Goal: Task Accomplishment & Management: Manage account settings

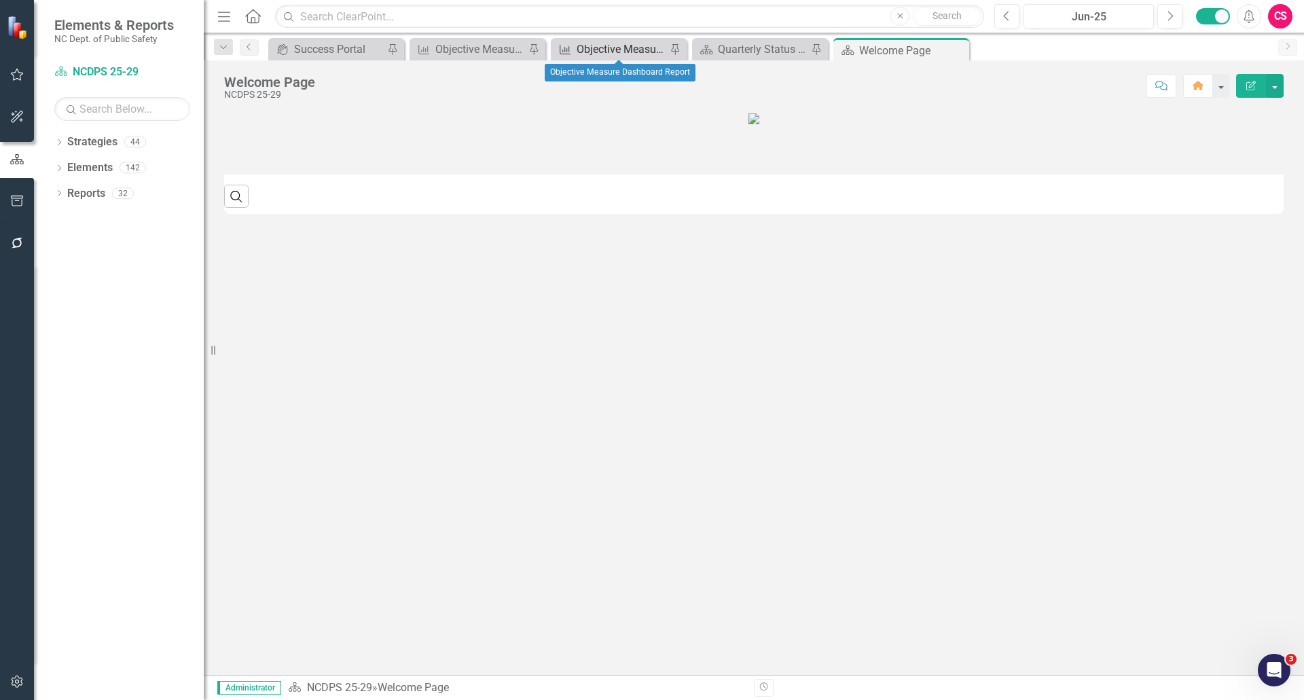
click at [623, 44] on div "Objective Measure Dashboard Report" at bounding box center [621, 49] width 90 height 17
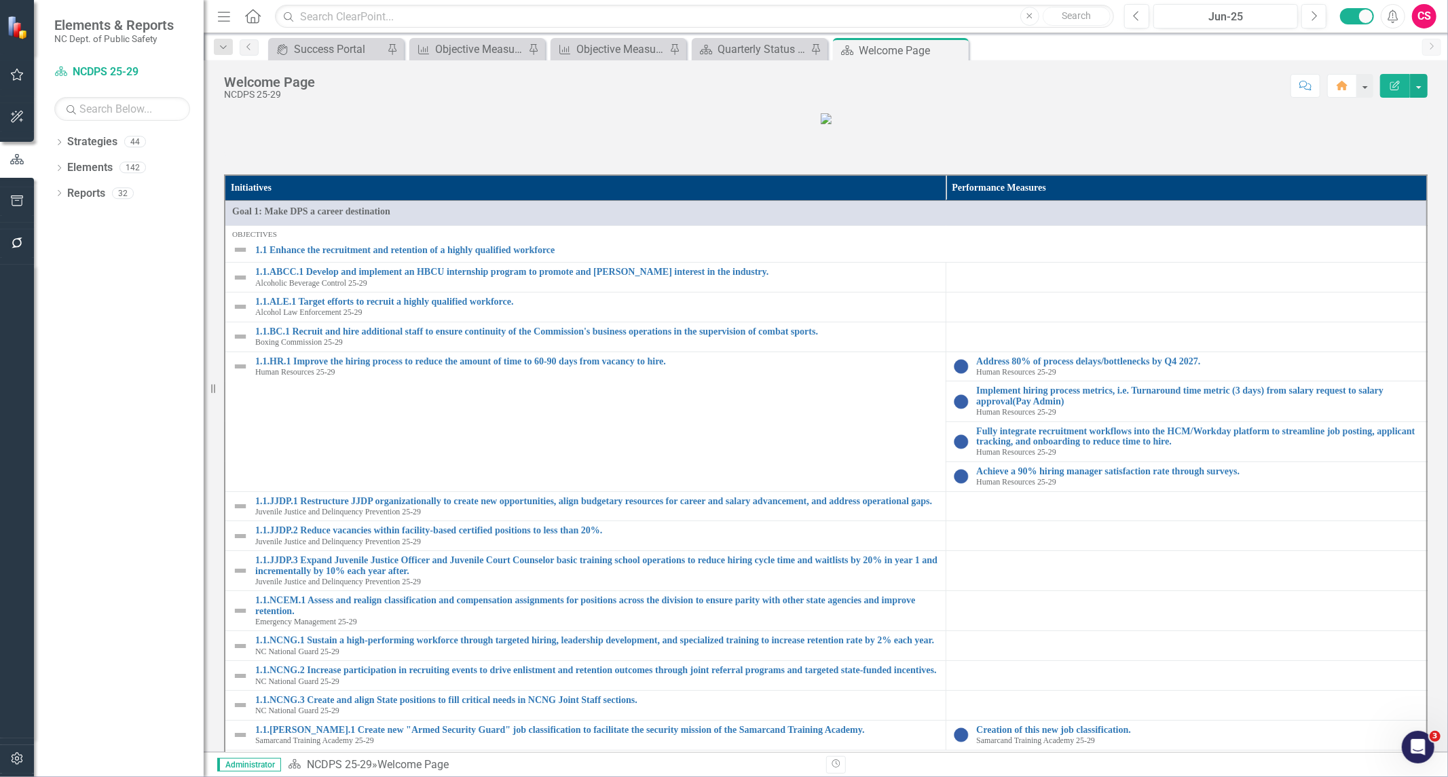
click at [97, 614] on div "Dropdown Strategies 44 Dropdown NCDPS 25-29 Alcohol Law Enforcement 25-29 Alcoh…" at bounding box center [119, 454] width 170 height 646
click at [92, 148] on link "Strategies" at bounding box center [92, 142] width 50 height 16
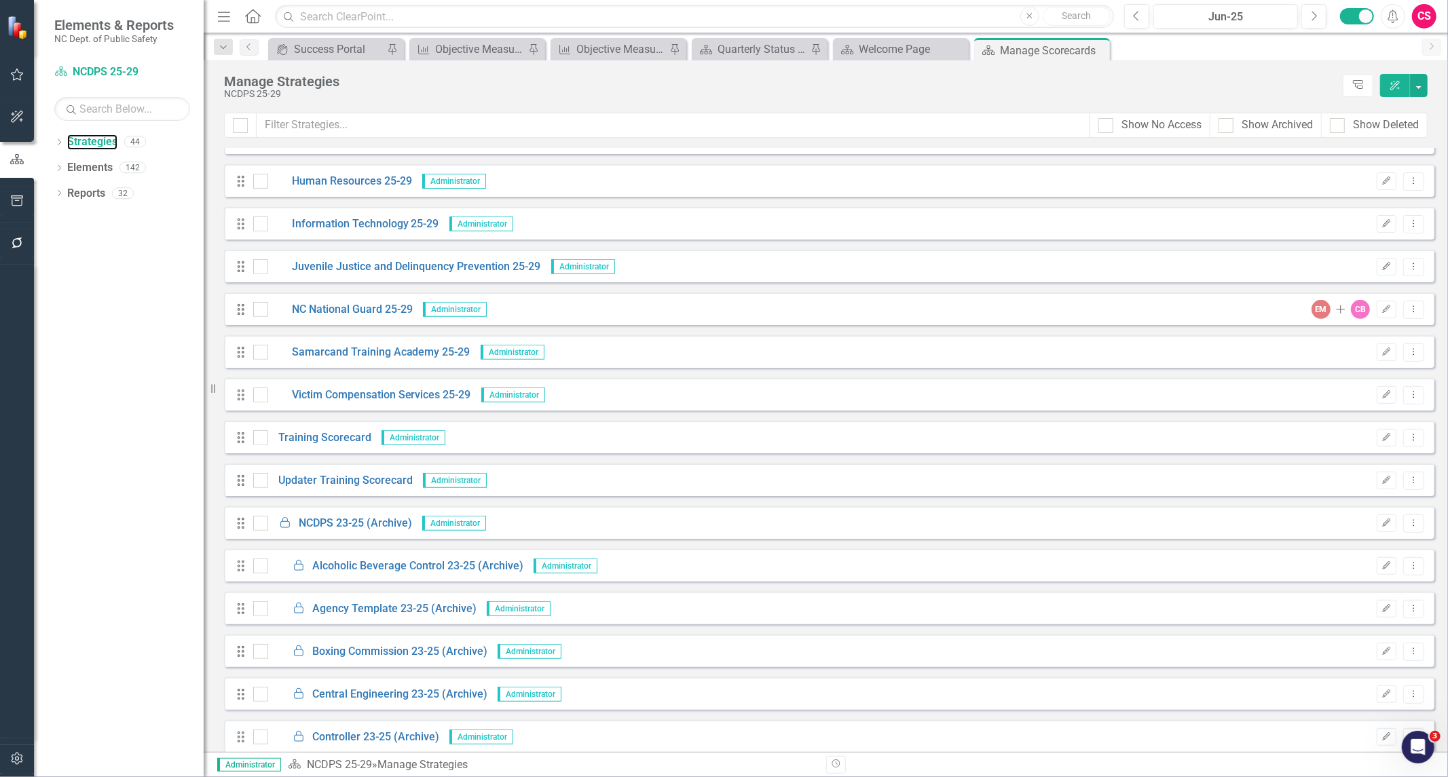
scroll to position [498, 0]
click at [1408, 521] on icon "Dropdown Menu" at bounding box center [1414, 522] width 12 height 9
click at [1361, 549] on link "Edit Edit Strategy" at bounding box center [1353, 544] width 121 height 25
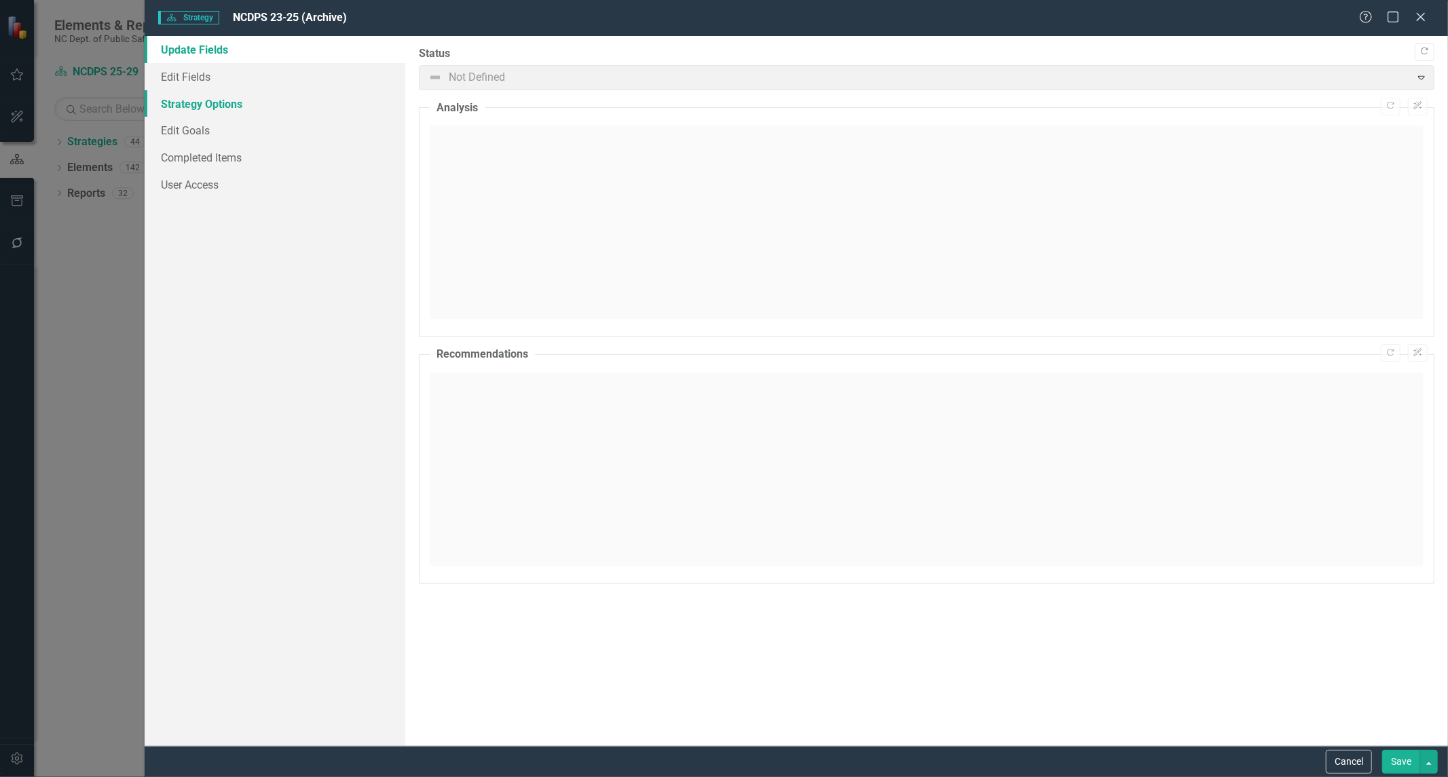
click at [209, 110] on link "Strategy Options" at bounding box center [275, 103] width 261 height 27
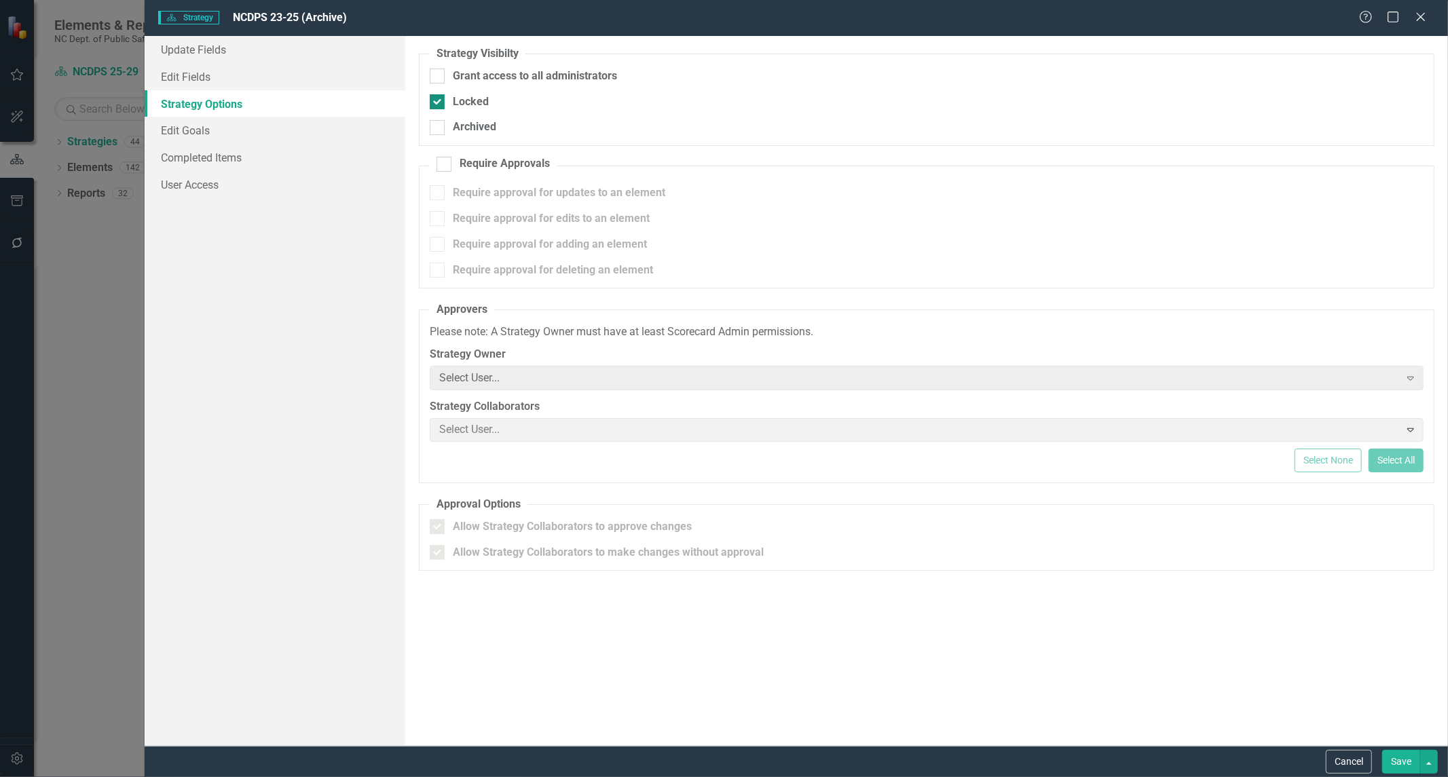
click at [439, 107] on div at bounding box center [437, 101] width 15 height 15
click at [439, 103] on input "Locked" at bounding box center [434, 98] width 9 height 9
checkbox input "false"
click at [1410, 769] on button "Save" at bounding box center [1401, 762] width 38 height 24
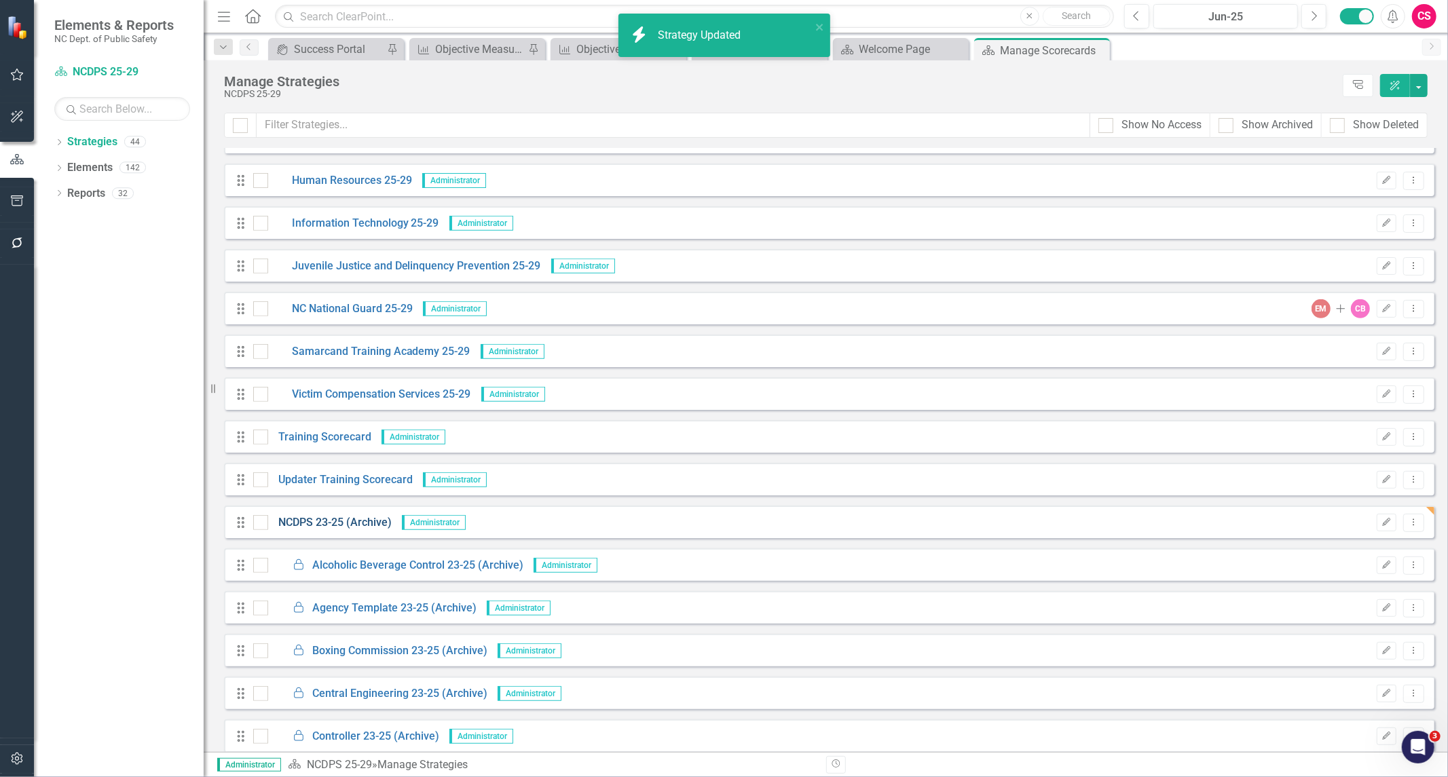
click at [329, 523] on link "NCDPS 23-25 (Archive)" at bounding box center [330, 523] width 124 height 16
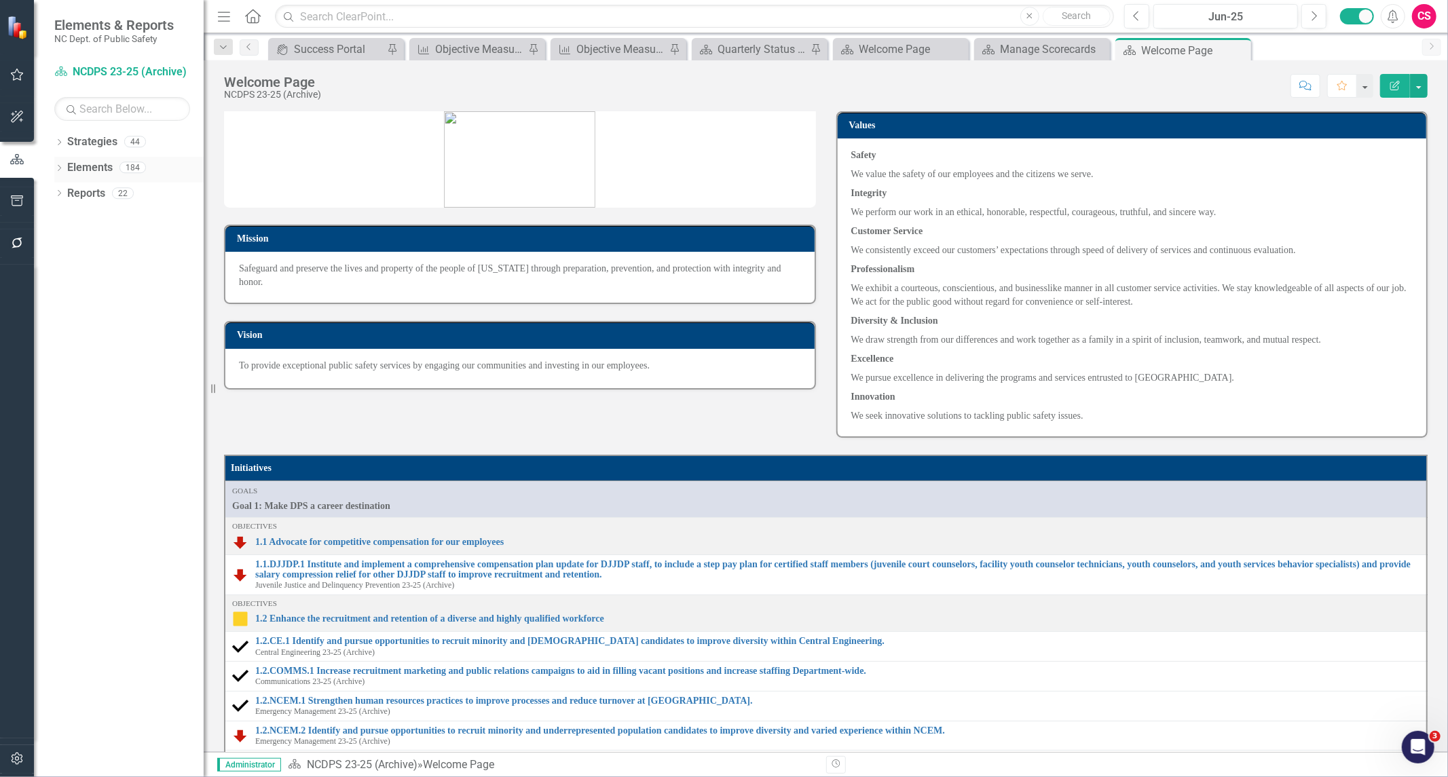
click at [92, 168] on link "Elements" at bounding box center [89, 168] width 45 height 16
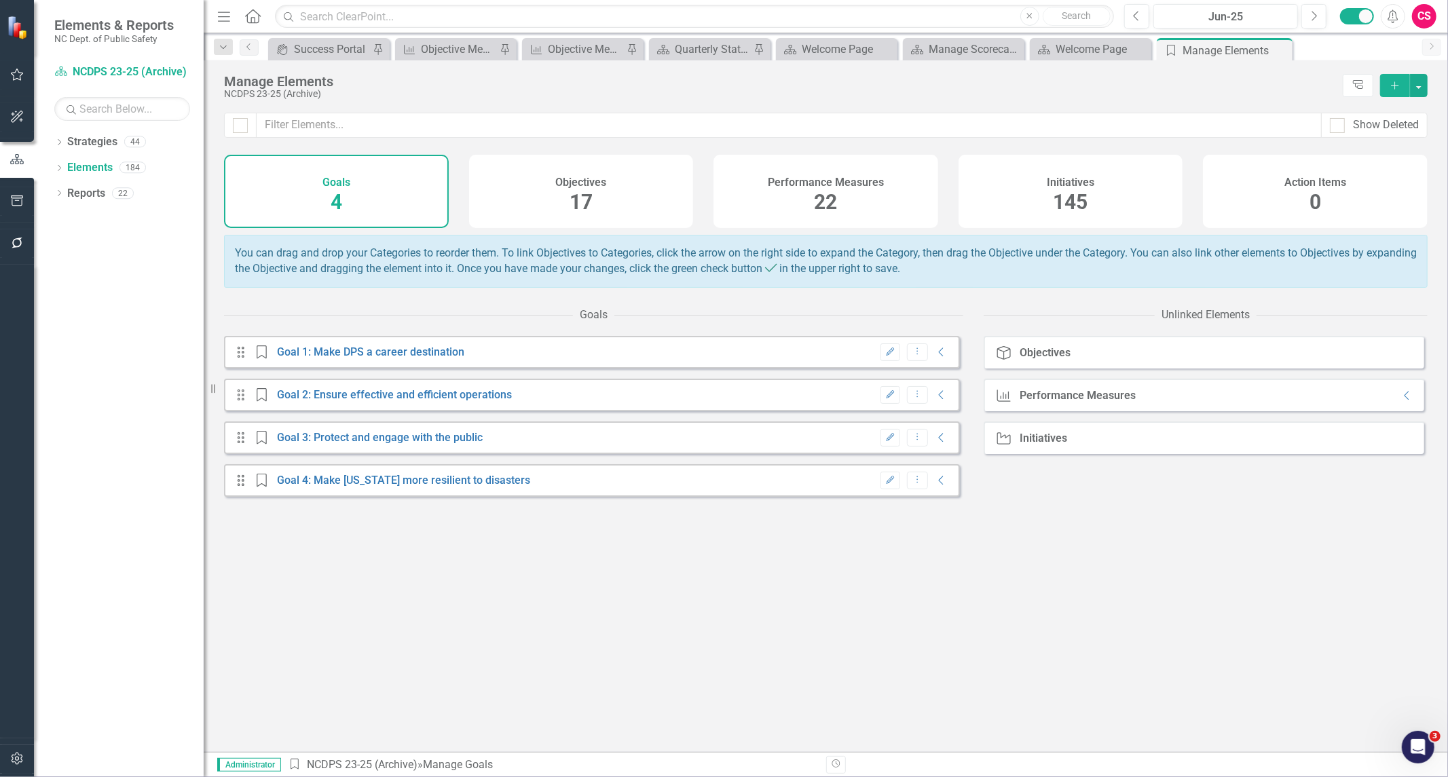
click at [575, 204] on span "17" at bounding box center [581, 202] width 23 height 24
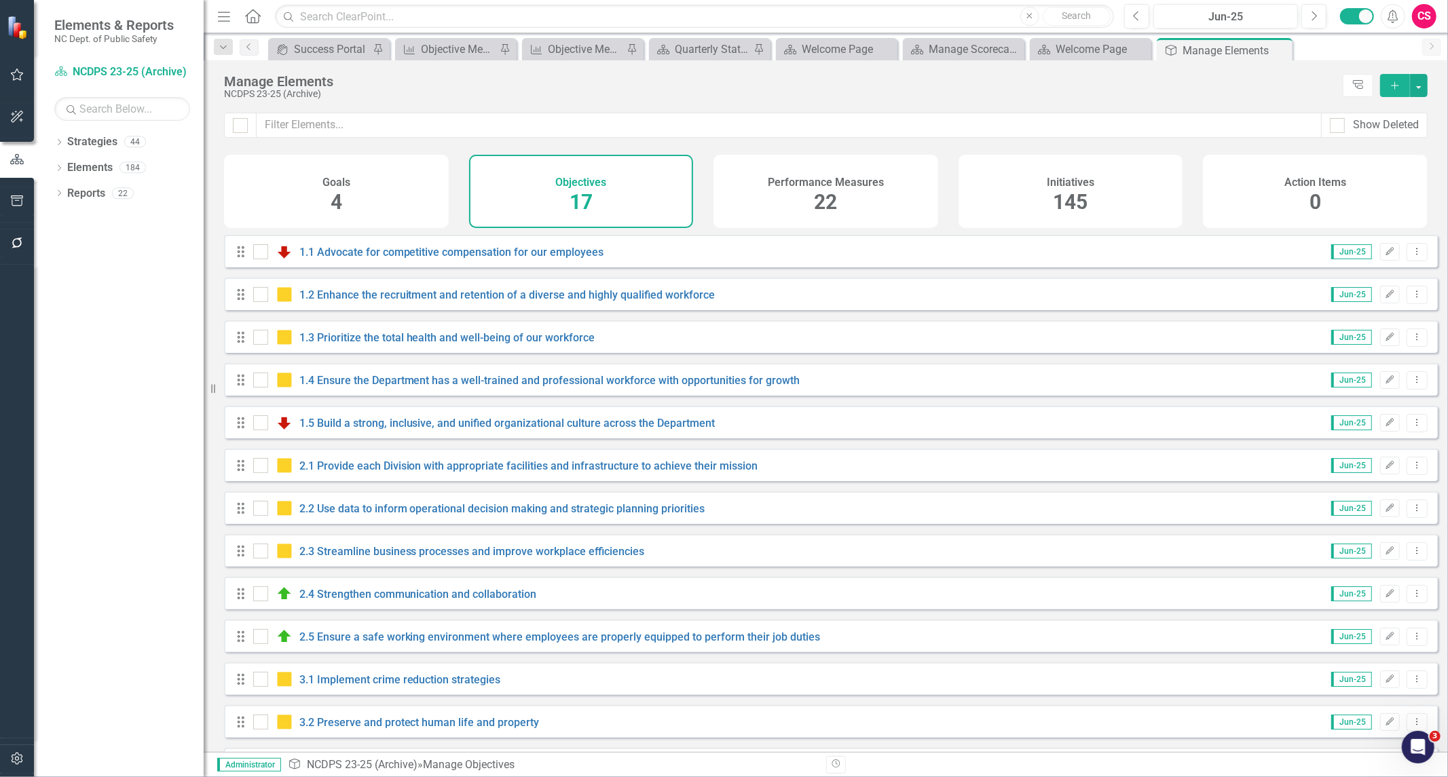
click at [807, 209] on div "Performance Measures 22" at bounding box center [826, 191] width 225 height 73
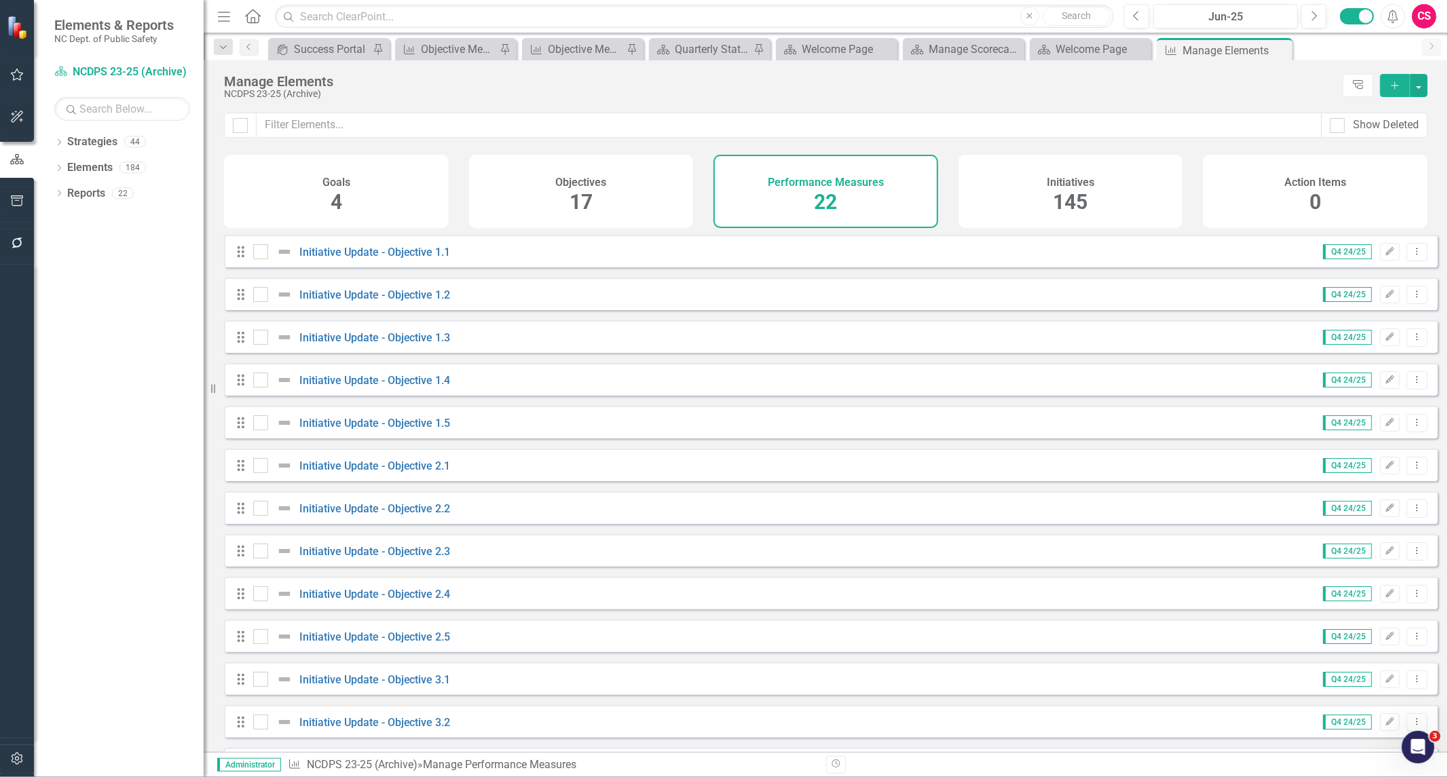
scroll to position [432, 0]
click at [1107, 202] on div "Initiatives 145" at bounding box center [1071, 191] width 225 height 73
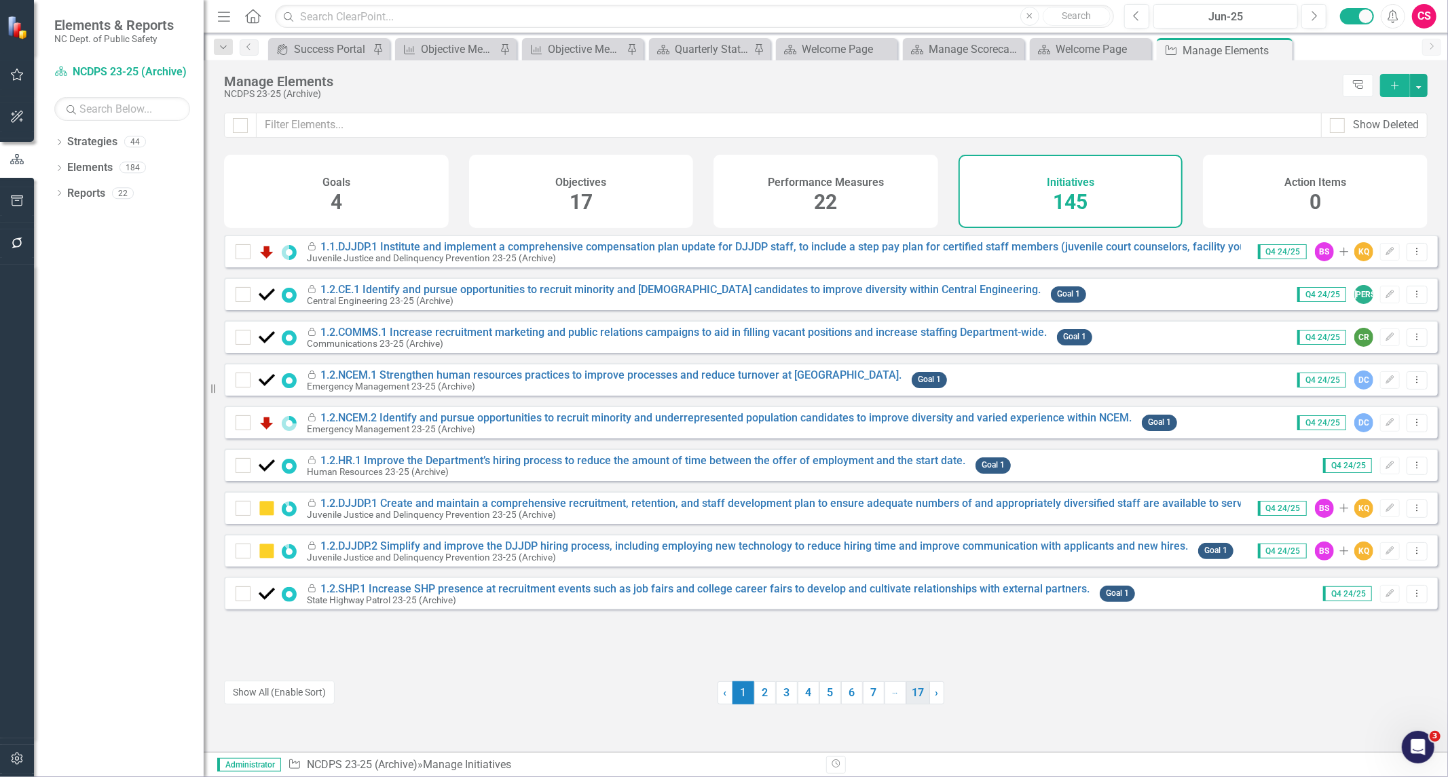
click at [906, 696] on link "17" at bounding box center [918, 693] width 24 height 23
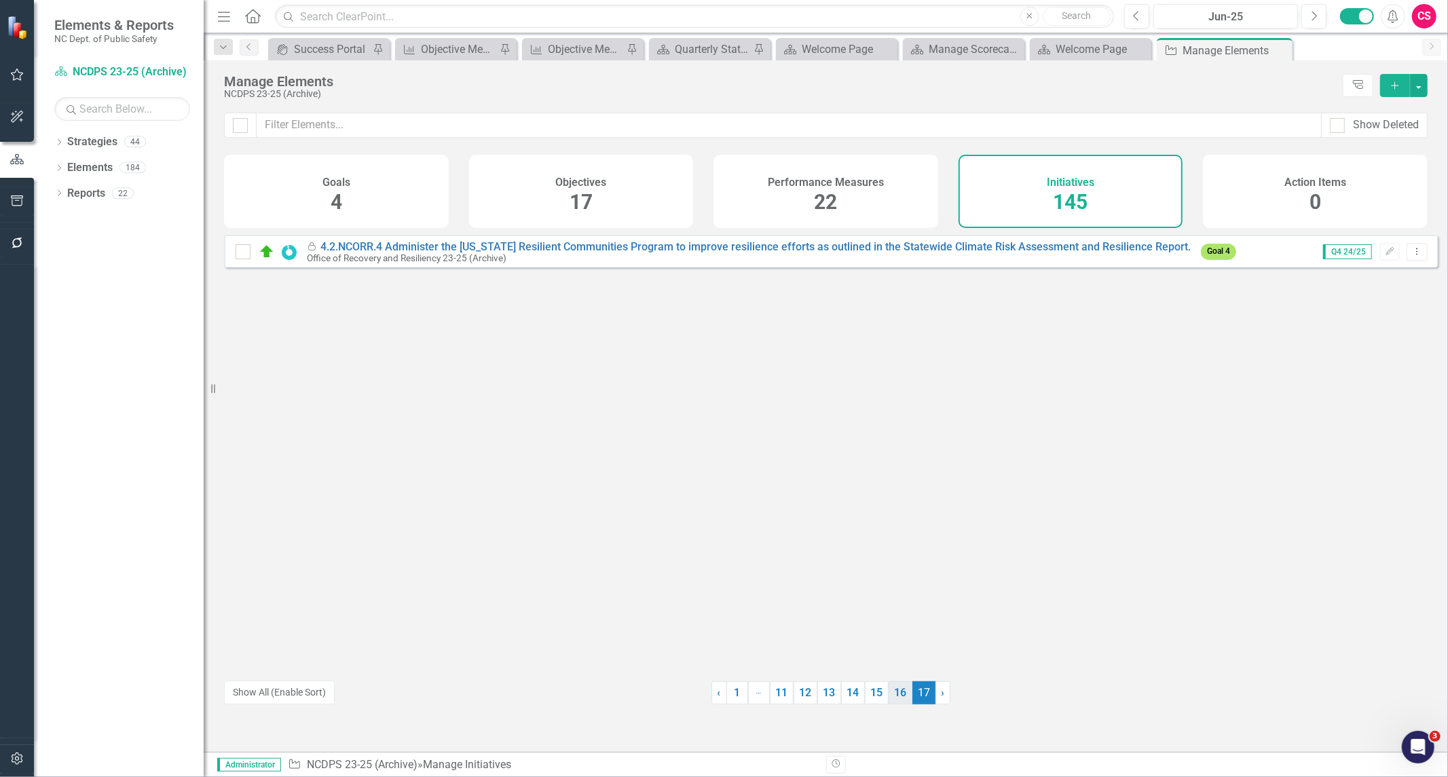
click at [889, 699] on link "16" at bounding box center [901, 693] width 24 height 23
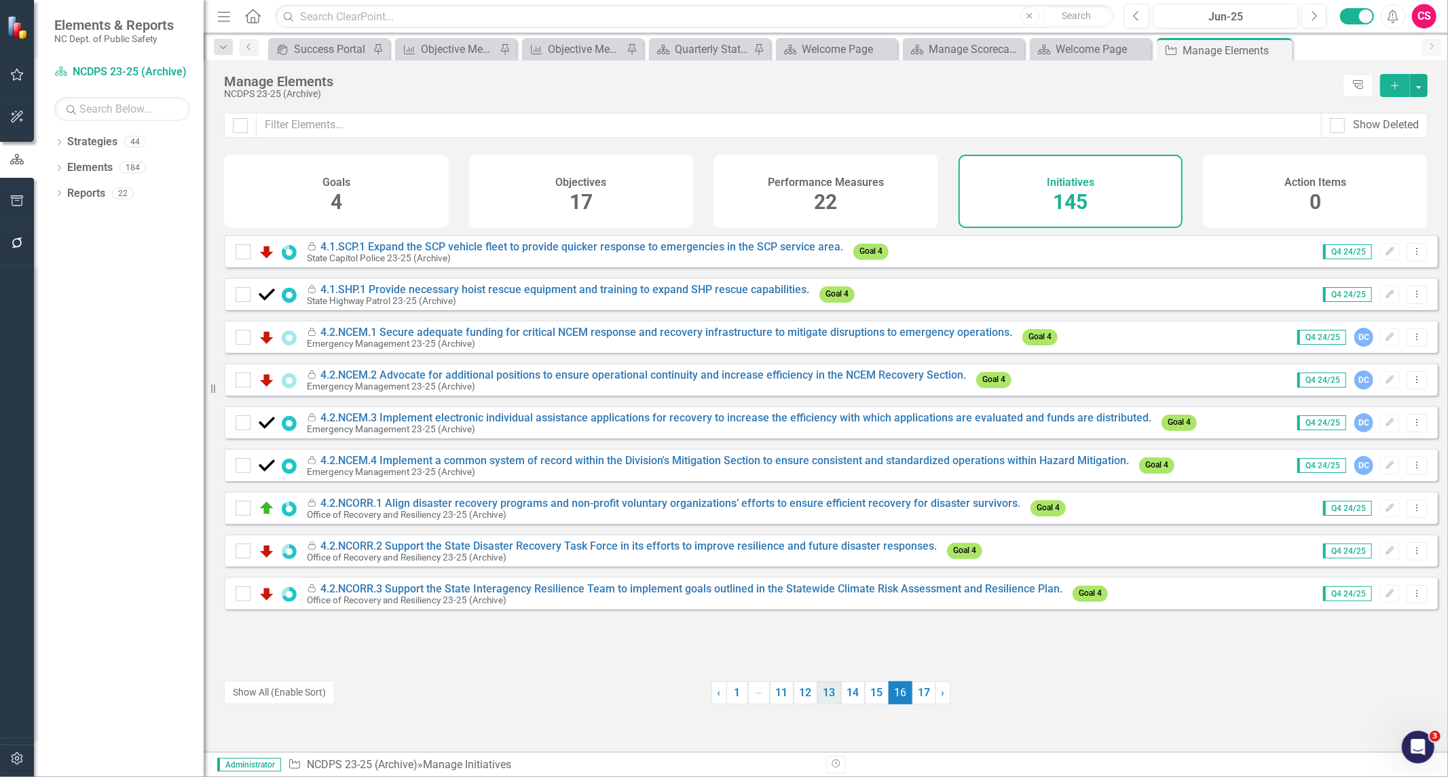
click at [834, 702] on link "13" at bounding box center [829, 693] width 24 height 23
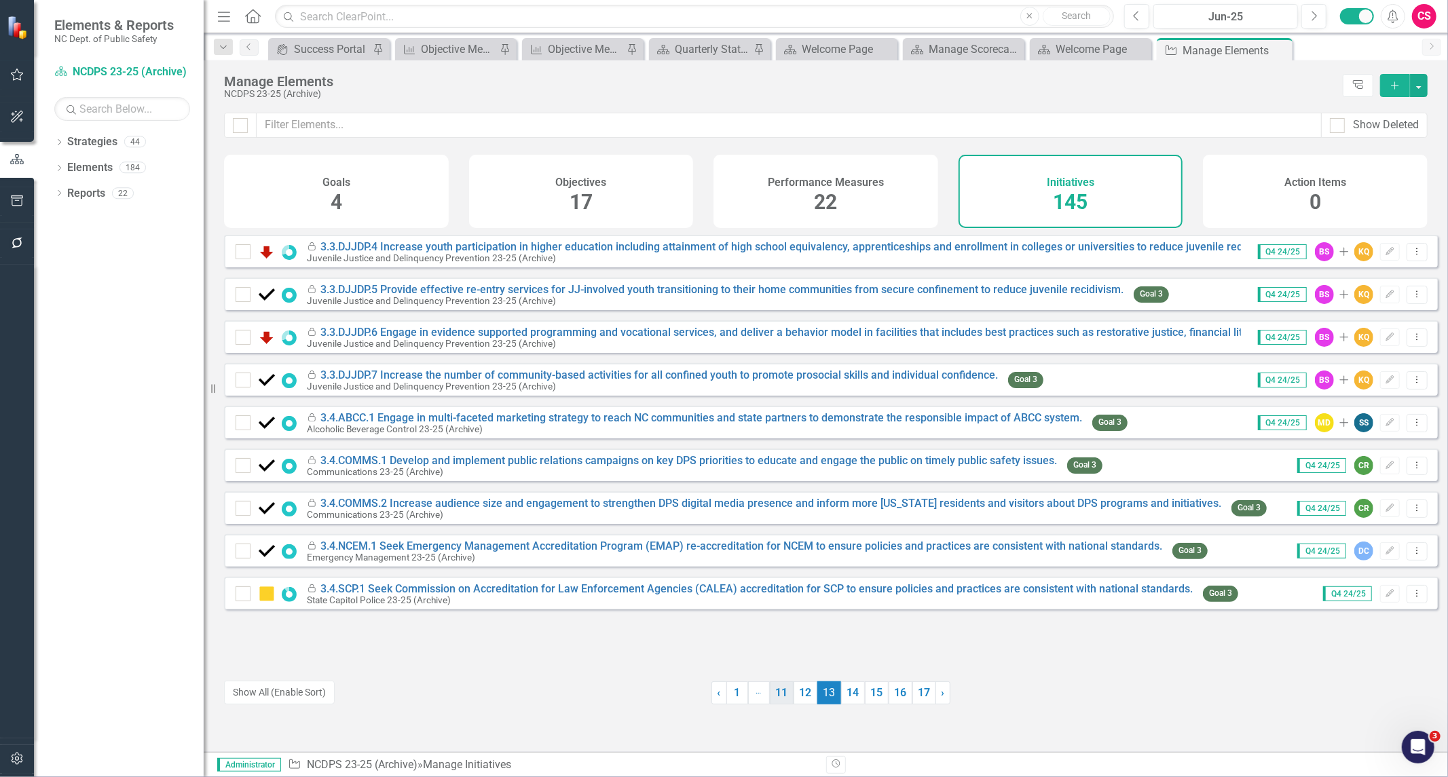
click at [770, 701] on link "11" at bounding box center [782, 693] width 24 height 23
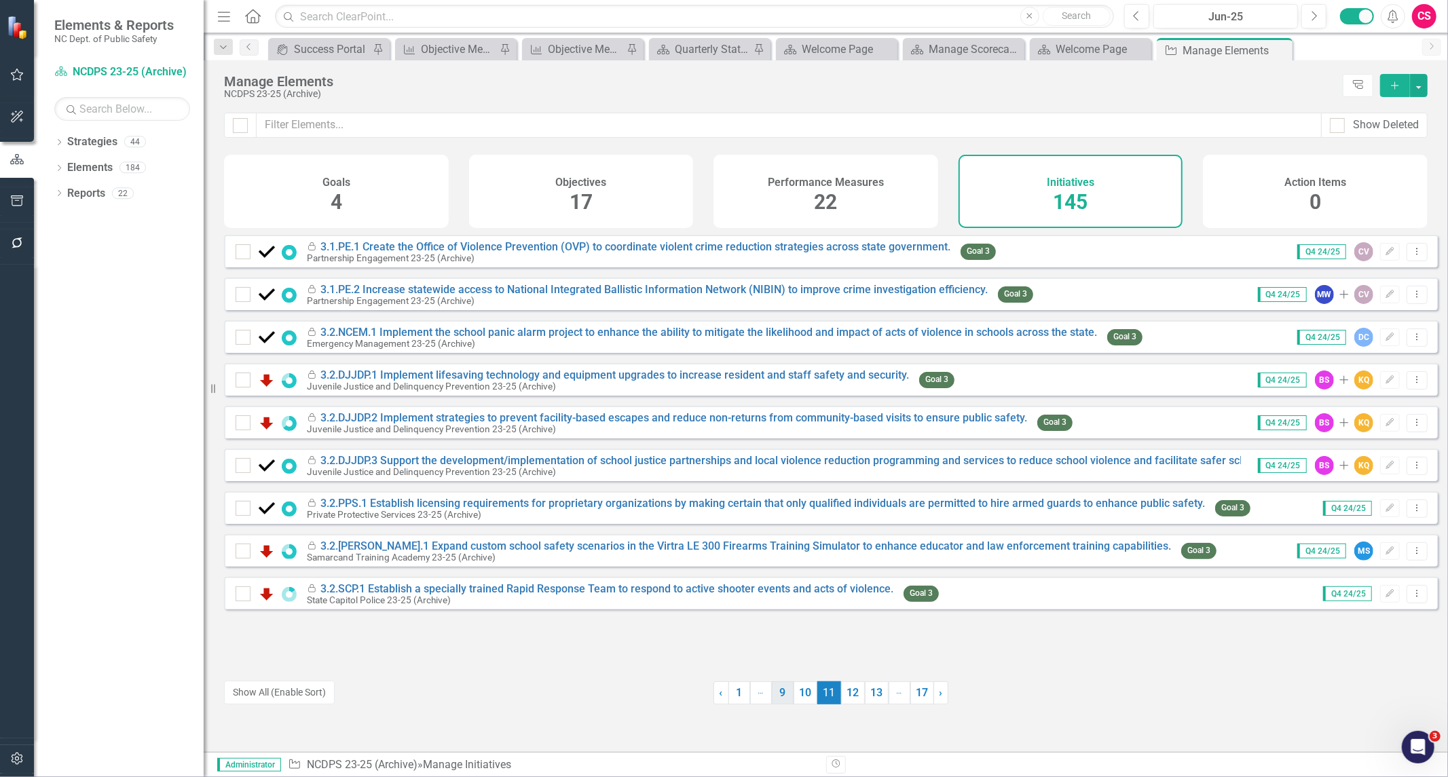
click at [774, 697] on link "9" at bounding box center [783, 693] width 22 height 23
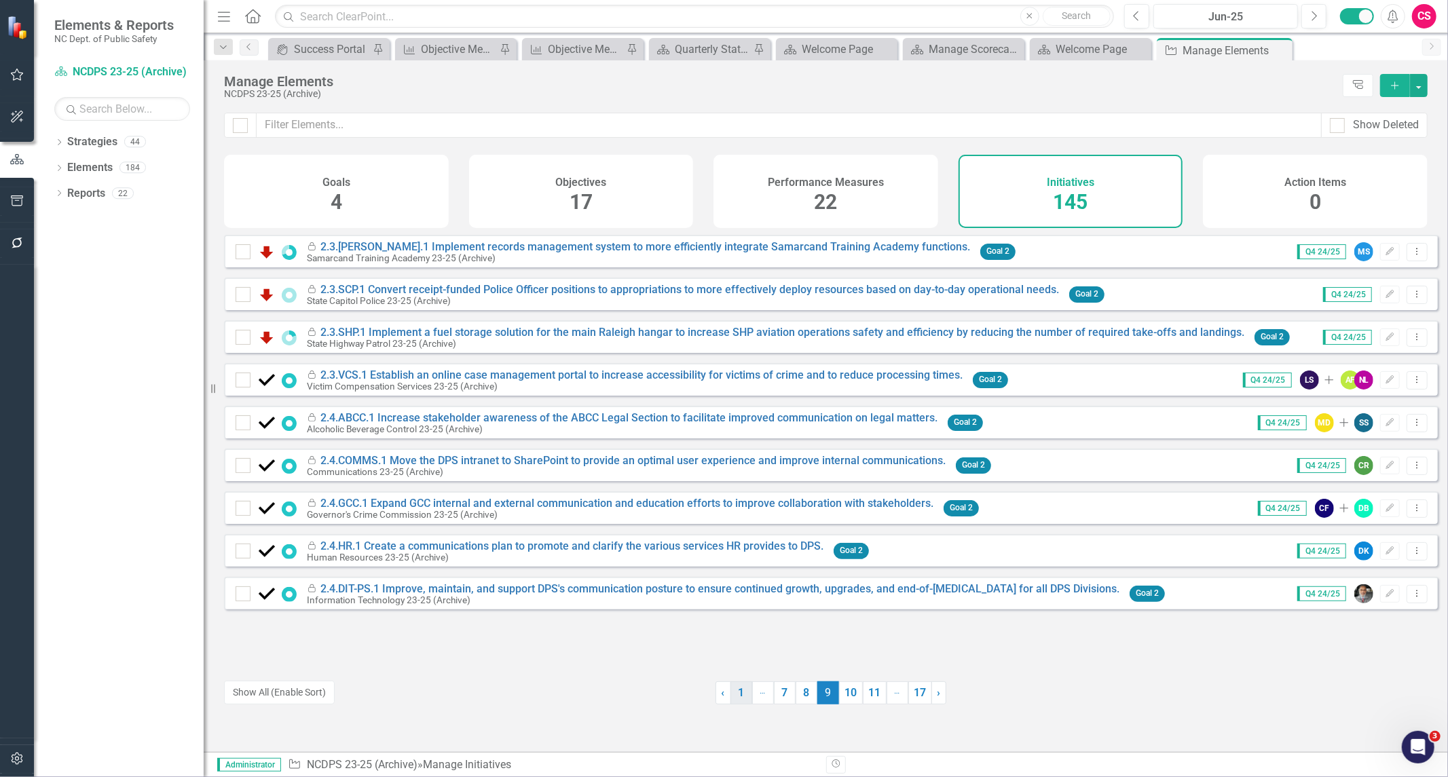
click at [743, 697] on link "1" at bounding box center [742, 693] width 22 height 23
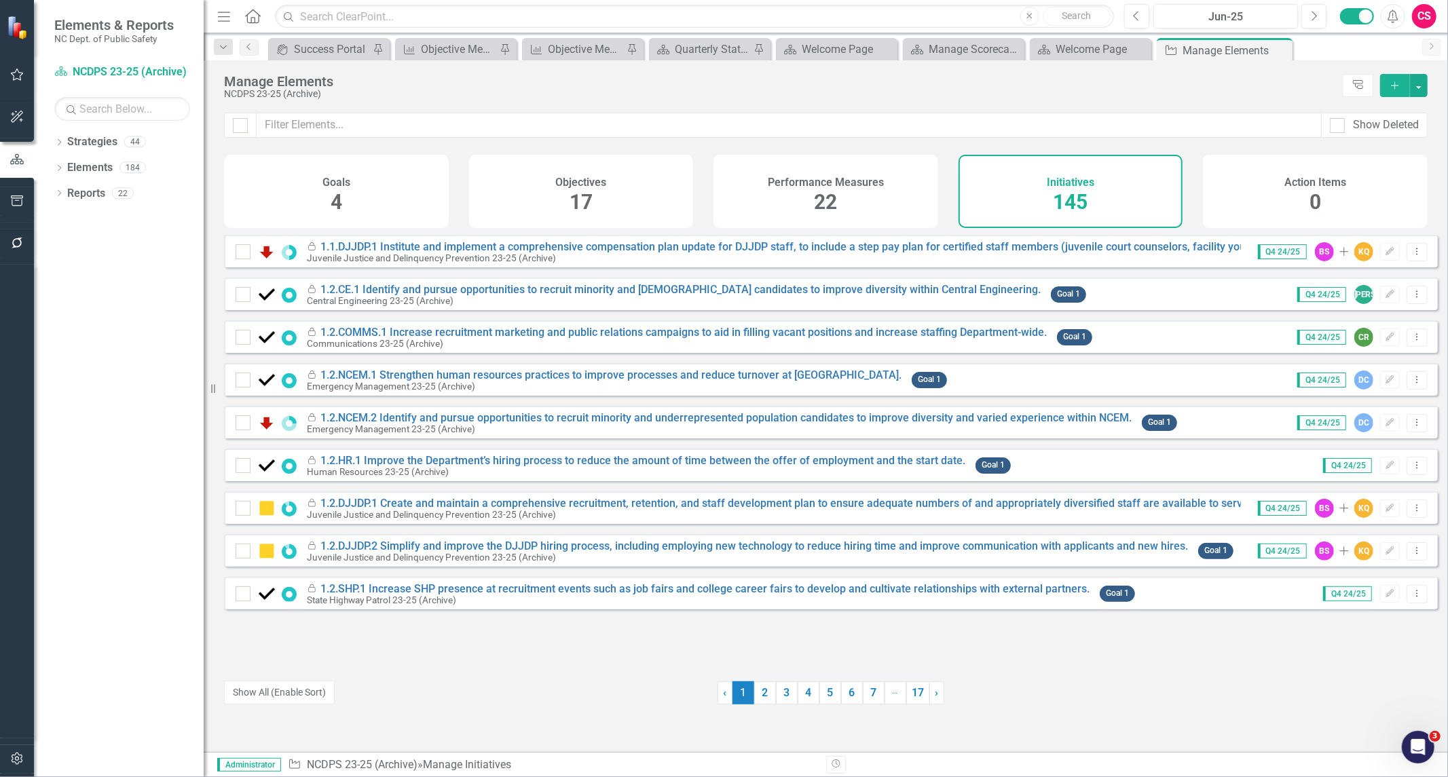
click at [788, 177] on h4 "Performance Measures" at bounding box center [826, 183] width 116 height 12
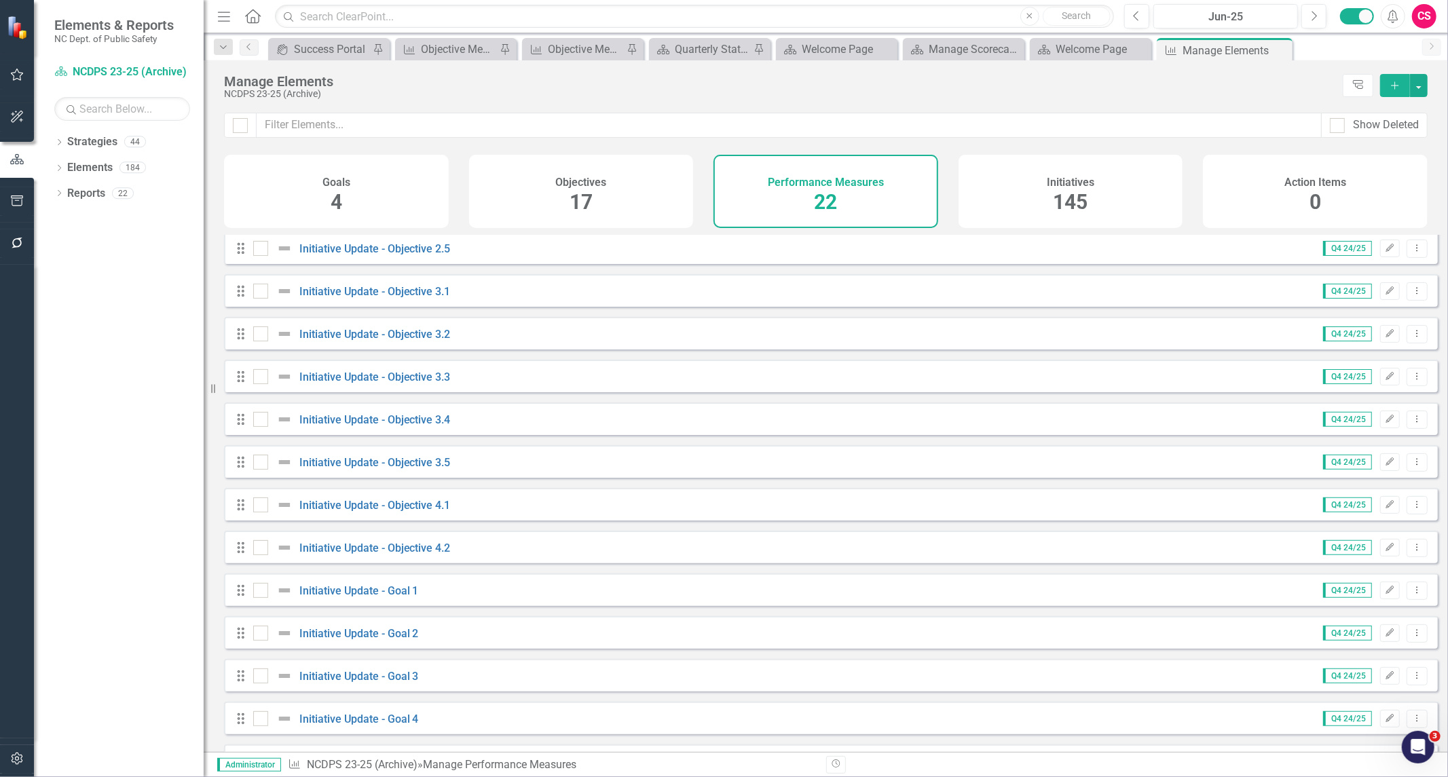
scroll to position [432, 0]
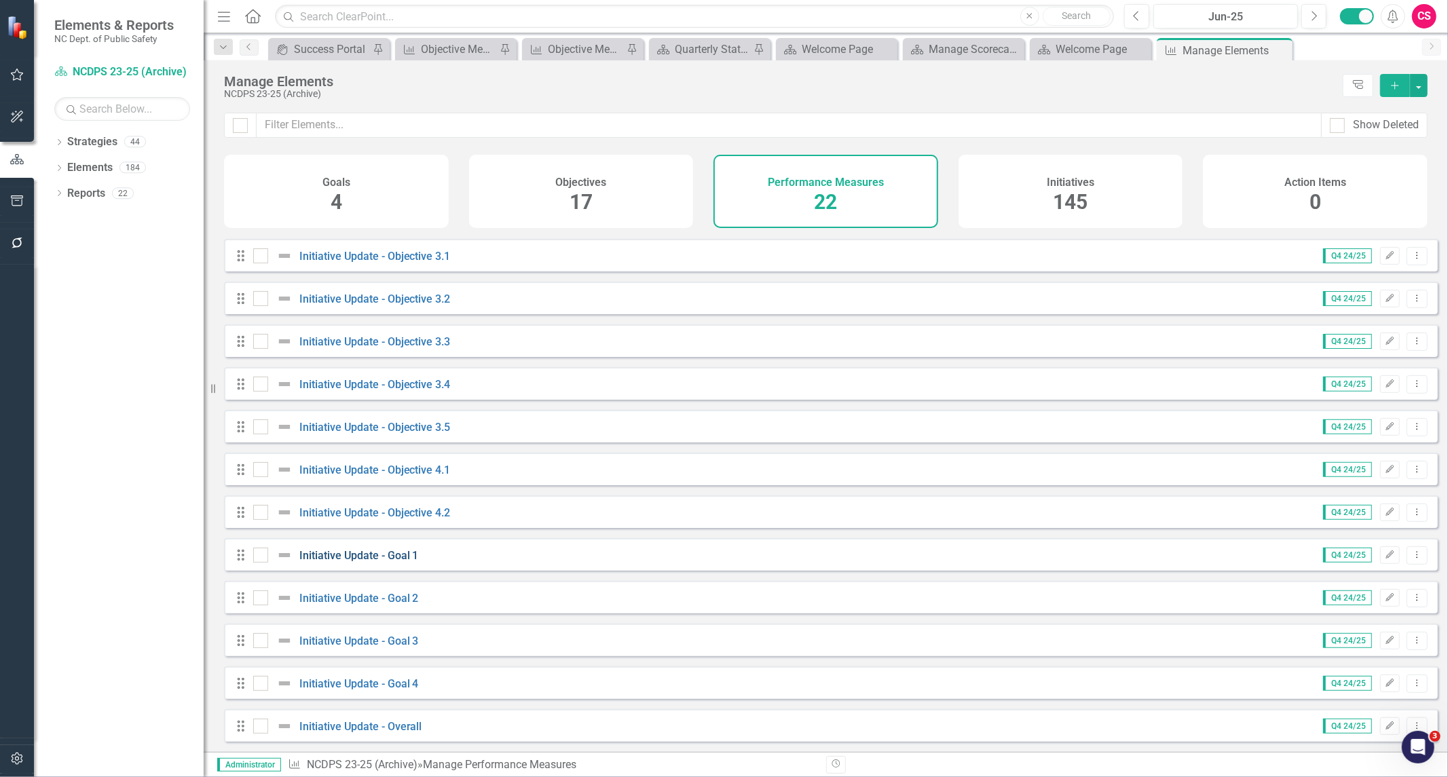
click at [374, 555] on link "Initiative Update - Goal 1" at bounding box center [358, 555] width 119 height 13
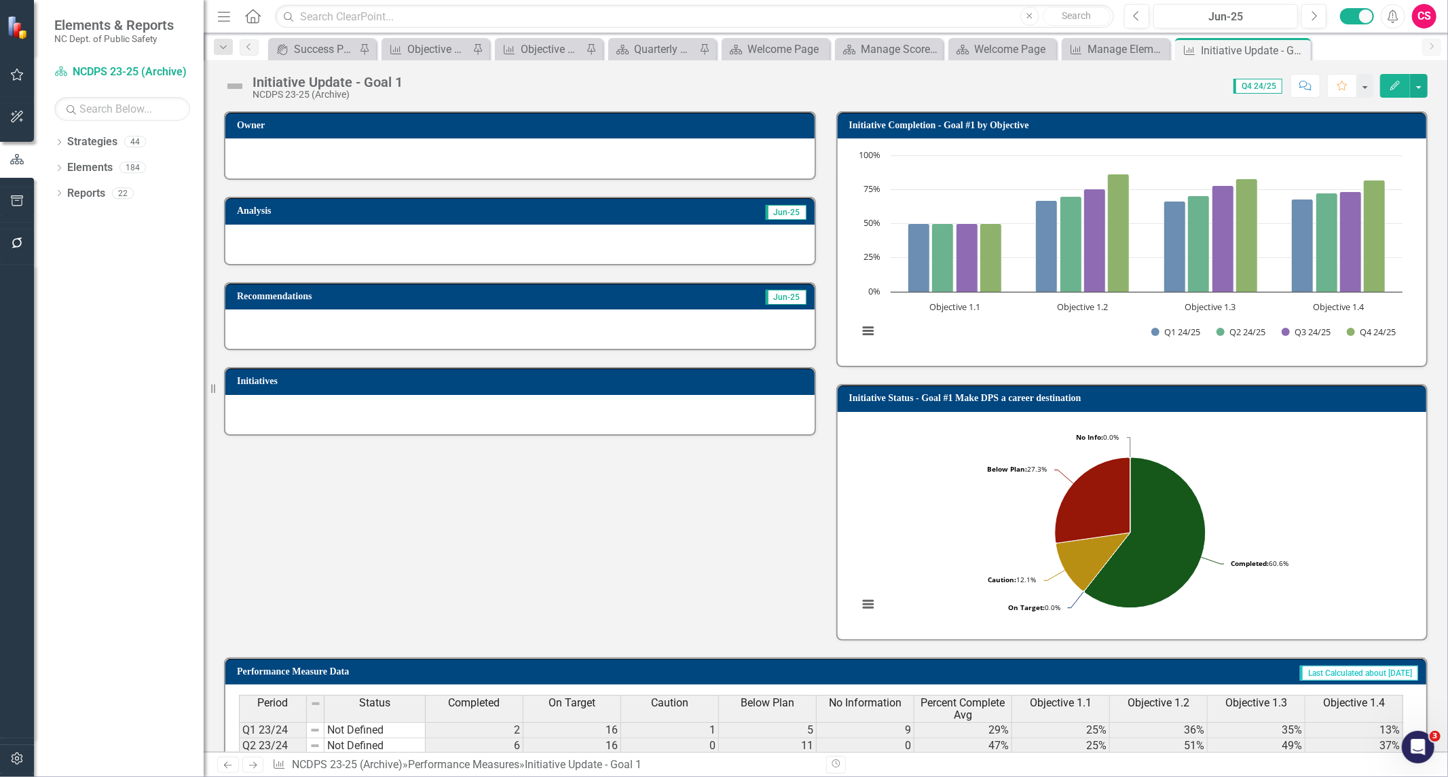
click at [411, 491] on div "Owner Analysis Jun-25 Recommendations Jun-25 Initiatives Initiative Completion …" at bounding box center [826, 367] width 1224 height 547
click at [1387, 87] on button "Edit" at bounding box center [1395, 86] width 30 height 24
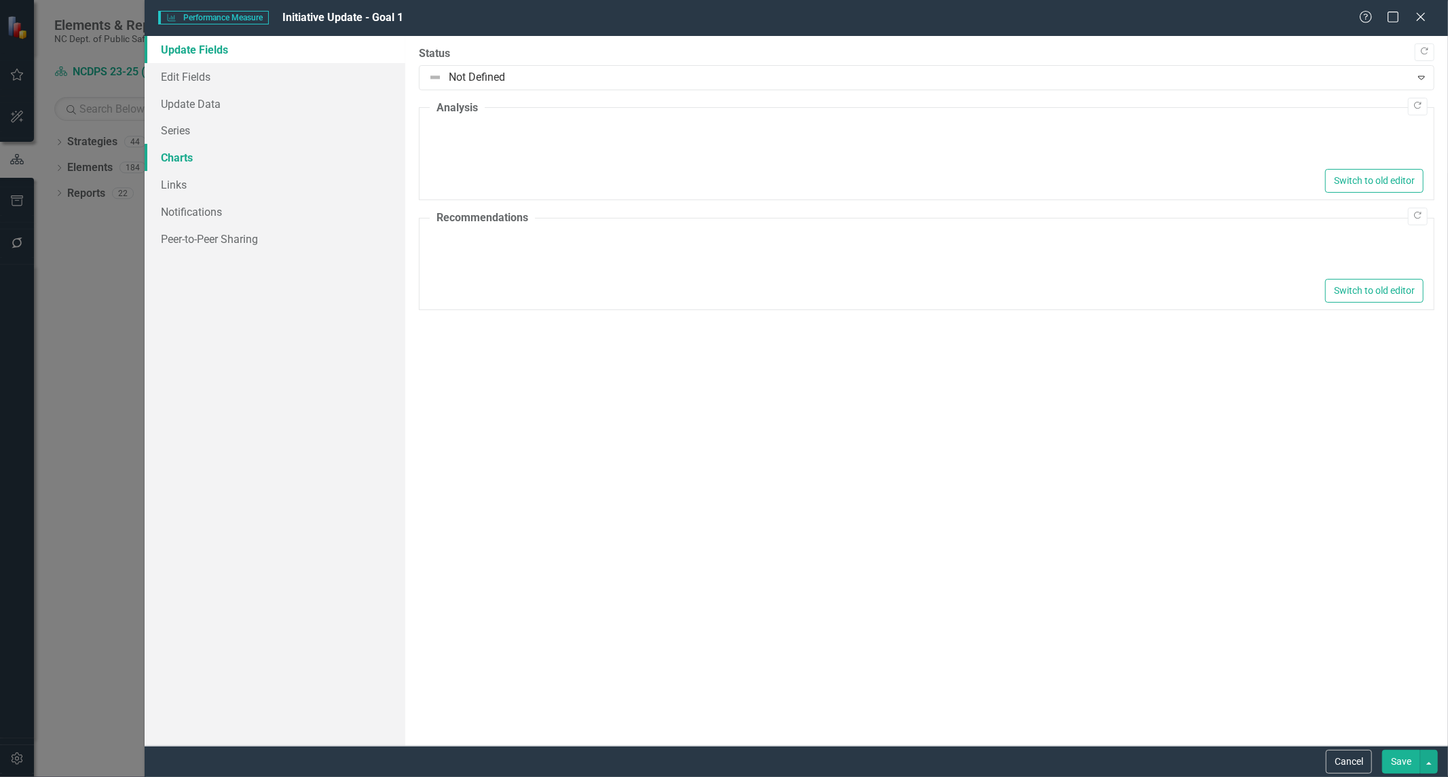
click at [189, 159] on link "Charts" at bounding box center [275, 157] width 261 height 27
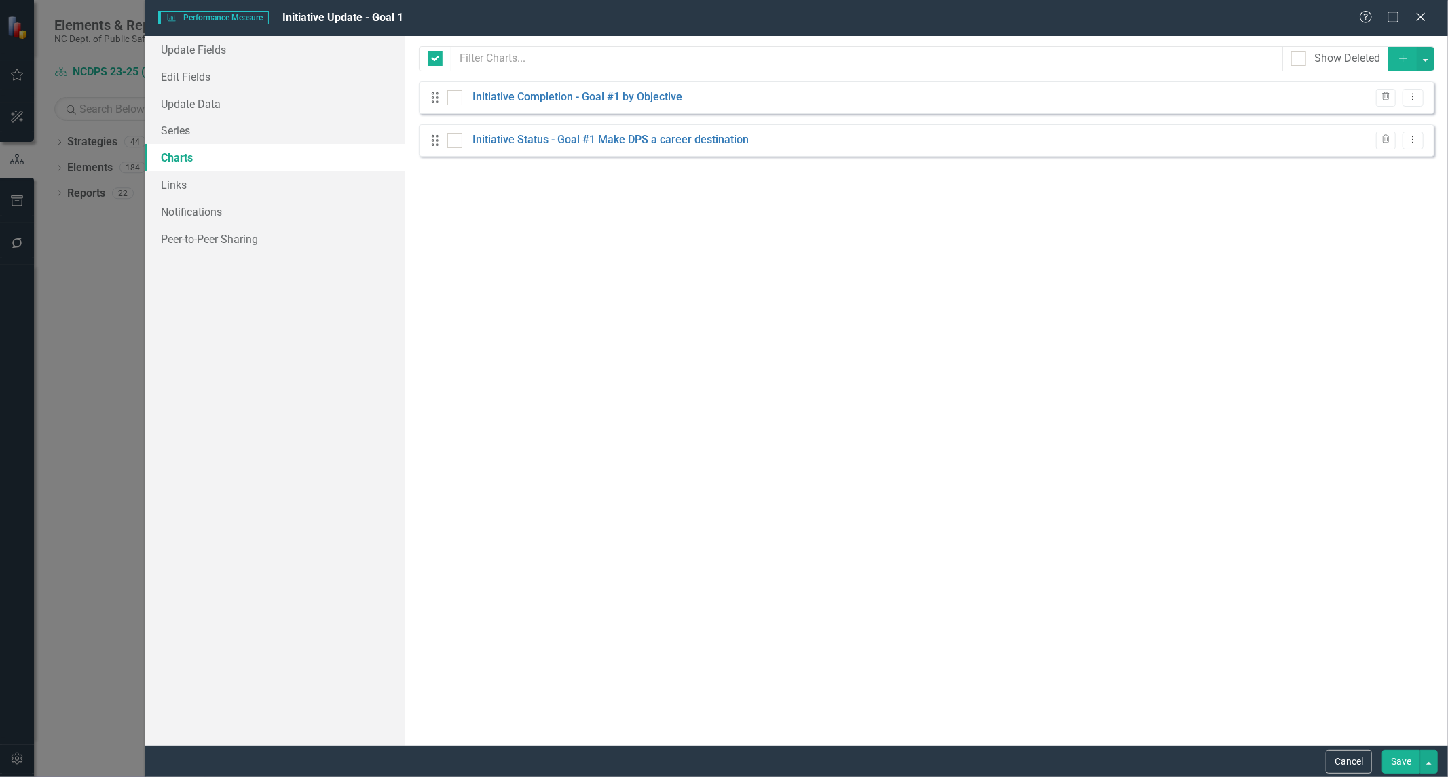
checkbox input "false"
click at [578, 107] on div "Drag Initiative Completion - Goal #1 by Objective Trash Dropdown Menu" at bounding box center [927, 97] width 1016 height 33
click at [582, 95] on link "Initiative Completion - Goal #1 by Objective" at bounding box center [578, 98] width 210 height 16
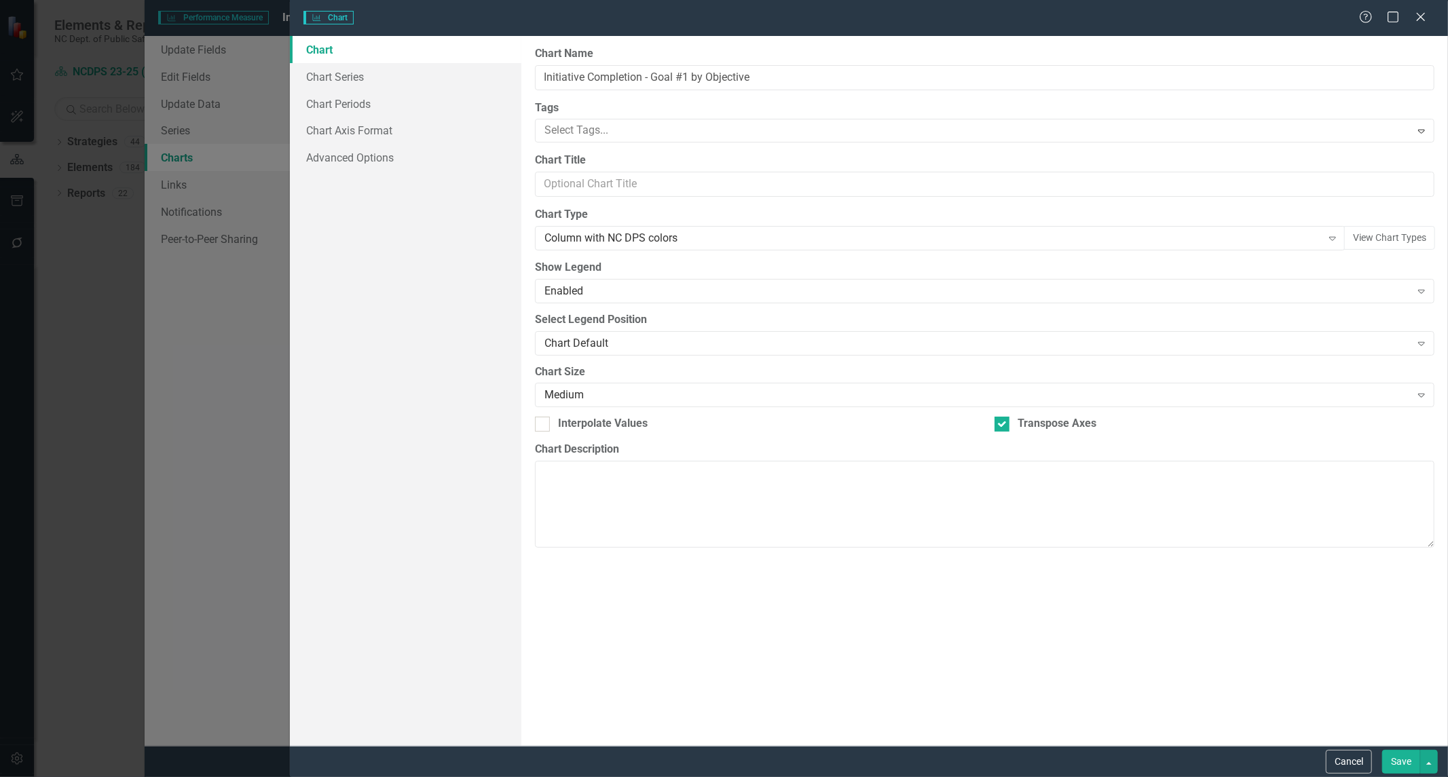
type input "Initiative Completion - Goal #1 by Objective"
checkbox input "true"
click at [630, 242] on div "Column with NC DPS colors" at bounding box center [933, 239] width 777 height 16
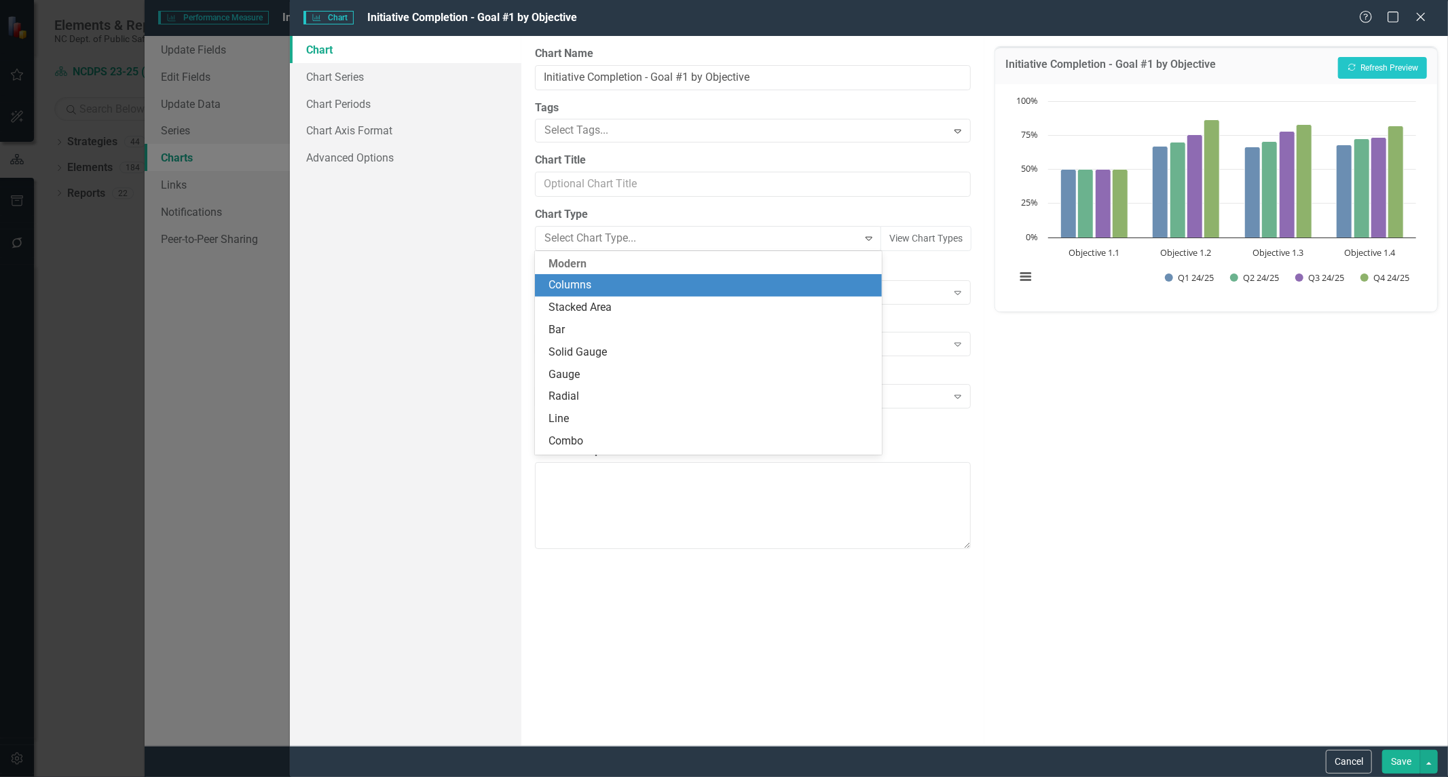
click at [626, 288] on div "Columns" at bounding box center [711, 286] width 325 height 16
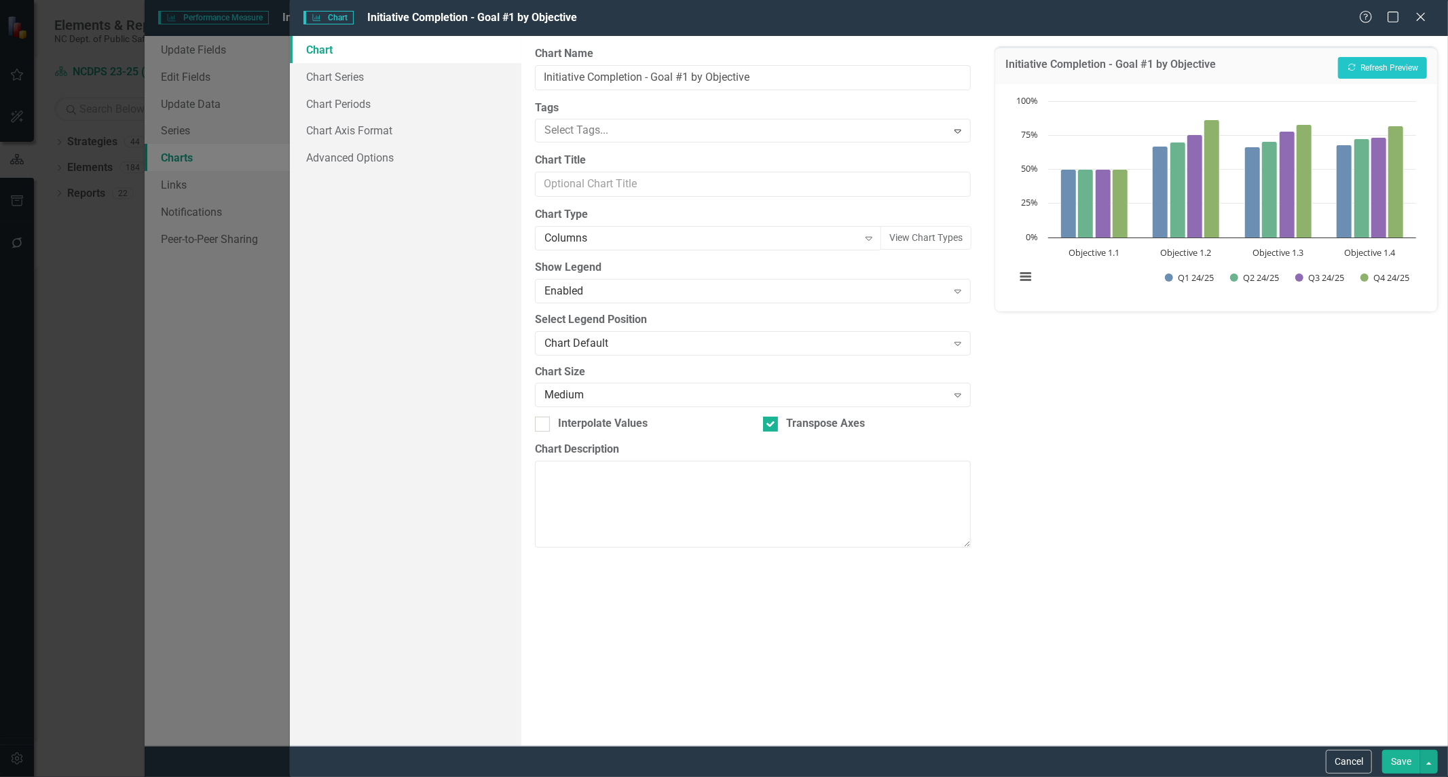
click at [1402, 758] on button "Save" at bounding box center [1401, 762] width 38 height 24
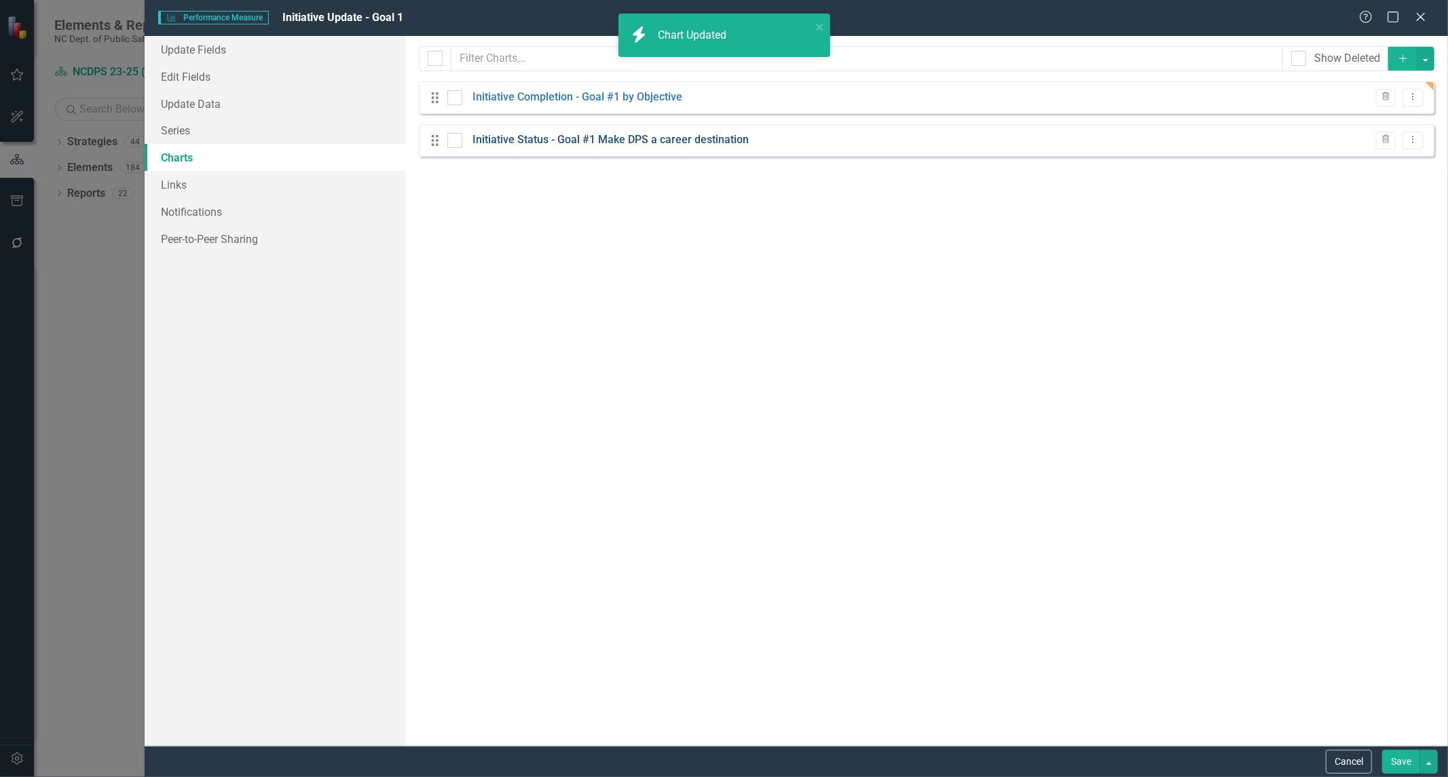
click at [557, 139] on link "Initiative Status - Goal #1 Make DPS a career destination" at bounding box center [611, 140] width 276 height 16
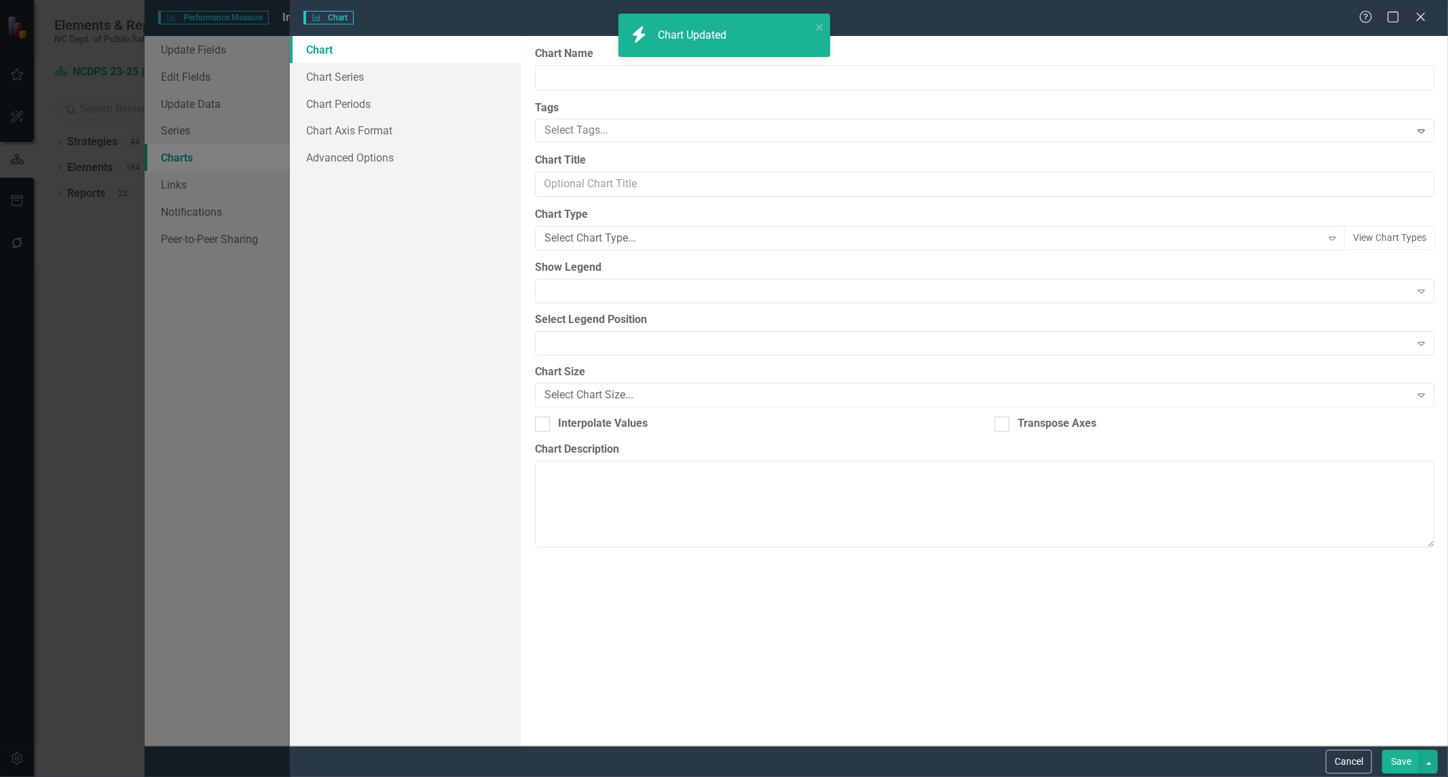
type input "Initiative Status - Goal #1 Make DPS a career destination"
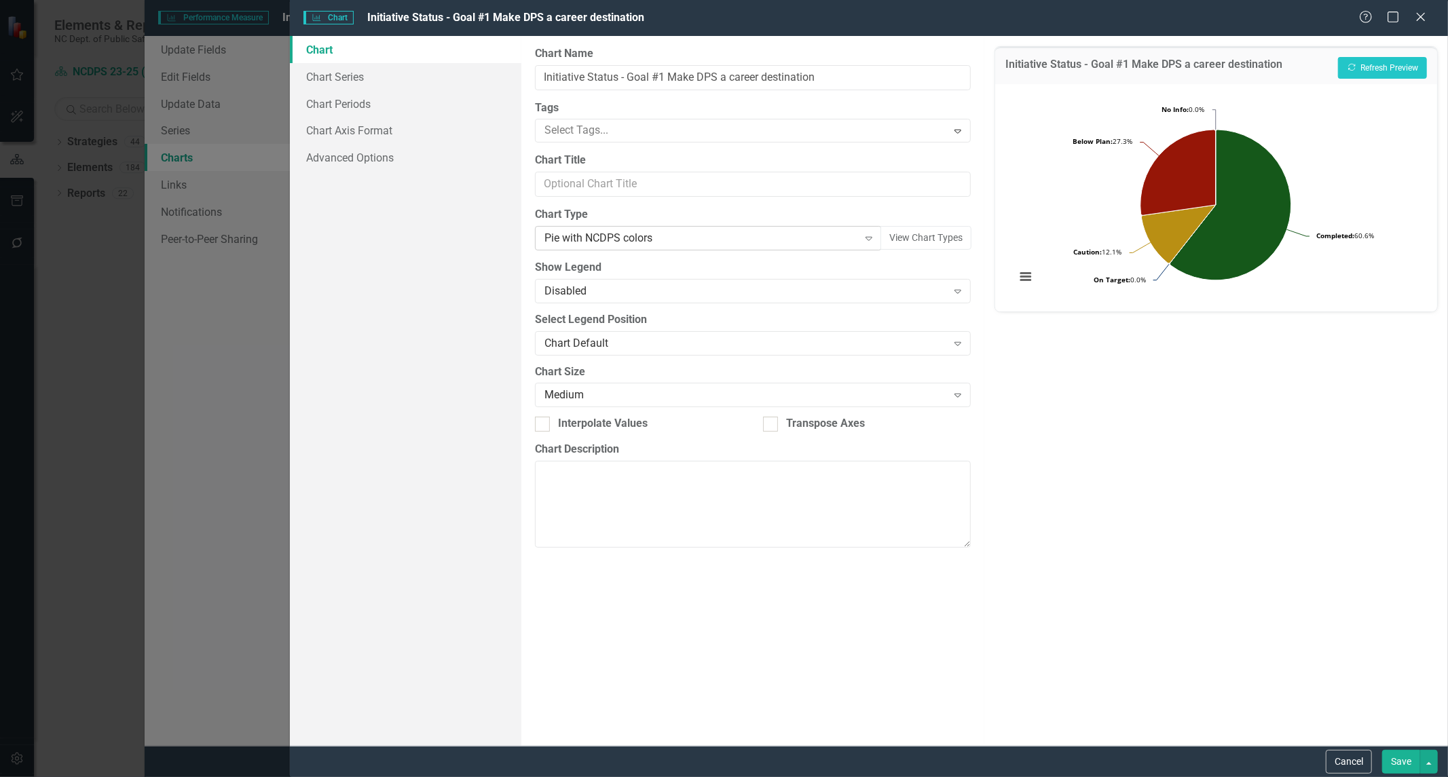
click at [683, 241] on div "Pie with NCDPS colors" at bounding box center [702, 239] width 314 height 16
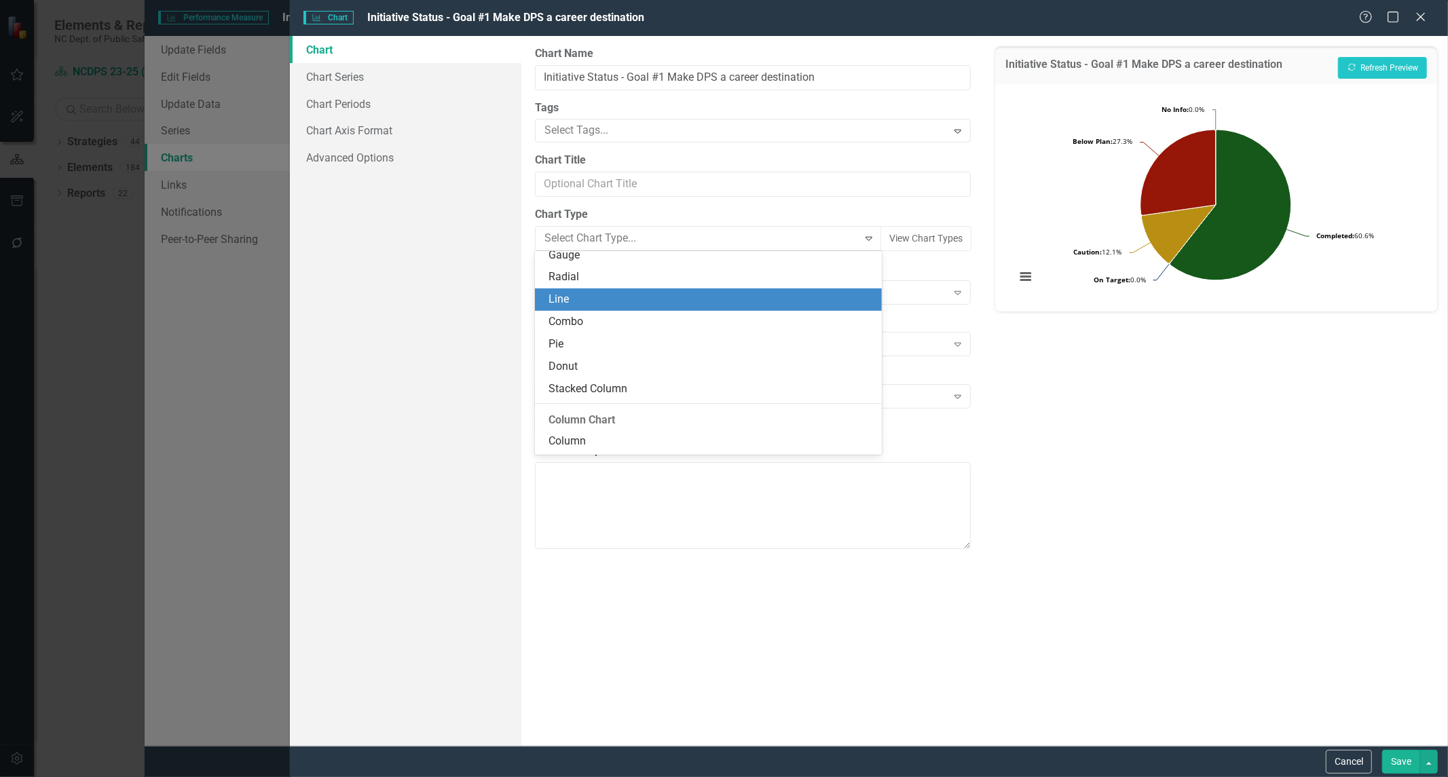
scroll to position [121, 0]
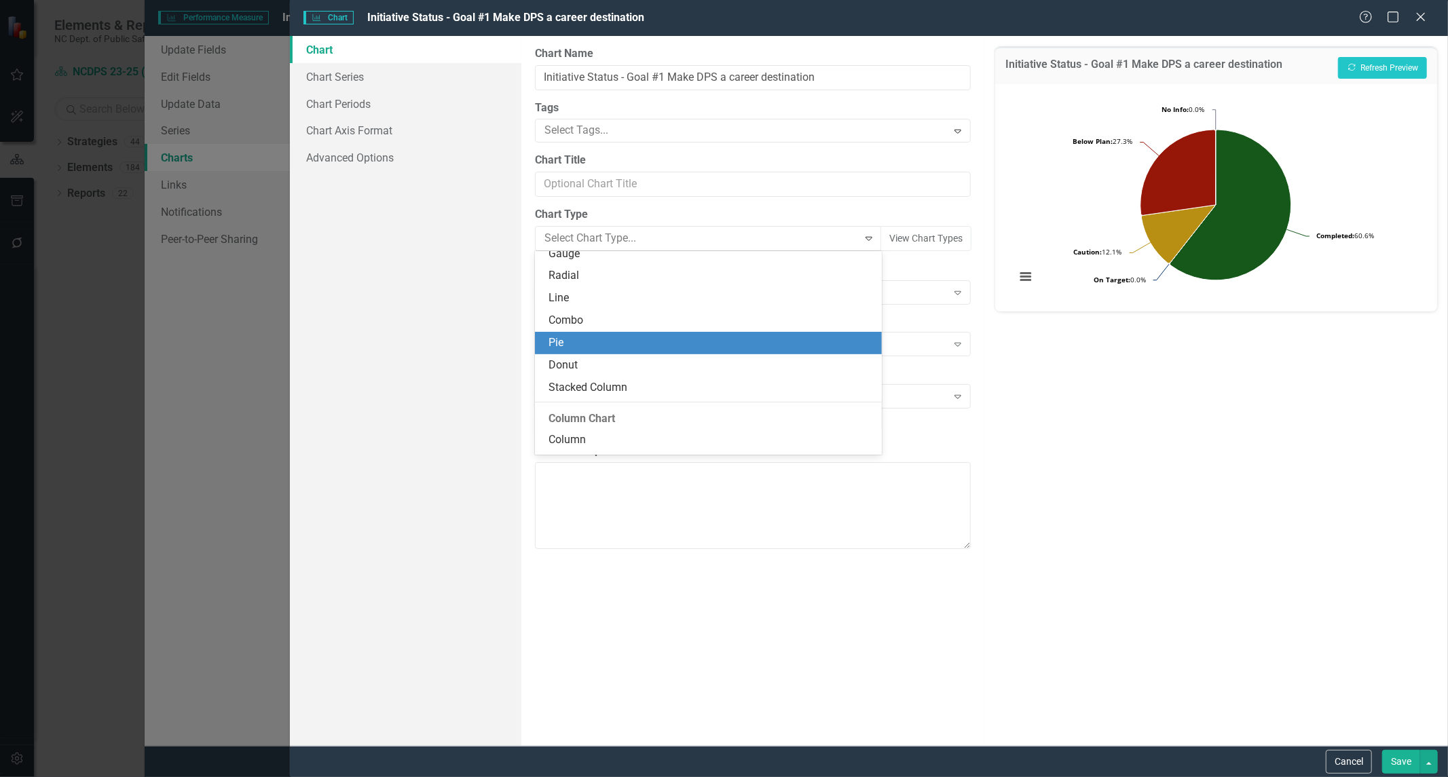
click at [603, 348] on div "Pie" at bounding box center [711, 343] width 325 height 16
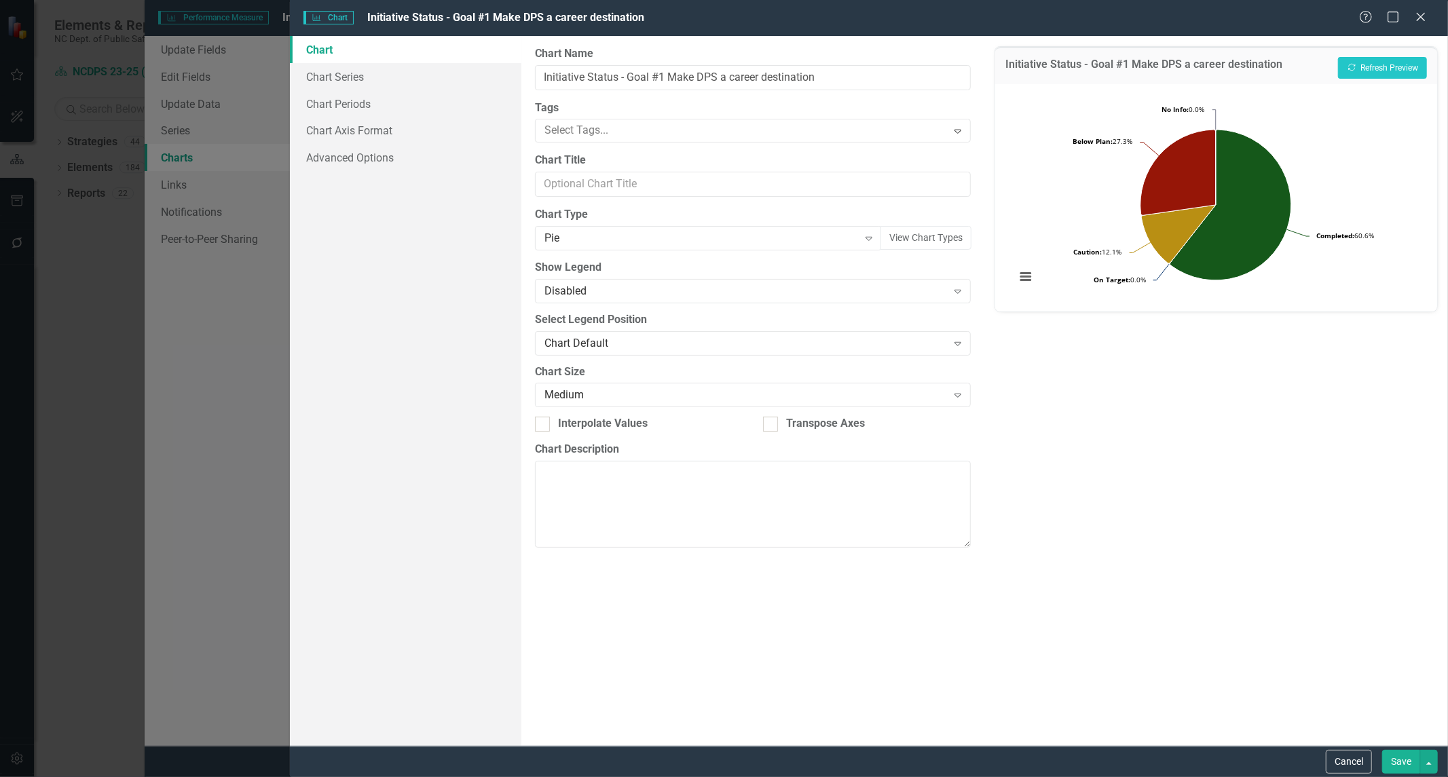
click at [1393, 769] on button "Save" at bounding box center [1401, 762] width 38 height 24
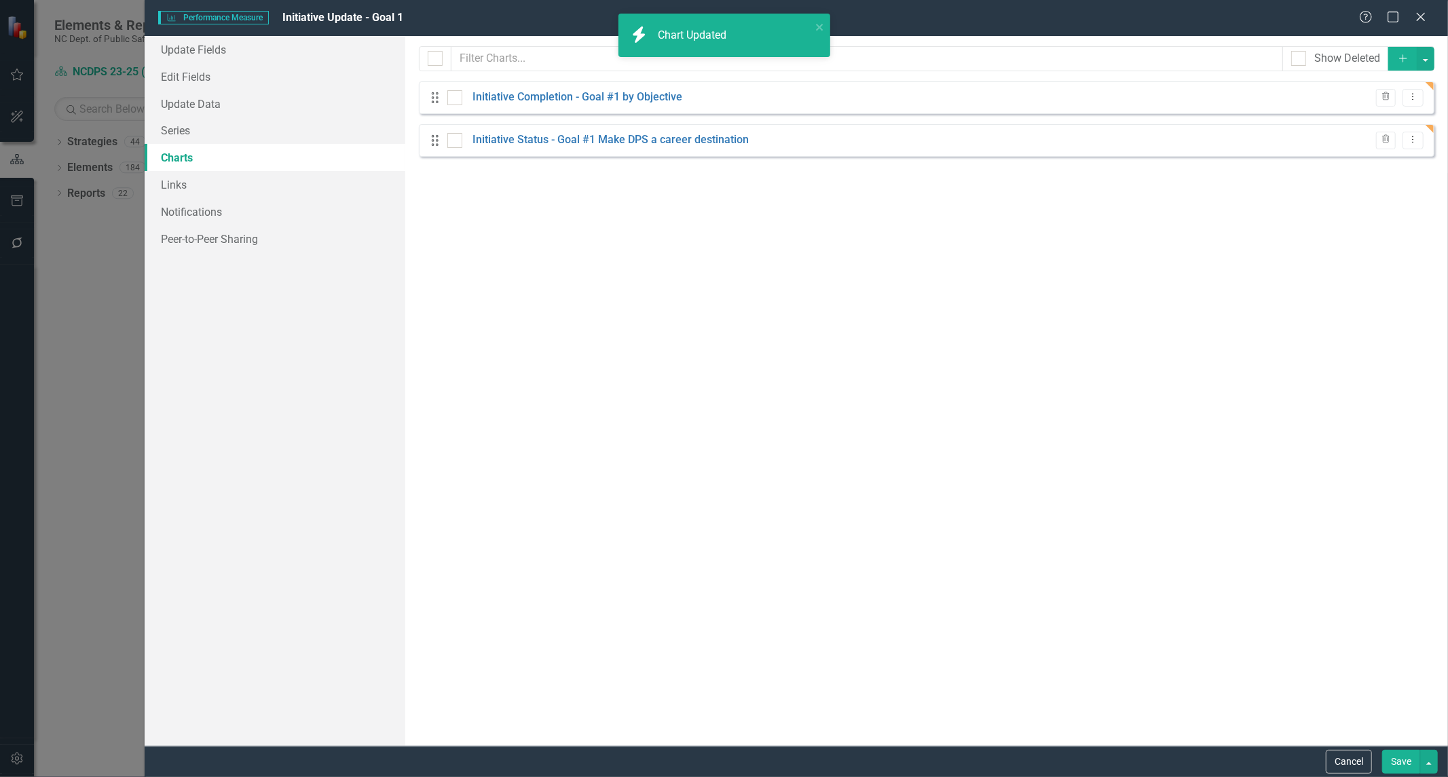
click at [1399, 764] on button "Save" at bounding box center [1401, 762] width 38 height 24
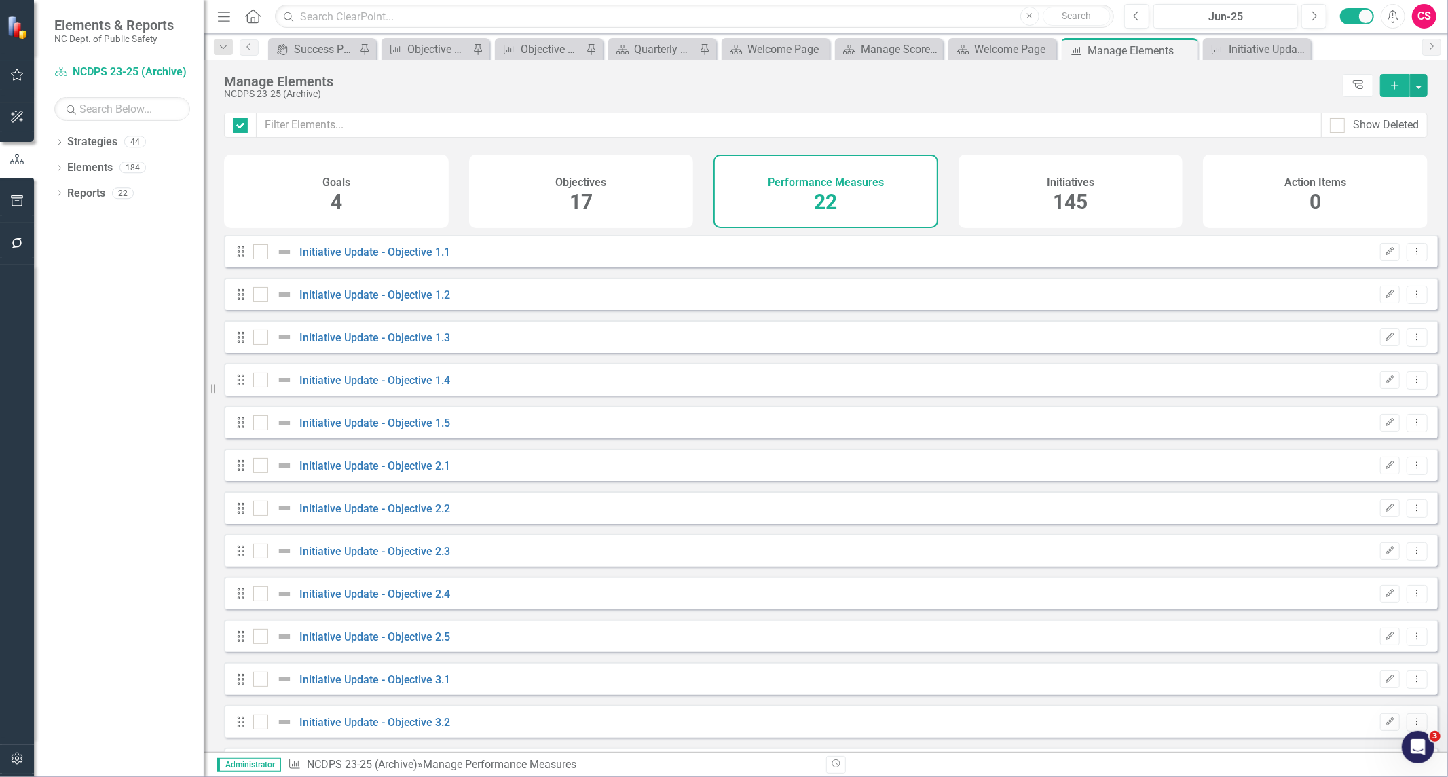
checkbox input "false"
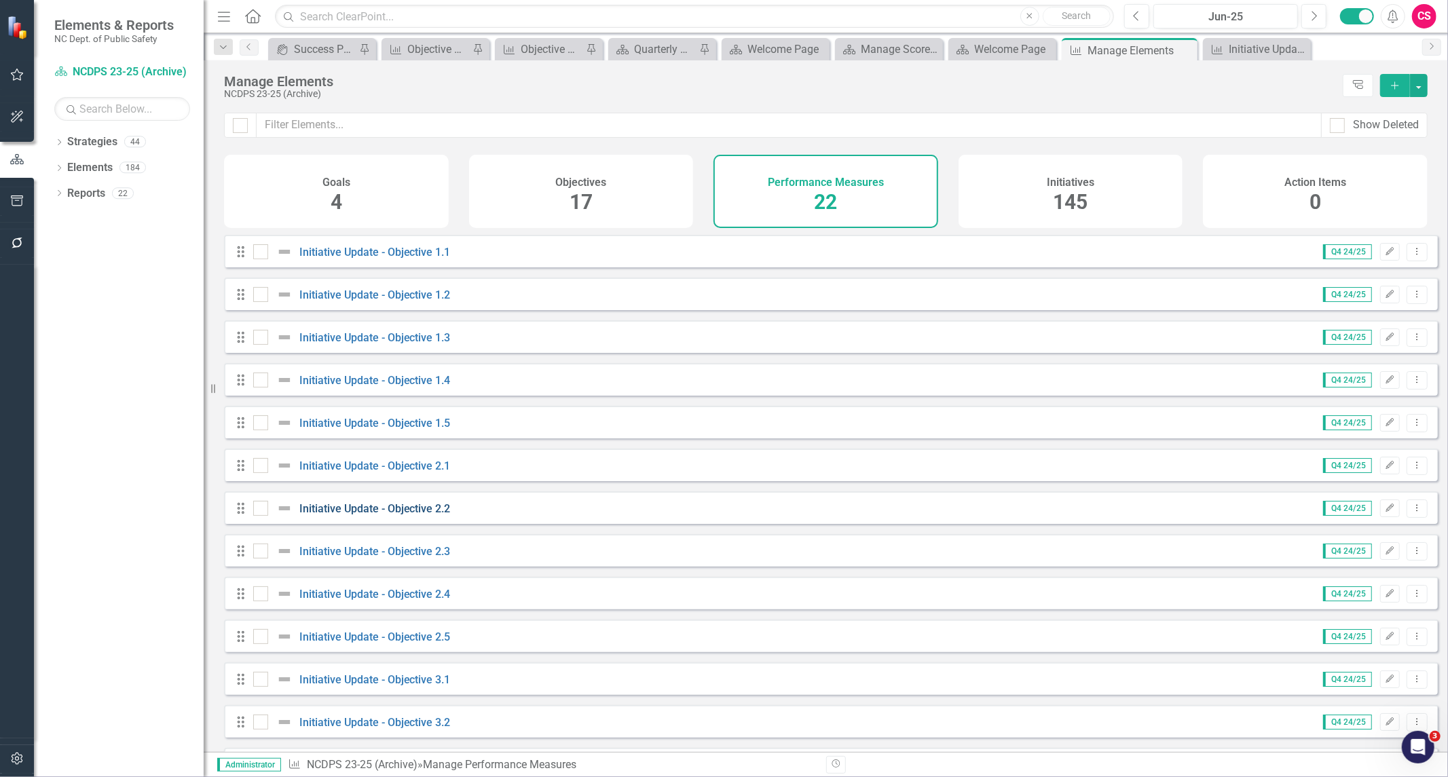
scroll to position [432, 0]
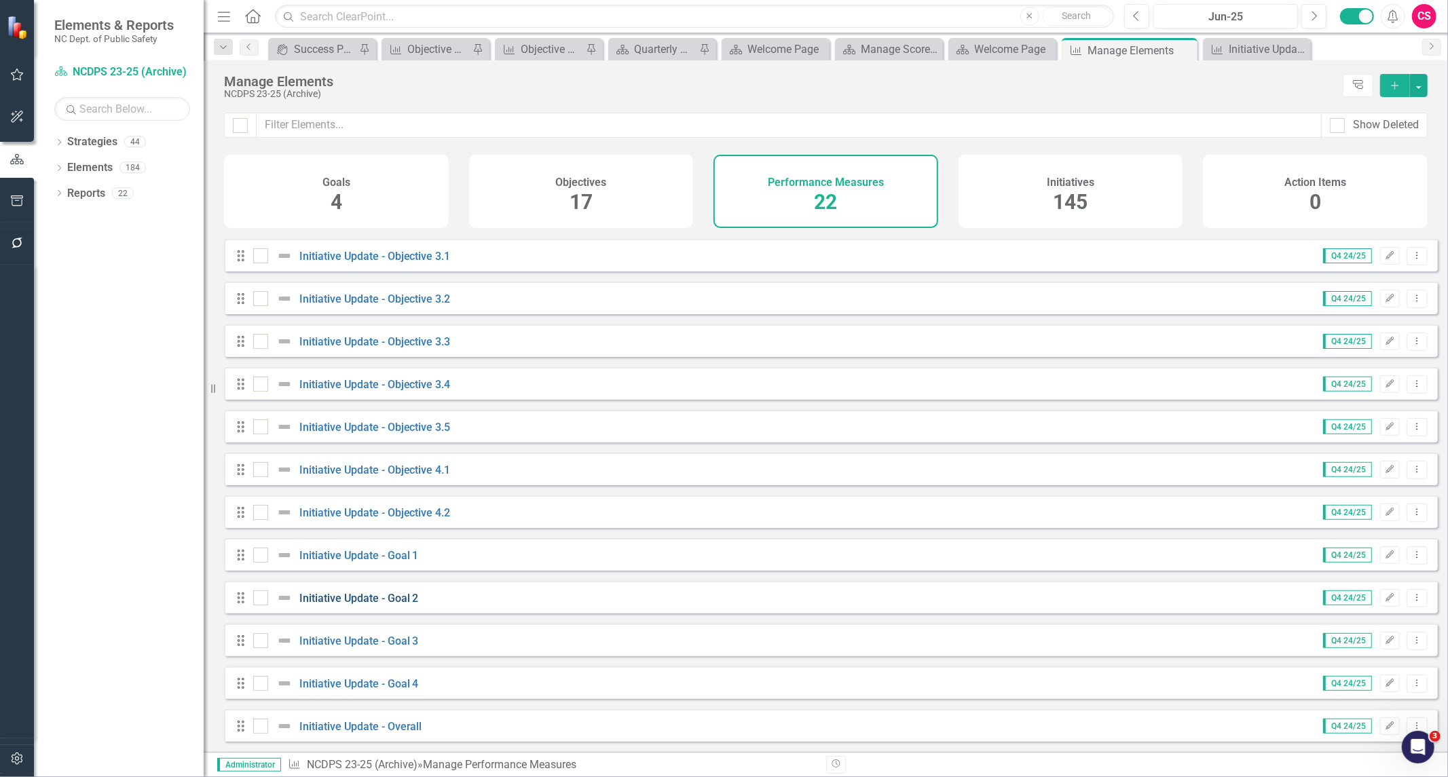
click at [377, 595] on link "Initiative Update - Goal 2" at bounding box center [358, 598] width 119 height 13
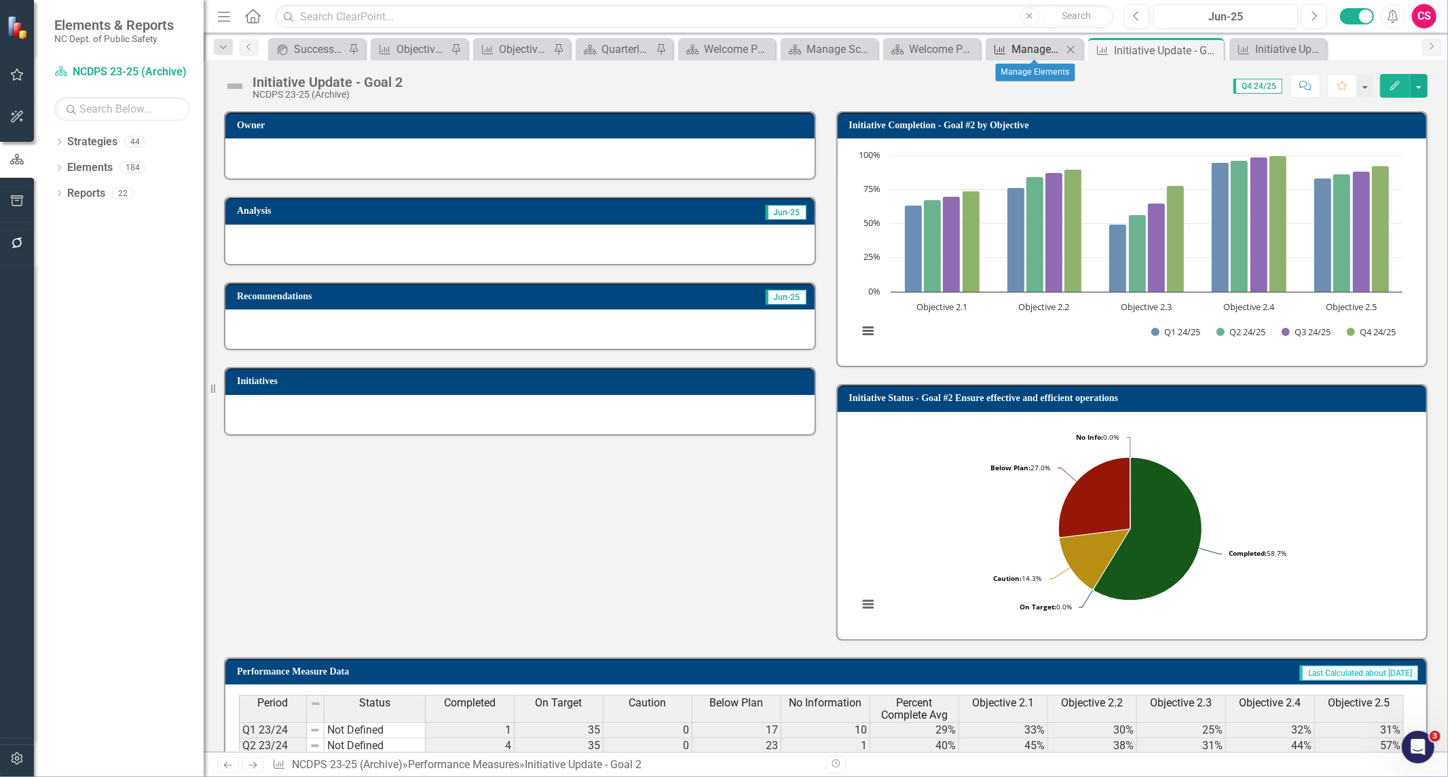
click at [1027, 46] on div "Manage Elements" at bounding box center [1037, 49] width 51 height 17
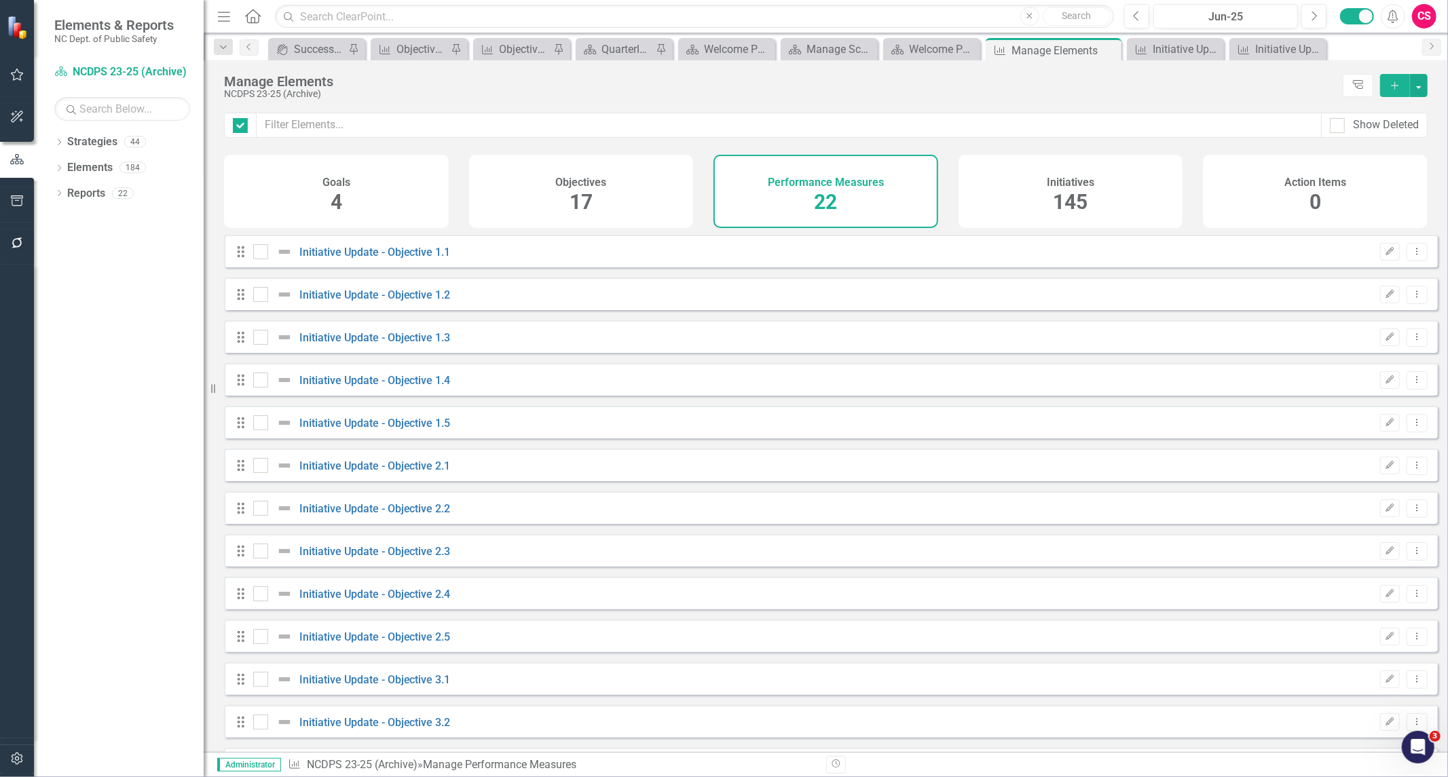
checkbox input "false"
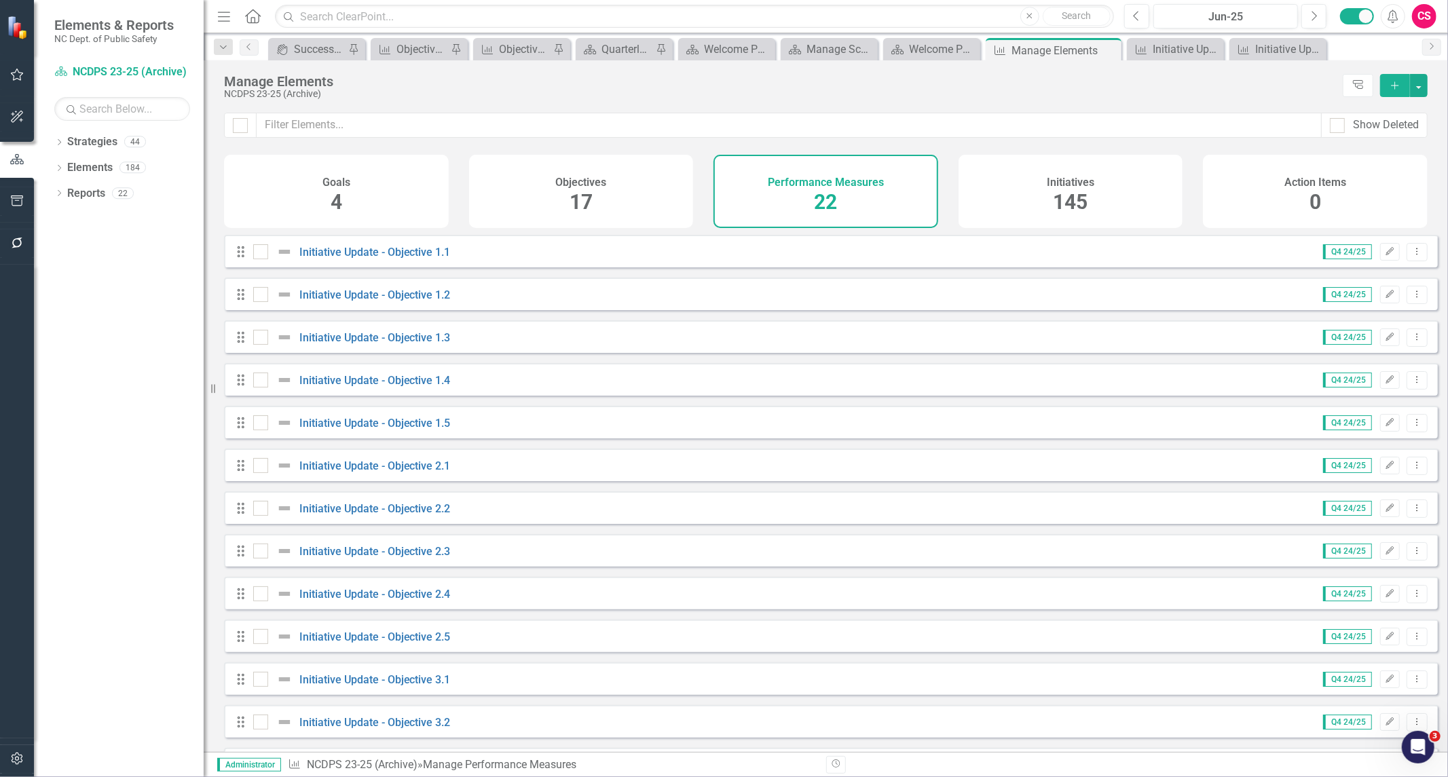
scroll to position [432, 0]
click at [361, 557] on link "Initiative Update - Goal 1" at bounding box center [358, 555] width 119 height 13
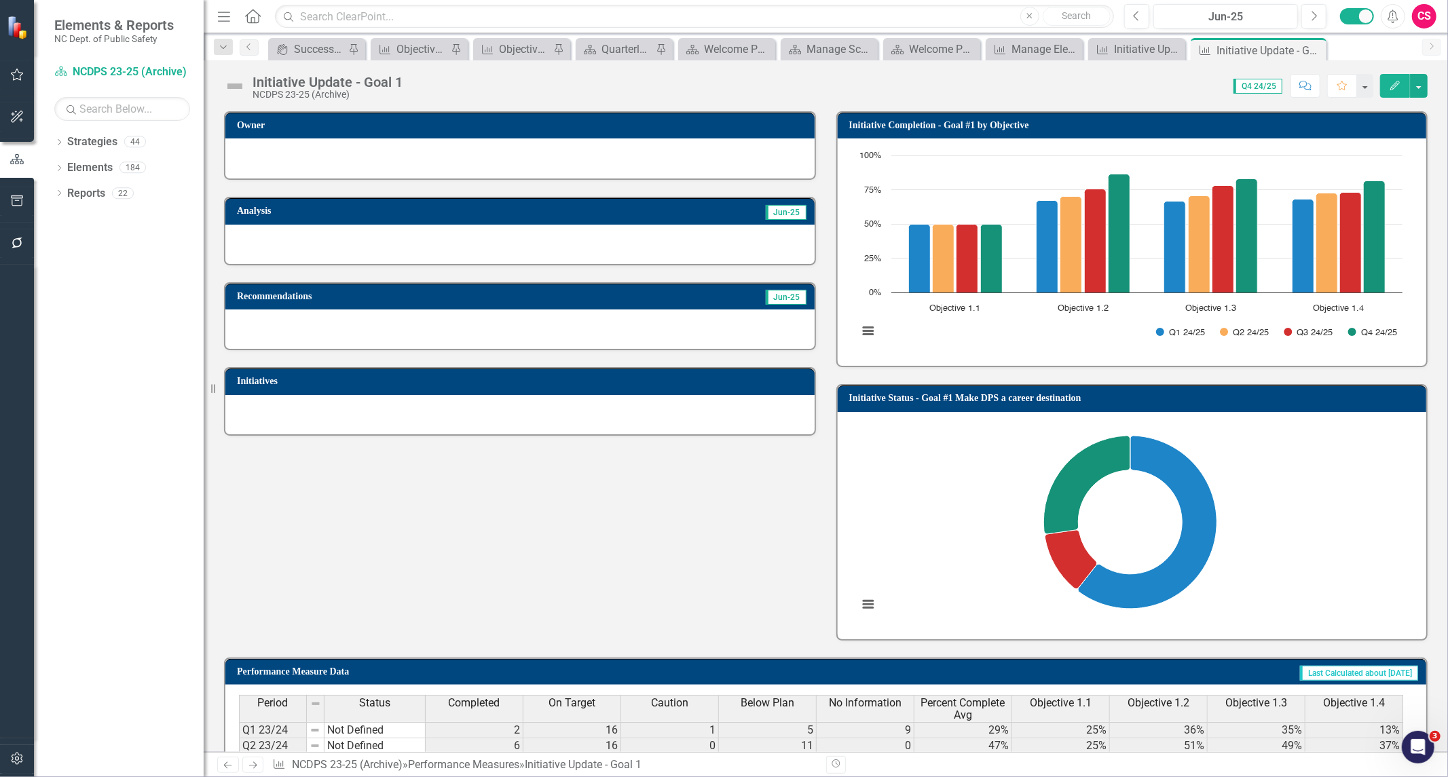
click at [1279, 126] on h3 "Initiative Completion - Goal #1 by Objective" at bounding box center [1134, 125] width 571 height 10
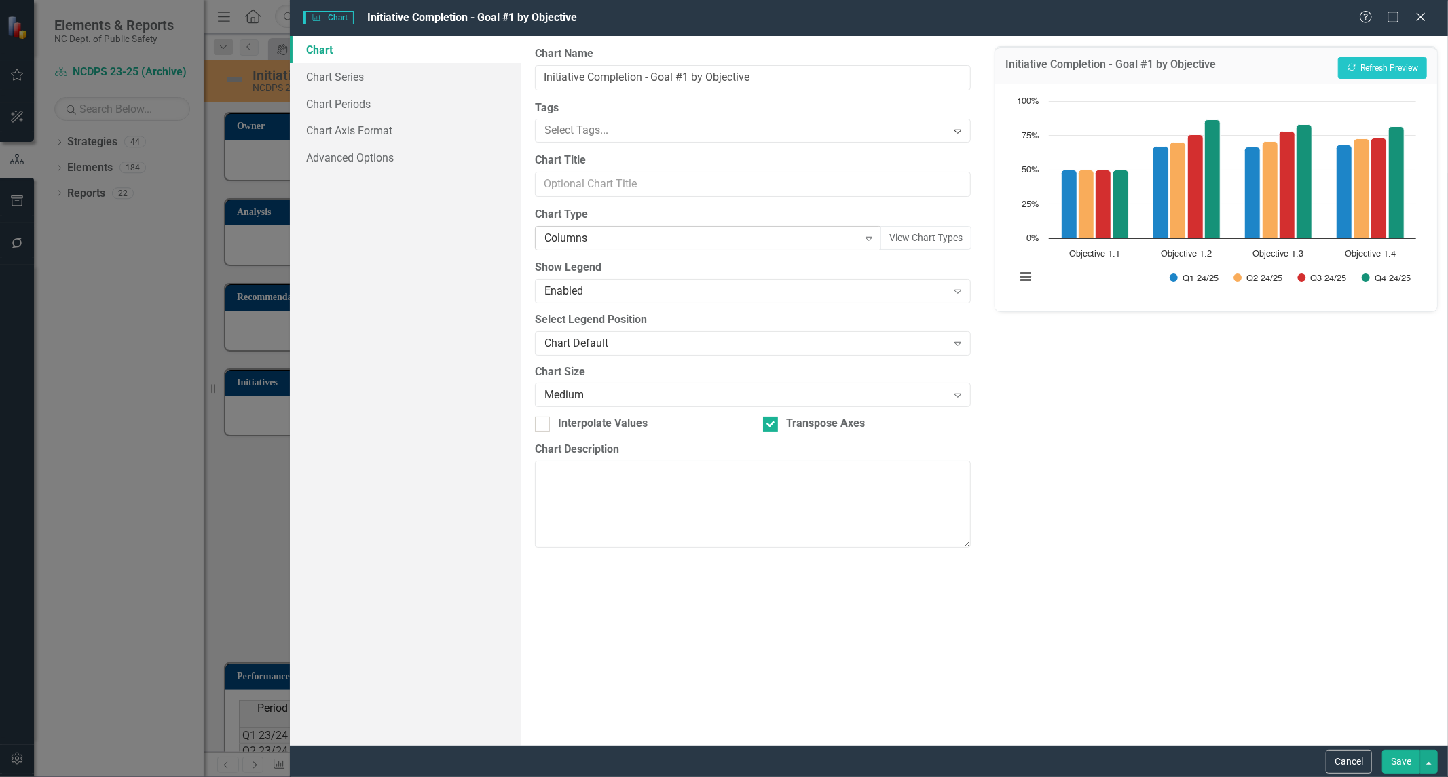
click at [696, 236] on div "Columns" at bounding box center [702, 239] width 314 height 16
click at [181, 557] on div "Charts Chart Initiative Completion - Goal #1 by Objective Help Maximize Close C…" at bounding box center [724, 388] width 1448 height 777
click at [1433, 12] on div "Help Maximize Close" at bounding box center [1396, 18] width 75 height 16
click at [1424, 18] on icon "Close" at bounding box center [1420, 16] width 17 height 13
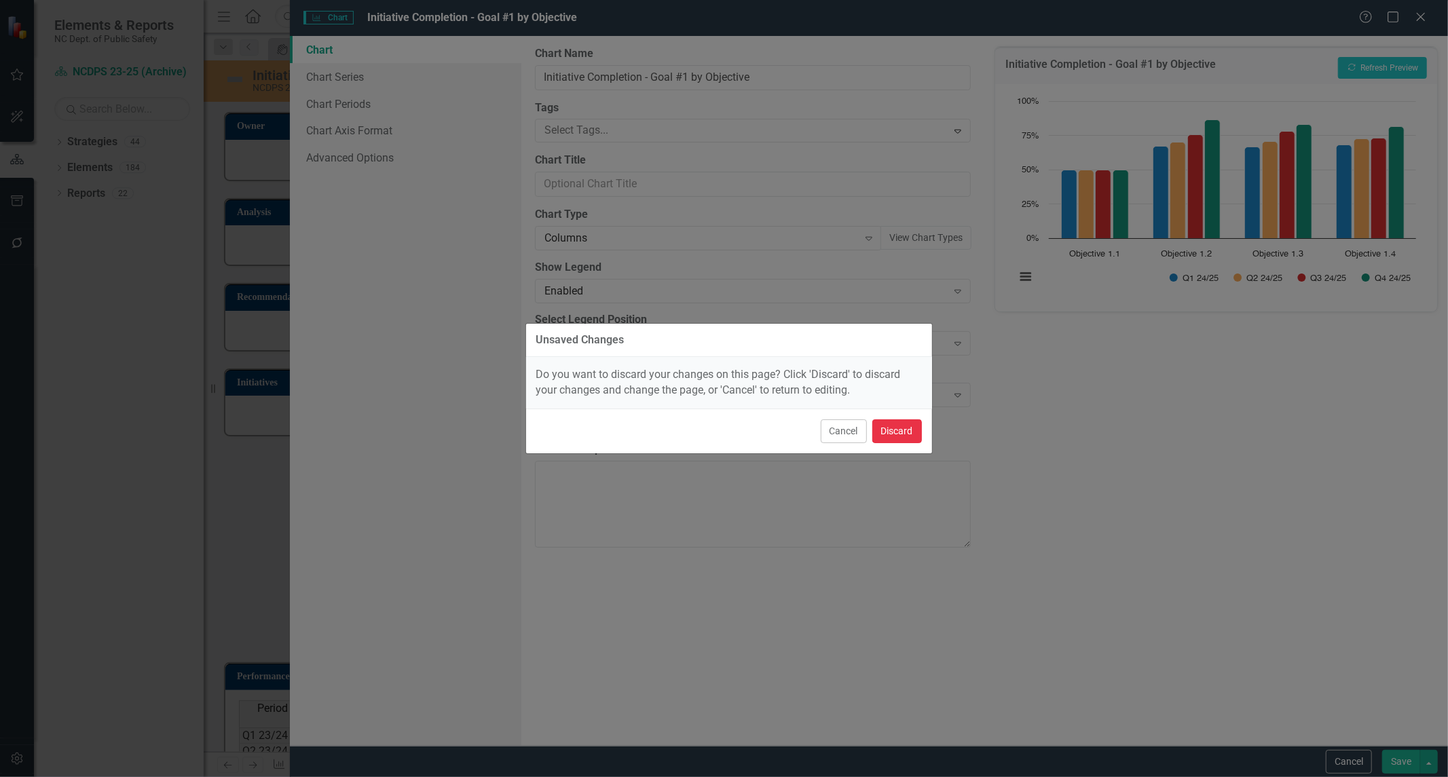
click at [892, 432] on button "Discard" at bounding box center [897, 432] width 50 height 24
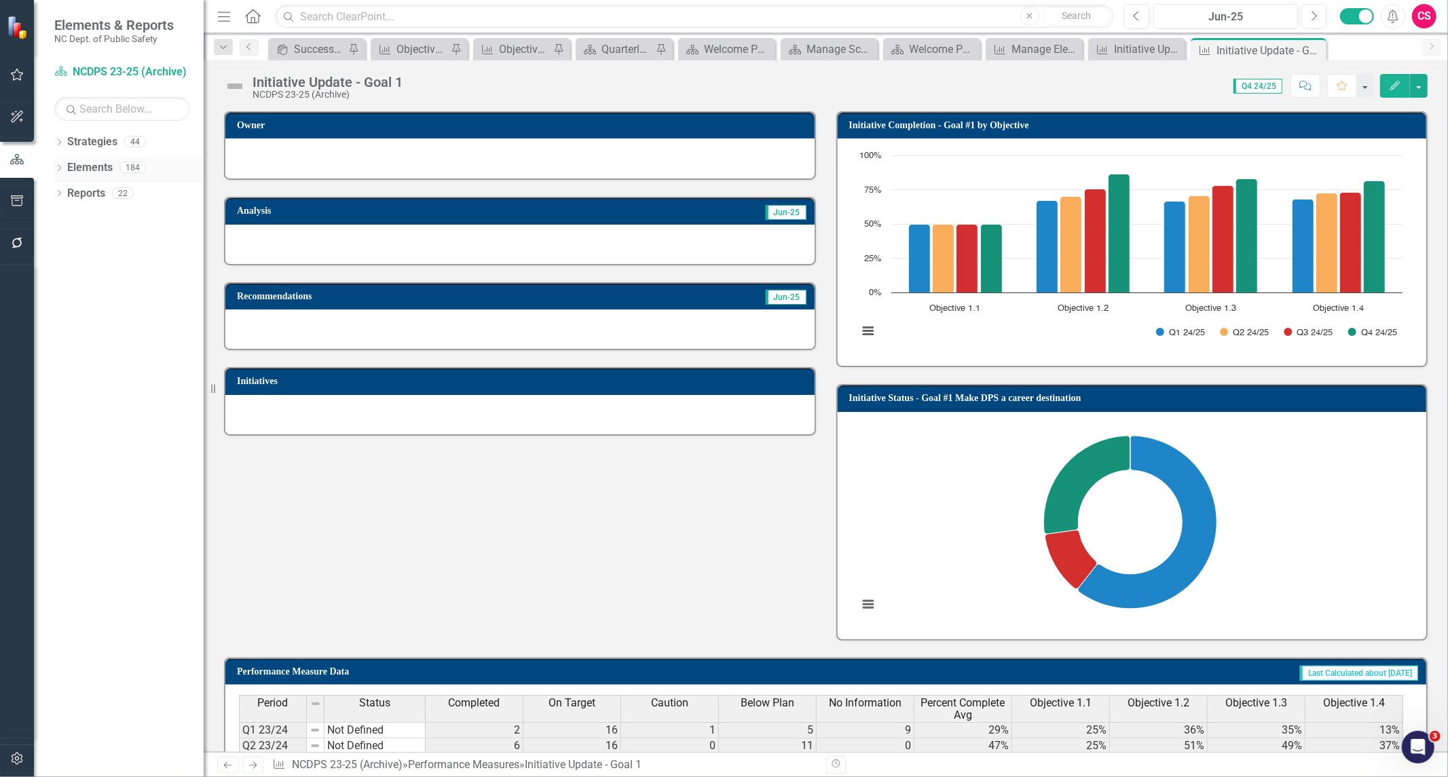
click at [77, 173] on link "Elements" at bounding box center [89, 168] width 45 height 16
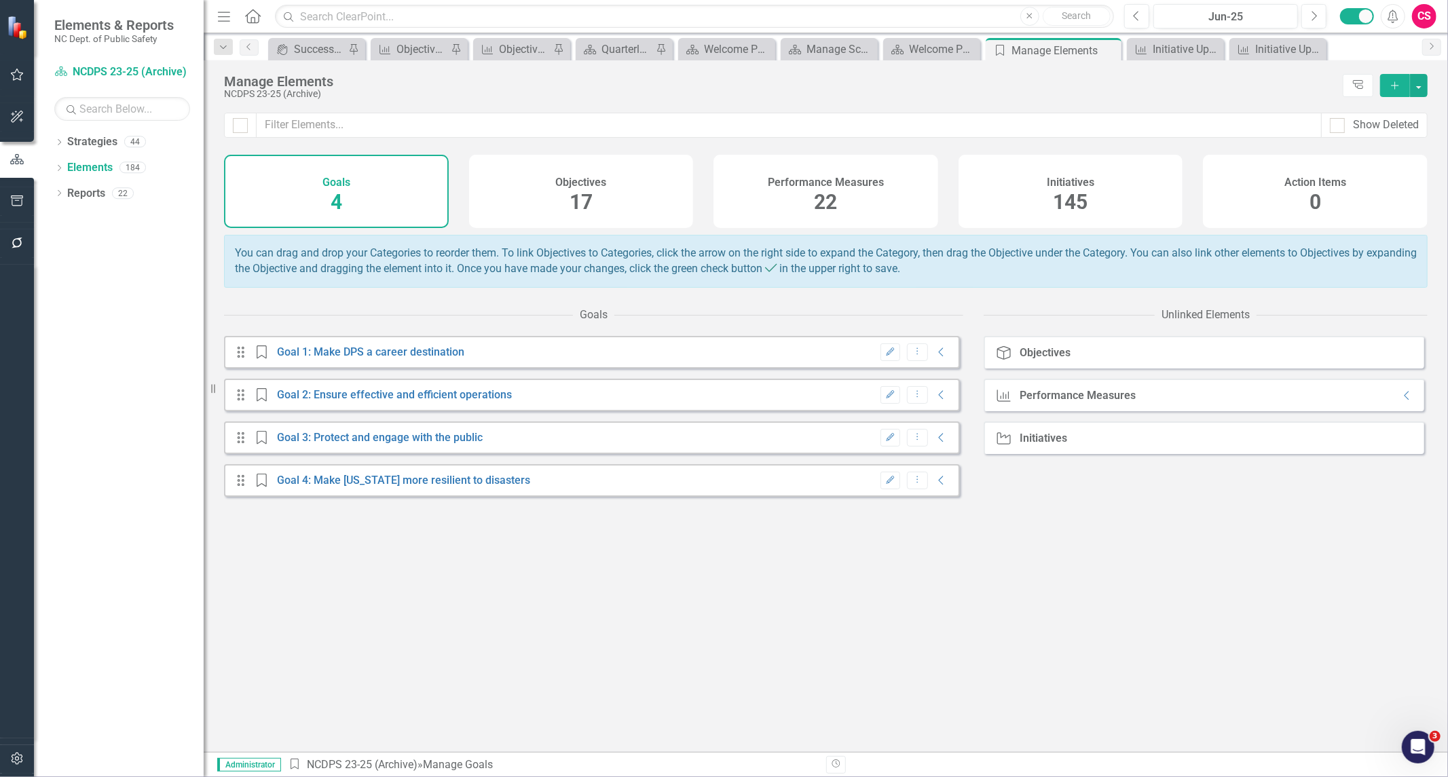
click at [493, 205] on div "Objectives 17" at bounding box center [581, 191] width 225 height 73
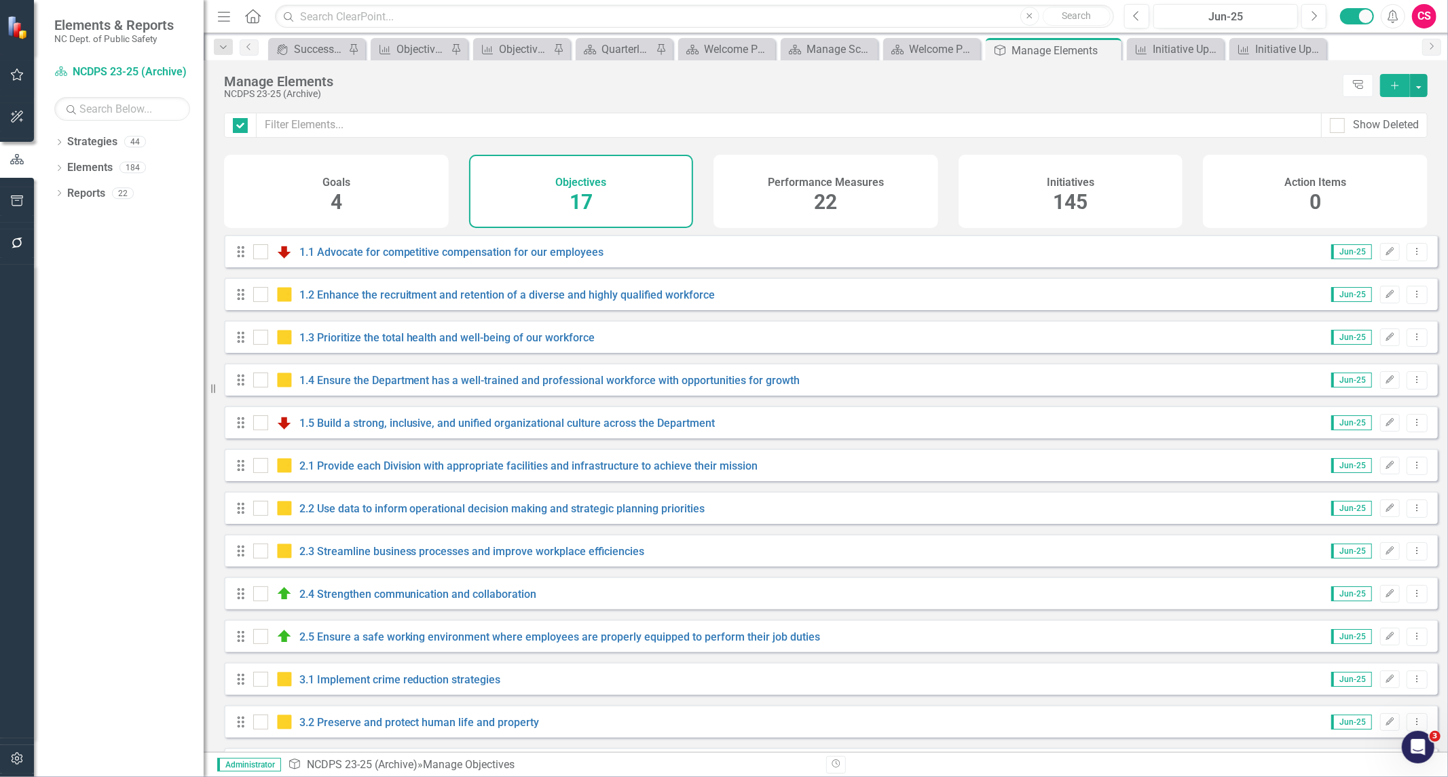
checkbox input "false"
drag, startPoint x: 493, startPoint y: 205, endPoint x: 545, endPoint y: 206, distance: 51.6
click at [545, 206] on div "Objectives 17" at bounding box center [581, 191] width 225 height 73
click at [792, 187] on h4 "Performance Measures" at bounding box center [826, 183] width 116 height 12
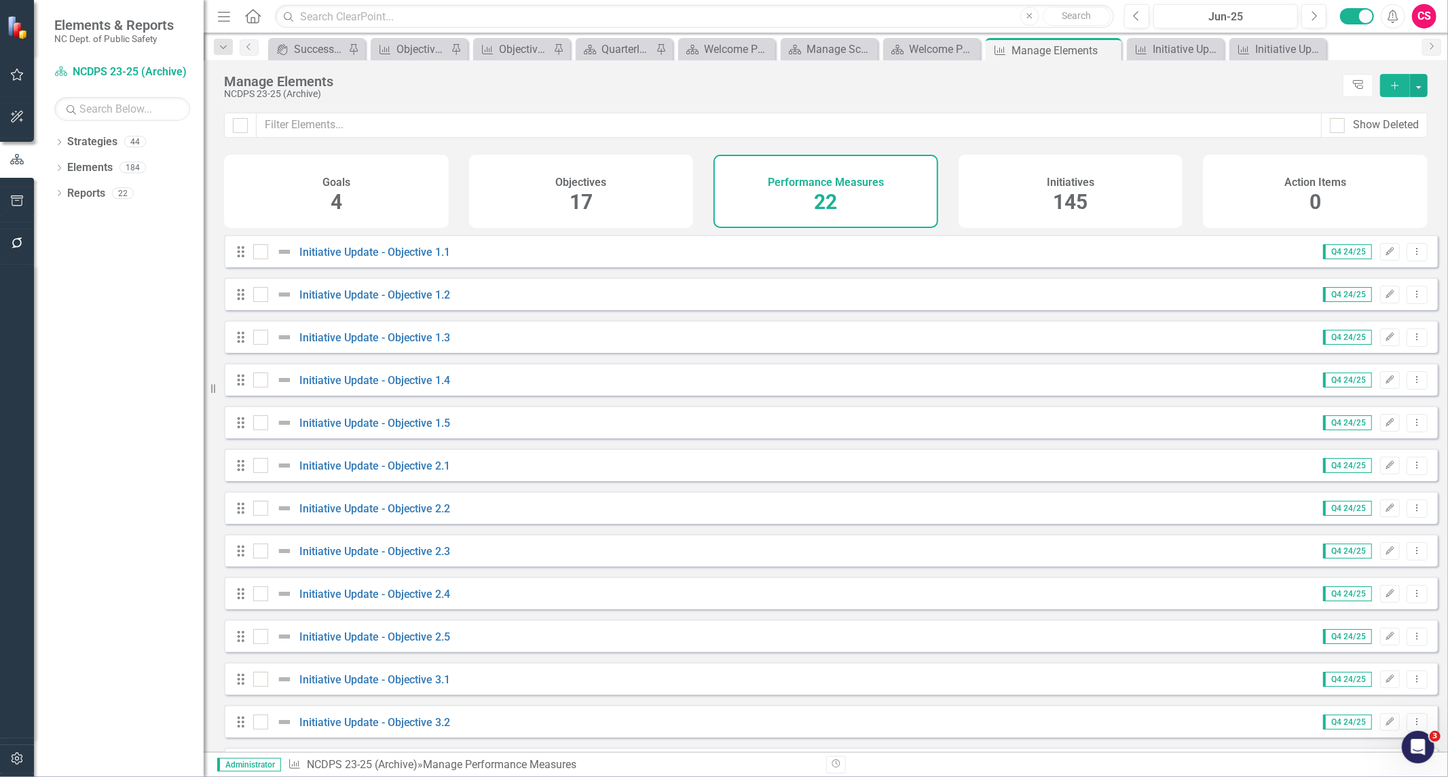
scroll to position [432, 0]
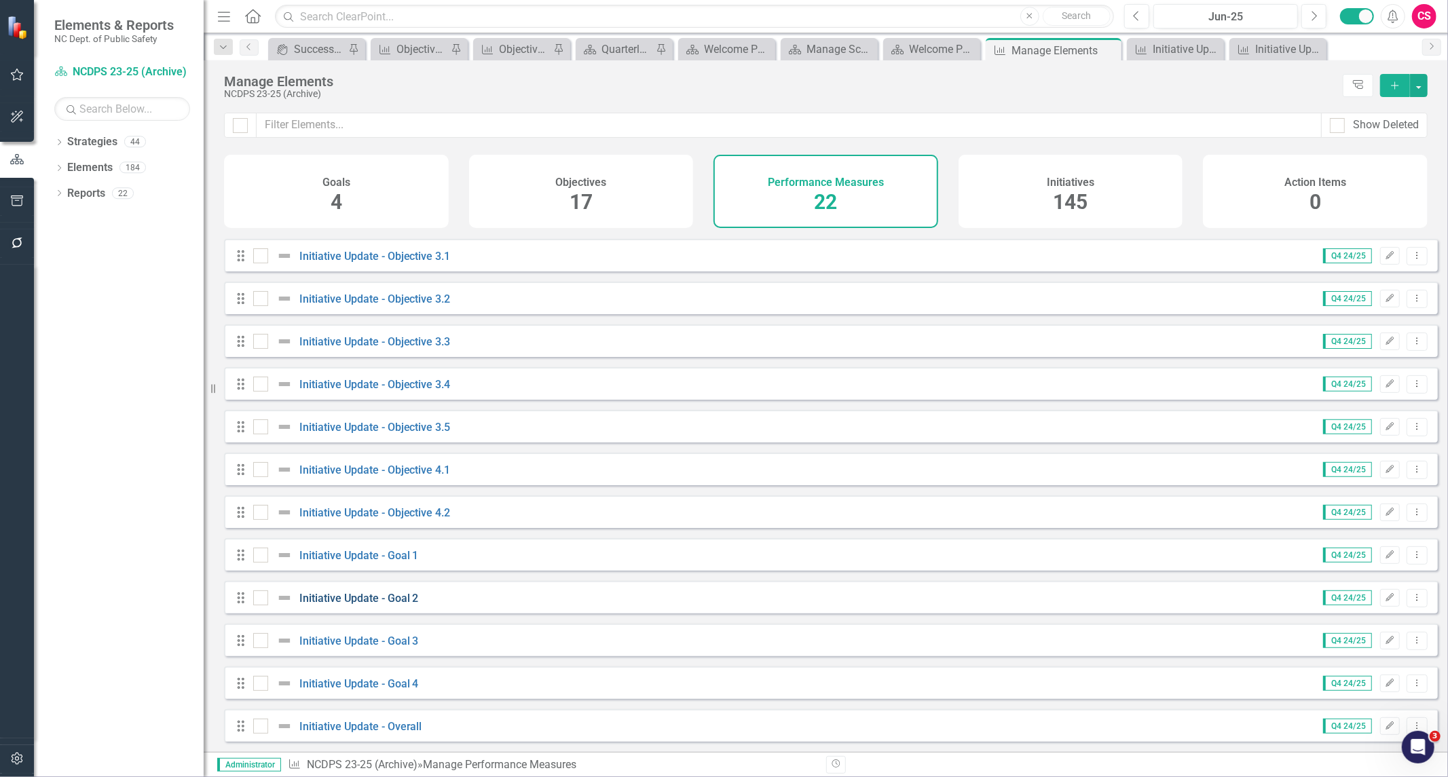
click at [354, 599] on link "Initiative Update - Goal 2" at bounding box center [358, 598] width 119 height 13
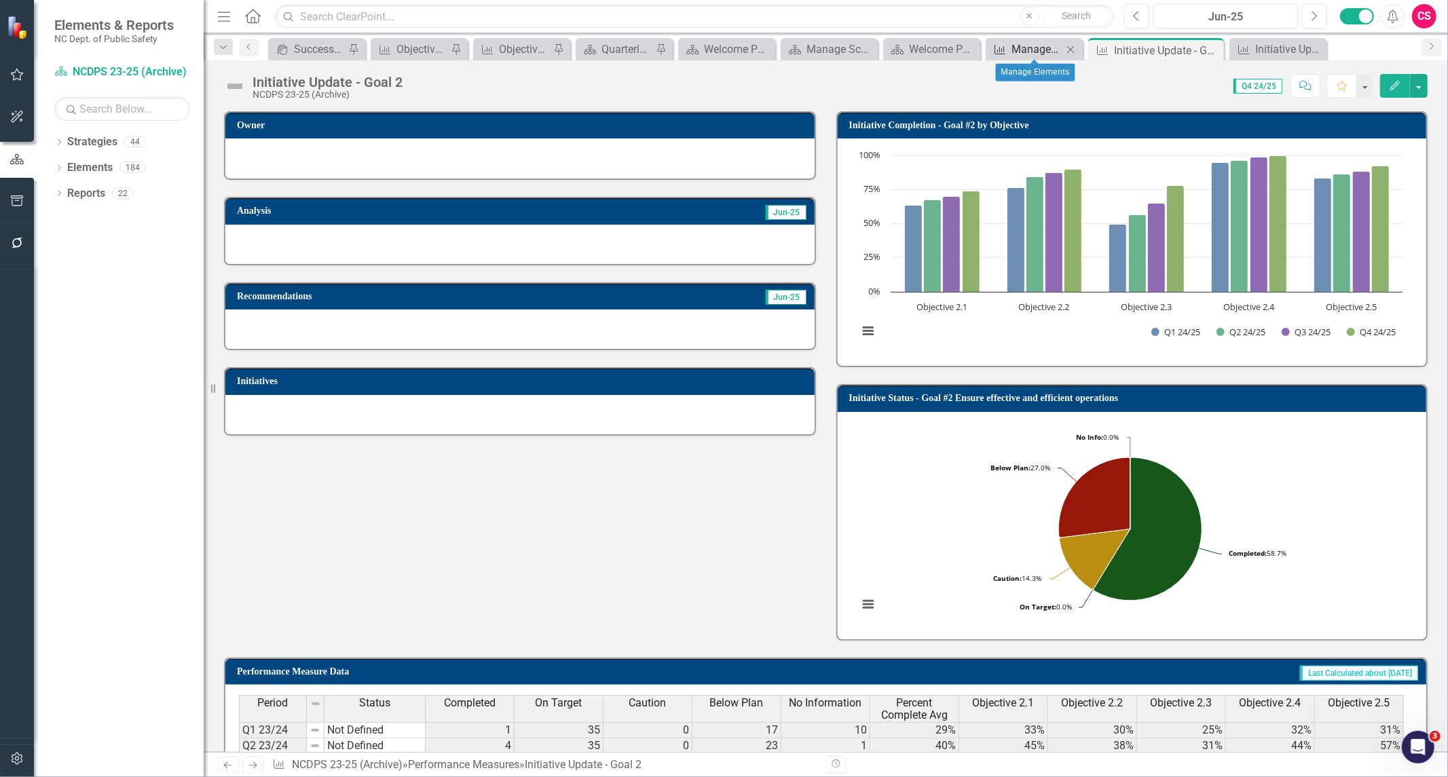
click at [1025, 51] on div "Manage Elements" at bounding box center [1037, 49] width 51 height 17
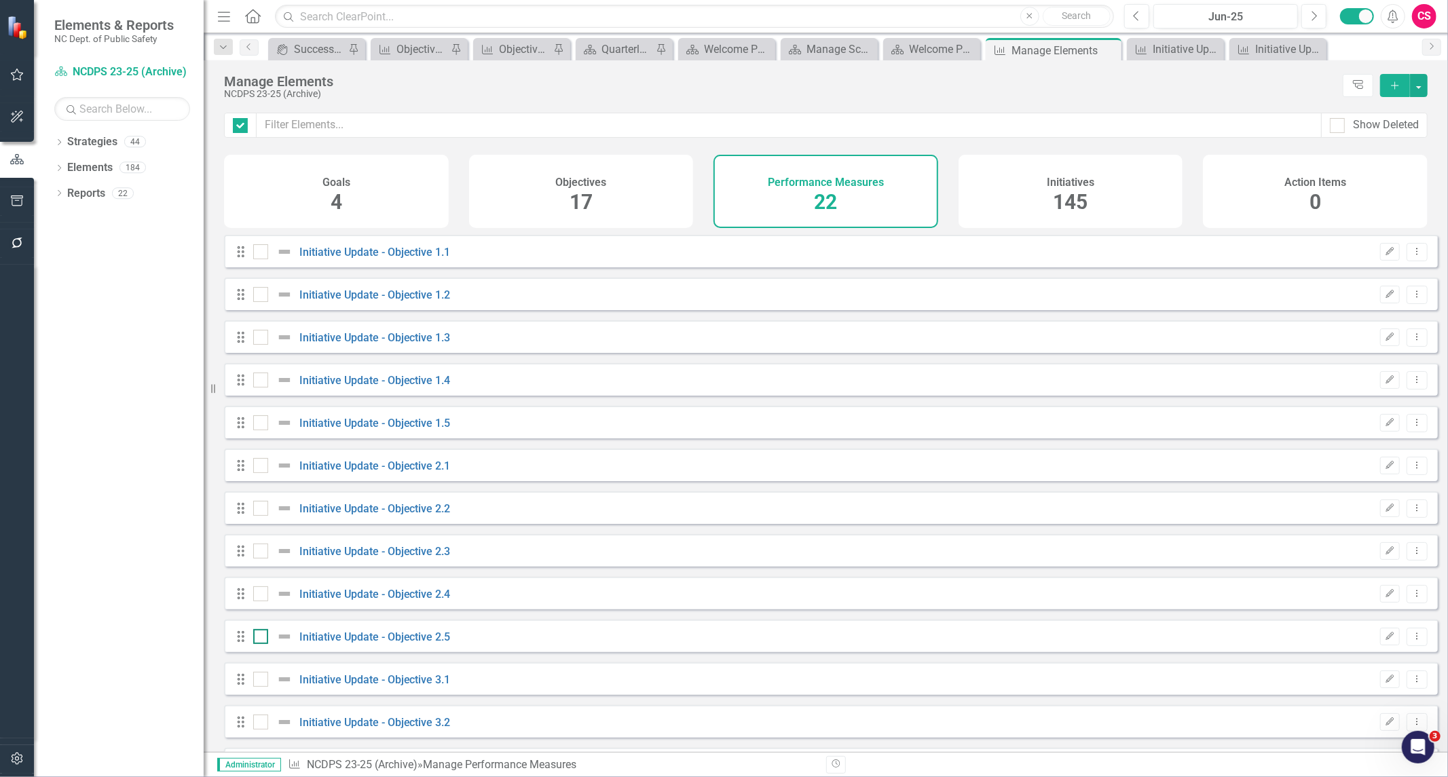
checkbox input "false"
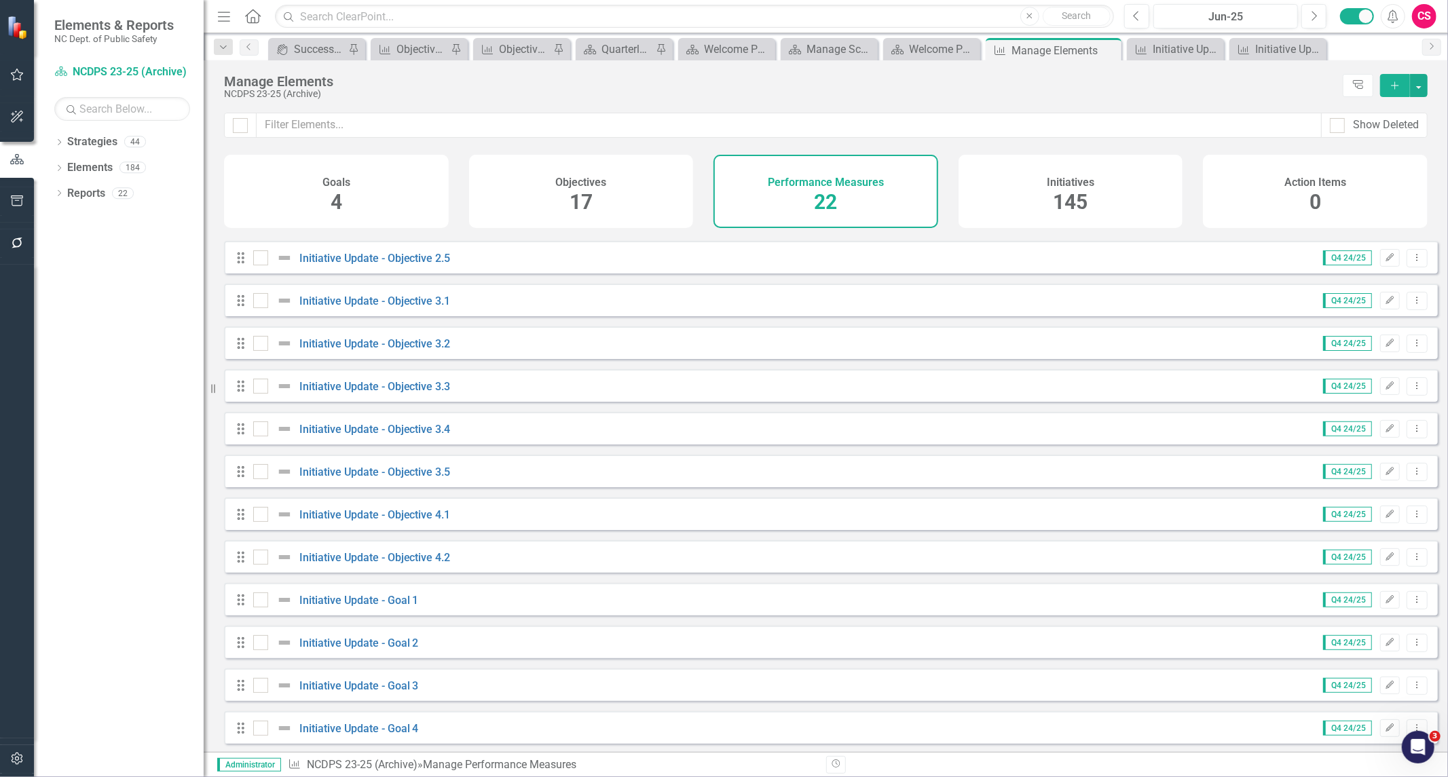
scroll to position [432, 0]
click at [347, 640] on link "Initiative Update - Goal 3" at bounding box center [358, 641] width 119 height 13
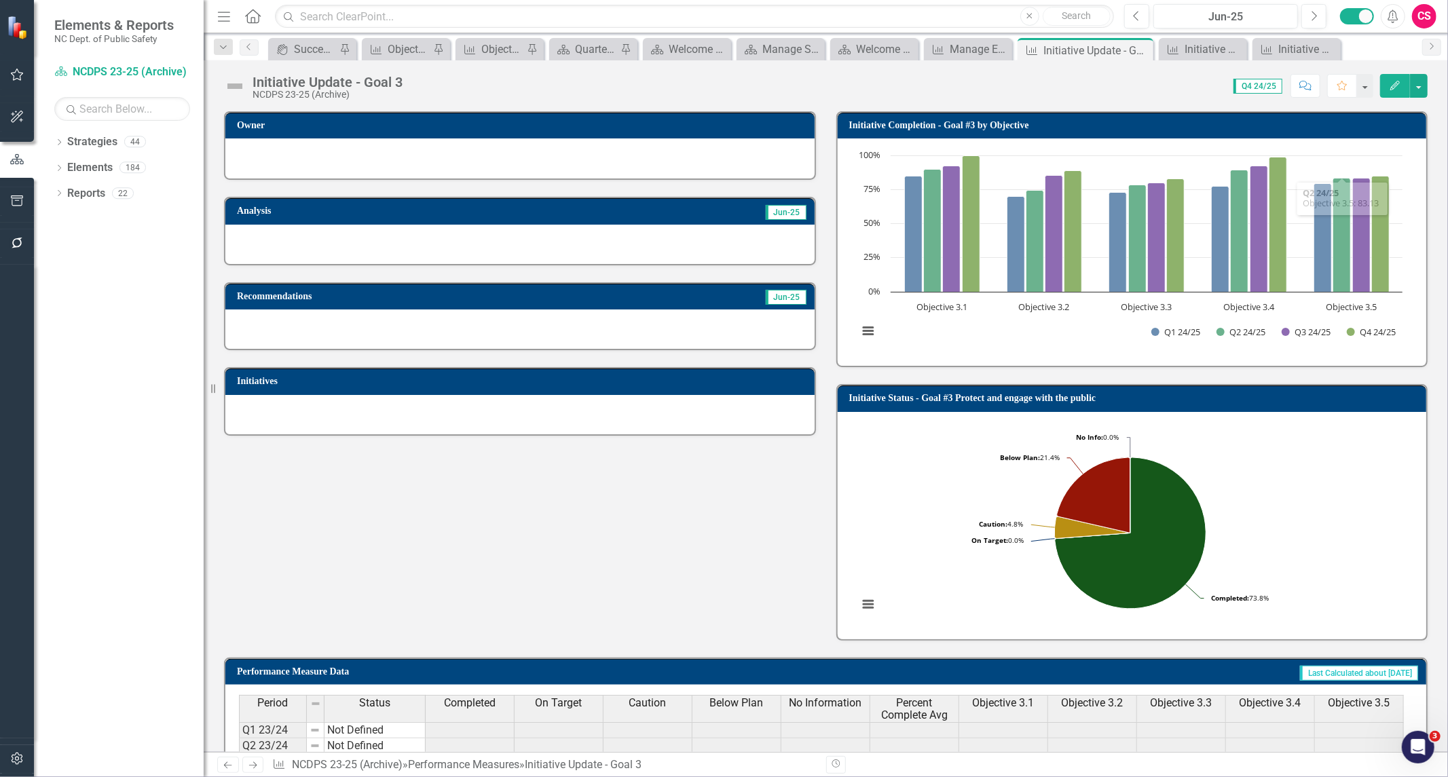
click at [1244, 122] on h3 "Initiative Completion - Goal #3 by Objective" at bounding box center [1134, 125] width 571 height 10
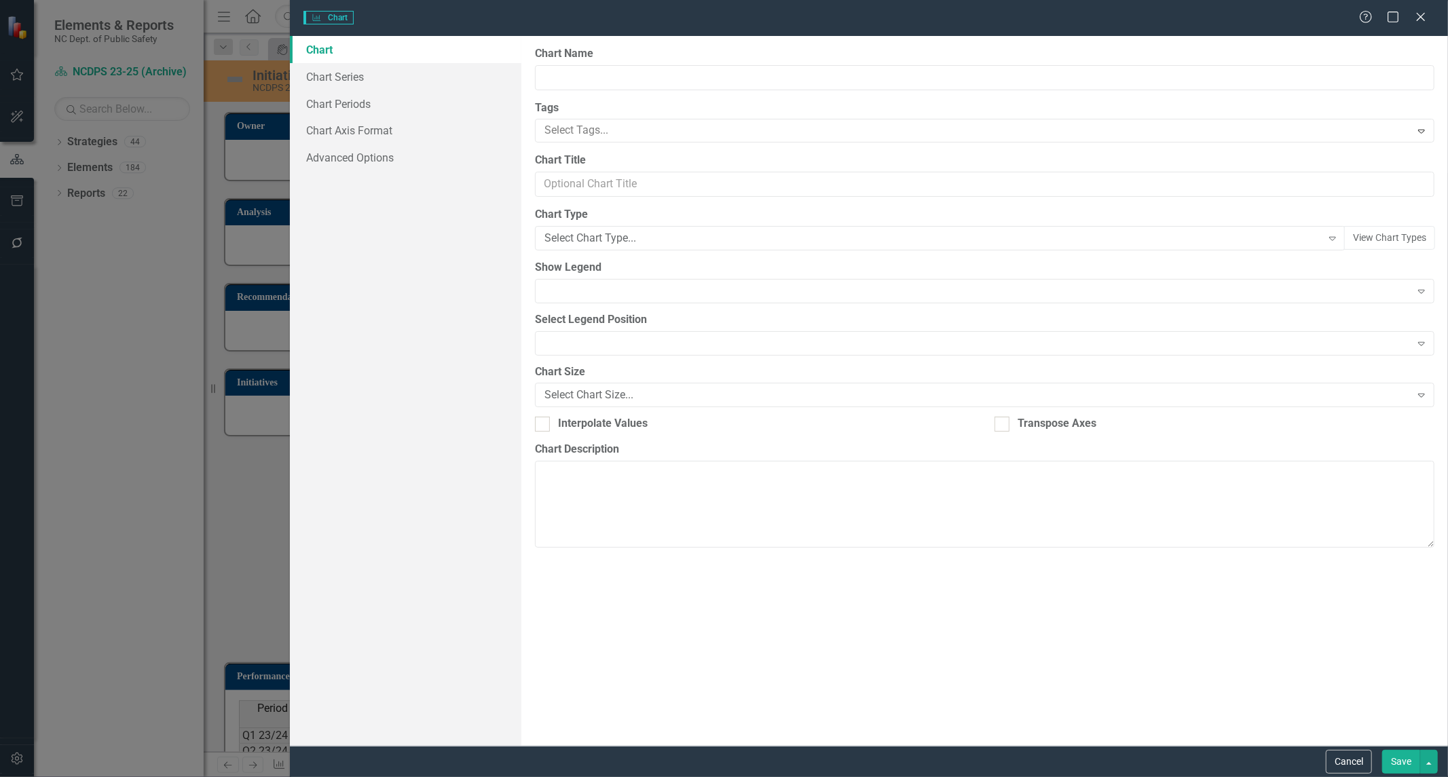
type input "Initiative Completion - Goal #3 by Objective"
checkbox input "true"
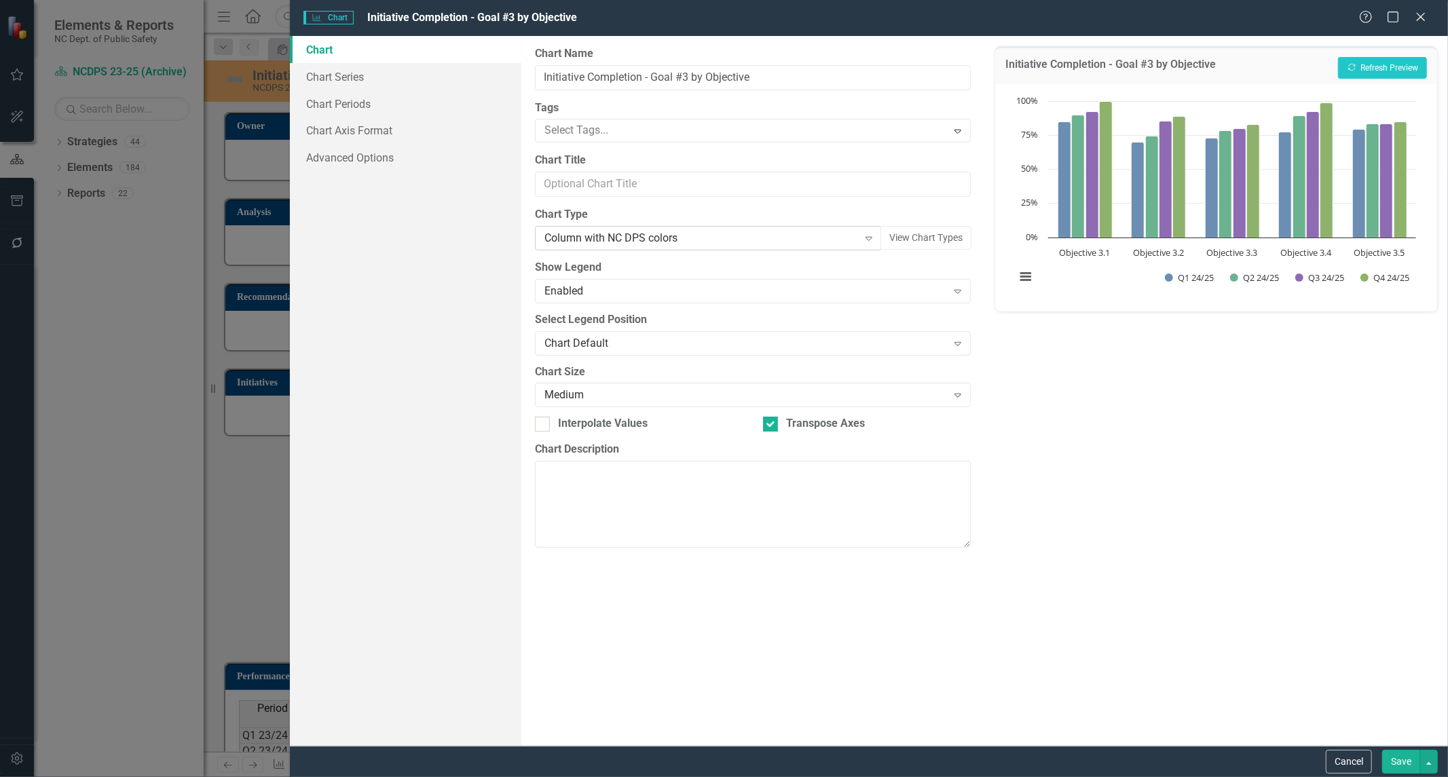
click at [639, 232] on div "Column with NC DPS colors" at bounding box center [702, 239] width 314 height 16
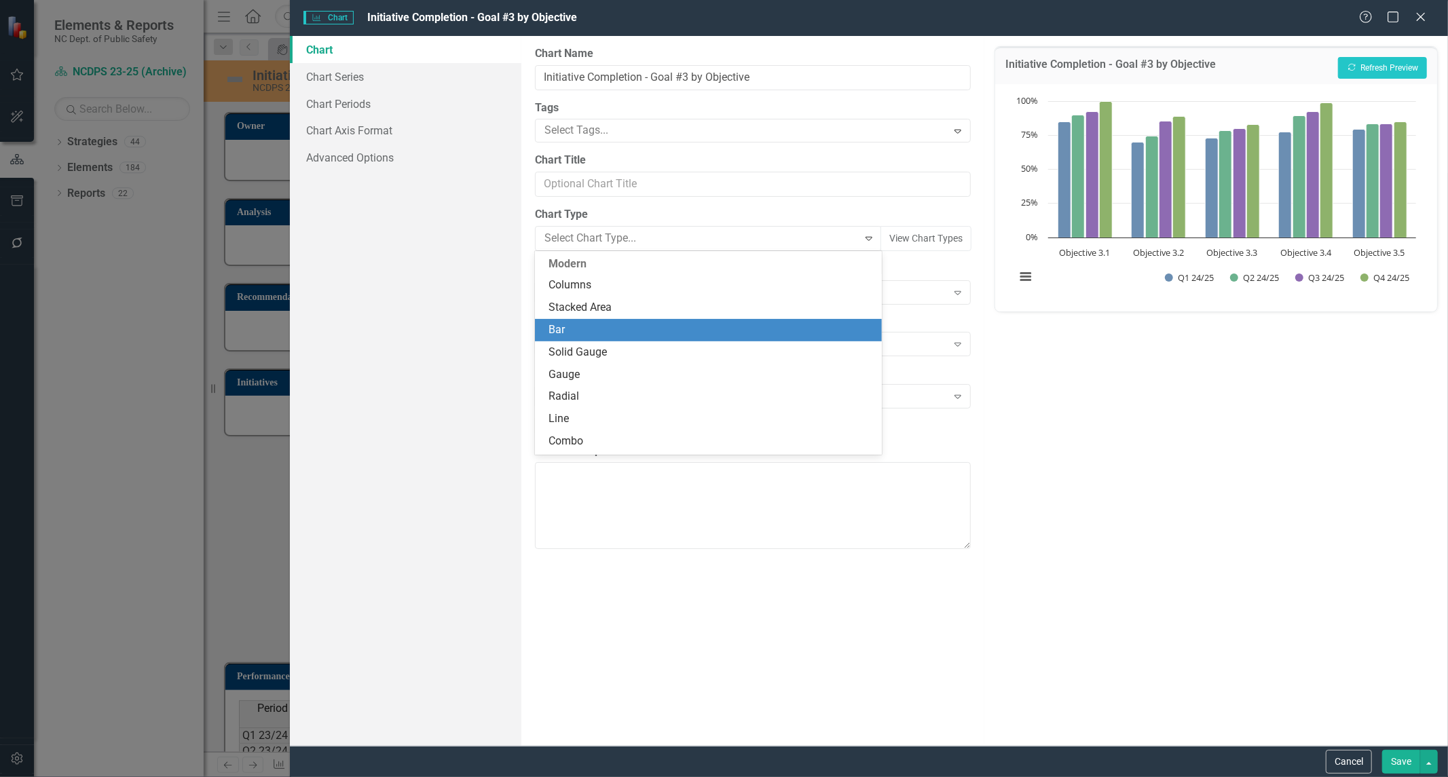
click at [633, 338] on div "Bar" at bounding box center [708, 330] width 347 height 22
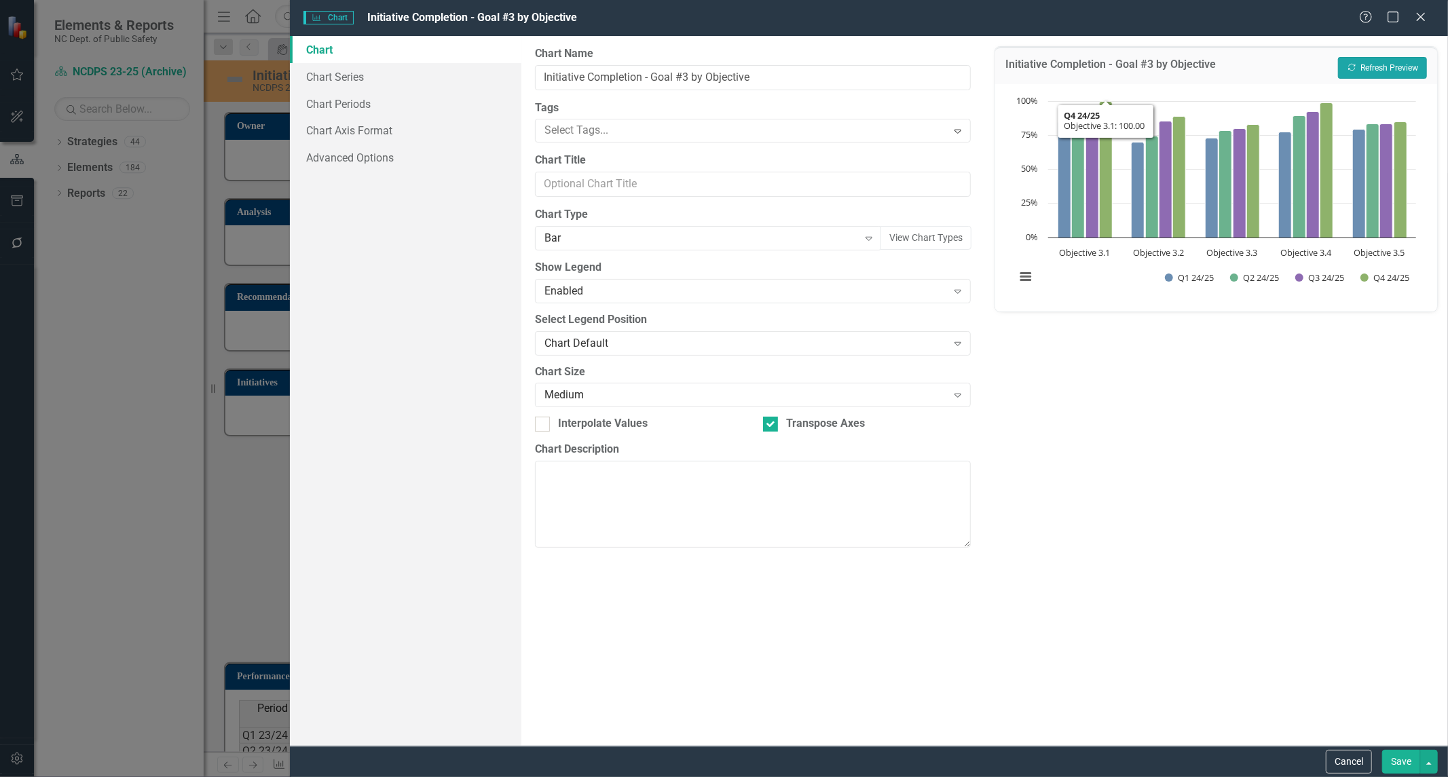
click at [1374, 61] on button "Recalculate Refresh Preview" at bounding box center [1382, 68] width 89 height 22
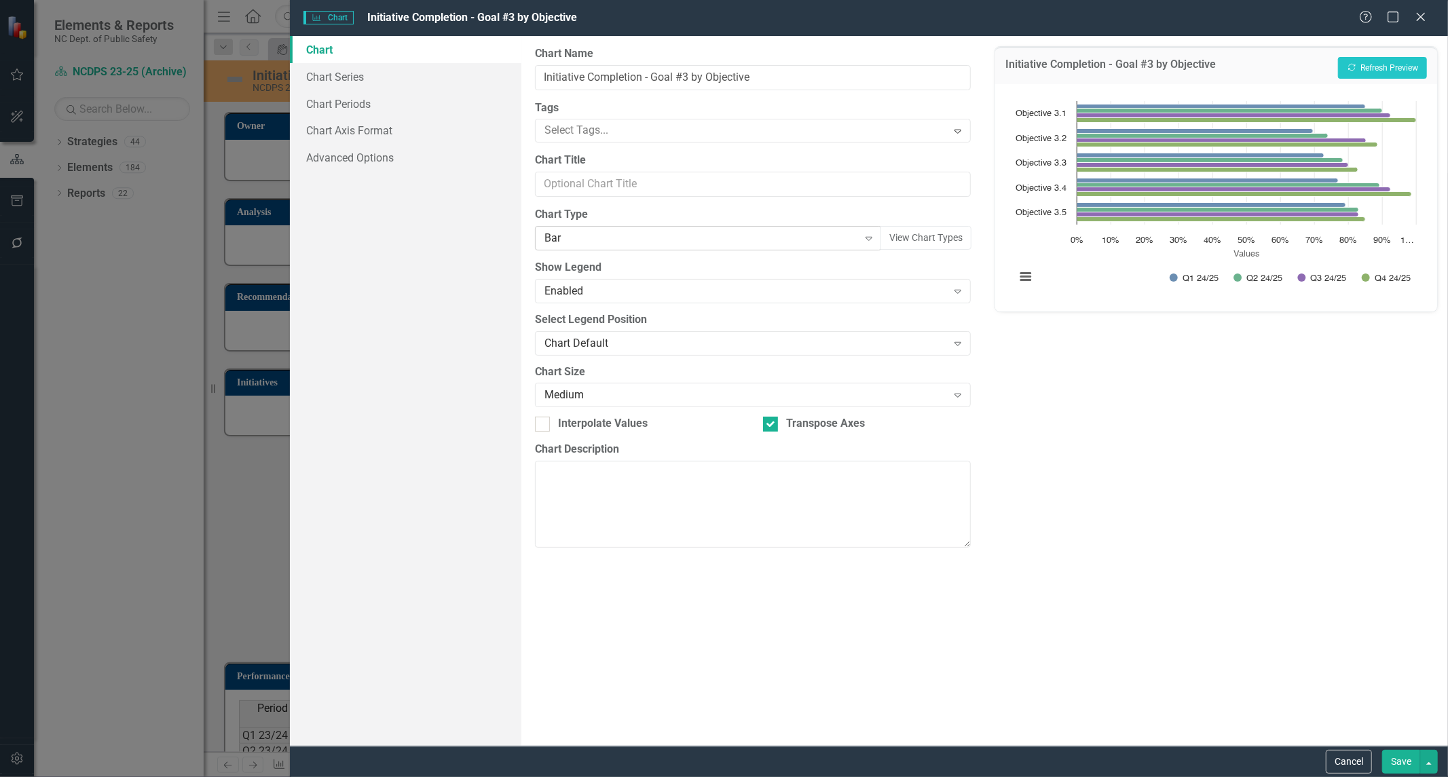
click at [849, 242] on div "Bar" at bounding box center [702, 239] width 314 height 16
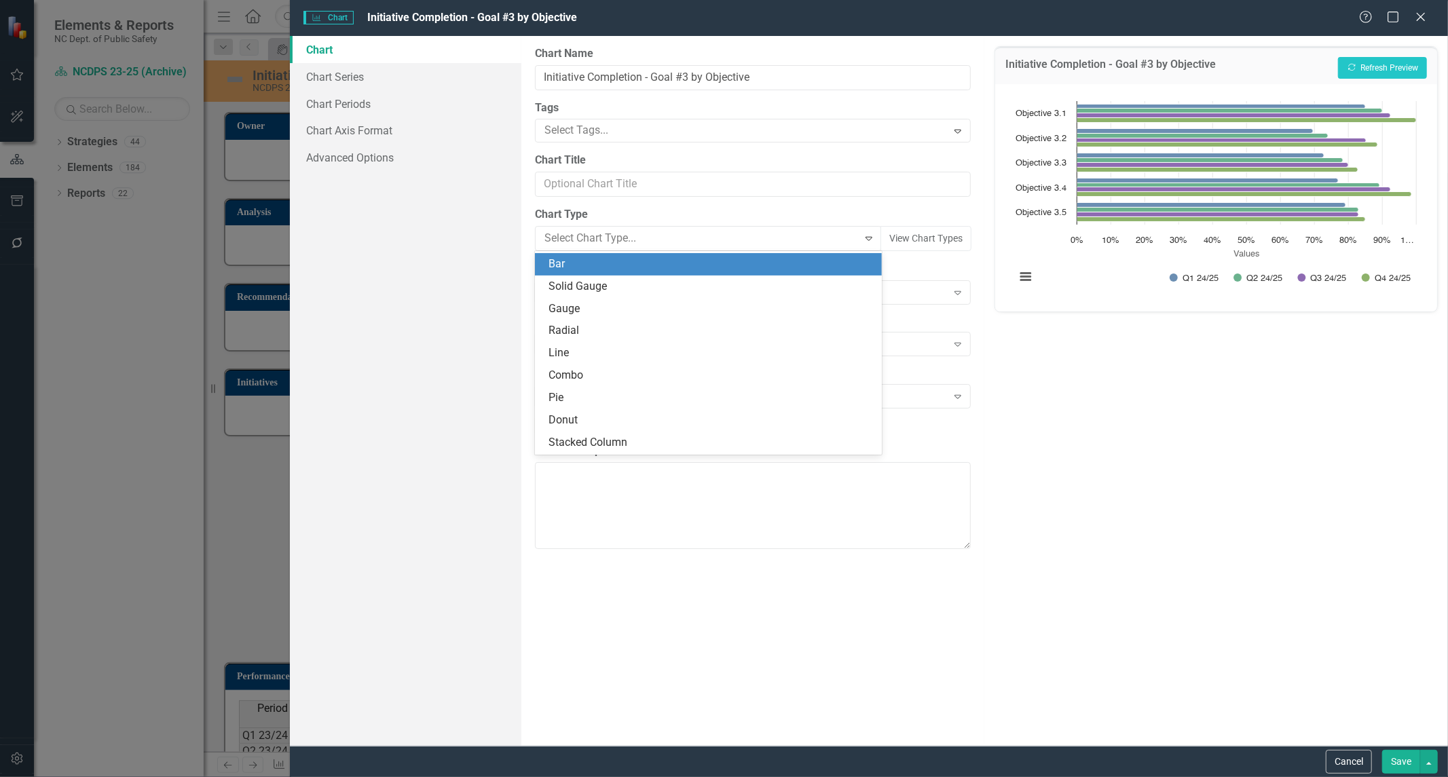
scroll to position [67, 0]
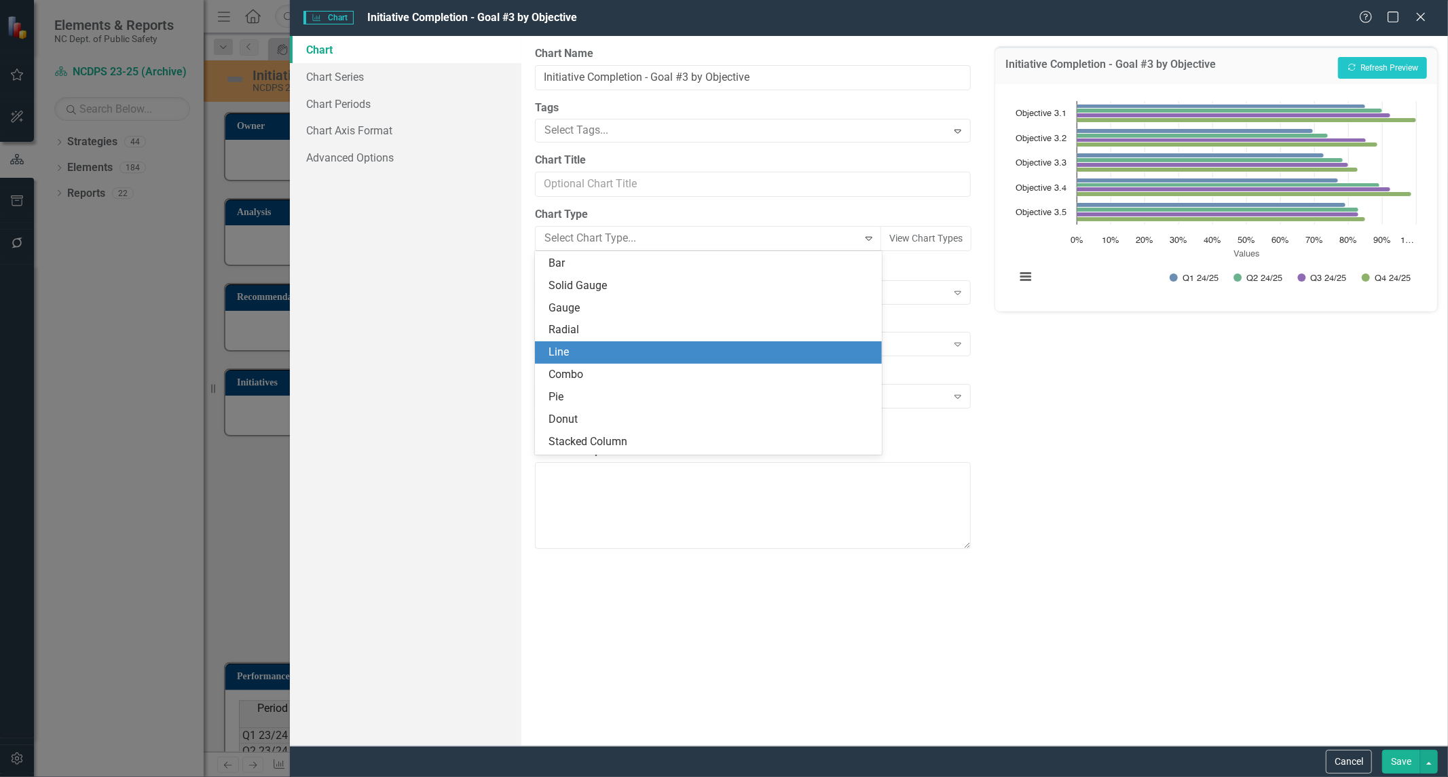
click at [778, 358] on div "Line" at bounding box center [711, 353] width 325 height 16
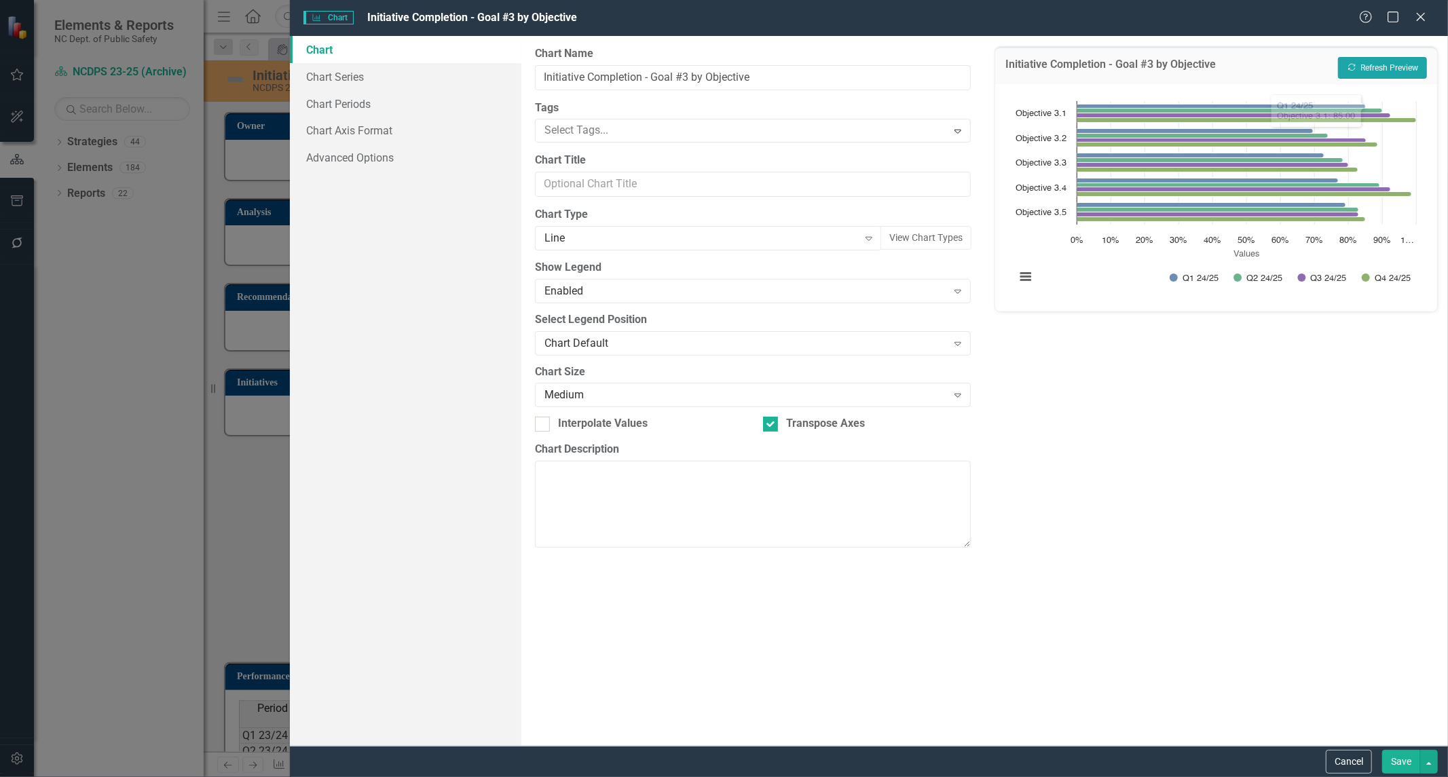
click at [1399, 75] on button "Recalculate Refresh Preview" at bounding box center [1382, 68] width 89 height 22
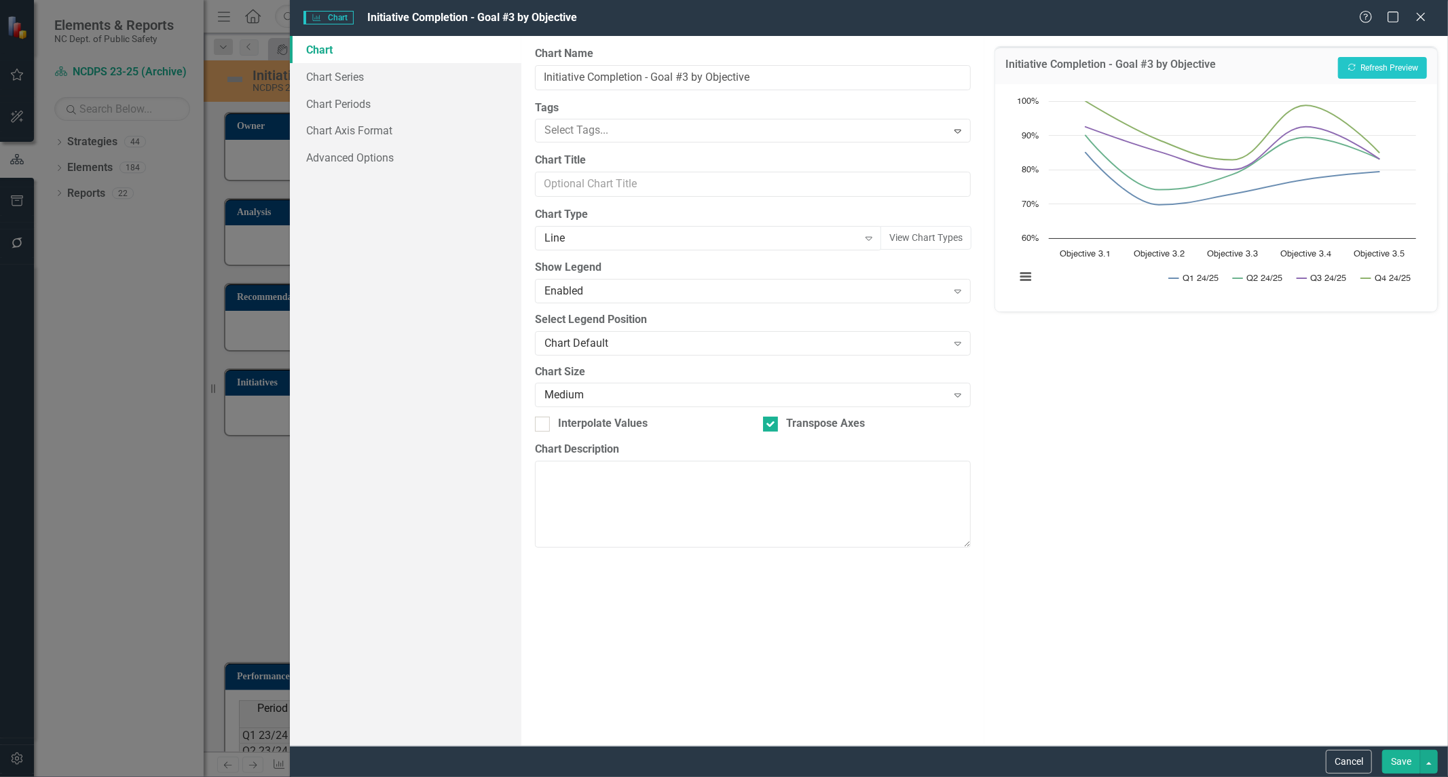
click at [1116, 552] on div "Initiative Completion - Goal #3 by Objective Recalculate Refresh Preview Chart …" at bounding box center [1216, 391] width 464 height 710
click at [601, 232] on div "Line" at bounding box center [702, 239] width 314 height 16
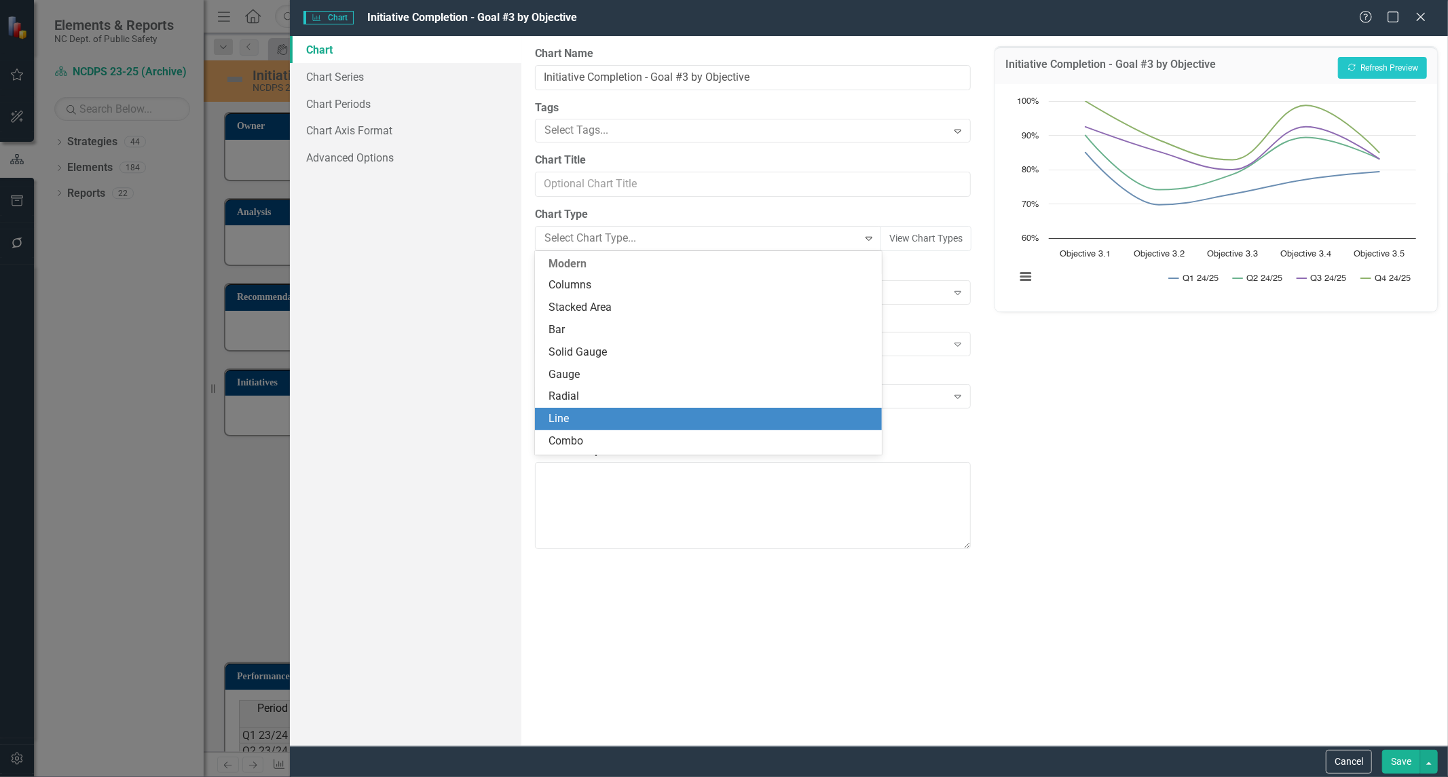
scroll to position [157, 0]
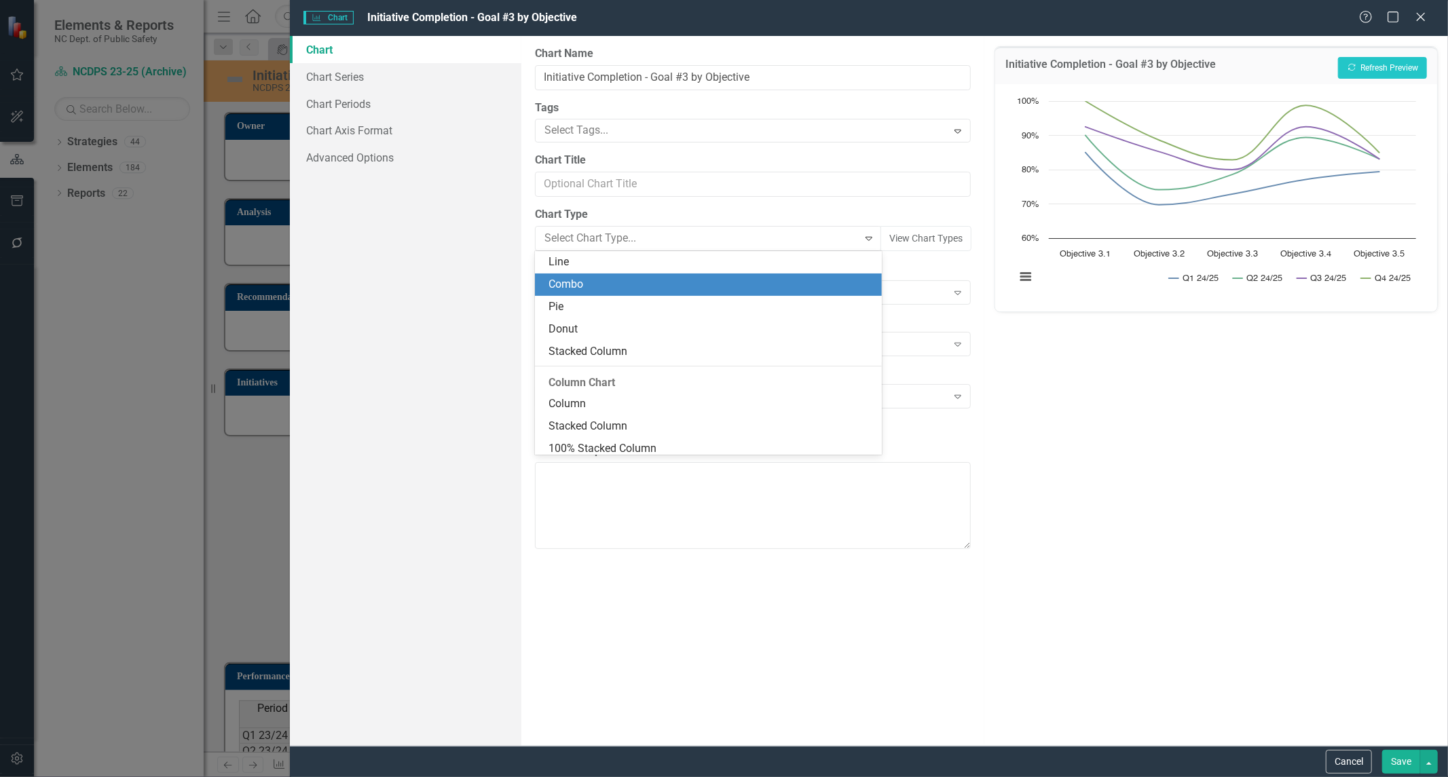
click at [597, 292] on div "Combo" at bounding box center [711, 285] width 325 height 16
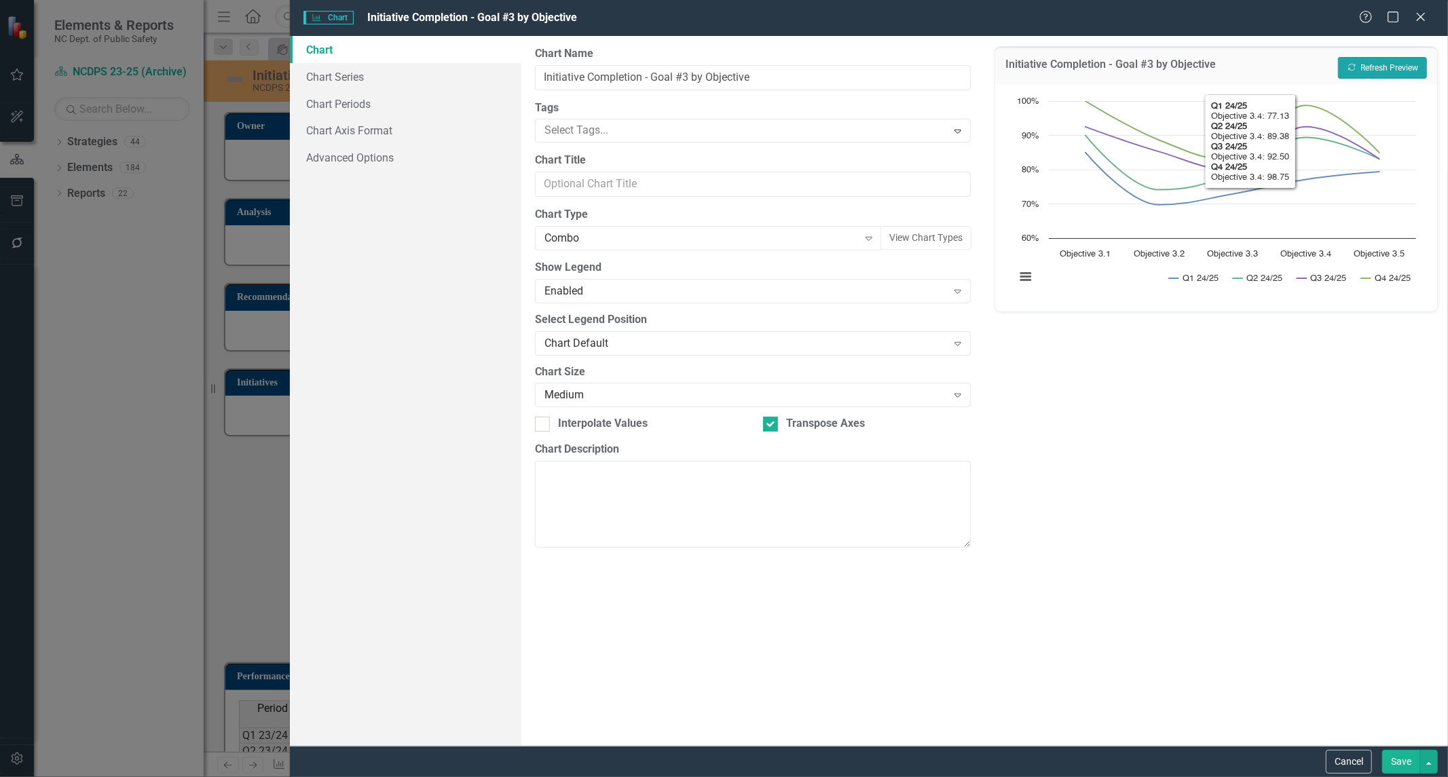
click at [1353, 69] on icon "Recalculate" at bounding box center [1352, 67] width 10 height 8
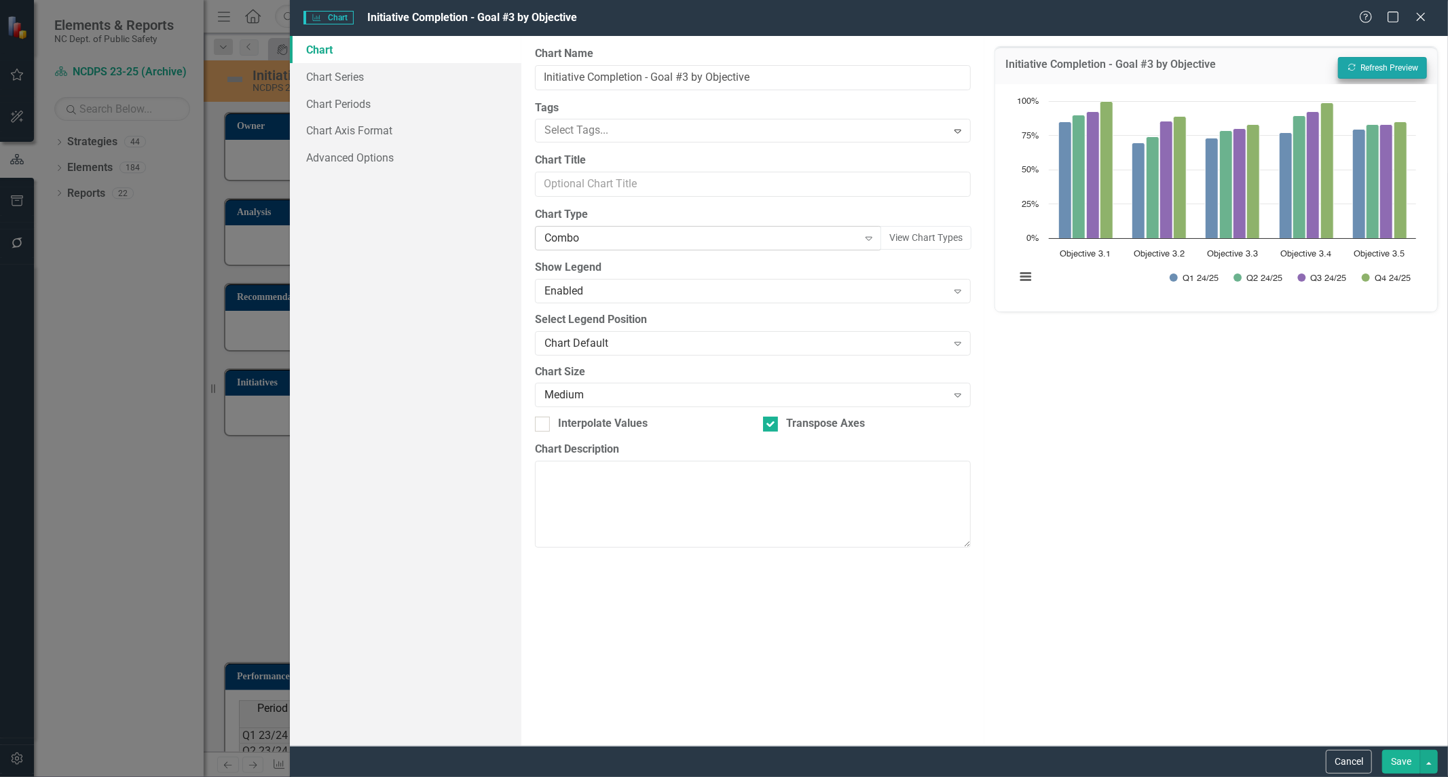
click at [606, 241] on div "Combo" at bounding box center [702, 239] width 314 height 16
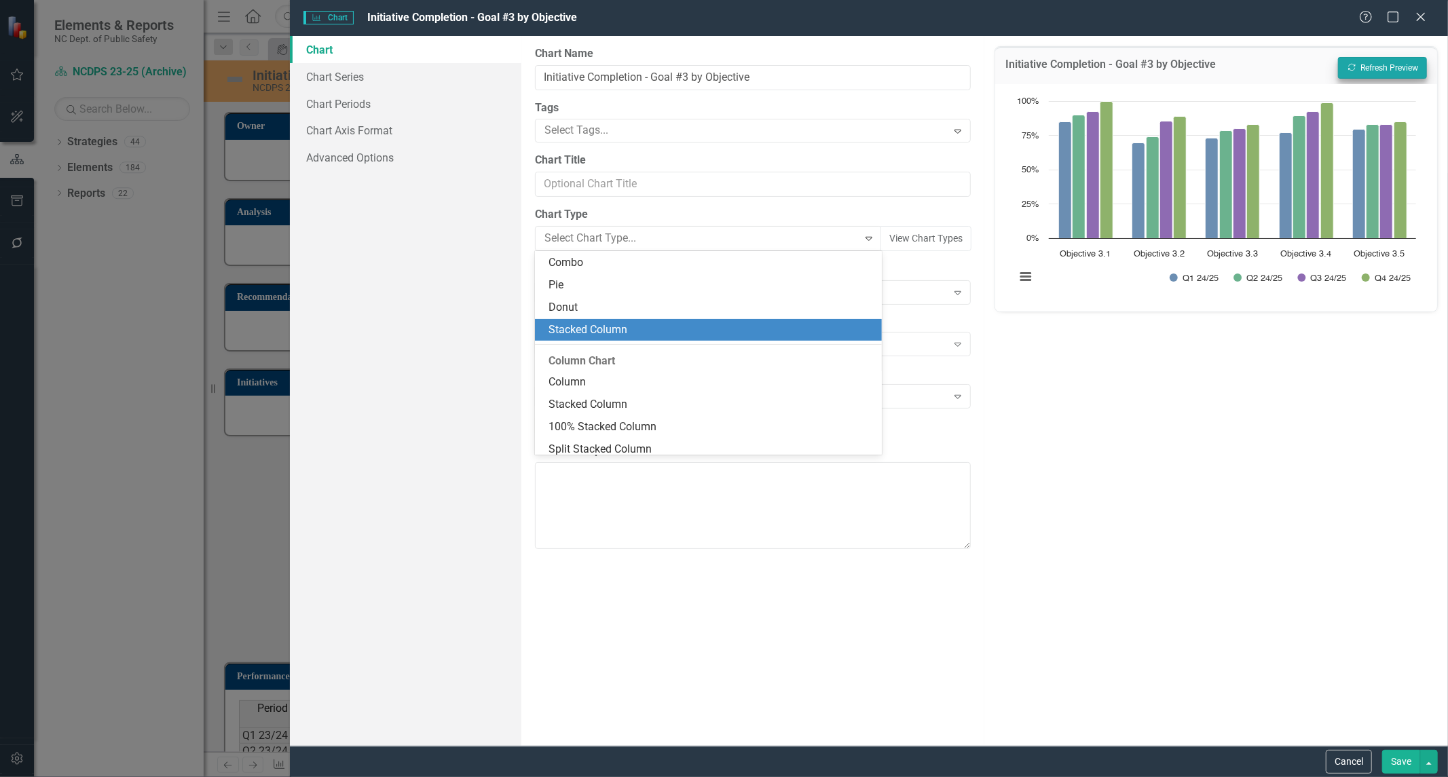
scroll to position [0, 0]
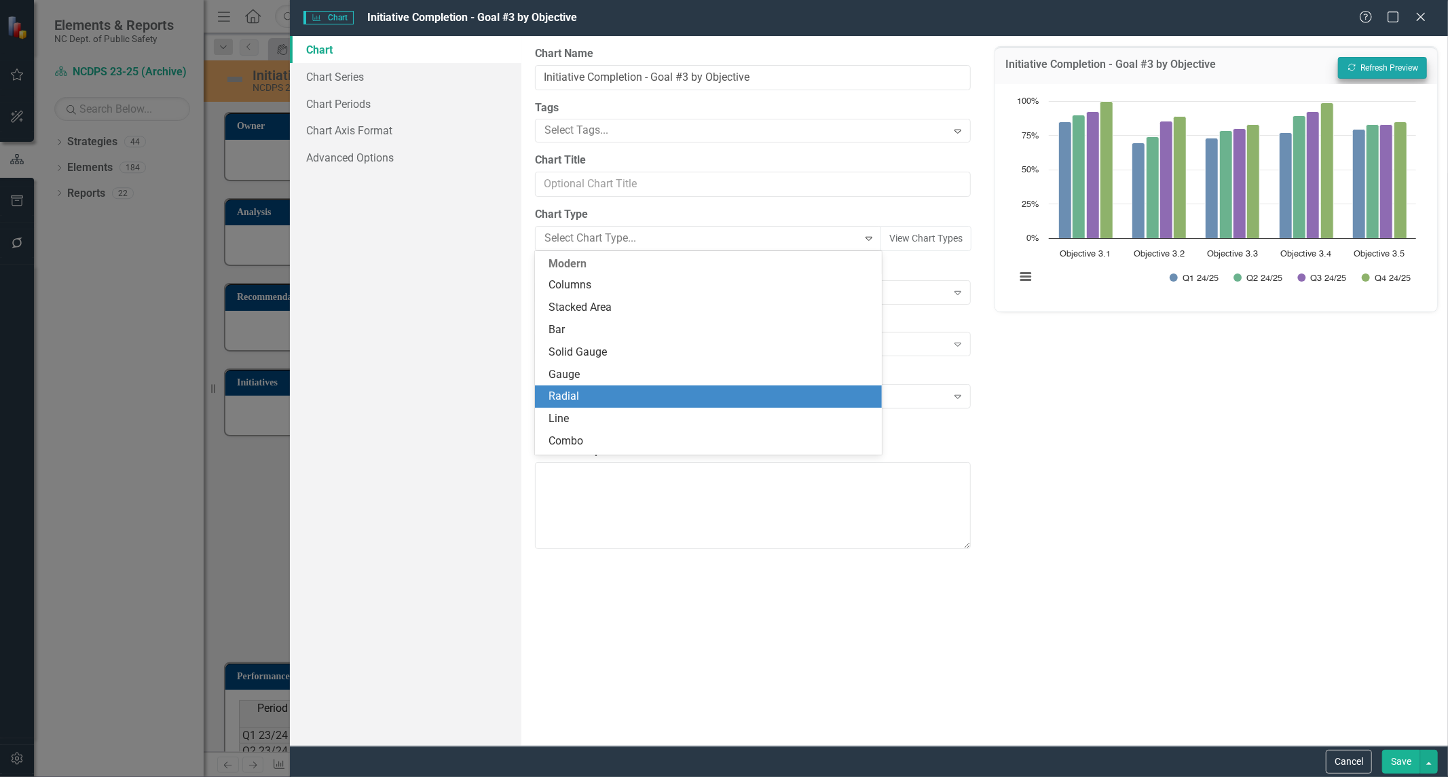
click at [582, 394] on div "Radial" at bounding box center [711, 397] width 325 height 16
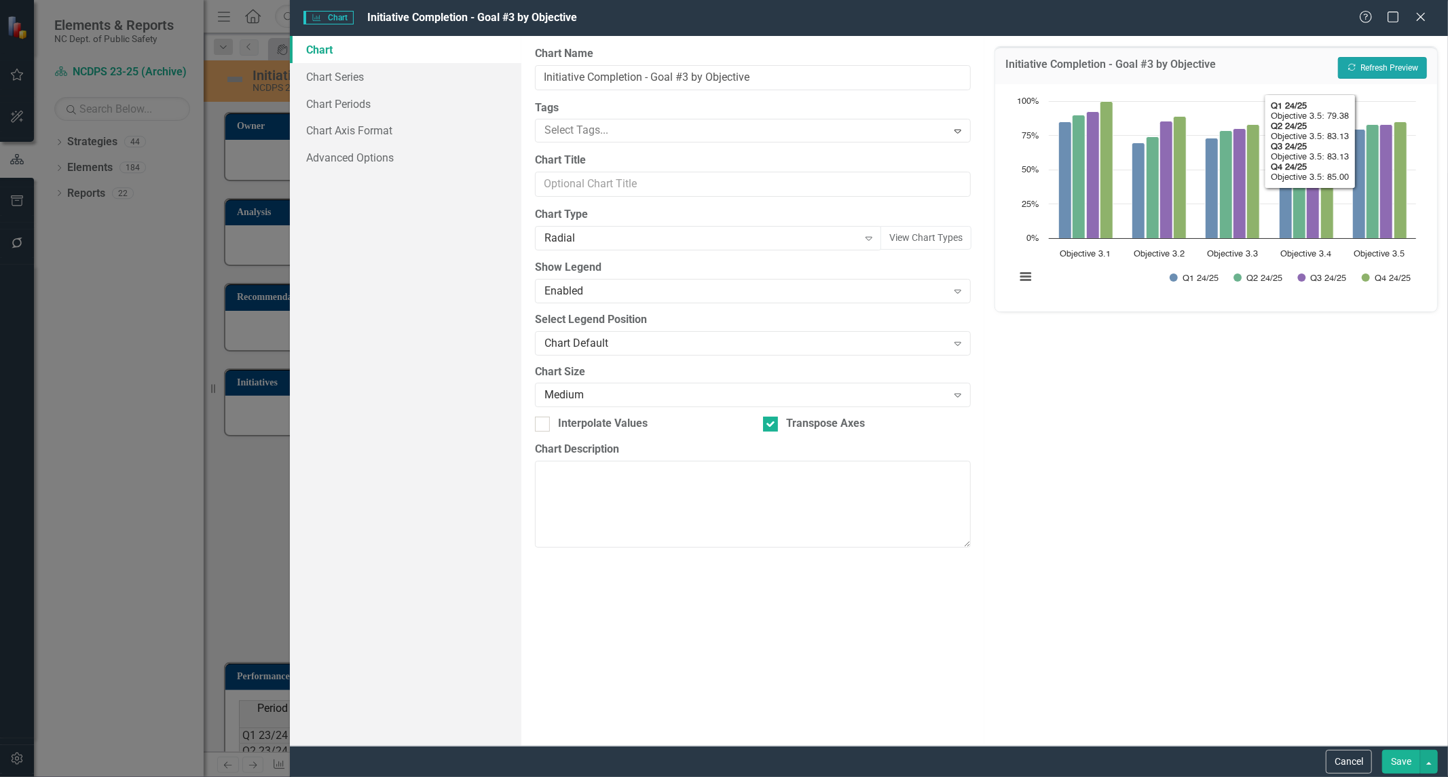
click at [1359, 75] on button "Recalculate Refresh Preview" at bounding box center [1382, 68] width 89 height 22
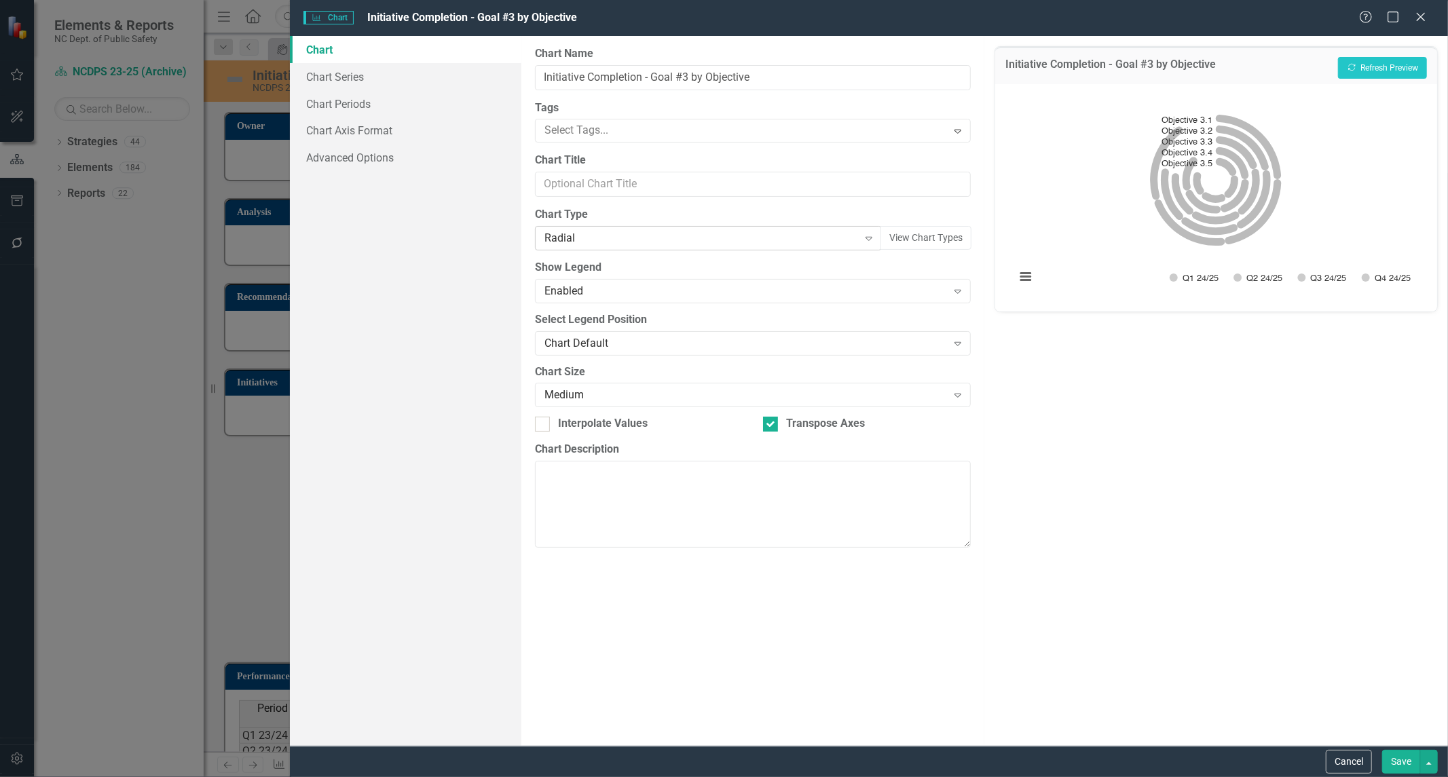
click at [619, 245] on div "Radial" at bounding box center [702, 239] width 314 height 16
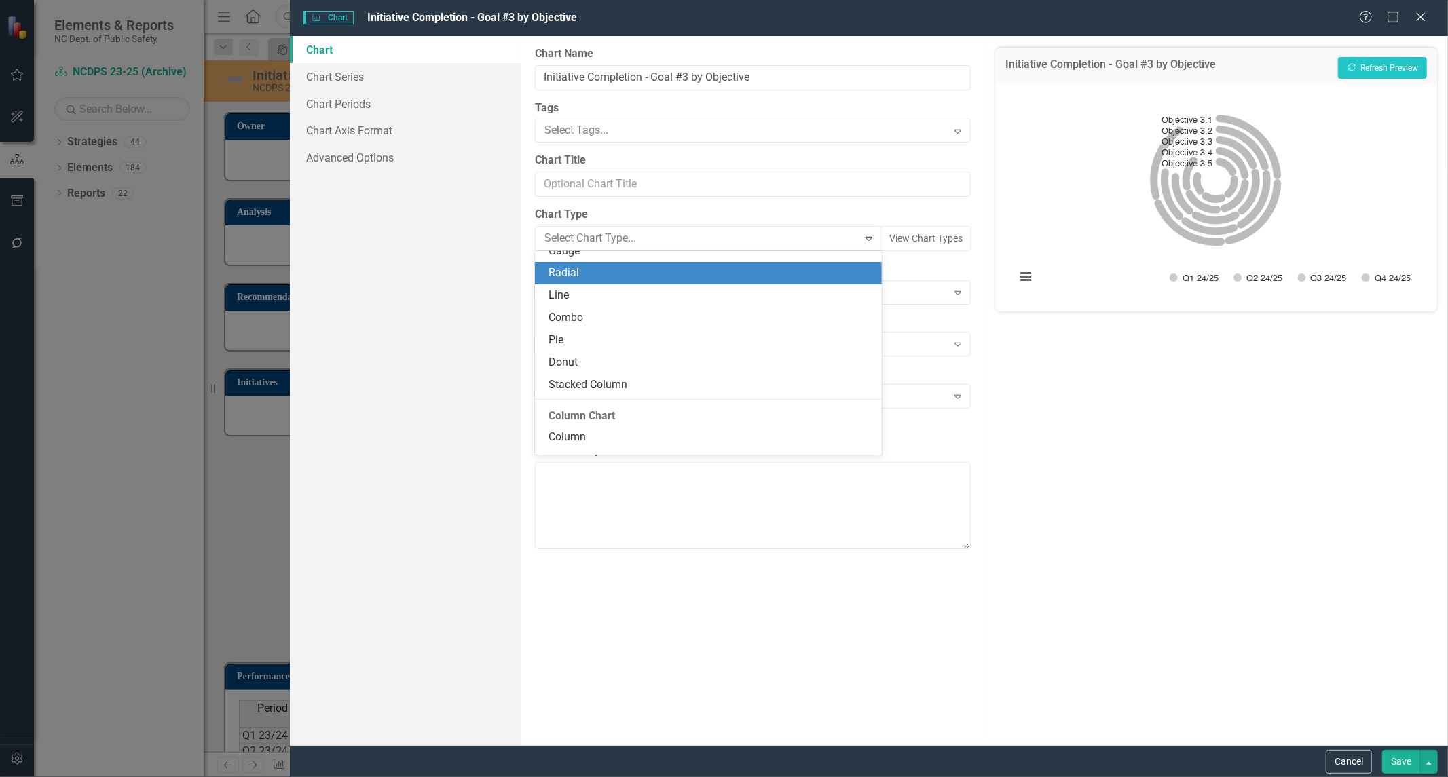
scroll to position [134, 0]
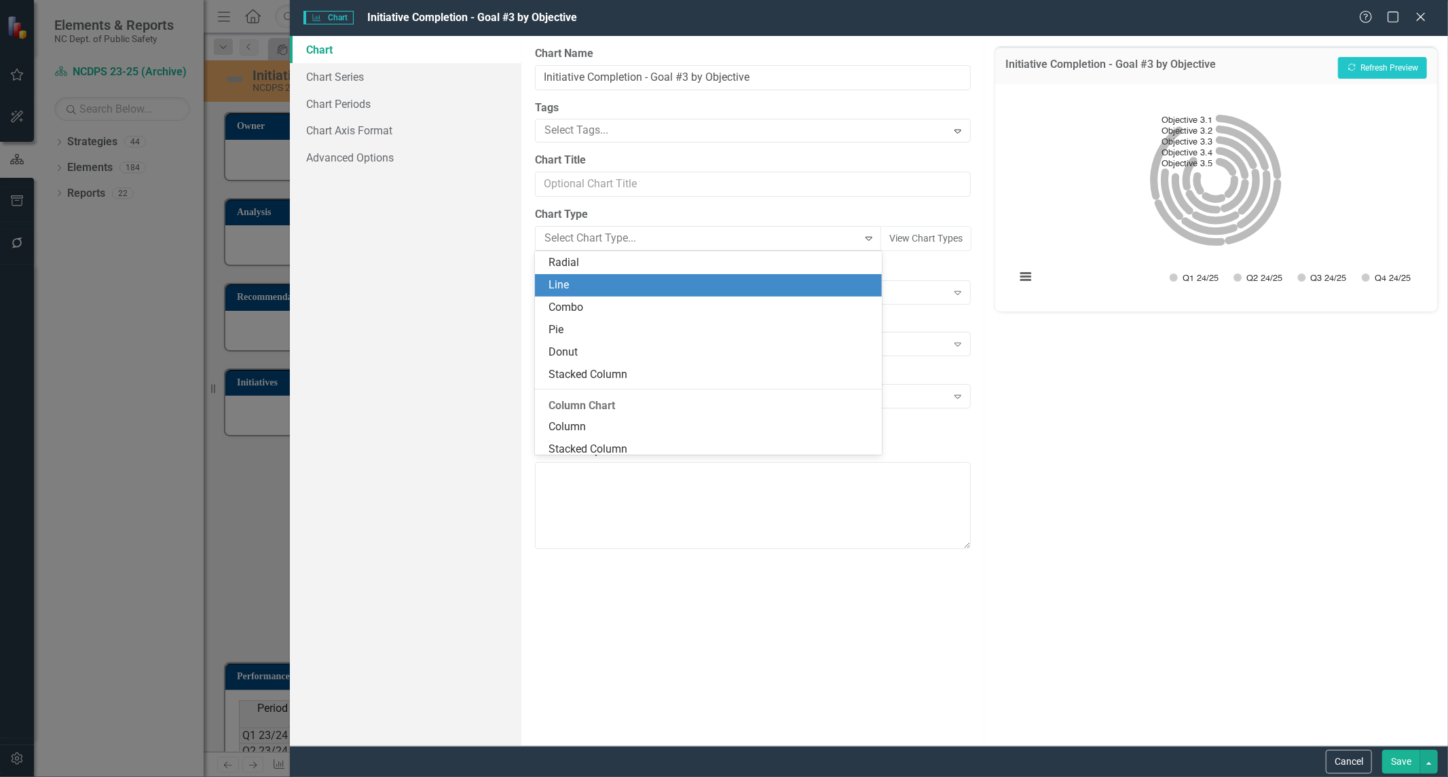
click at [621, 293] on div "Line" at bounding box center [711, 286] width 325 height 16
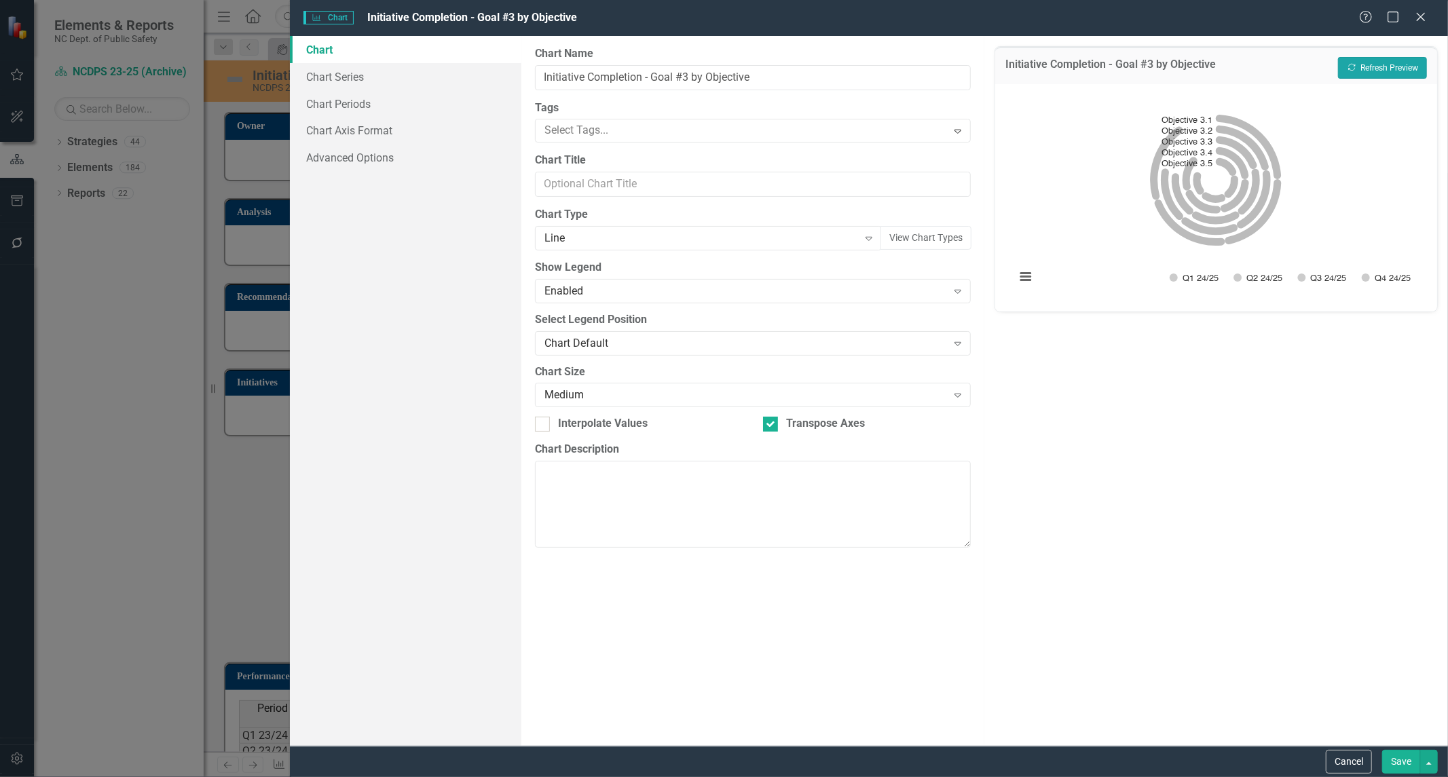
click at [1363, 72] on button "Recalculate Refresh Preview" at bounding box center [1382, 68] width 89 height 22
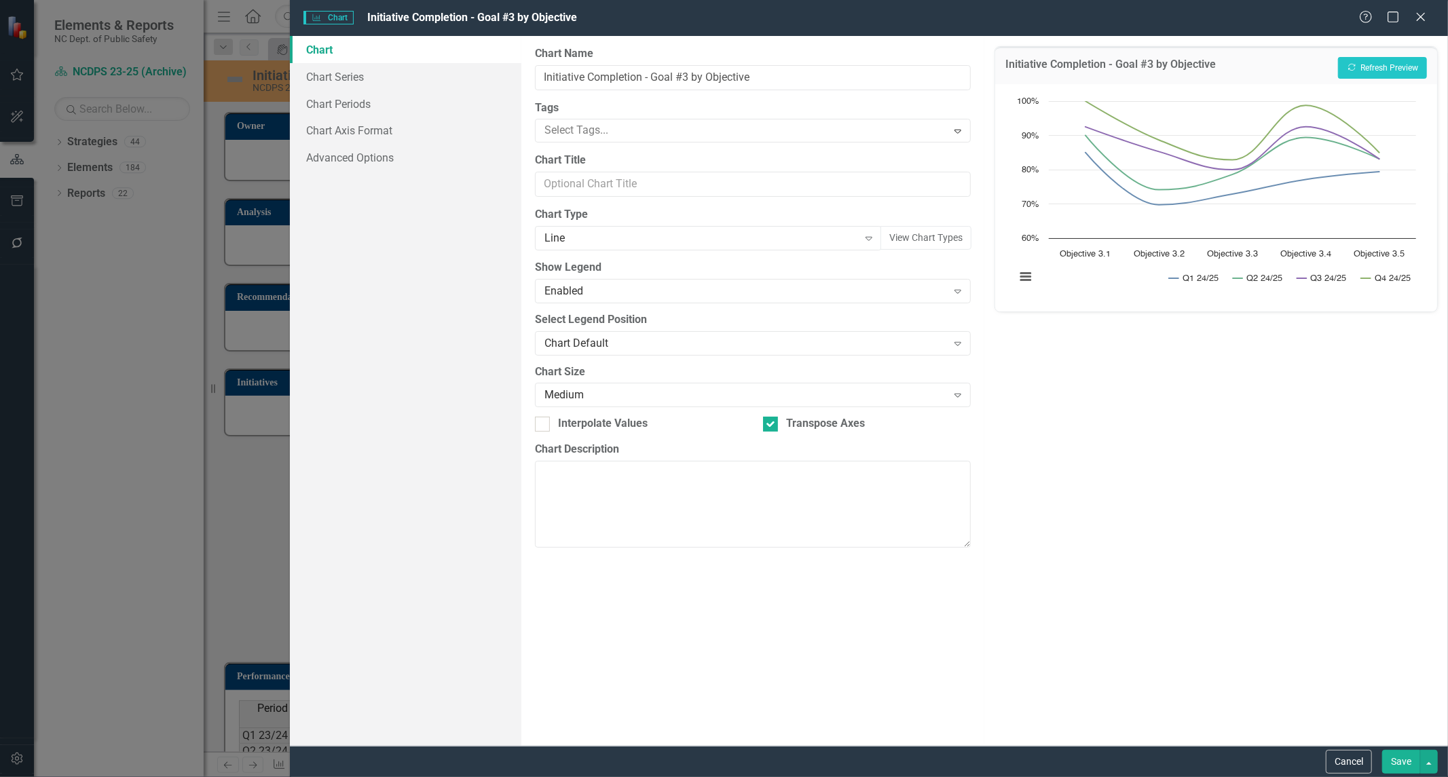
click at [1400, 766] on button "Save" at bounding box center [1401, 762] width 38 height 24
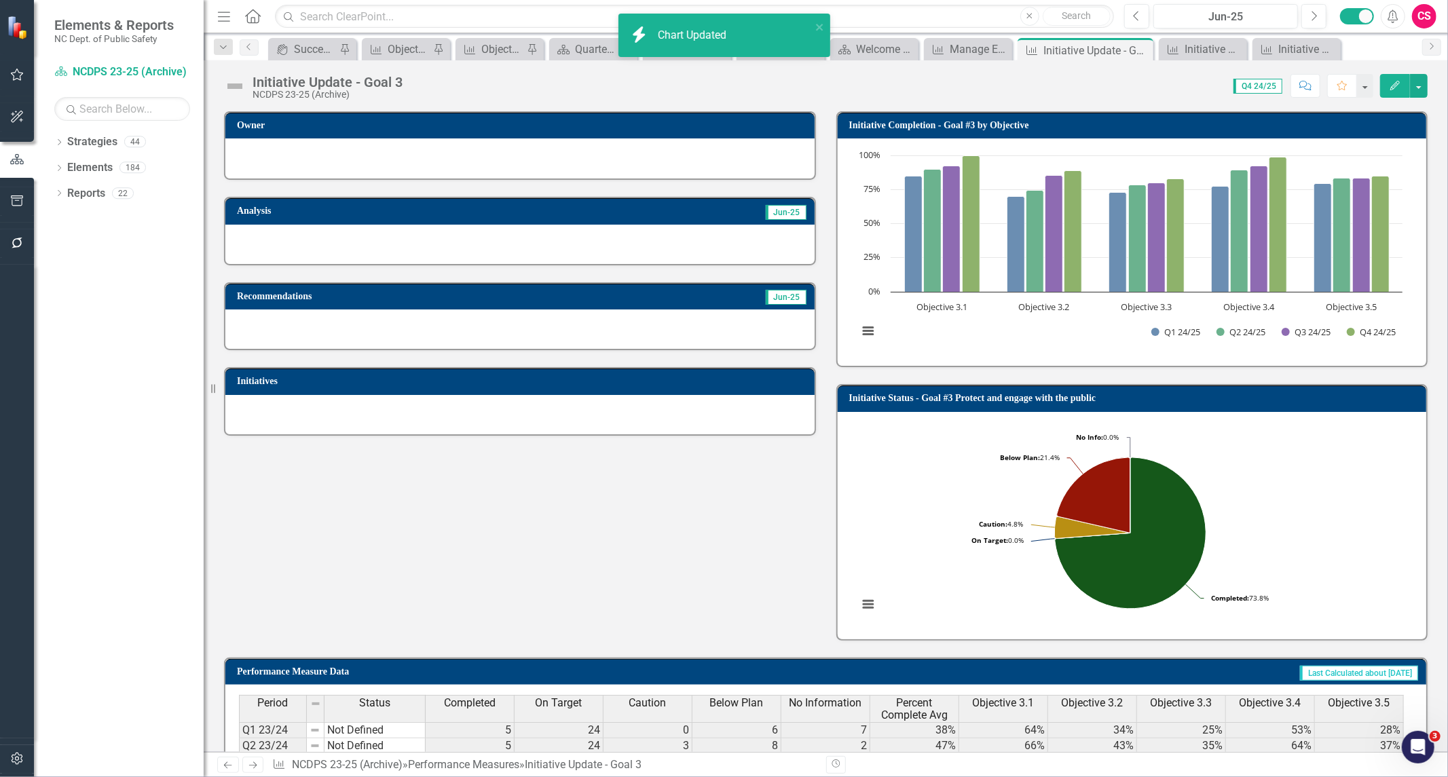
click at [1096, 394] on h3 "Initiative Status - Goal #3 Protect and engage with the public" at bounding box center [1134, 398] width 571 height 10
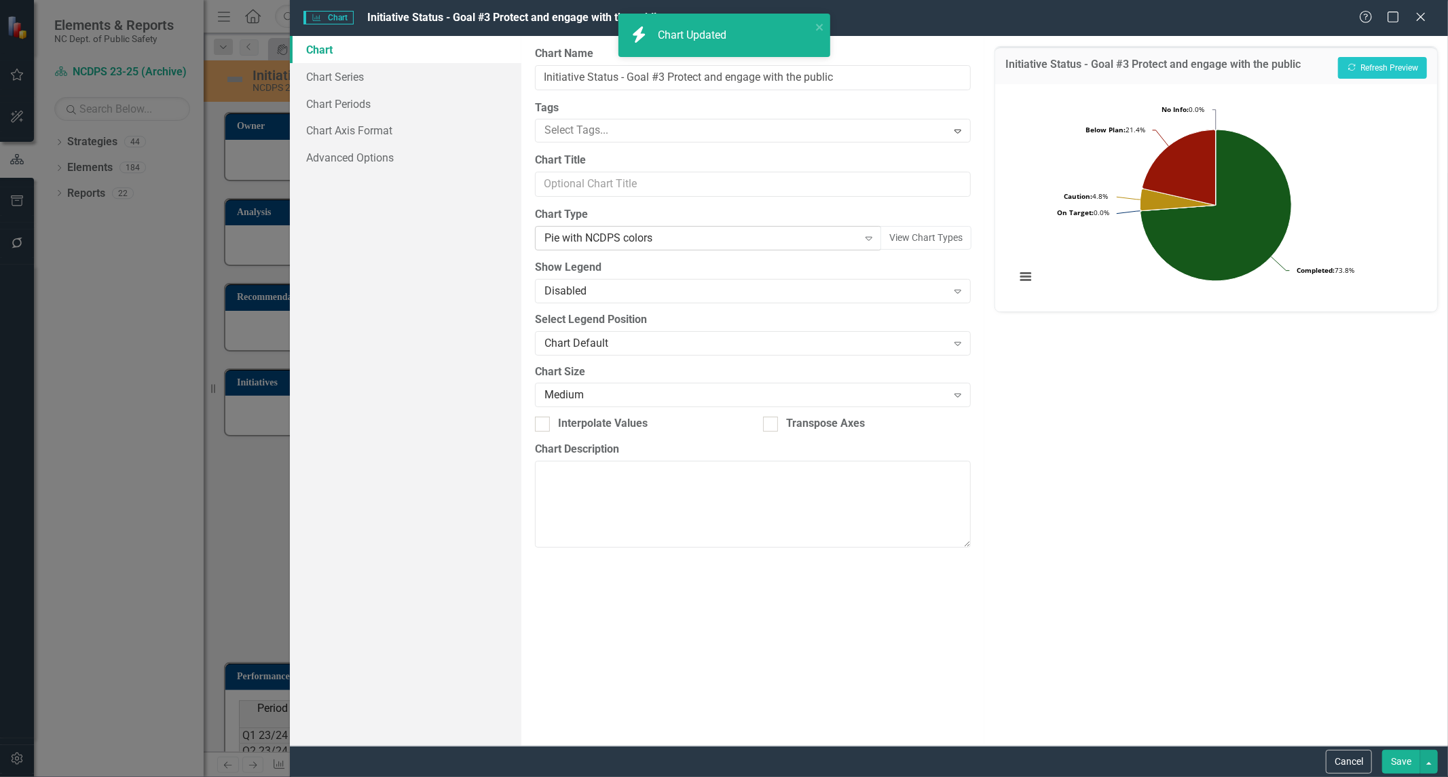
click at [630, 239] on div "Pie with NCDPS colors" at bounding box center [702, 239] width 314 height 16
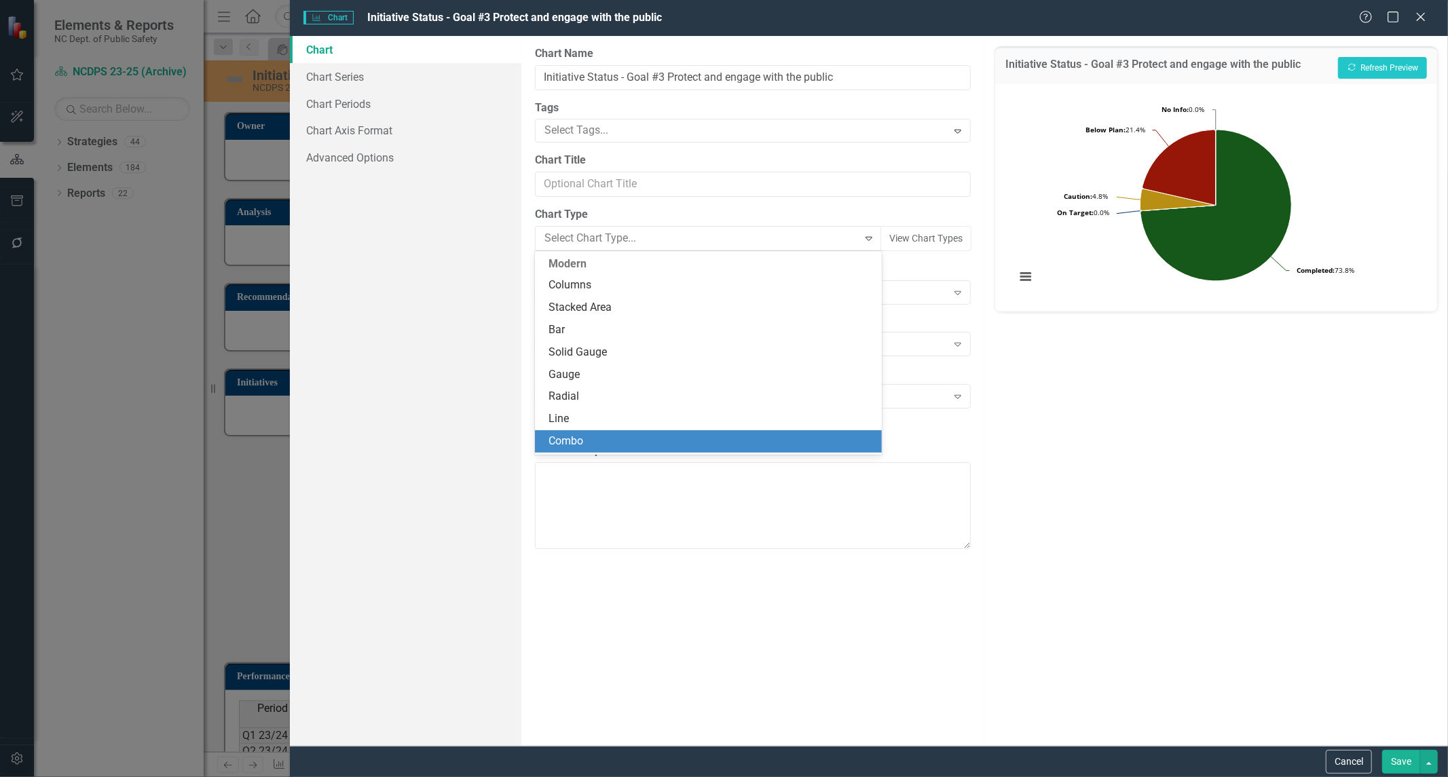
scroll to position [24, 0]
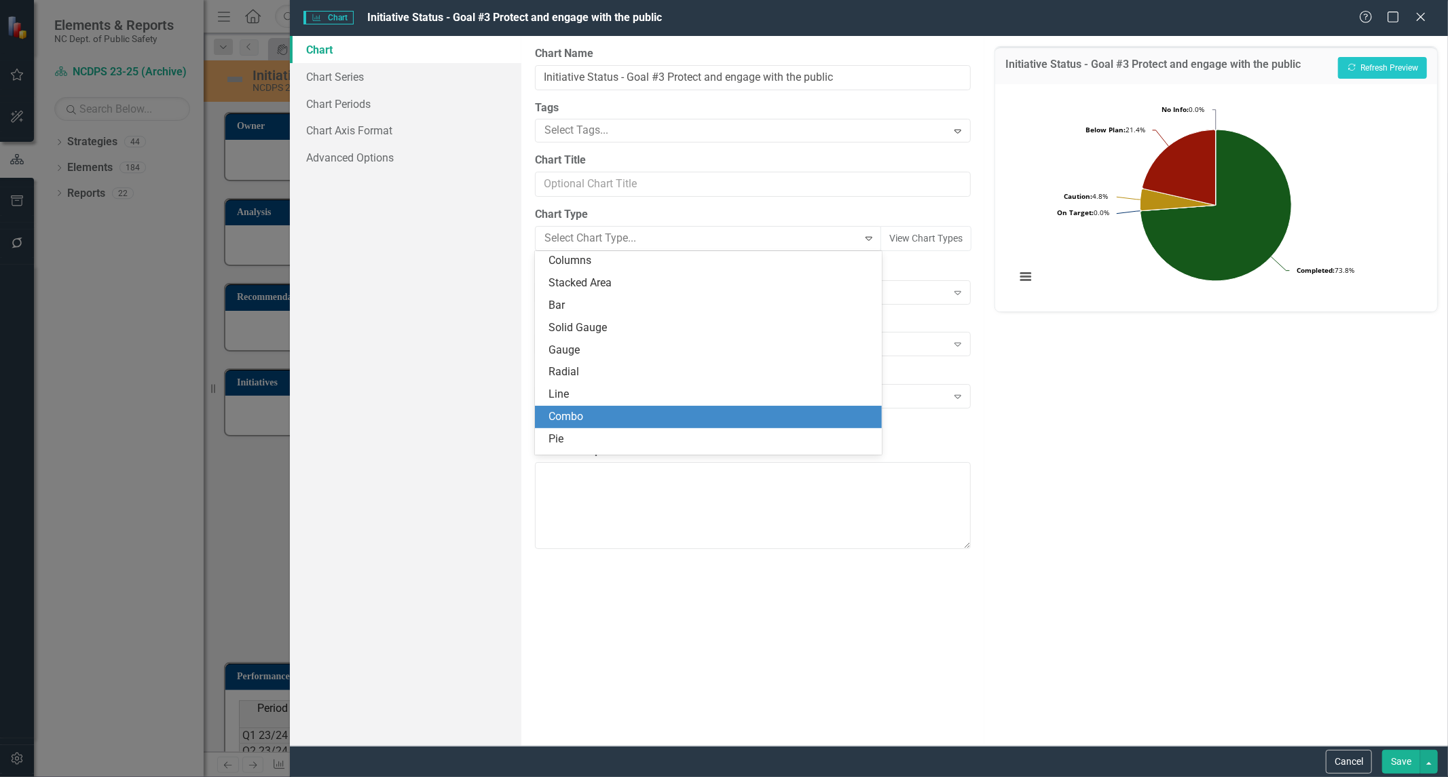
click at [607, 407] on div "Combo" at bounding box center [708, 417] width 347 height 22
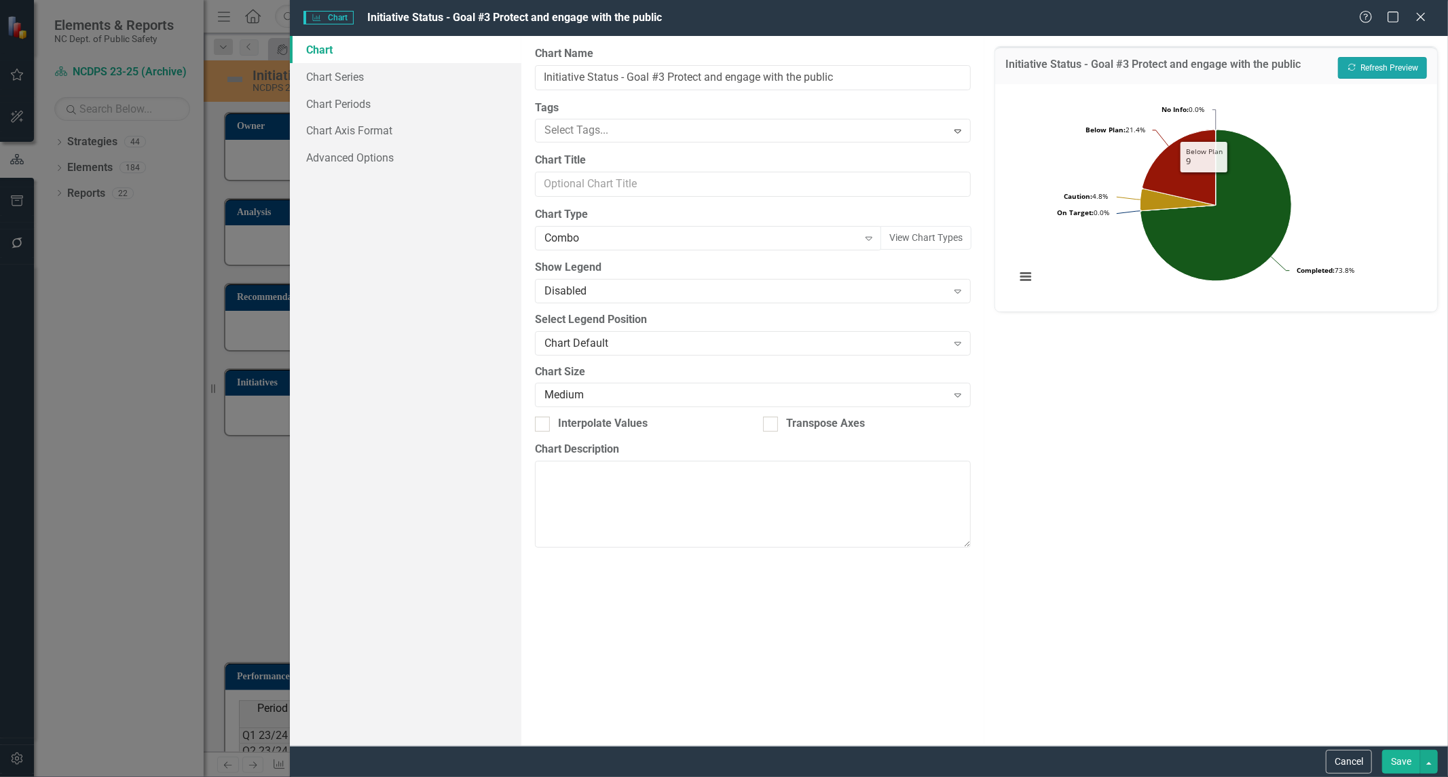
click at [1382, 64] on button "Recalculate Refresh Preview" at bounding box center [1382, 68] width 89 height 22
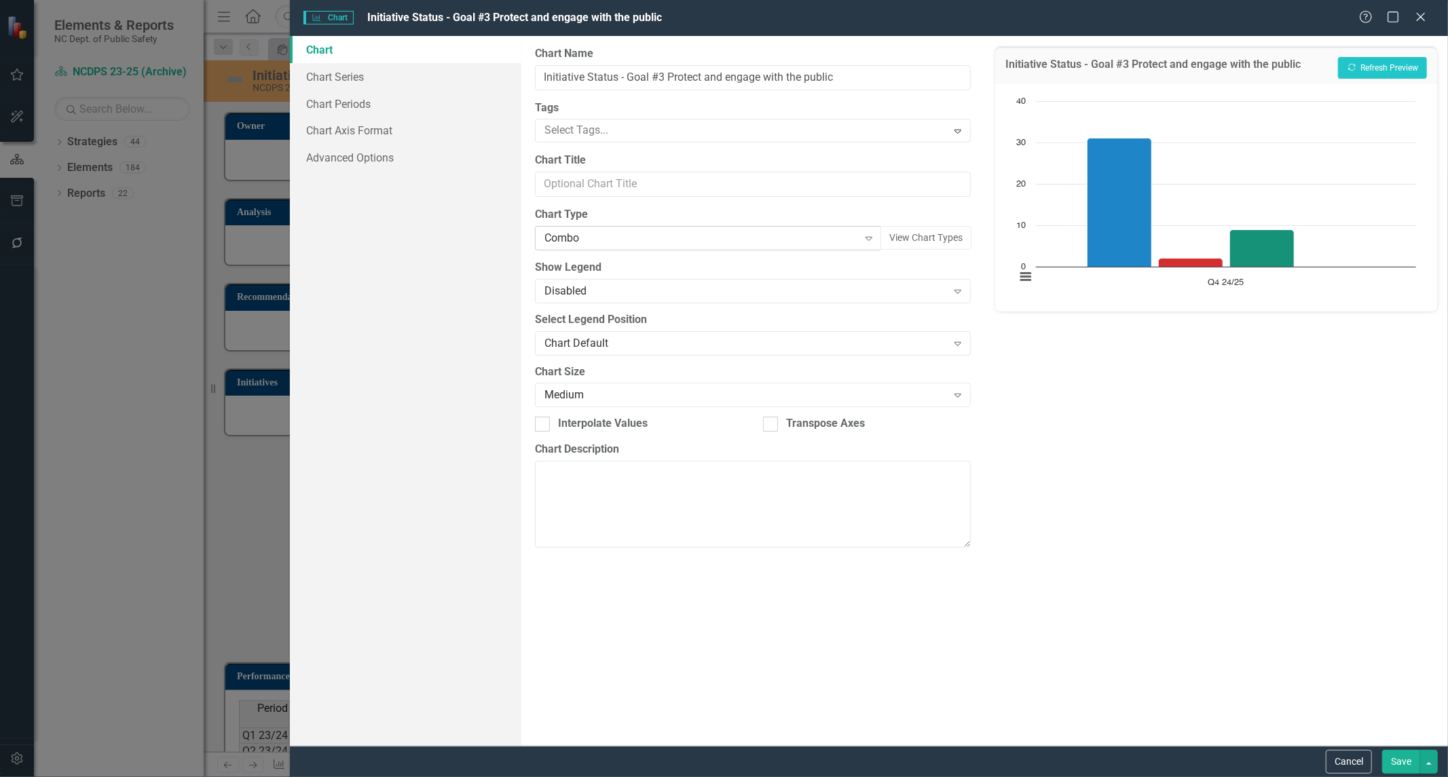
click at [585, 240] on div "Combo" at bounding box center [702, 239] width 314 height 16
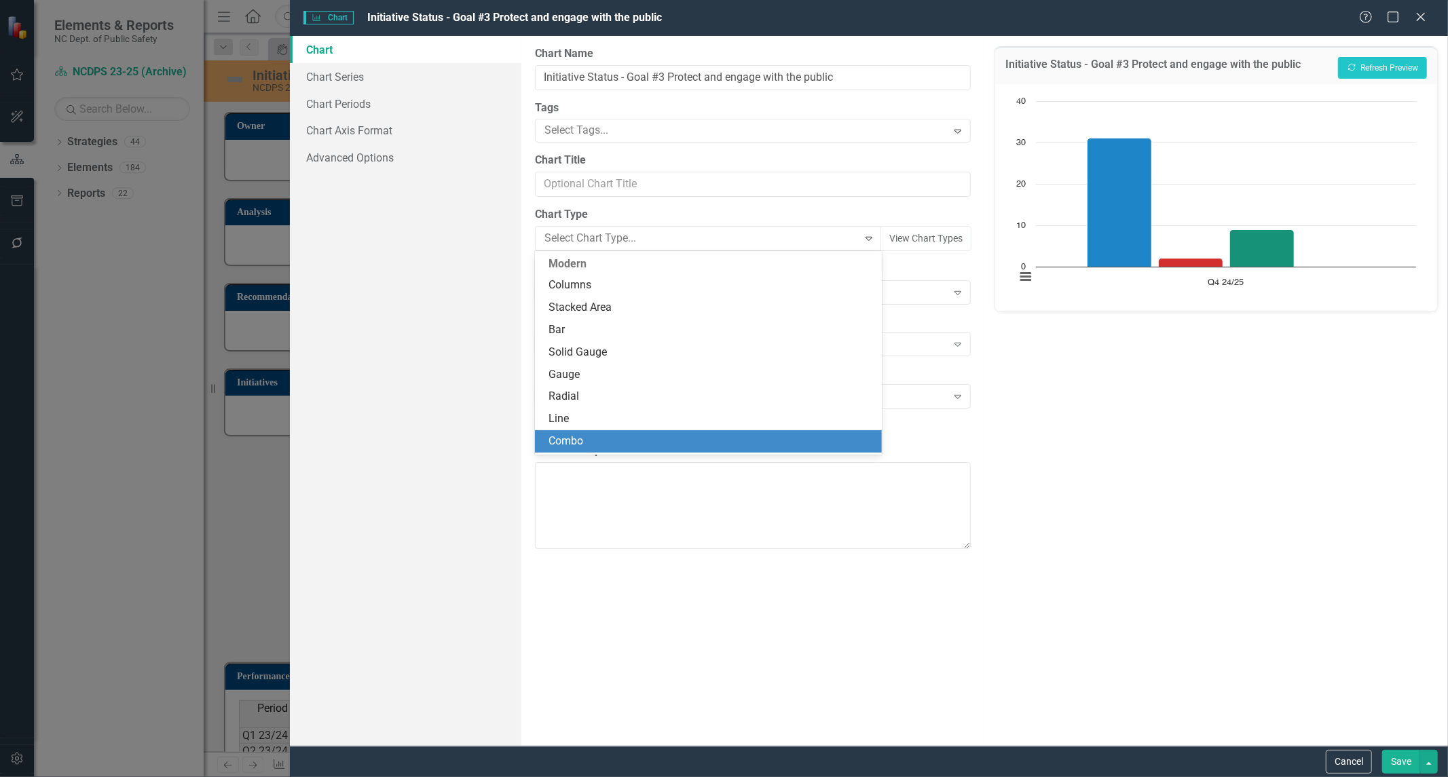
scroll to position [179, 0]
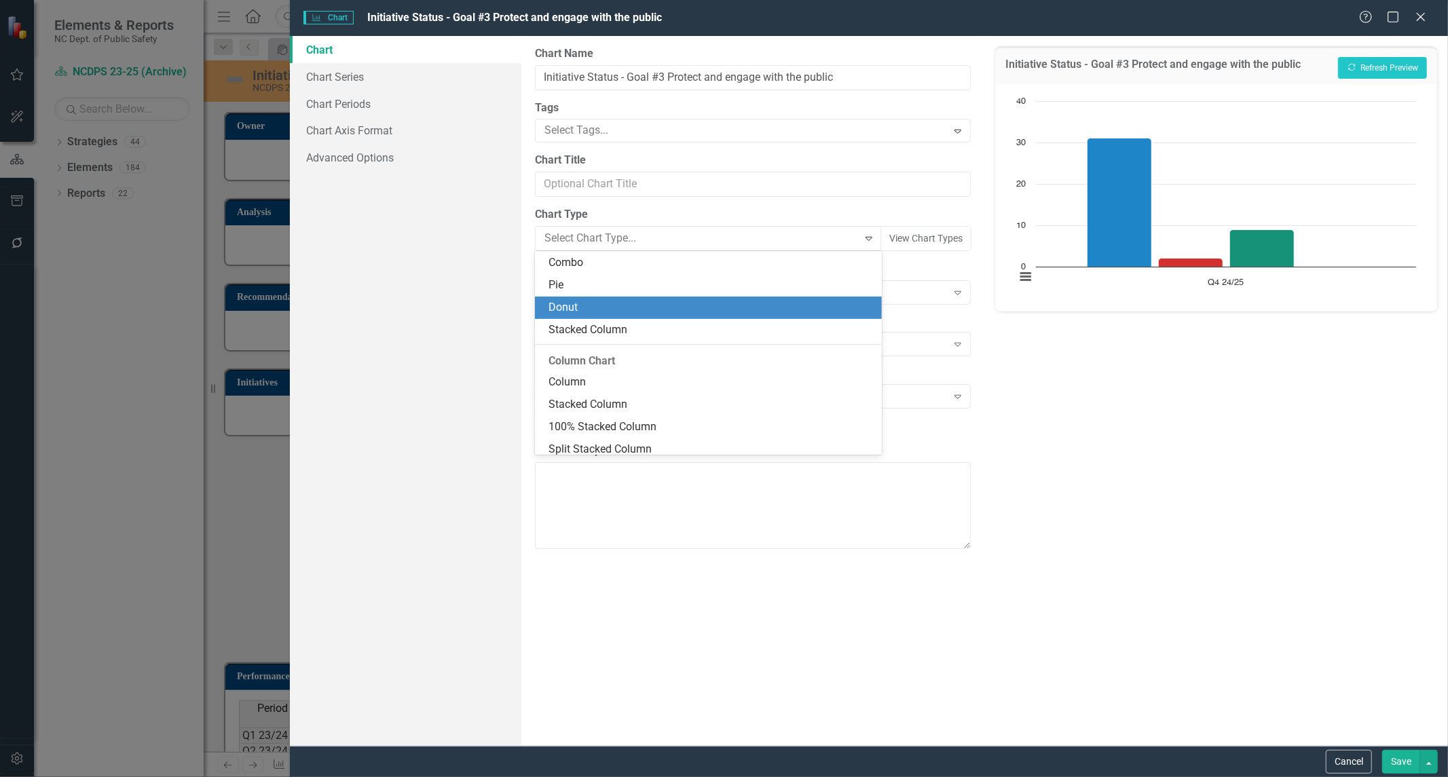
click at [593, 310] on div "Donut" at bounding box center [711, 308] width 325 height 16
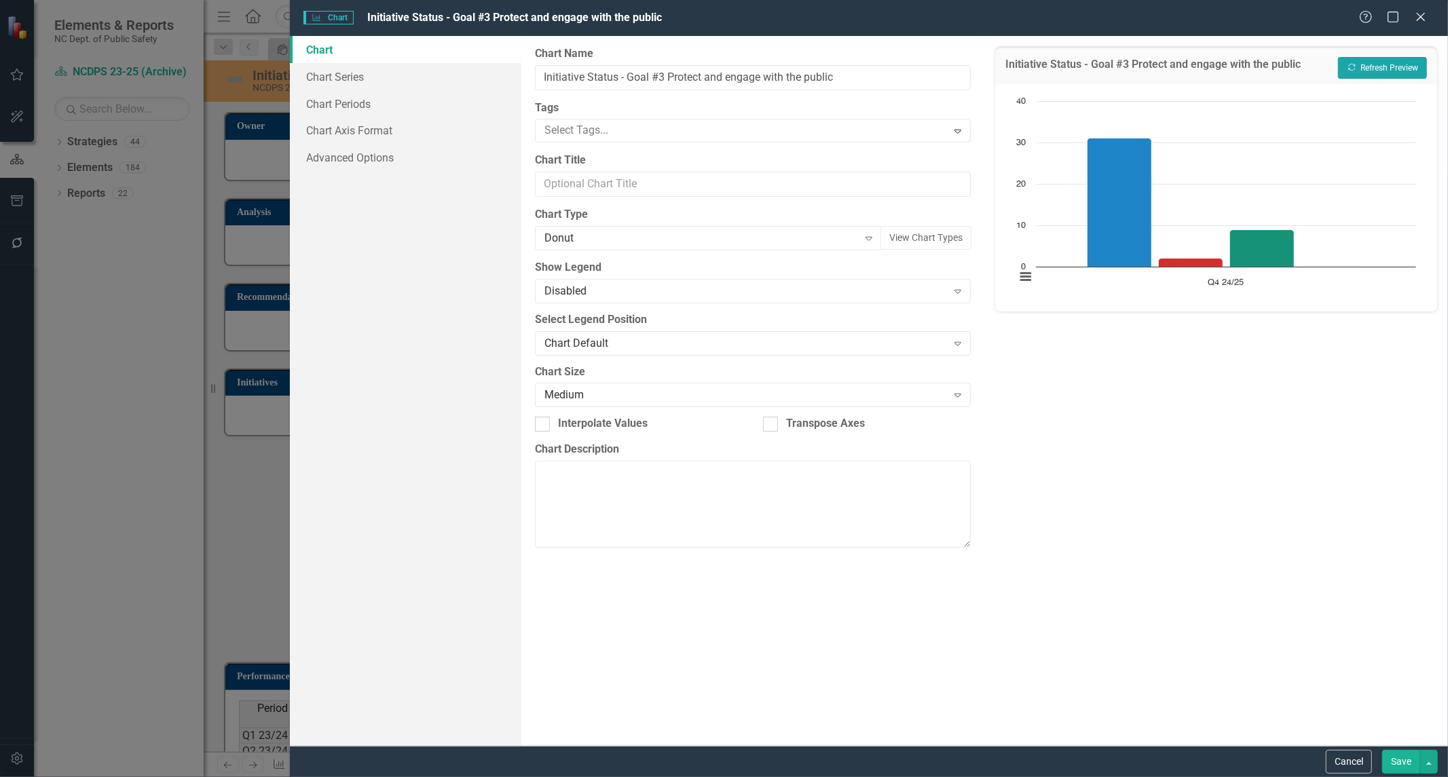
click at [1388, 69] on button "Recalculate Refresh Preview" at bounding box center [1382, 68] width 89 height 22
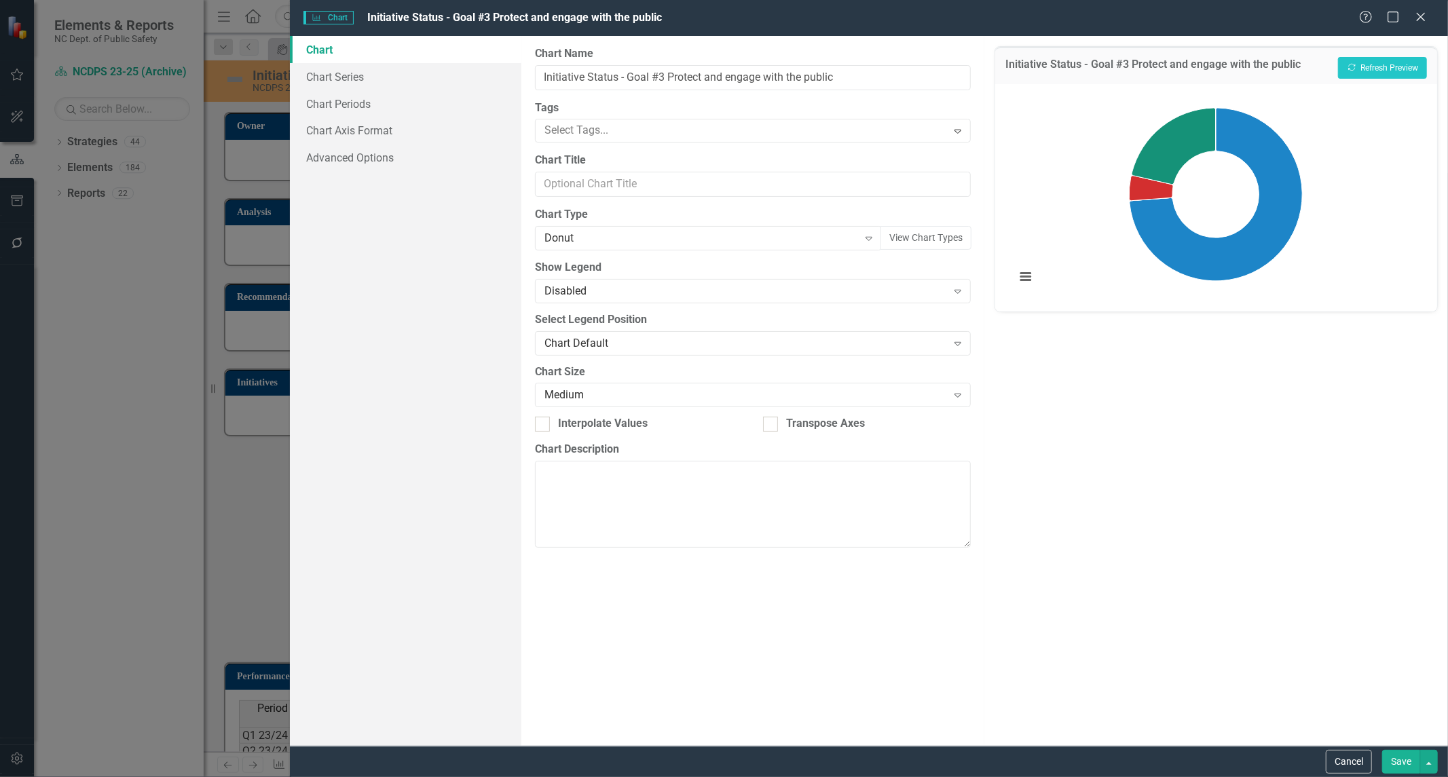
click at [1400, 762] on button "Save" at bounding box center [1401, 762] width 38 height 24
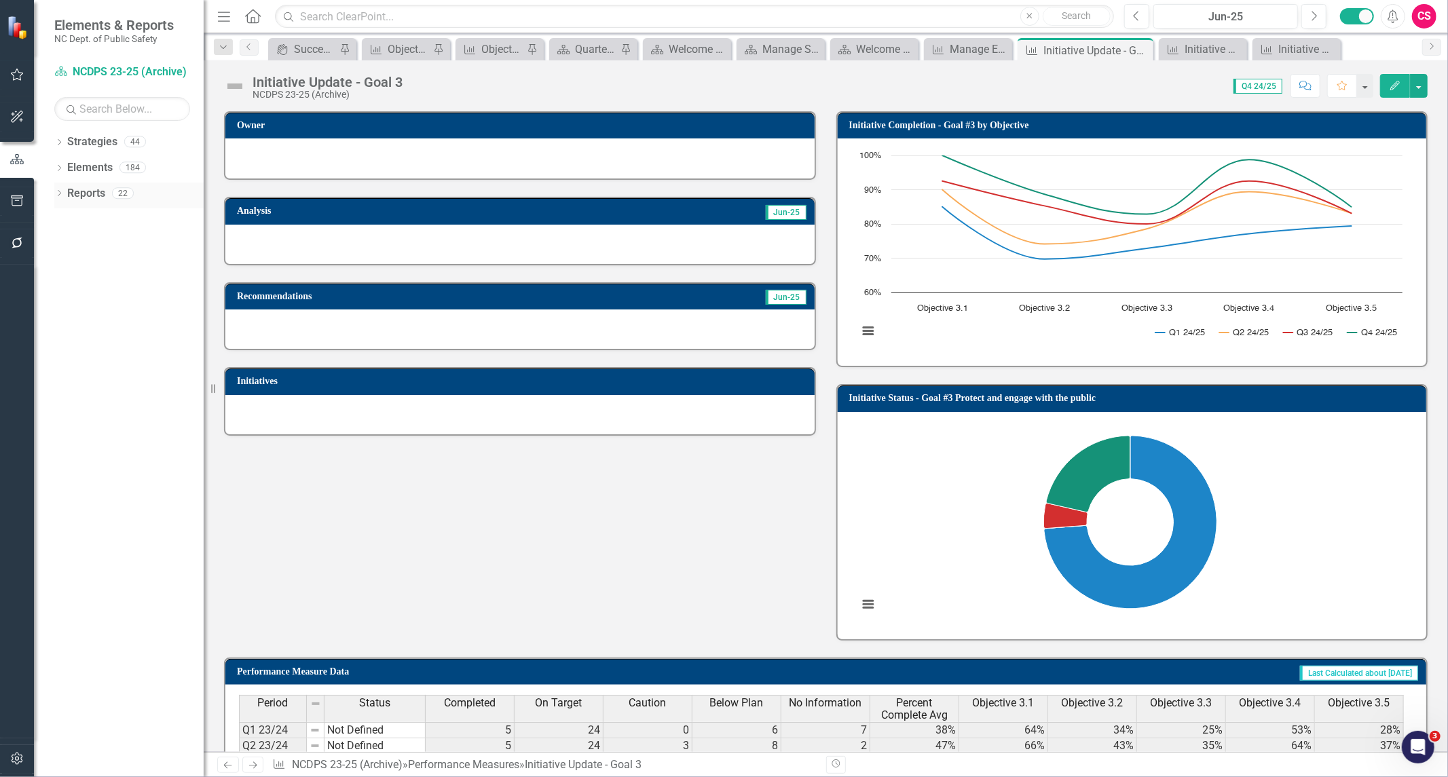
click at [71, 195] on link "Reports" at bounding box center [86, 194] width 38 height 16
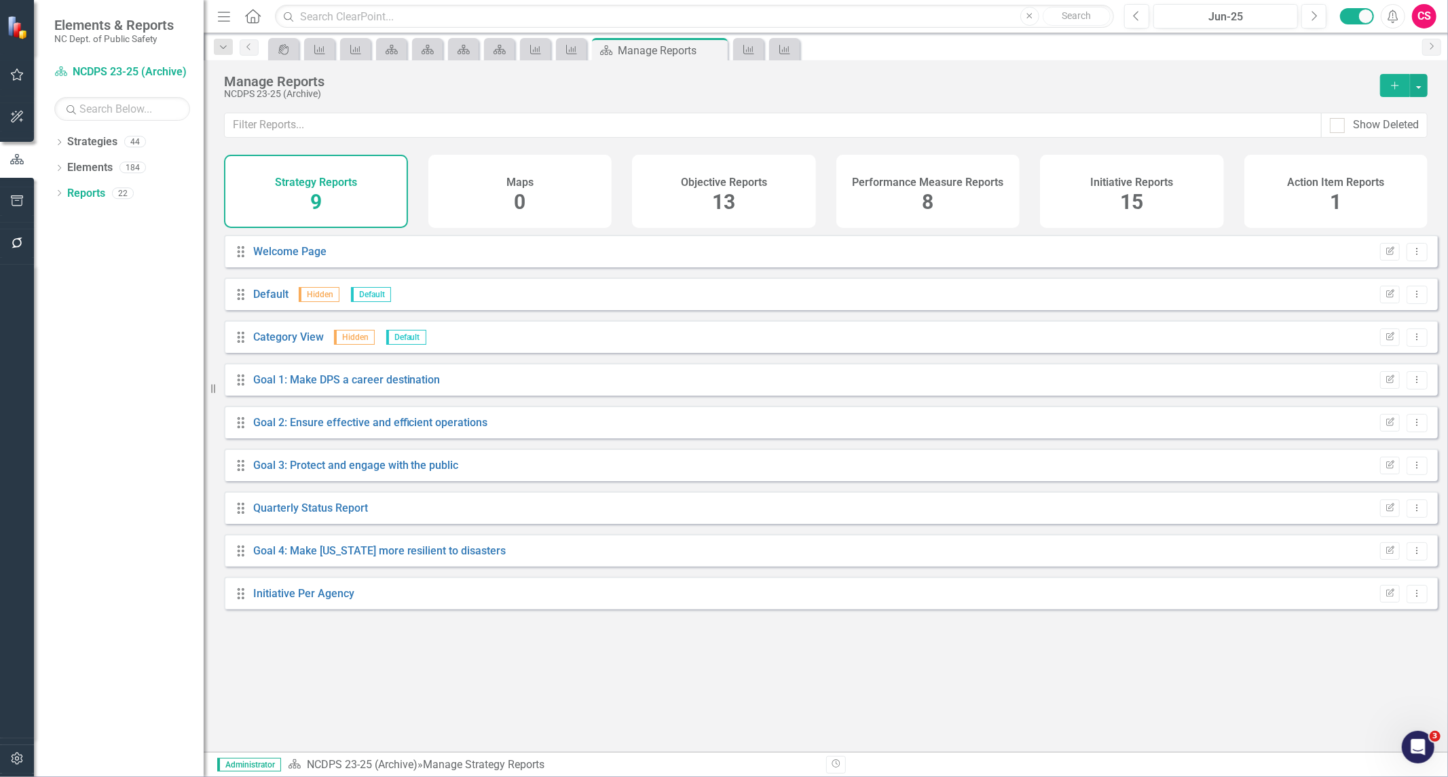
click at [1094, 199] on div "Initiative Reports 15" at bounding box center [1132, 191] width 184 height 73
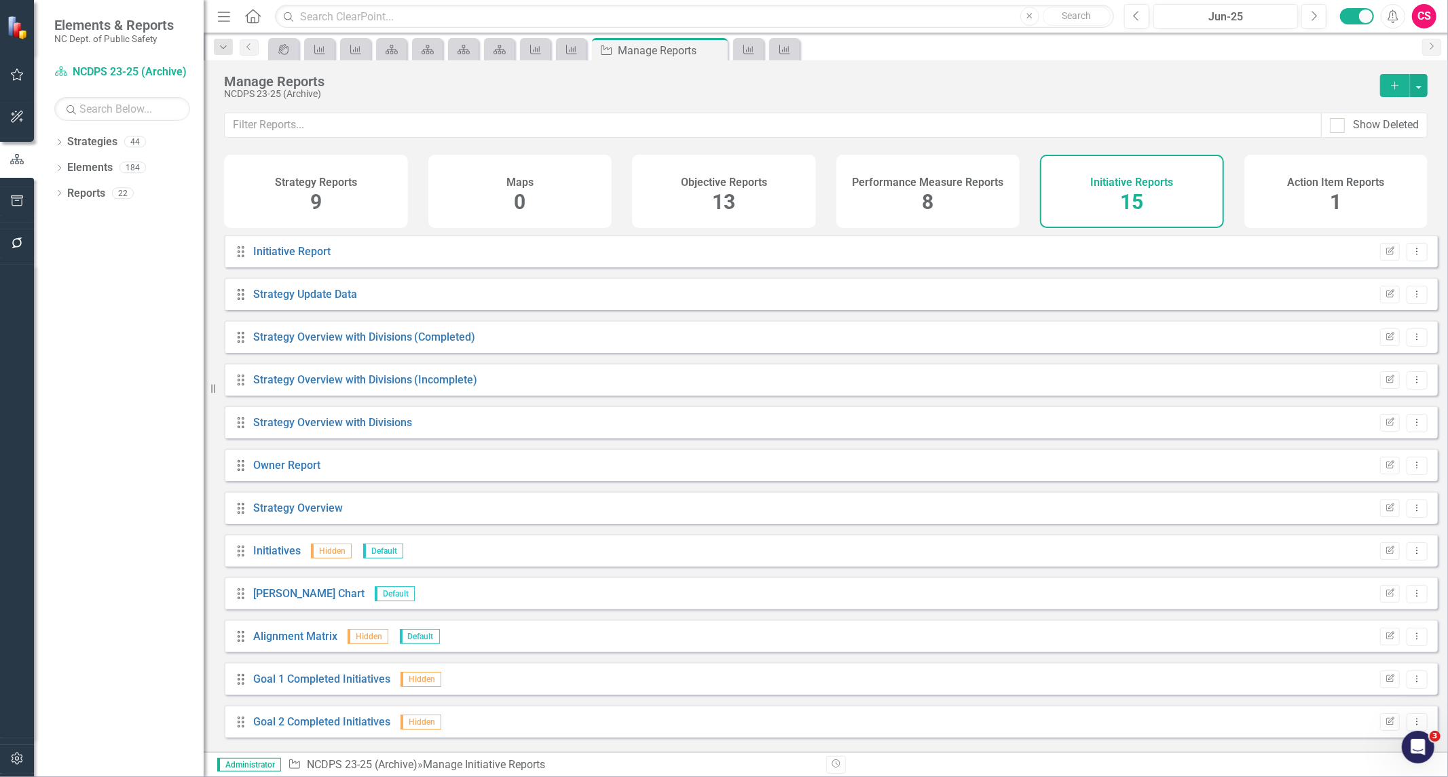
scroll to position [134, 0]
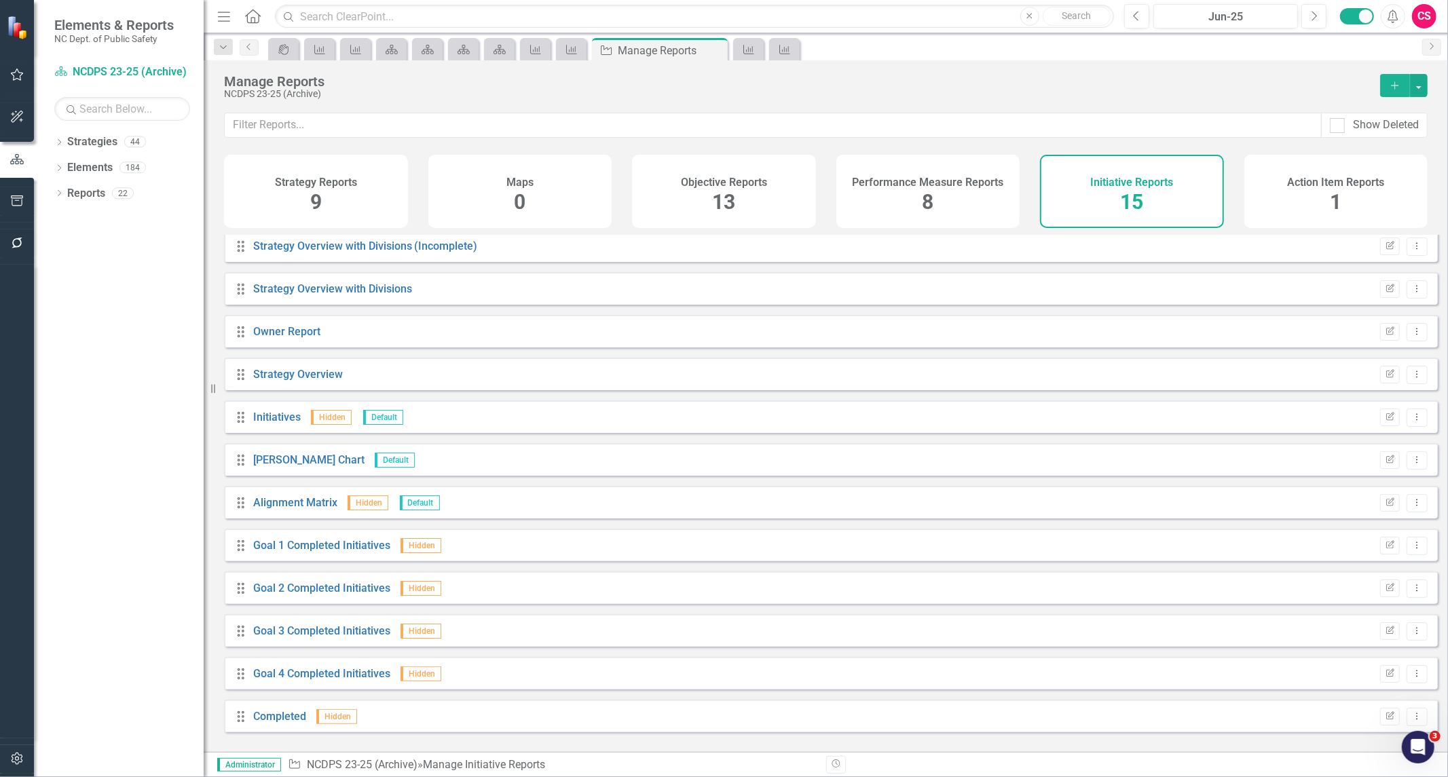
click at [1384, 83] on button "Add" at bounding box center [1395, 85] width 30 height 23
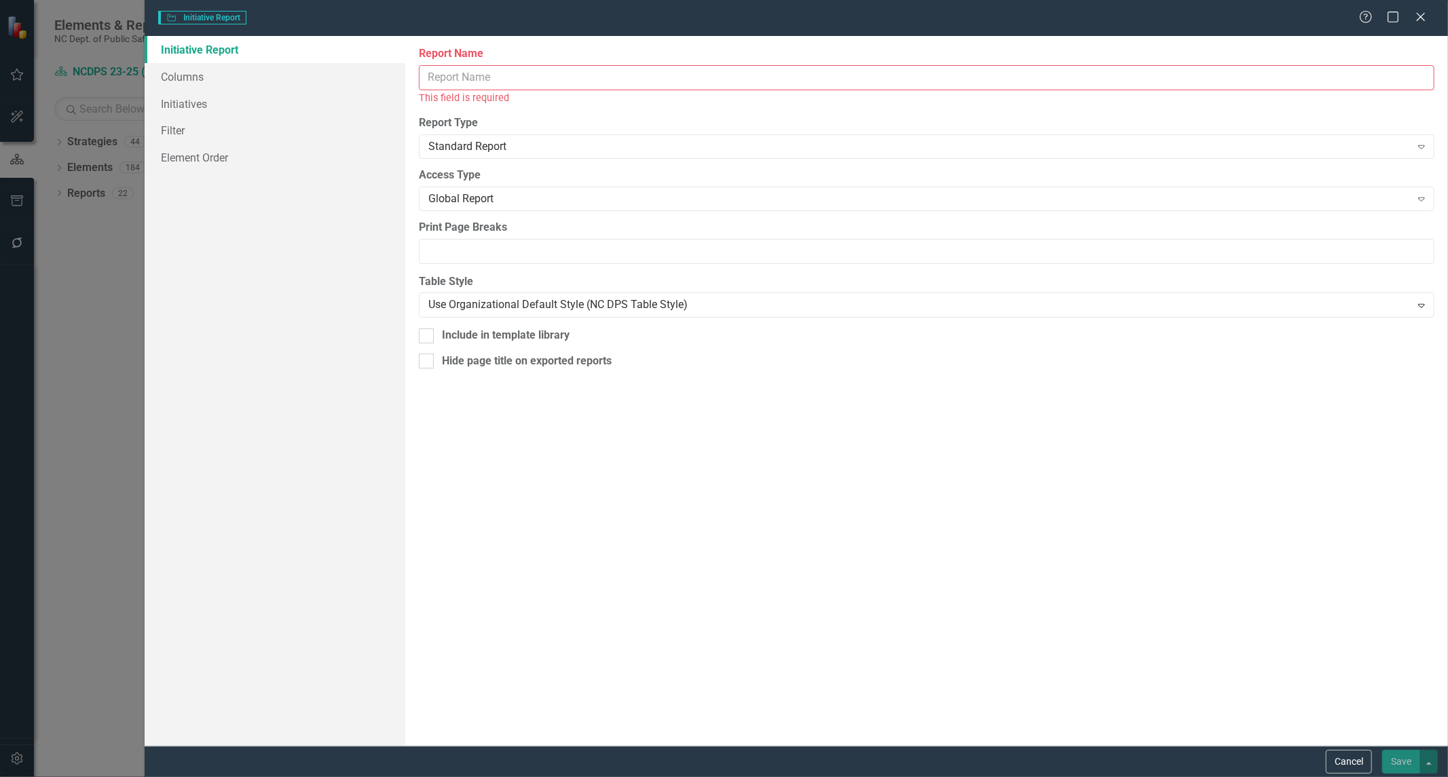
click at [524, 78] on input "Report Name" at bounding box center [927, 77] width 1016 height 25
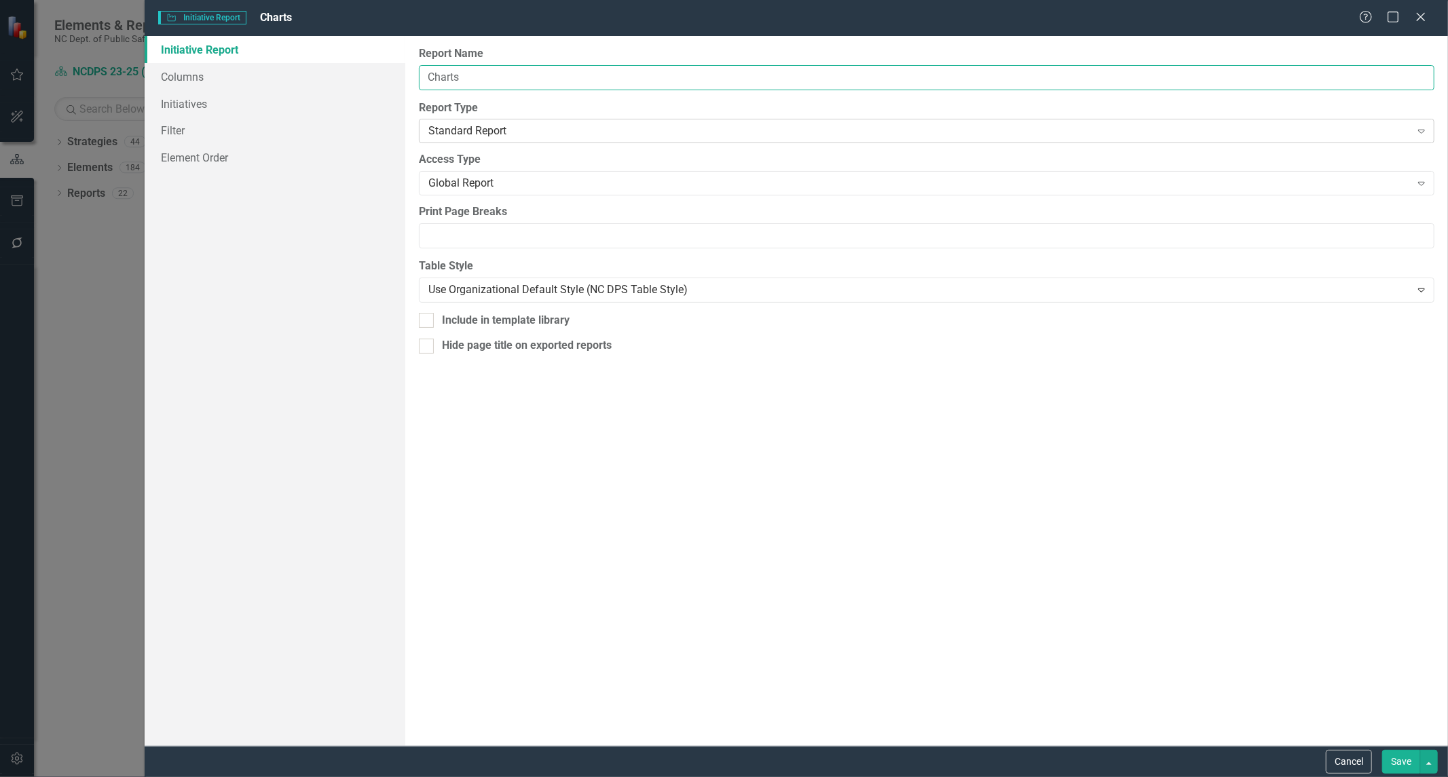
type input "Charts"
click at [519, 132] on div "Standard Report" at bounding box center [919, 132] width 982 height 16
click at [232, 75] on link "Columns" at bounding box center [275, 76] width 261 height 27
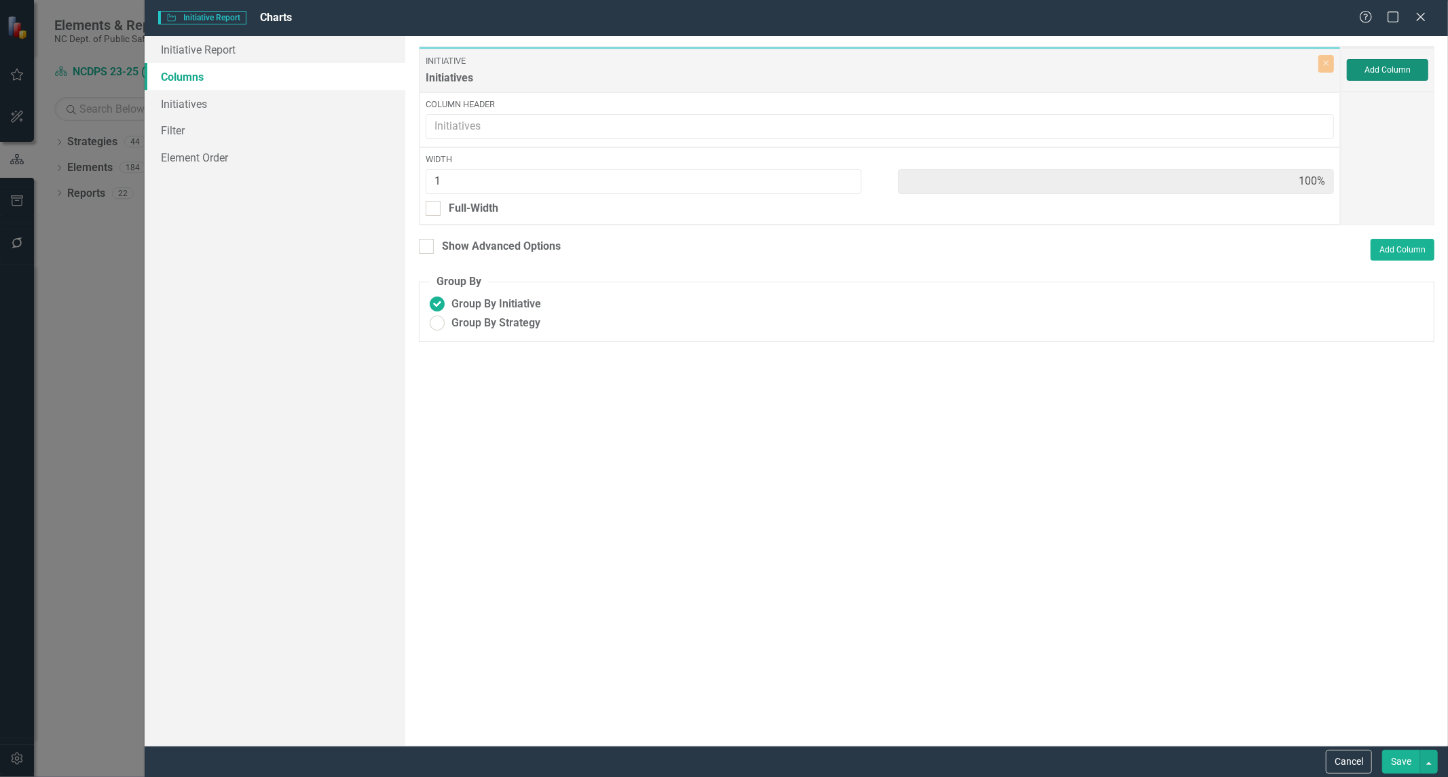
click at [1369, 68] on button "Add Column" at bounding box center [1387, 70] width 81 height 22
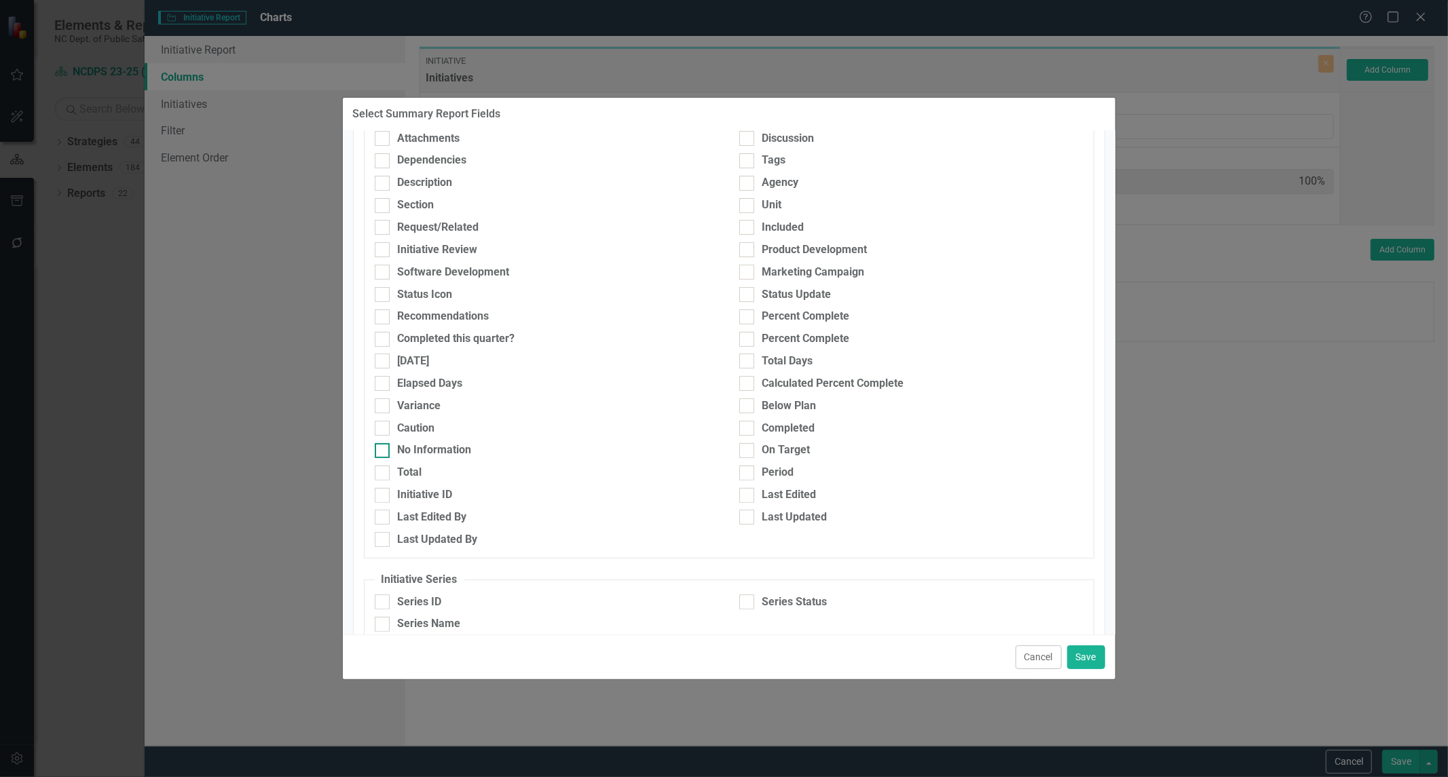
scroll to position [0, 0]
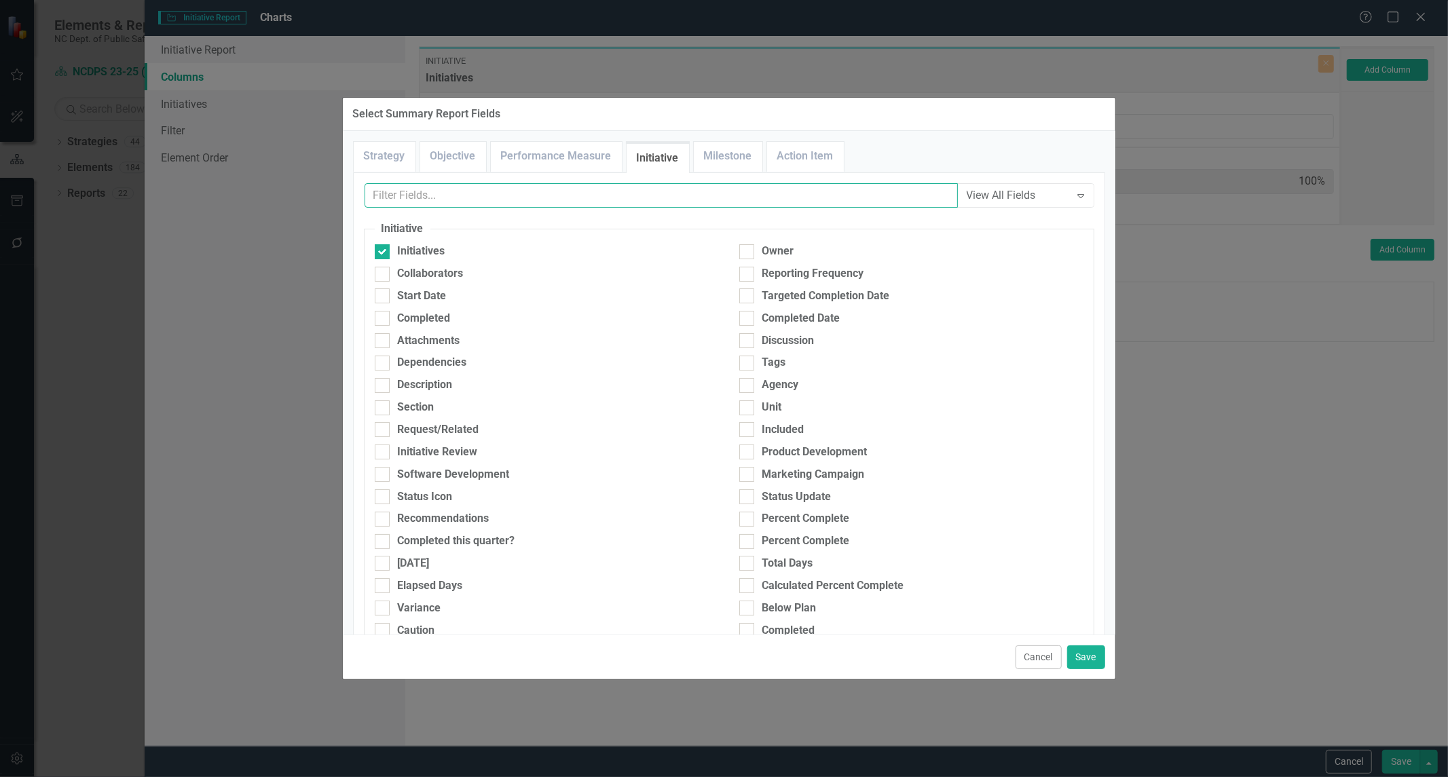
click at [574, 201] on input "text" at bounding box center [661, 195] width 593 height 25
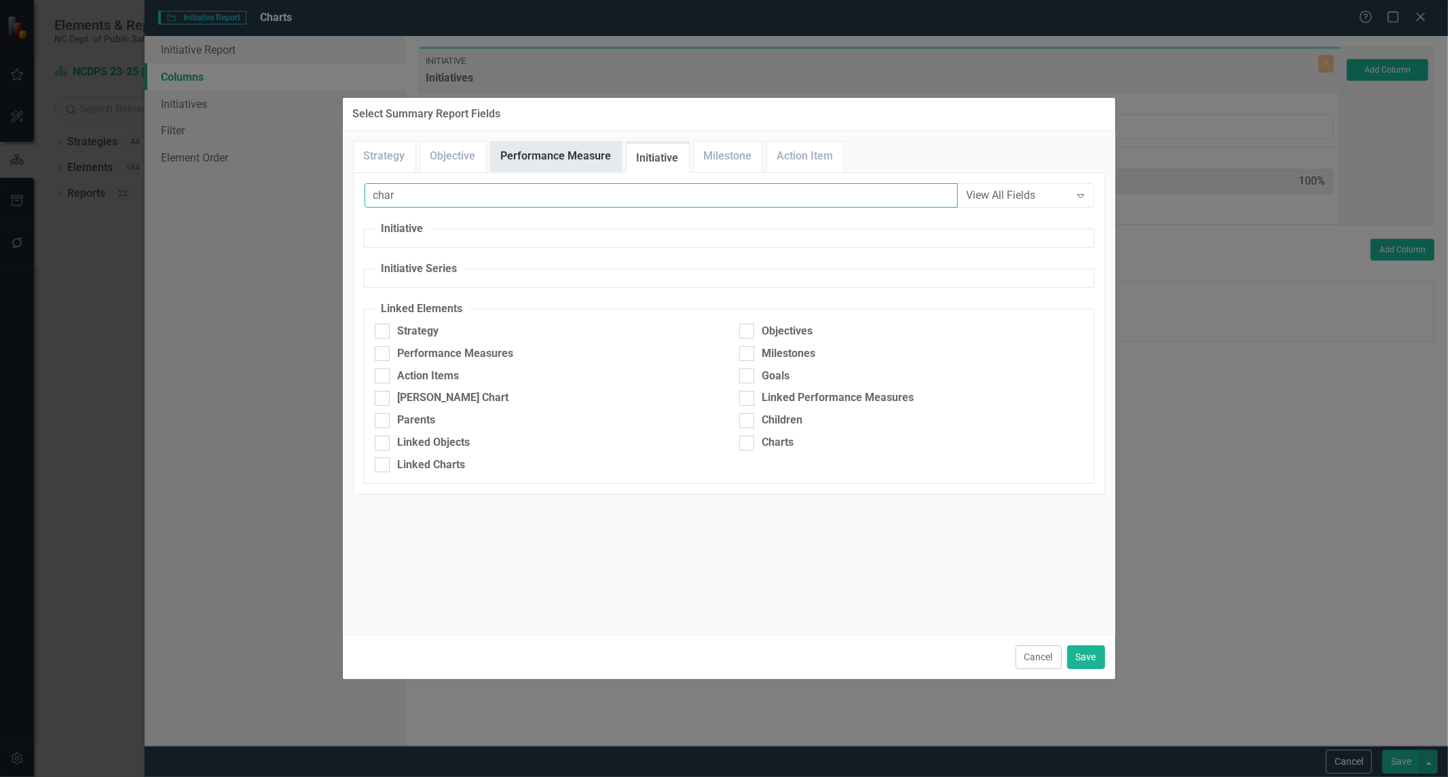
type input "char"
click at [531, 161] on link "Performance Measure" at bounding box center [556, 156] width 131 height 29
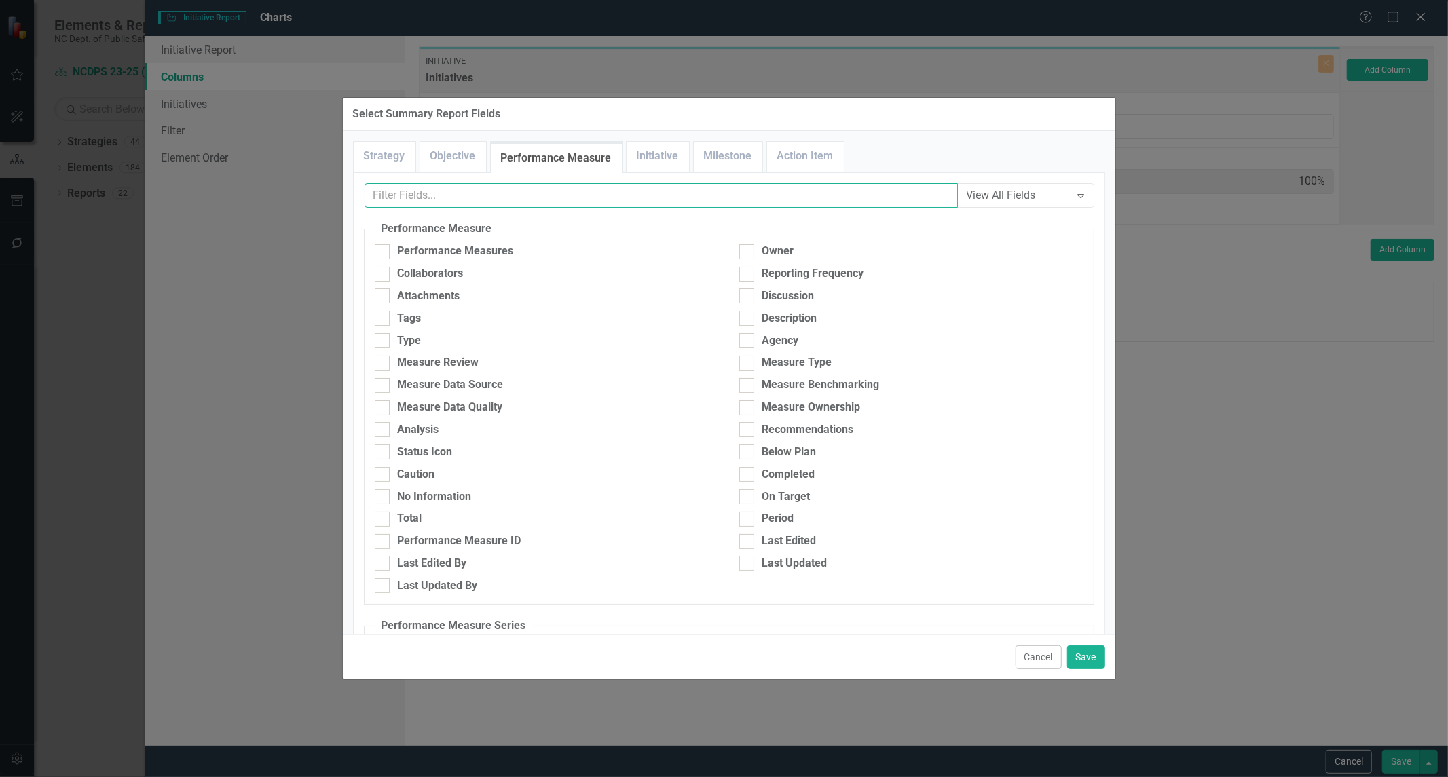
click at [496, 186] on input "text" at bounding box center [661, 195] width 593 height 25
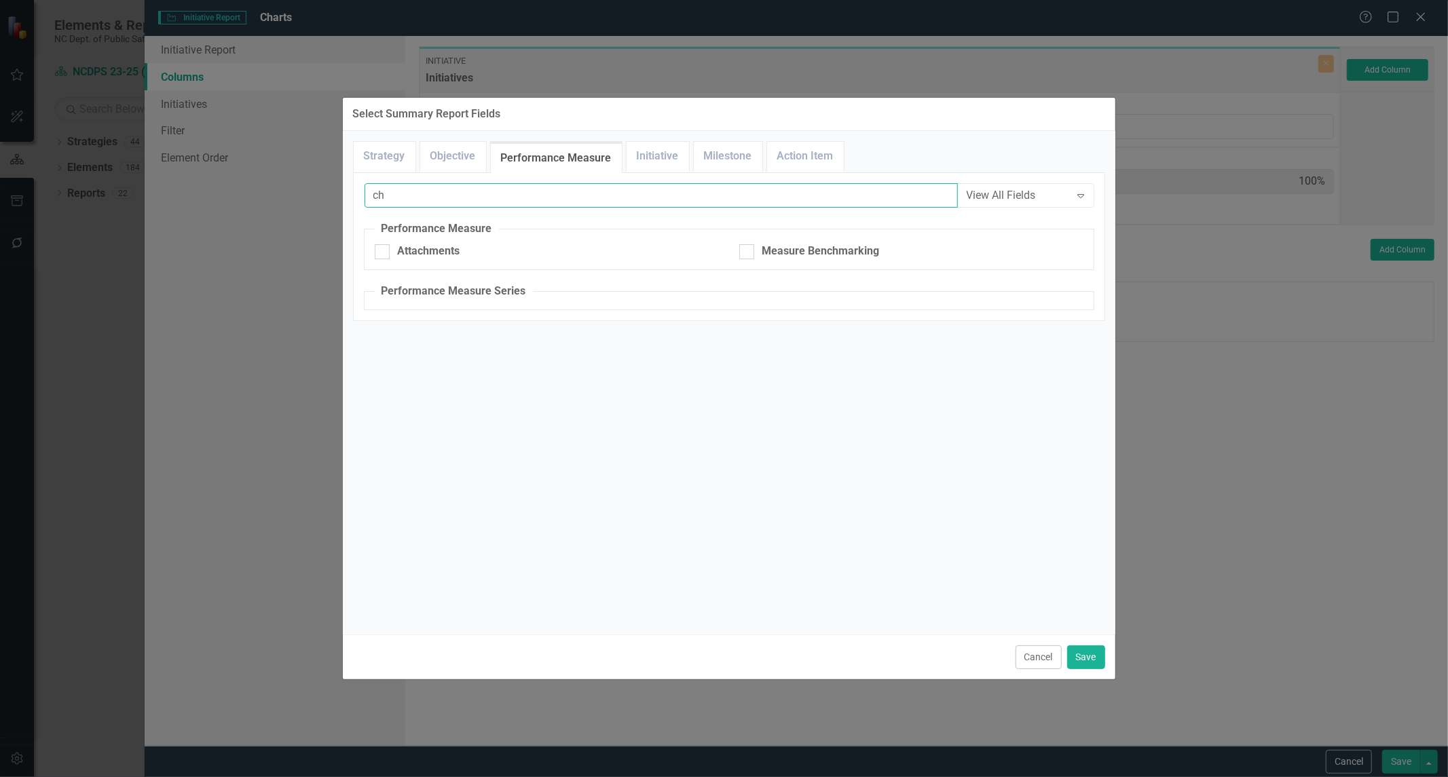
type input "c"
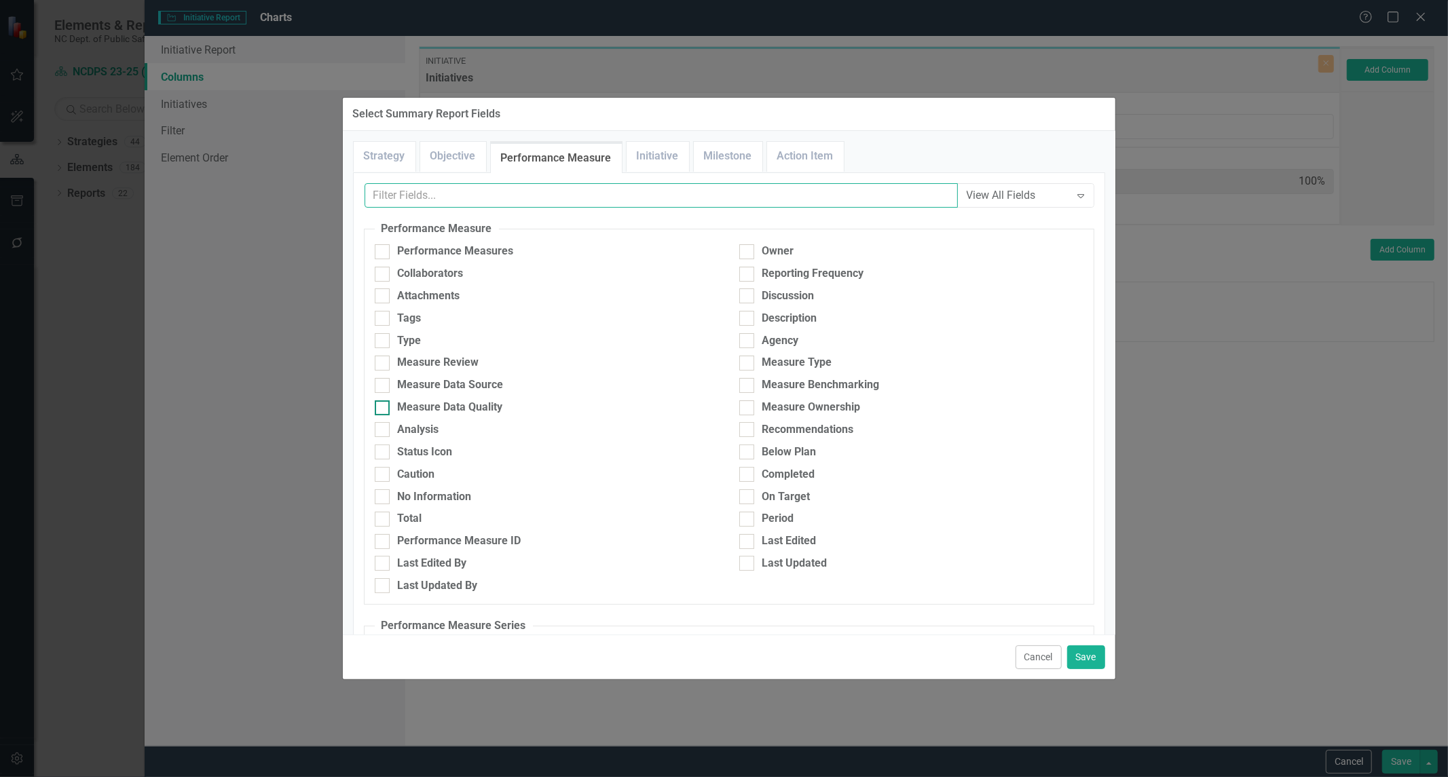
scroll to position [76, 0]
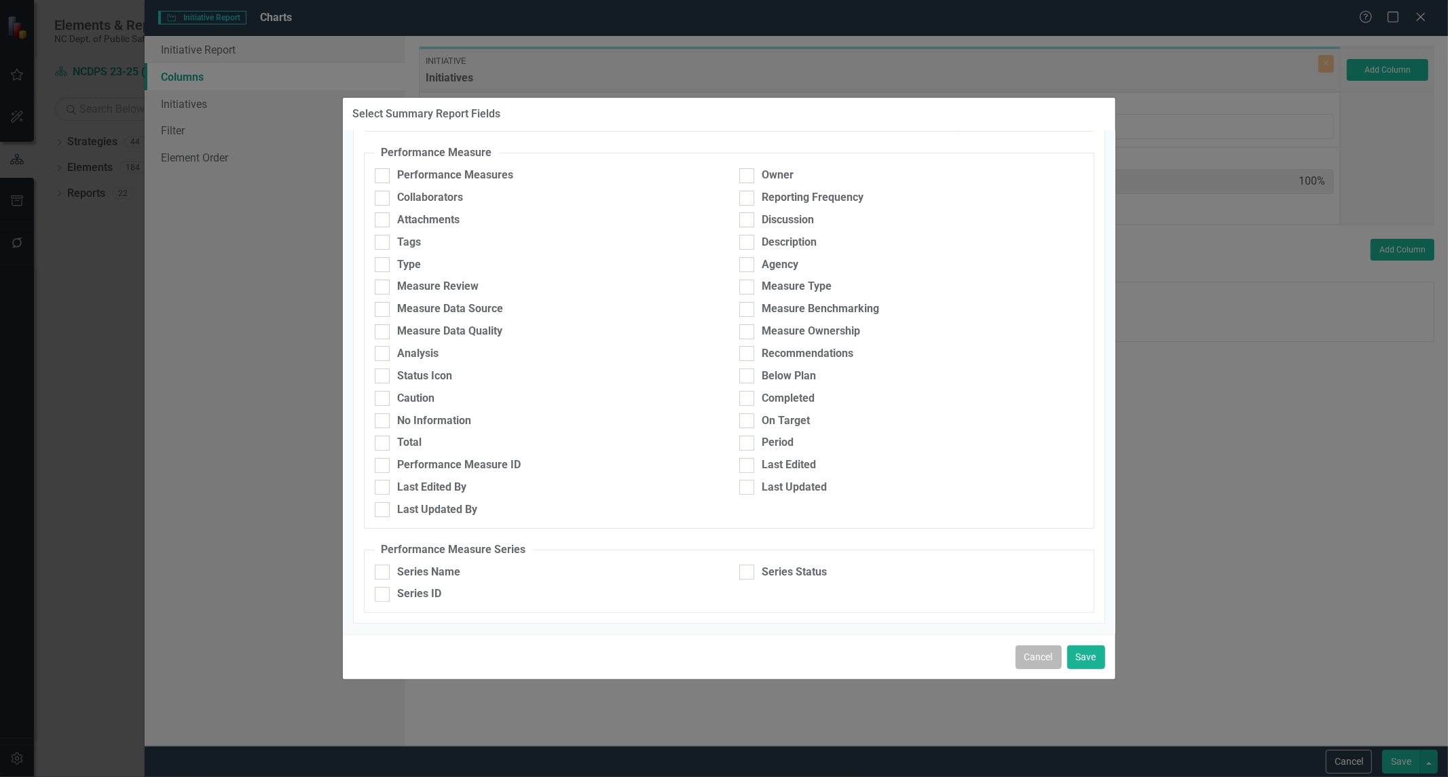
click at [1036, 652] on button "Cancel" at bounding box center [1039, 658] width 46 height 24
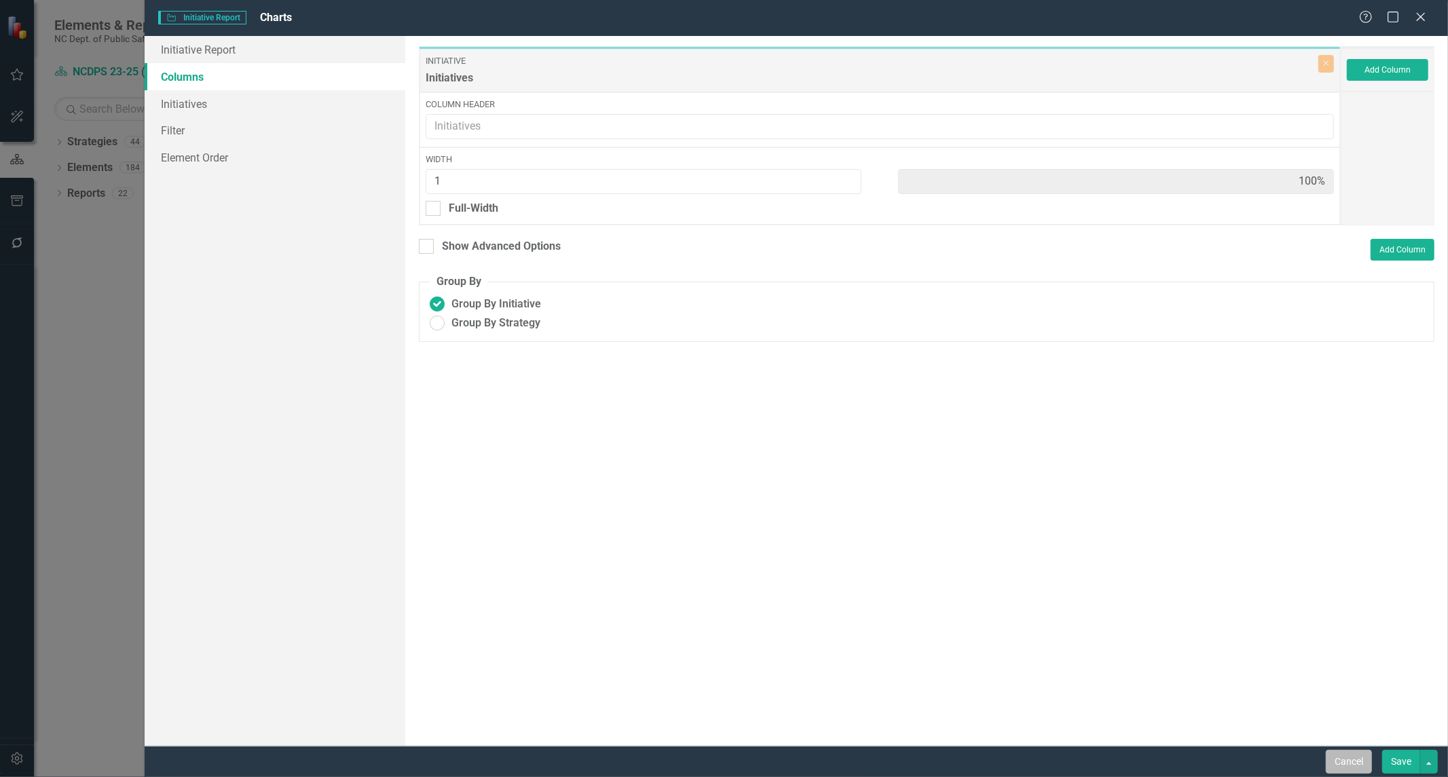
click at [1332, 767] on button "Cancel" at bounding box center [1349, 762] width 46 height 24
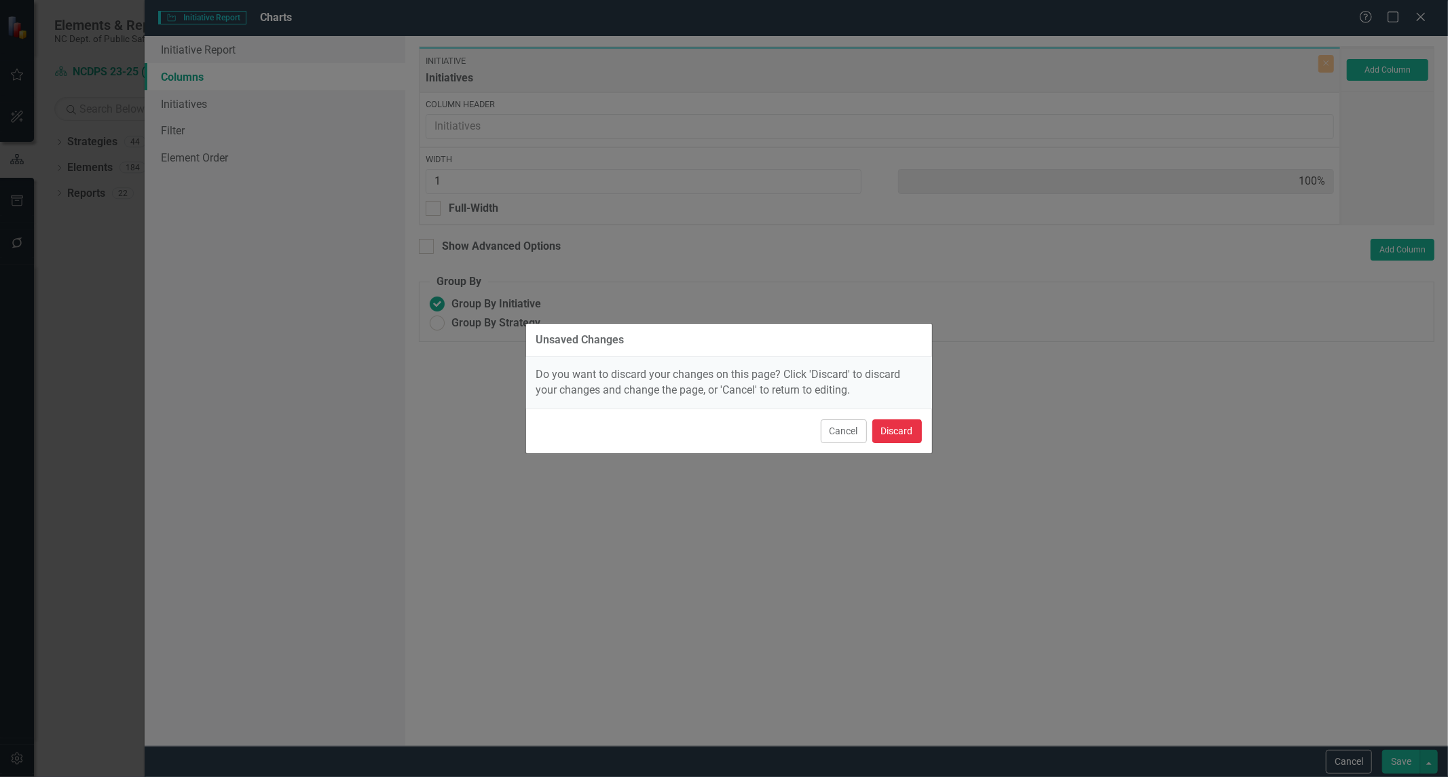
click at [885, 424] on button "Discard" at bounding box center [897, 432] width 50 height 24
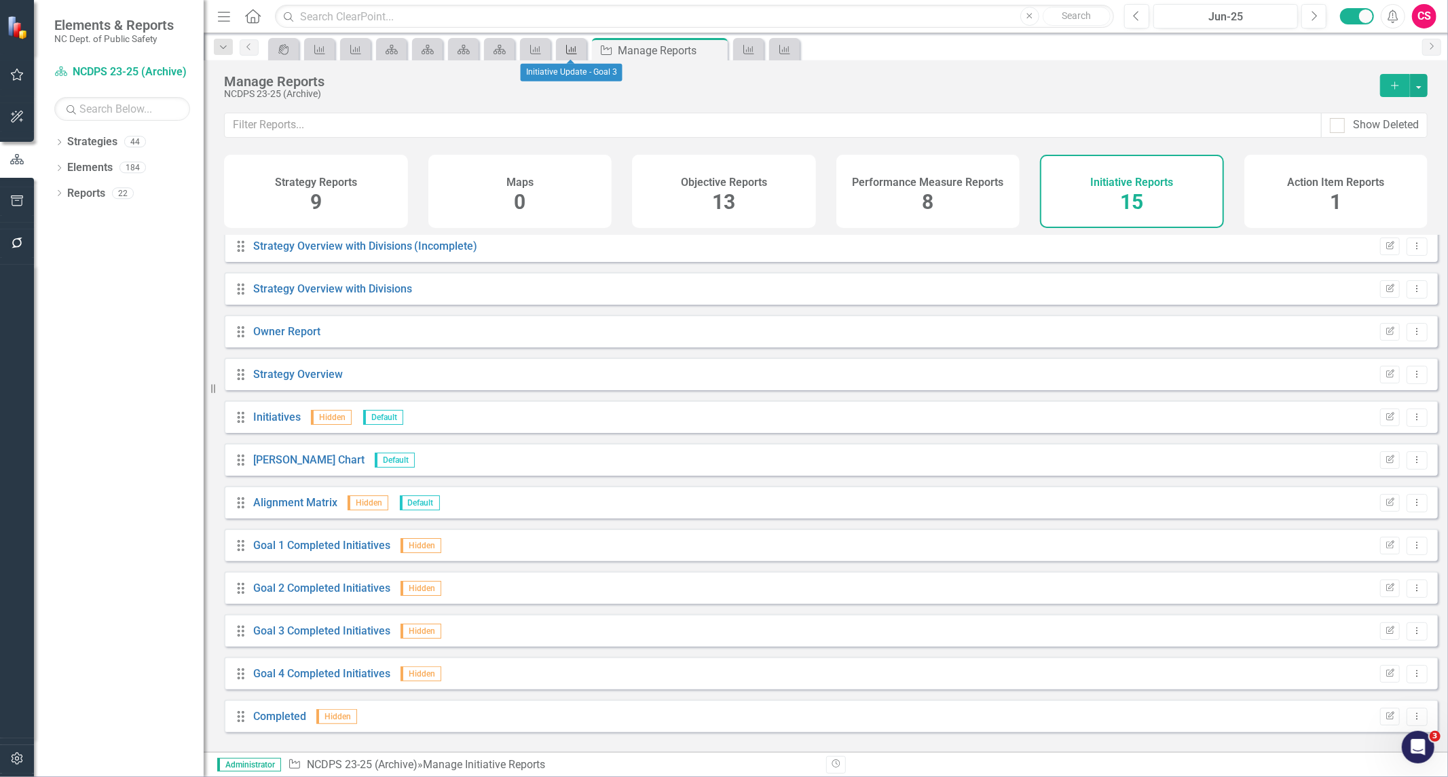
click at [571, 44] on icon "Performance Measure" at bounding box center [572, 49] width 14 height 11
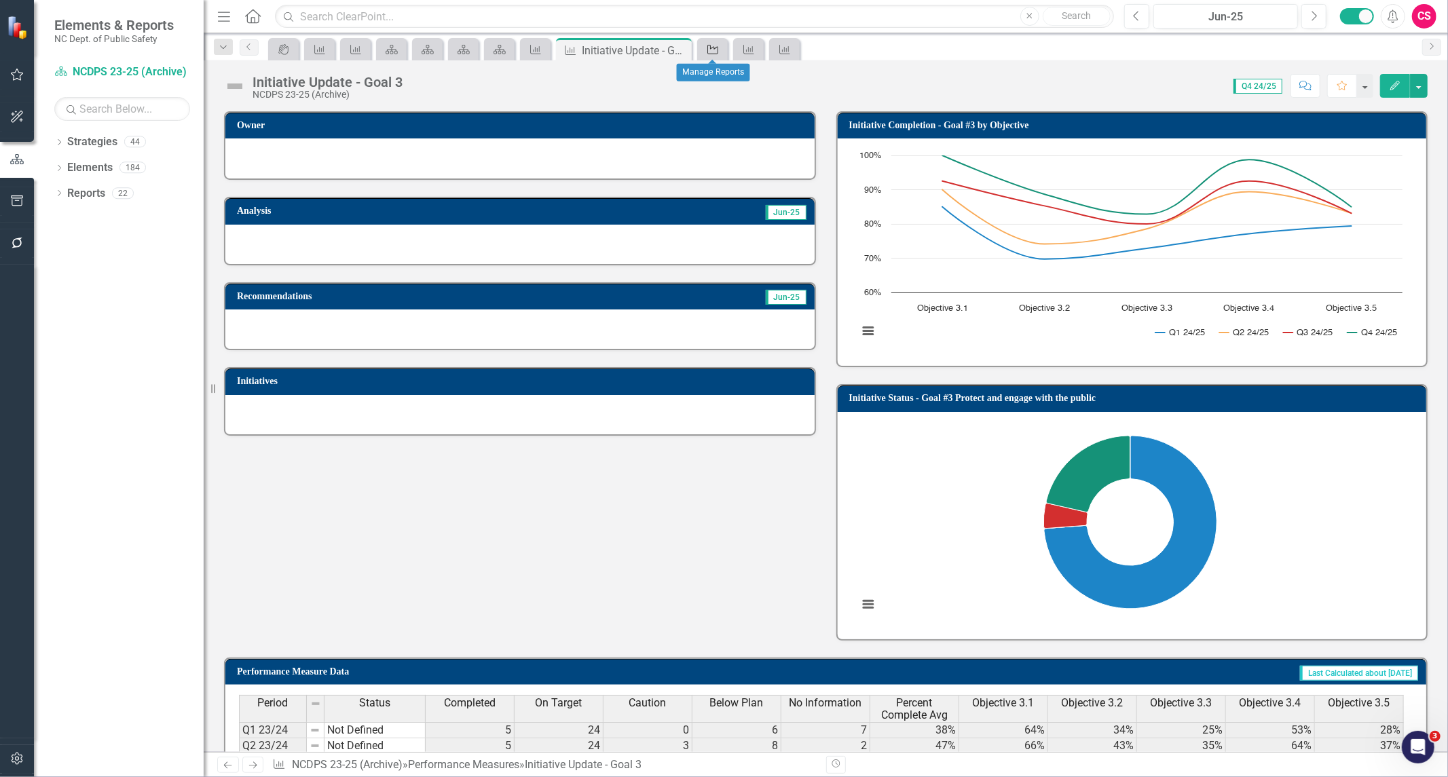
click at [710, 44] on icon "Initiative" at bounding box center [713, 49] width 14 height 11
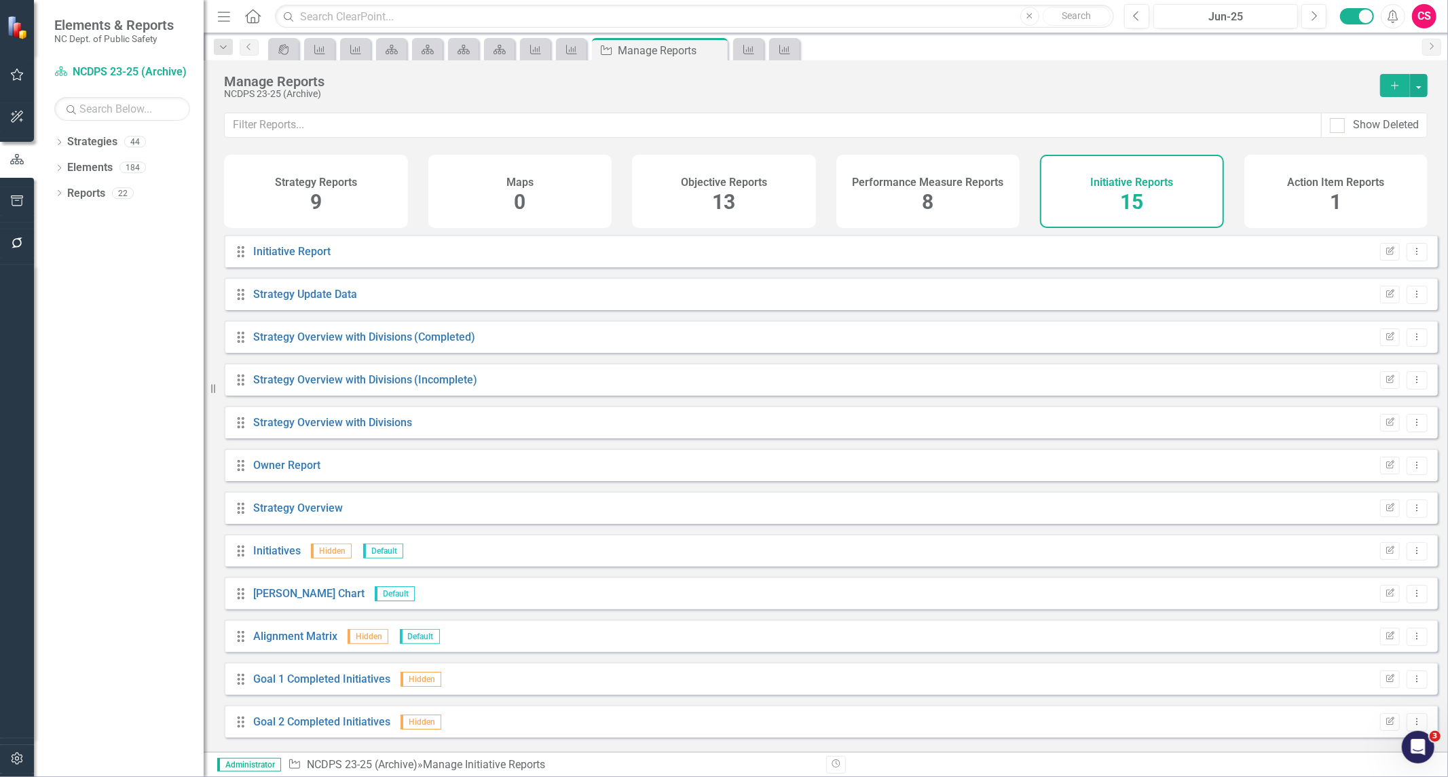
click at [894, 179] on h4 "Performance Measure Reports" at bounding box center [927, 183] width 151 height 12
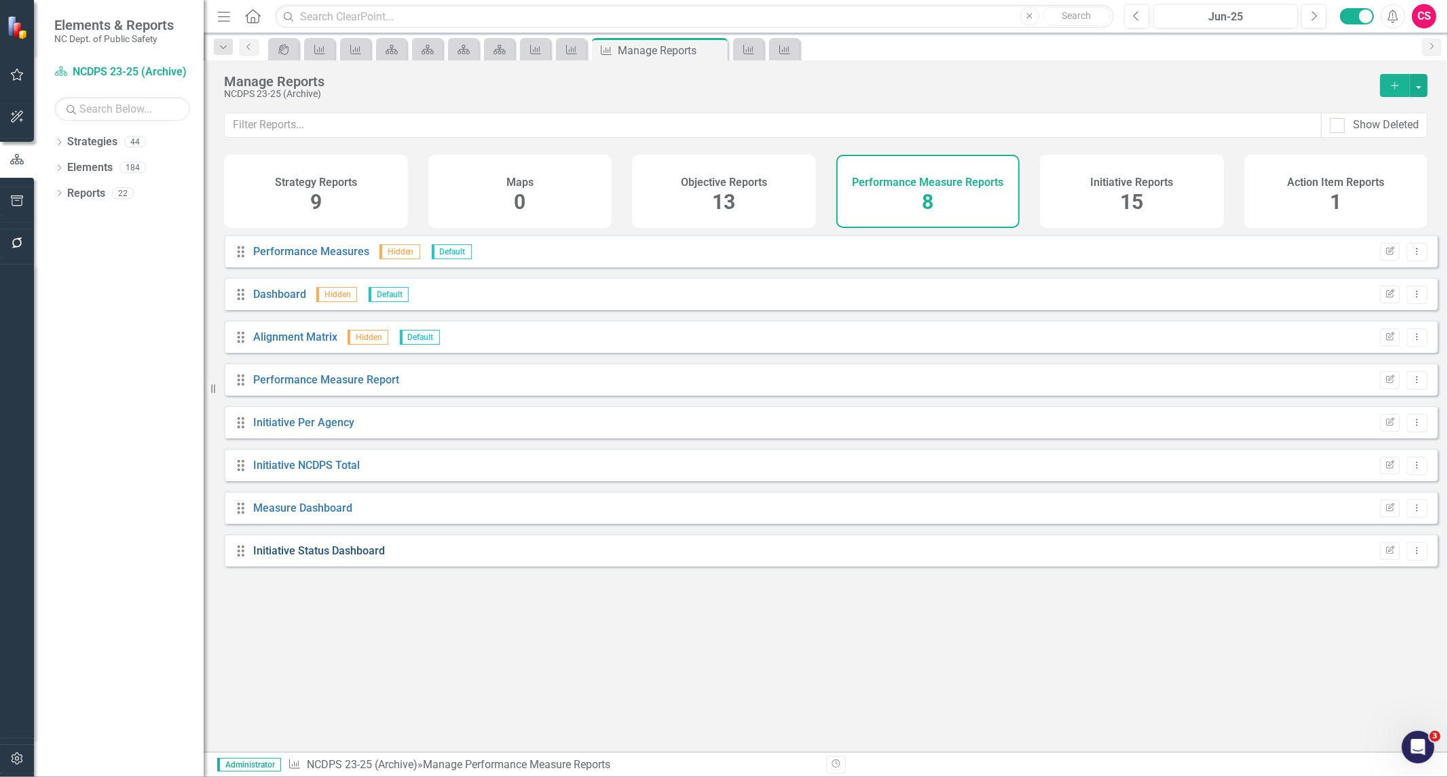
click at [344, 557] on link "Initiative Status Dashboard" at bounding box center [319, 551] width 132 height 13
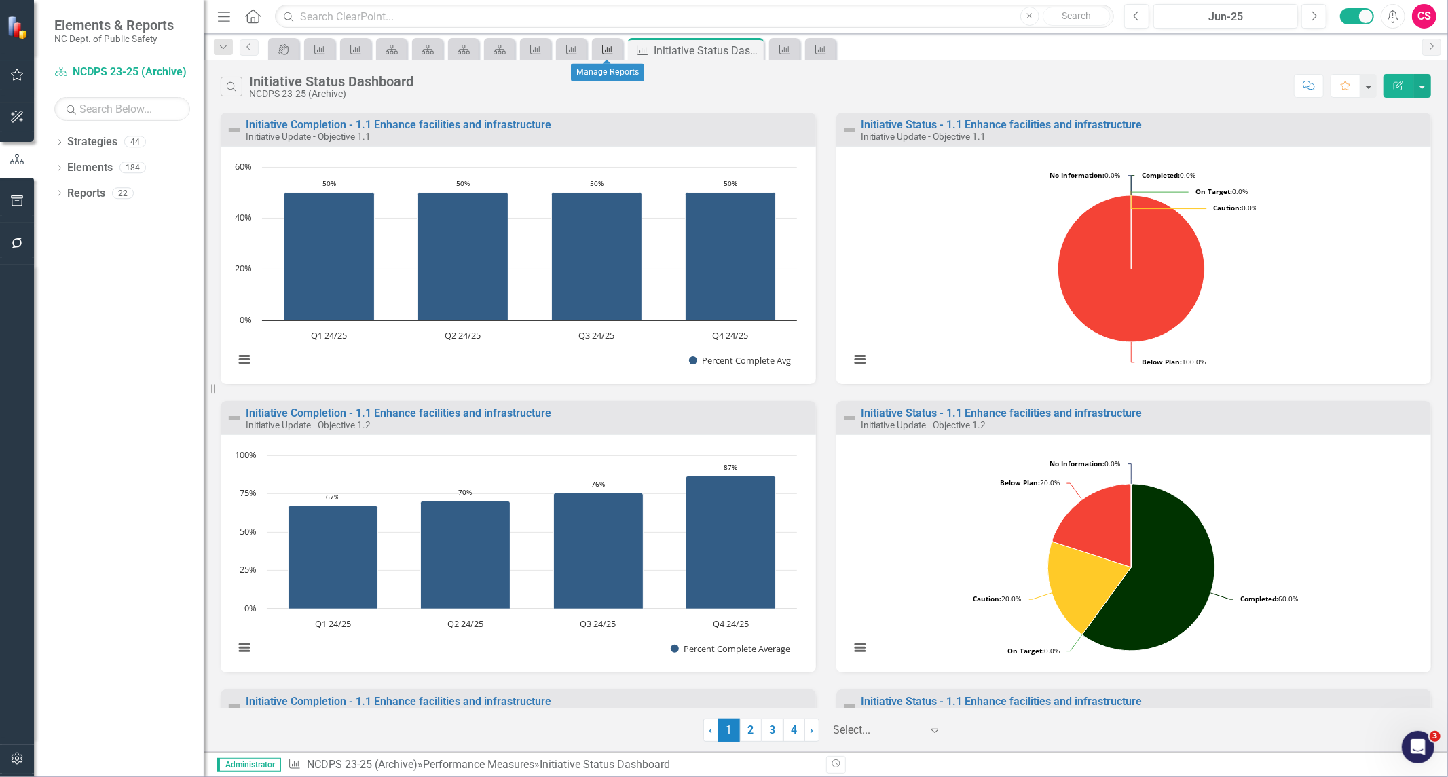
click at [605, 44] on icon "Performance Measure" at bounding box center [608, 49] width 14 height 11
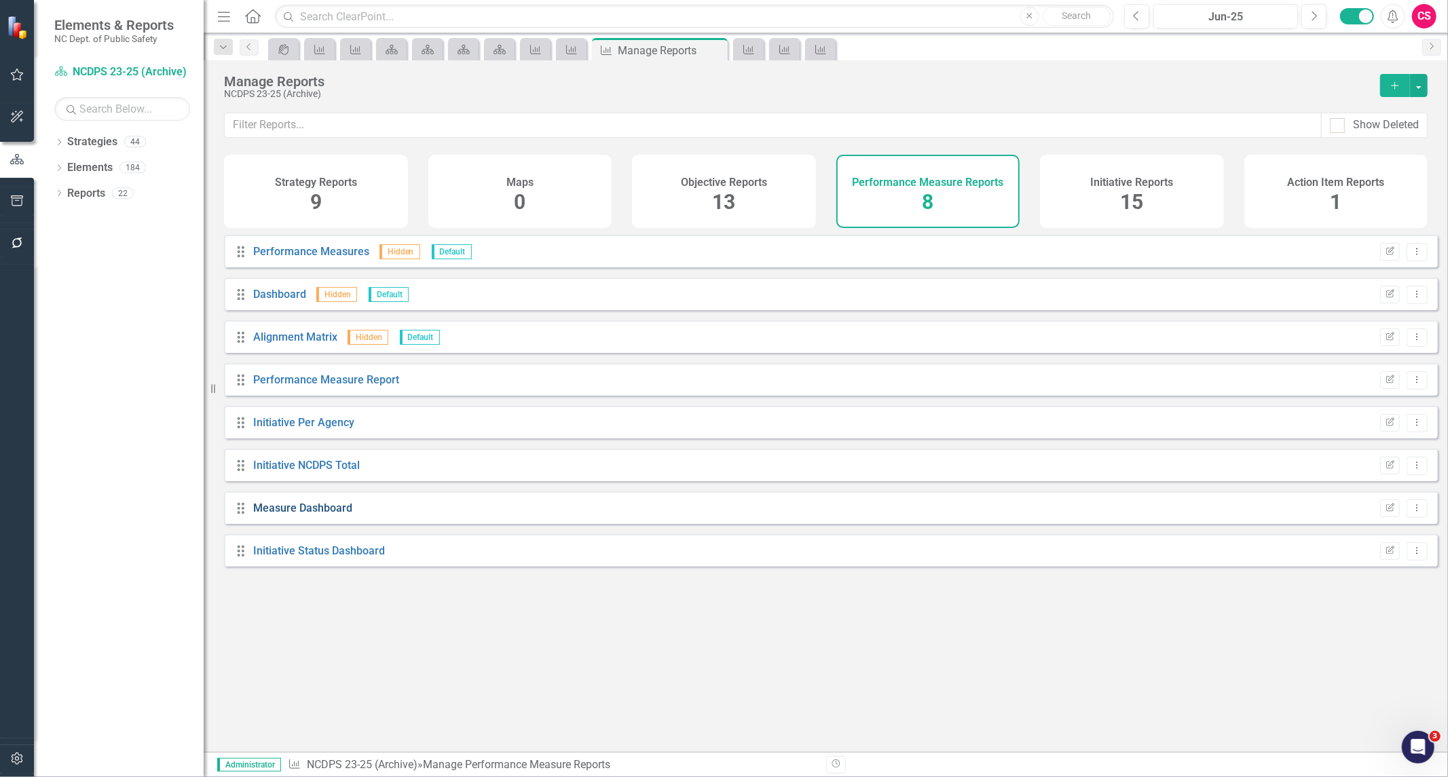
click at [336, 515] on link "Measure Dashboard" at bounding box center [302, 508] width 99 height 13
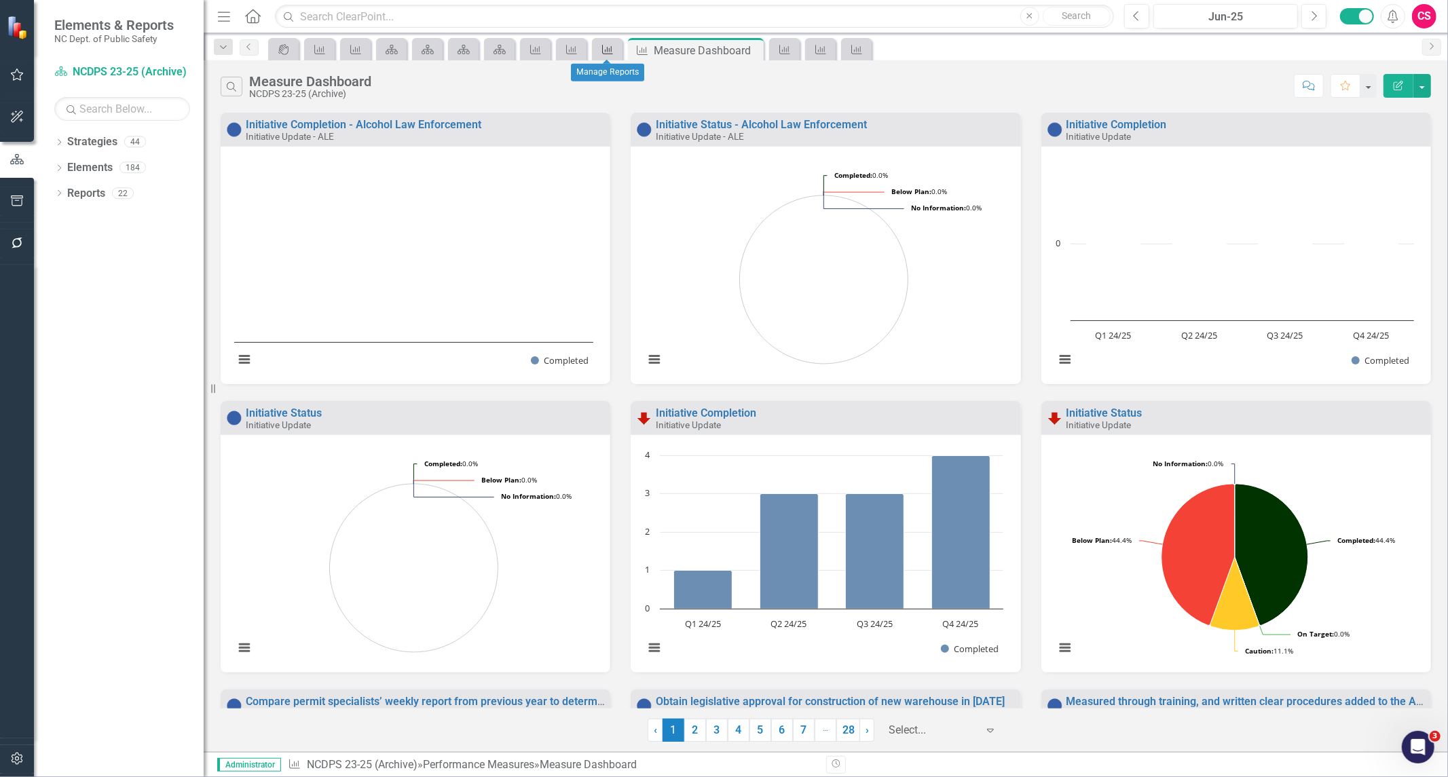
click at [608, 41] on div "Performance Measure" at bounding box center [604, 49] width 19 height 17
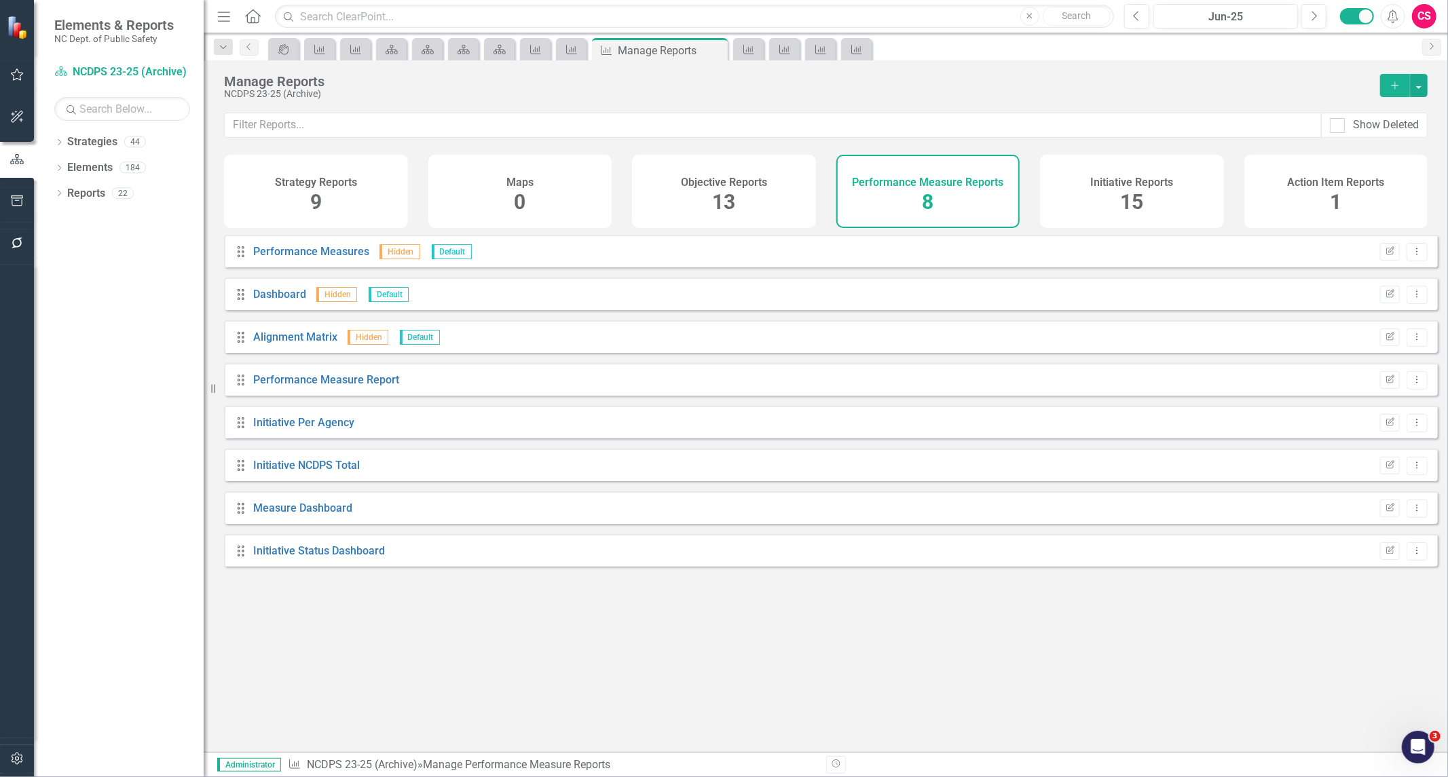
click at [1397, 86] on icon "Add" at bounding box center [1395, 86] width 12 height 10
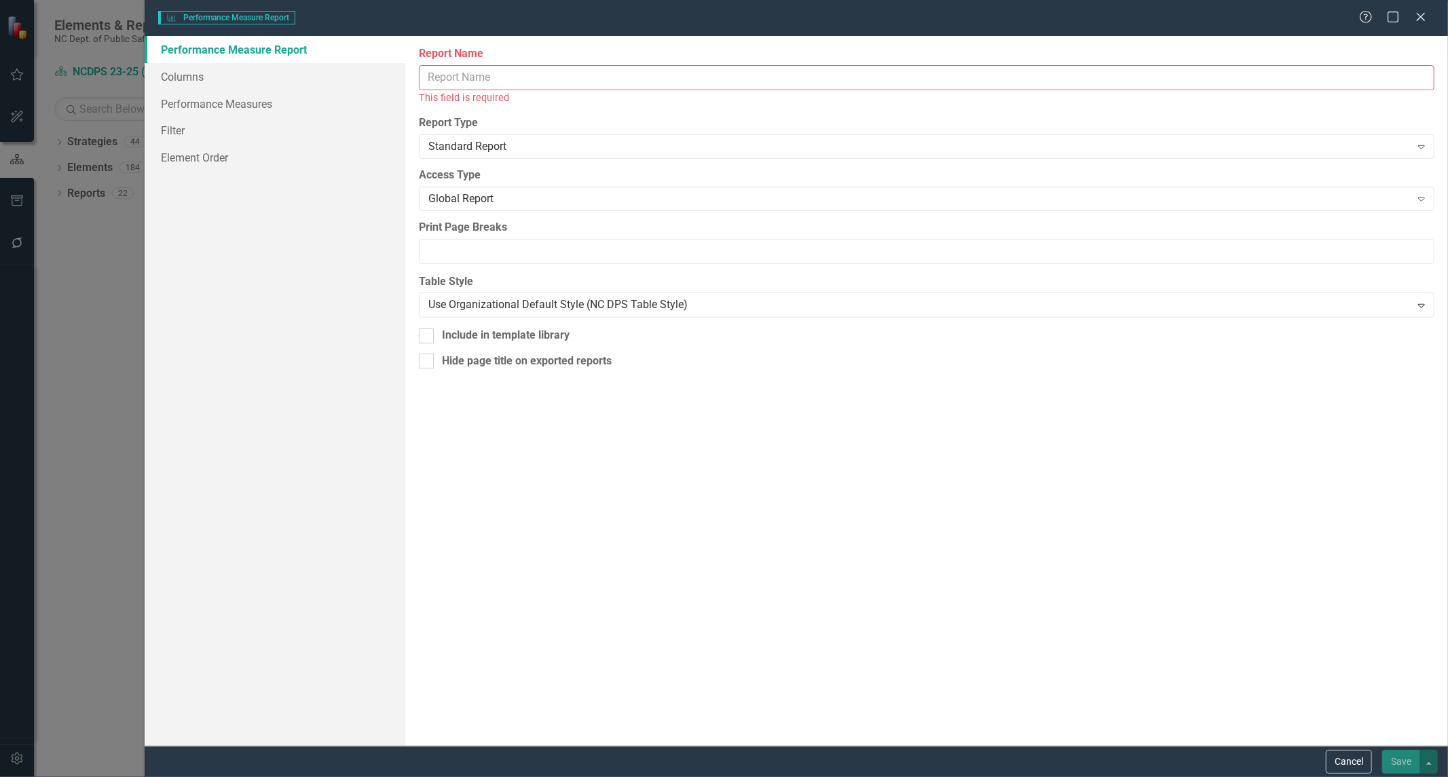
click at [752, 82] on input "Report Name" at bounding box center [927, 77] width 1016 height 25
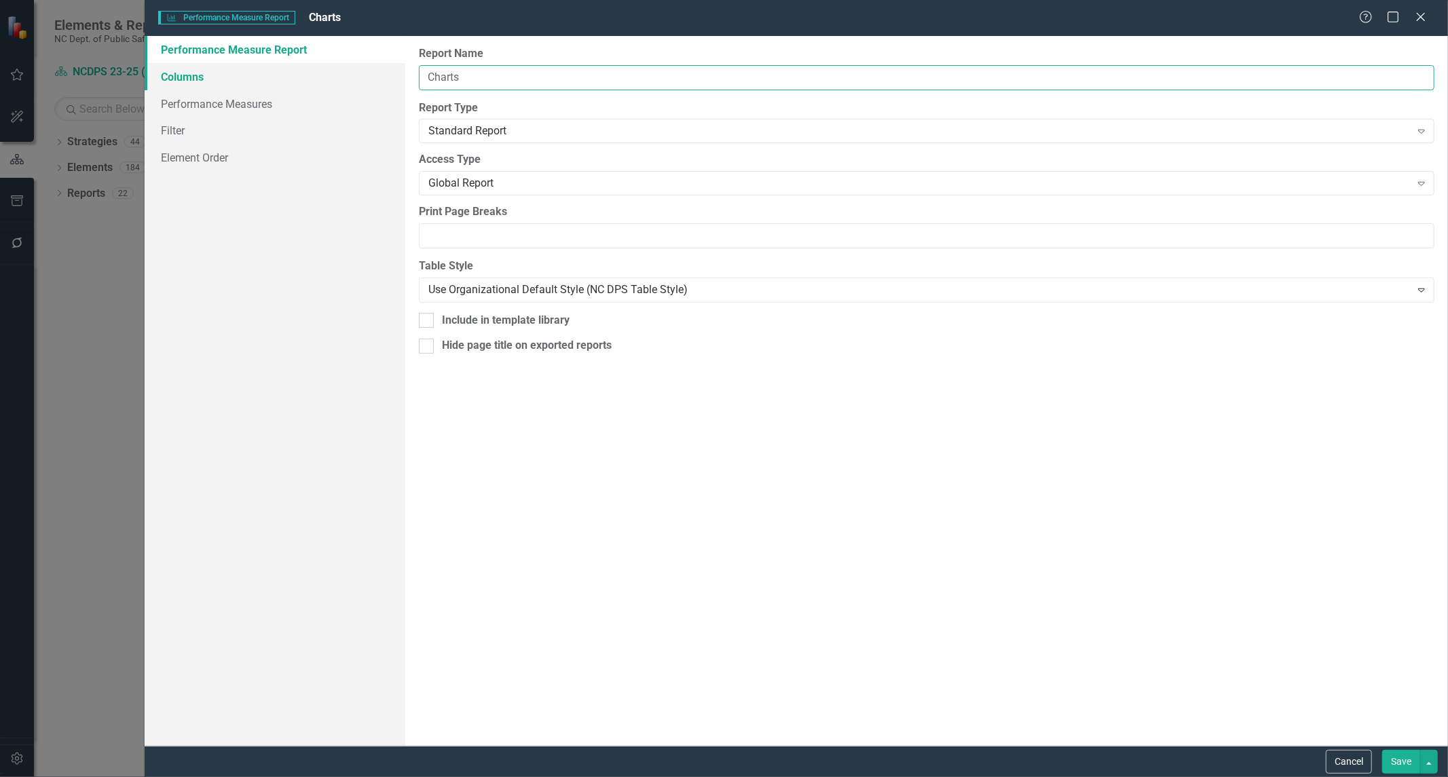
type input "Charts"
click at [214, 79] on link "Columns" at bounding box center [275, 76] width 261 height 27
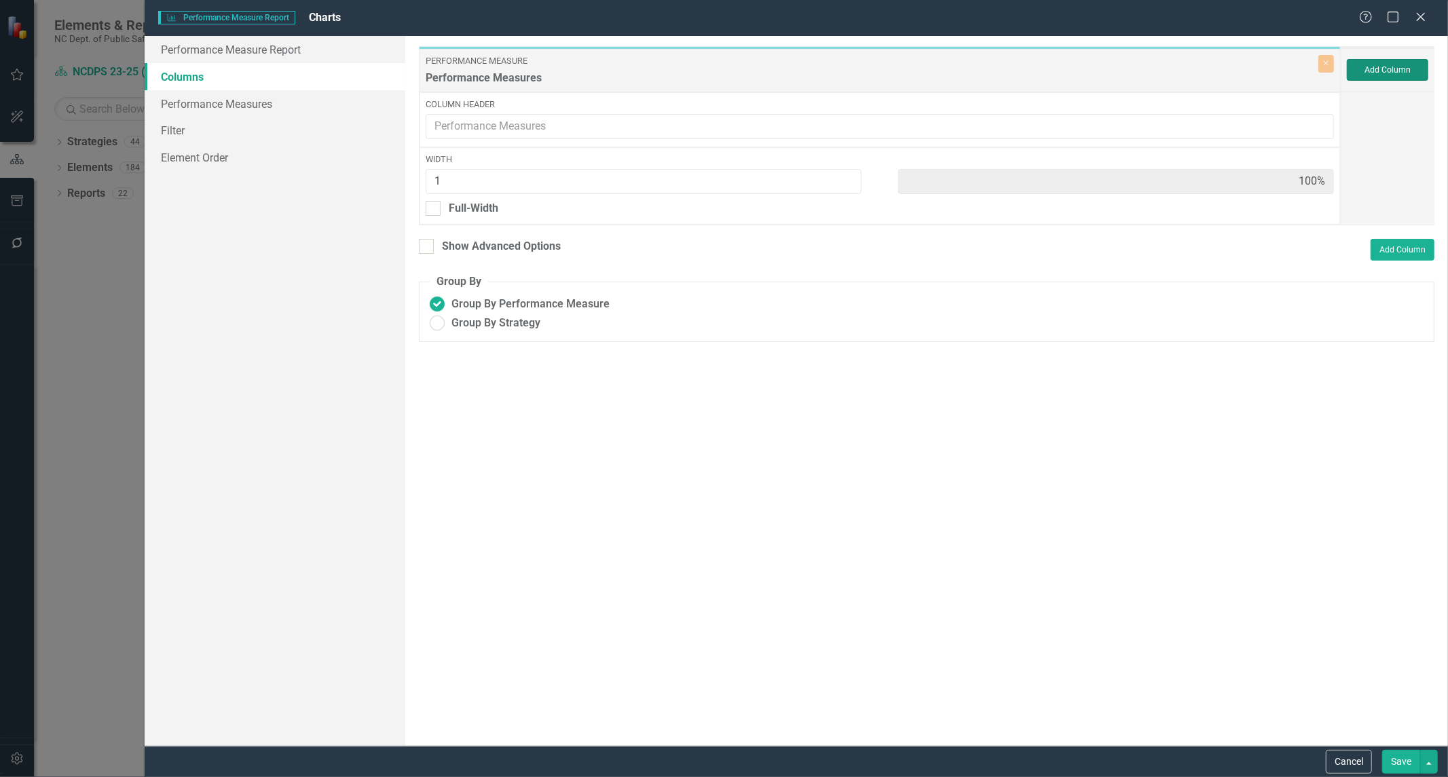
click at [1388, 66] on button "Add Column" at bounding box center [1387, 70] width 81 height 22
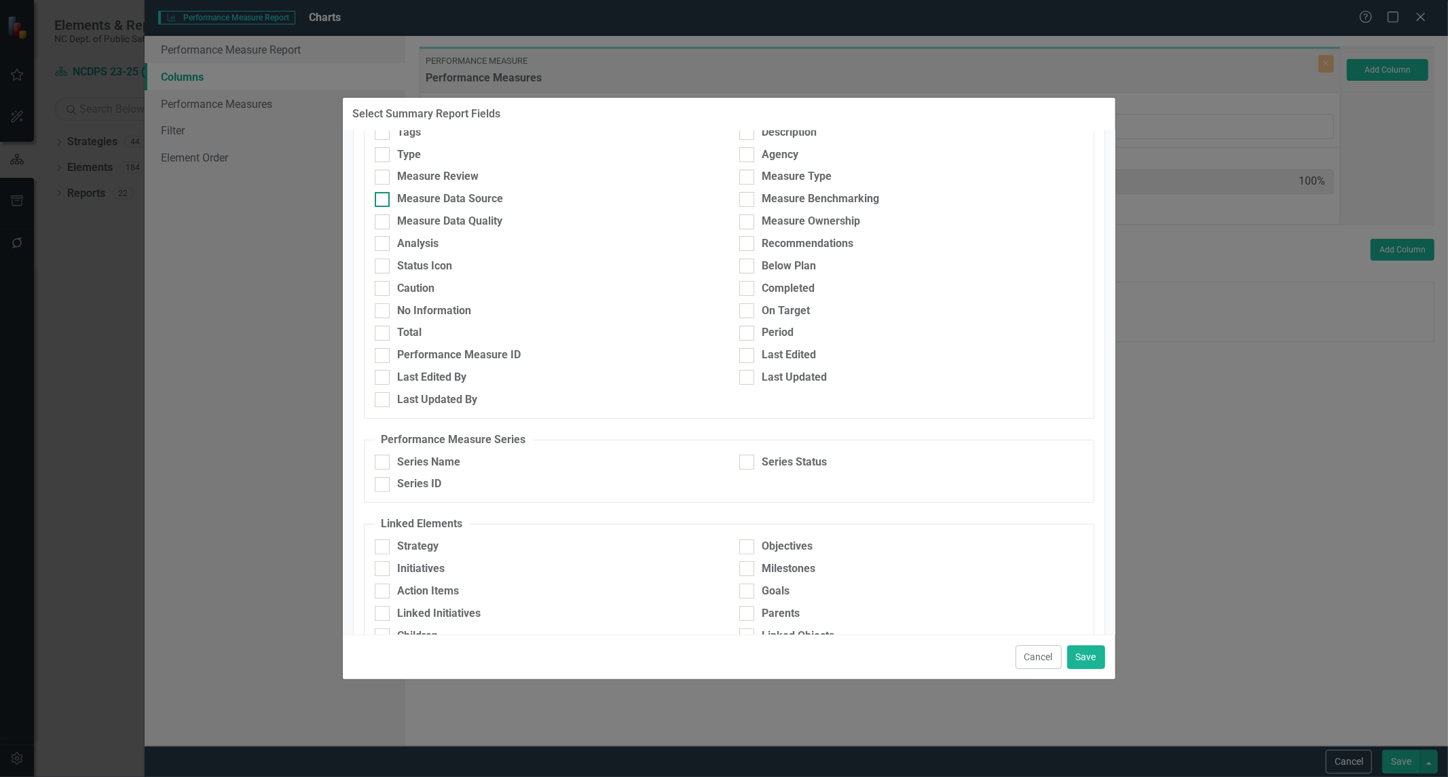
scroll to position [249, 0]
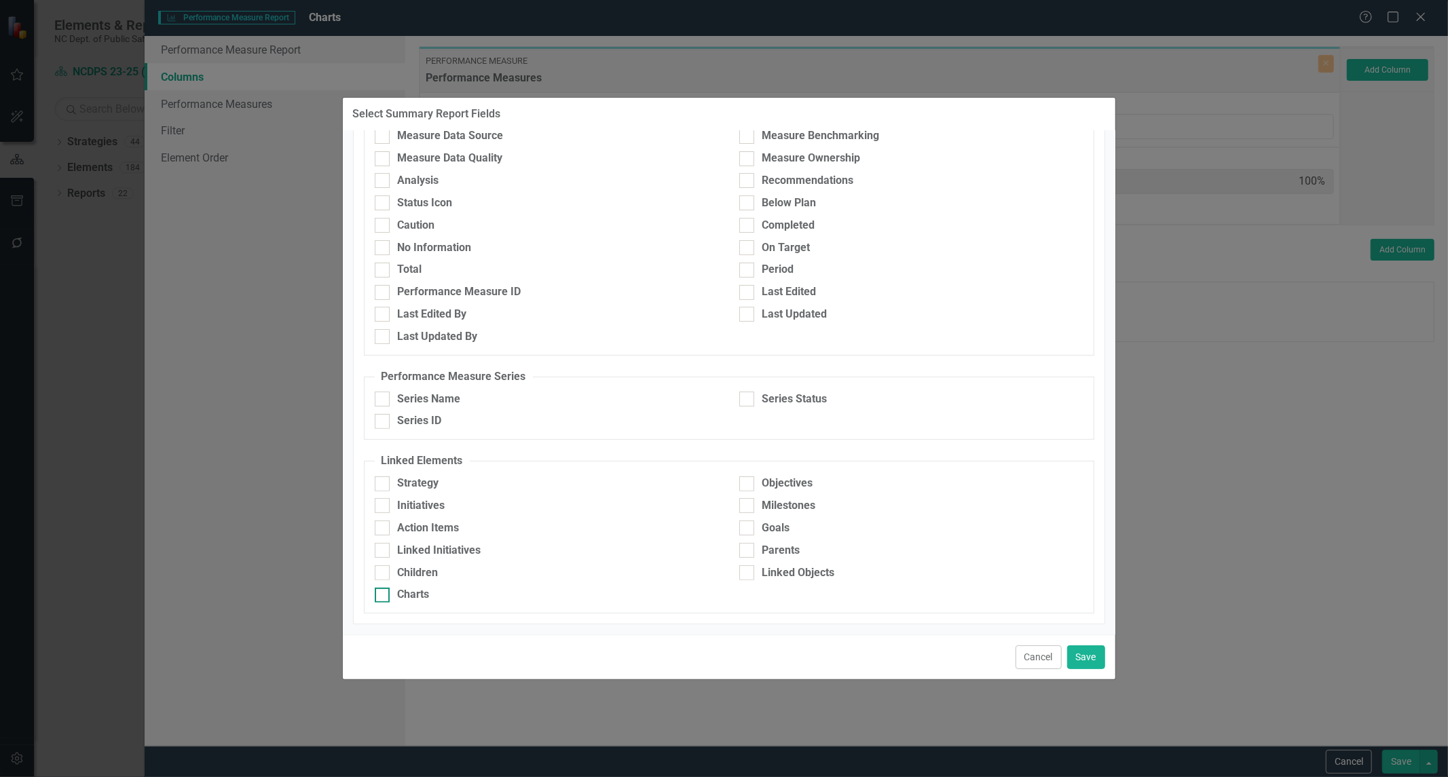
click at [417, 595] on div "Charts" at bounding box center [414, 595] width 32 height 16
click at [384, 595] on input "Charts" at bounding box center [379, 592] width 9 height 9
checkbox input "true"
click at [1086, 648] on button "Save" at bounding box center [1086, 658] width 38 height 24
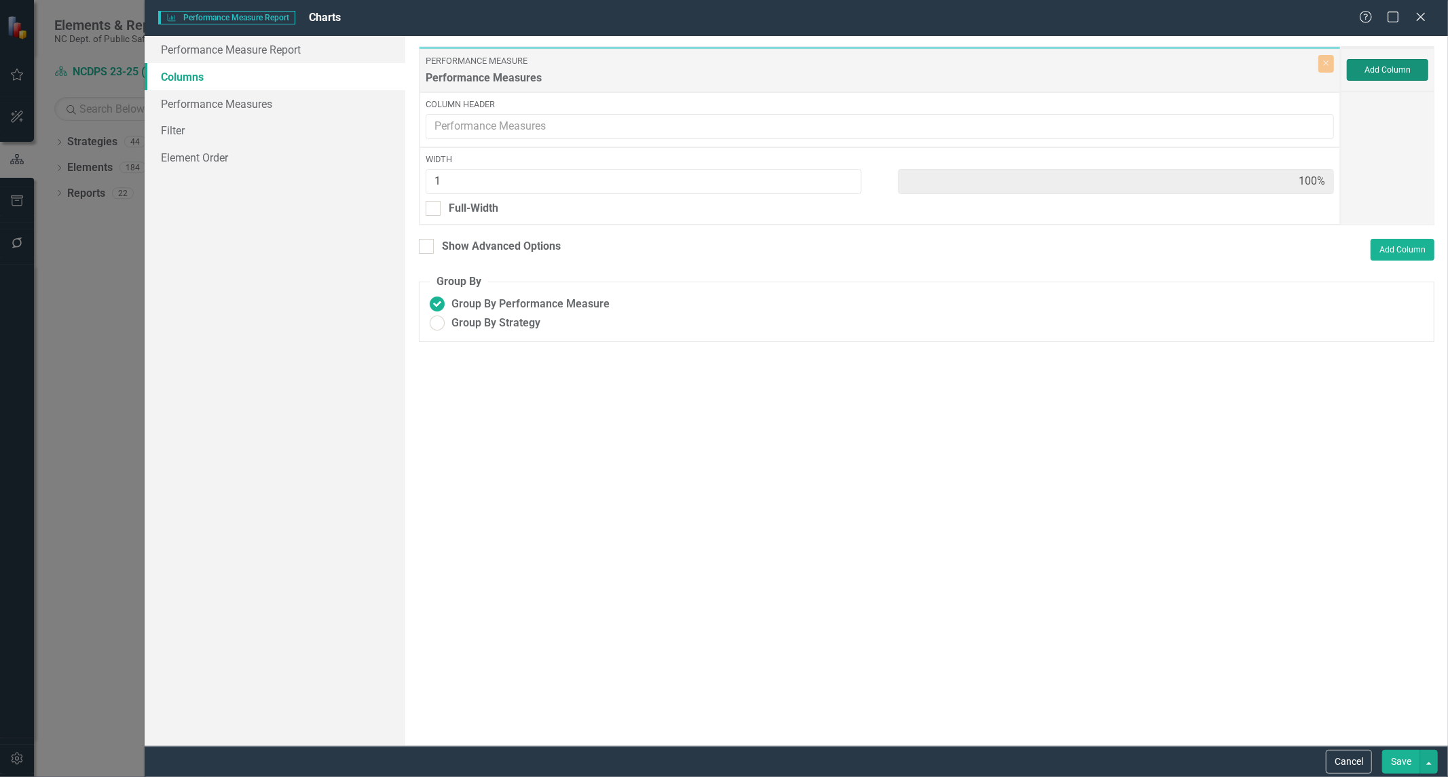
type input "50%"
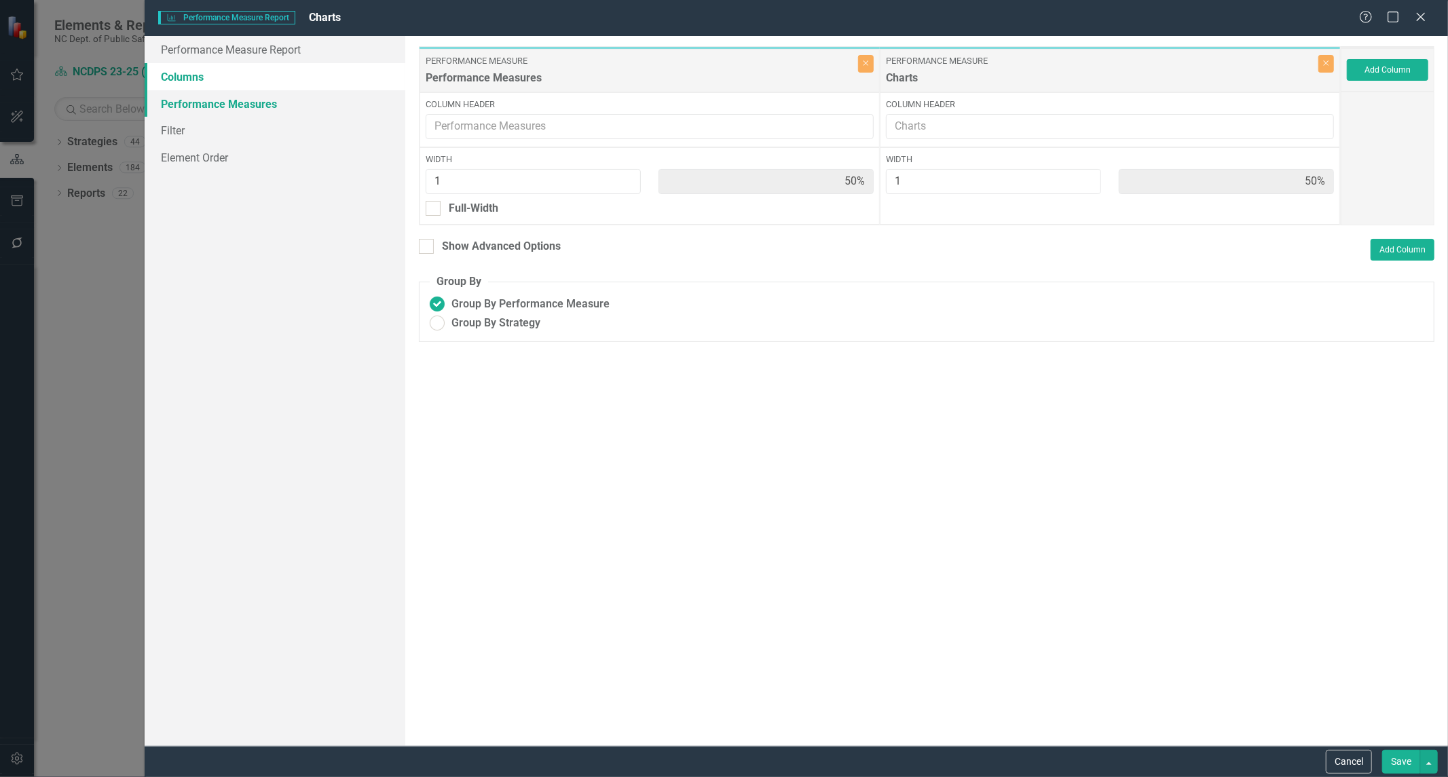
click at [227, 107] on link "Performance Measures" at bounding box center [275, 103] width 261 height 27
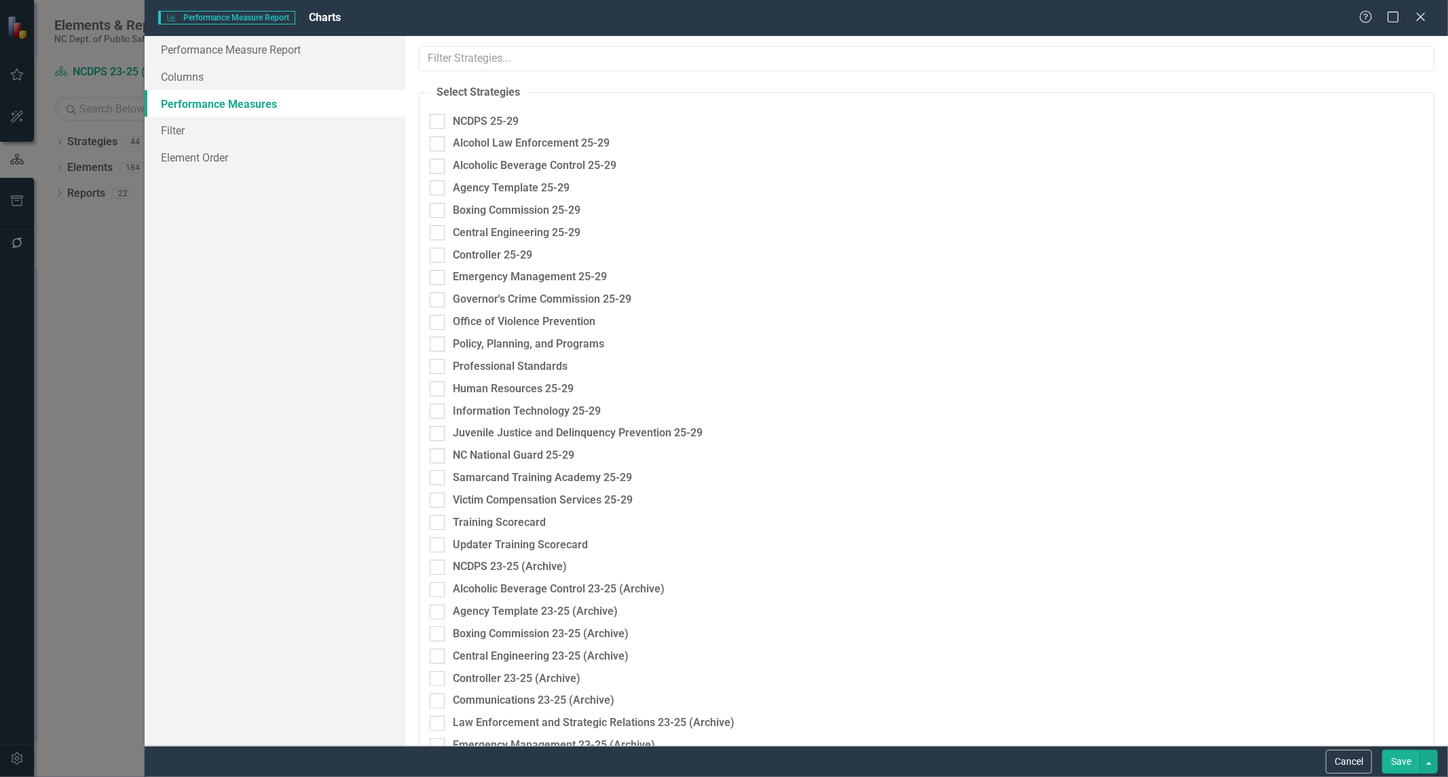
checkbox input "true"
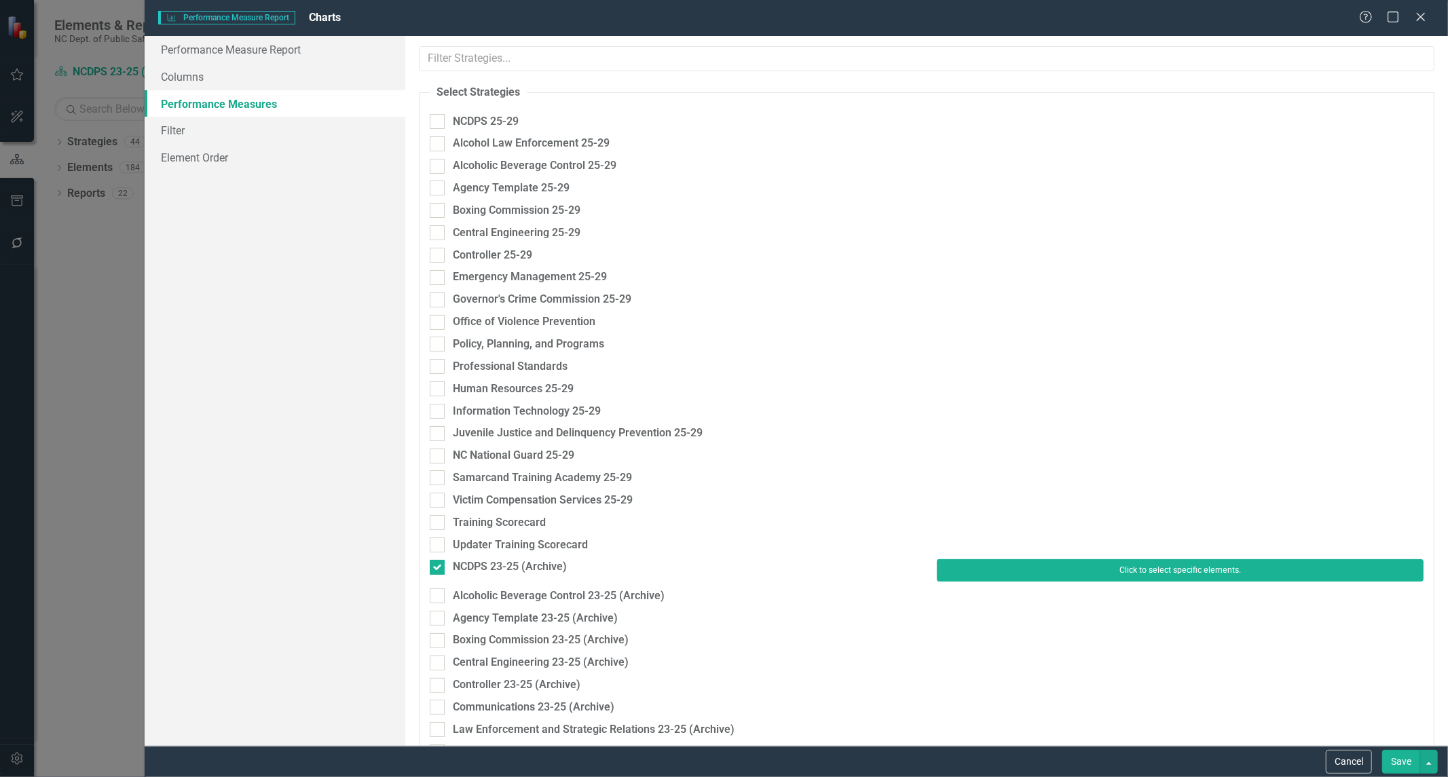
click at [1126, 570] on button "Click to select specific elements." at bounding box center [1180, 570] width 487 height 22
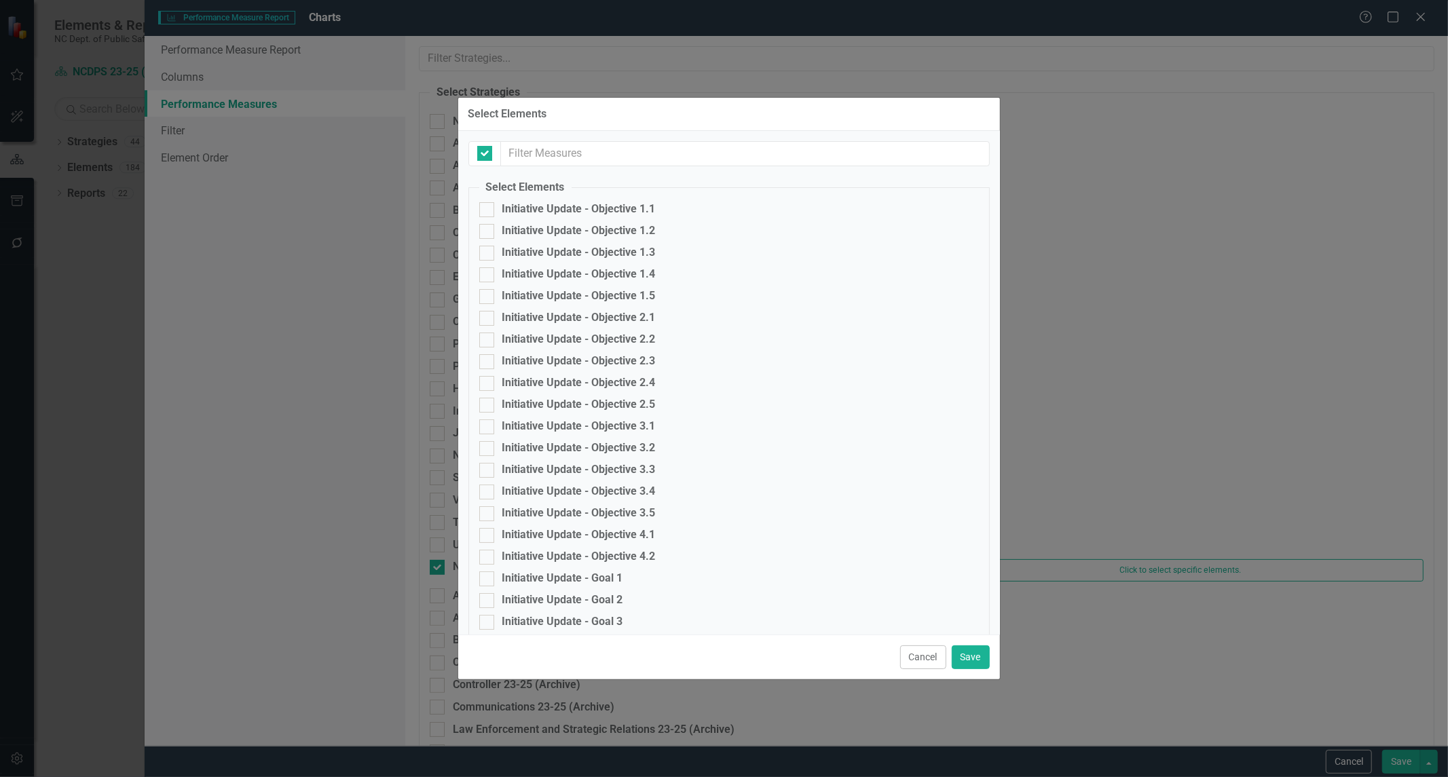
checkbox input "false"
click at [483, 519] on input "Initiative Update - Goal 1" at bounding box center [483, 520] width 9 height 9
checkbox input "true"
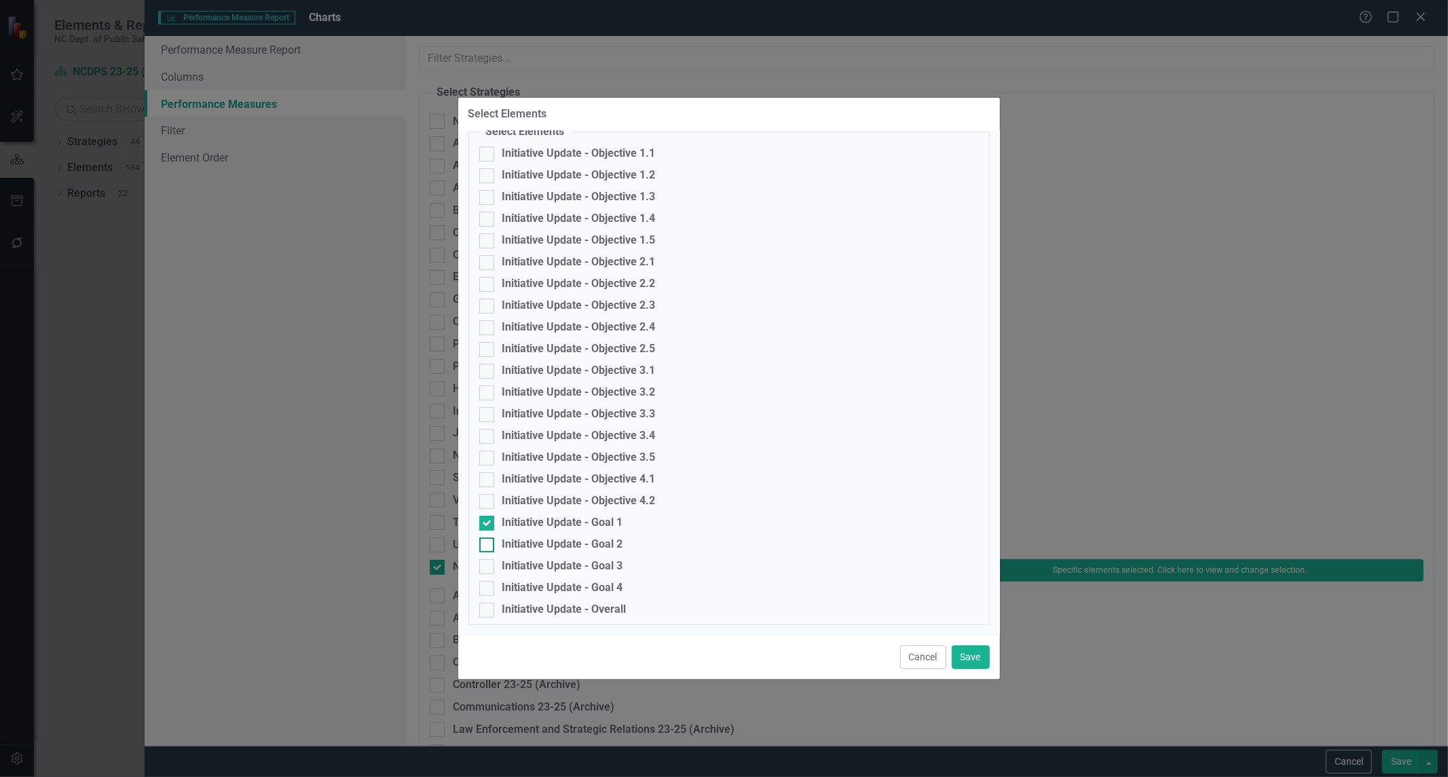
click at [485, 539] on input "Initiative Update - Goal 2" at bounding box center [483, 542] width 9 height 9
checkbox input "true"
click at [485, 568] on div at bounding box center [486, 566] width 15 height 15
click at [485, 568] on input "Initiative Update - Goal 3" at bounding box center [483, 563] width 9 height 9
checkbox input "true"
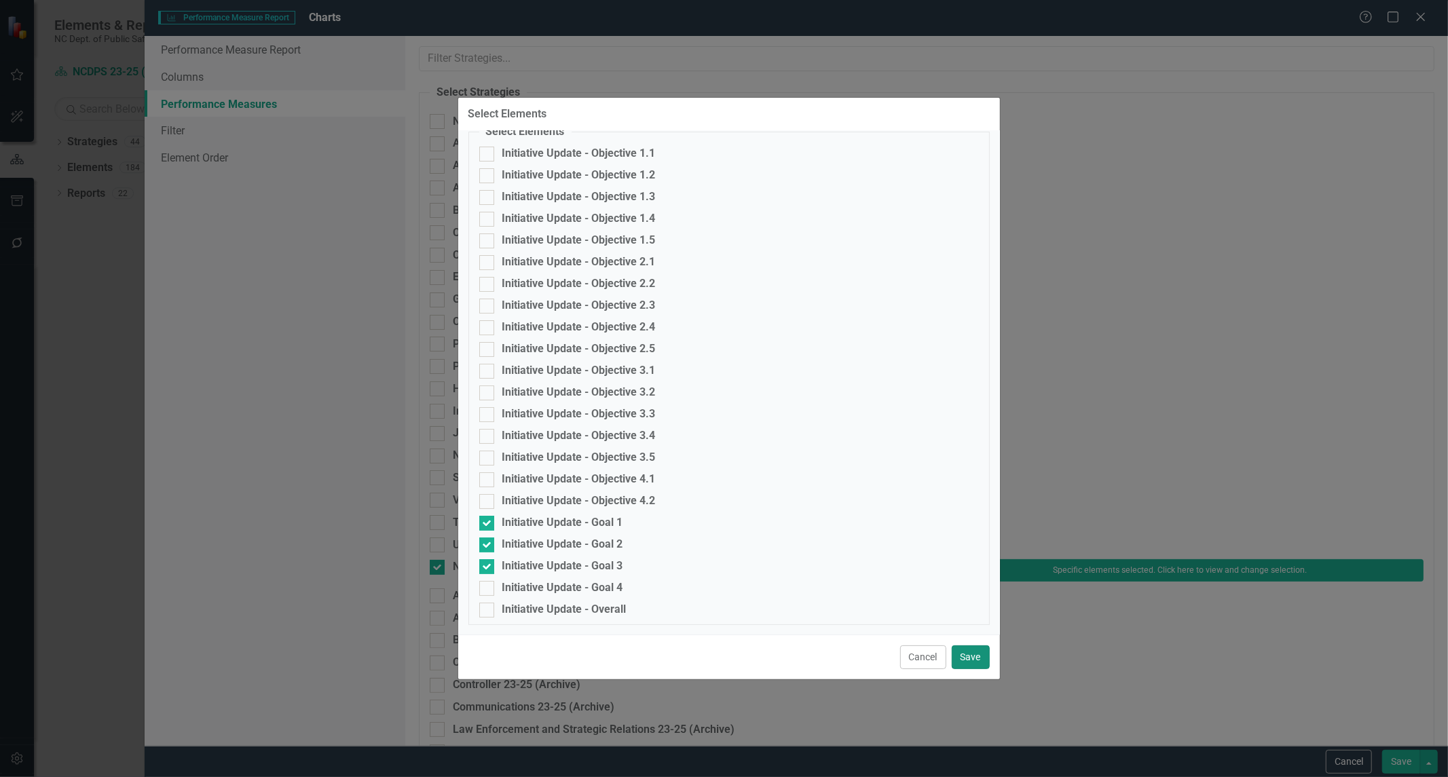
click at [972, 659] on button "Save" at bounding box center [971, 658] width 38 height 24
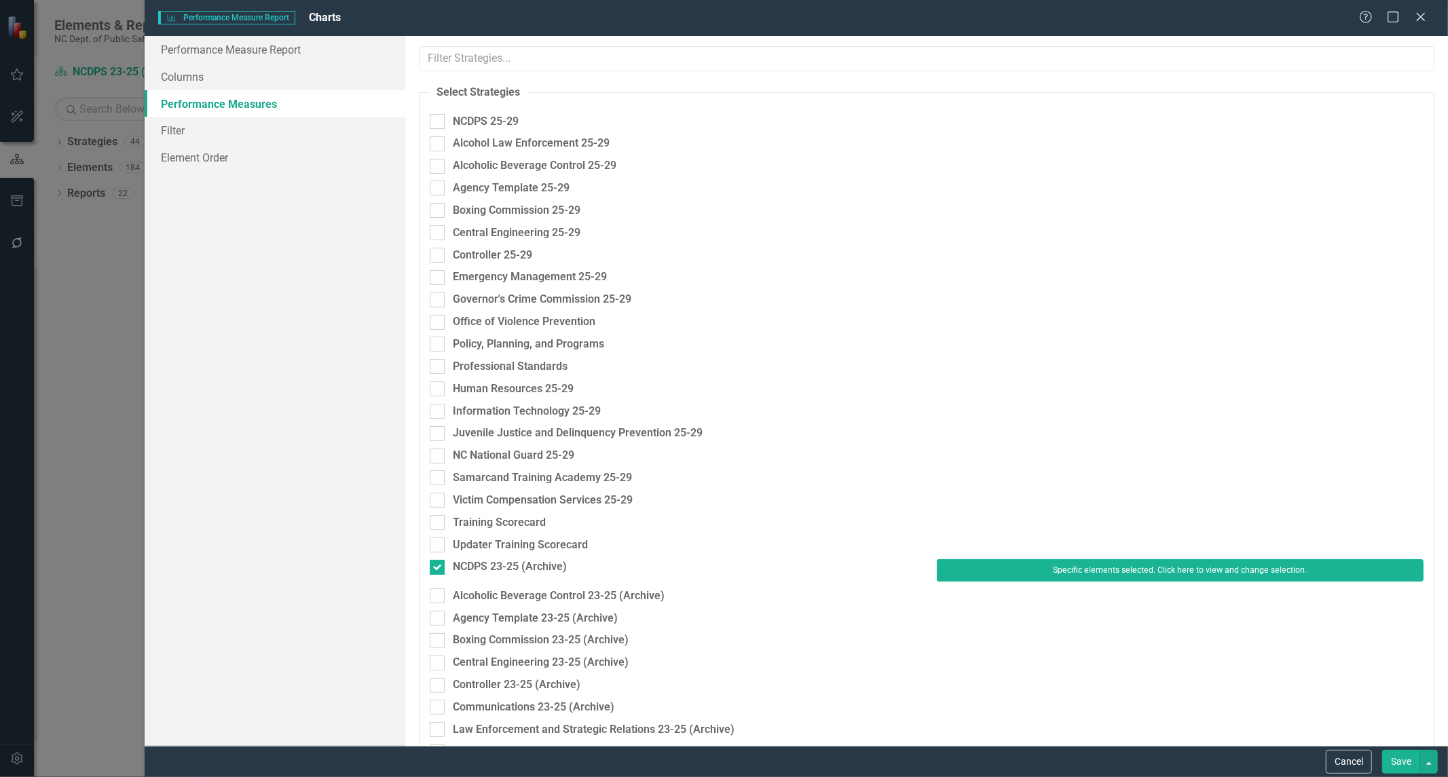
click at [1396, 769] on button "Save" at bounding box center [1401, 762] width 38 height 24
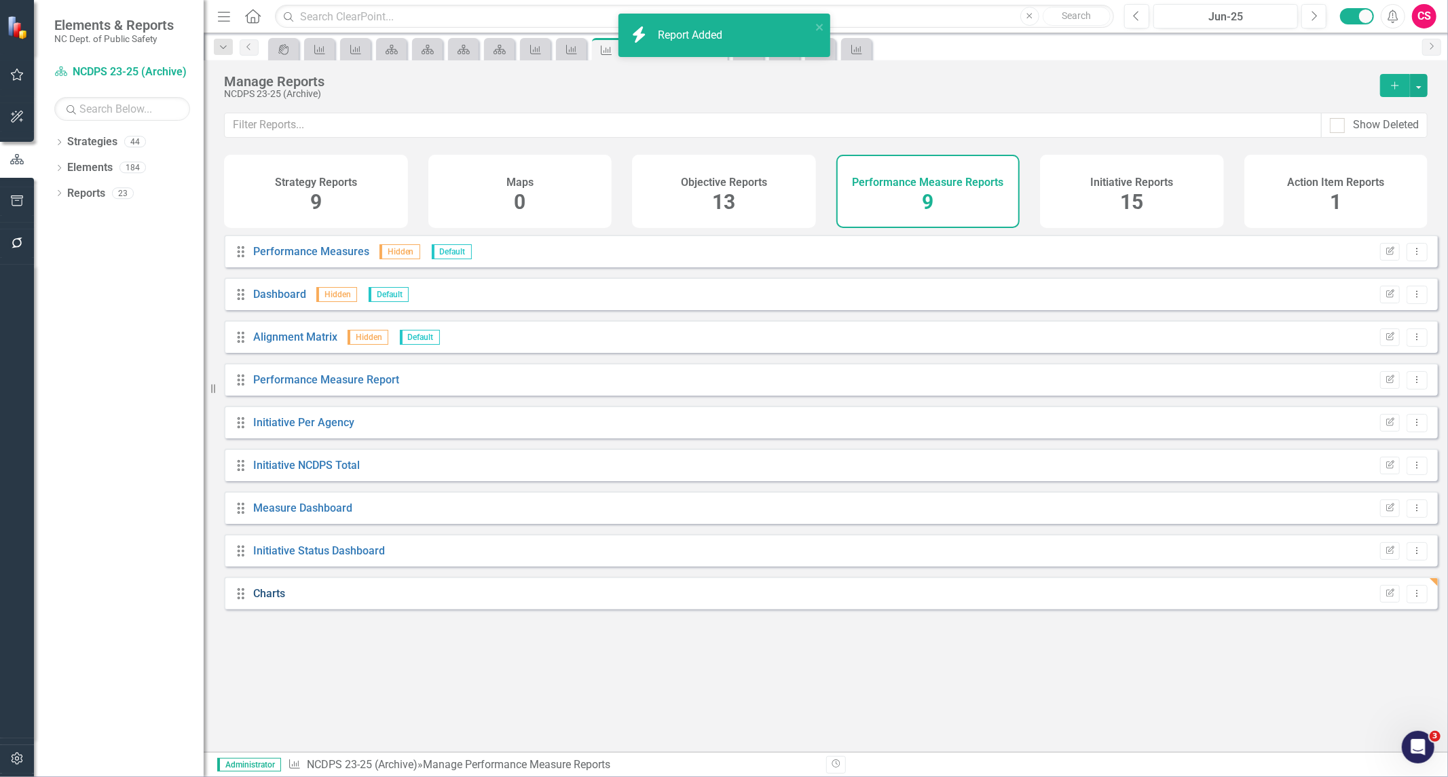
click at [263, 600] on link "Charts" at bounding box center [269, 593] width 32 height 13
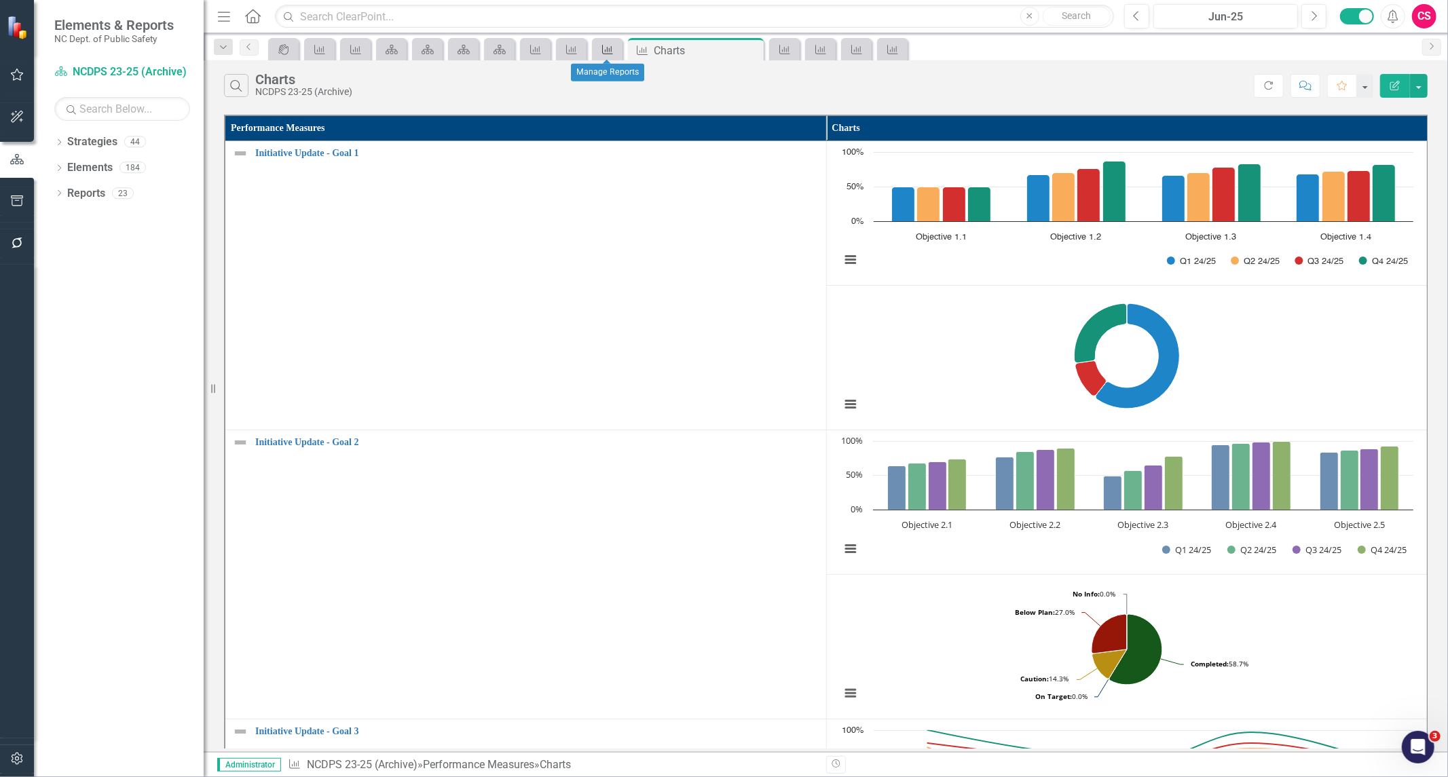
click at [606, 51] on icon "Performance Measure" at bounding box center [608, 49] width 14 height 11
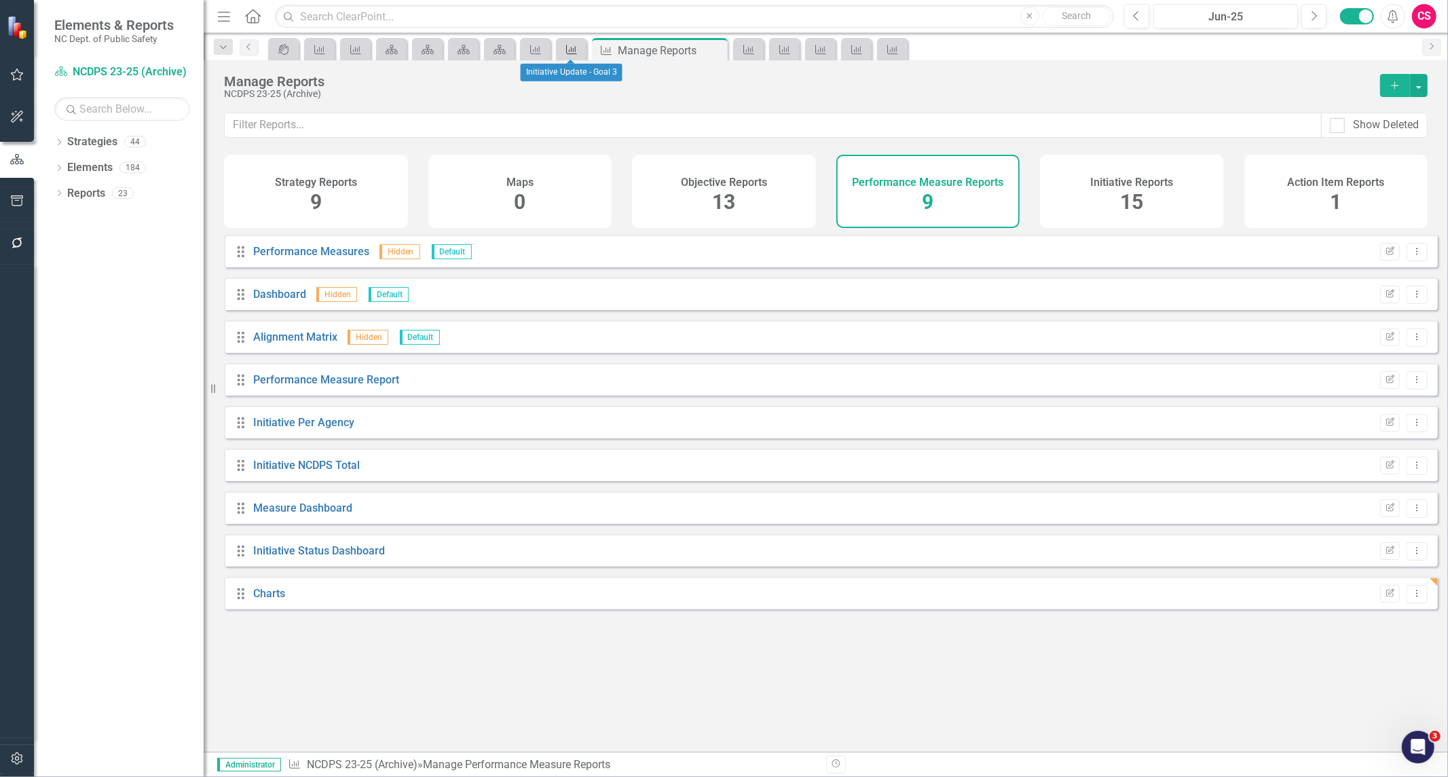
click at [566, 45] on icon at bounding box center [571, 50] width 11 height 10
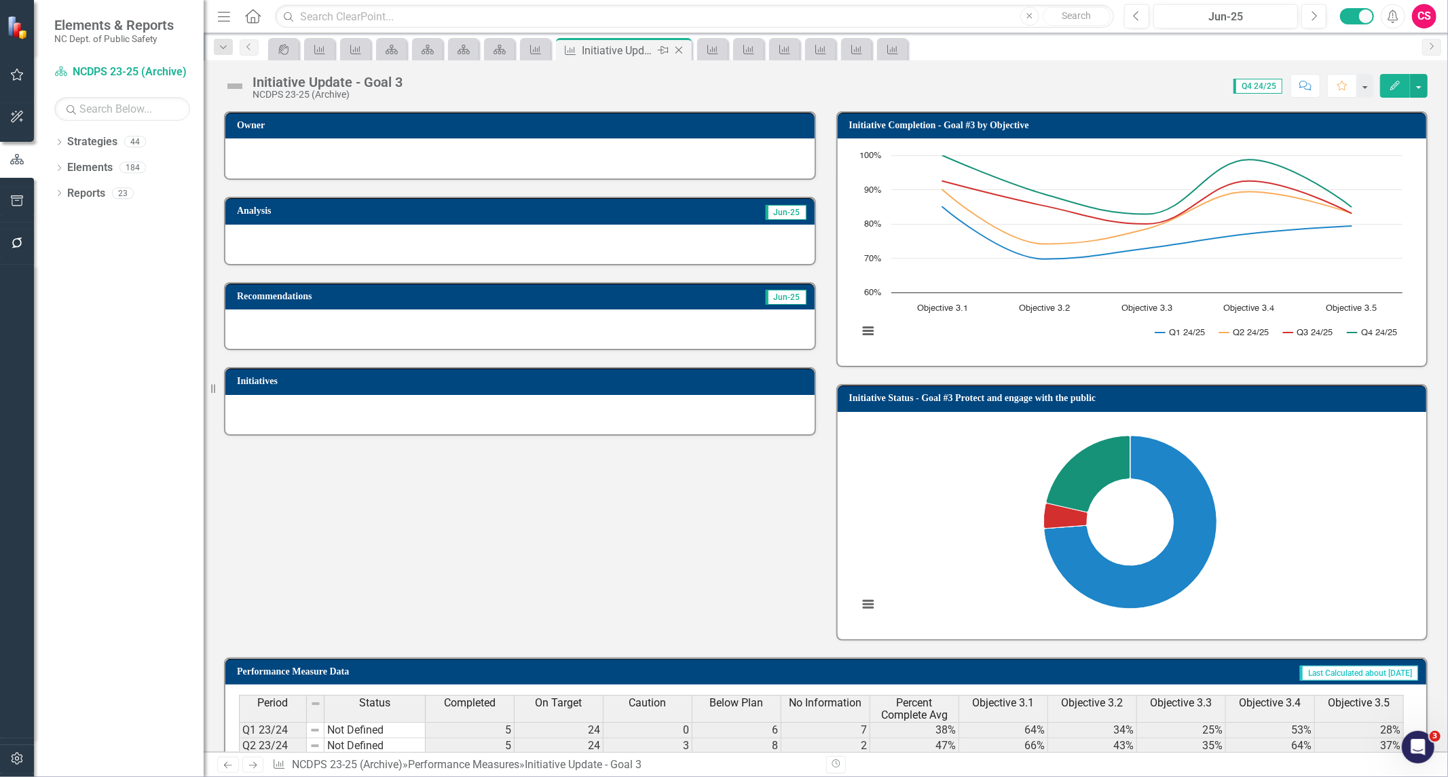
click at [682, 54] on icon "Close" at bounding box center [679, 50] width 14 height 11
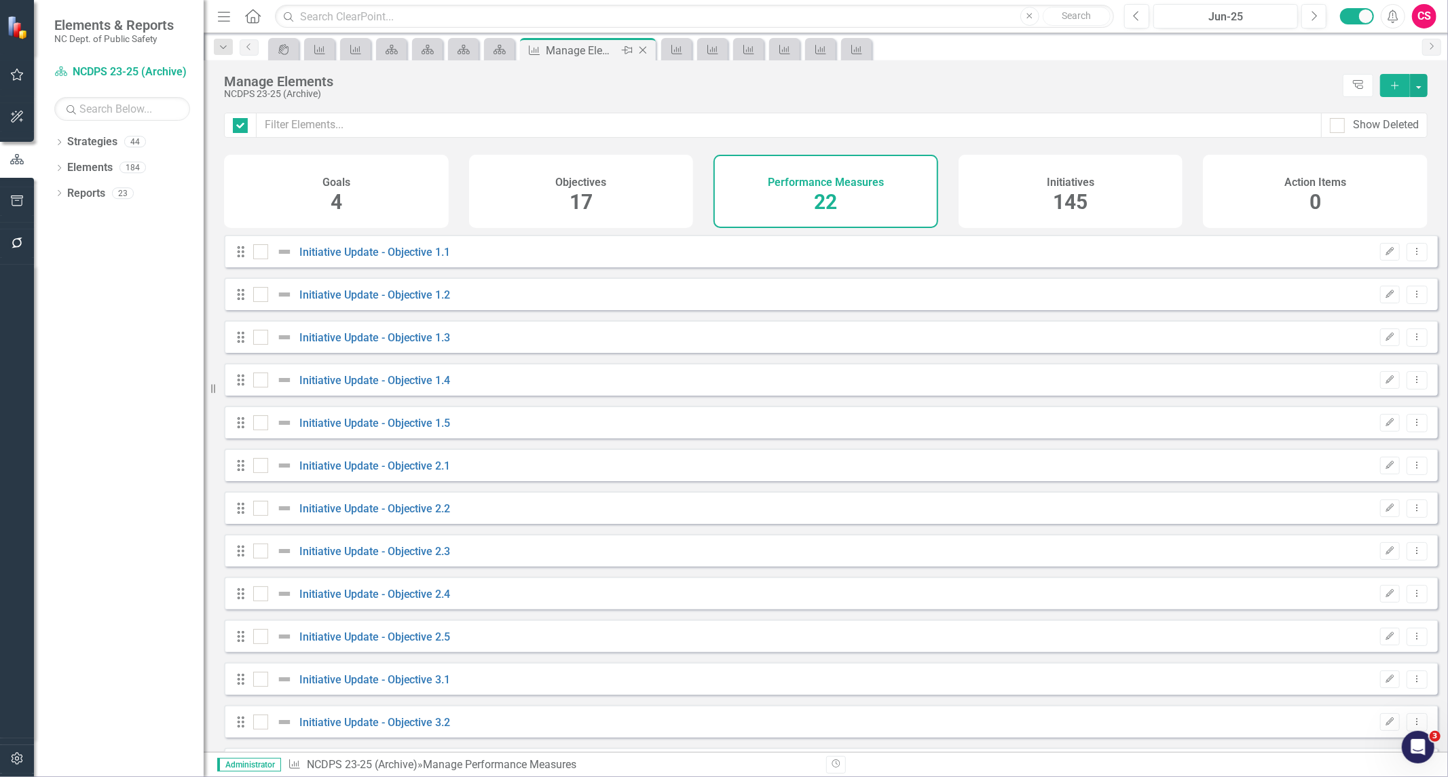
checkbox input "false"
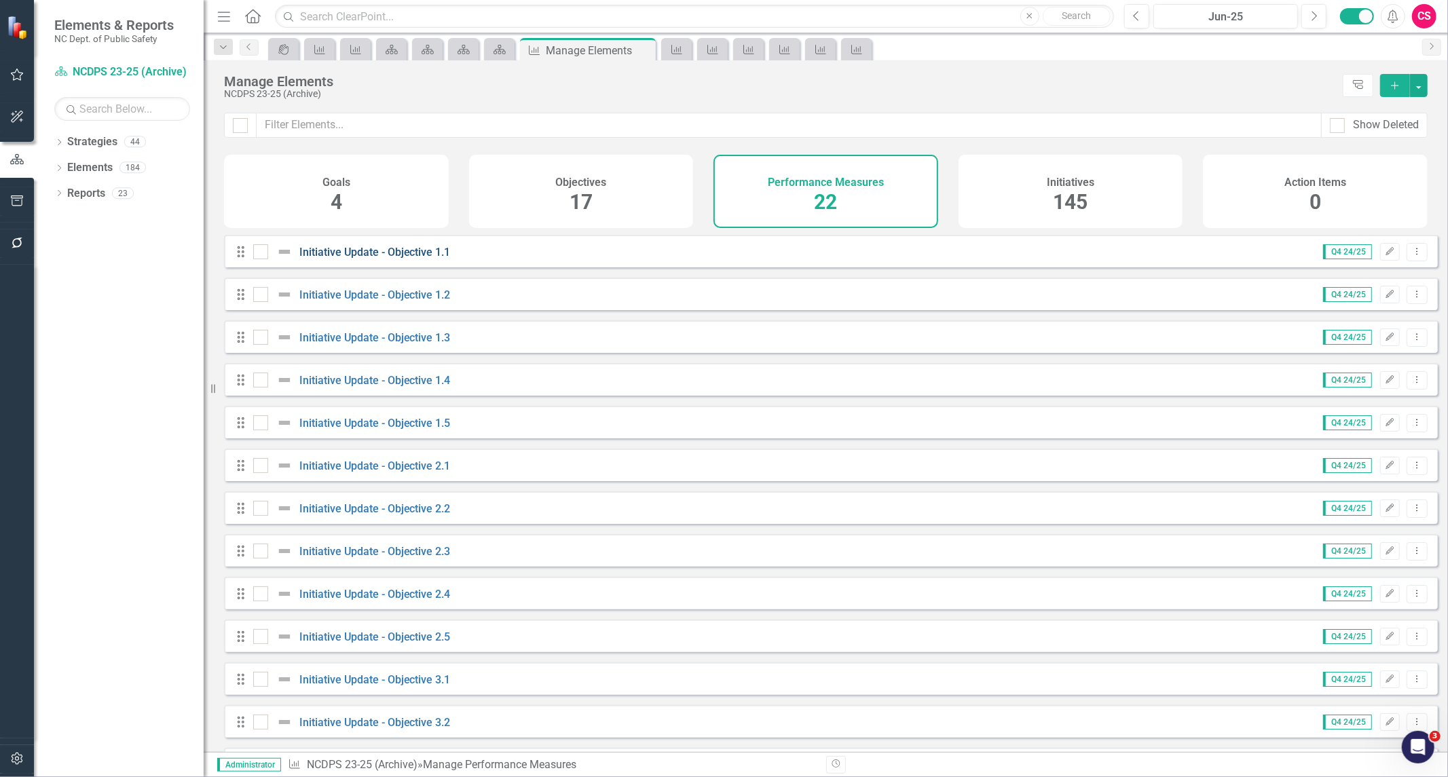
click at [397, 257] on link "Initiative Update - Objective 1.1" at bounding box center [374, 252] width 151 height 13
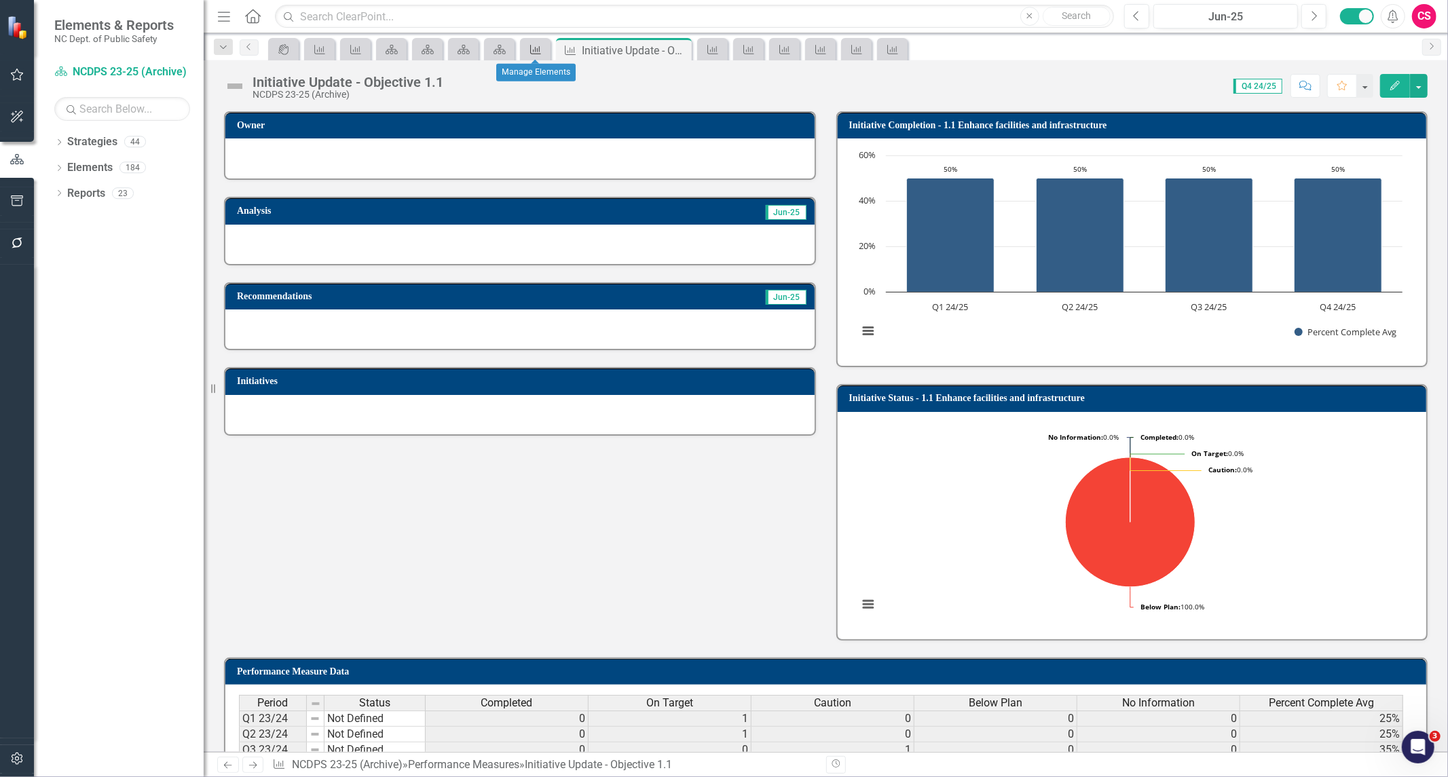
click at [543, 48] on link "Performance Measure" at bounding box center [535, 49] width 24 height 17
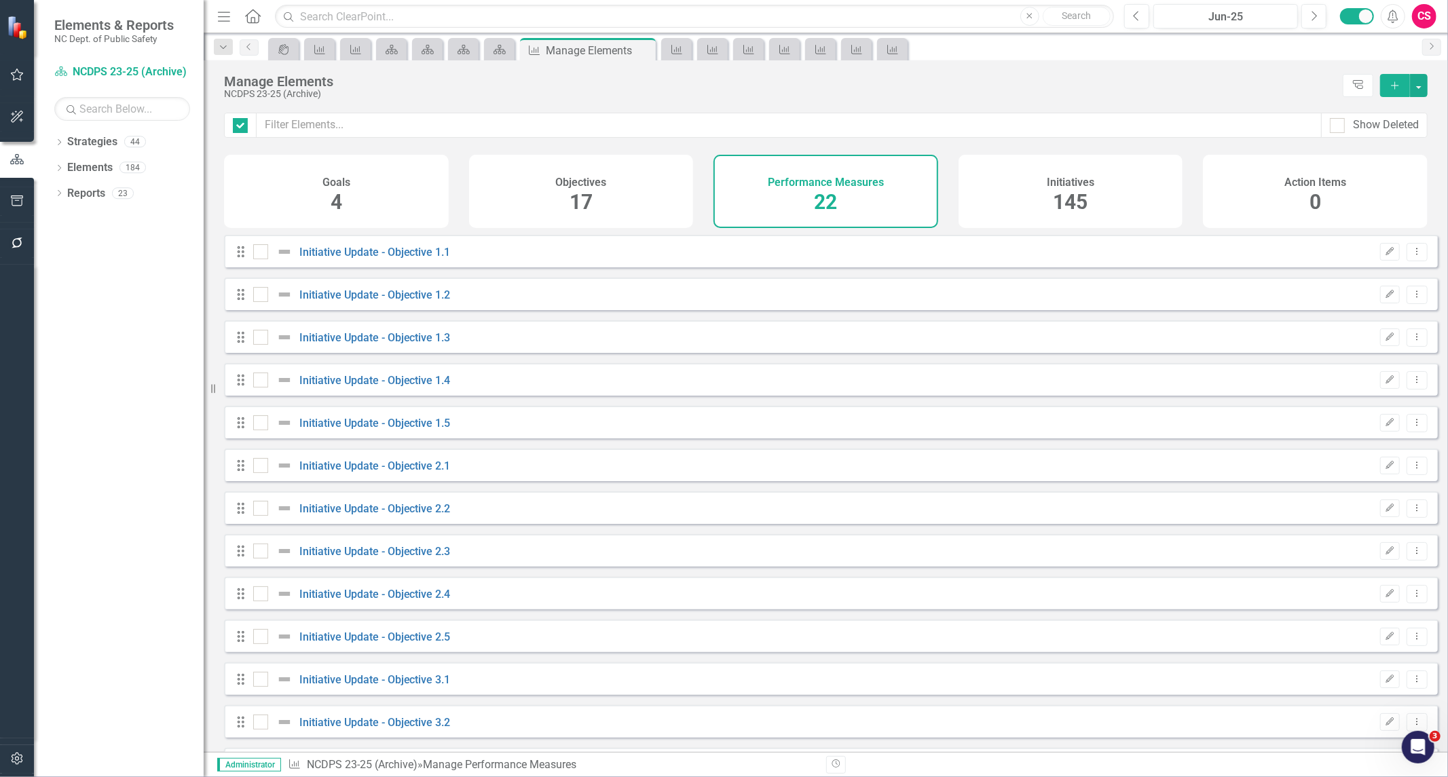
checkbox input "false"
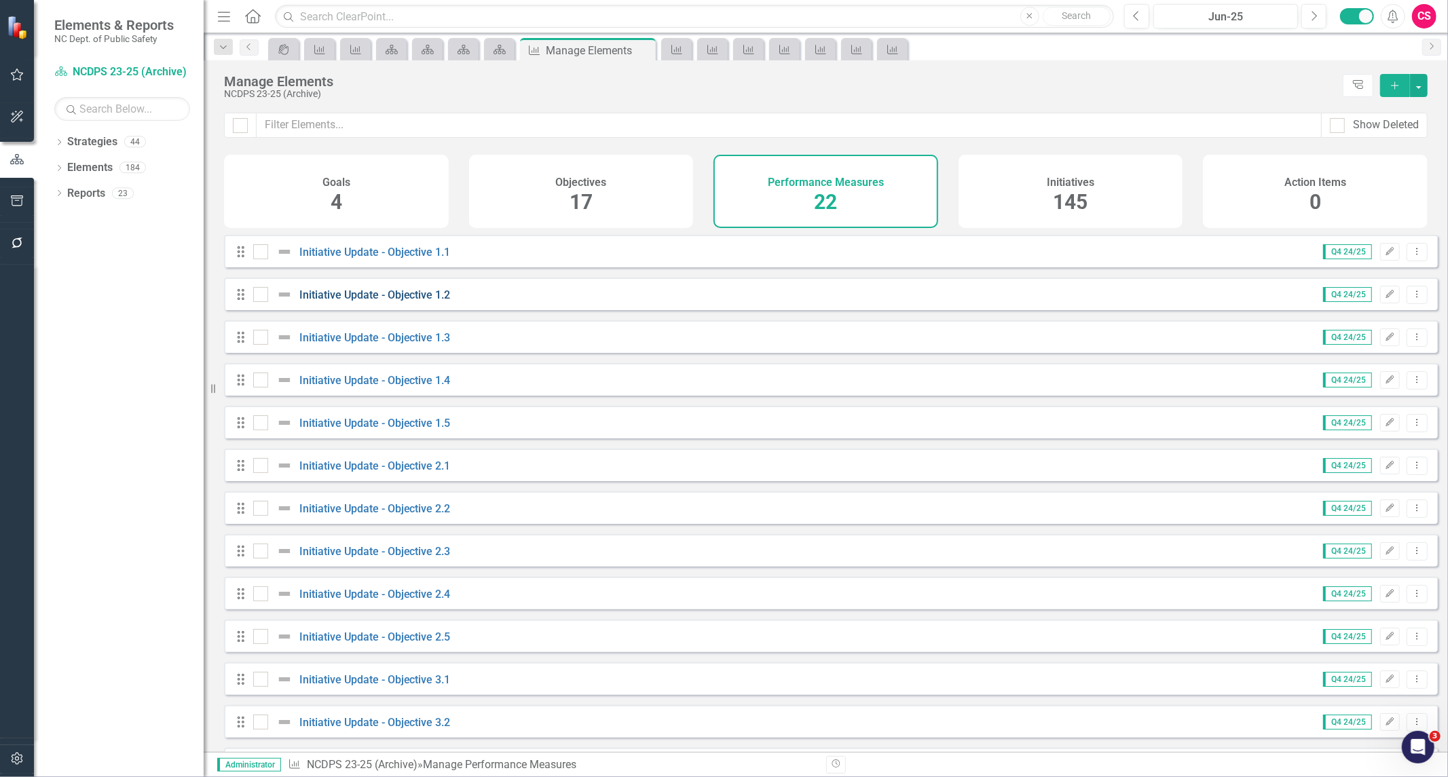
click at [403, 299] on link "Initiative Update - Objective 1.2" at bounding box center [374, 295] width 151 height 13
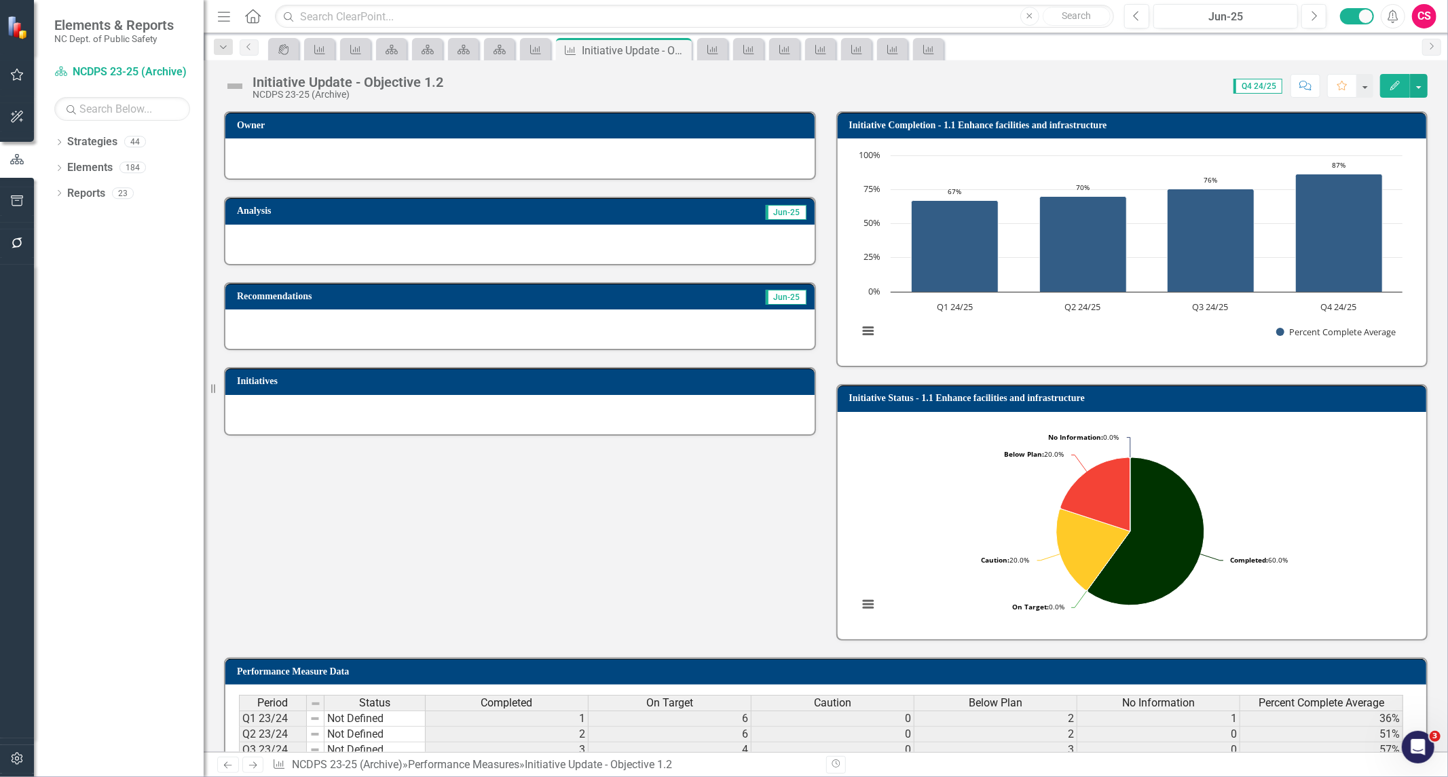
click at [1193, 117] on td "Initiative Completion - 1.1 Enhance facilities and infrastructure" at bounding box center [1134, 127] width 571 height 20
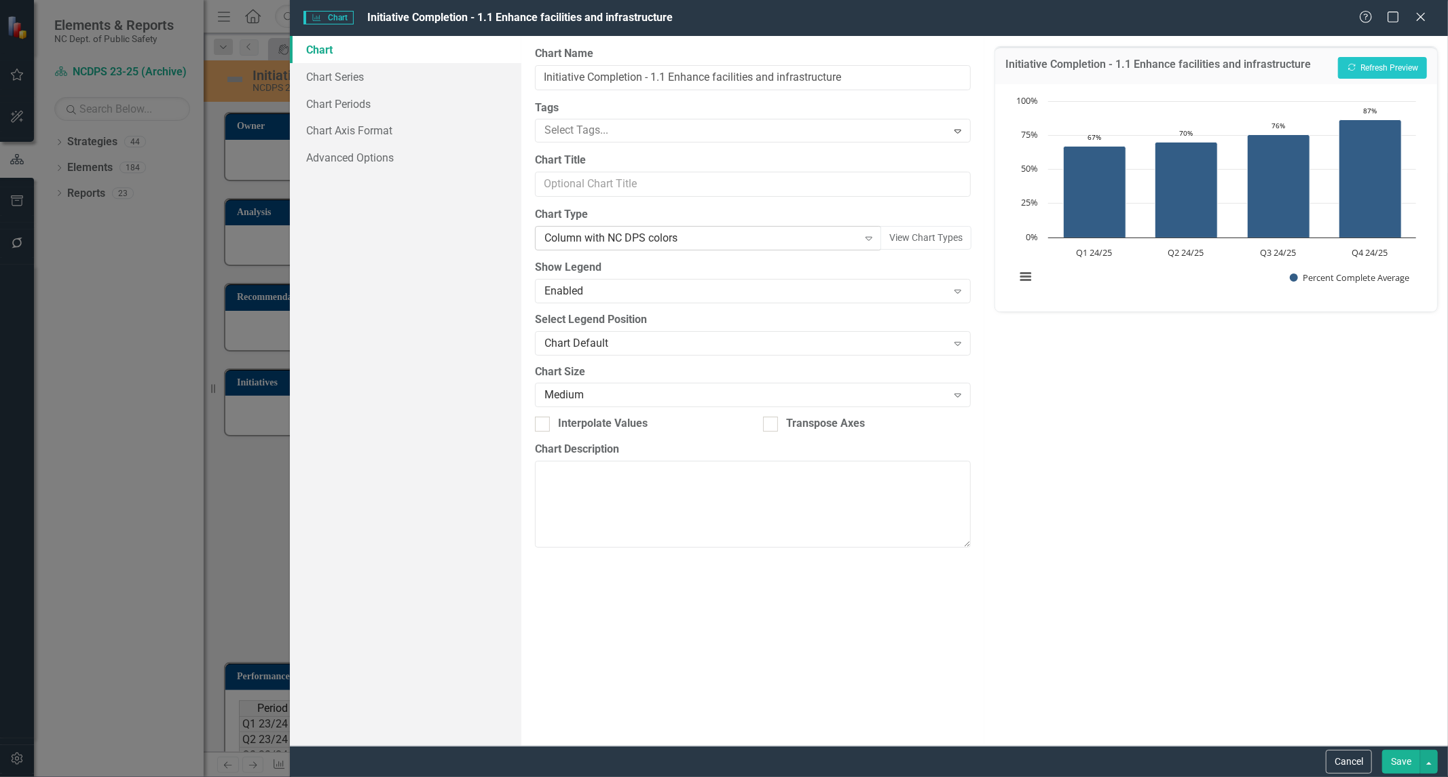
click at [640, 248] on div "Column with NC DPS colors Expand" at bounding box center [709, 238] width 348 height 24
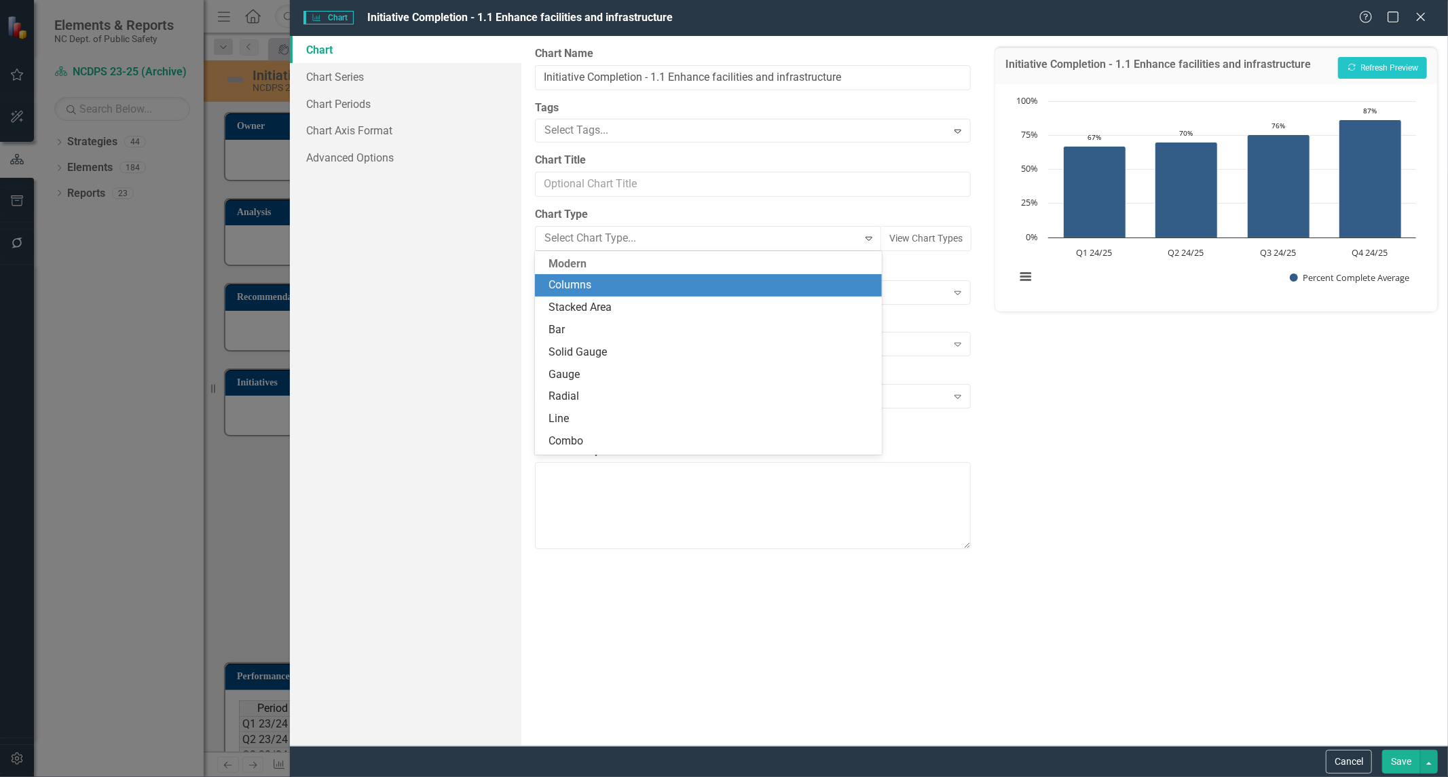
click at [649, 290] on div "Columns" at bounding box center [711, 286] width 325 height 16
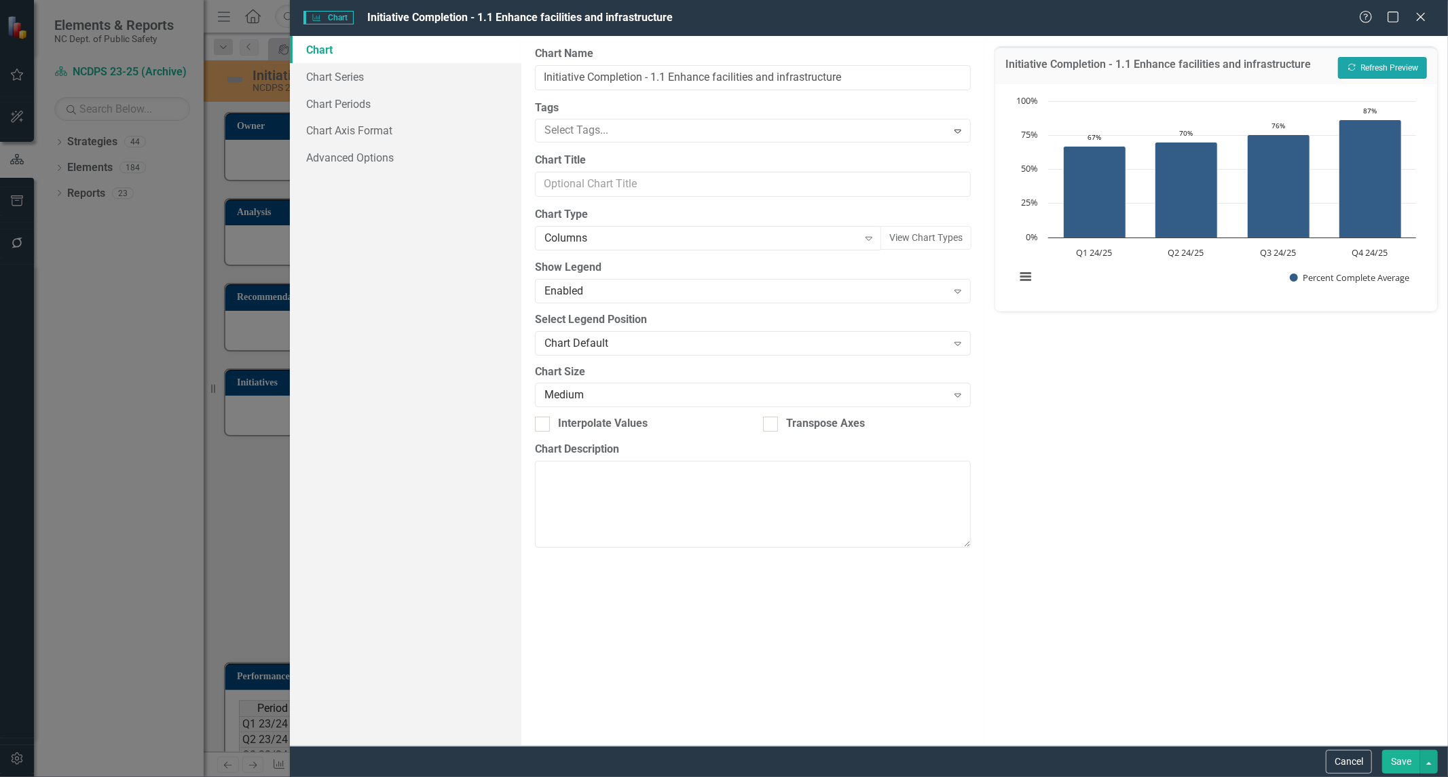
click at [1393, 69] on button "Recalculate Refresh Preview" at bounding box center [1382, 68] width 89 height 22
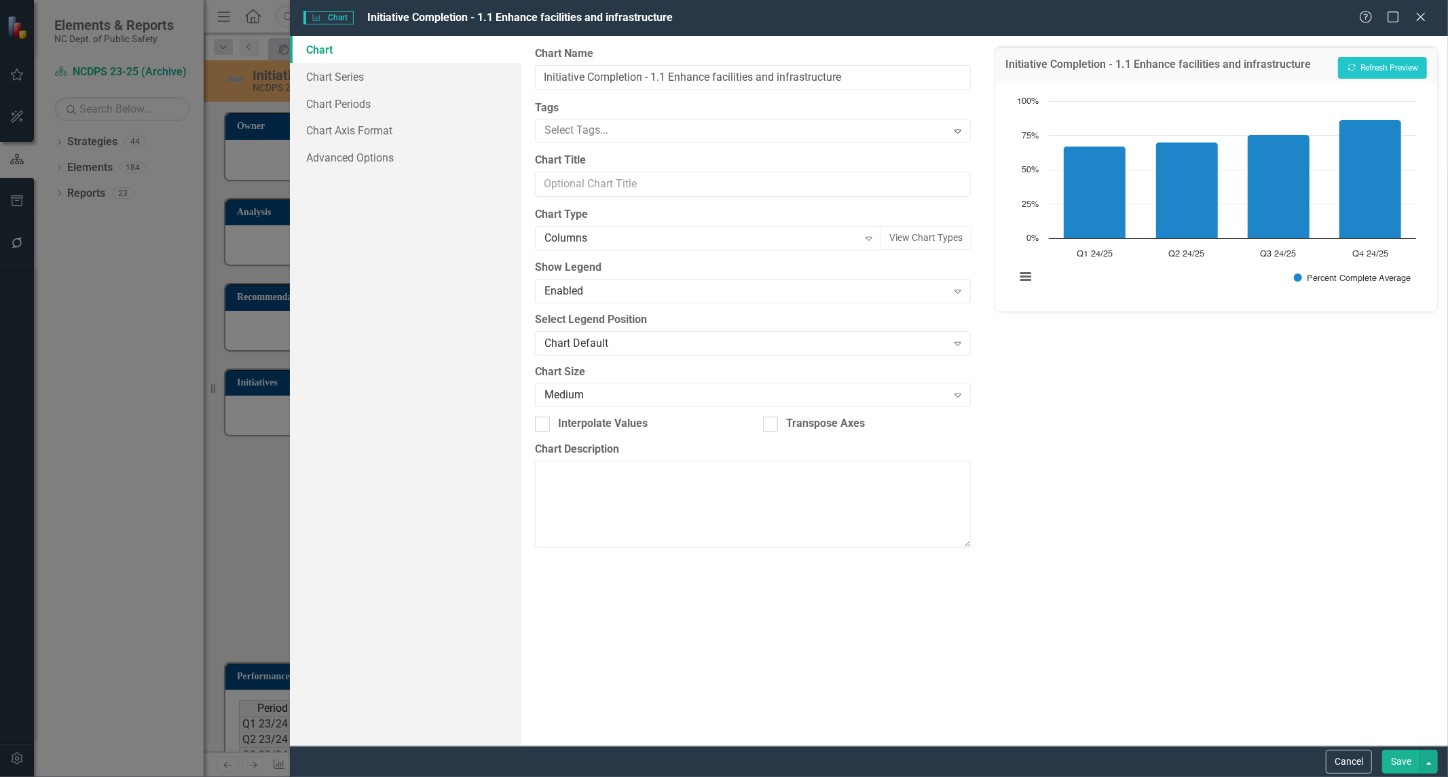
click at [1395, 754] on button "Save" at bounding box center [1401, 762] width 38 height 24
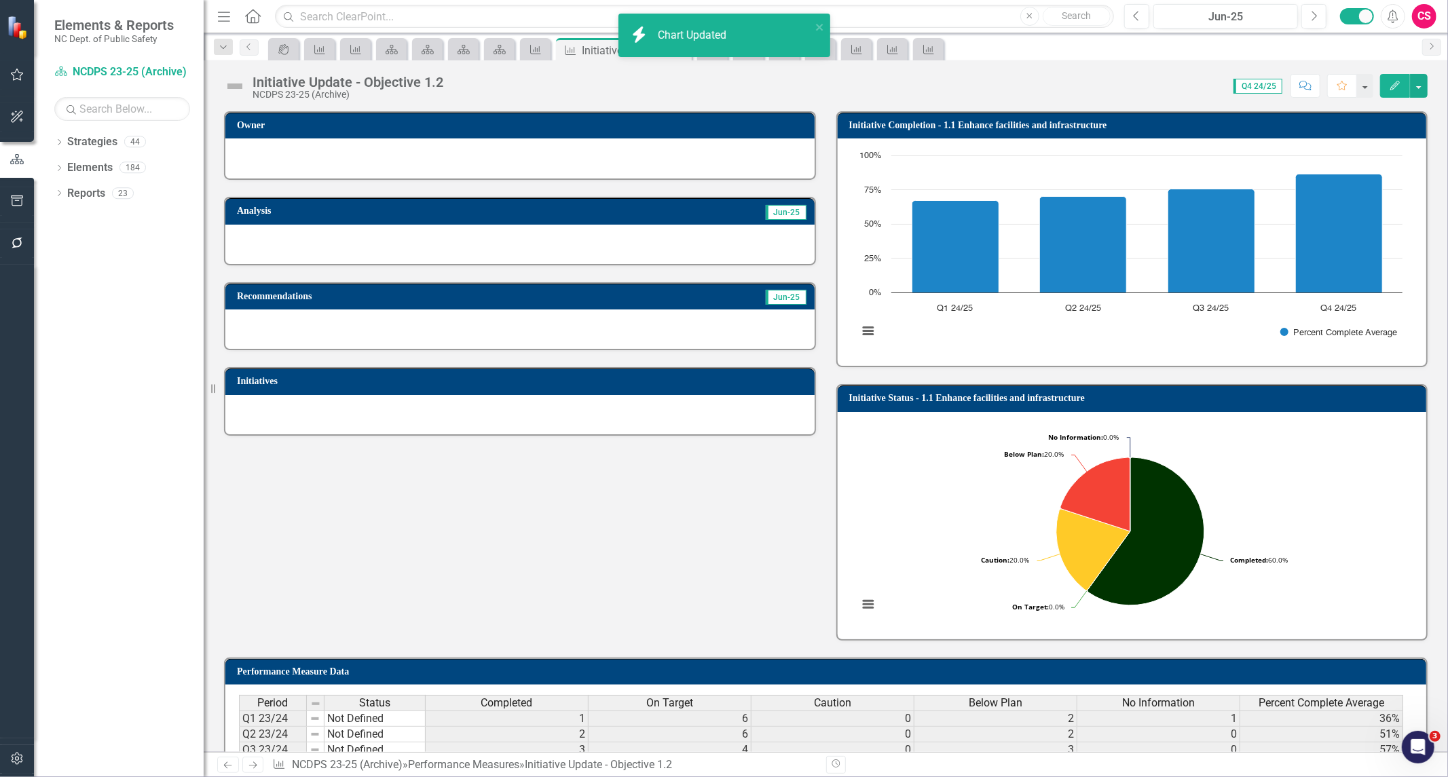
click at [1141, 399] on h3 "Initiative Status - 1.1 Enhance facilities and infrastructure" at bounding box center [1134, 398] width 571 height 10
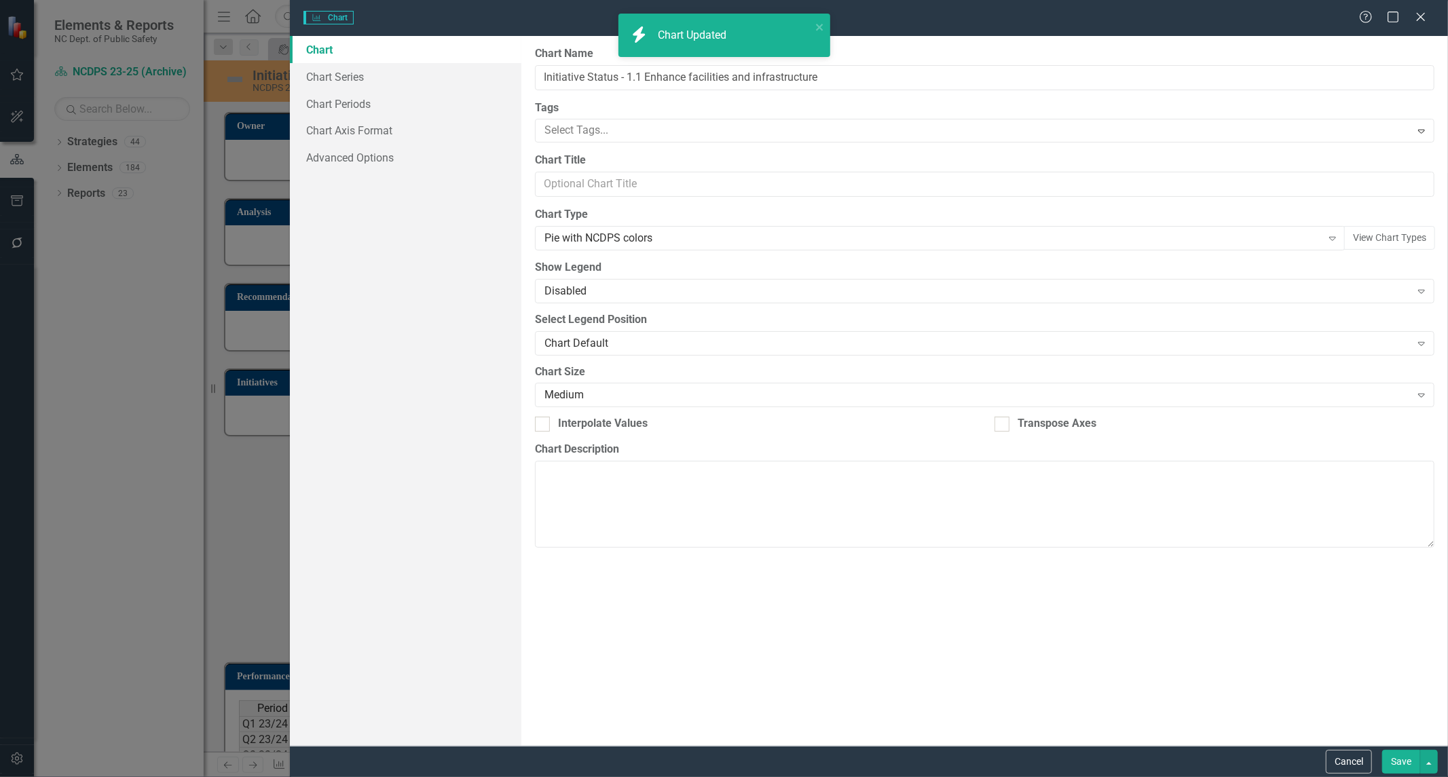
type input "Initiative Status - 1.1 Enhance facilities and infrastructure"
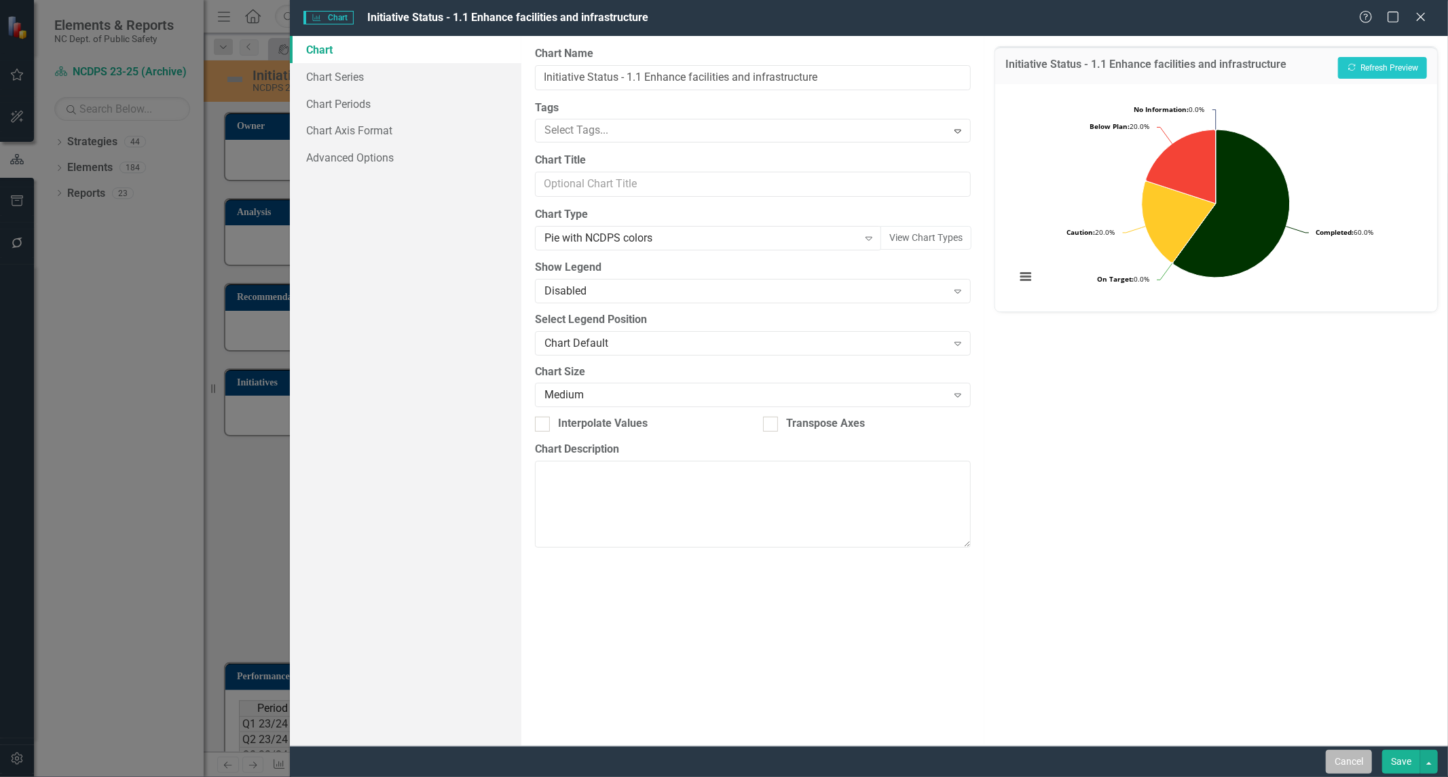
click at [1340, 752] on button "Cancel" at bounding box center [1349, 762] width 46 height 24
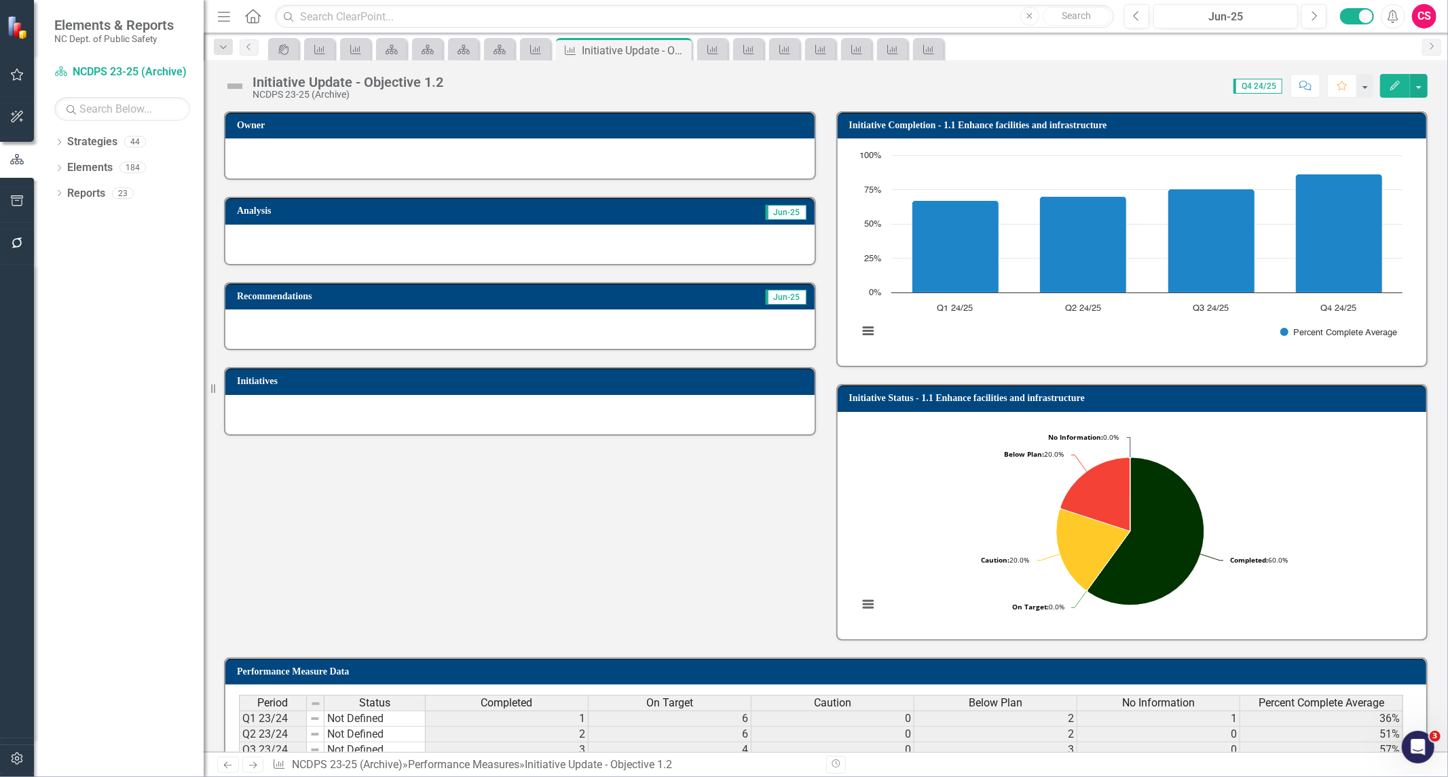
click at [1089, 405] on td "Initiative Status - 1.1 Enhance facilities and infrastructure" at bounding box center [1134, 400] width 571 height 20
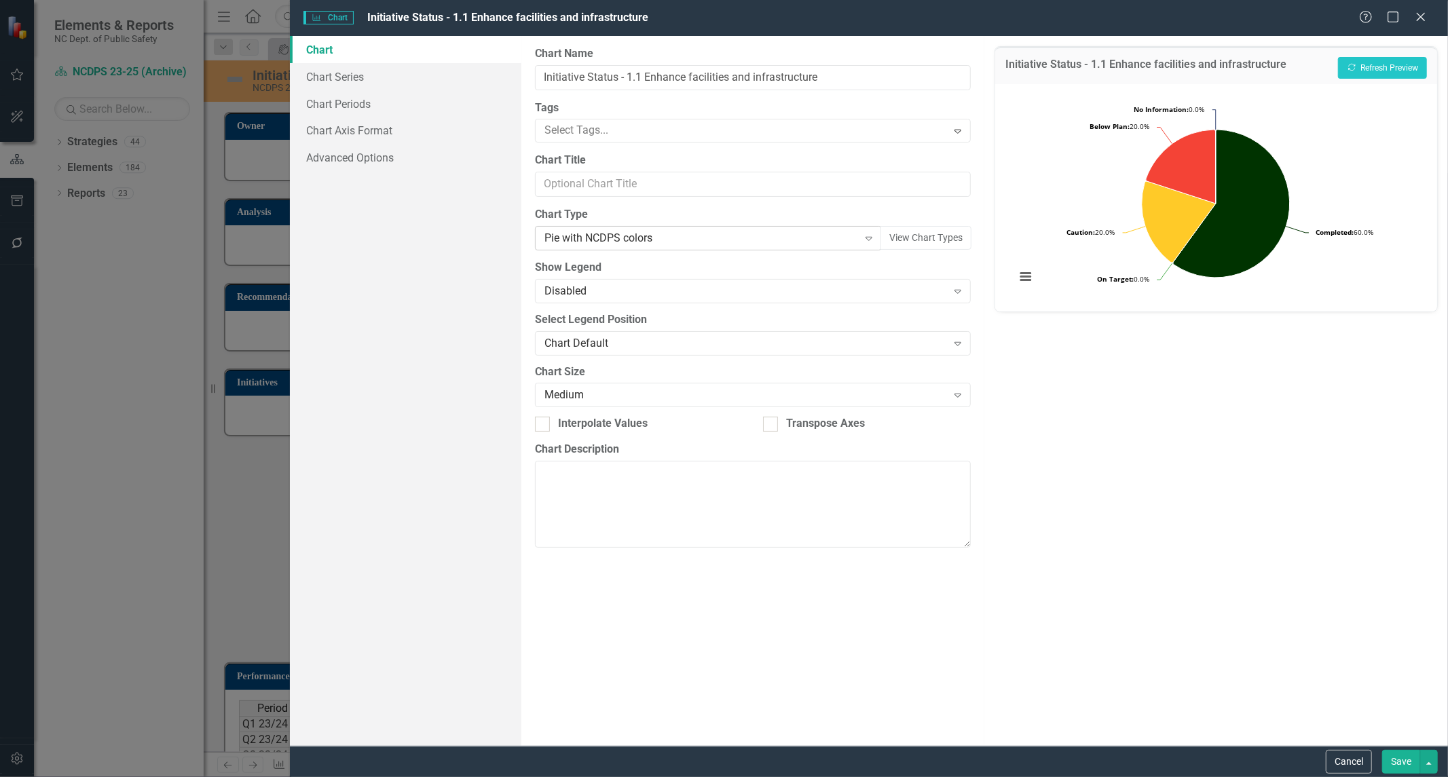
click at [600, 241] on div "Pie with NCDPS colors" at bounding box center [702, 239] width 314 height 16
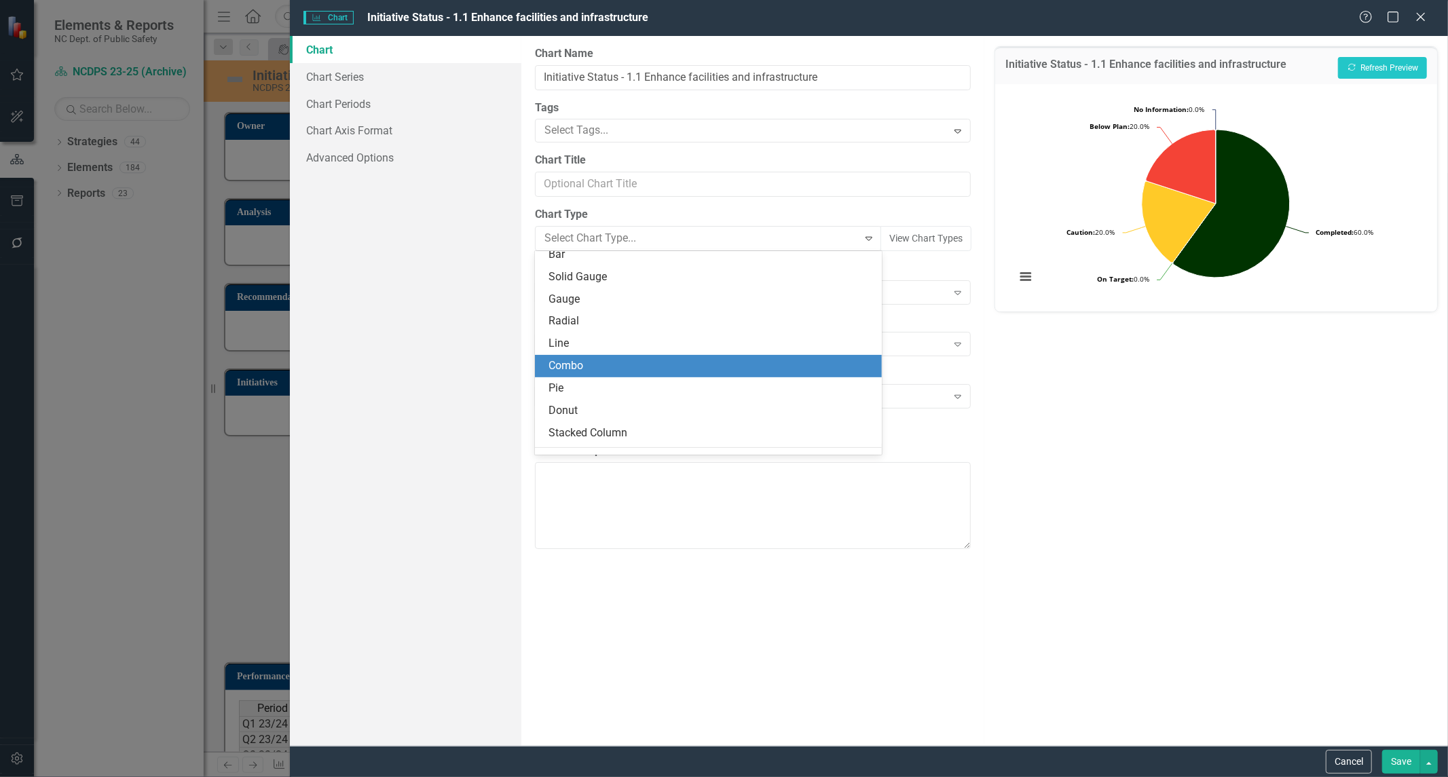
scroll to position [75, 0]
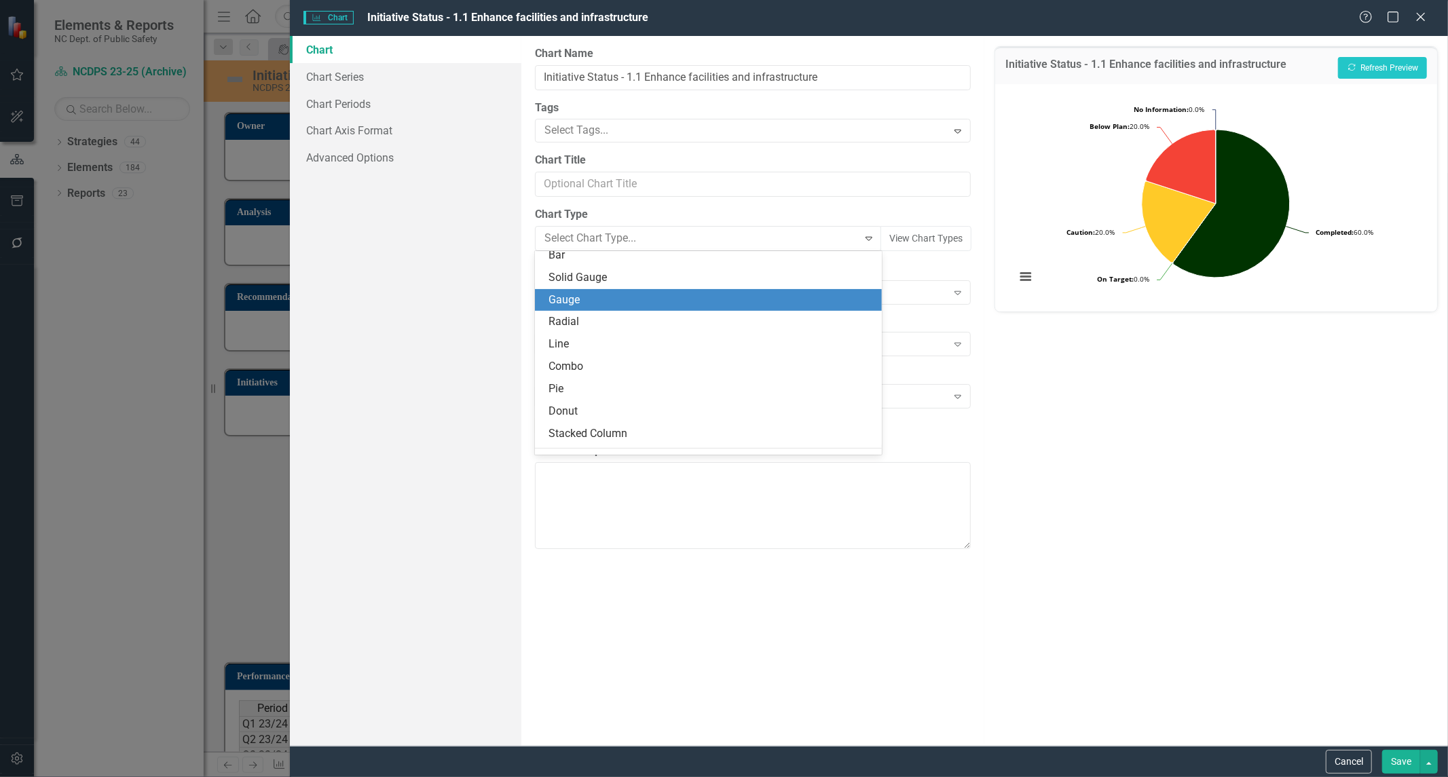
click at [576, 307] on div "Gauge" at bounding box center [711, 301] width 325 height 16
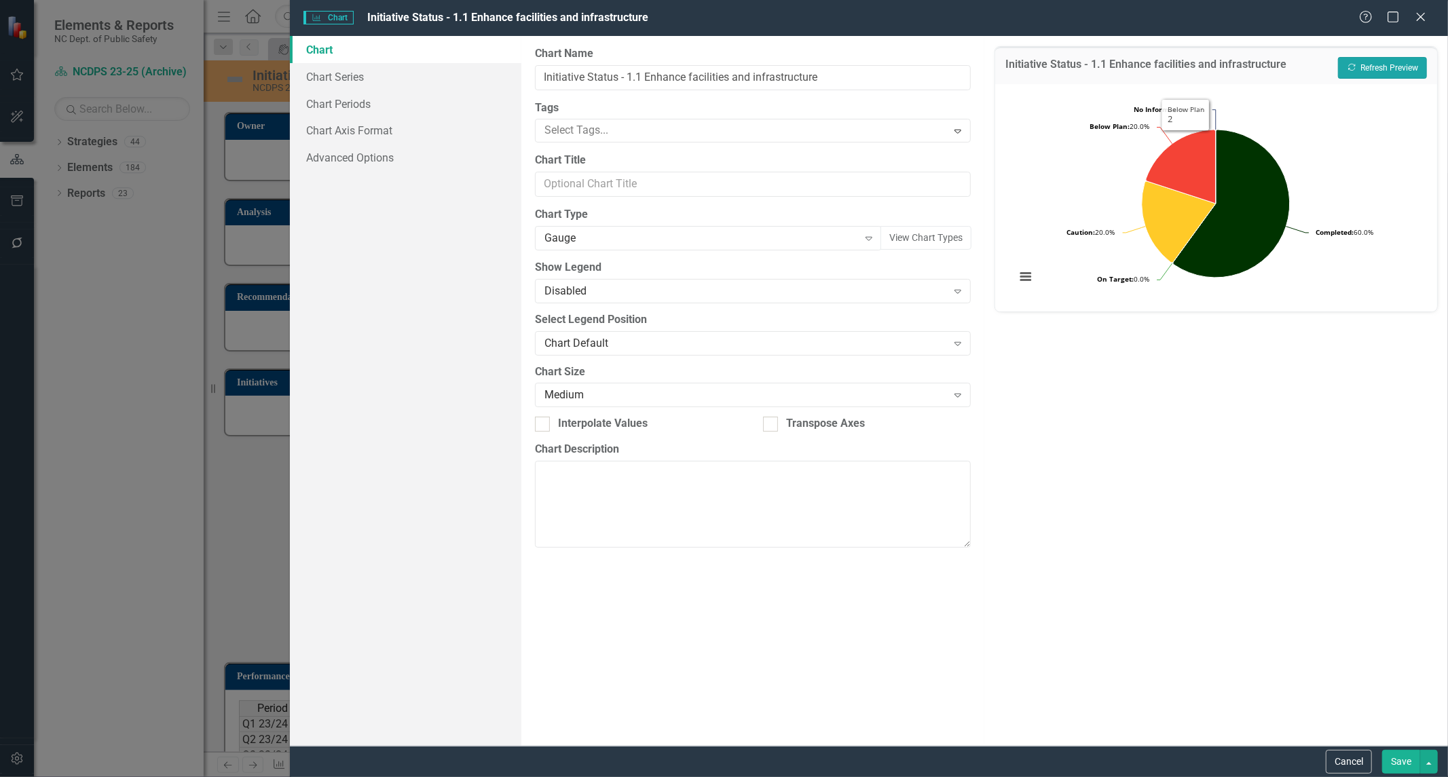
click at [1384, 65] on button "Recalculate Refresh Preview" at bounding box center [1382, 68] width 89 height 22
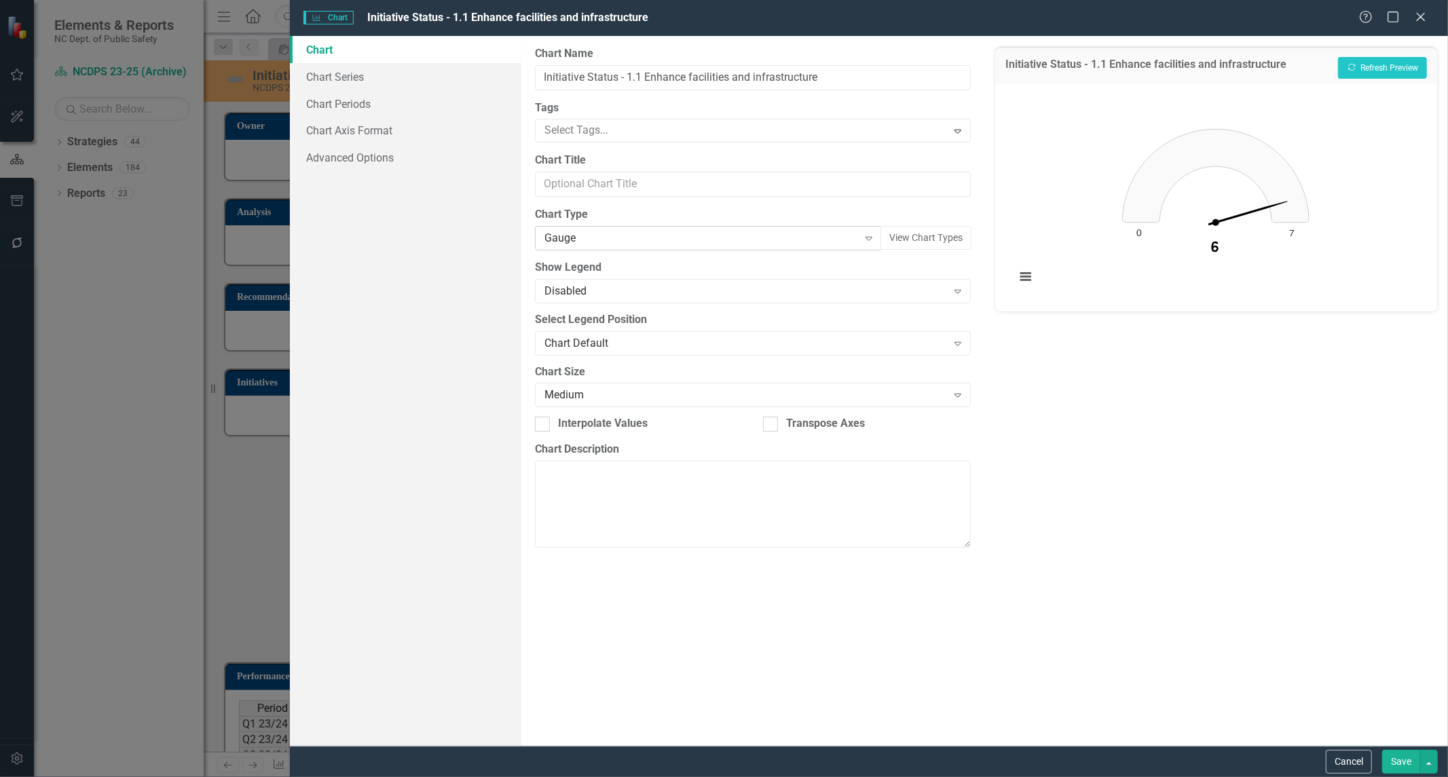
click at [647, 235] on div "Gauge" at bounding box center [702, 239] width 314 height 16
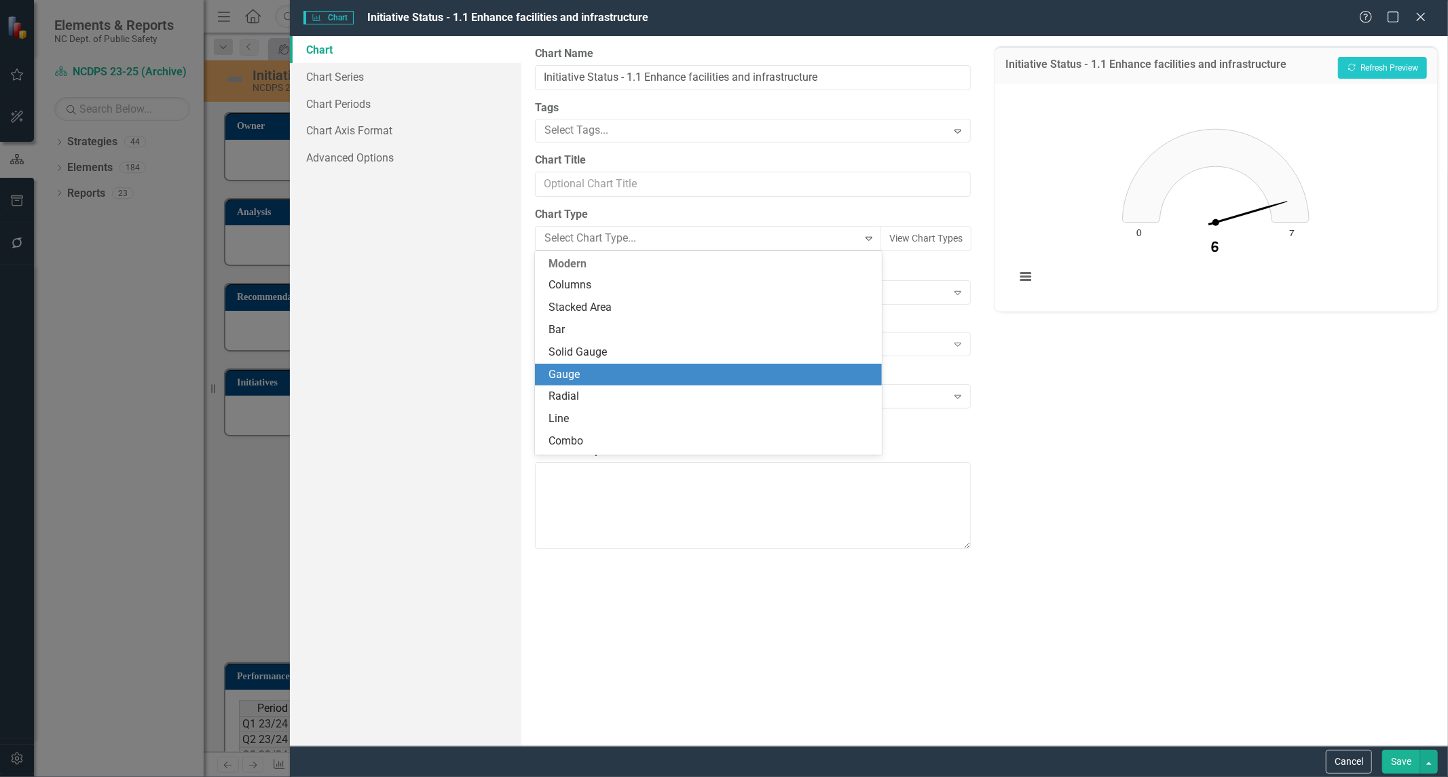
scroll to position [112, 0]
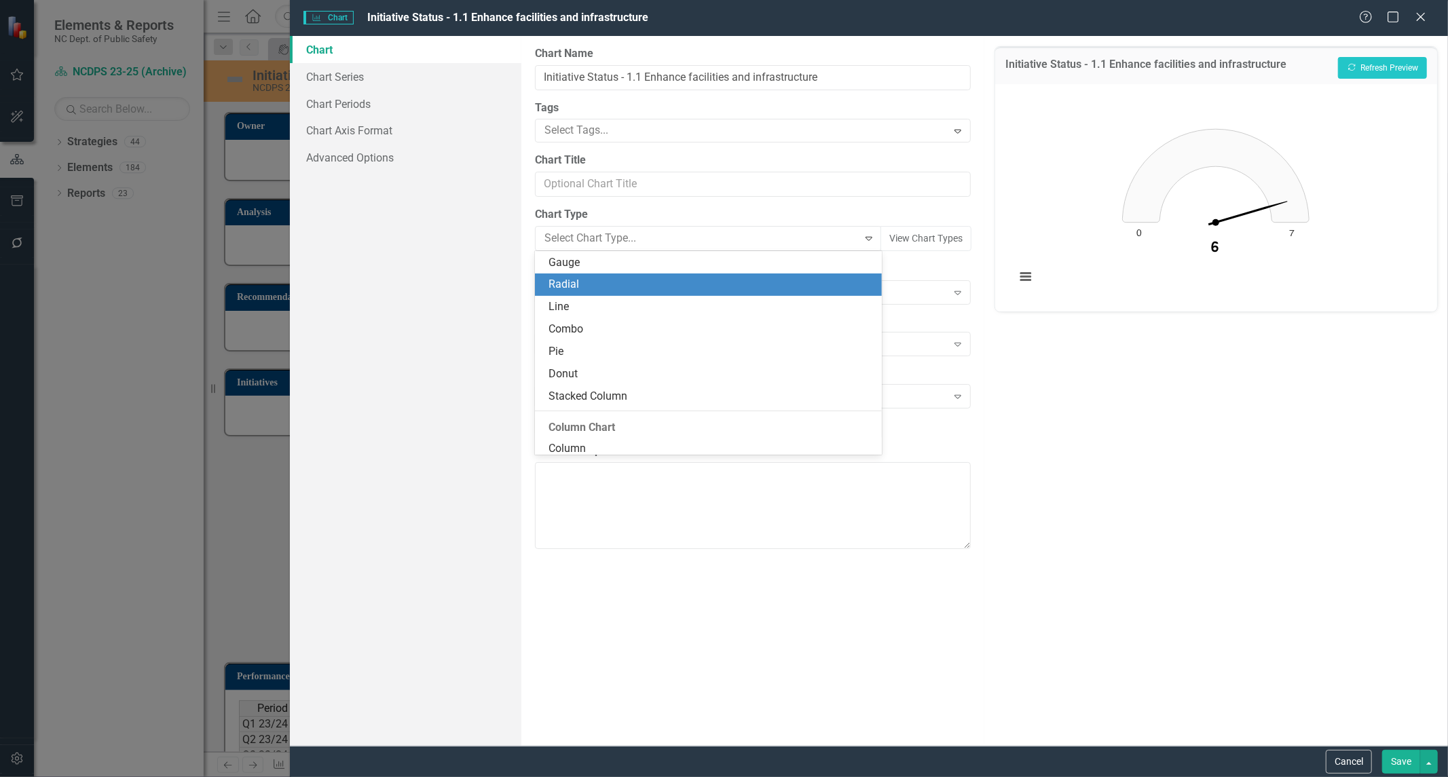
click at [627, 295] on div "Radial" at bounding box center [708, 285] width 347 height 22
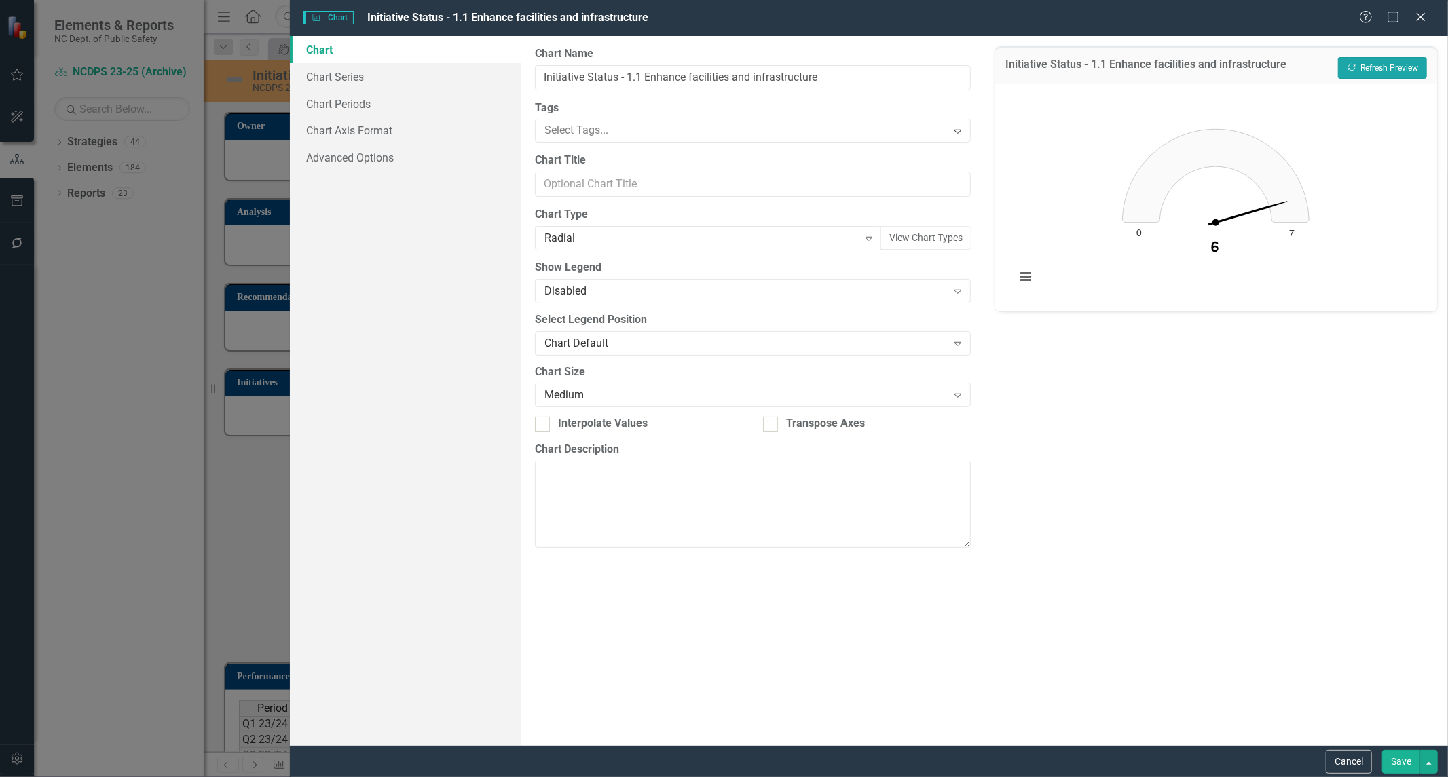
click at [1348, 61] on button "Recalculate Refresh Preview" at bounding box center [1382, 68] width 89 height 22
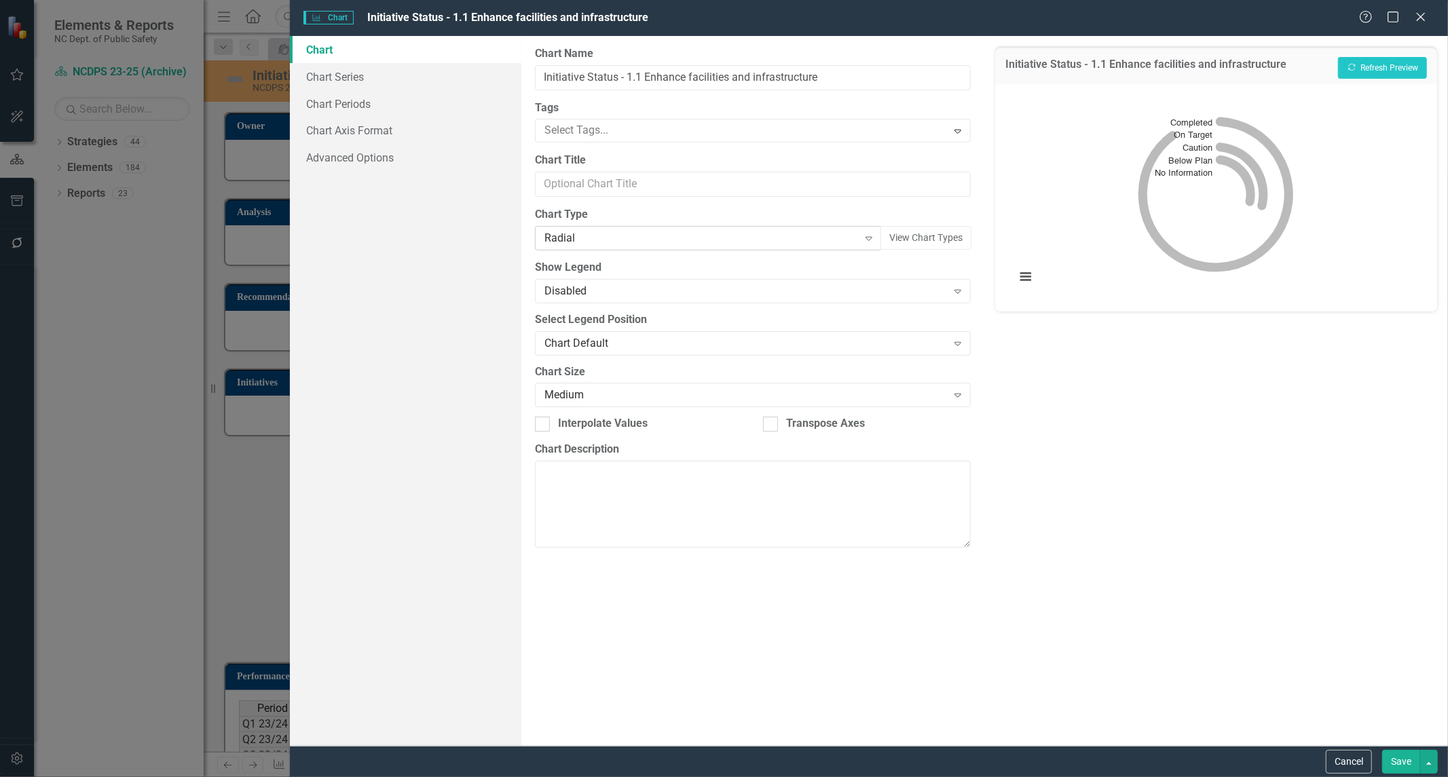
click at [567, 243] on div "Radial" at bounding box center [702, 239] width 314 height 16
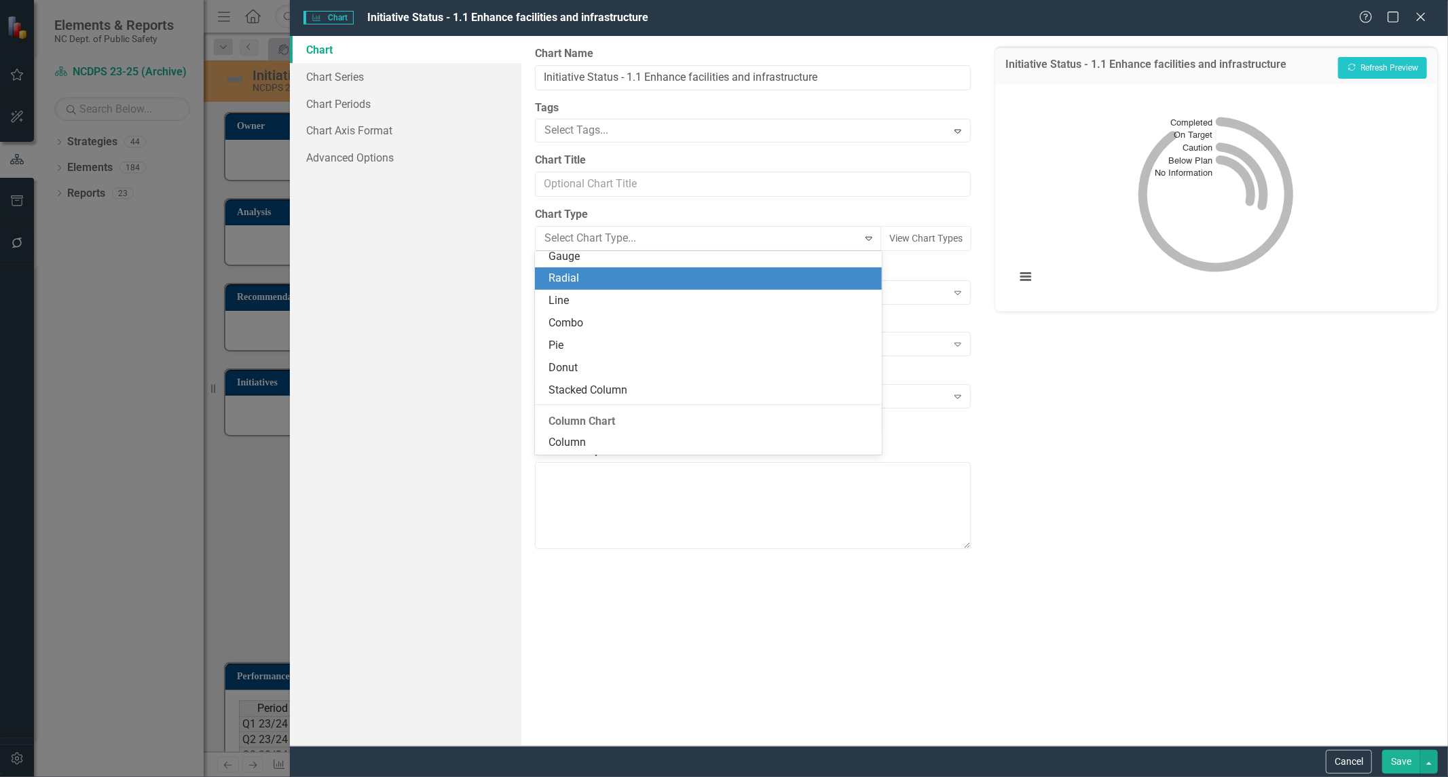
scroll to position [134, 0]
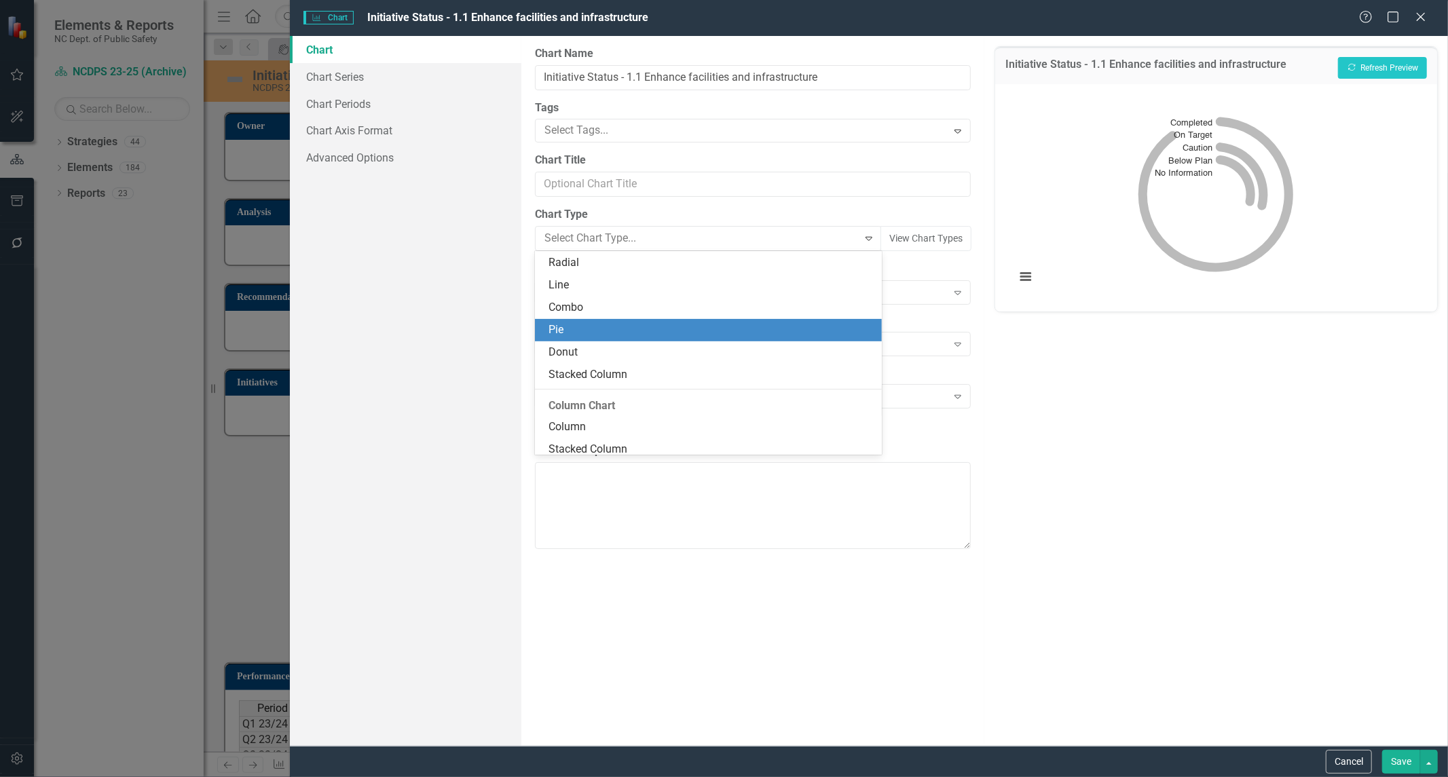
click at [614, 327] on div "Pie" at bounding box center [711, 330] width 325 height 16
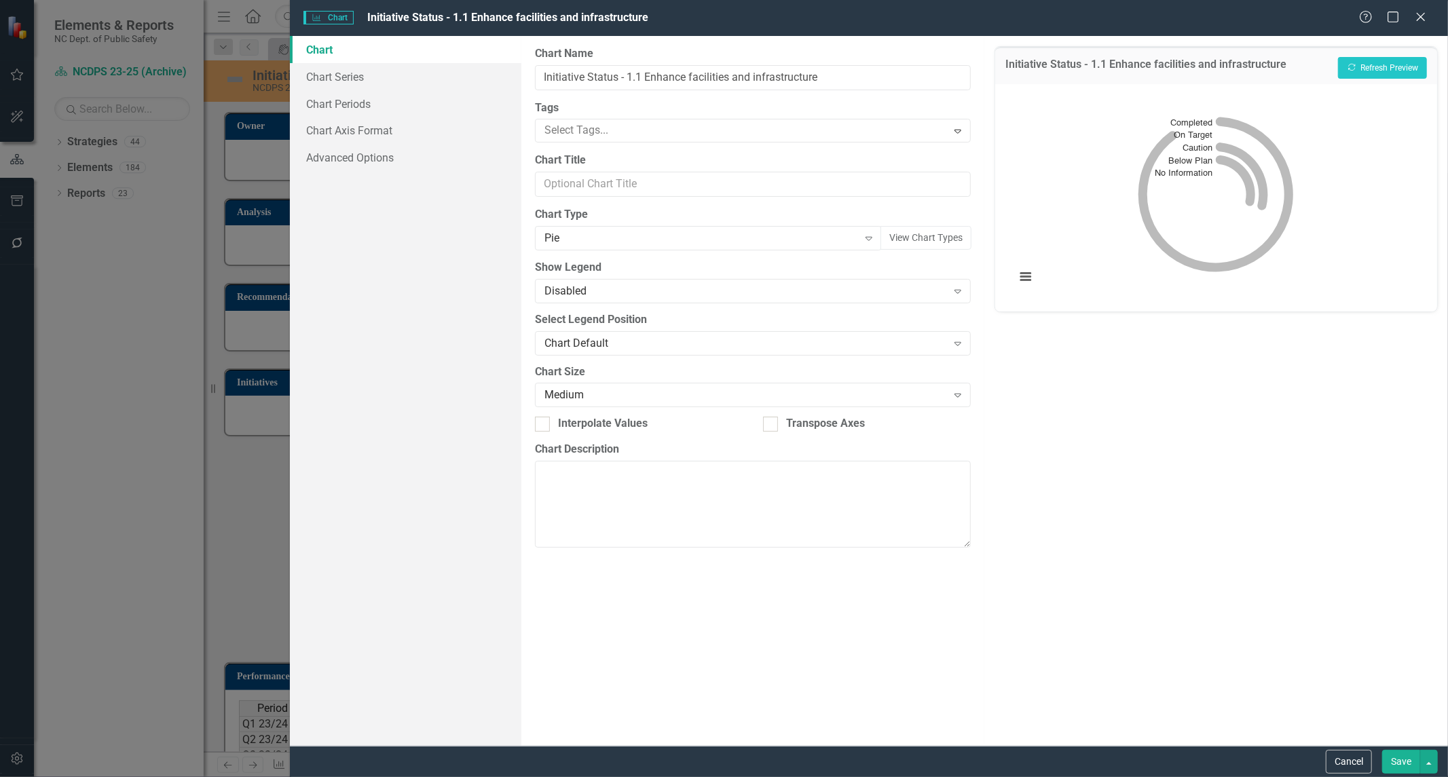
click at [1384, 53] on div "Initiative Status - 1.1 Enhance facilities and infrastructure Recalculate Refre…" at bounding box center [1216, 65] width 442 height 37
click at [1380, 68] on button "Recalculate Refresh Preview" at bounding box center [1382, 68] width 89 height 22
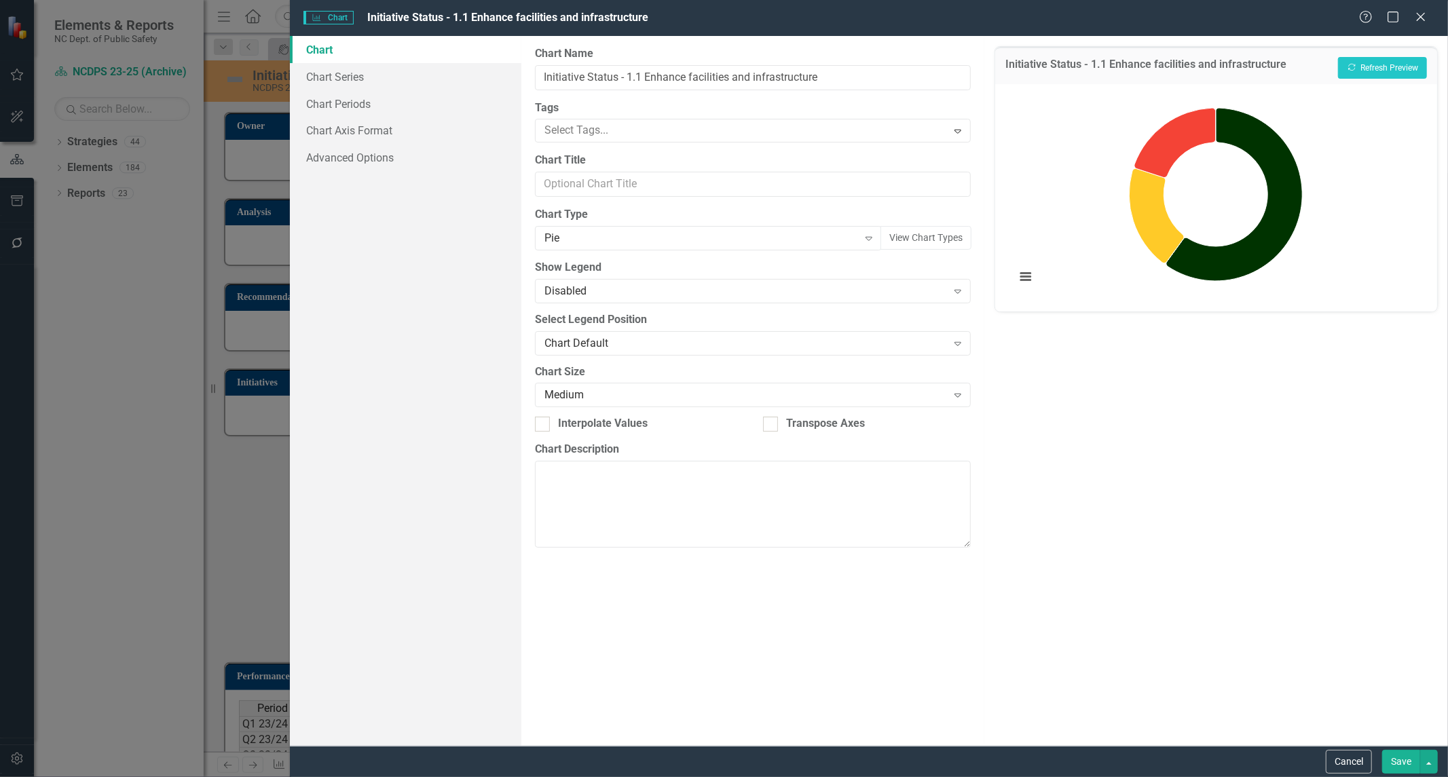
click at [1390, 757] on button "Save" at bounding box center [1401, 762] width 38 height 24
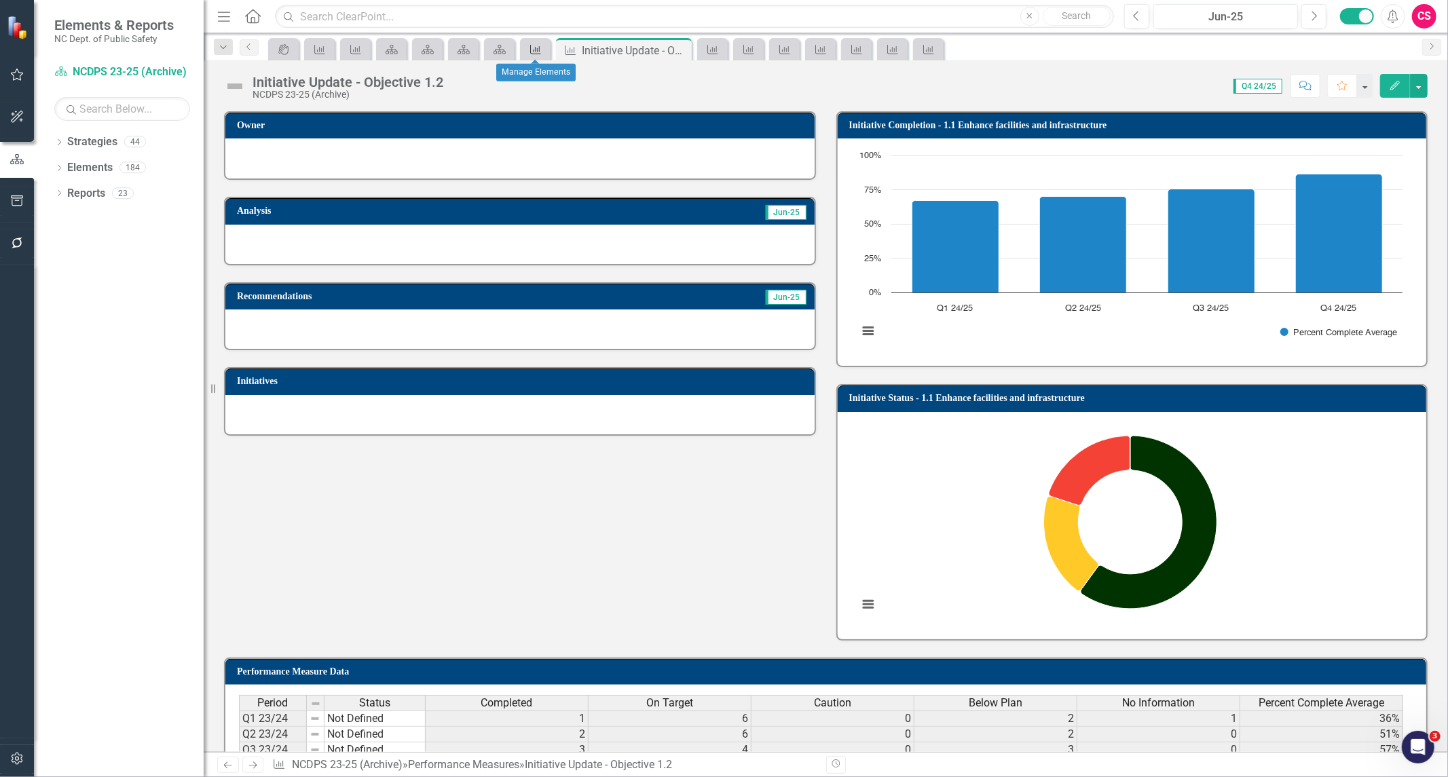
click at [526, 45] on div "Performance Measure" at bounding box center [532, 49] width 19 height 17
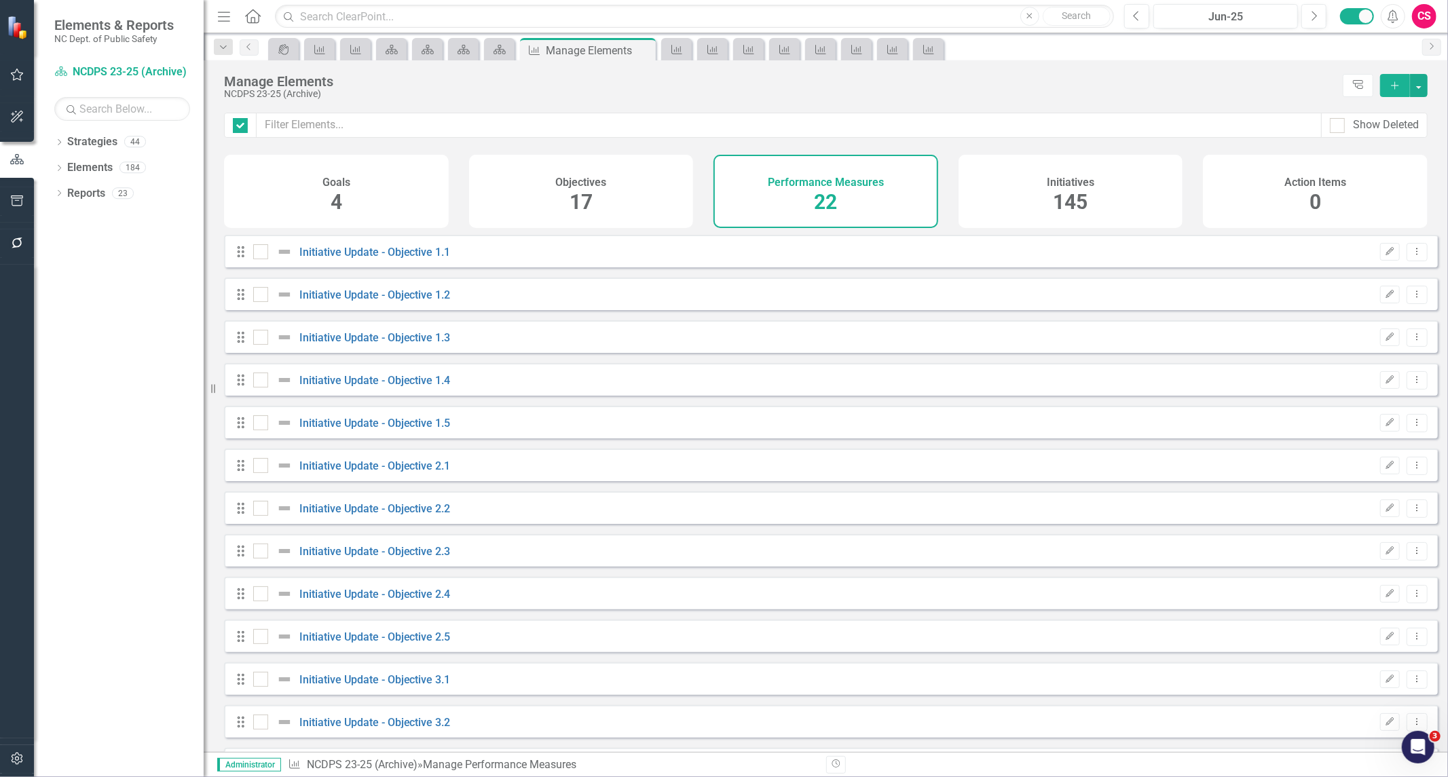
checkbox input "false"
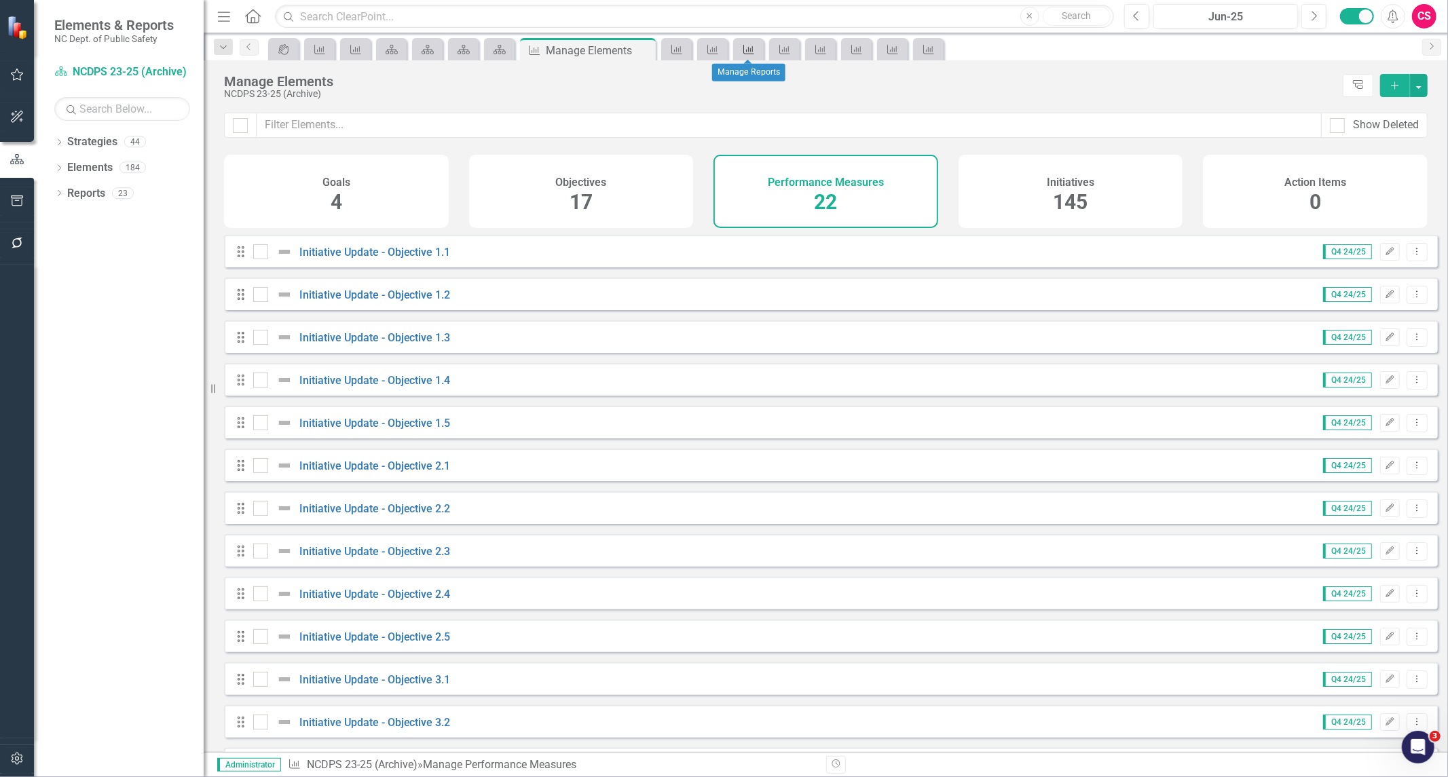
click at [752, 48] on icon at bounding box center [748, 50] width 11 height 10
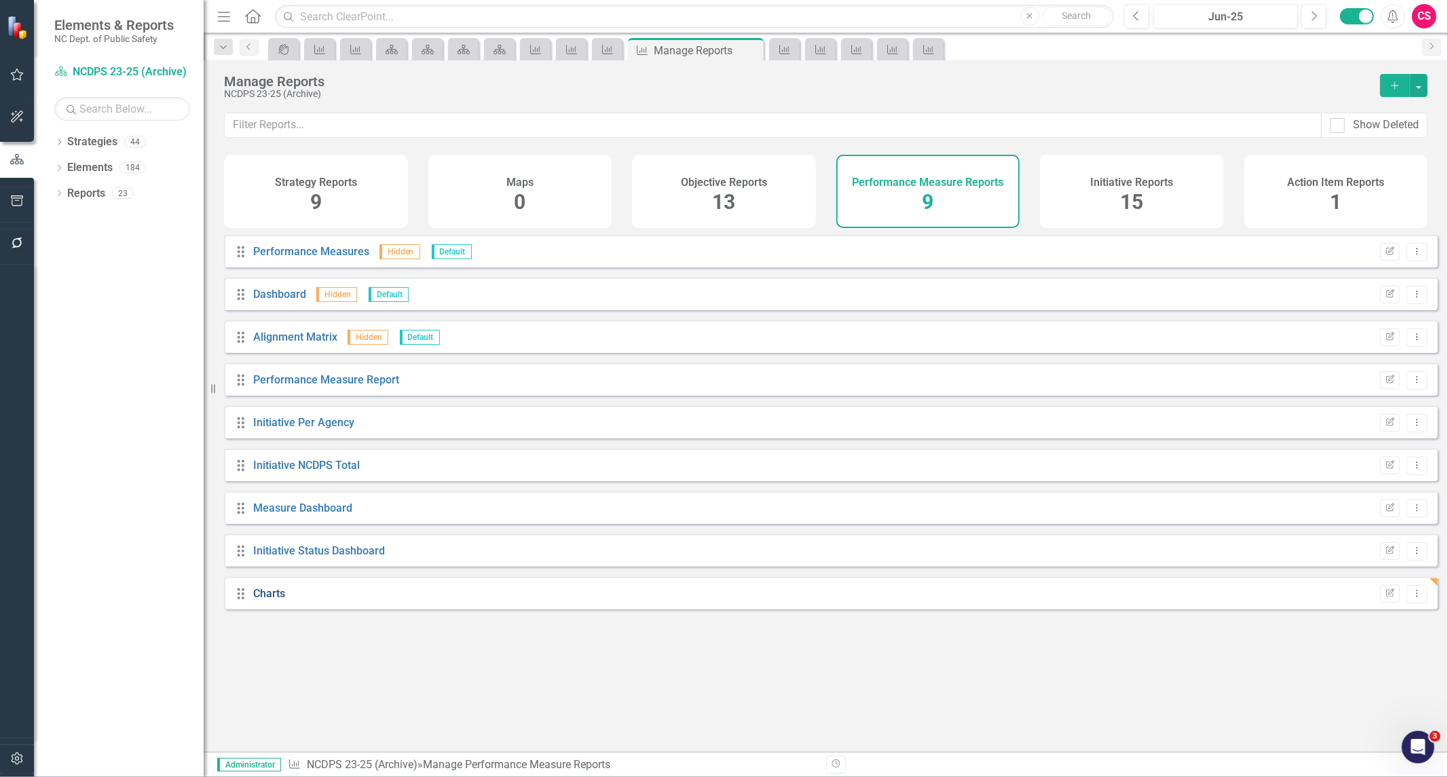
click at [261, 599] on link "Charts" at bounding box center [269, 593] width 32 height 13
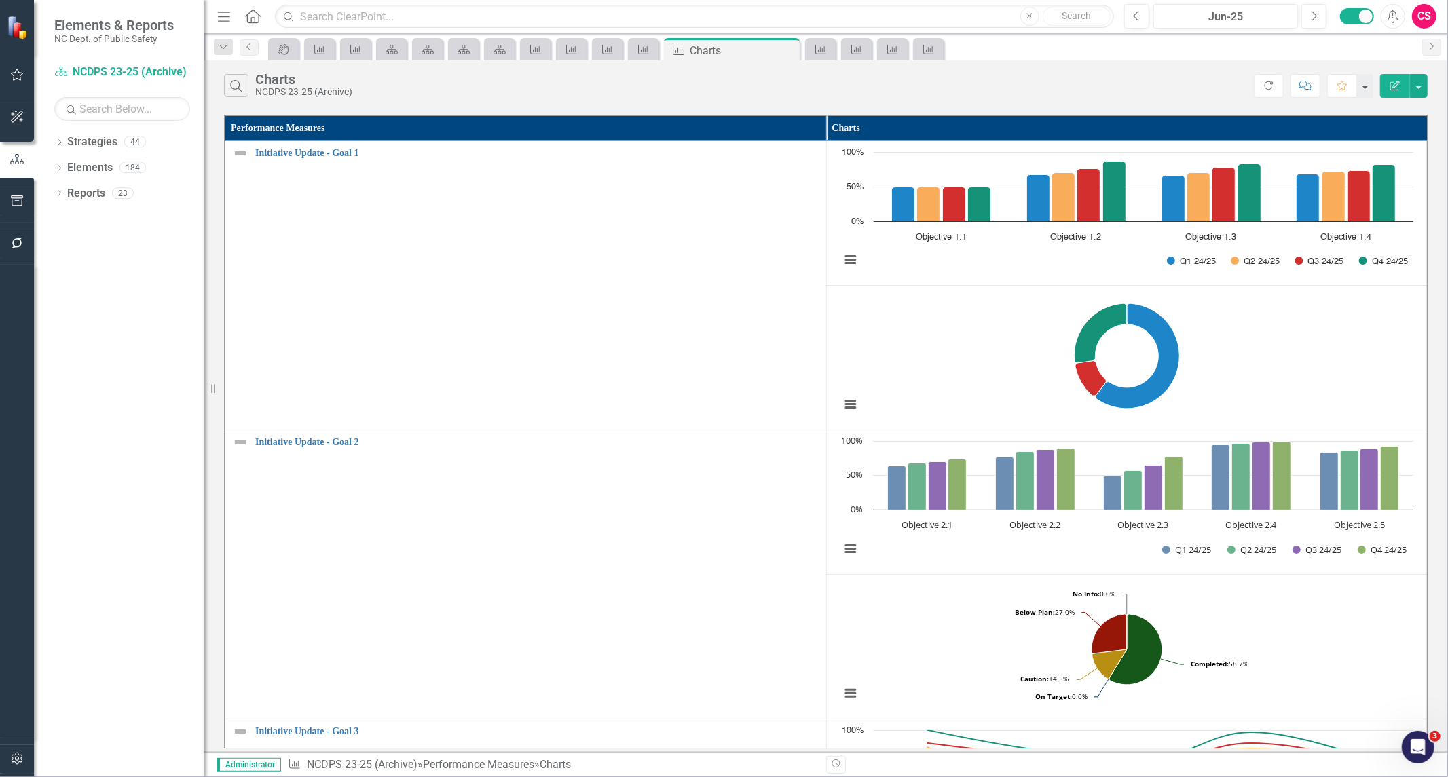
scroll to position [269, 0]
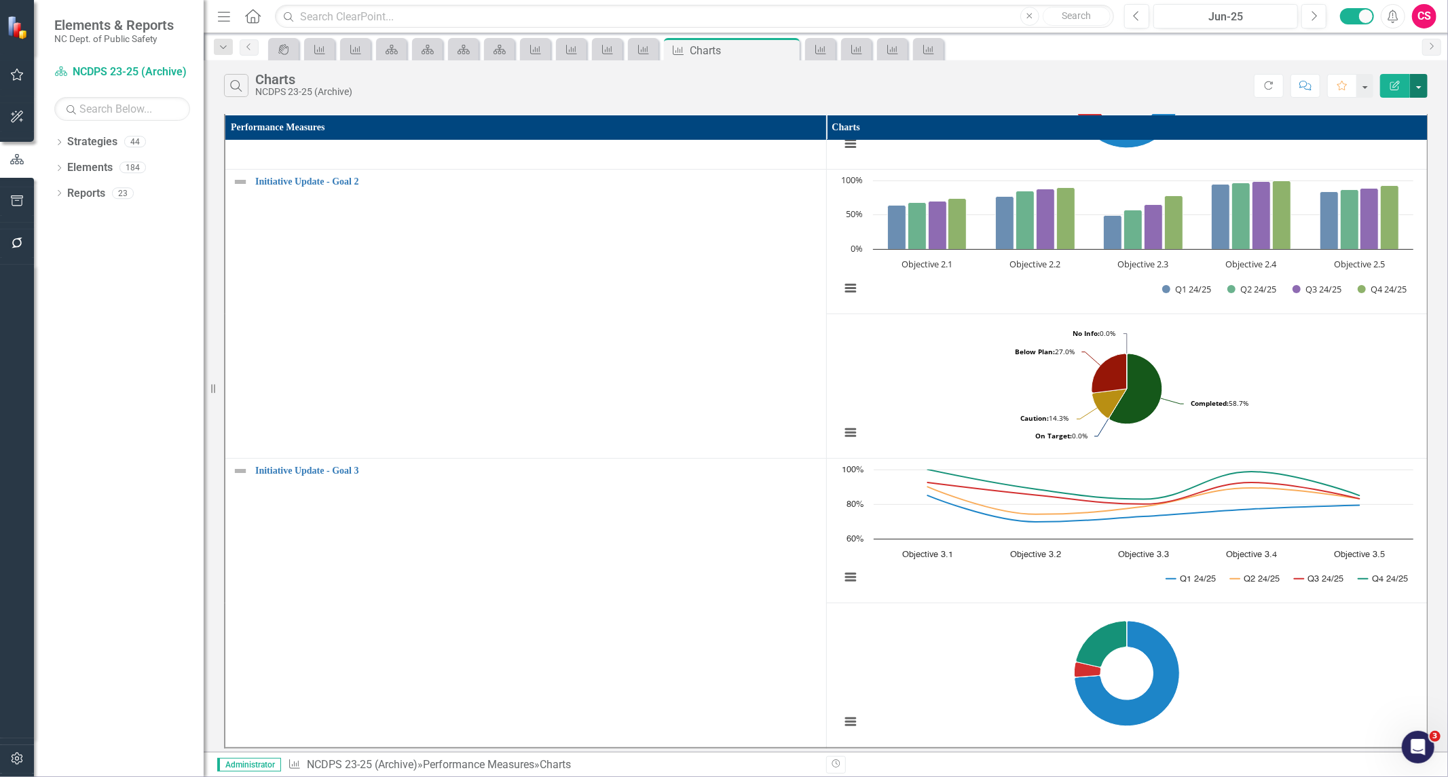
click at [1423, 87] on button "button" at bounding box center [1419, 86] width 18 height 24
click at [1356, 113] on link "Edit Report Edit Report" at bounding box center [1373, 110] width 107 height 25
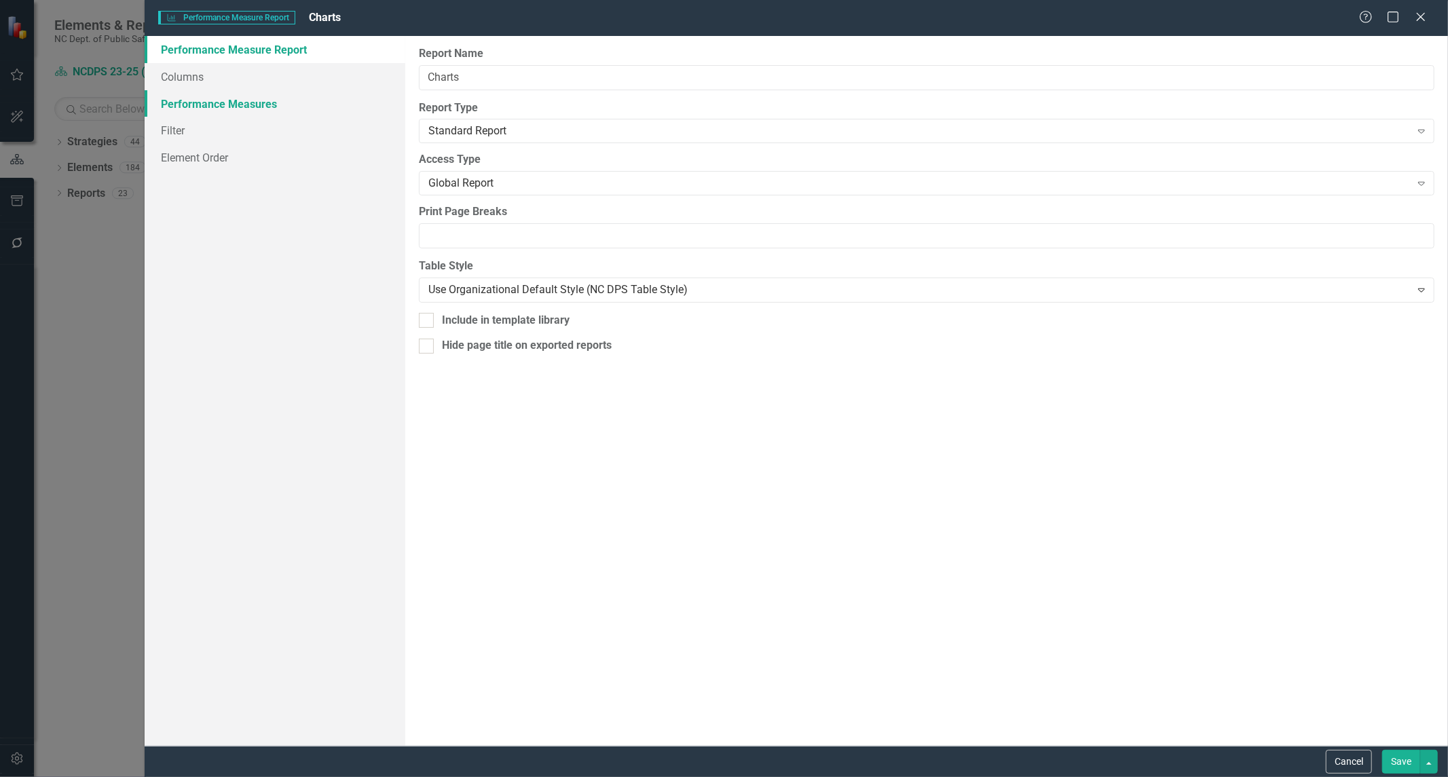
click at [208, 102] on link "Performance Measures" at bounding box center [275, 103] width 261 height 27
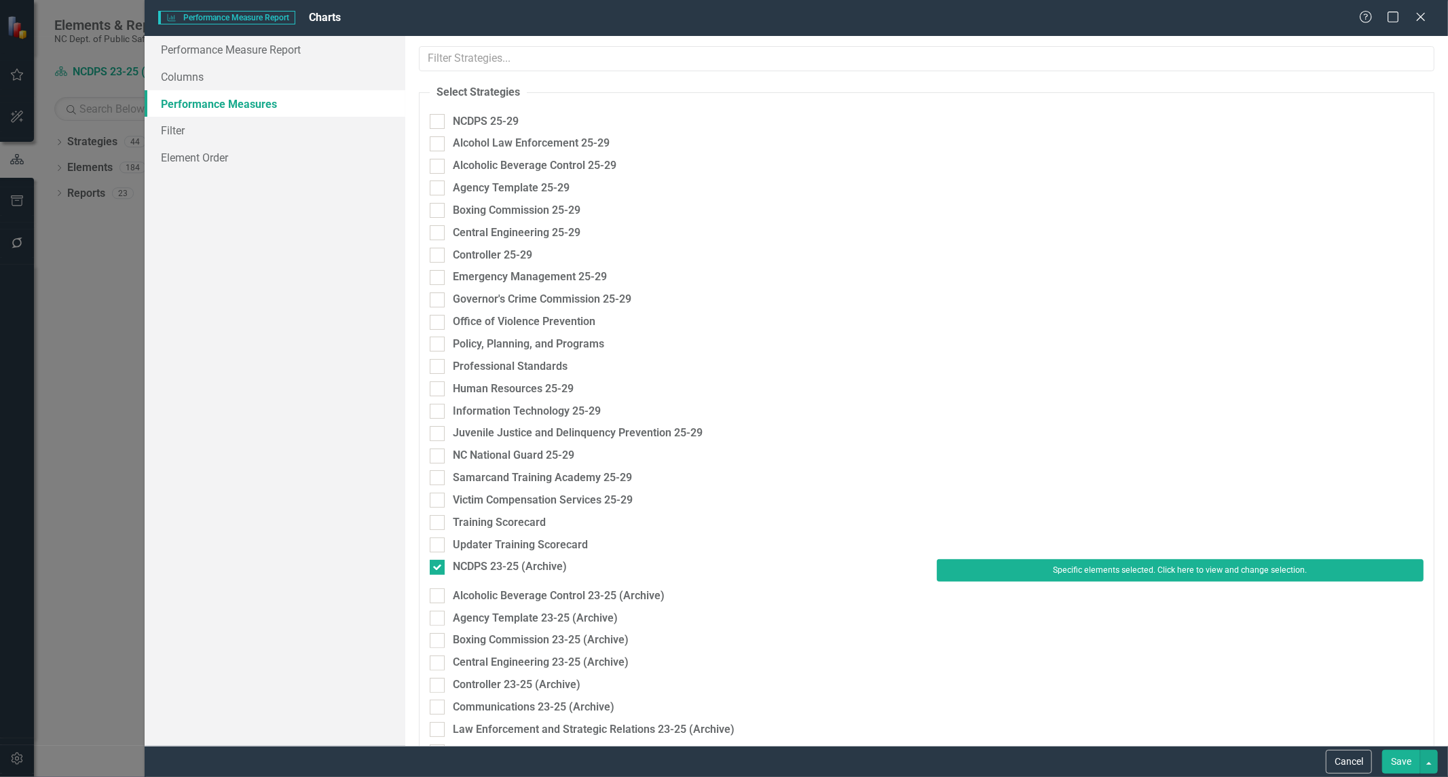
click at [1068, 585] on div "Specific elements selected. Click here to view and change selection." at bounding box center [1180, 573] width 507 height 29
click at [1059, 574] on button "Specific elements selected. Click here to view and change selection." at bounding box center [1180, 570] width 487 height 22
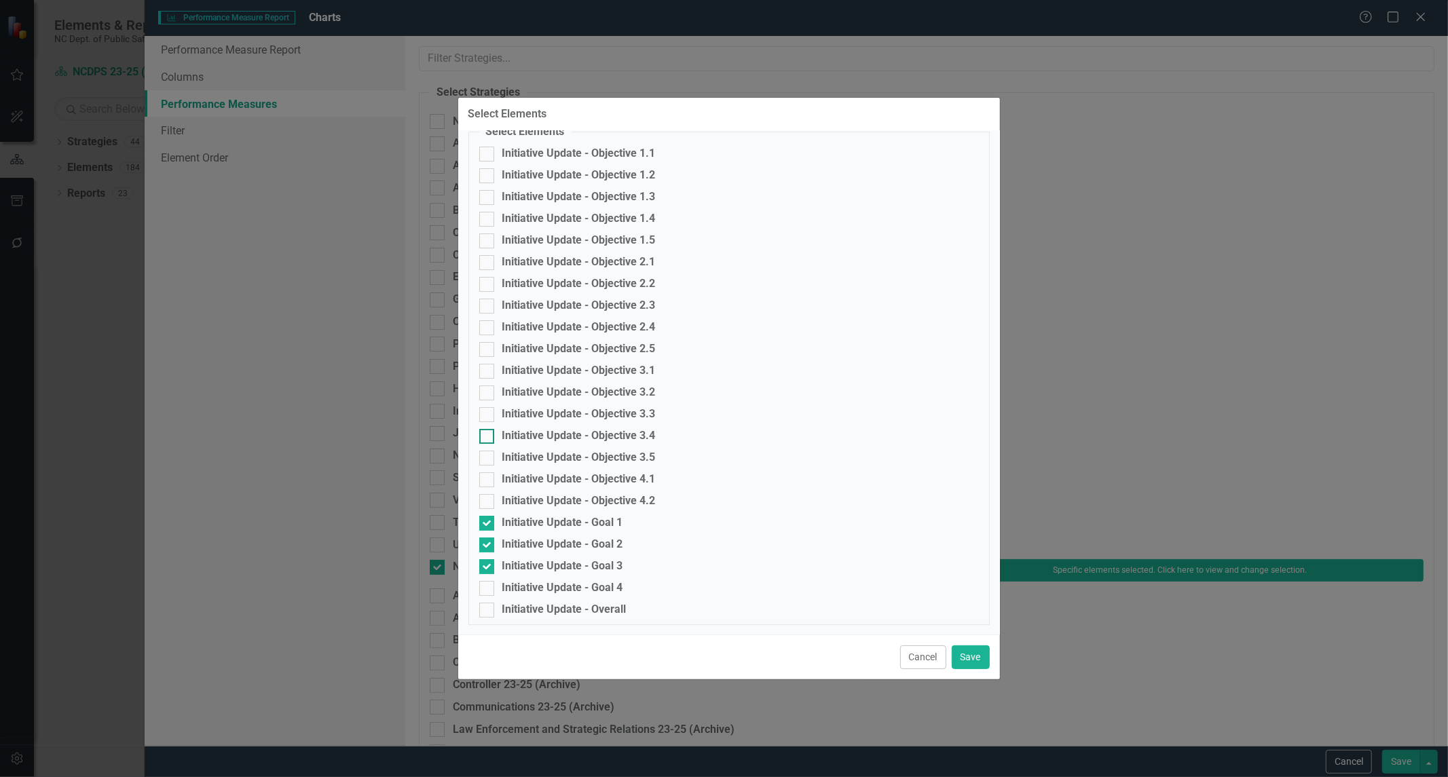
scroll to position [0, 0]
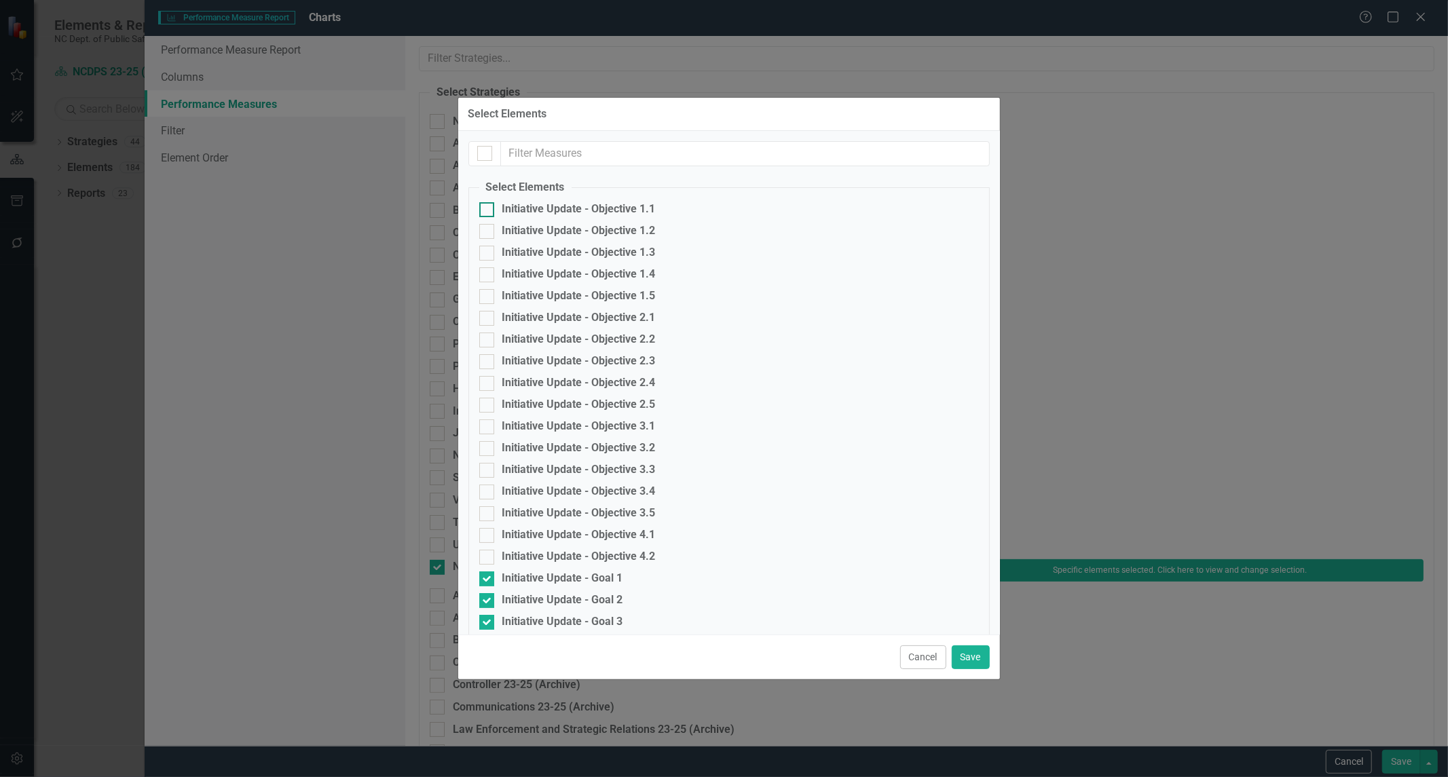
click at [482, 208] on input "Initiative Update - Objective 1.1" at bounding box center [483, 206] width 9 height 9
checkbox input "true"
click at [484, 232] on input "Initiative Update - Objective 1.2" at bounding box center [483, 228] width 9 height 9
checkbox input "true"
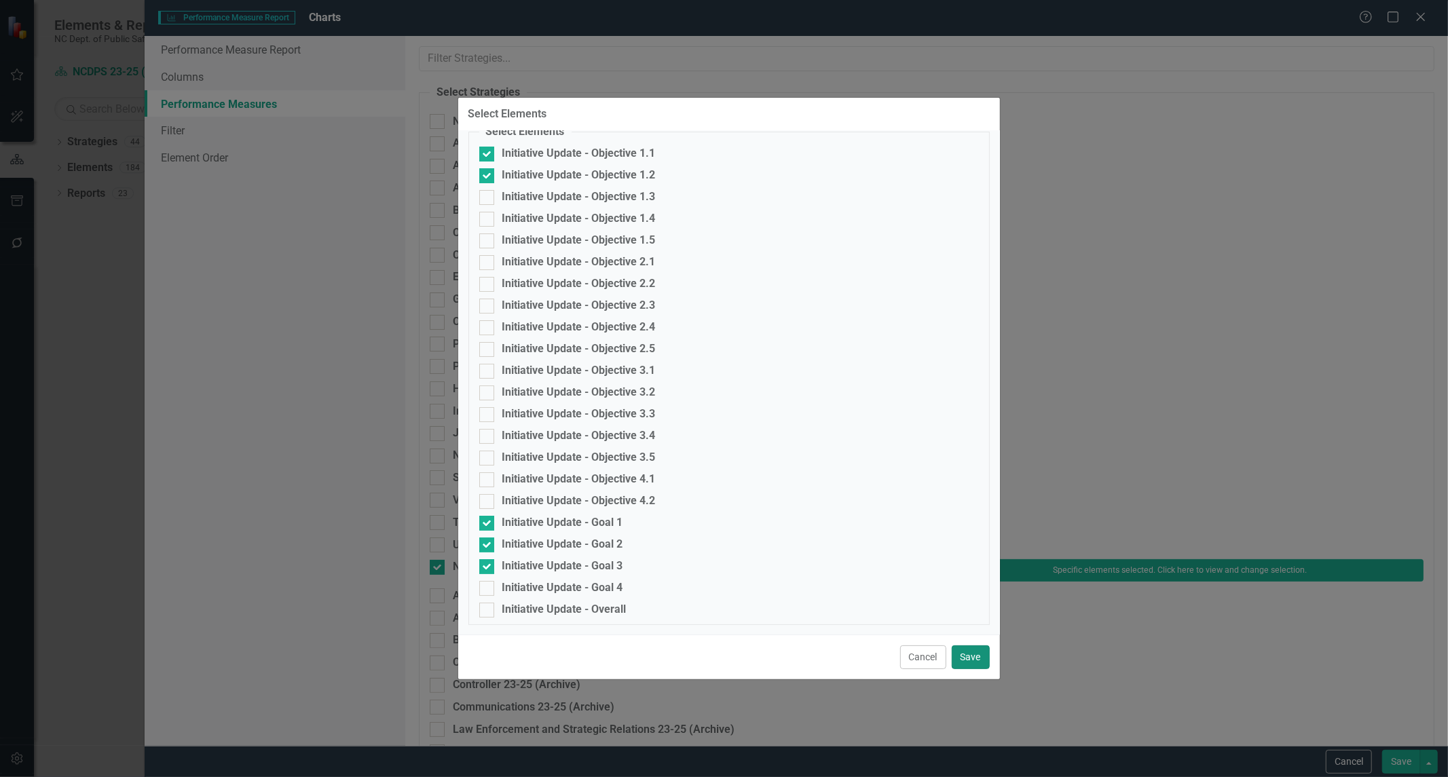
click at [974, 661] on button "Save" at bounding box center [971, 658] width 38 height 24
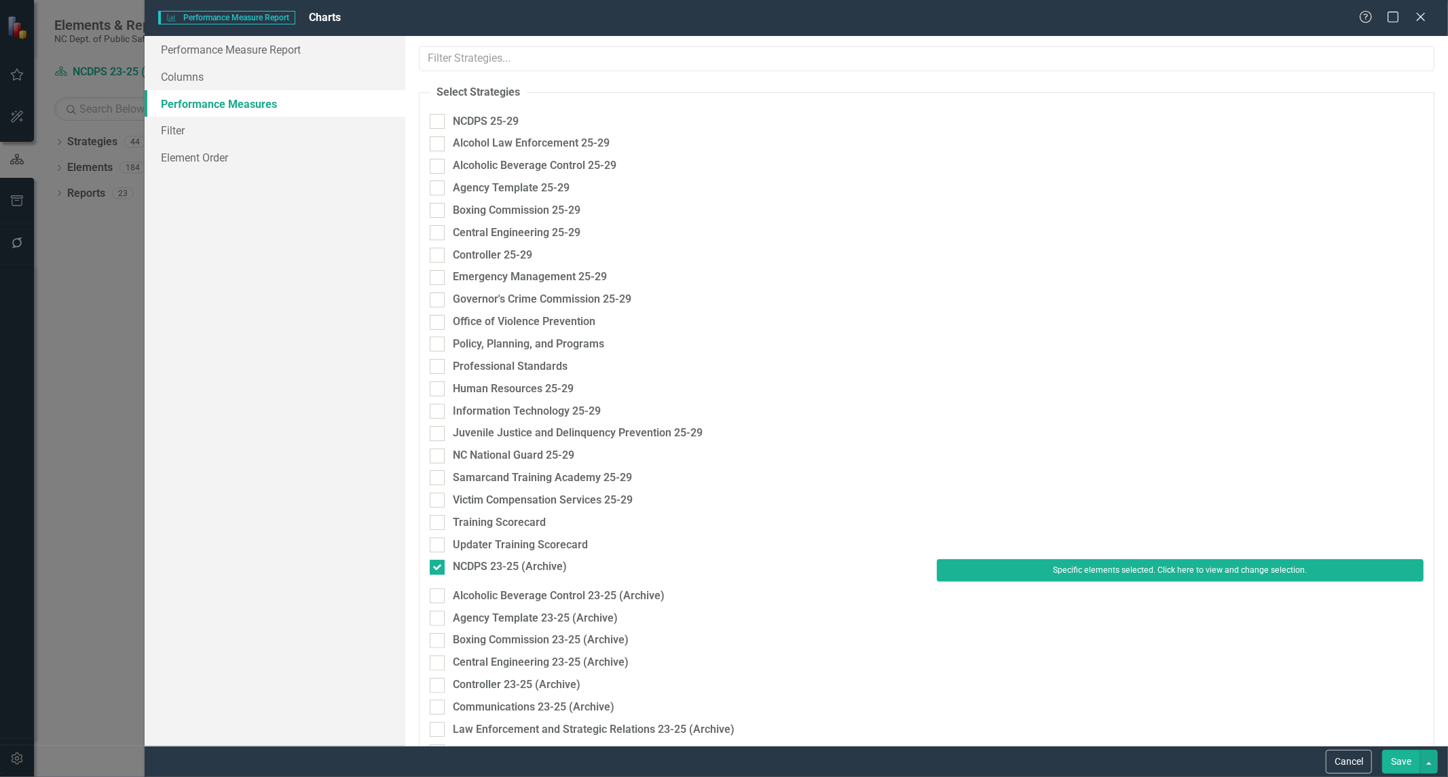
click at [1390, 756] on button "Save" at bounding box center [1401, 762] width 38 height 24
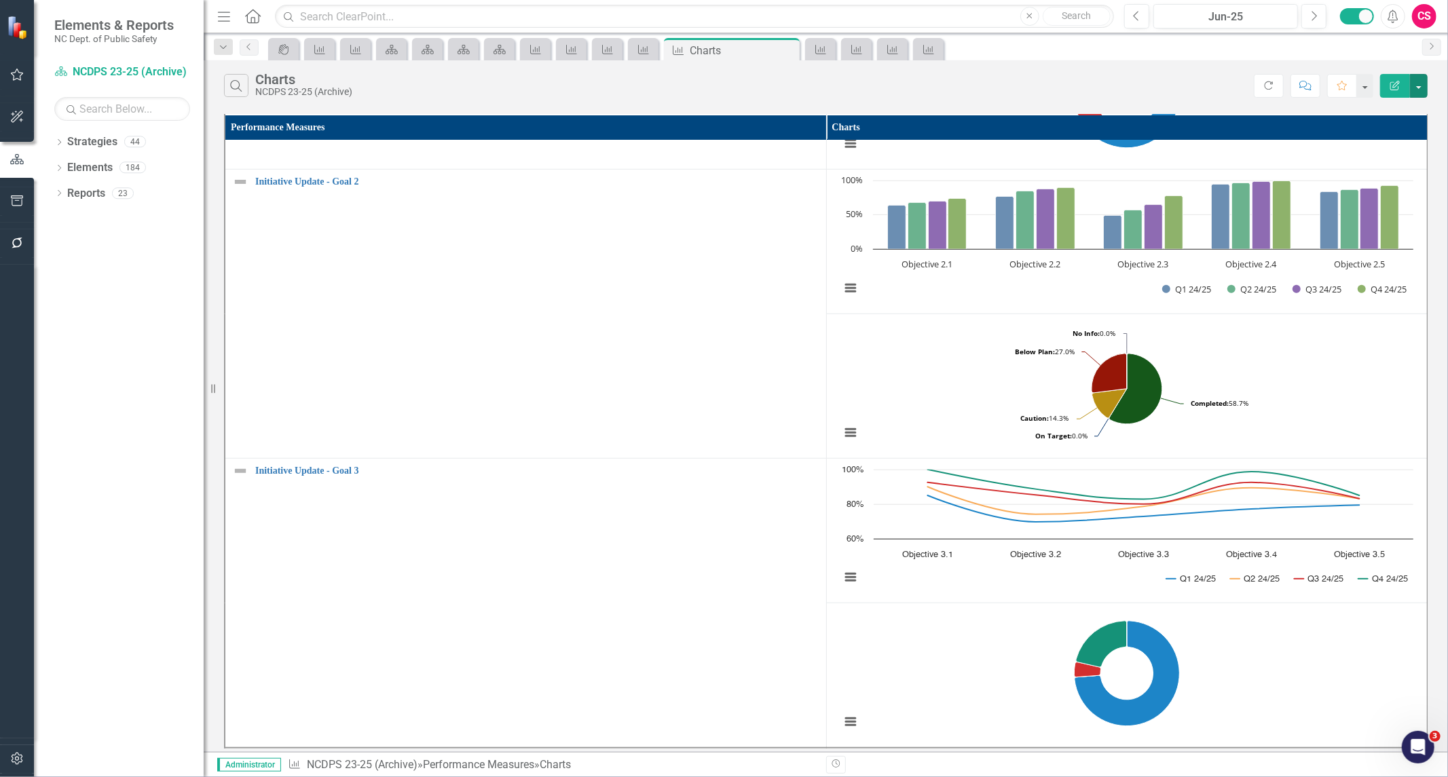
scroll to position [0, 0]
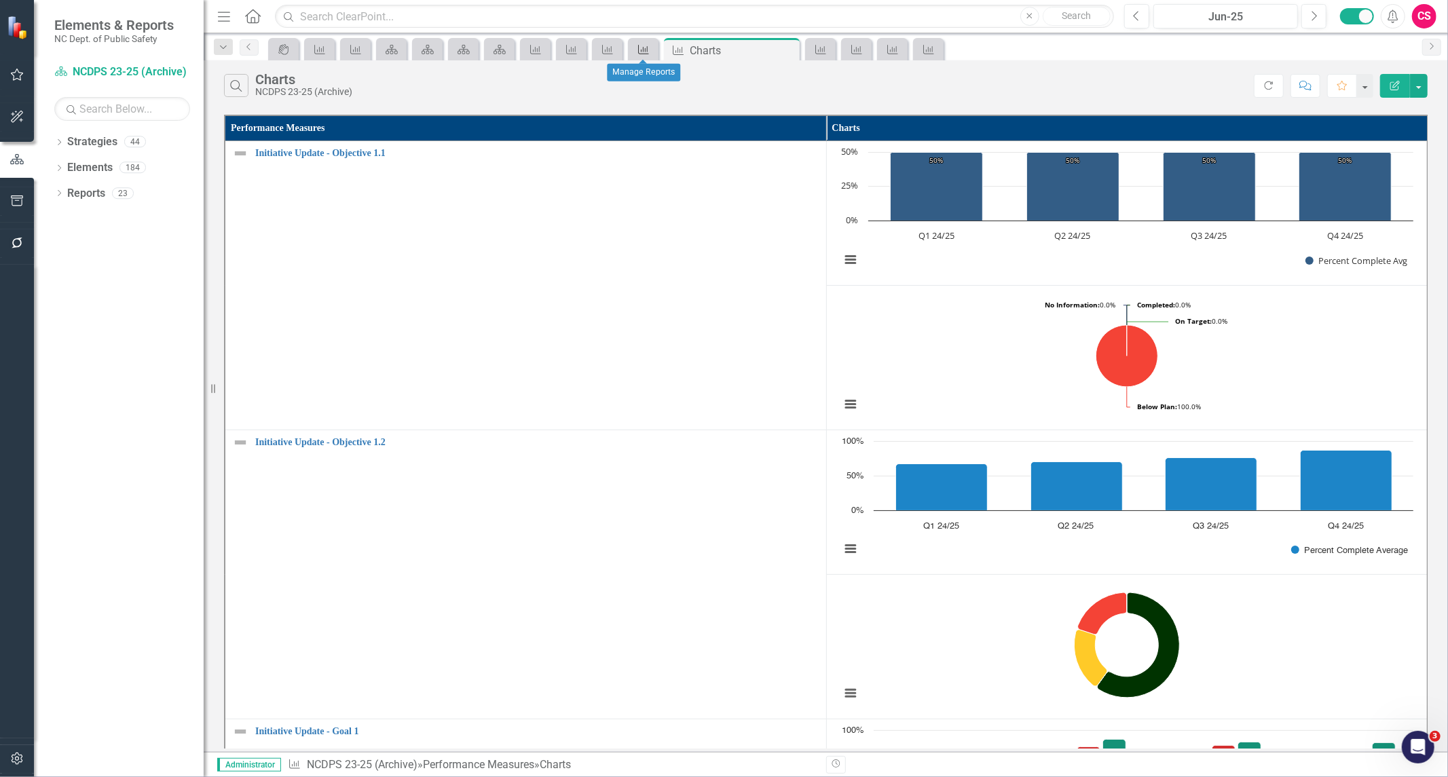
click at [648, 49] on icon "Performance Measure" at bounding box center [644, 49] width 14 height 11
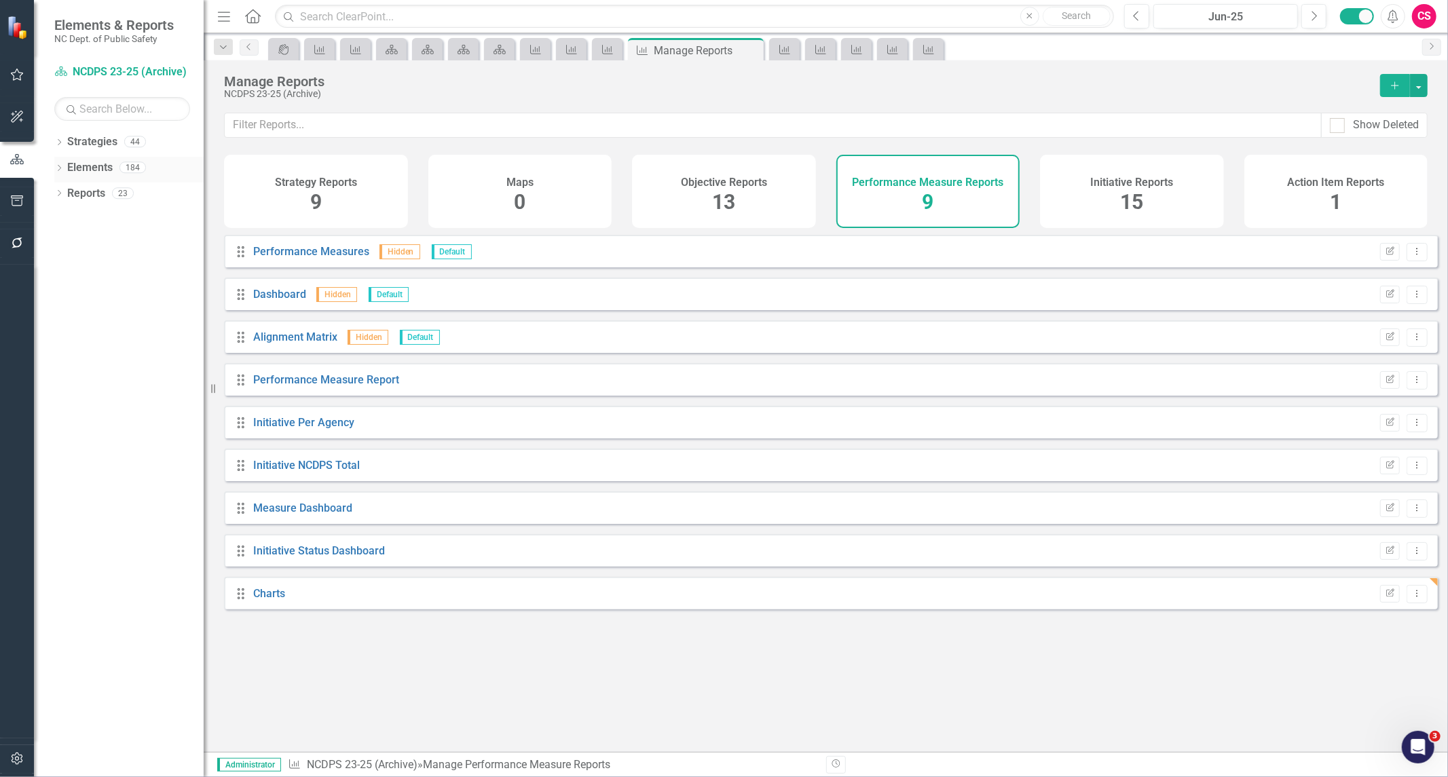
click at [100, 160] on link "Elements" at bounding box center [89, 168] width 45 height 16
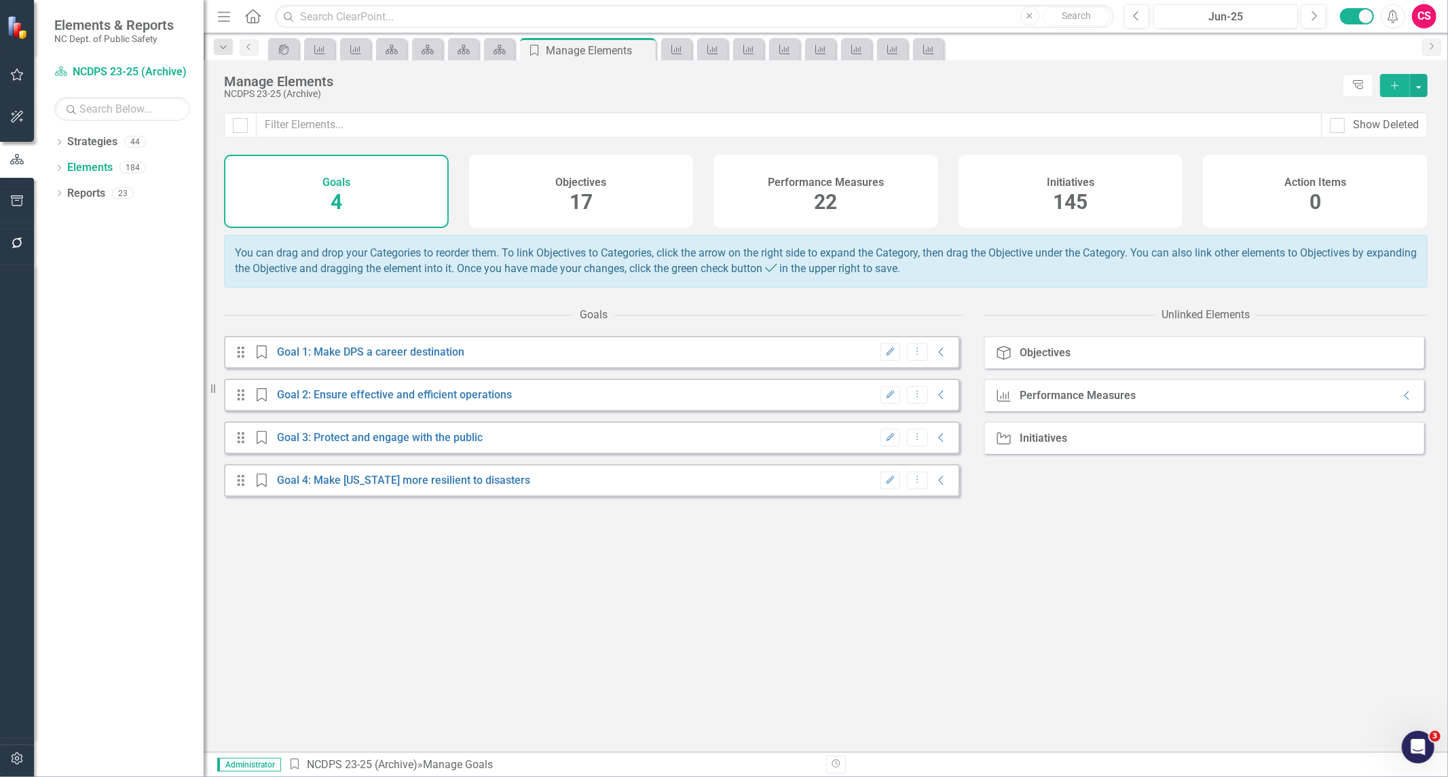
click at [839, 173] on div "Performance Measures" at bounding box center [826, 181] width 116 height 16
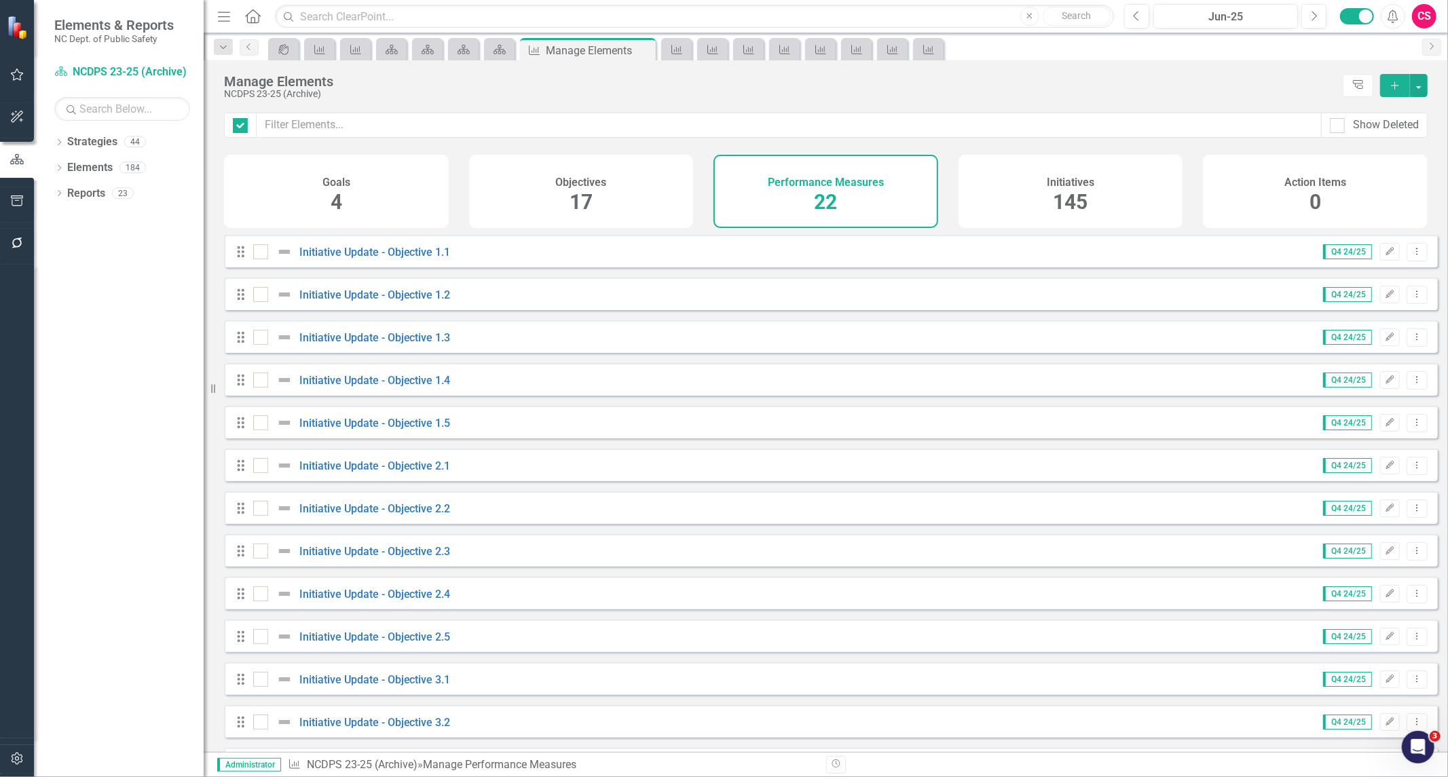
checkbox input "false"
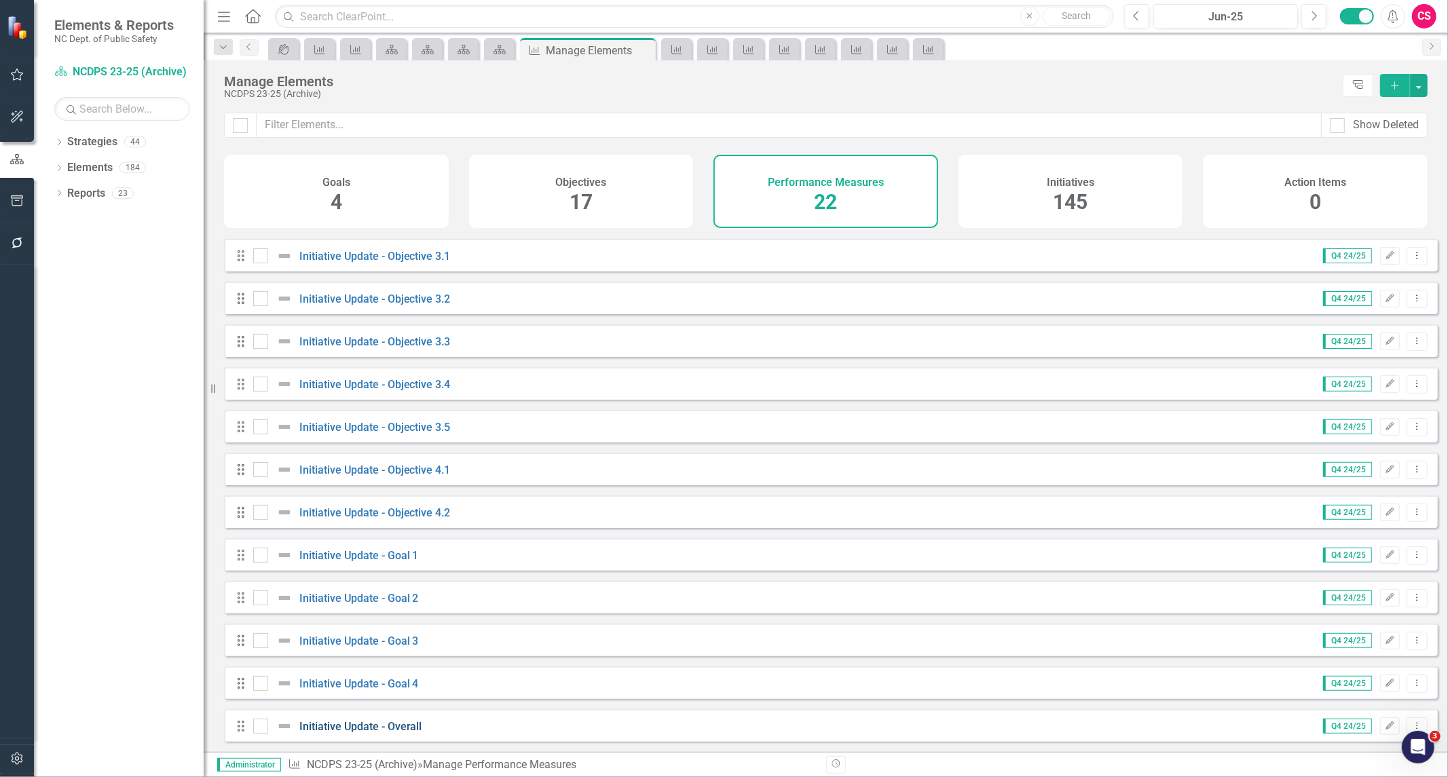
click at [321, 723] on link "Initiative Update - Overall" at bounding box center [360, 726] width 123 height 13
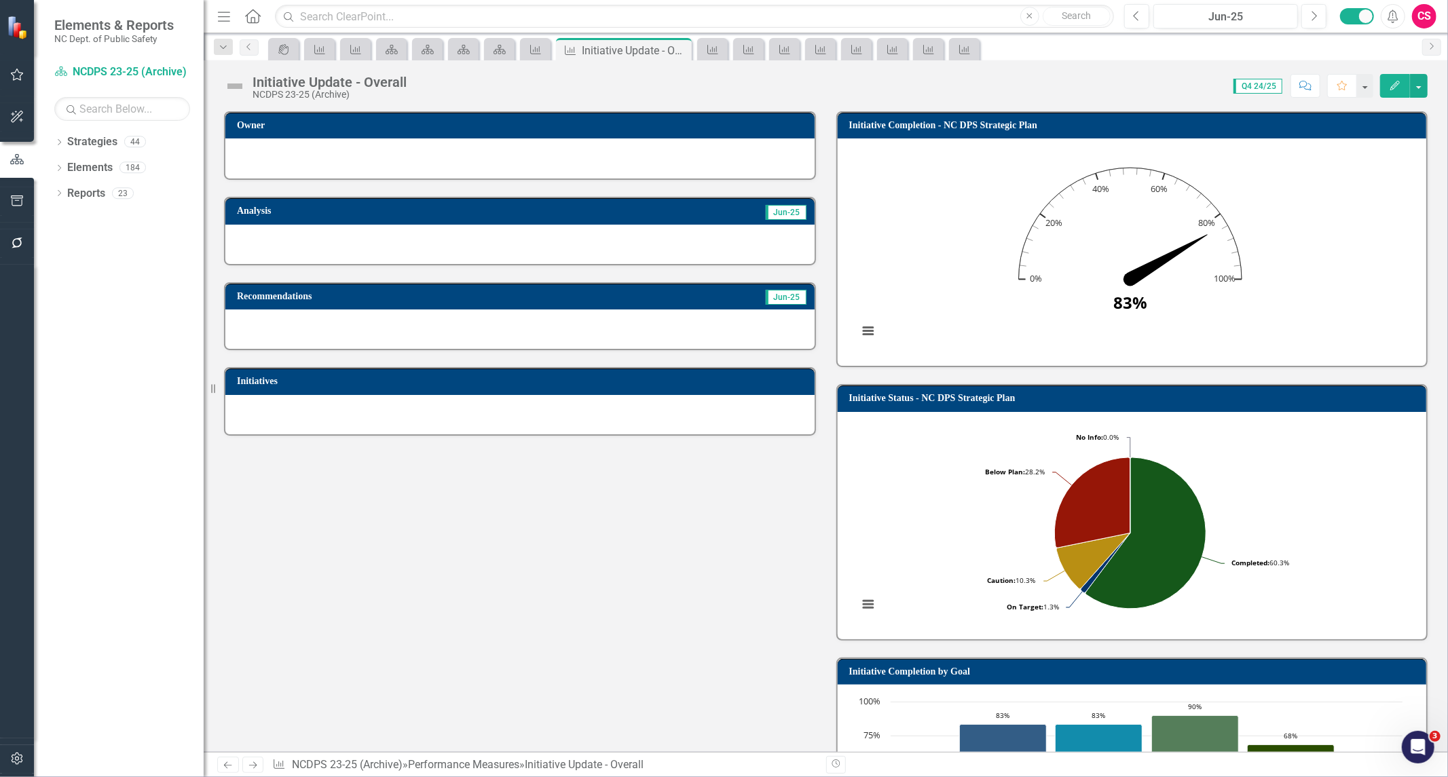
click at [1033, 117] on td "Initiative Completion - NC DPS Strategic Plan" at bounding box center [1134, 127] width 571 height 20
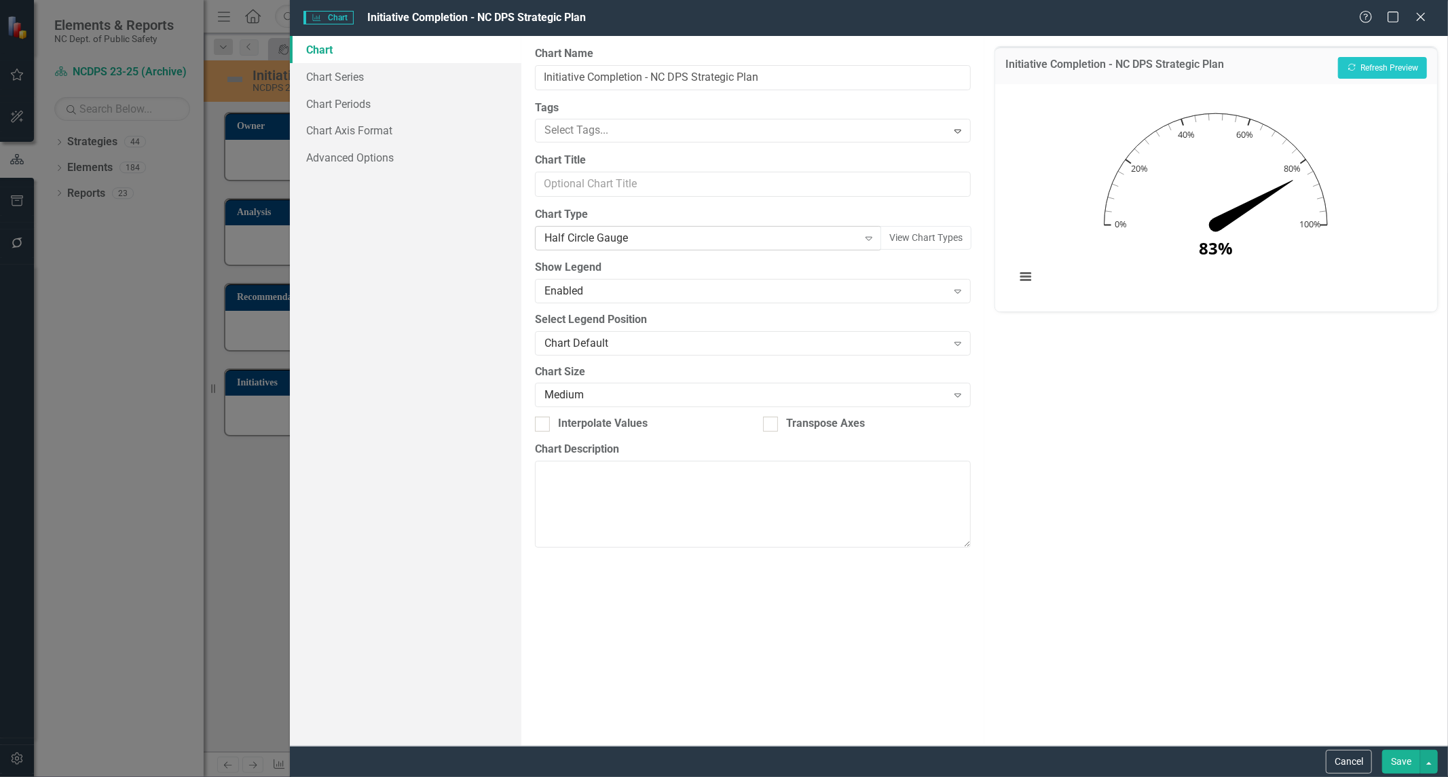
click at [615, 234] on div "Half Circle Gauge" at bounding box center [702, 239] width 314 height 16
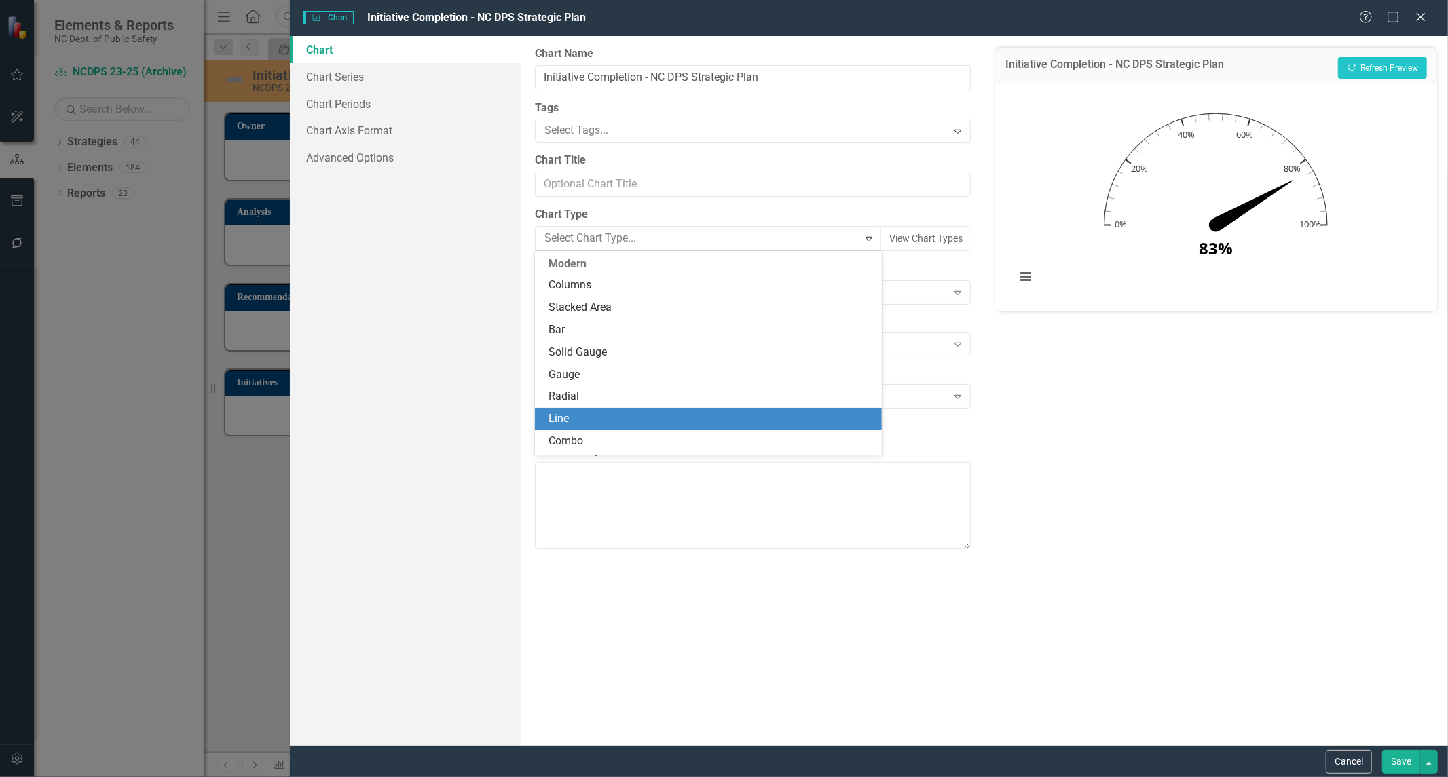
scroll to position [54, 0]
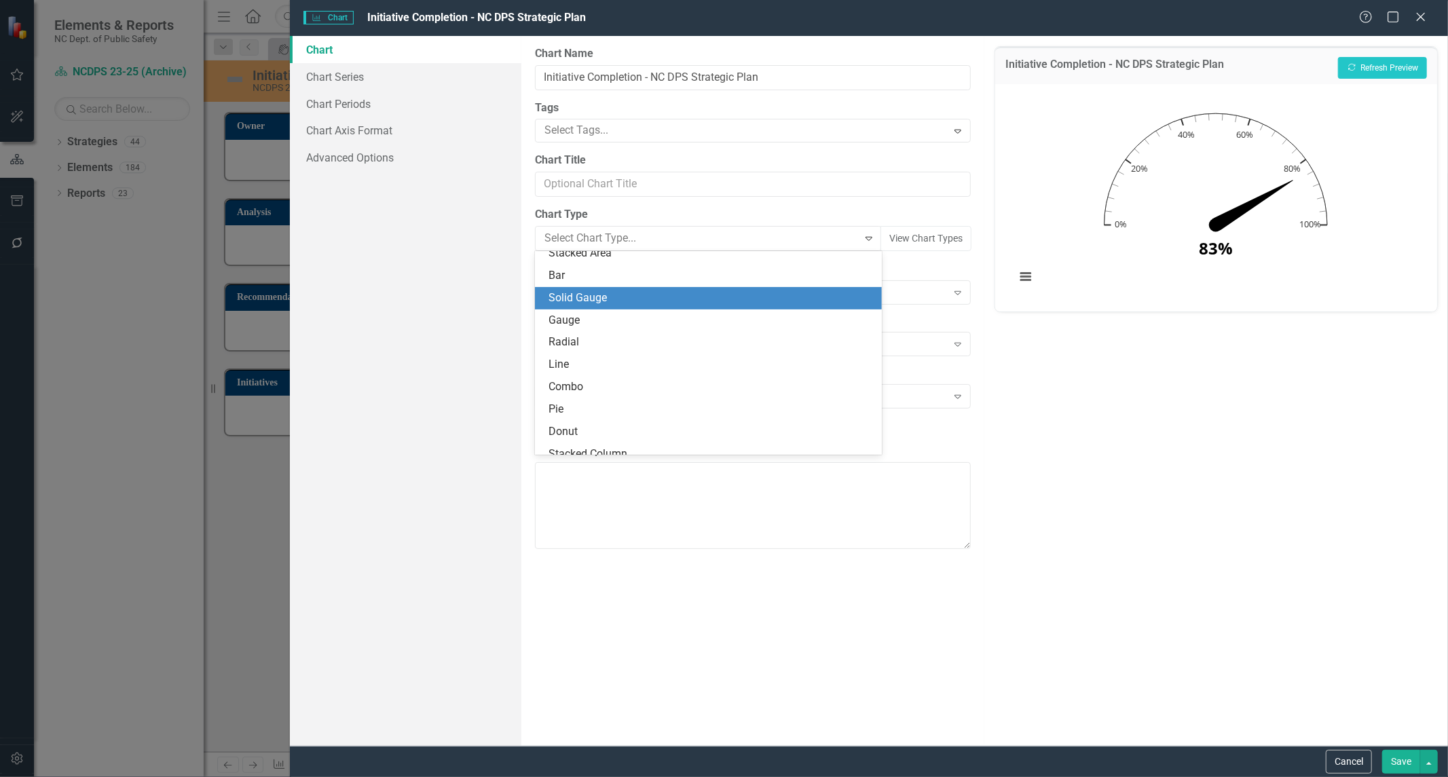
click at [593, 308] on div "Solid Gauge" at bounding box center [708, 298] width 347 height 22
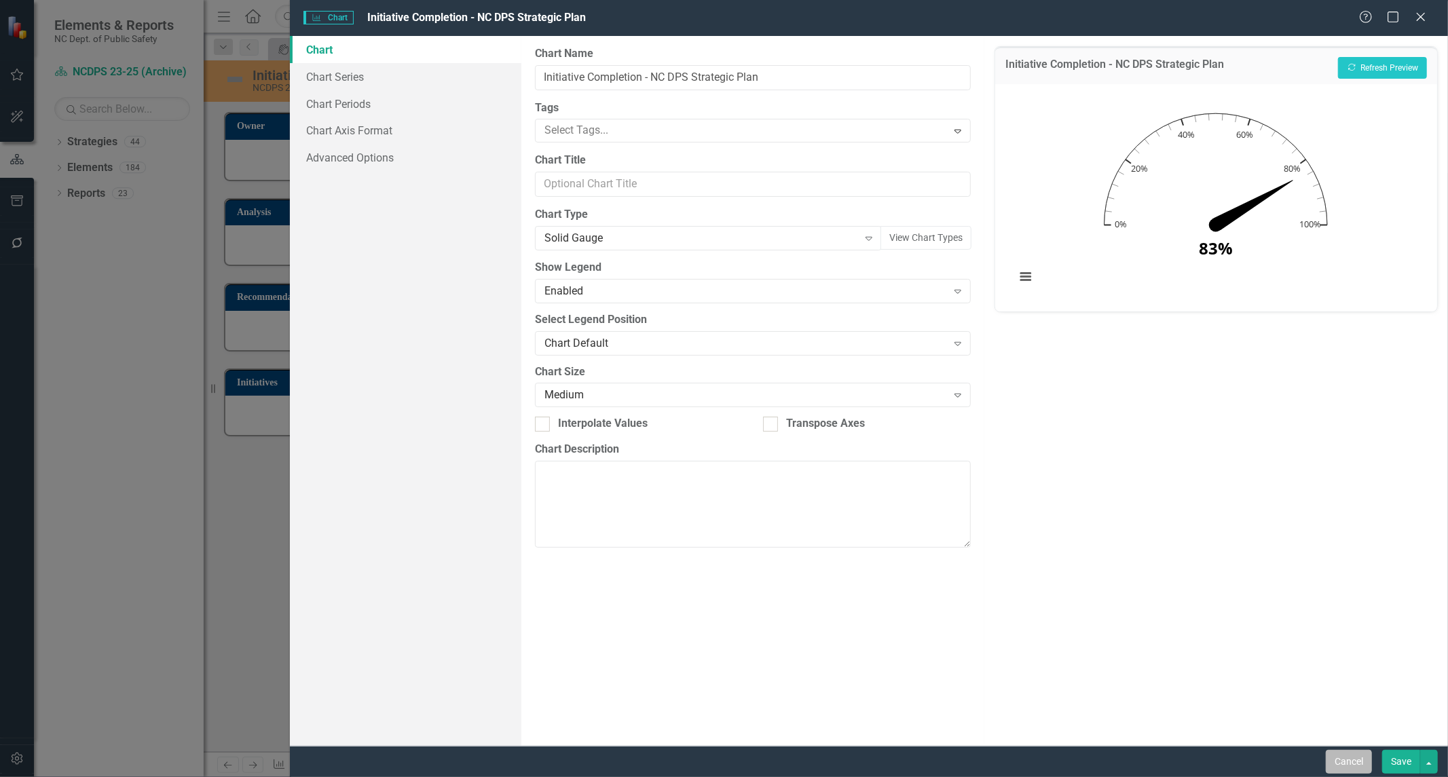
click at [1331, 756] on button "Cancel" at bounding box center [1349, 762] width 46 height 24
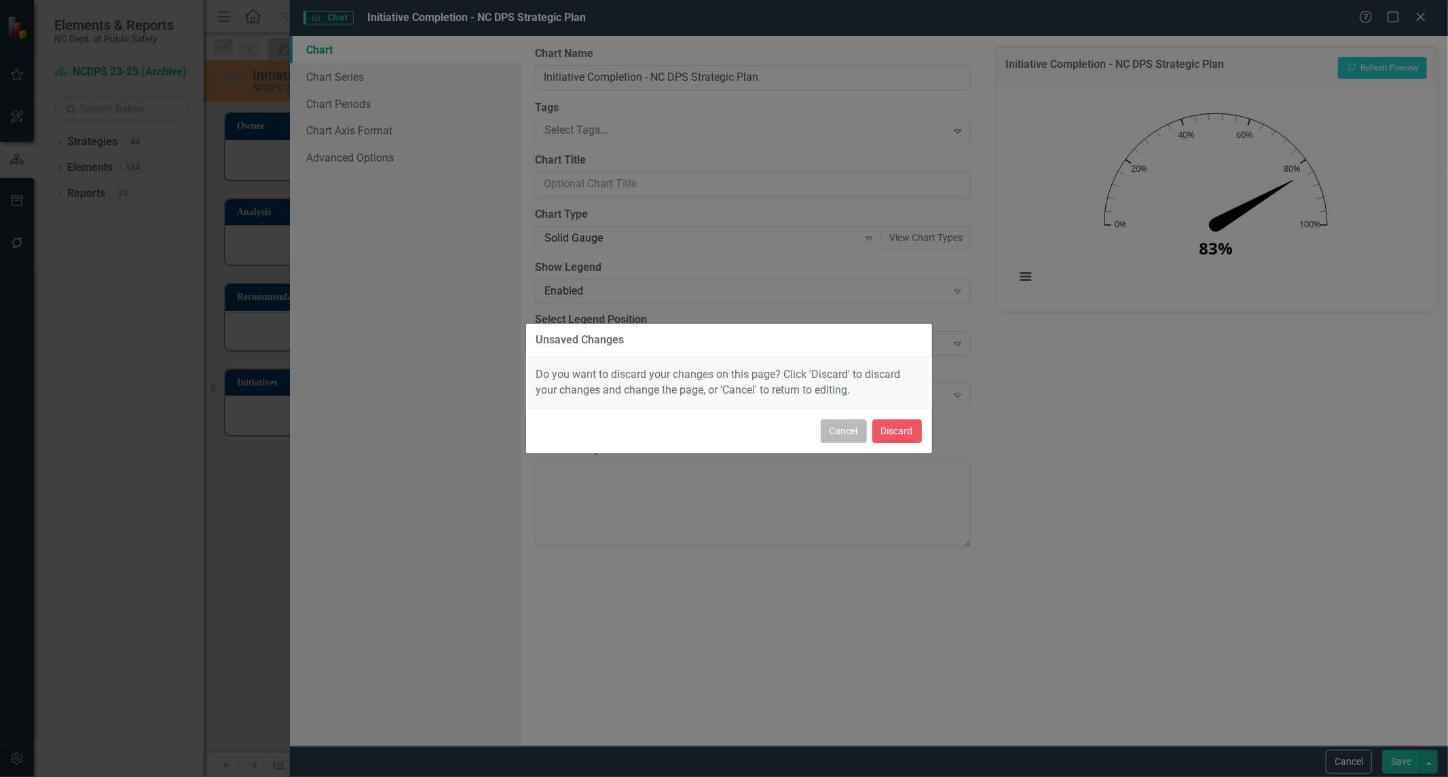
click at [844, 430] on button "Cancel" at bounding box center [844, 432] width 46 height 24
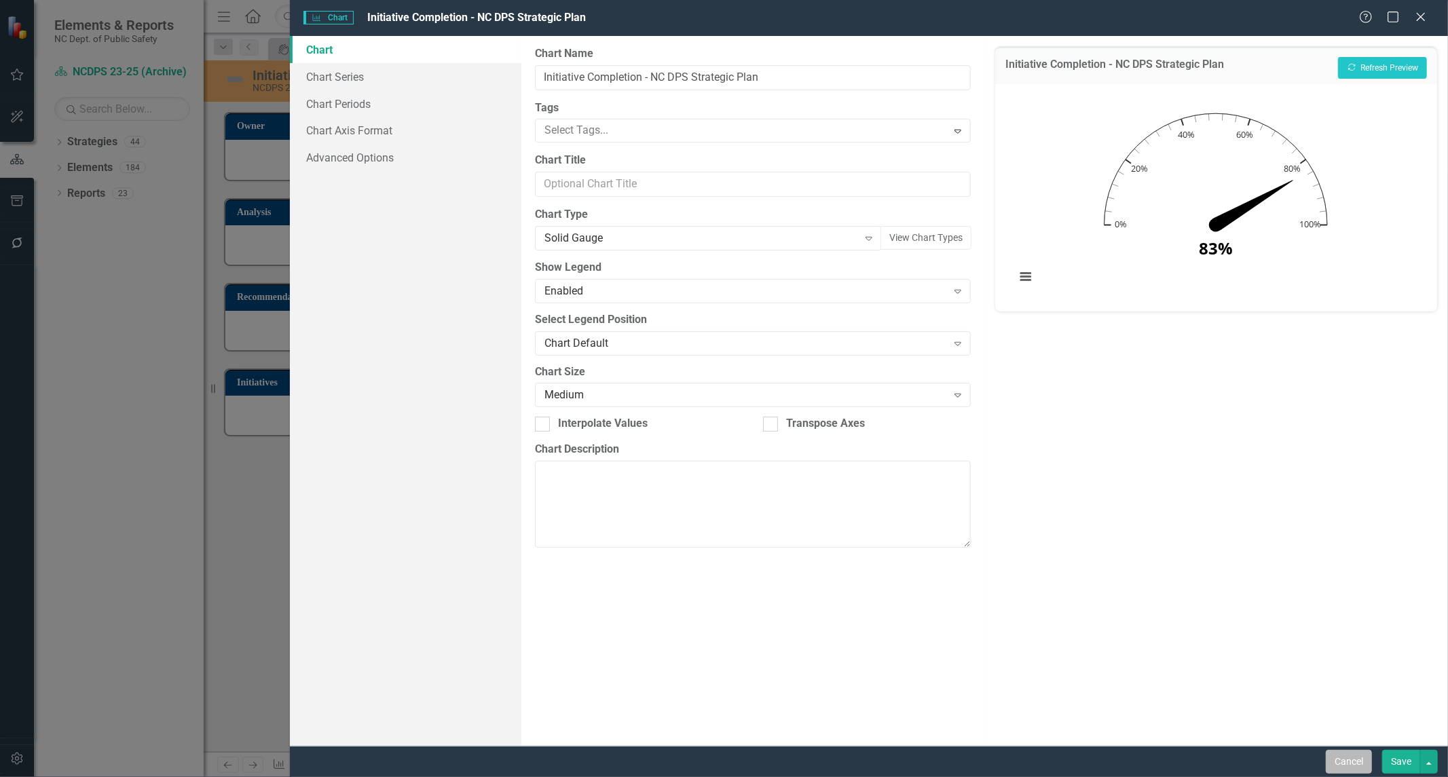
click at [1339, 763] on button "Cancel" at bounding box center [1349, 762] width 46 height 24
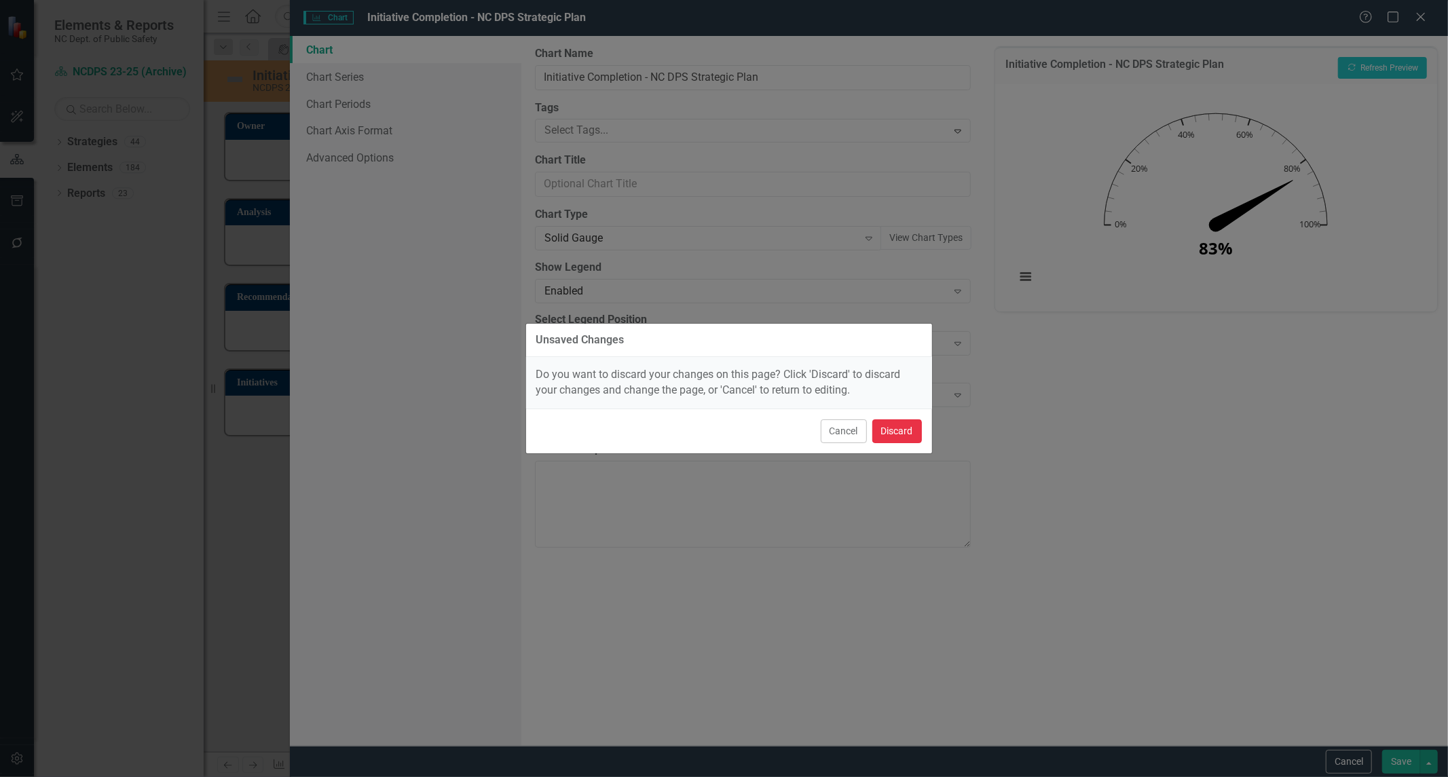
click at [898, 425] on button "Discard" at bounding box center [897, 432] width 50 height 24
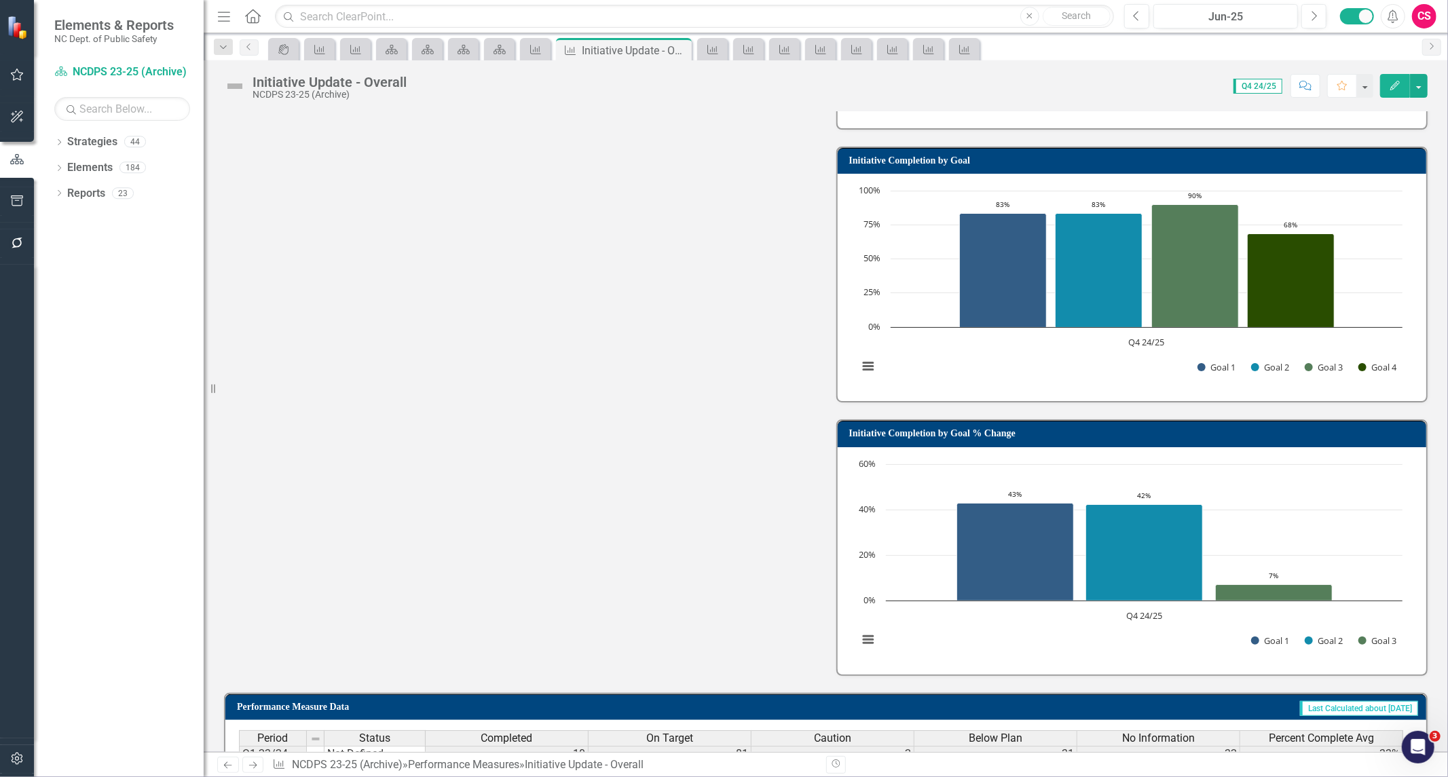
scroll to position [0, 0]
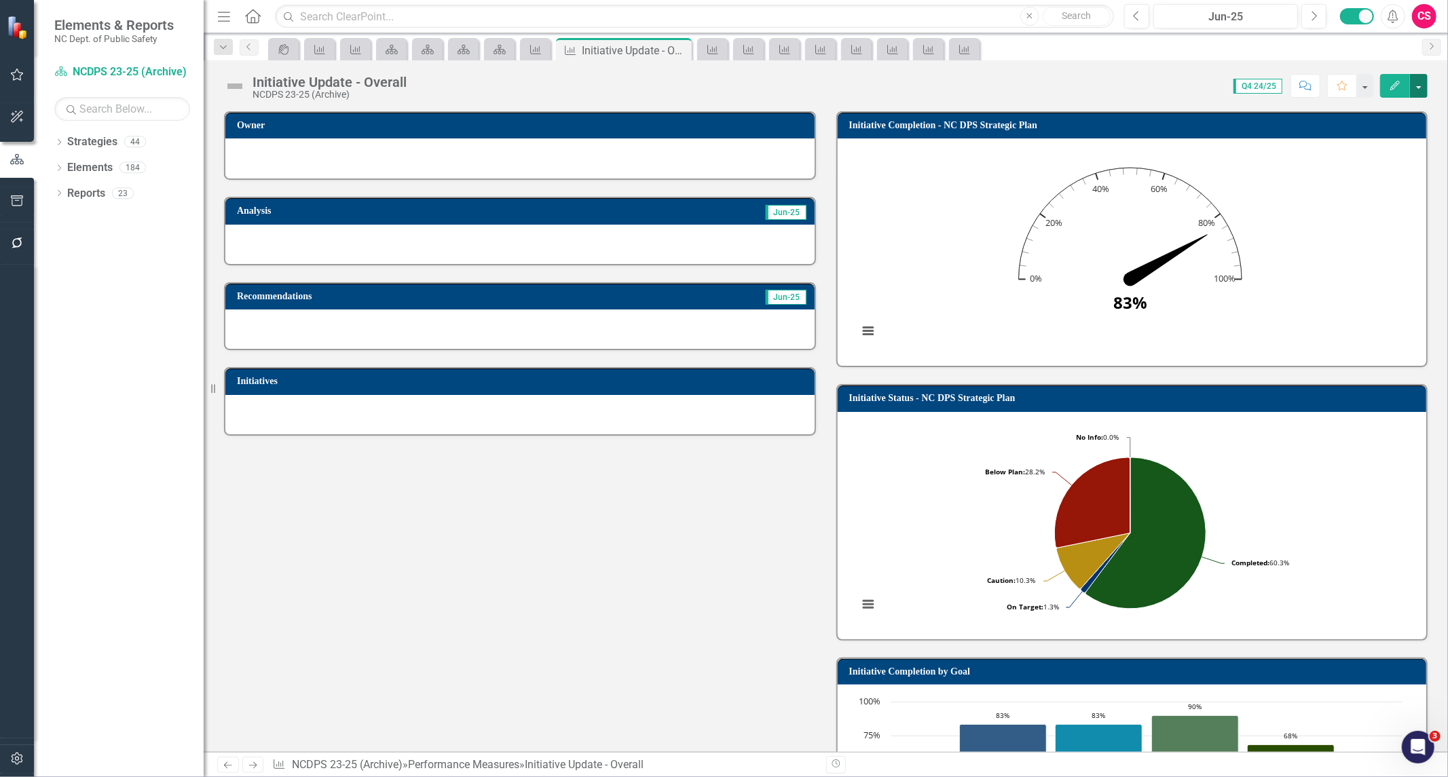
click at [1420, 96] on button "button" at bounding box center [1419, 86] width 18 height 24
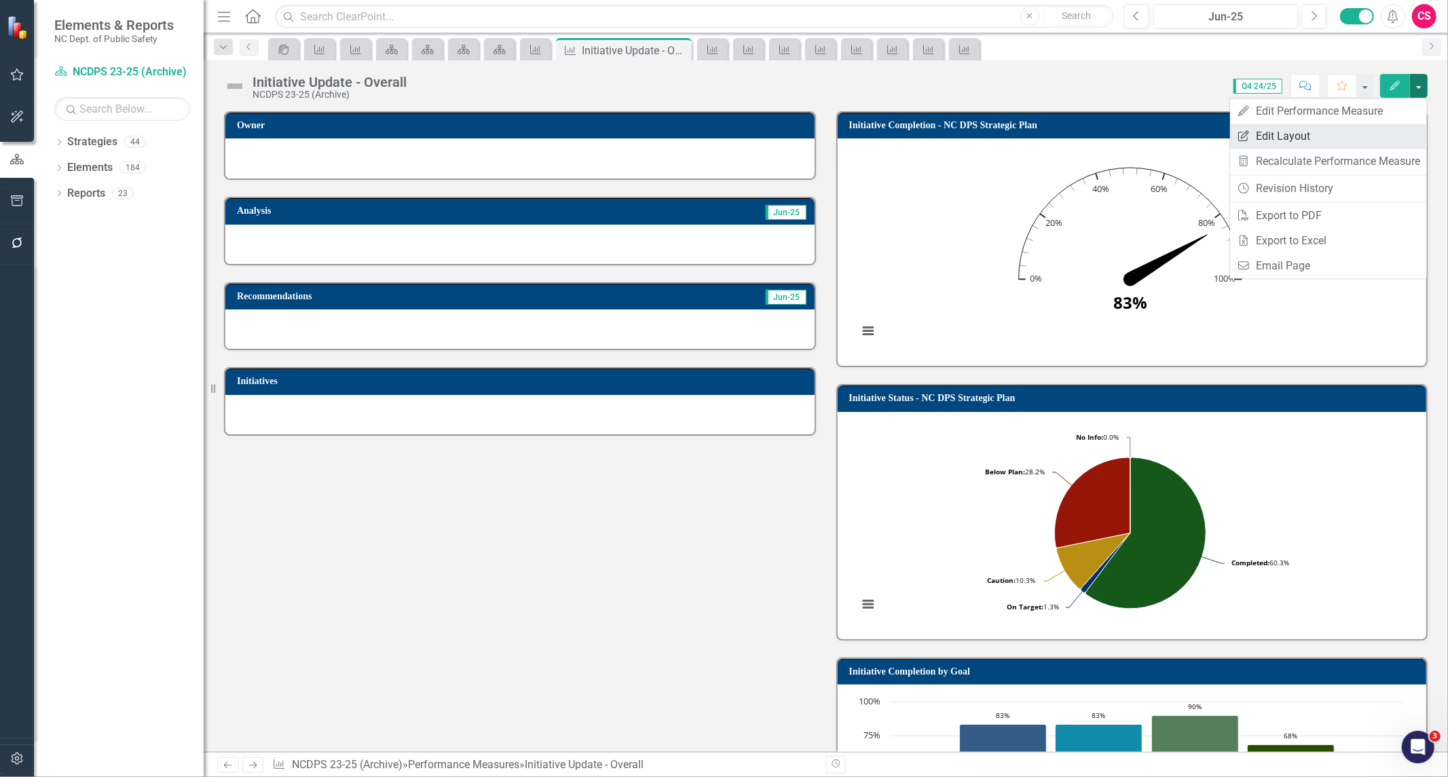
click at [1328, 131] on link "Edit Report Edit Layout" at bounding box center [1328, 136] width 197 height 25
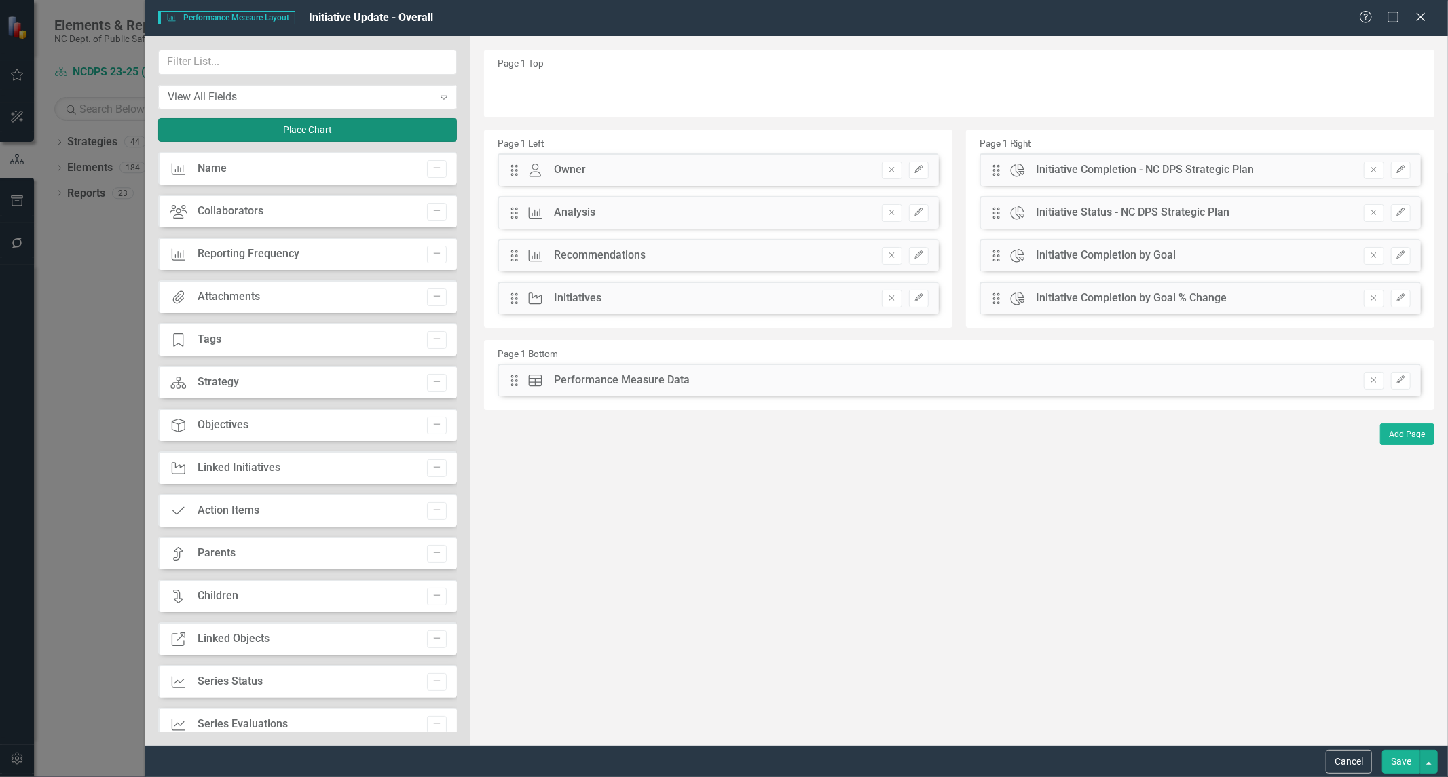
click at [274, 131] on button "Place Chart" at bounding box center [307, 130] width 299 height 24
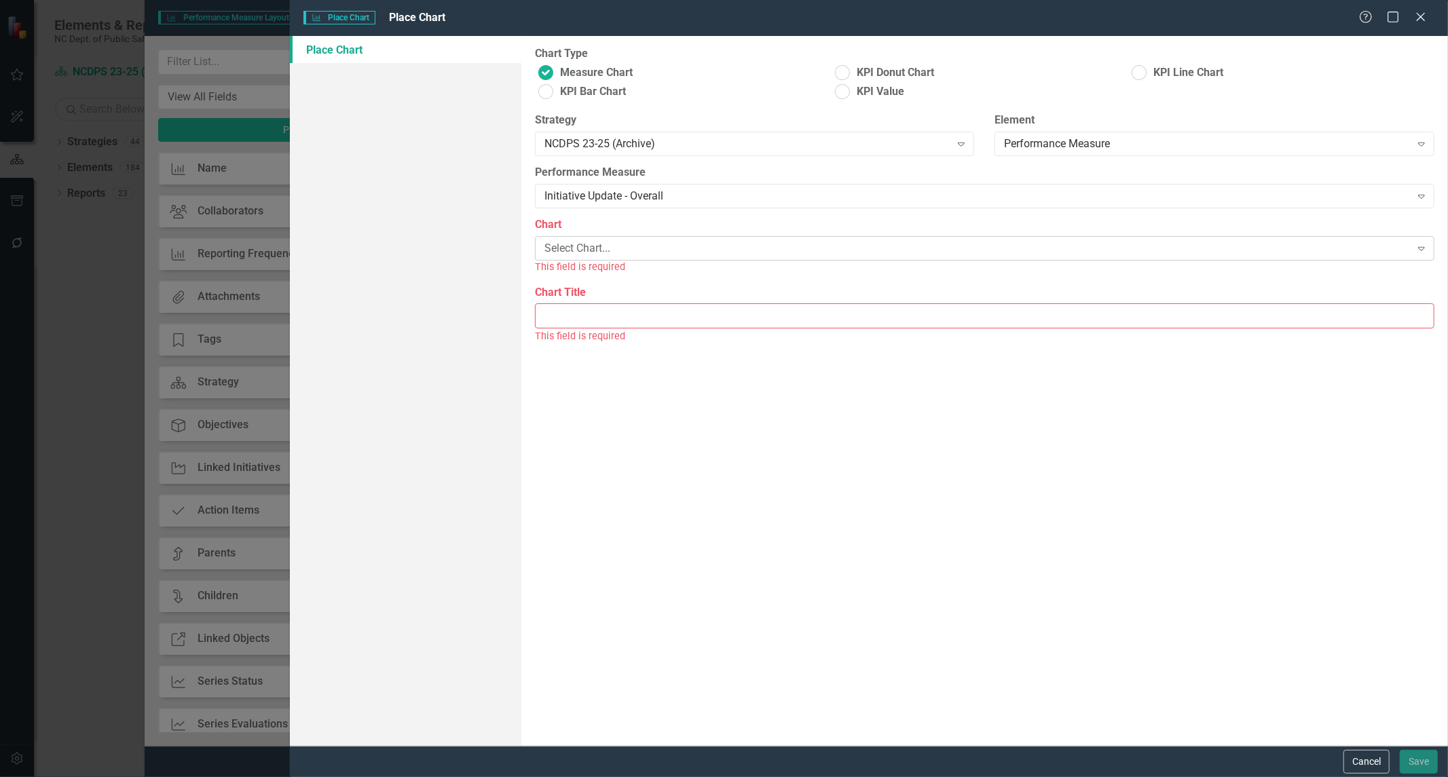
click at [584, 243] on div "Select Chart..." at bounding box center [978, 249] width 866 height 16
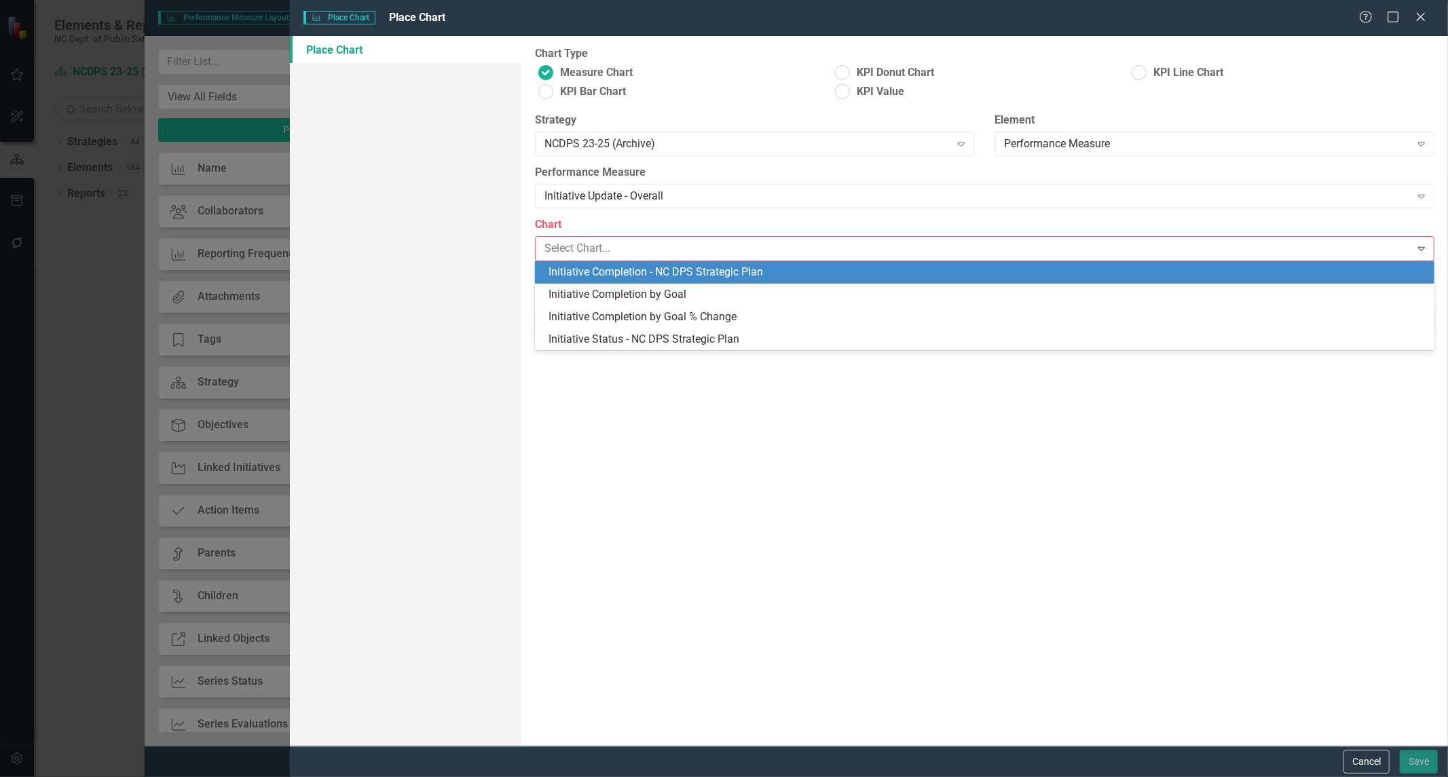
click at [585, 274] on div "Initiative Completion - NC DPS Strategic Plan" at bounding box center [988, 273] width 878 height 16
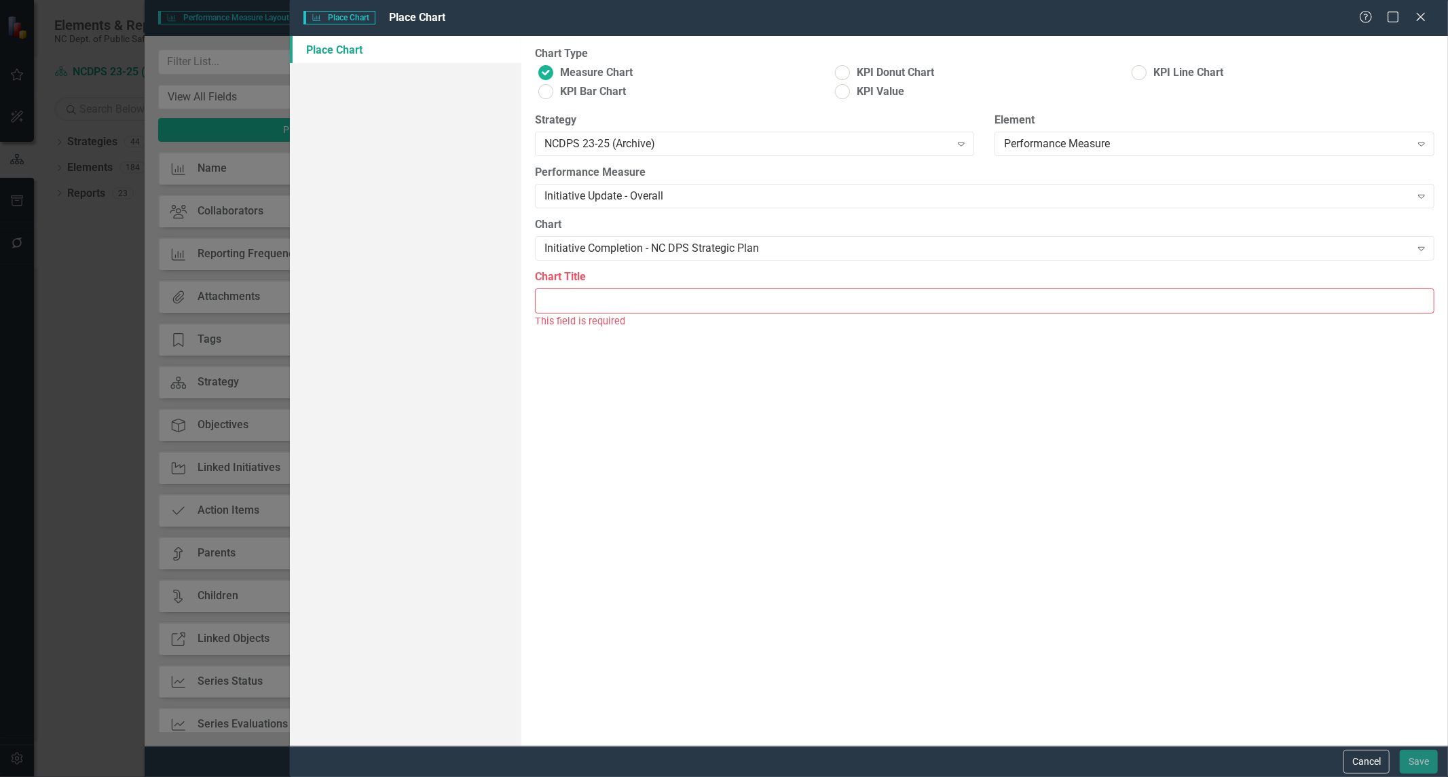
click at [594, 304] on input "Chart Title" at bounding box center [985, 301] width 900 height 25
type input "Modern Gauge"
click at [887, 90] on span "KPI Value" at bounding box center [881, 92] width 48 height 16
click at [853, 90] on input "KPI Value" at bounding box center [842, 91] width 21 height 21
radio input "true"
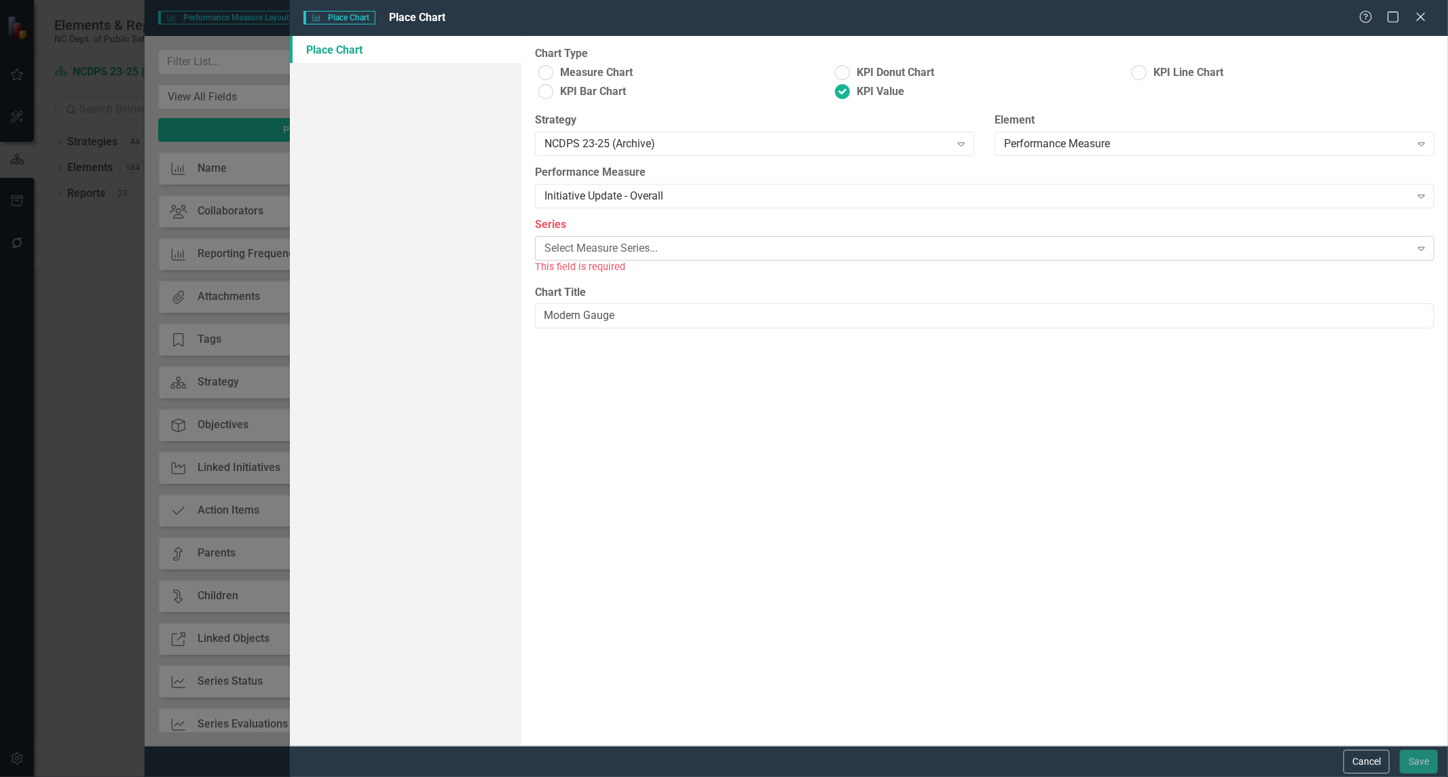
click at [836, 247] on div "Select Measure Series..." at bounding box center [978, 249] width 866 height 16
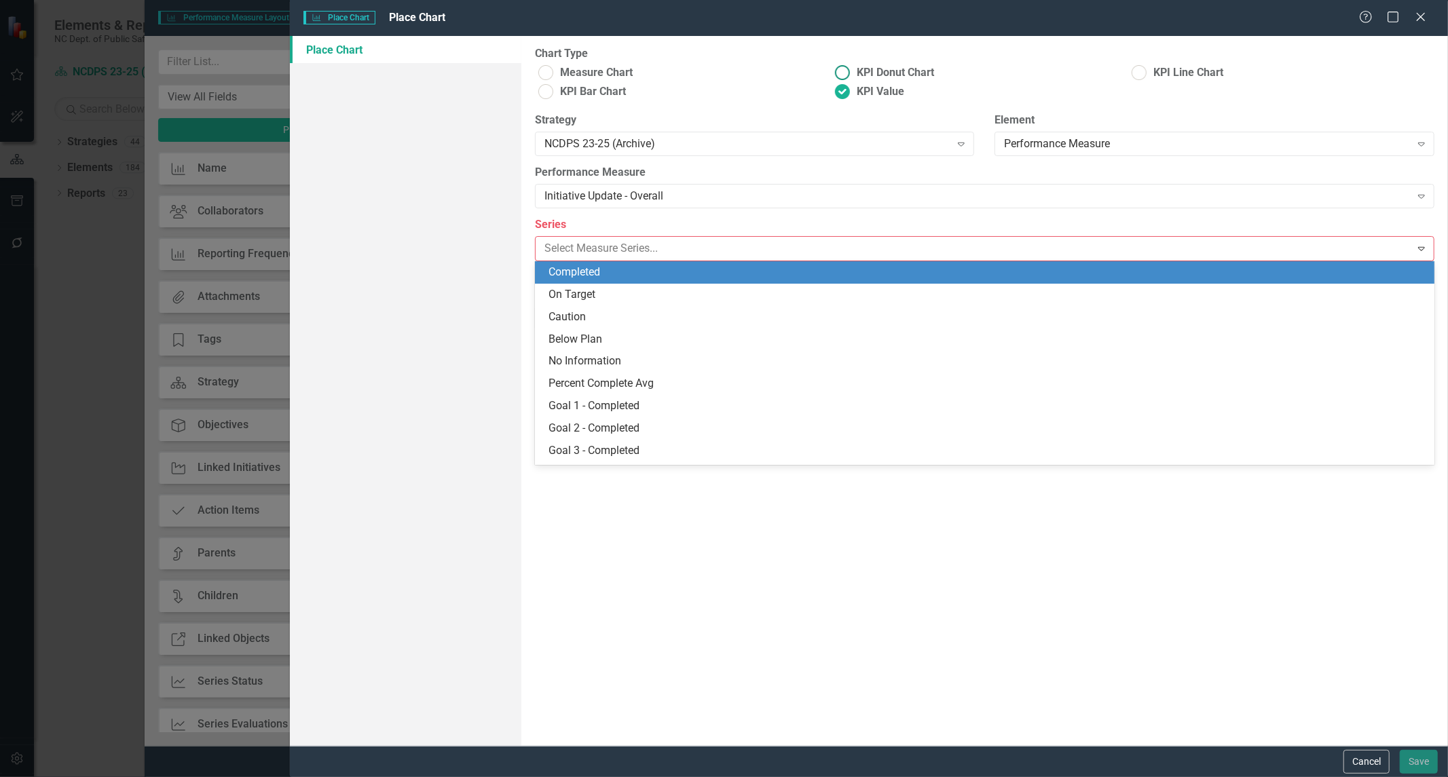
click at [877, 75] on span "KPI Donut Chart" at bounding box center [895, 73] width 77 height 16
click at [853, 75] on input "KPI Donut Chart" at bounding box center [842, 72] width 21 height 21
radio input "true"
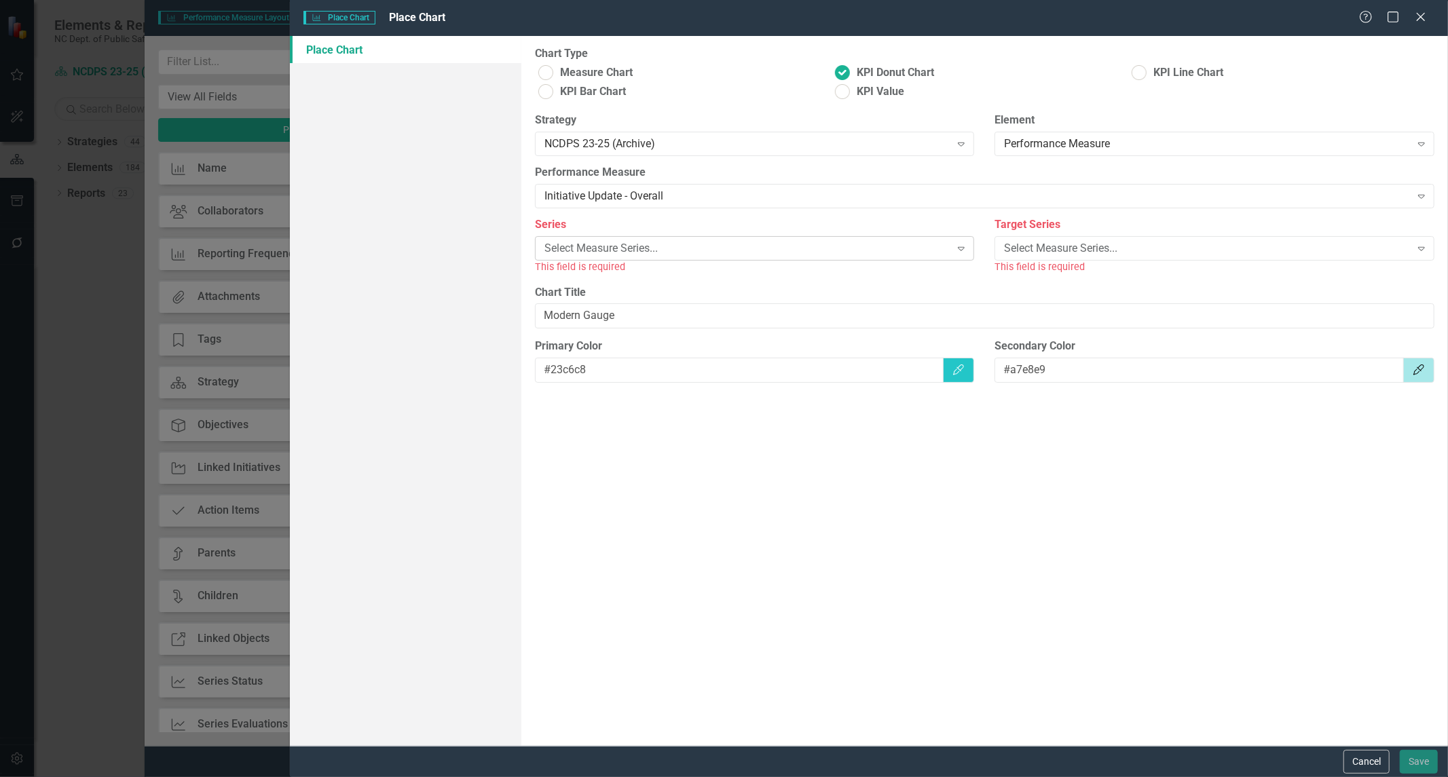
click at [836, 248] on div "Select Measure Series..." at bounding box center [748, 249] width 406 height 16
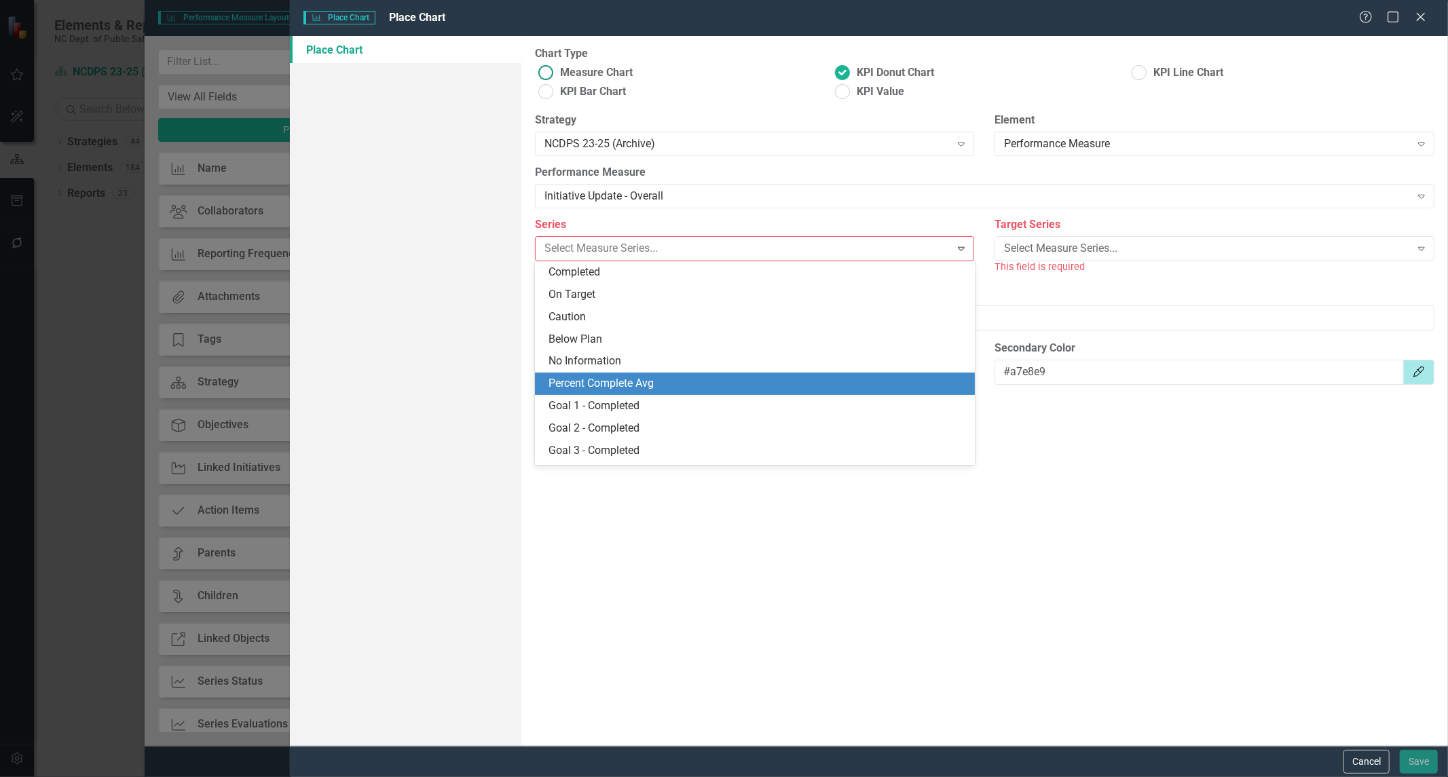
click at [609, 79] on span "Measure Chart" at bounding box center [596, 73] width 73 height 16
click at [556, 79] on input "Measure Chart" at bounding box center [545, 72] width 21 height 21
radio input "true"
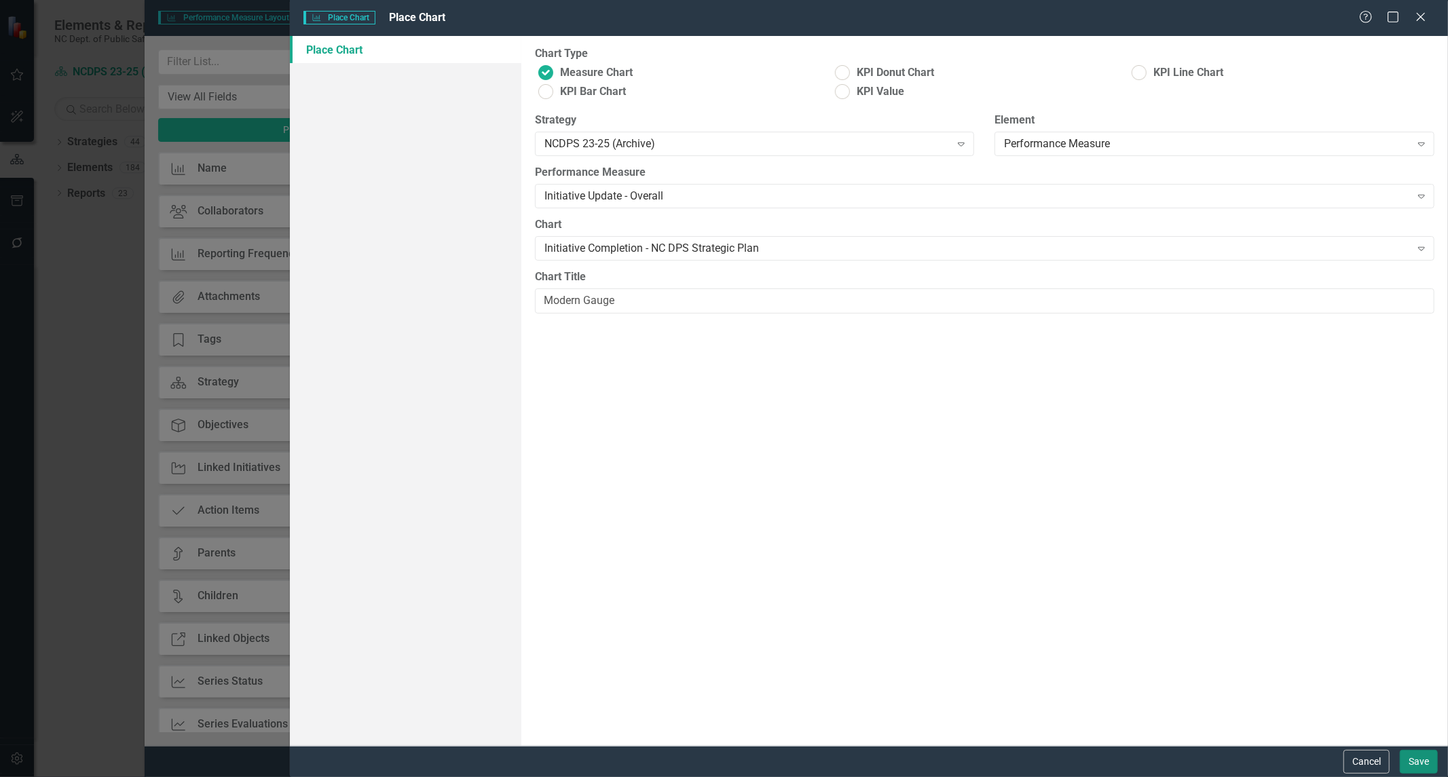
click at [1416, 762] on button "Save" at bounding box center [1419, 762] width 38 height 24
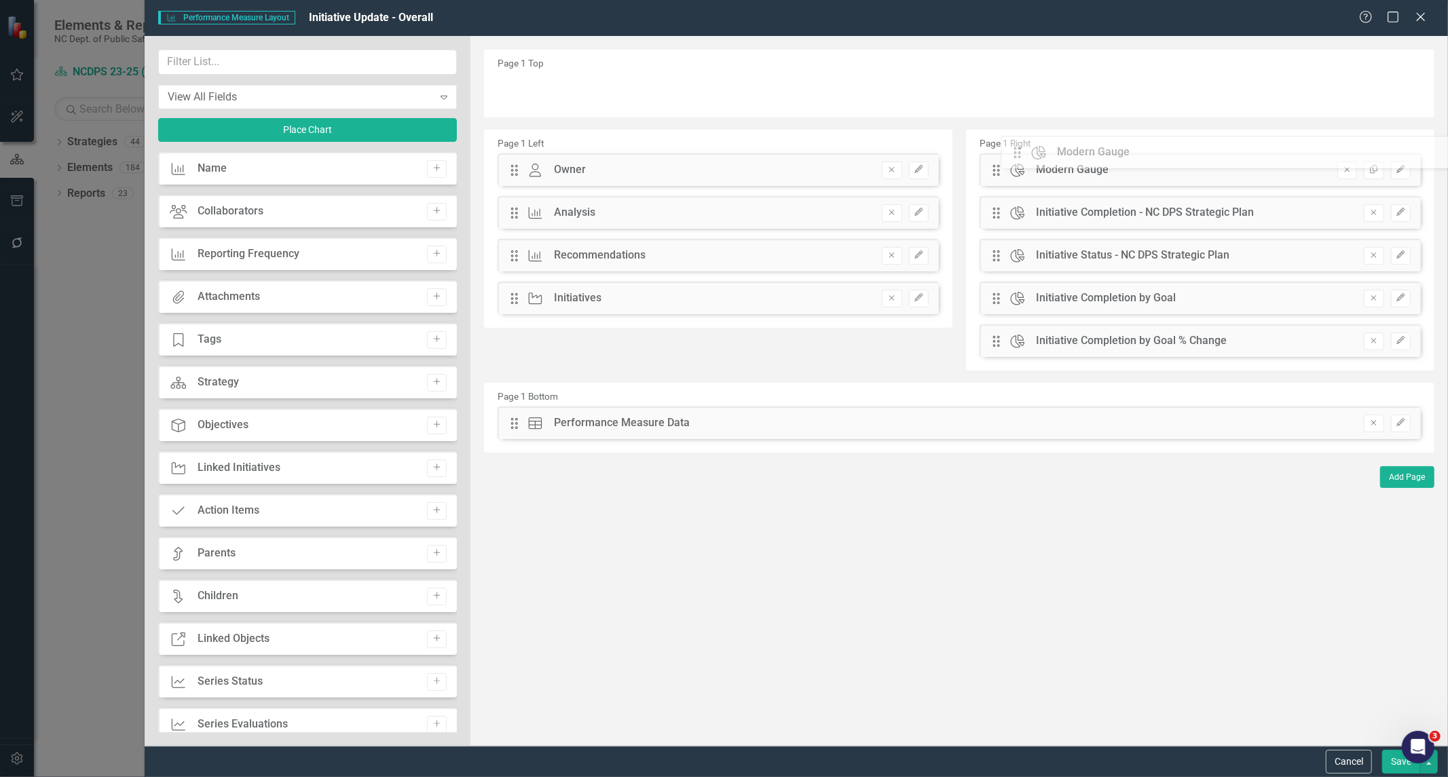
drag, startPoint x: 508, startPoint y: 88, endPoint x: 1021, endPoint y: 151, distance: 517.1
click at [1387, 759] on button "Save" at bounding box center [1401, 762] width 38 height 24
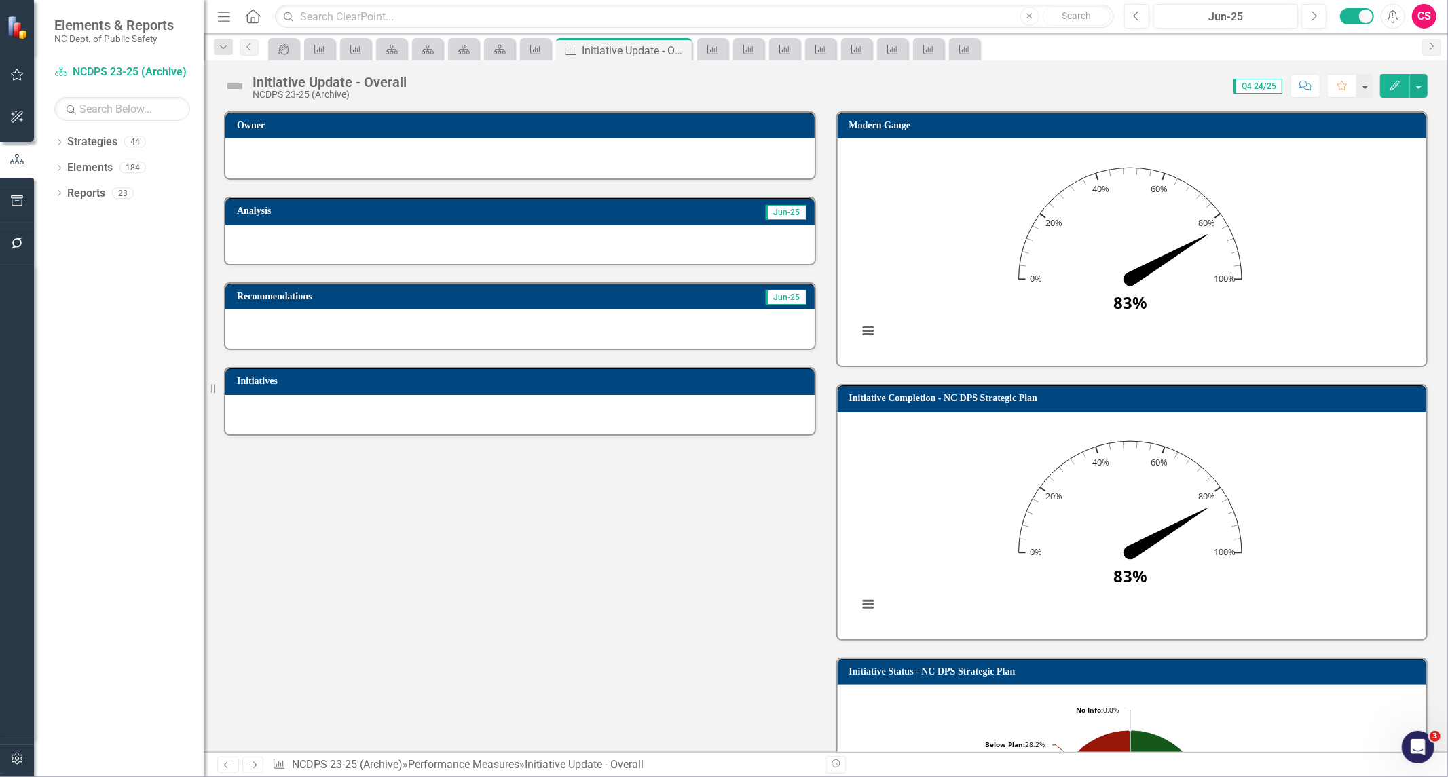
click at [927, 394] on h3 "Initiative Completion - NC DPS Strategic Plan" at bounding box center [1134, 398] width 571 height 10
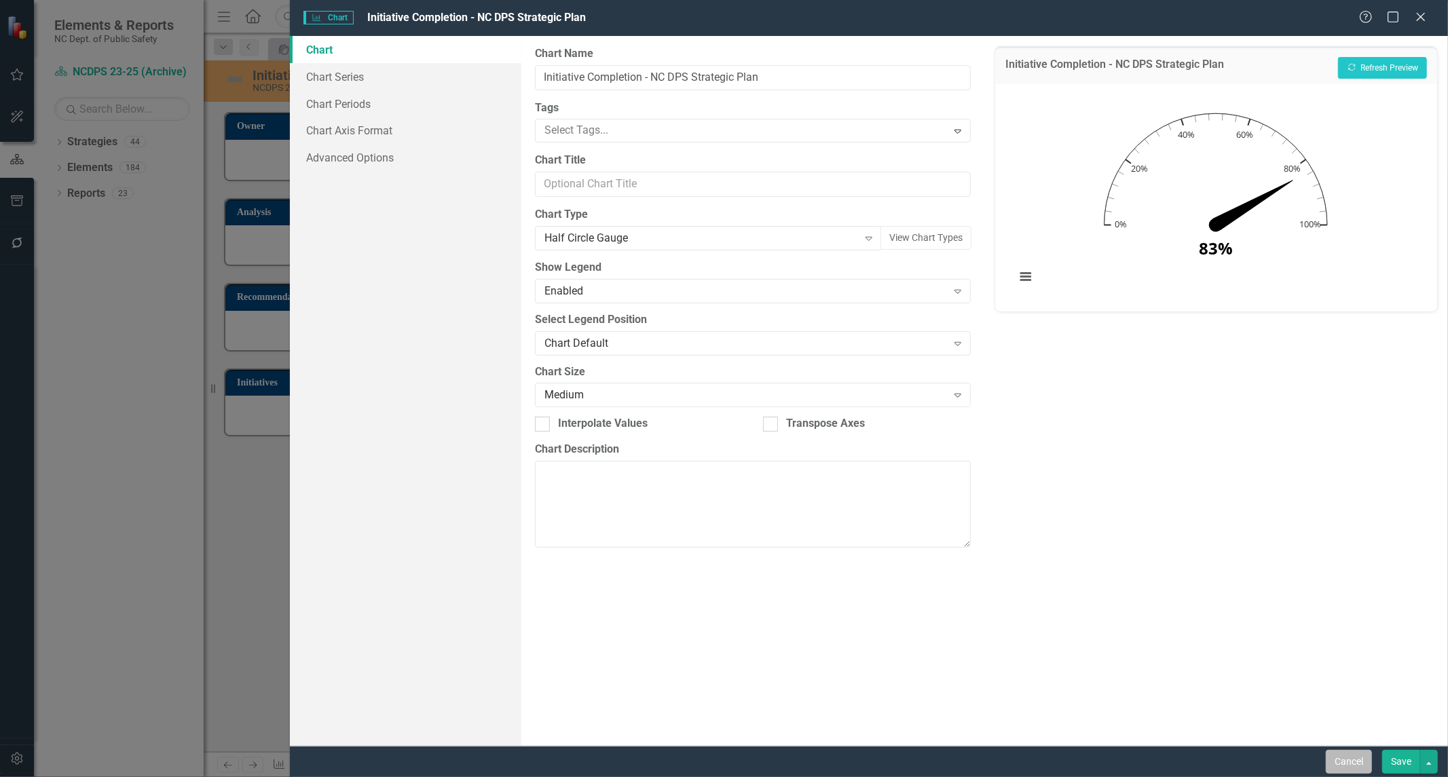
click at [1342, 757] on button "Cancel" at bounding box center [1349, 762] width 46 height 24
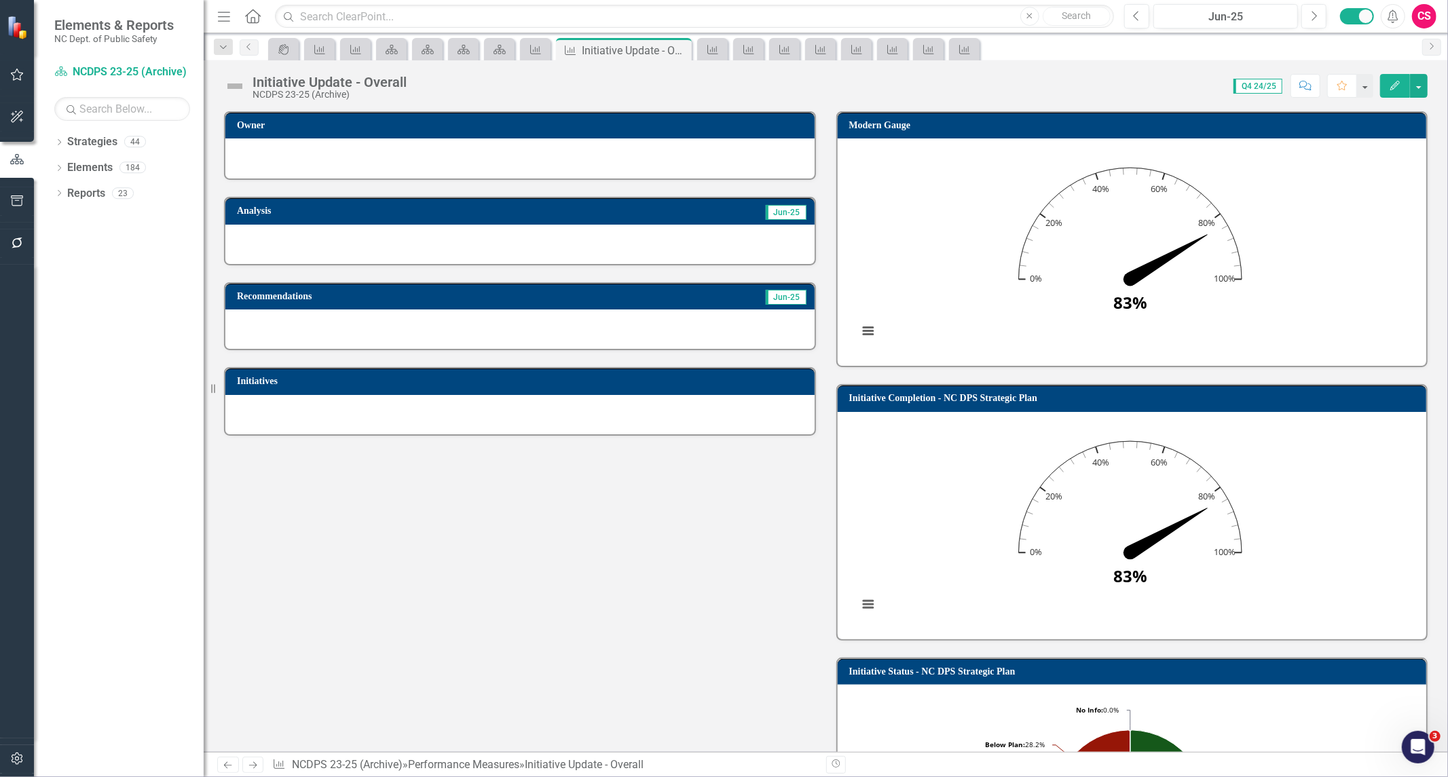
click at [1039, 394] on h3 "Initiative Completion - NC DPS Strategic Plan" at bounding box center [1134, 398] width 571 height 10
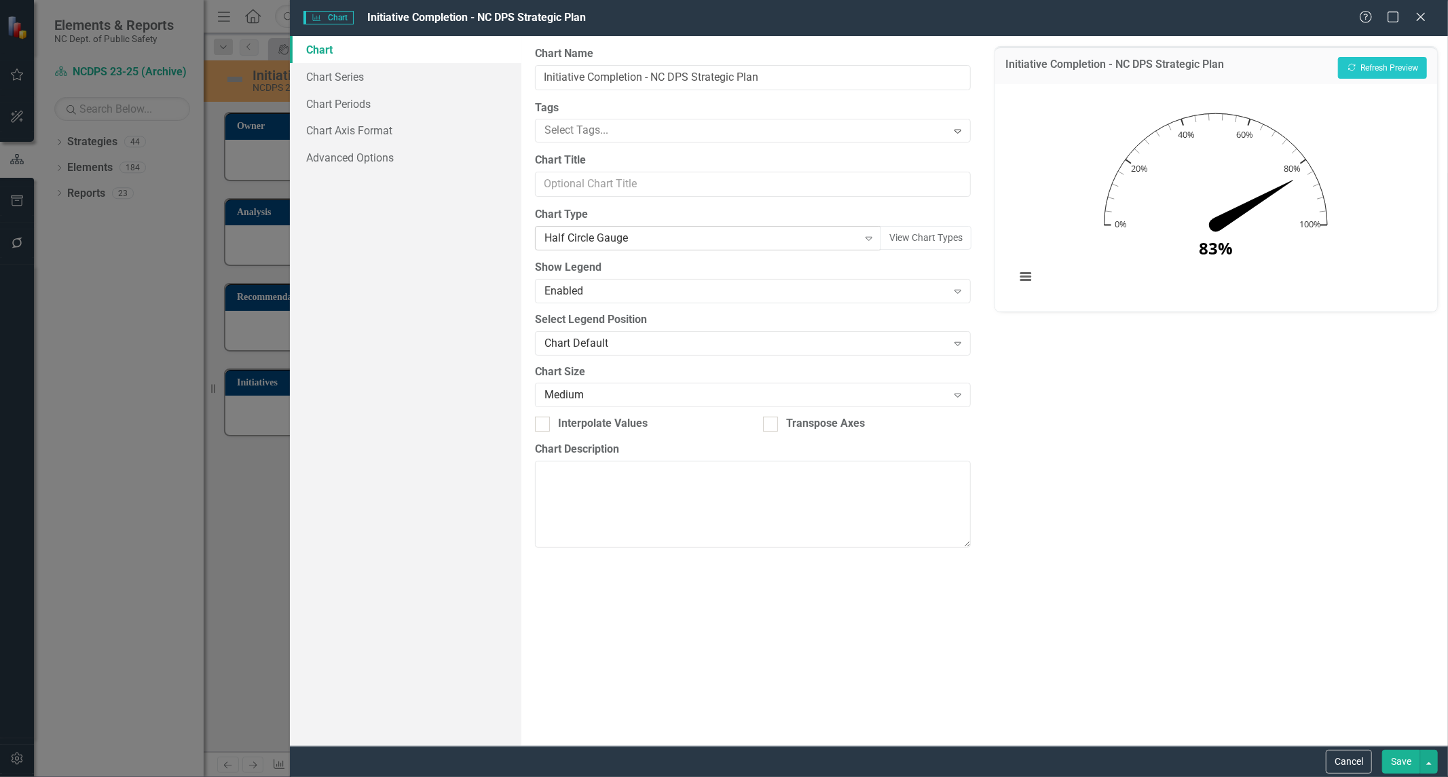
click at [616, 236] on div "Half Circle Gauge" at bounding box center [702, 239] width 314 height 16
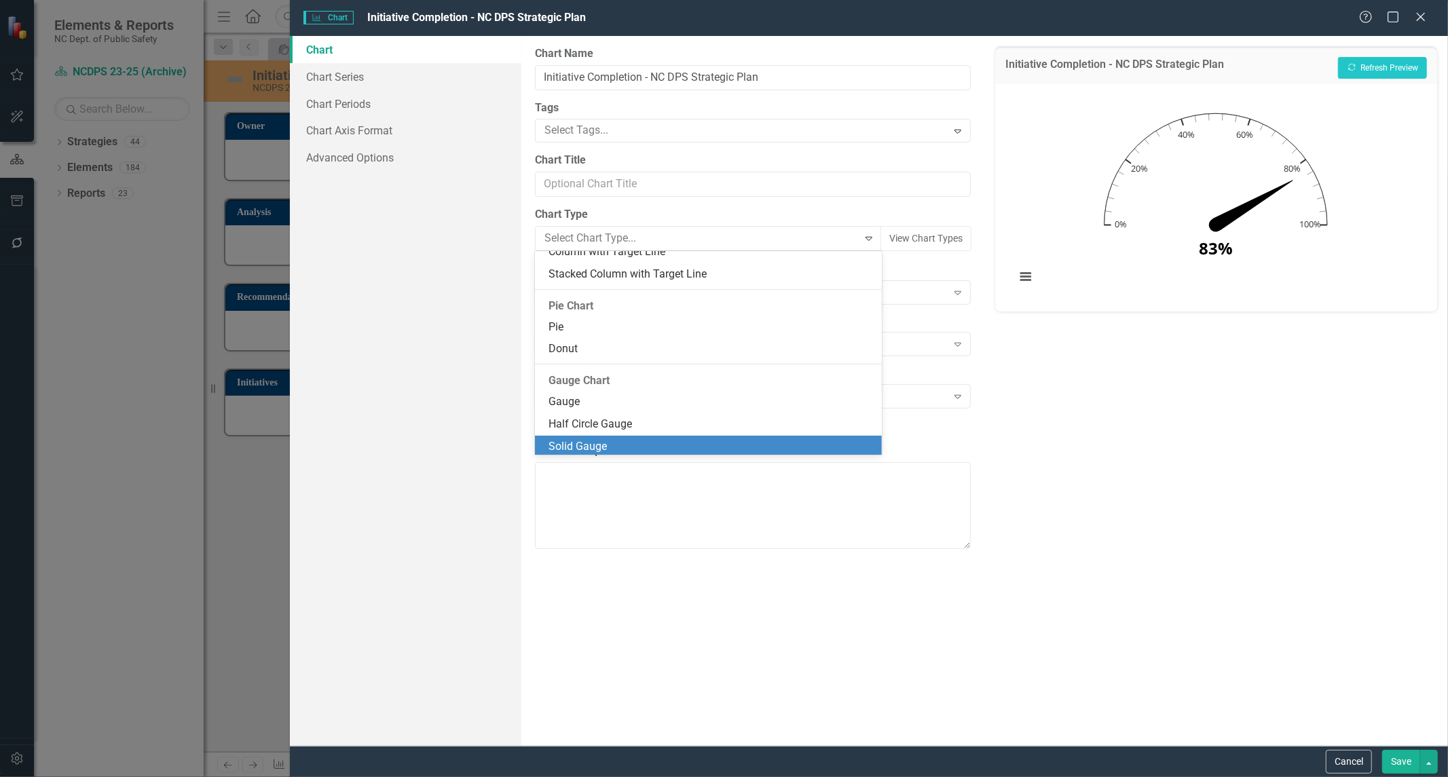
scroll to position [831, 0]
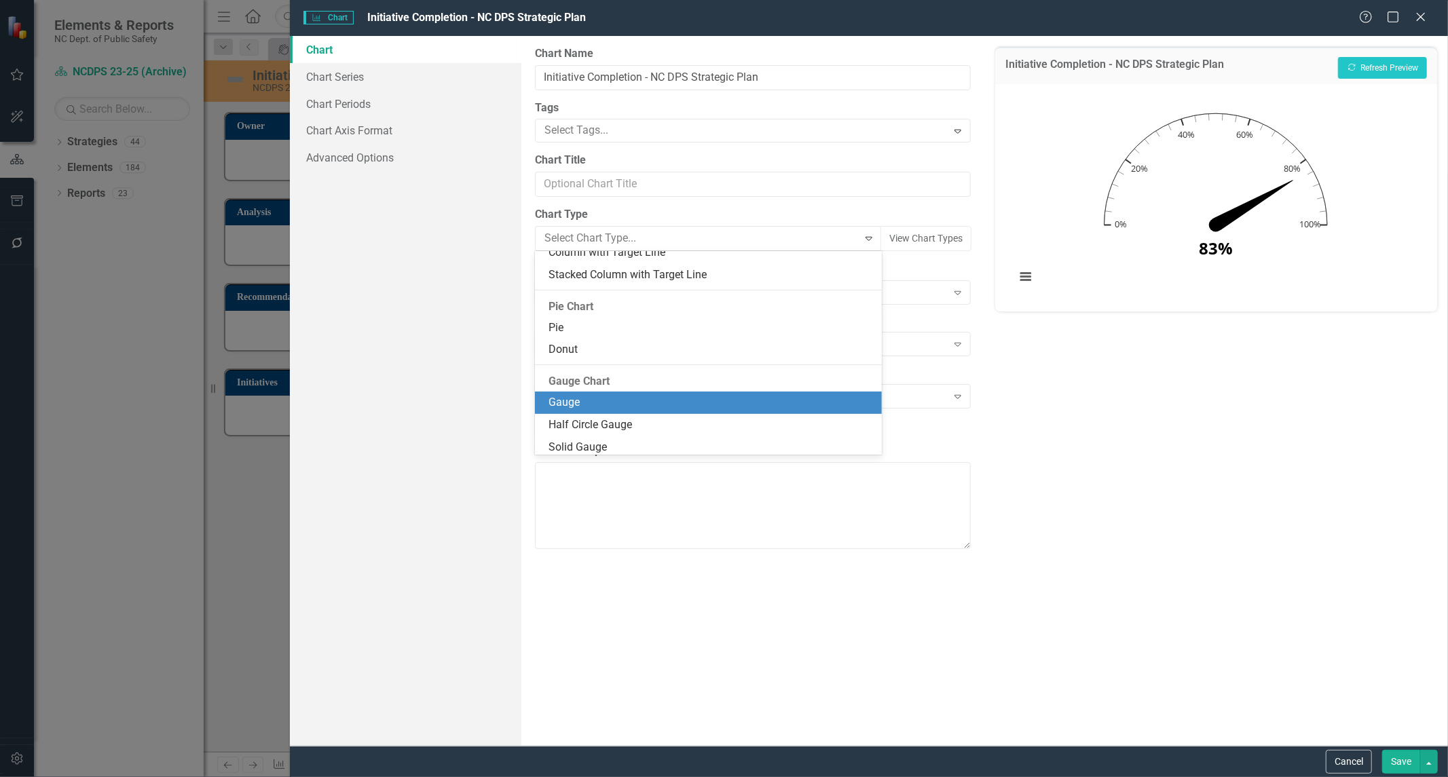
click at [575, 405] on div "Gauge" at bounding box center [711, 403] width 325 height 16
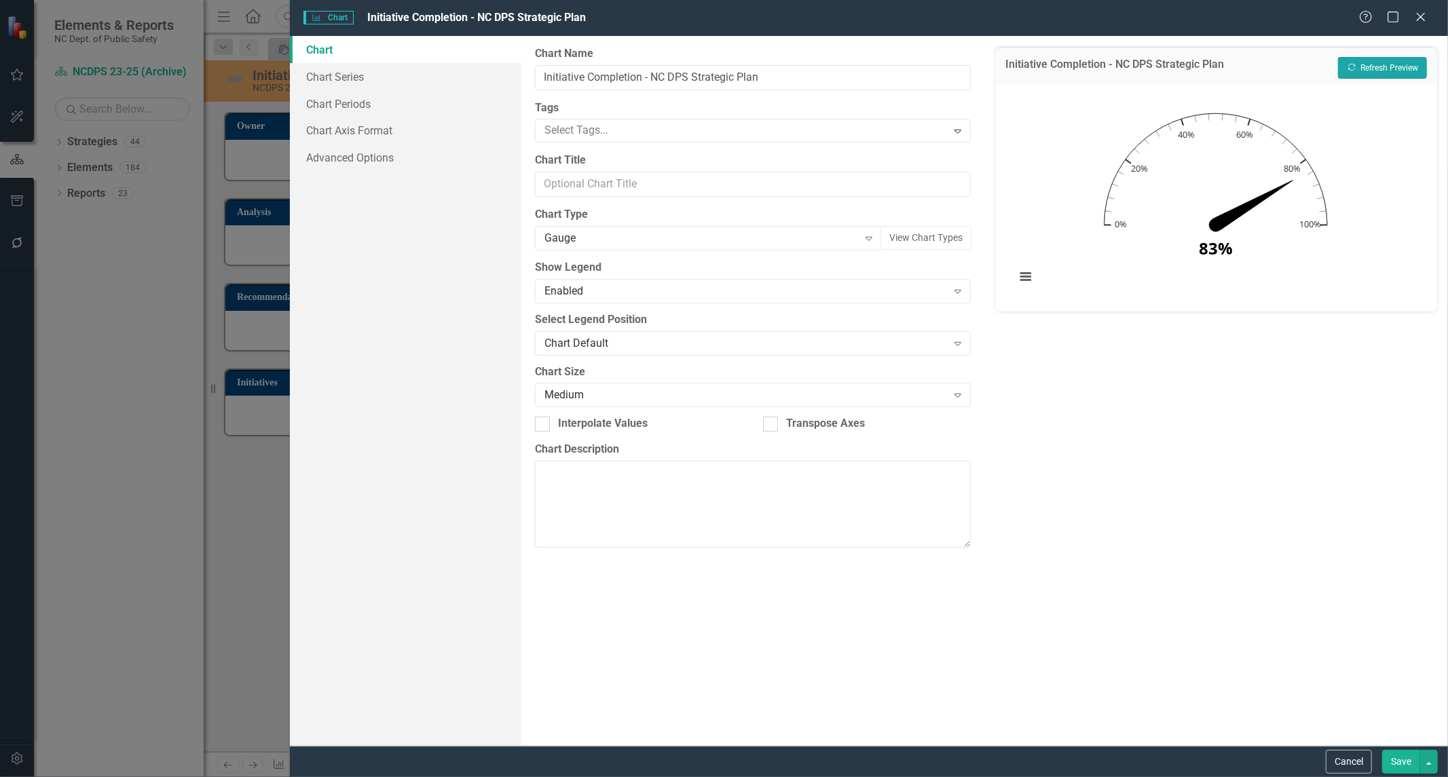
click at [1401, 66] on button "Recalculate Refresh Preview" at bounding box center [1382, 68] width 89 height 22
click at [662, 246] on div "Gauge Expand" at bounding box center [709, 238] width 348 height 24
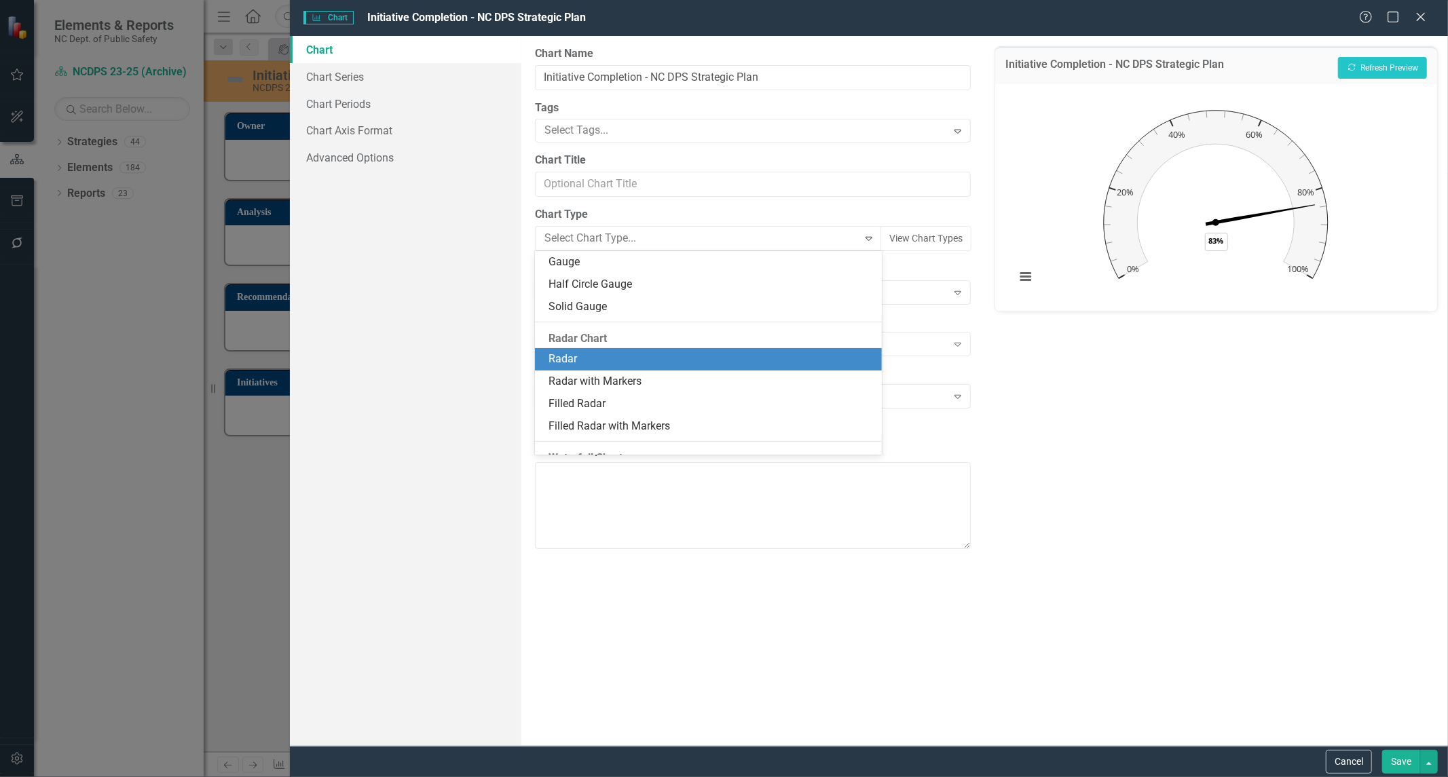
scroll to position [0, 0]
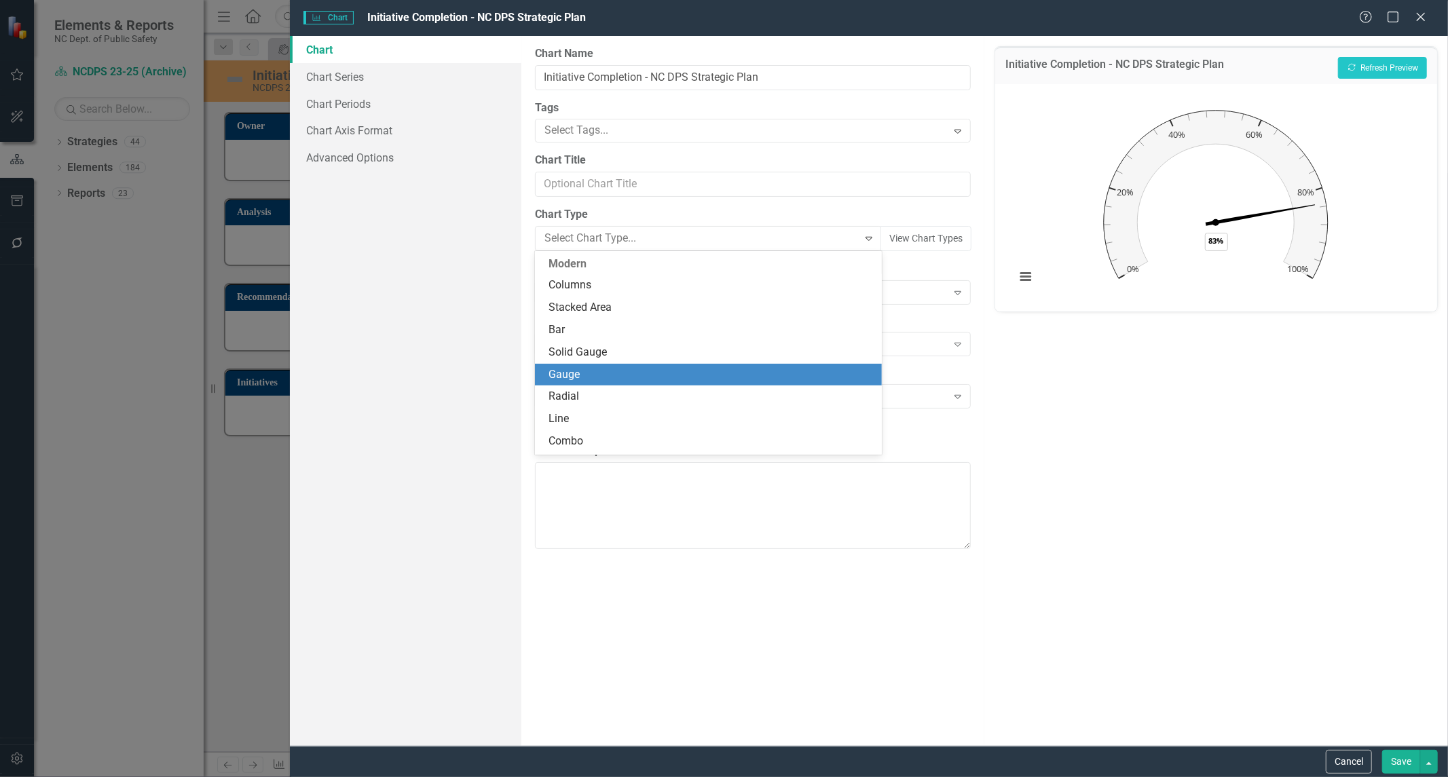
click at [592, 378] on div "Gauge" at bounding box center [711, 375] width 325 height 16
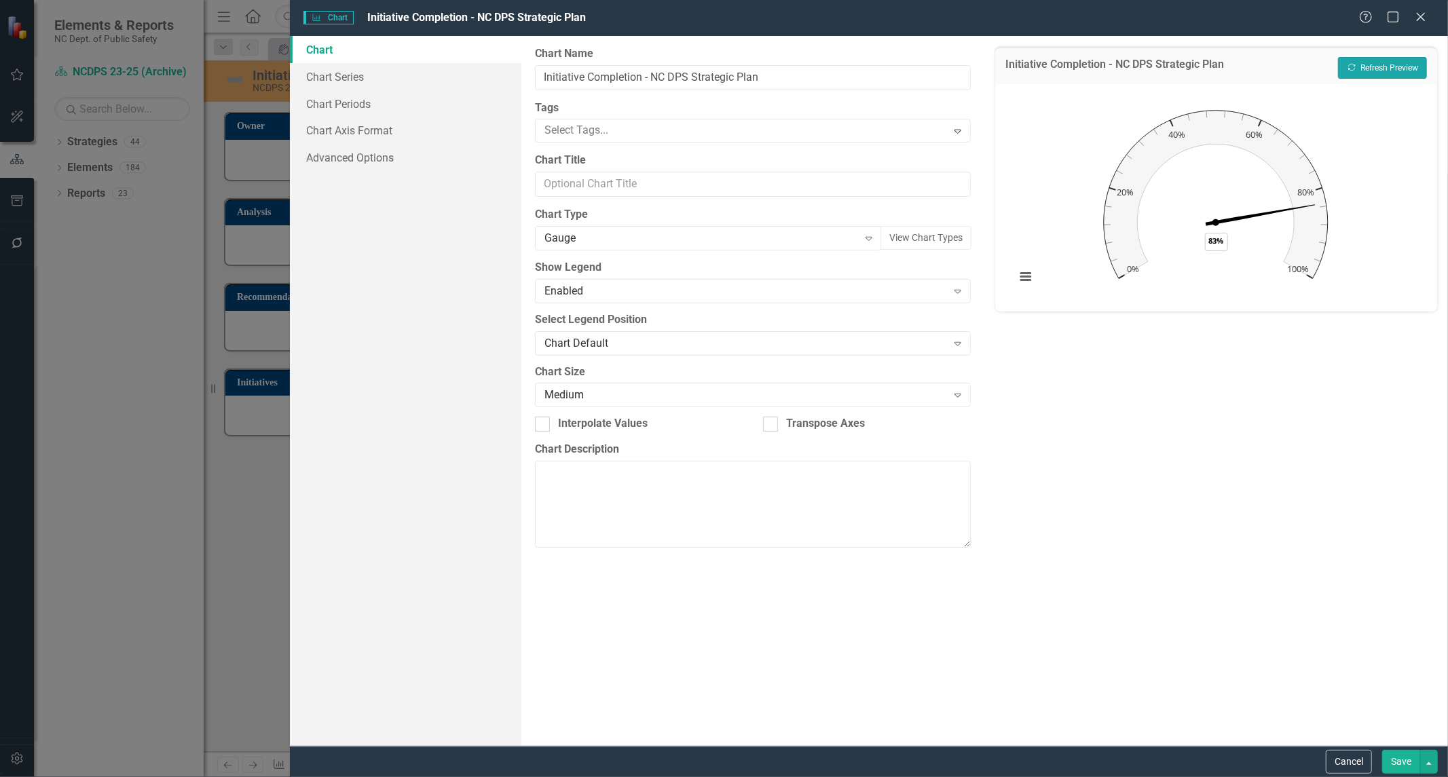
click at [1361, 59] on button "Recalculate Refresh Preview" at bounding box center [1382, 68] width 89 height 22
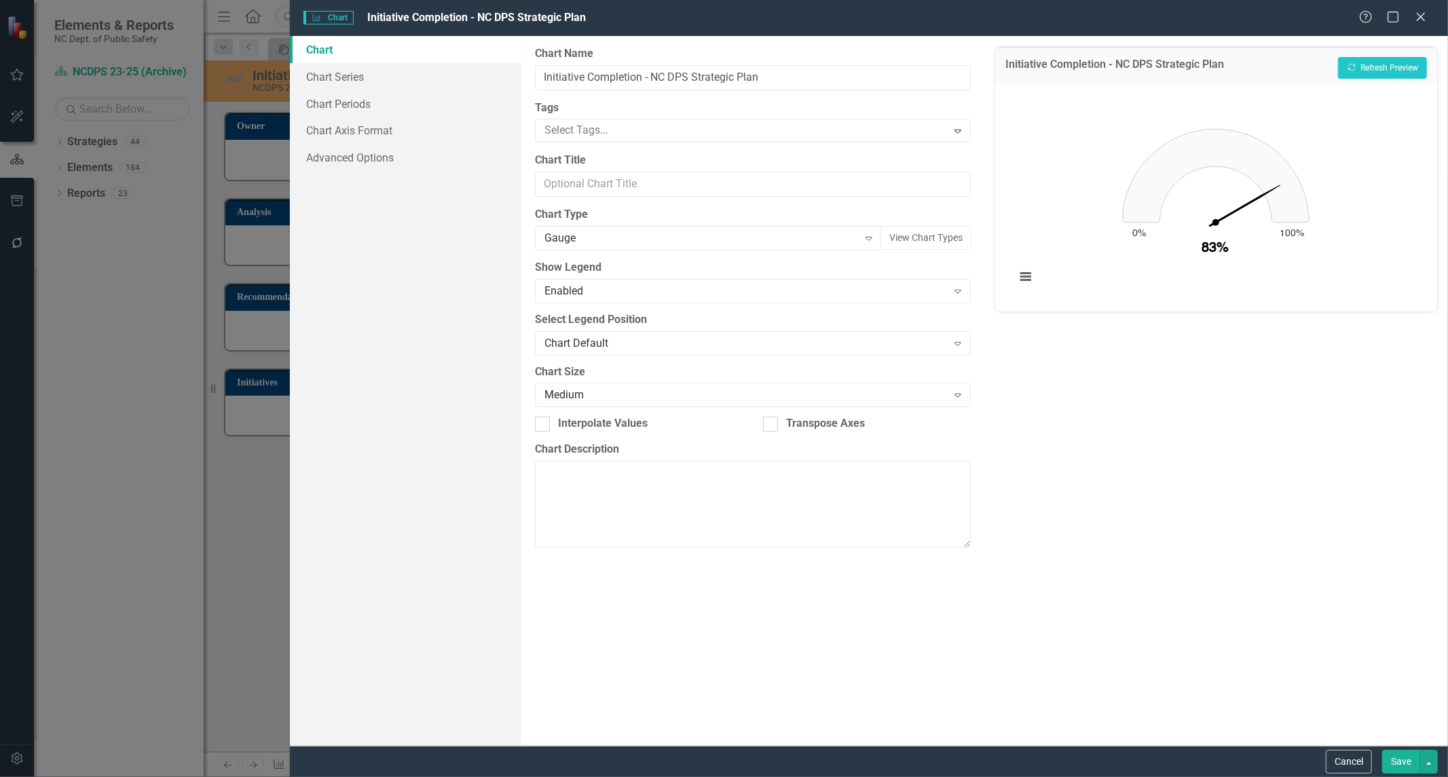
click at [1401, 758] on button "Save" at bounding box center [1401, 762] width 38 height 24
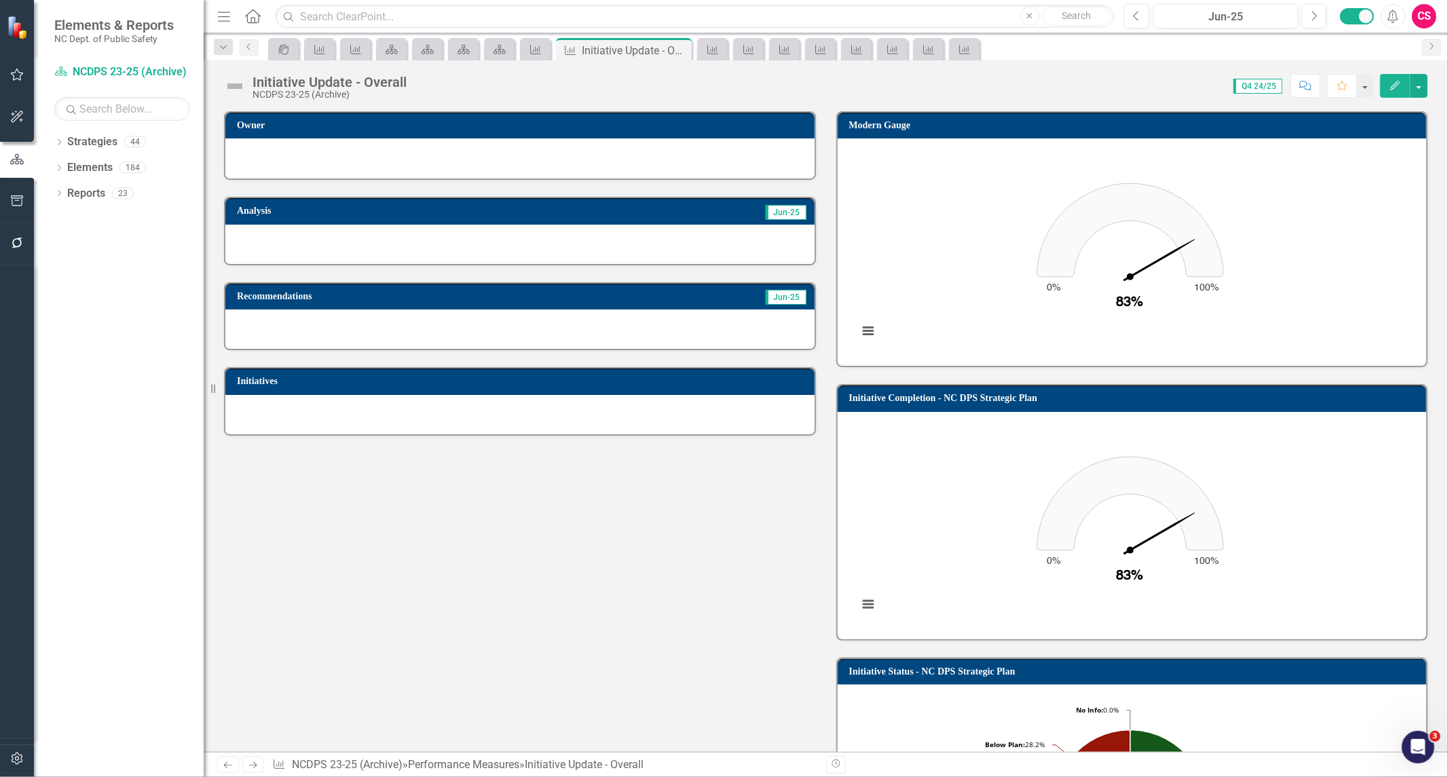
click at [981, 395] on h3 "Initiative Completion - NC DPS Strategic Plan" at bounding box center [1134, 398] width 571 height 10
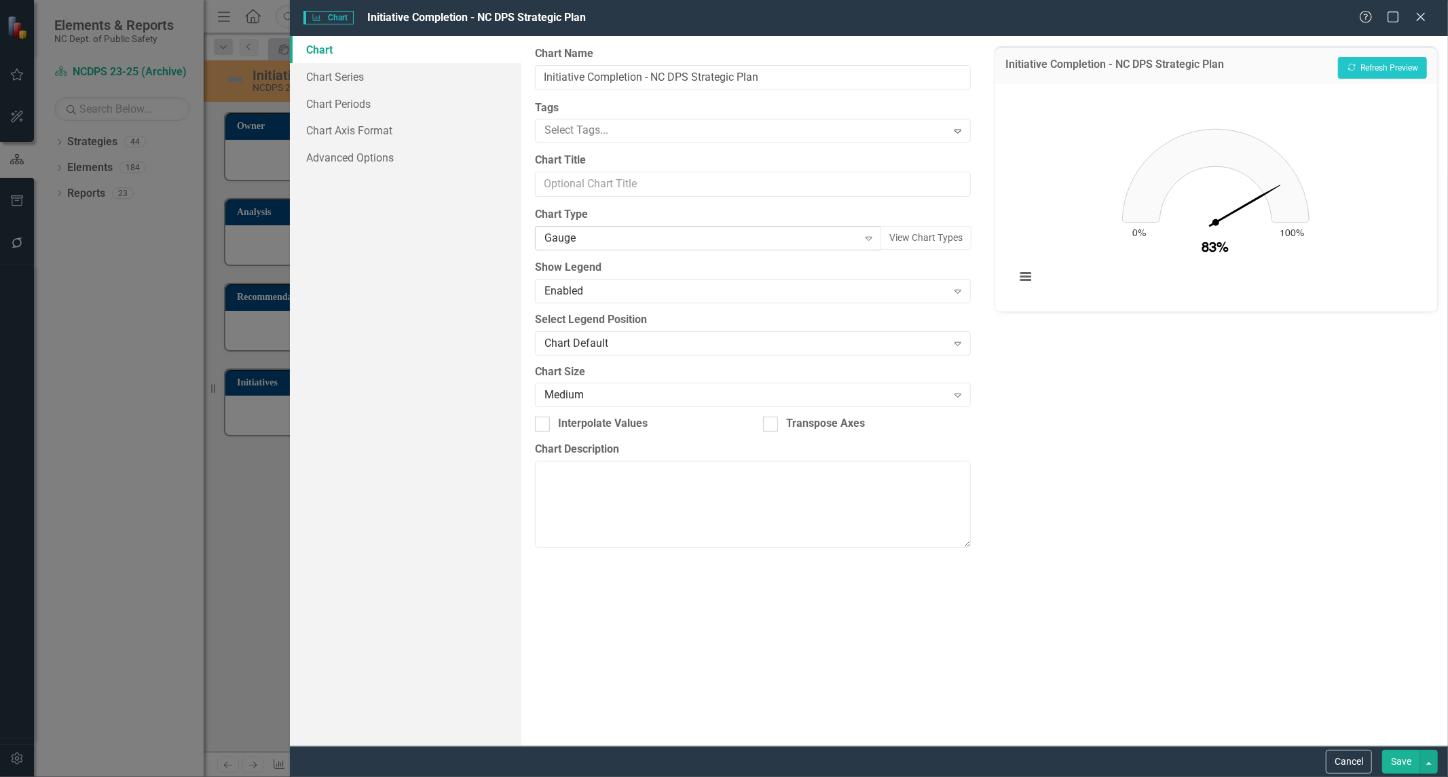
click at [608, 244] on div "Gauge" at bounding box center [702, 239] width 314 height 16
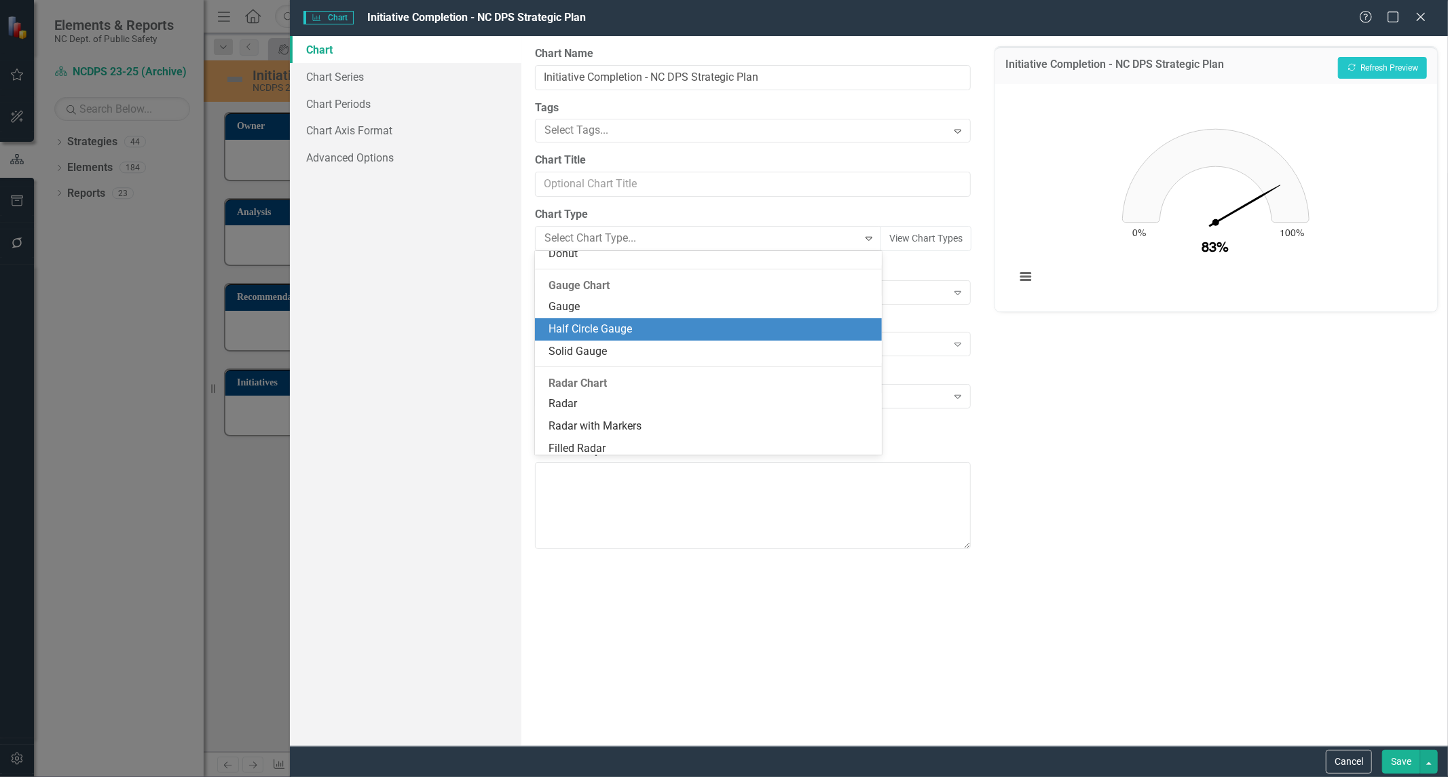
click at [623, 326] on div "Half Circle Gauge" at bounding box center [711, 330] width 325 height 16
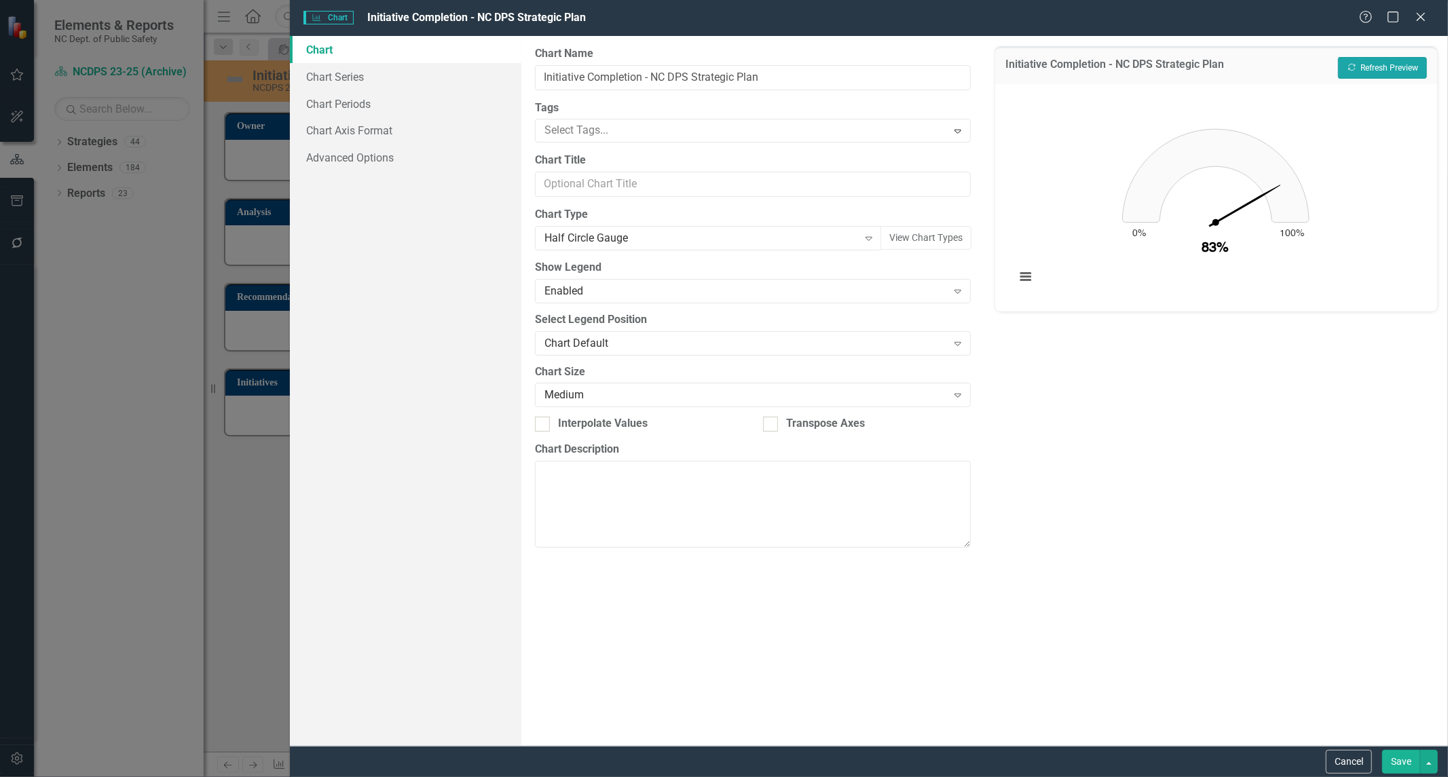
click at [1367, 71] on button "Recalculate Refresh Preview" at bounding box center [1382, 68] width 89 height 22
click at [1397, 759] on button "Save" at bounding box center [1401, 762] width 38 height 24
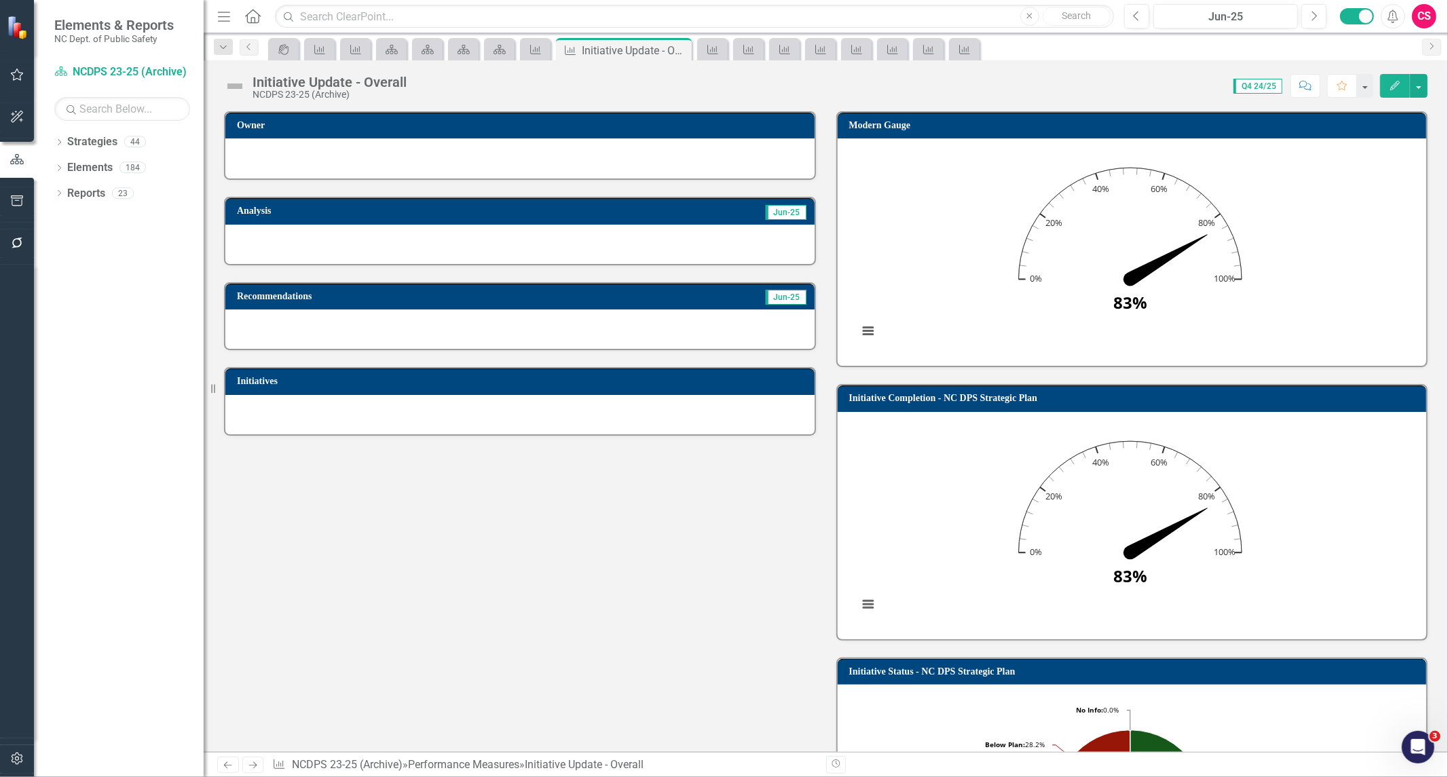
click at [282, 572] on div "Owner Analysis Jun-25 Recommendations Jun-25 Initiatives Modern Gauge Loading..…" at bounding box center [826, 777] width 1224 height 1366
click at [704, 49] on div "Performance Measure" at bounding box center [710, 49] width 19 height 17
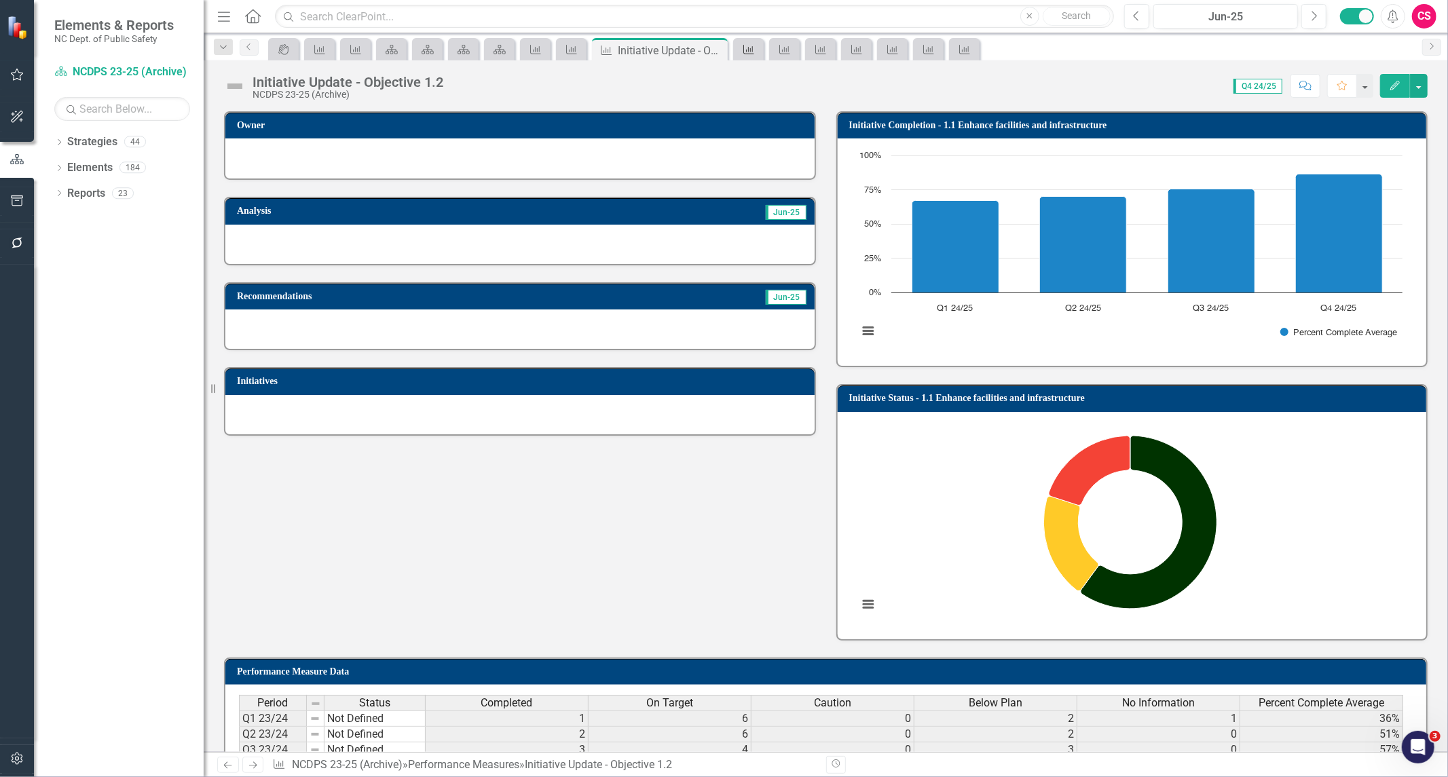
click at [740, 48] on div "Performance Measure" at bounding box center [746, 49] width 19 height 17
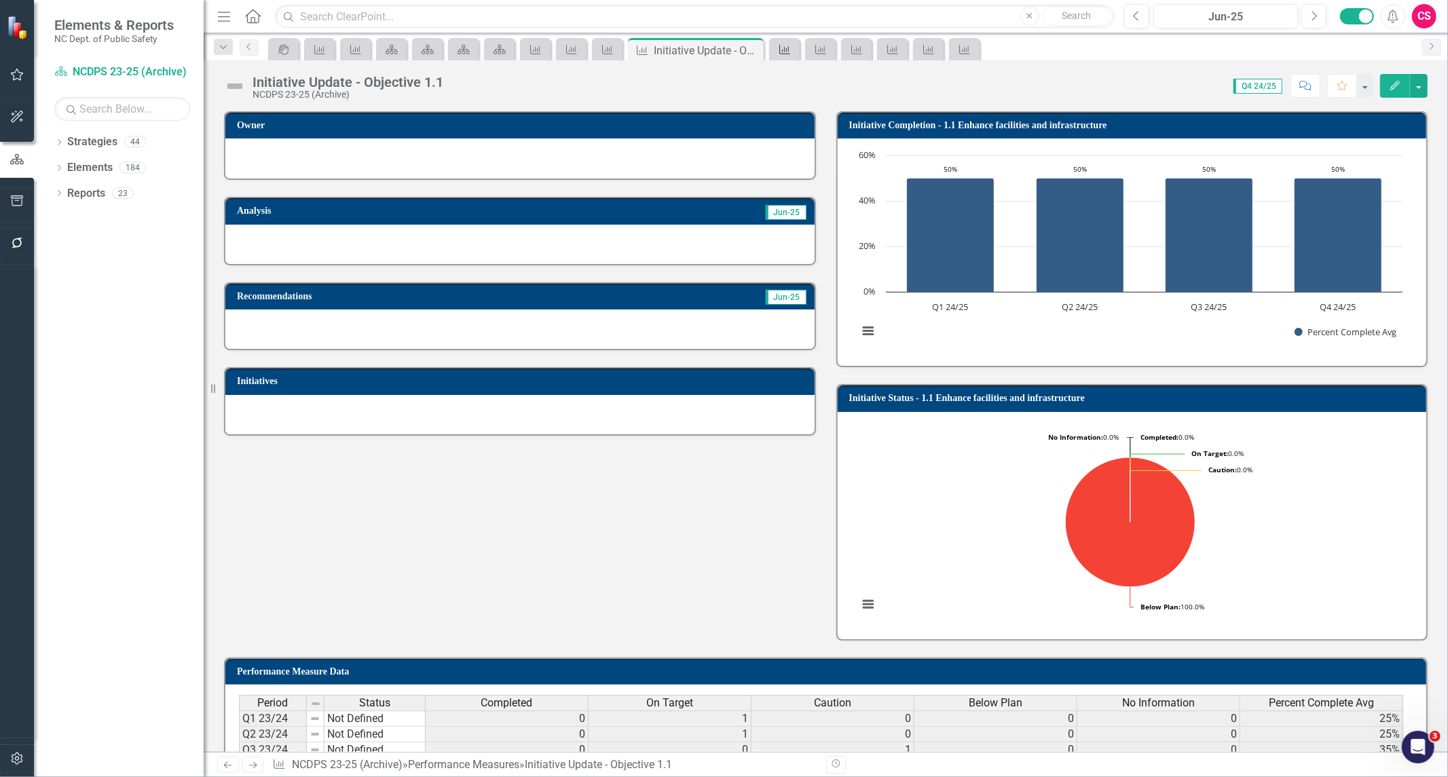
click at [784, 54] on icon "Performance Measure" at bounding box center [785, 49] width 14 height 11
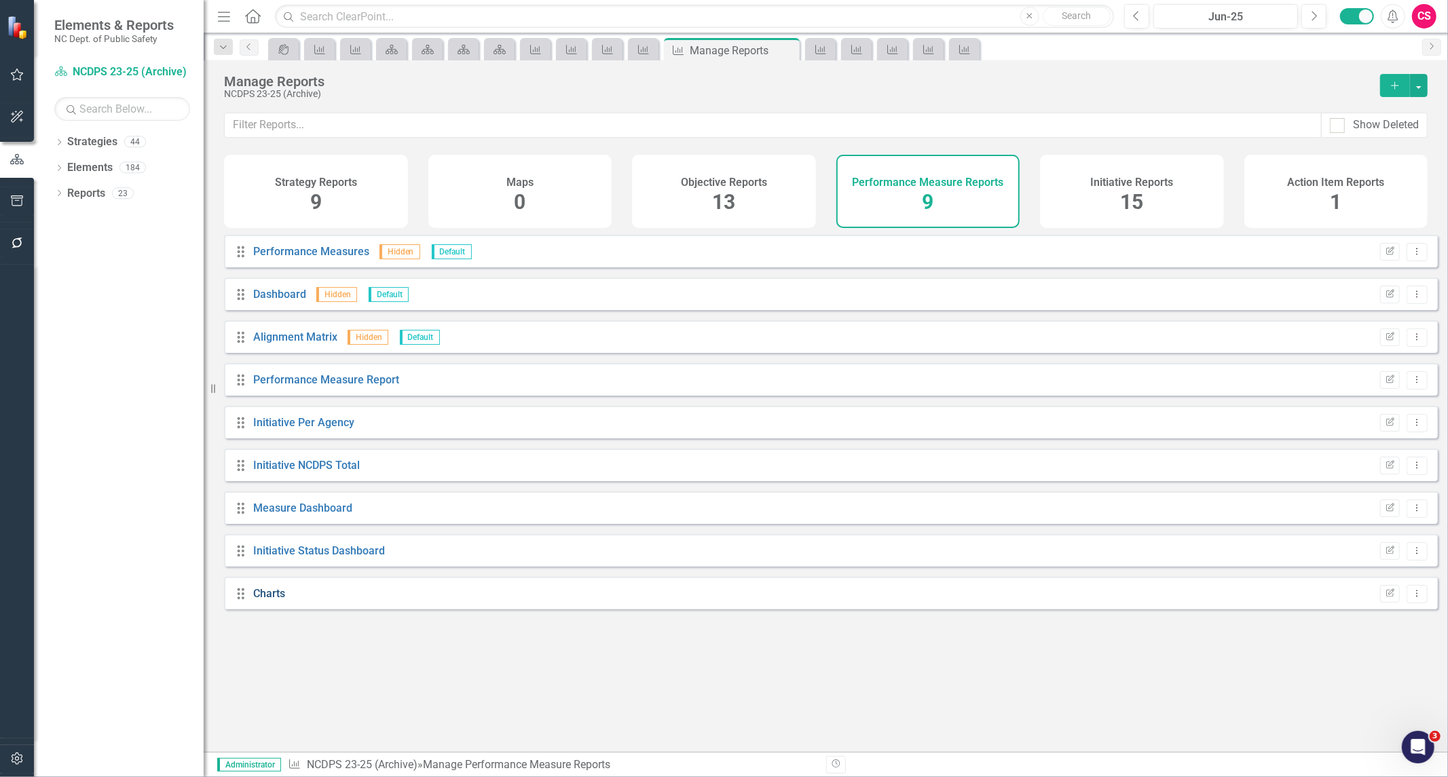
click at [259, 600] on link "Charts" at bounding box center [269, 593] width 32 height 13
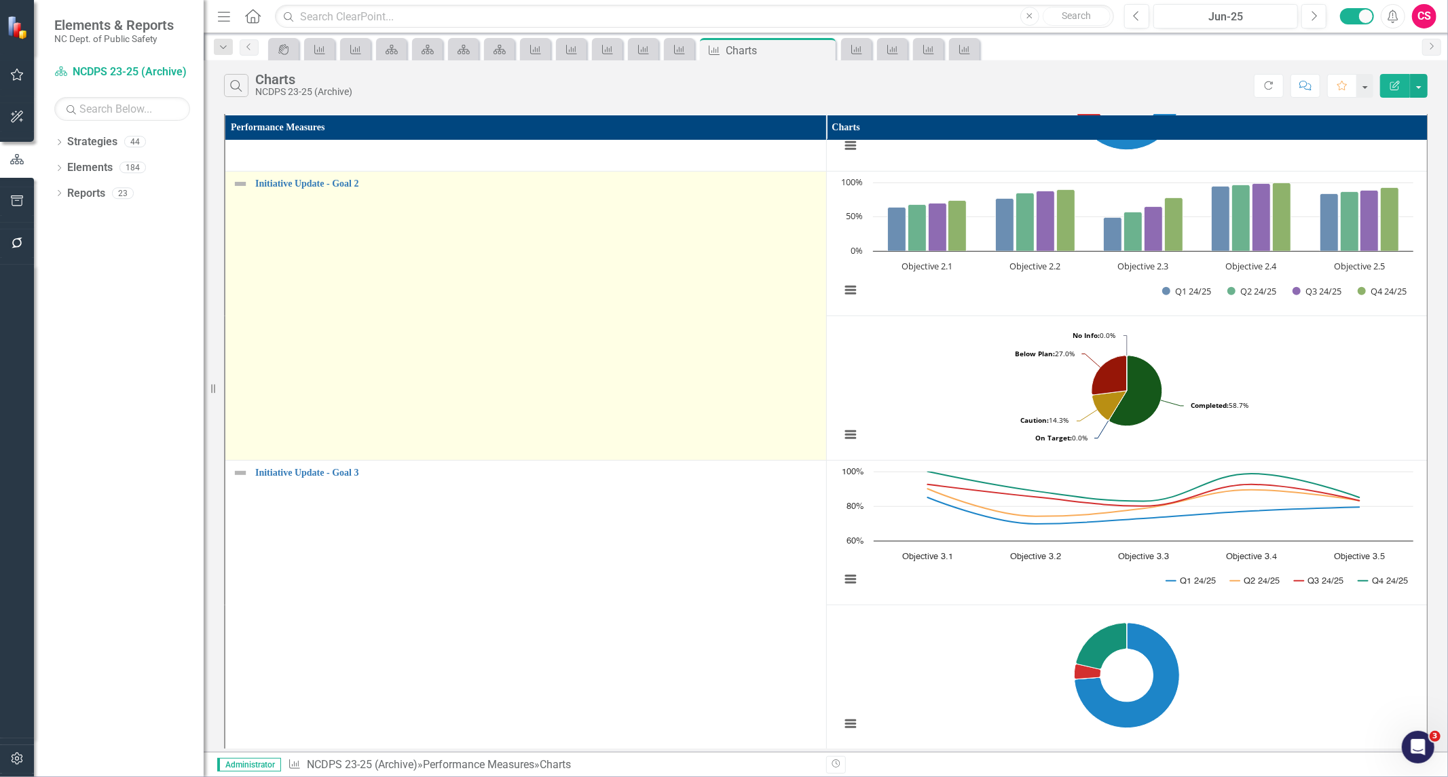
scroll to position [845, 0]
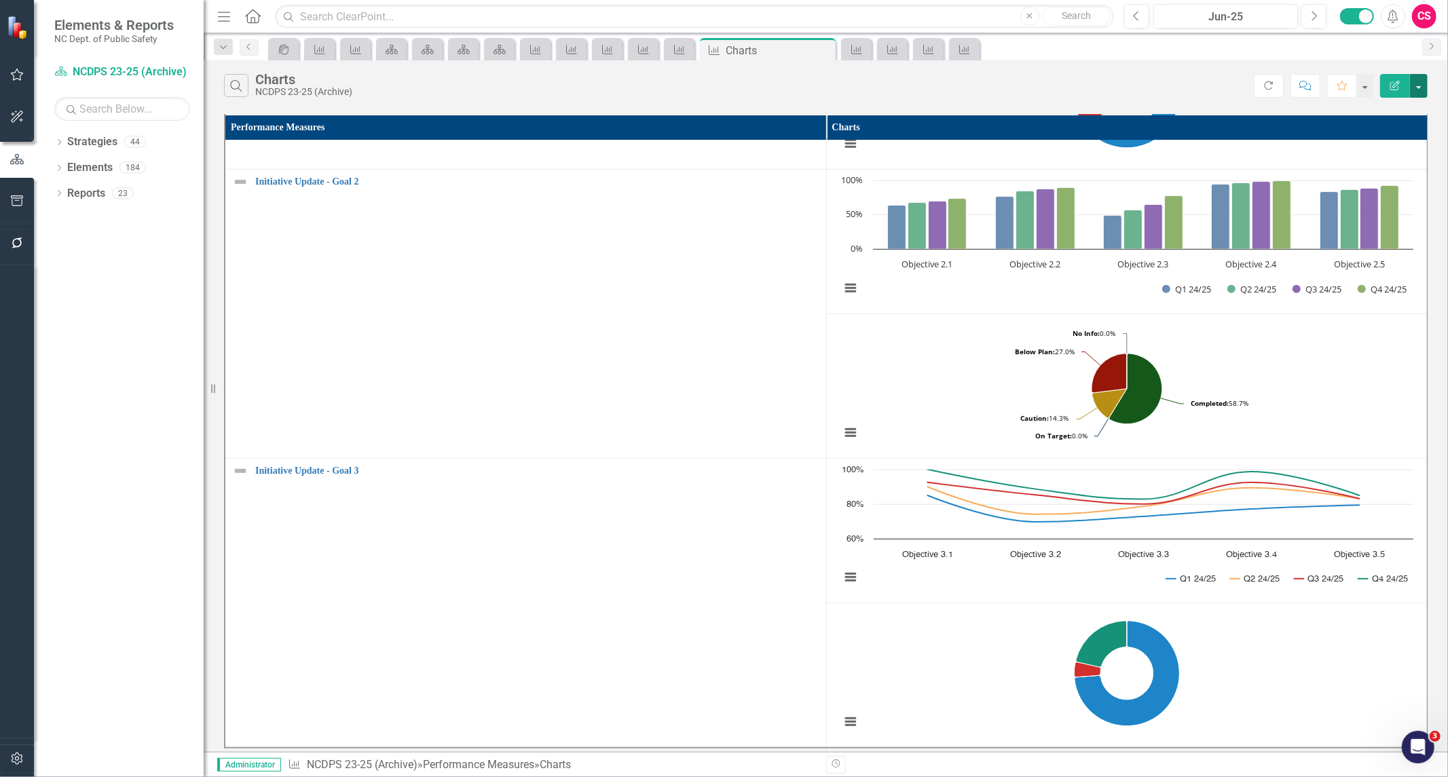
click at [1414, 86] on button "button" at bounding box center [1419, 86] width 18 height 24
click at [1392, 147] on link "PDF Export to PDF" at bounding box center [1373, 138] width 107 height 25
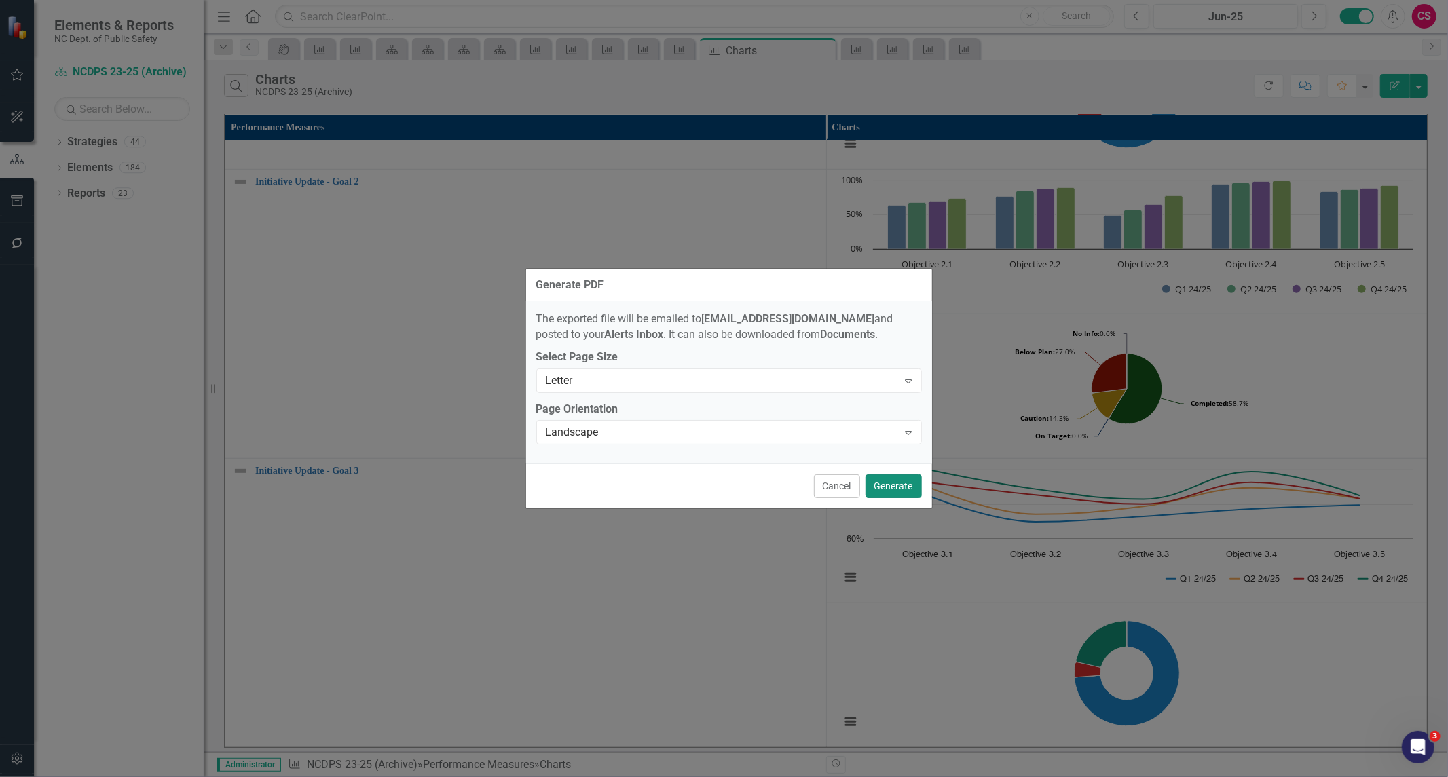
click at [894, 485] on button "Generate" at bounding box center [894, 487] width 56 height 24
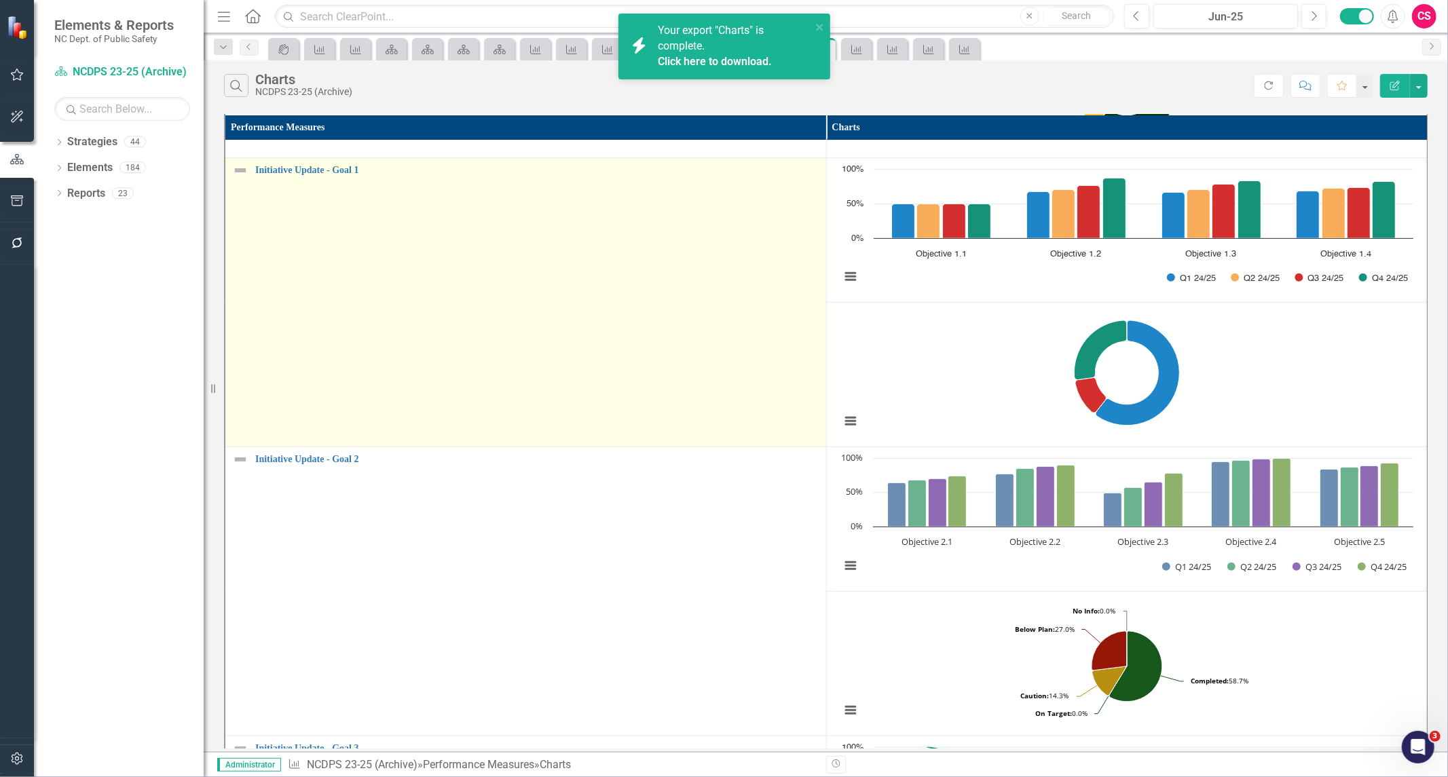
scroll to position [631, 0]
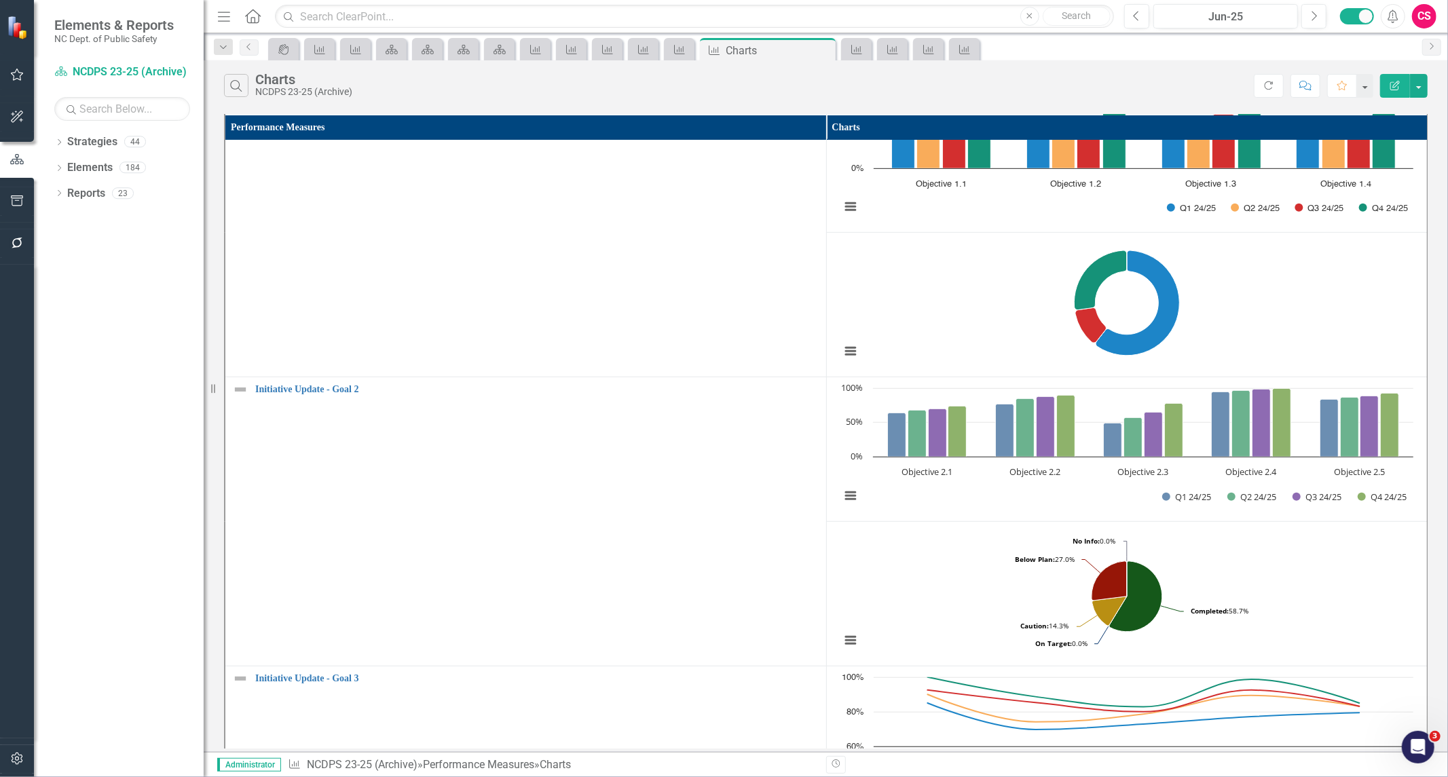
click at [991, 74] on div "Search Charts NCDPS 23-25 (Archive)" at bounding box center [739, 85] width 1030 height 23
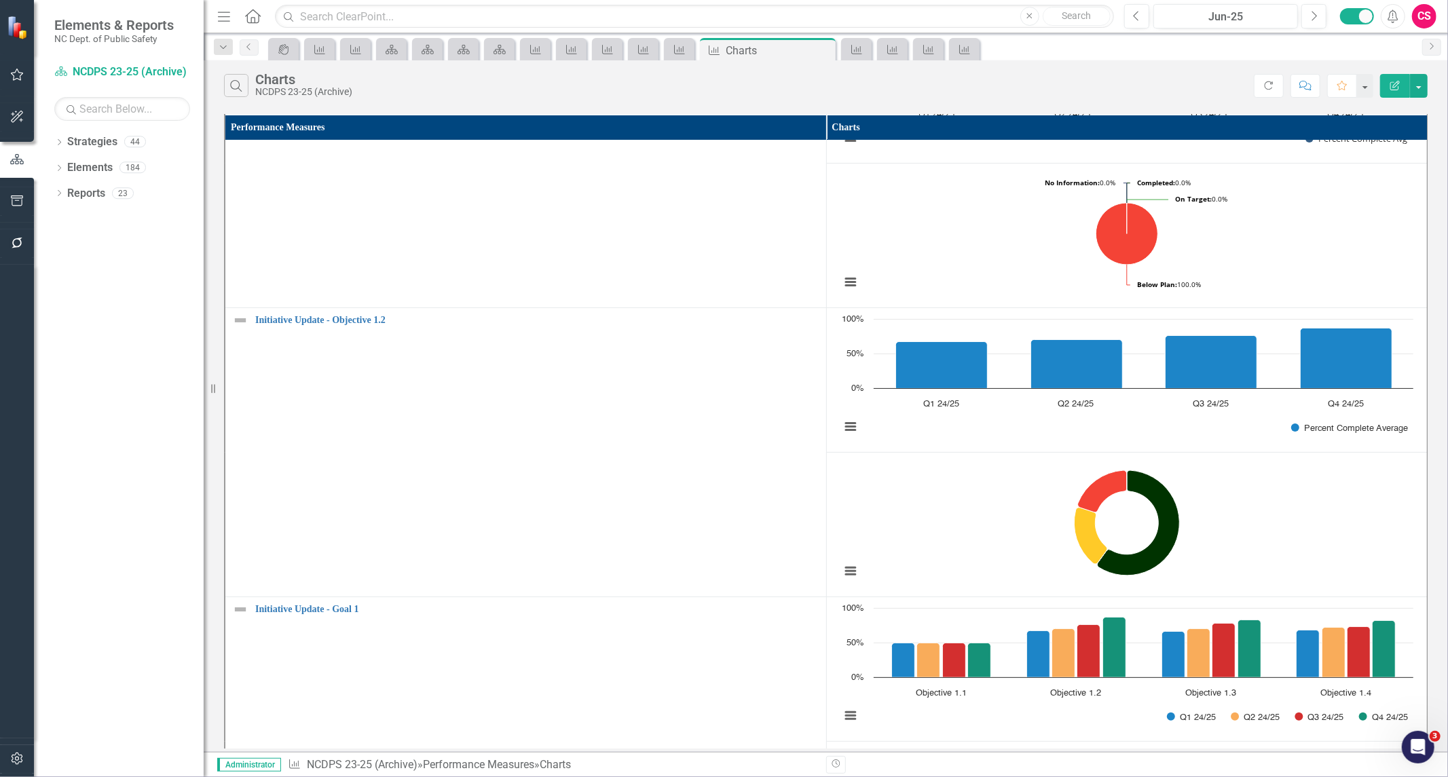
scroll to position [0, 0]
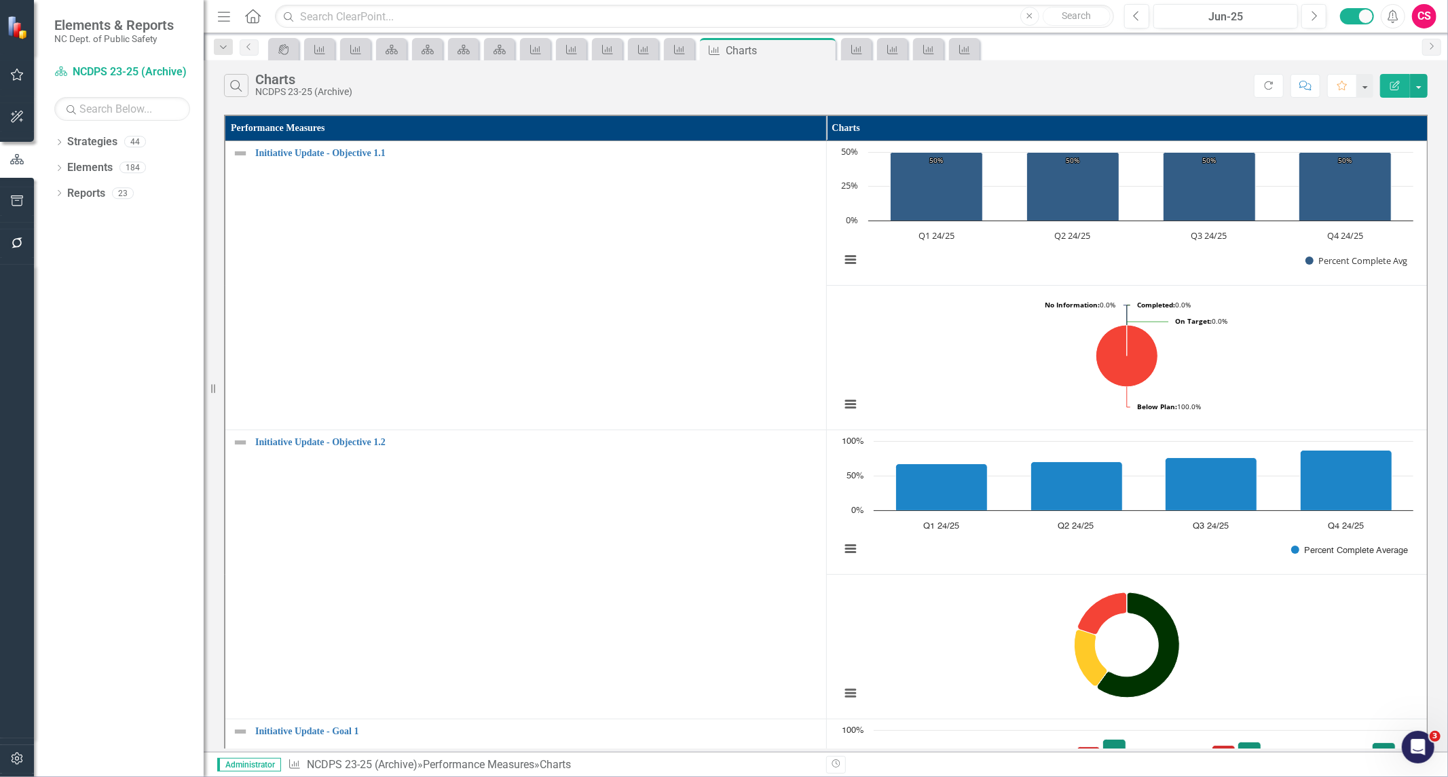
drag, startPoint x: 1393, startPoint y: 16, endPoint x: 983, endPoint y: 34, distance: 409.8
click at [1393, 16] on icon "Alerts" at bounding box center [1393, 17] width 14 height 14
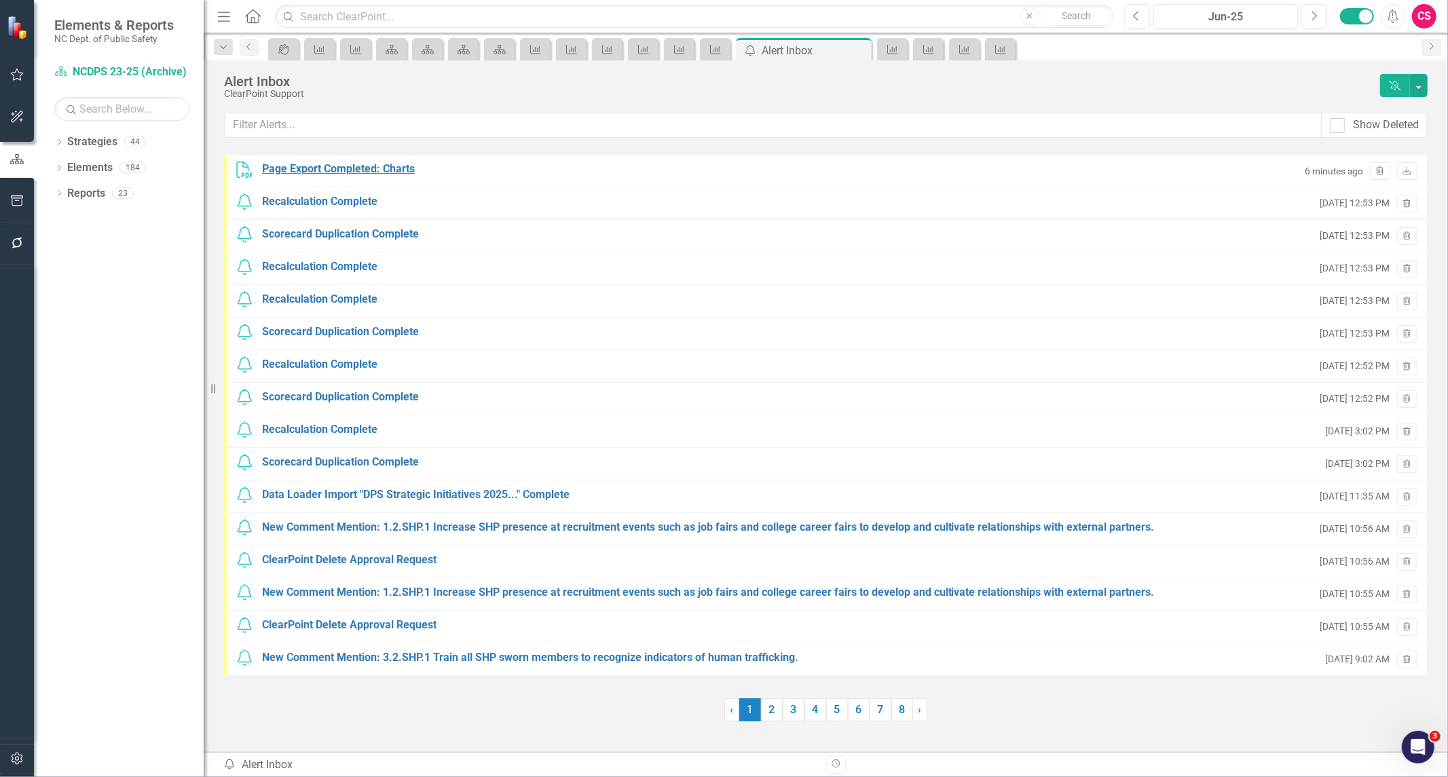
click at [323, 167] on div "Page Export Completed: Charts" at bounding box center [338, 170] width 153 height 16
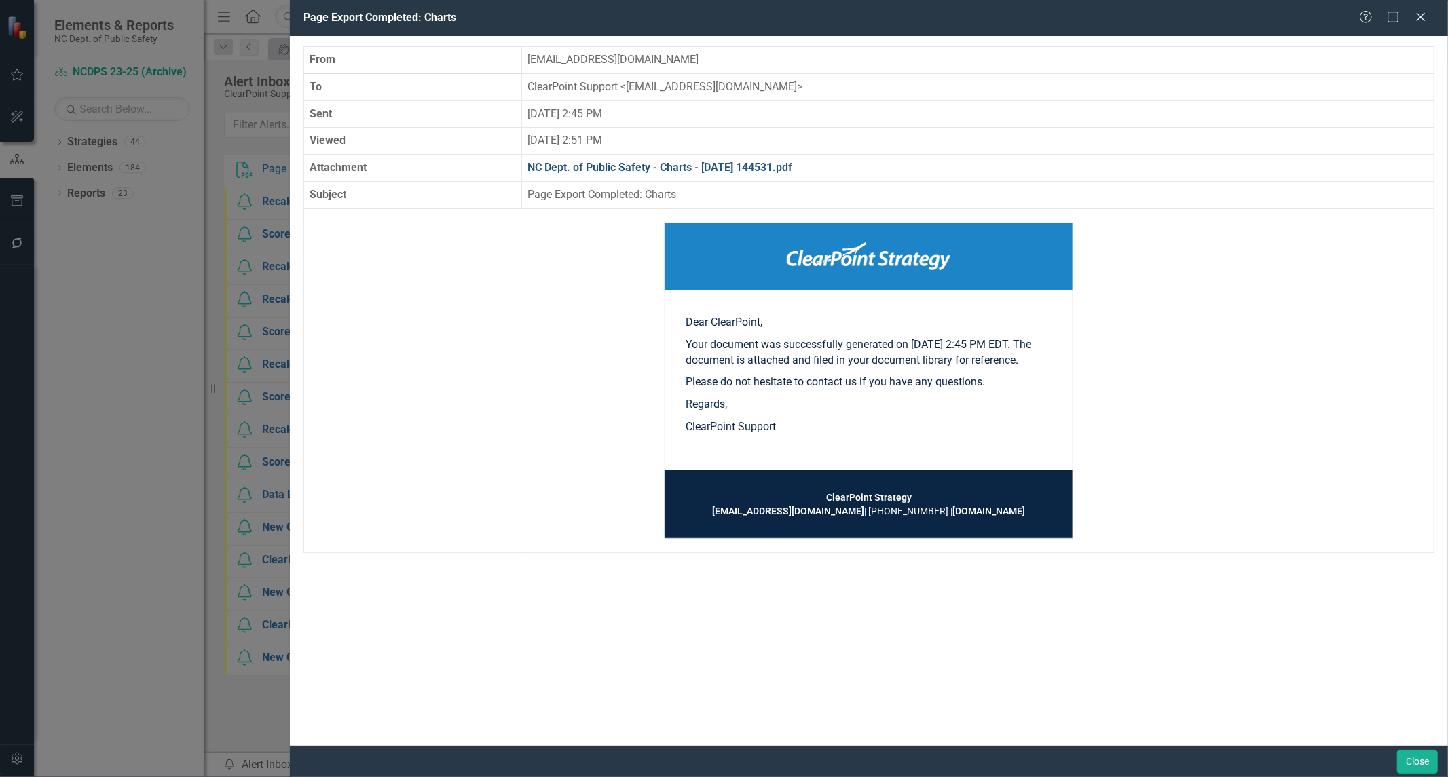
click at [601, 162] on link "NC Dept. of Public Safety - Charts - 2025-08-22 144531.pdf" at bounding box center [660, 167] width 265 height 13
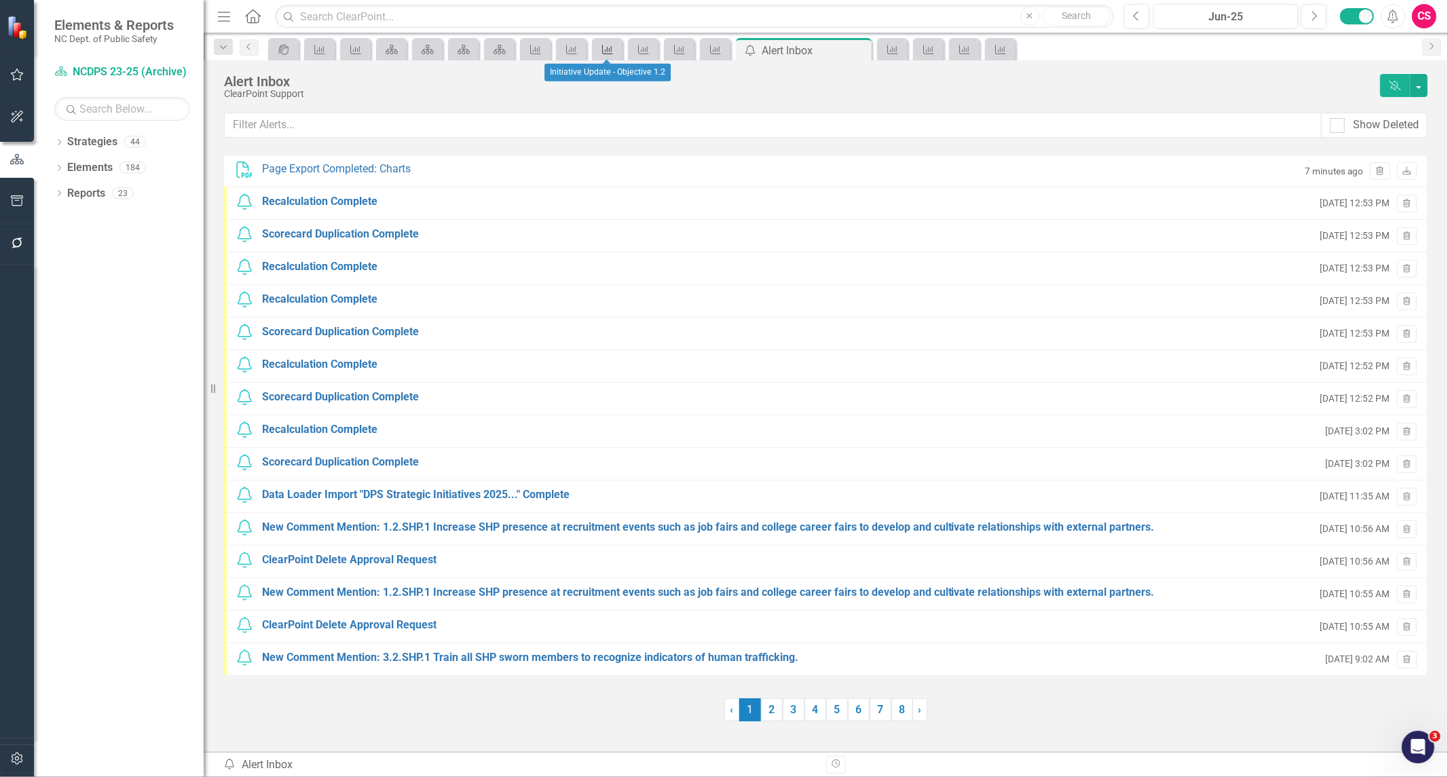
click at [600, 45] on div "Performance Measure" at bounding box center [604, 49] width 19 height 17
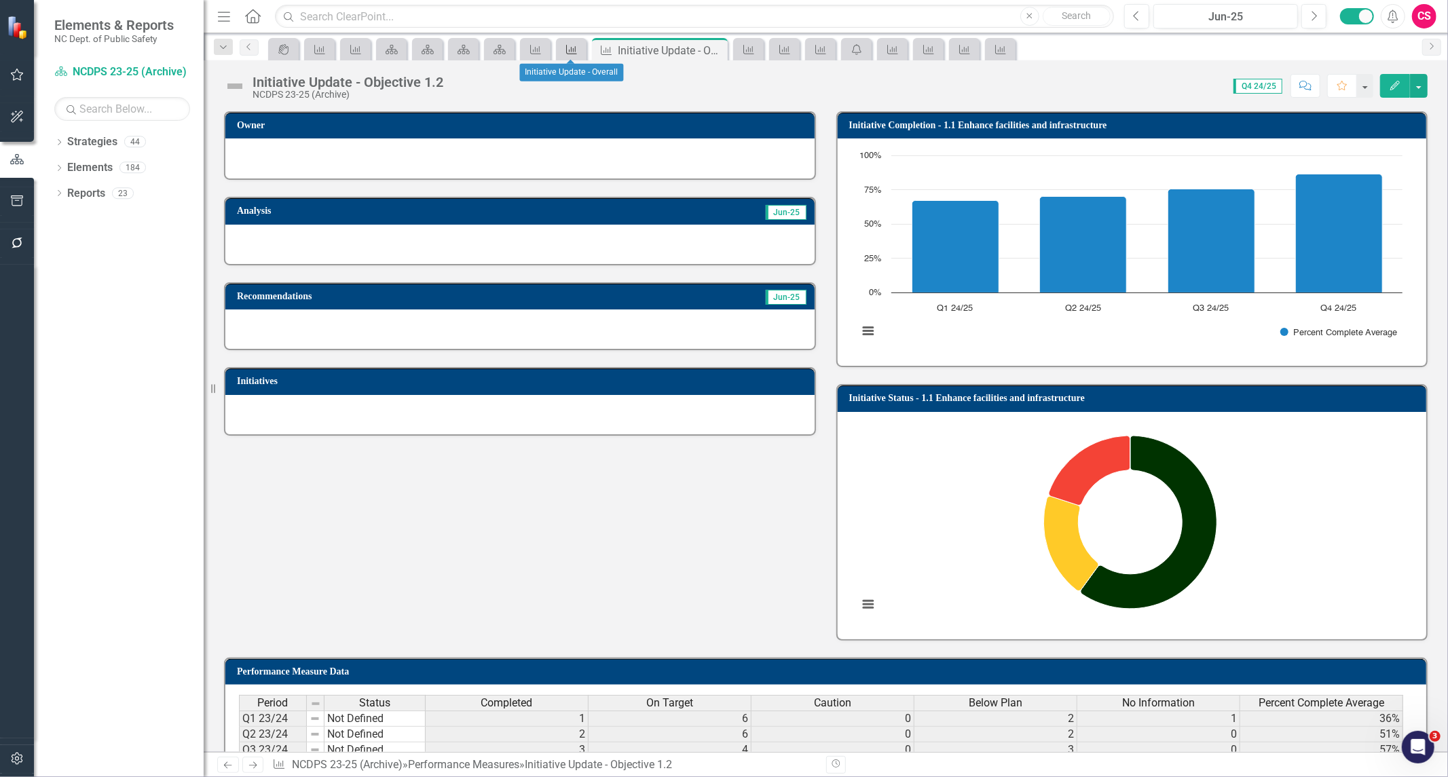
click at [565, 50] on icon "Performance Measure" at bounding box center [572, 49] width 14 height 11
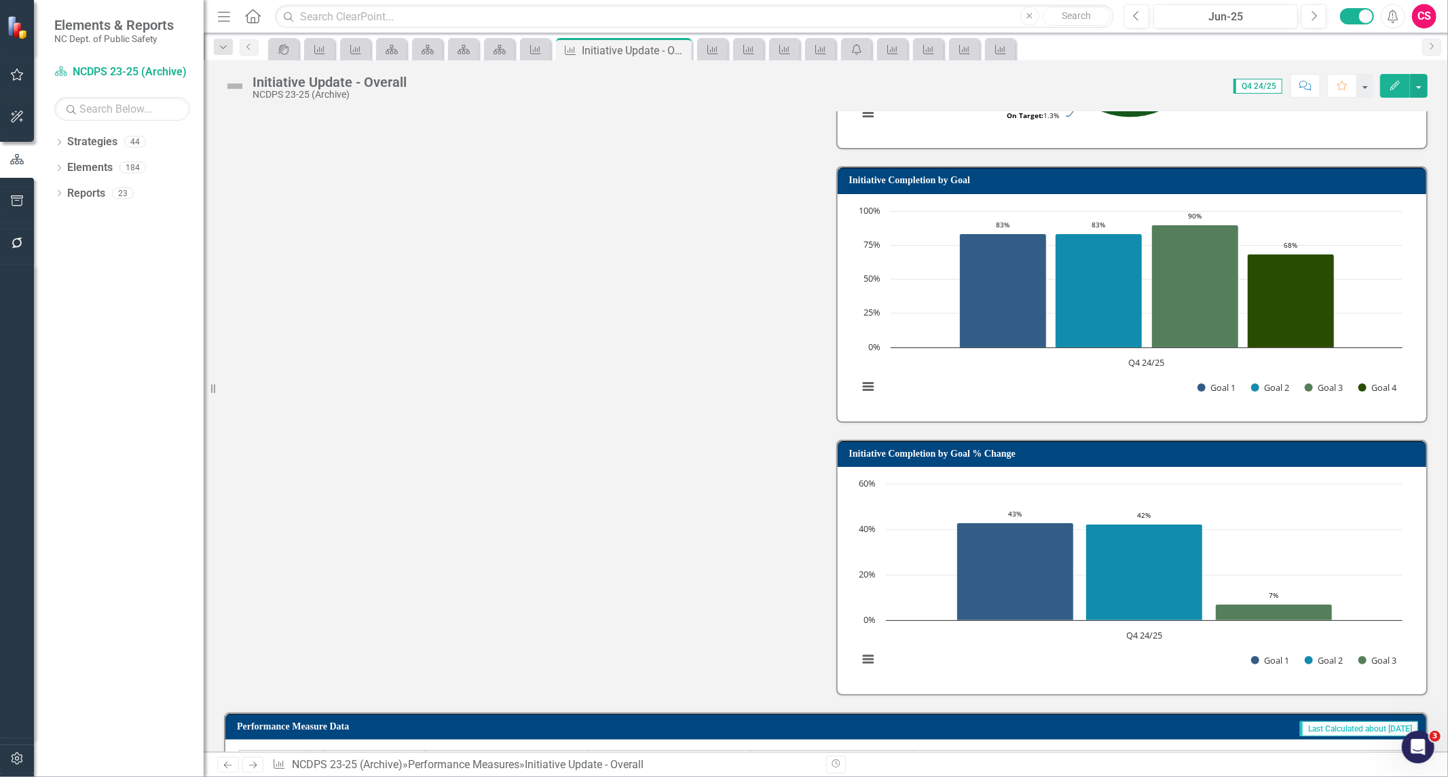
scroll to position [766, 0]
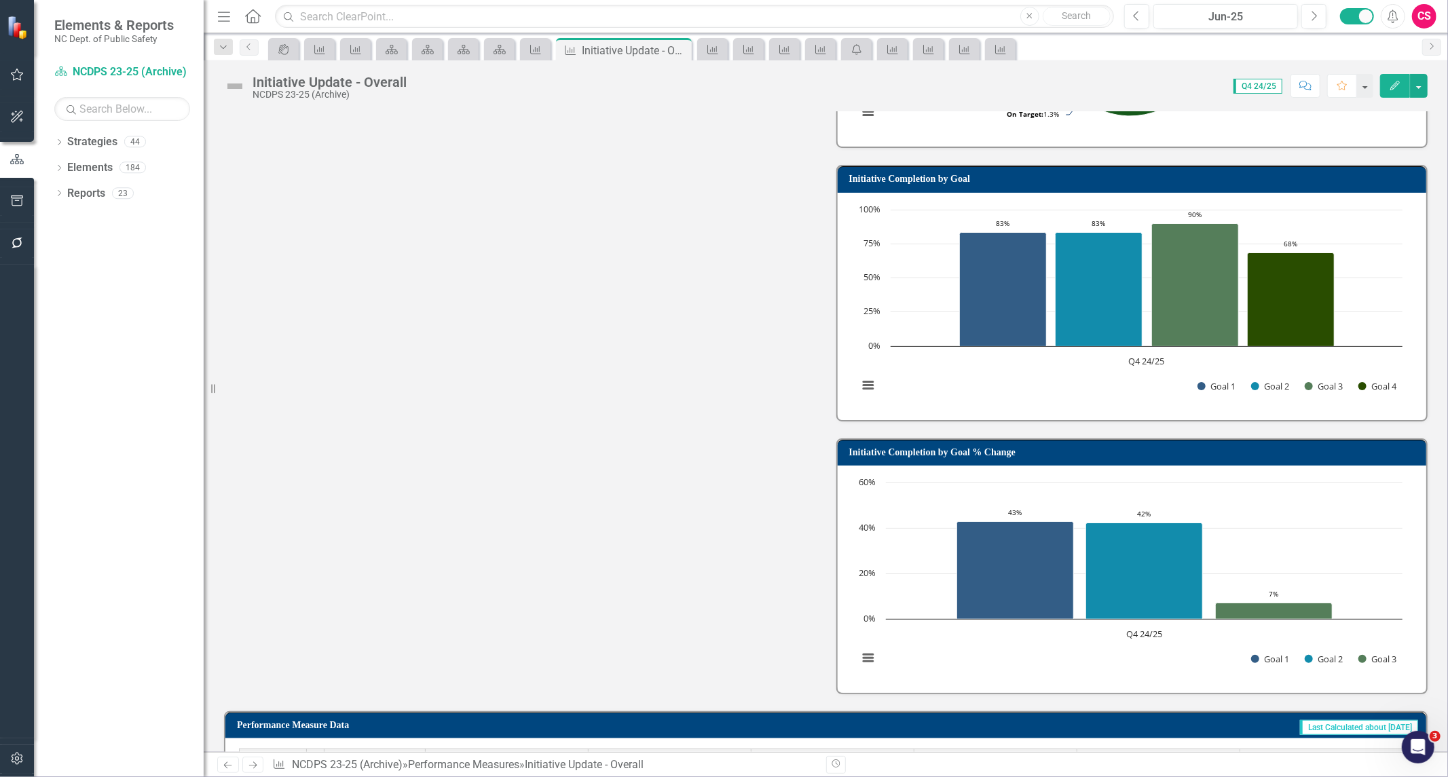
click at [965, 174] on h3 "Initiative Completion by Goal" at bounding box center [1134, 179] width 571 height 10
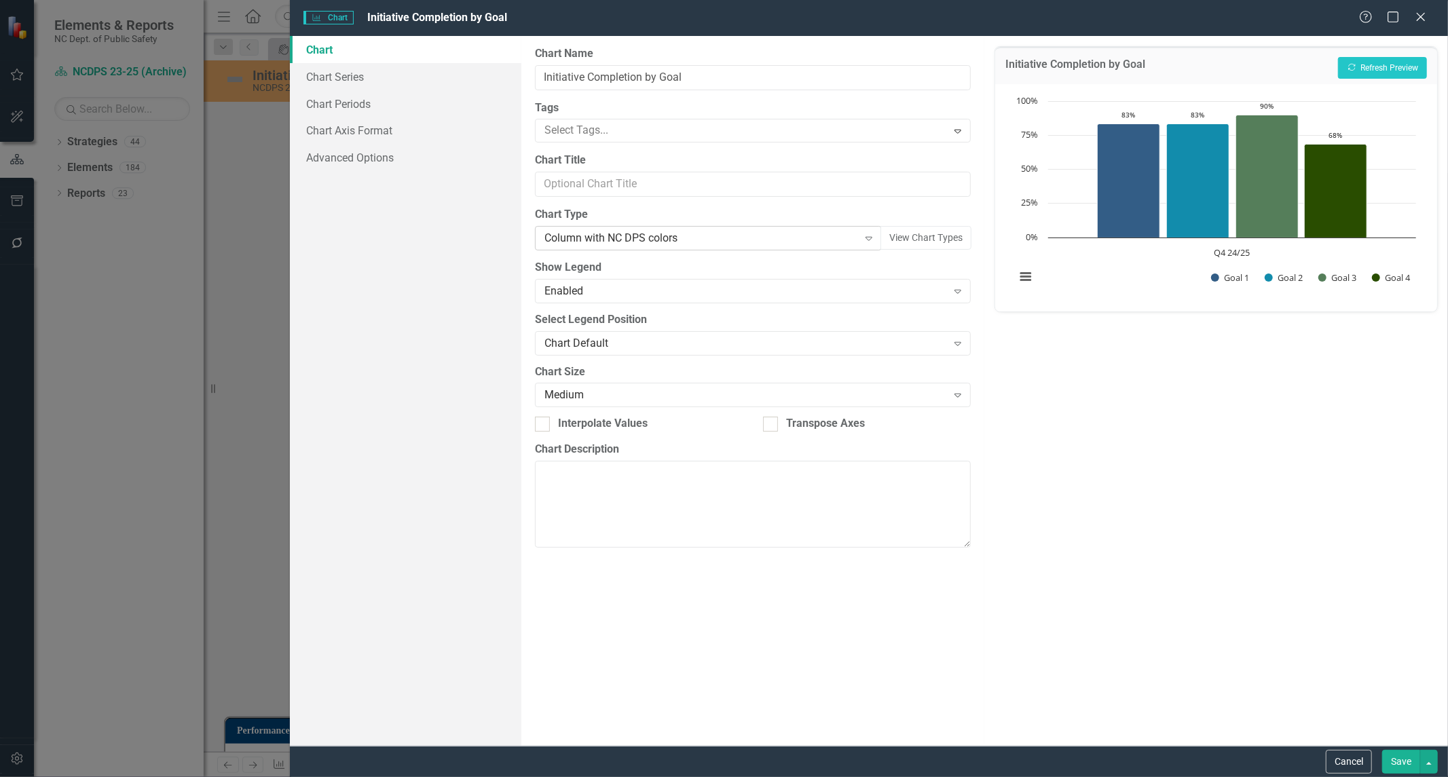
click at [588, 241] on div "Column with NC DPS colors" at bounding box center [702, 239] width 314 height 16
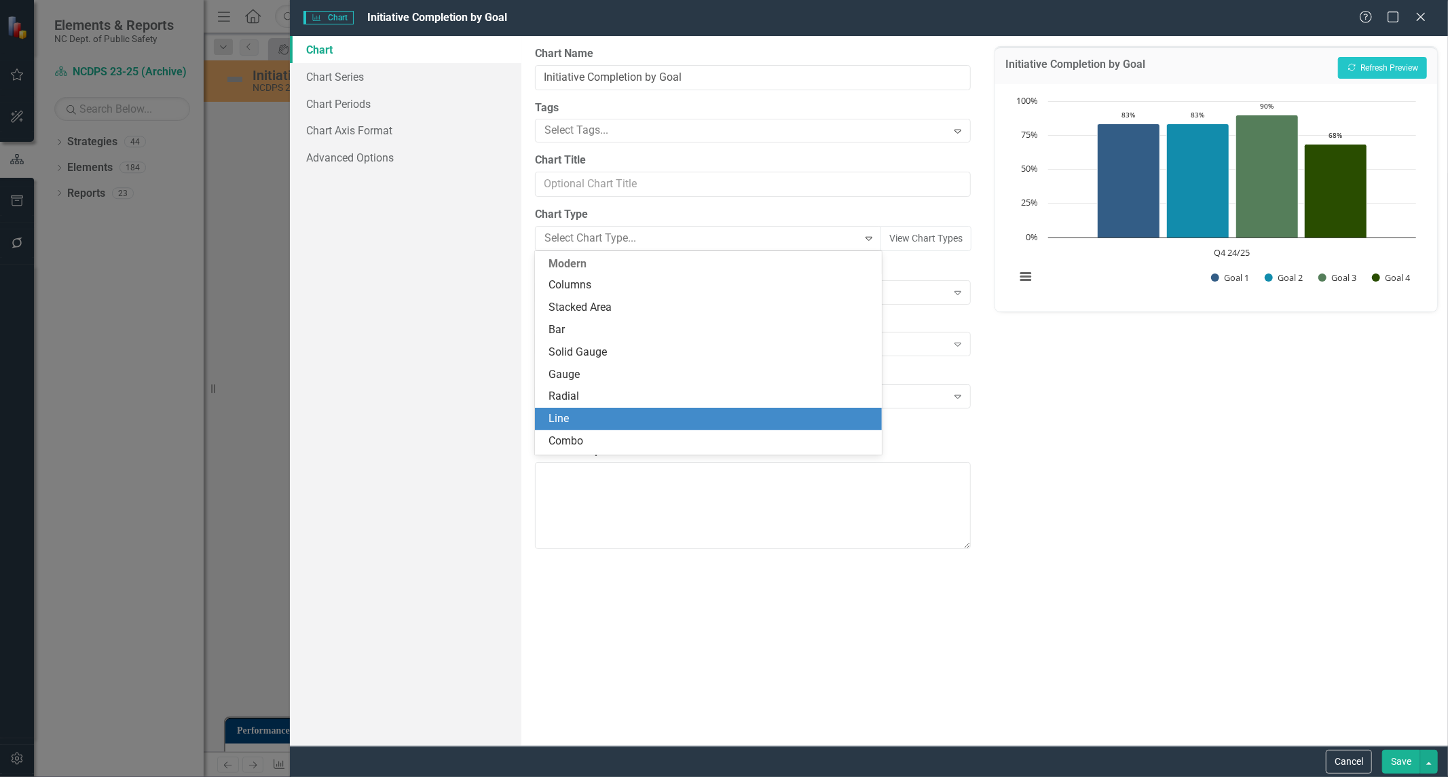
scroll to position [0, 0]
click at [607, 411] on div "Line" at bounding box center [711, 419] width 325 height 16
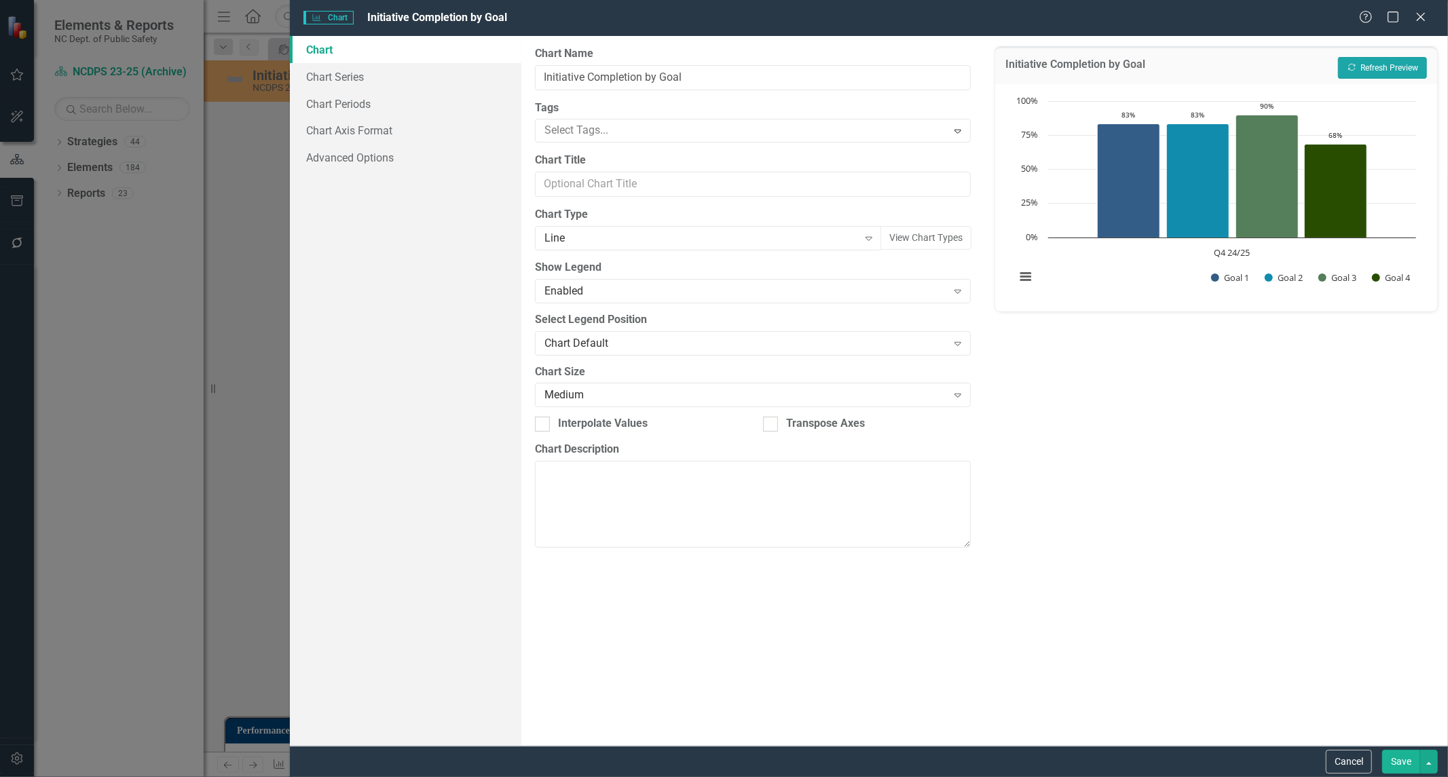
click at [1347, 68] on icon "Recalculate" at bounding box center [1352, 67] width 10 height 8
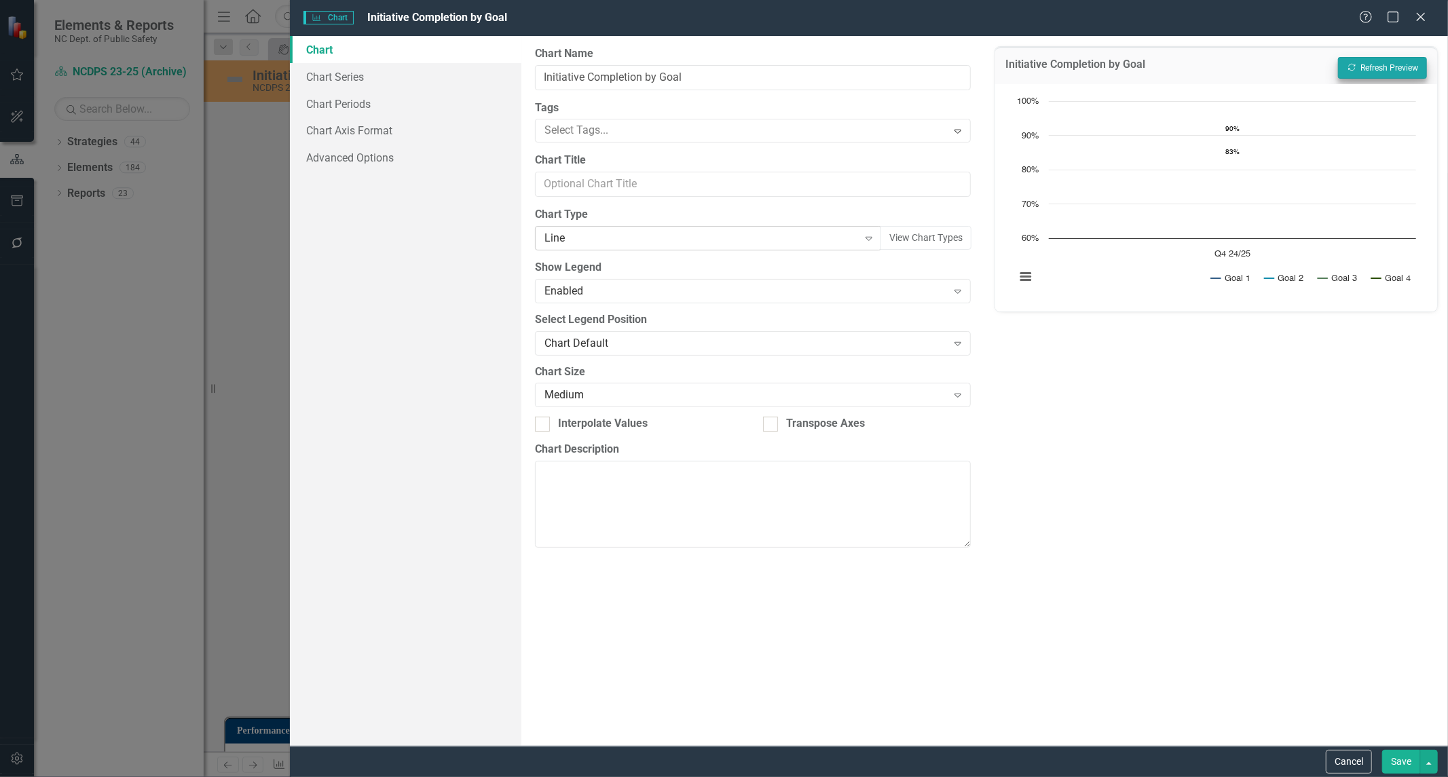
click at [742, 232] on div "Line" at bounding box center [702, 239] width 314 height 16
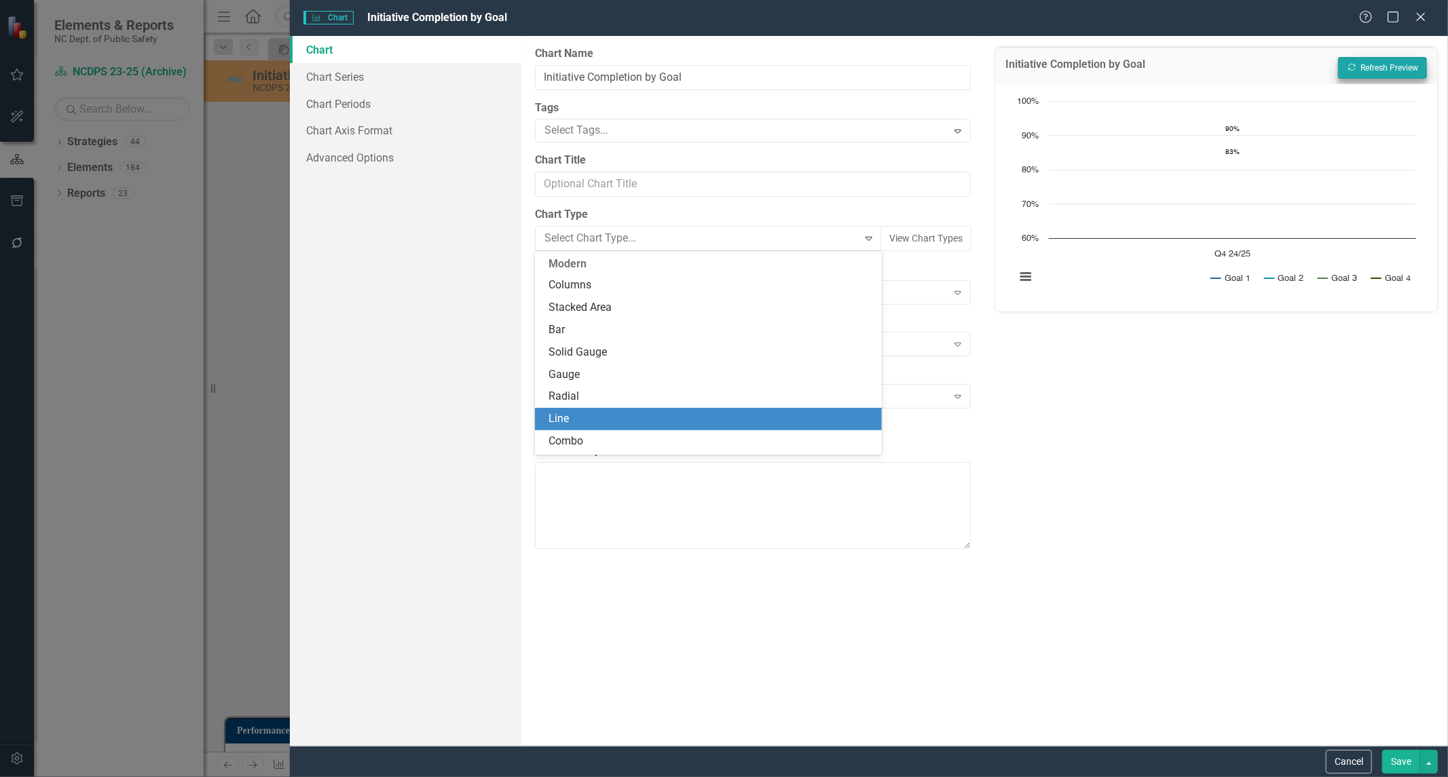
scroll to position [157, 0]
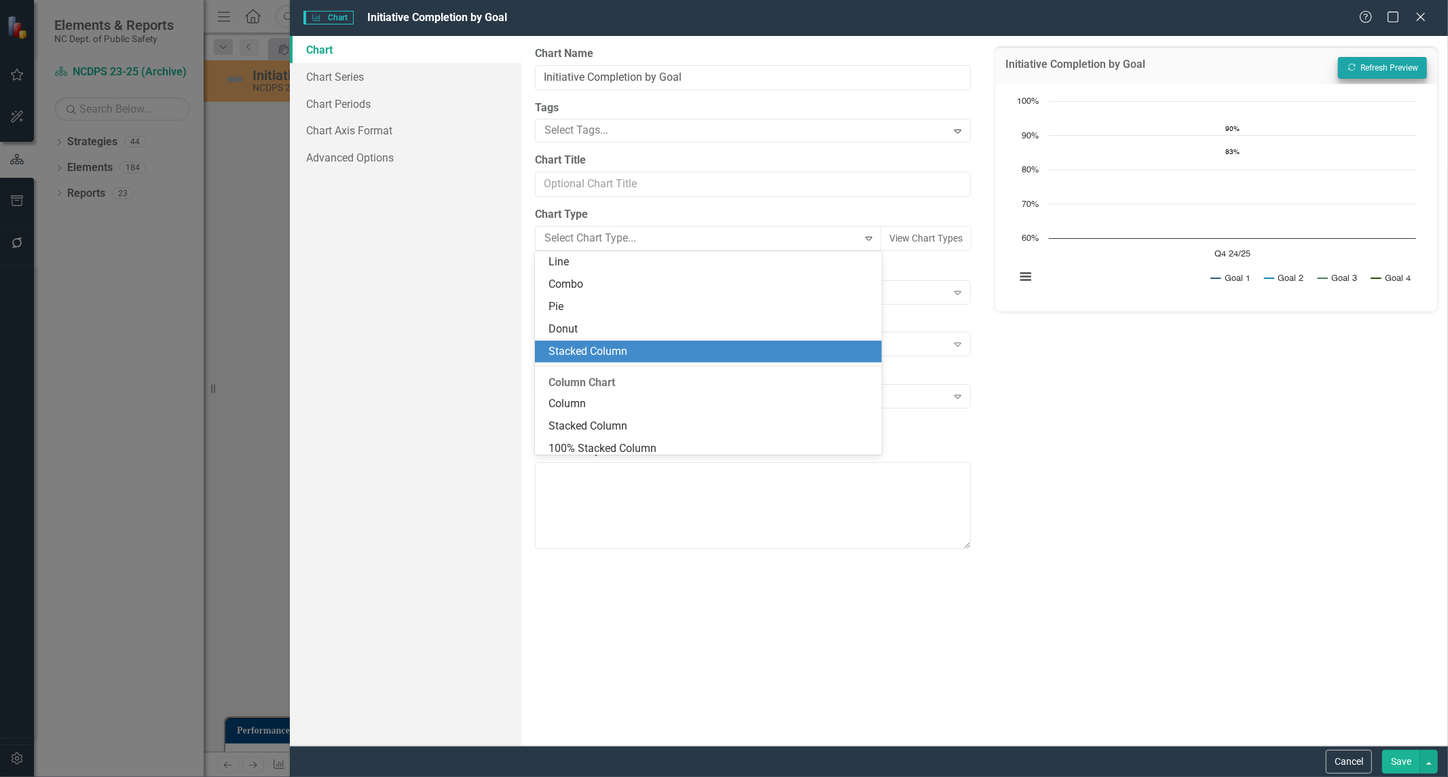
click at [713, 341] on div "Stacked Column" at bounding box center [708, 352] width 347 height 22
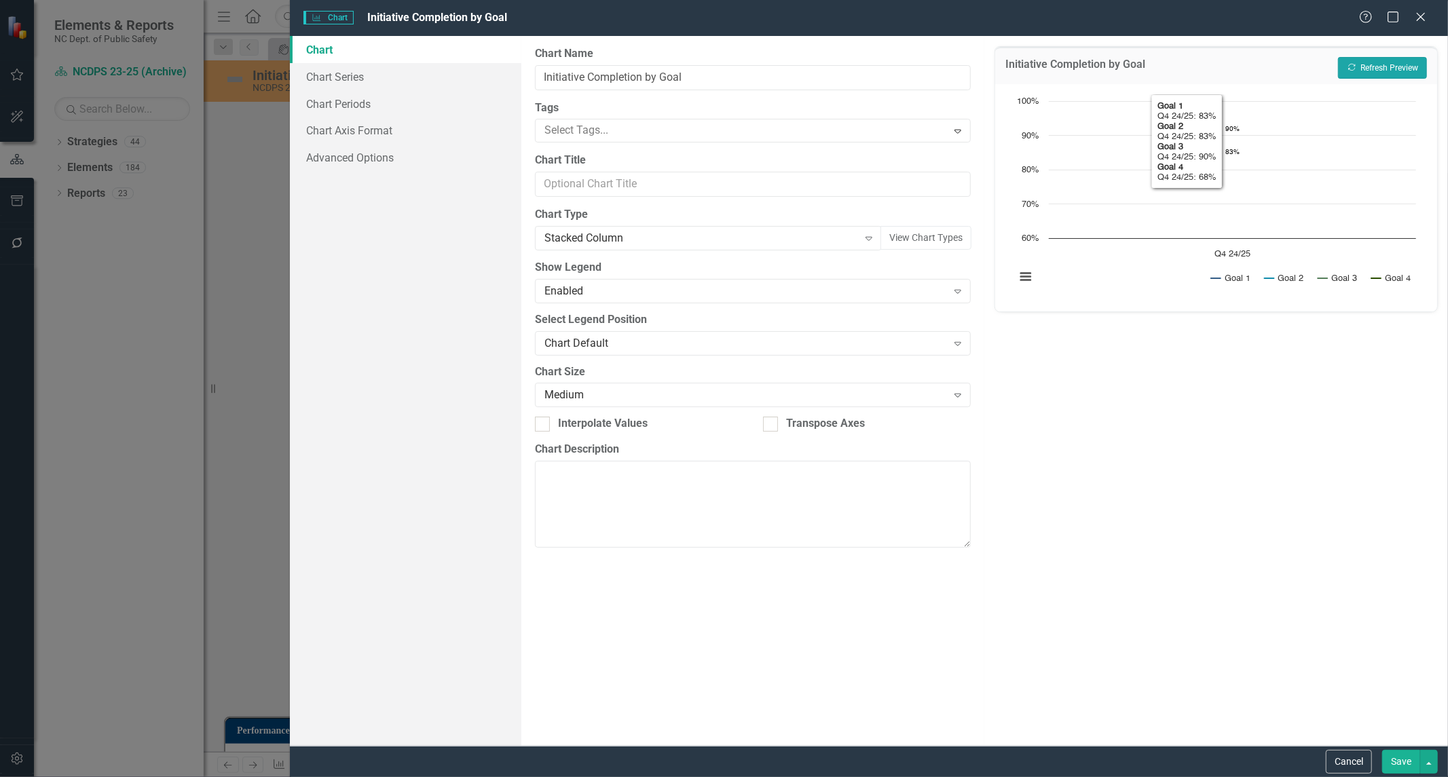
click at [1395, 58] on button "Recalculate Refresh Preview" at bounding box center [1382, 68] width 89 height 22
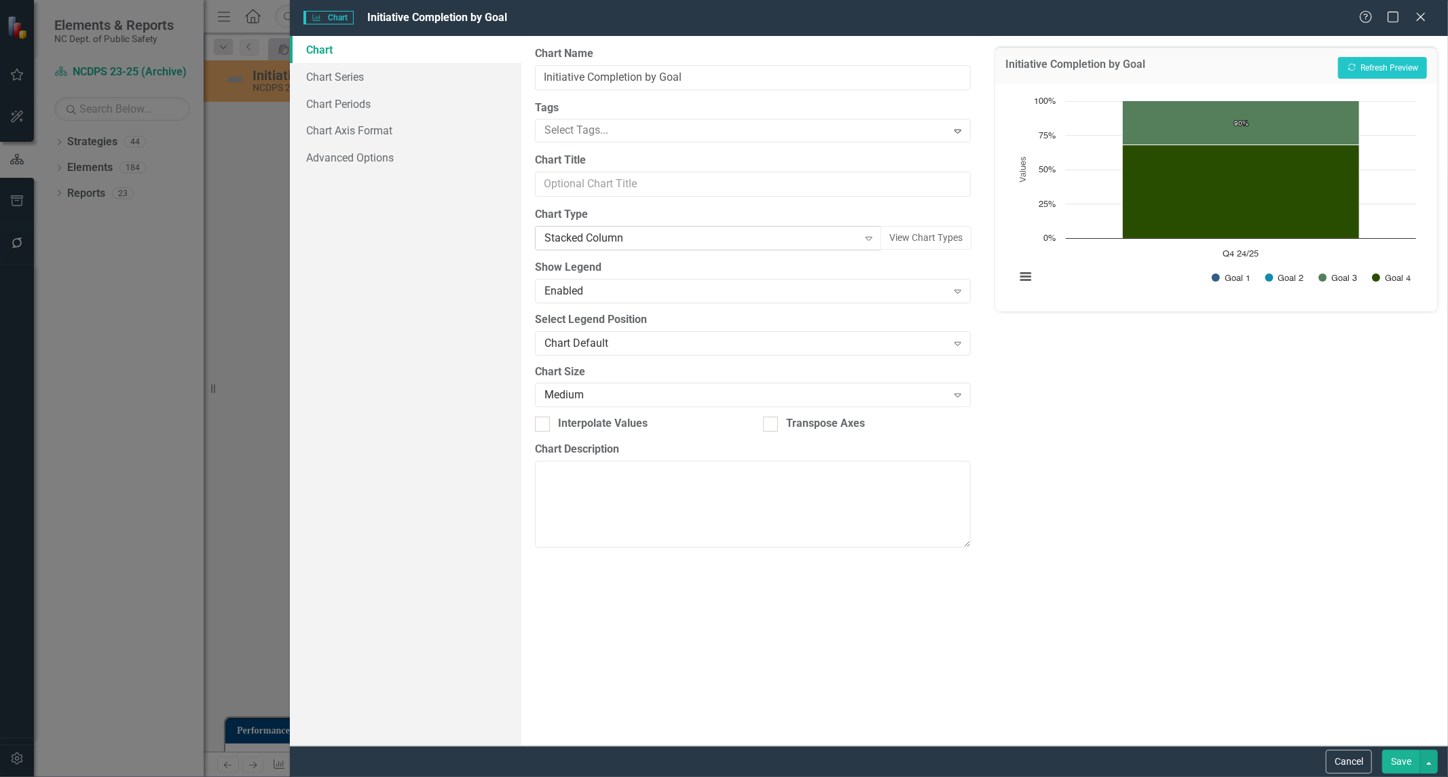
click at [662, 235] on div "Stacked Column" at bounding box center [702, 239] width 314 height 16
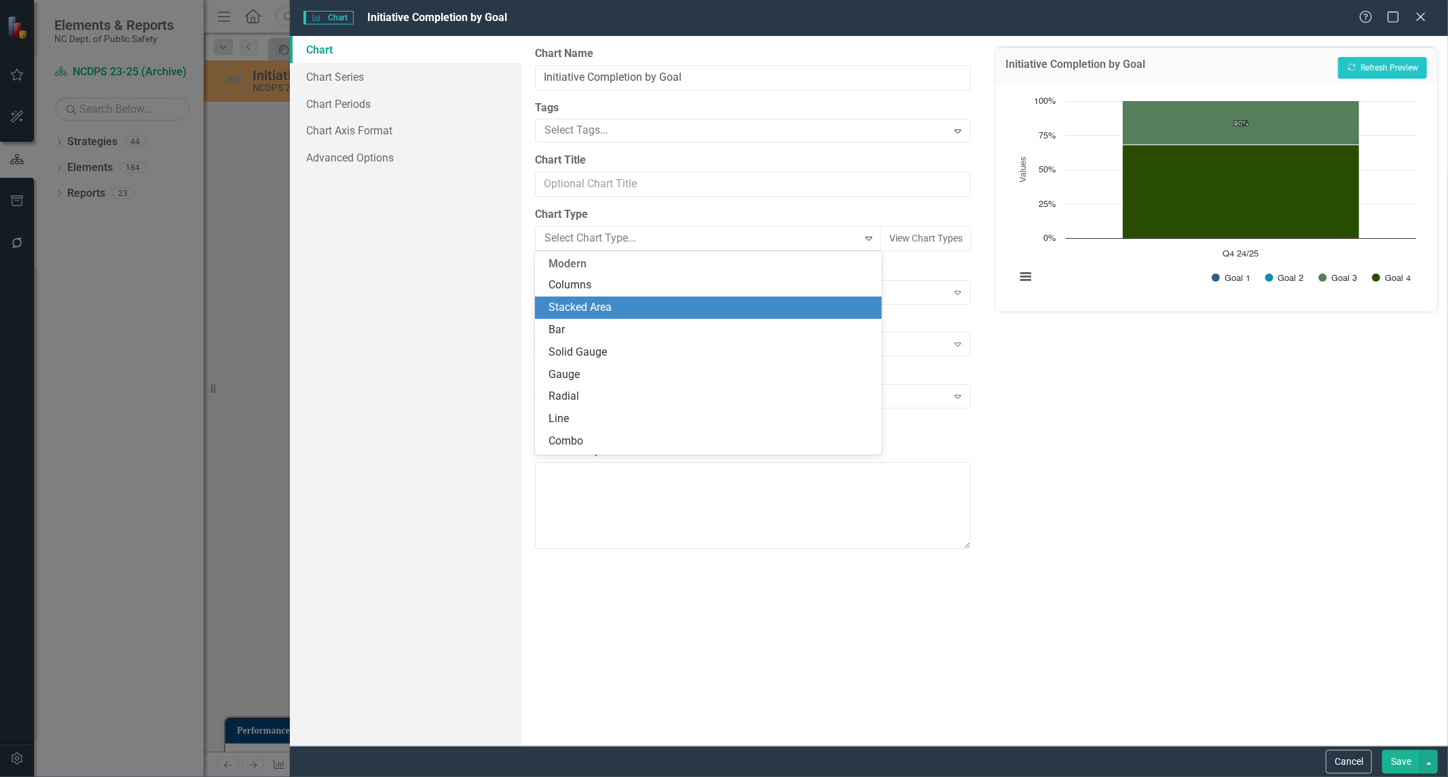
click at [623, 300] on div "Stacked Area" at bounding box center [711, 308] width 325 height 16
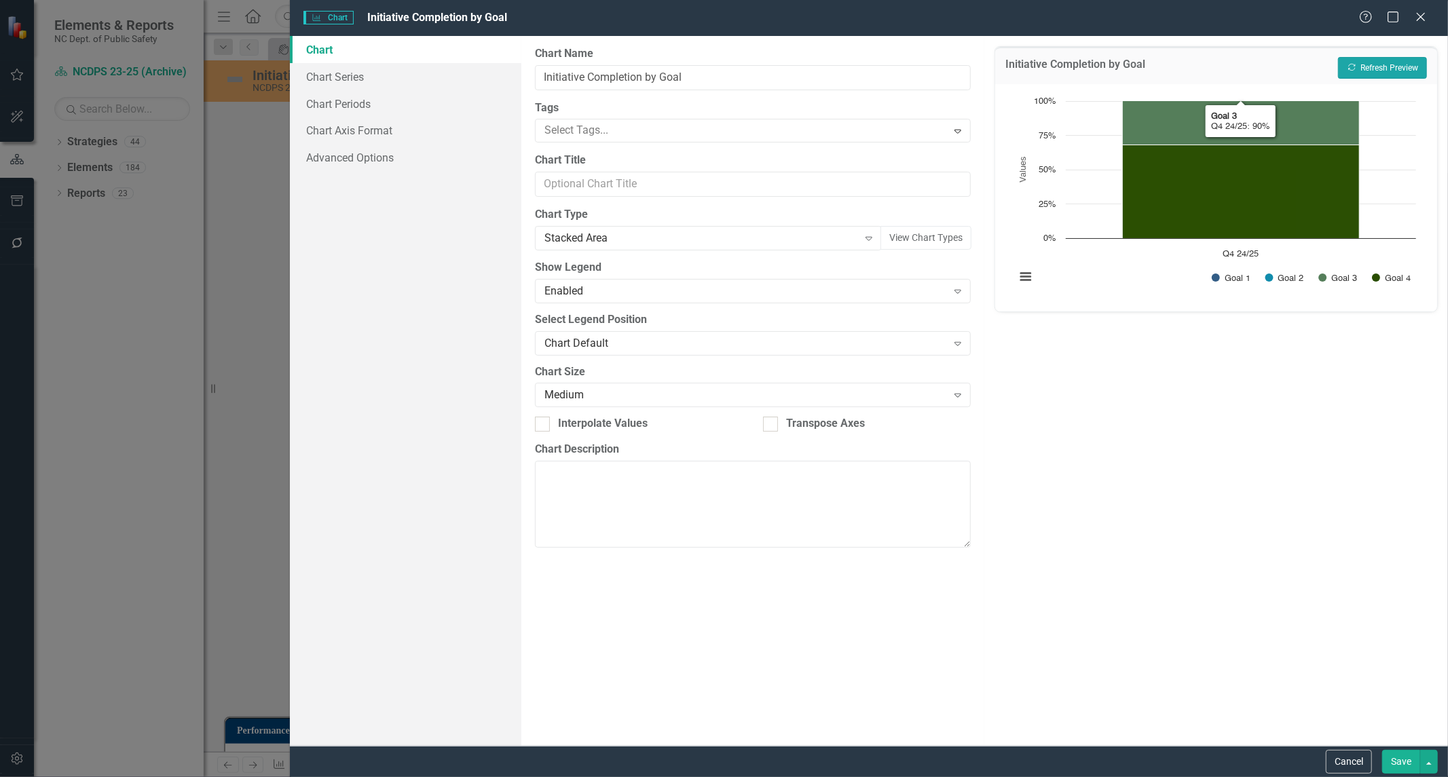
click at [1382, 64] on button "Recalculate Refresh Preview" at bounding box center [1382, 68] width 89 height 22
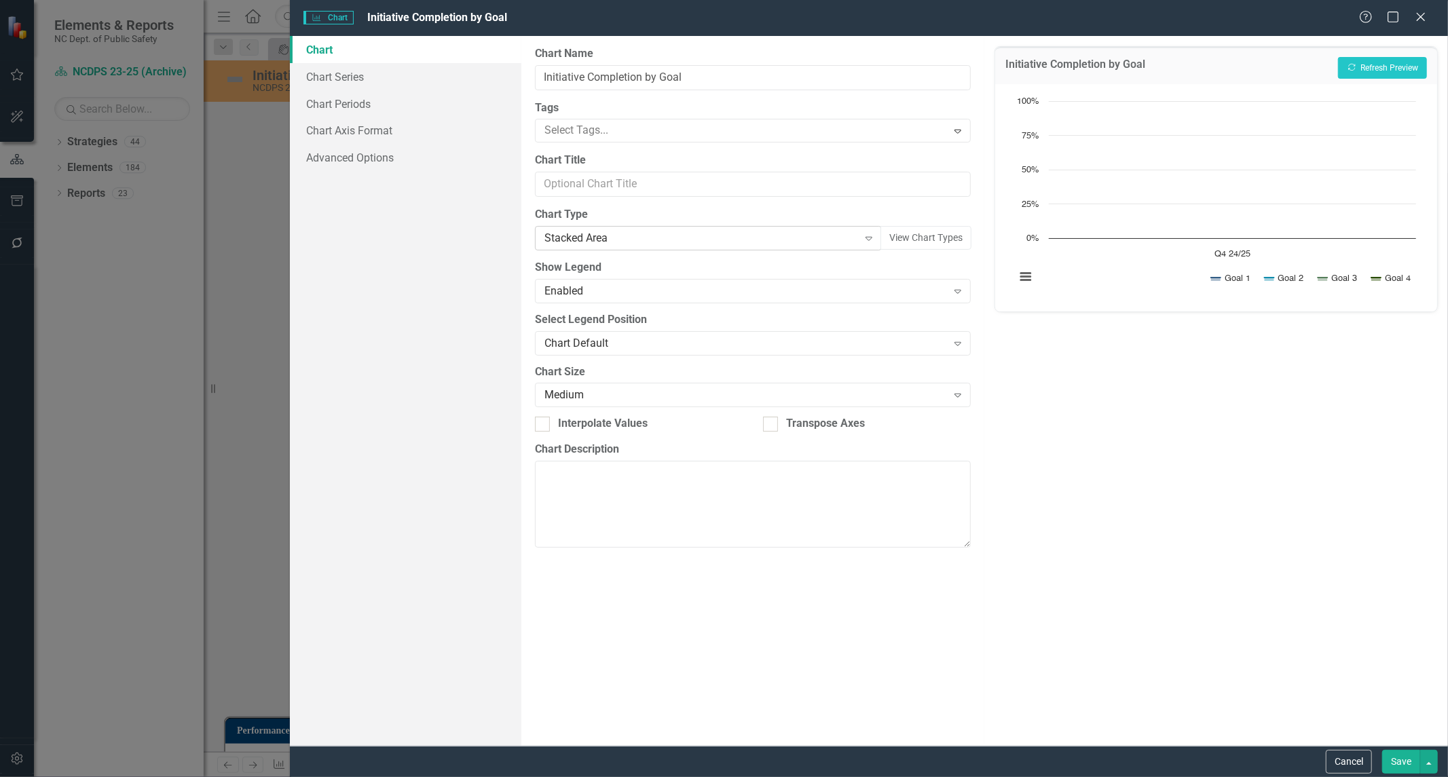
click at [622, 242] on div "Stacked Area" at bounding box center [702, 239] width 314 height 16
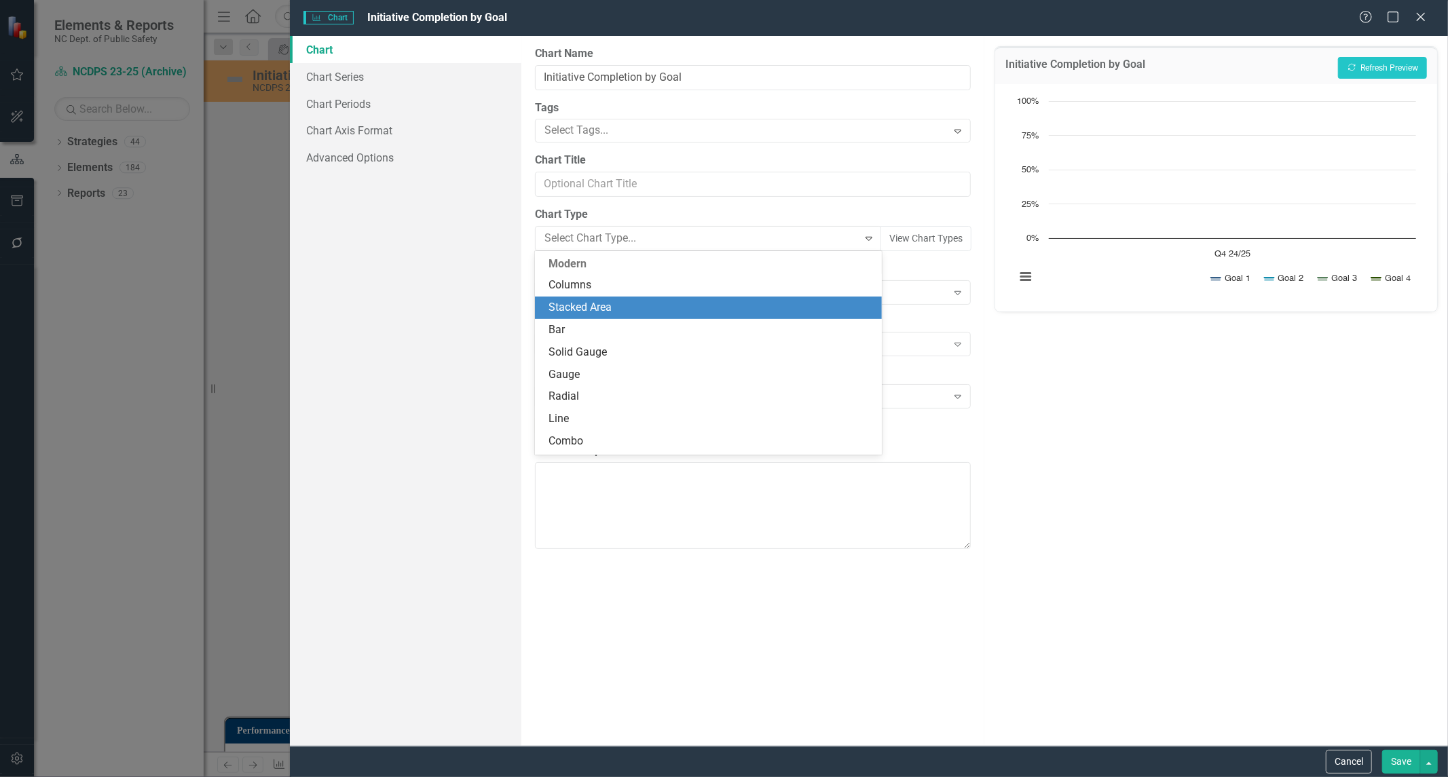
scroll to position [45, 0]
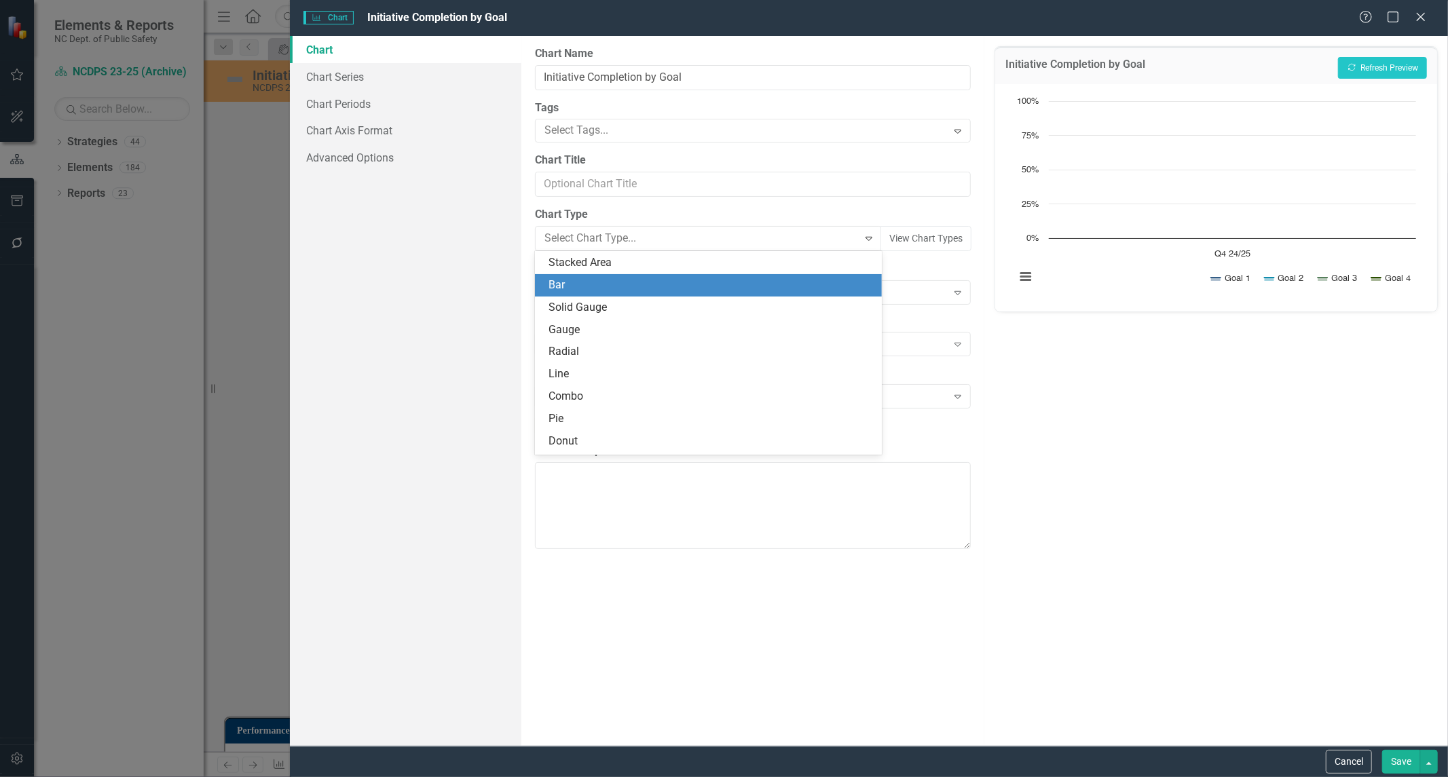
click at [619, 278] on div "Bar" at bounding box center [711, 286] width 325 height 16
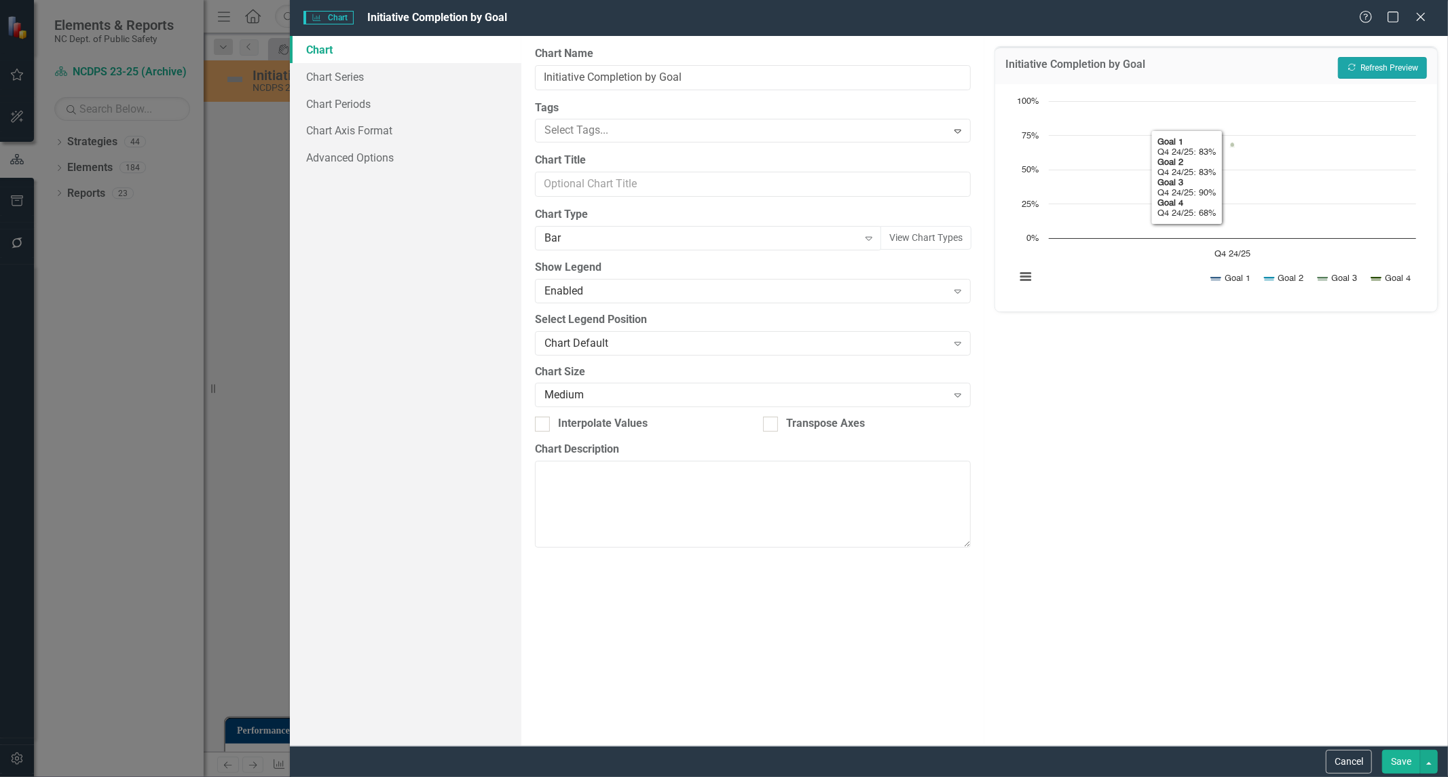
click at [1396, 64] on button "Recalculate Refresh Preview" at bounding box center [1382, 68] width 89 height 22
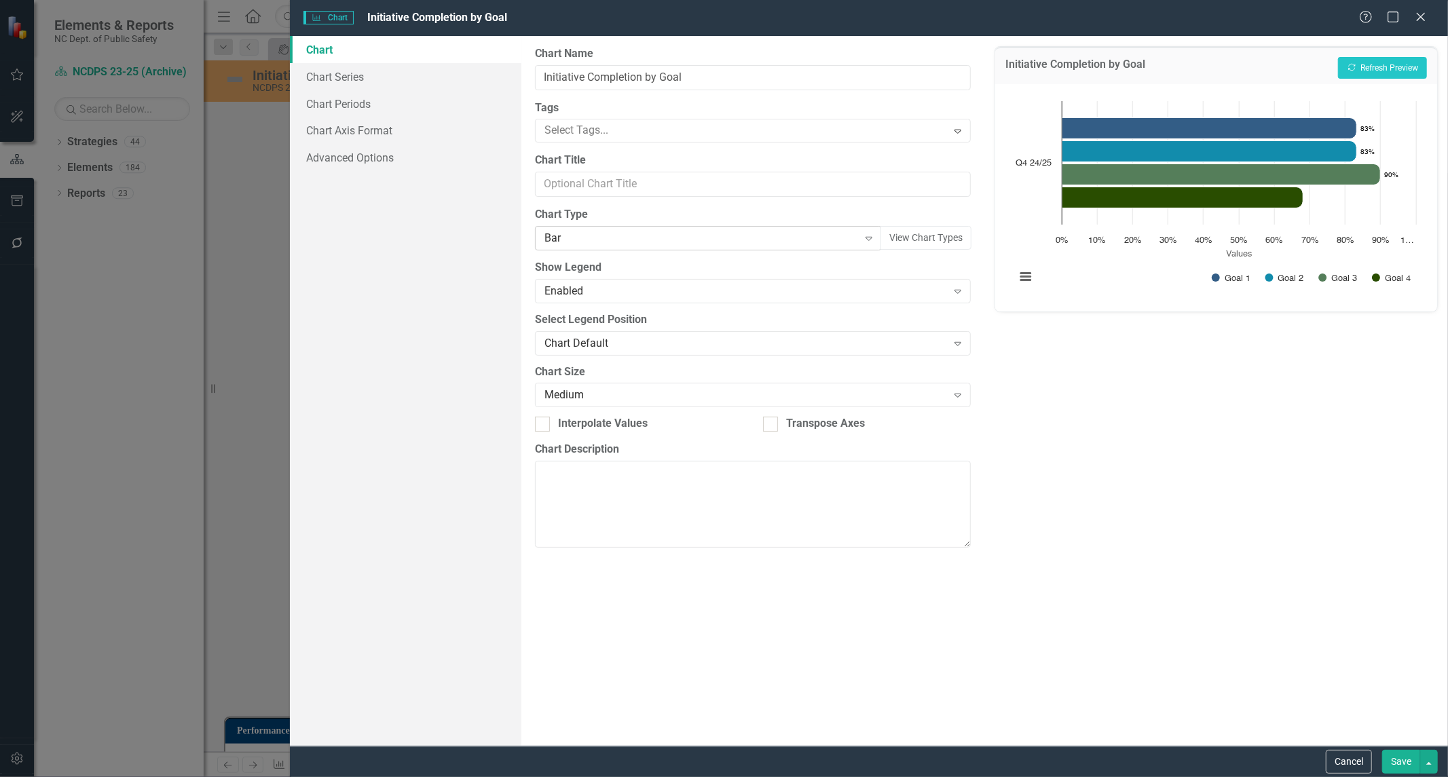
click at [665, 238] on div "Bar" at bounding box center [702, 239] width 314 height 16
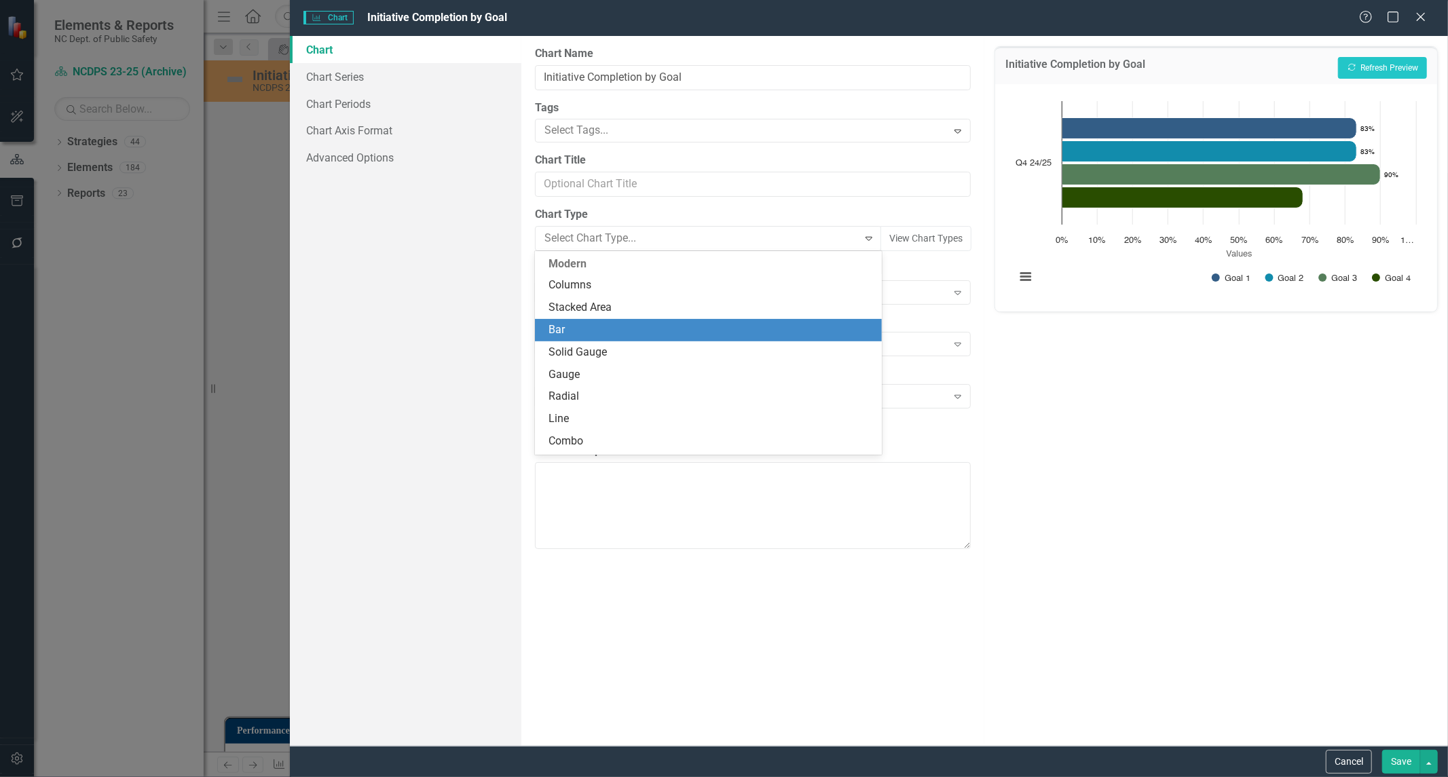
scroll to position [67, 0]
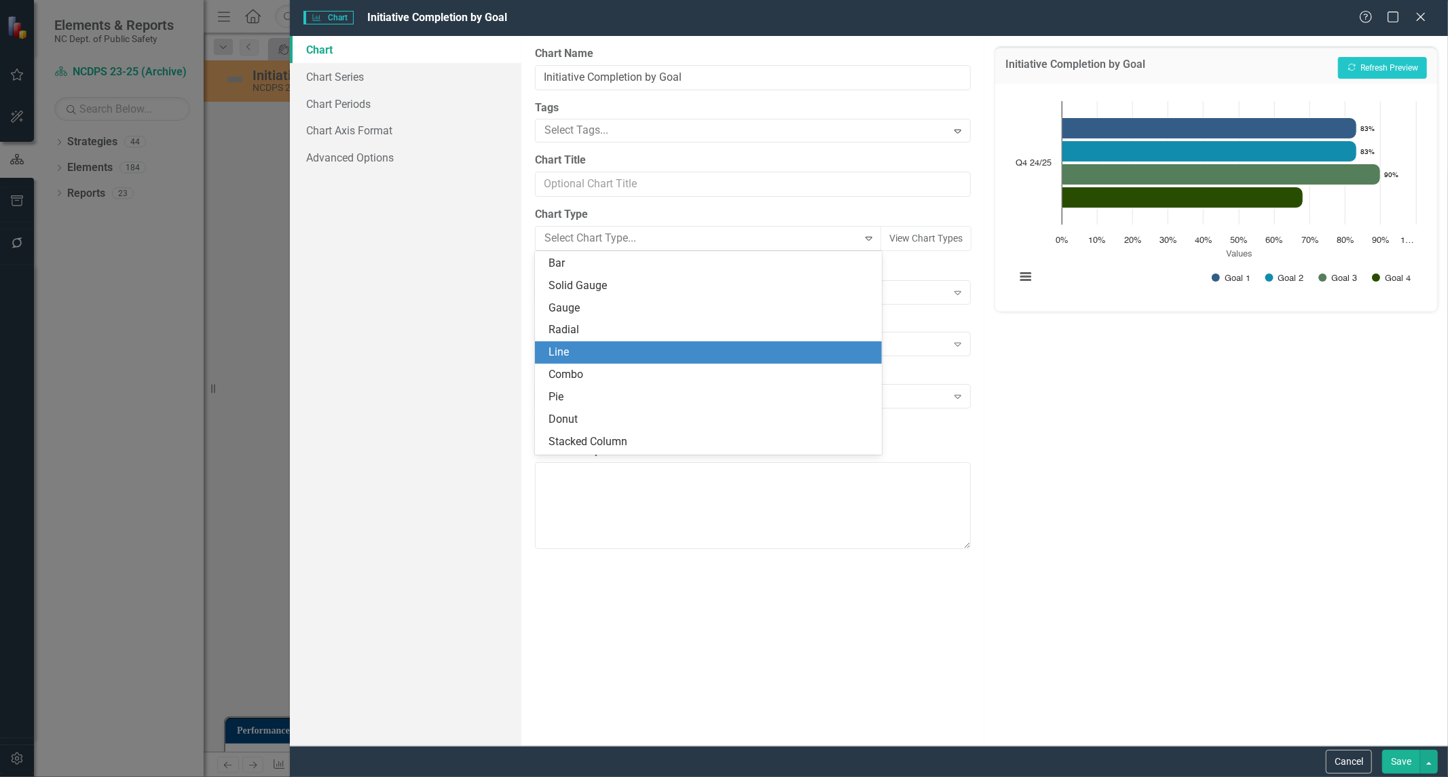
click at [652, 356] on div "Line" at bounding box center [711, 353] width 325 height 16
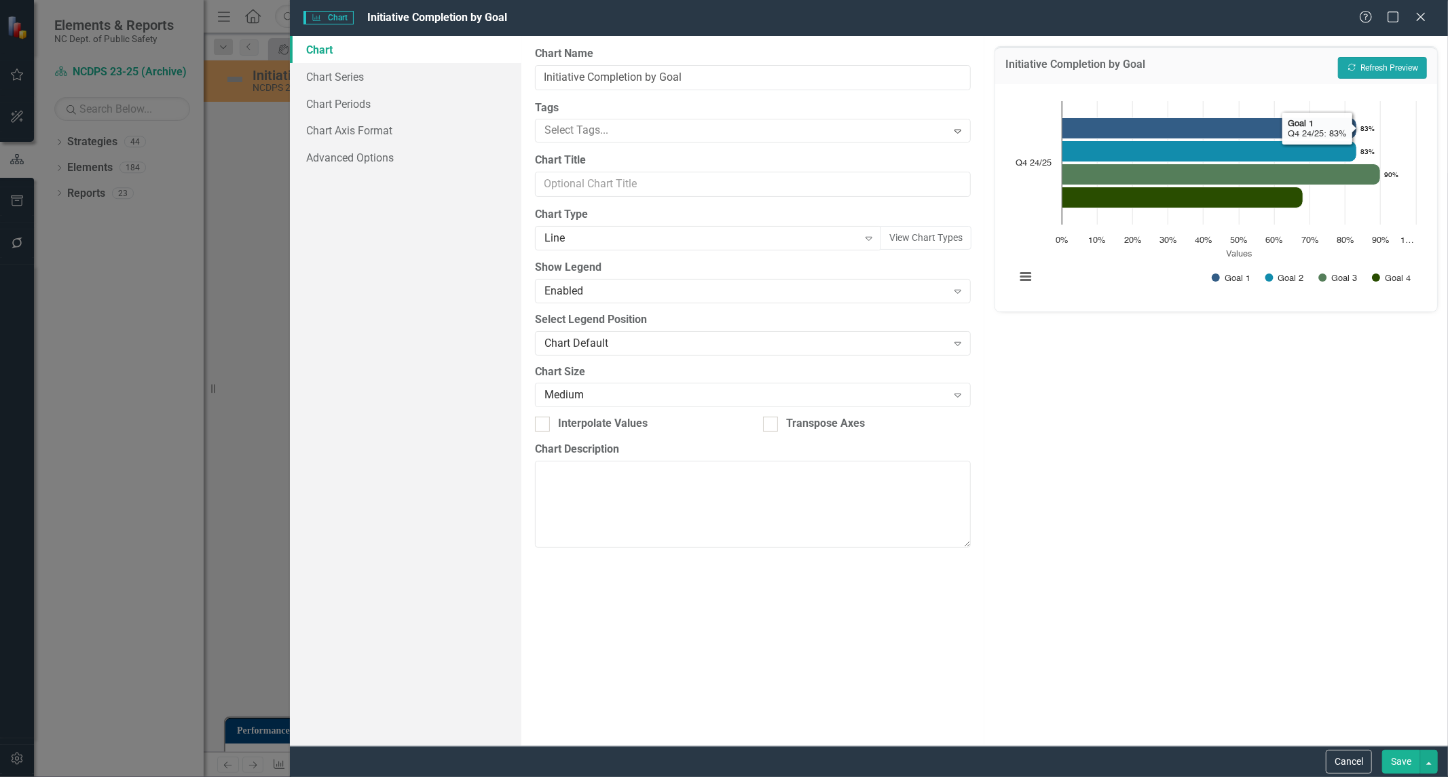
click at [1368, 73] on button "Recalculate Refresh Preview" at bounding box center [1382, 68] width 89 height 22
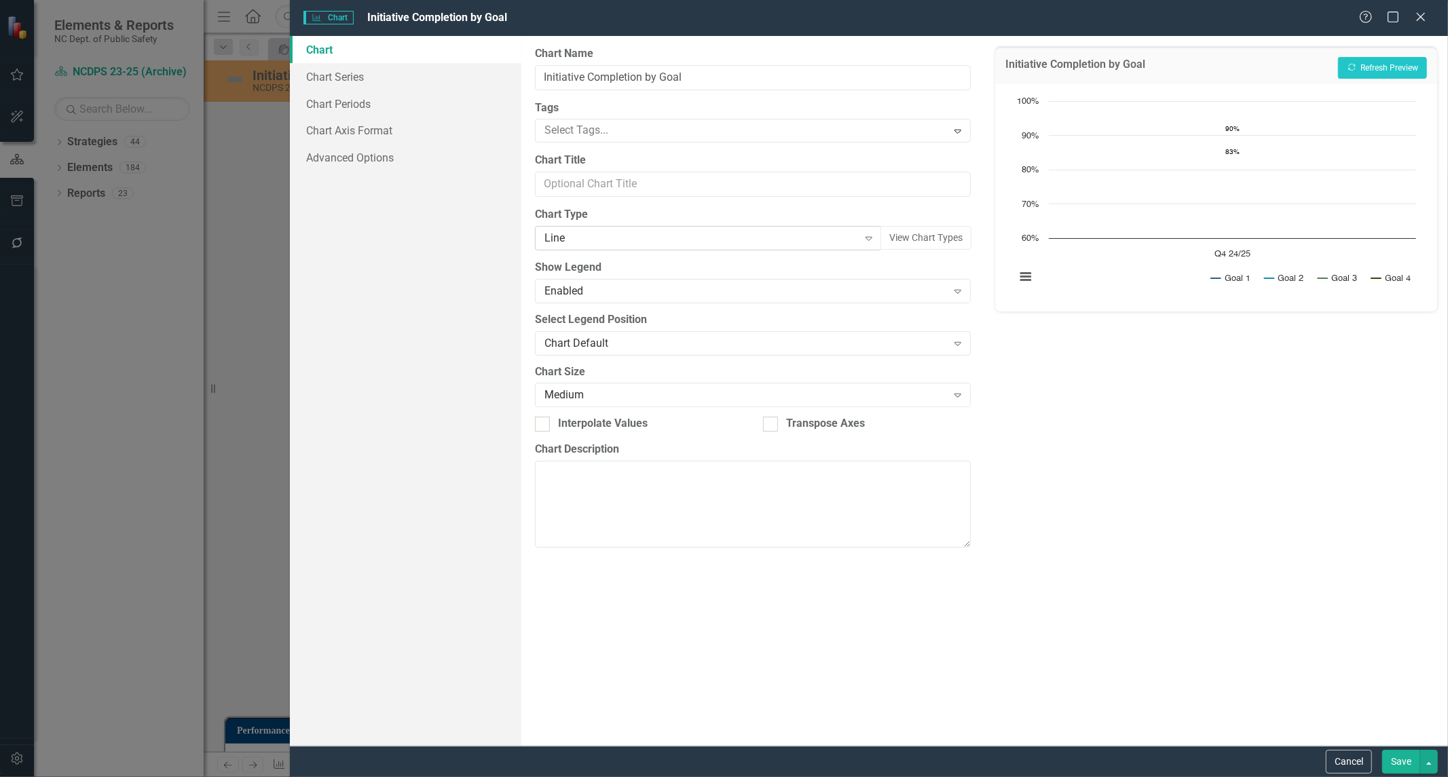
click at [568, 234] on div "Line" at bounding box center [702, 239] width 314 height 16
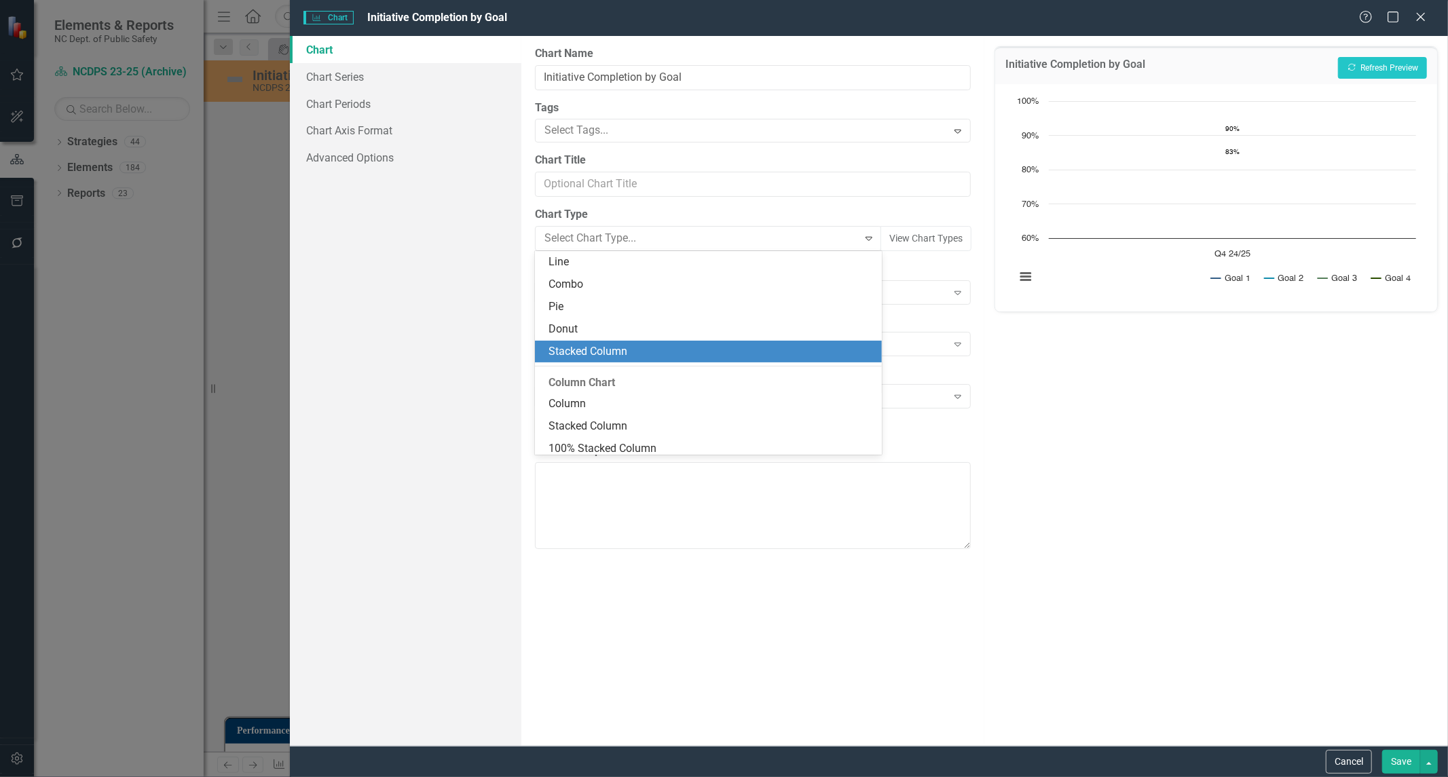
scroll to position [0, 0]
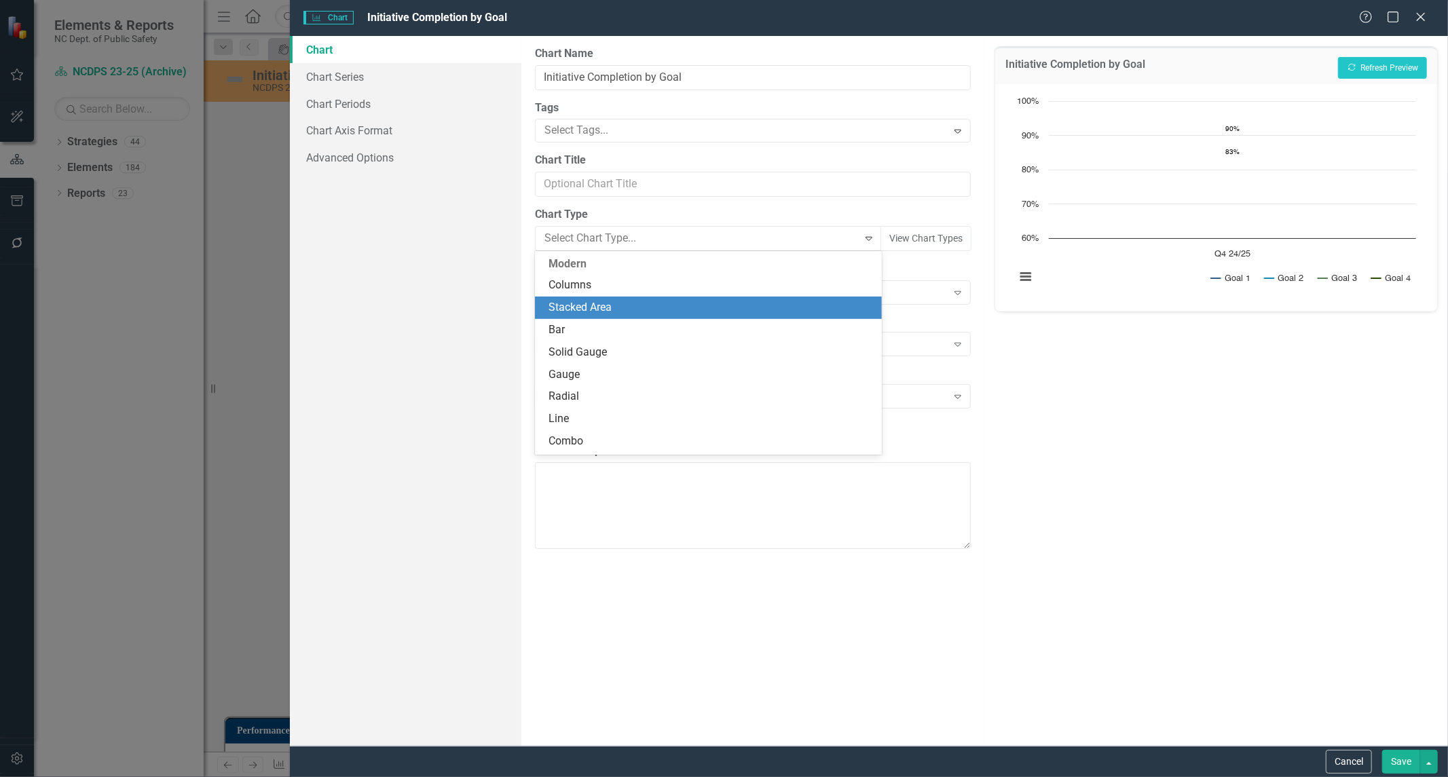
click at [611, 300] on div "Stacked Area" at bounding box center [711, 308] width 325 height 16
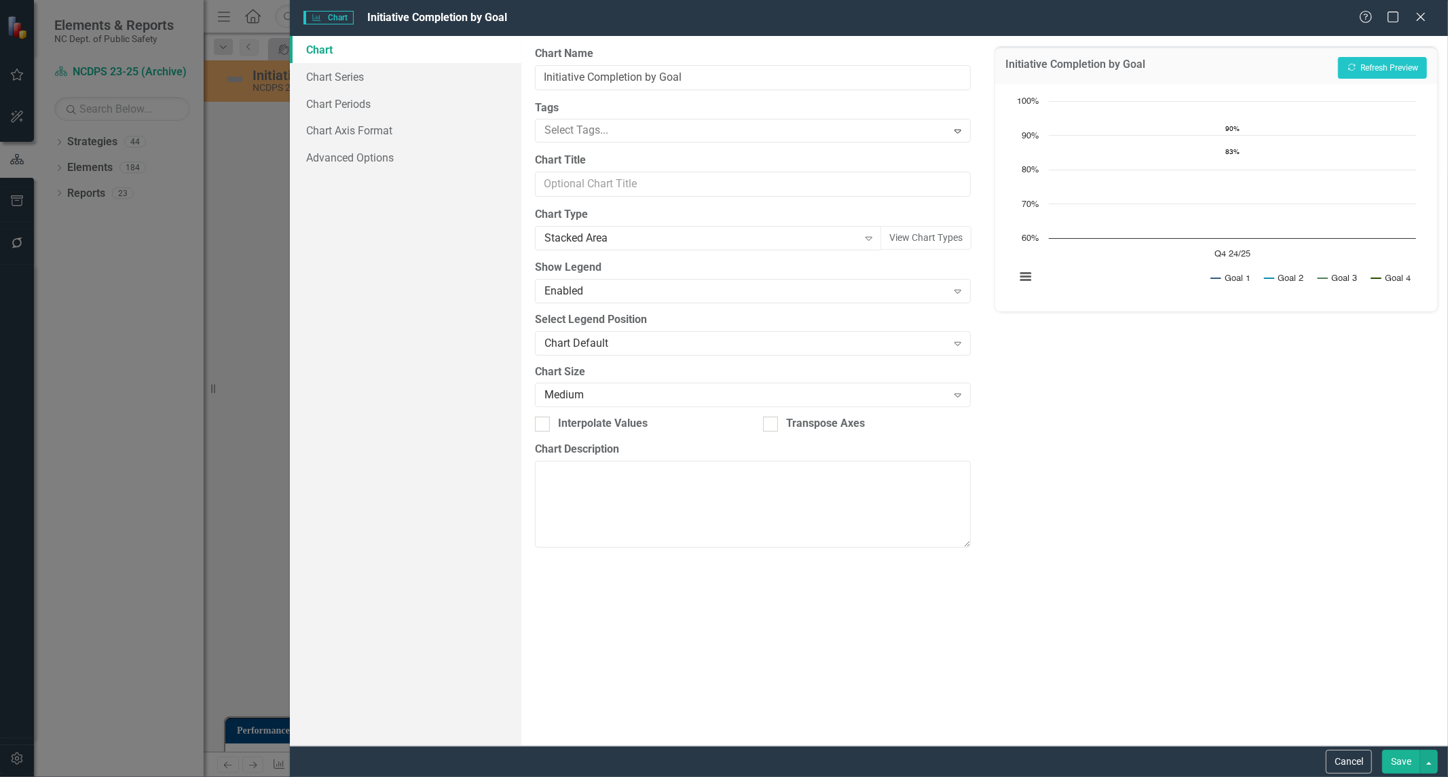
click at [1401, 763] on button "Save" at bounding box center [1401, 762] width 38 height 24
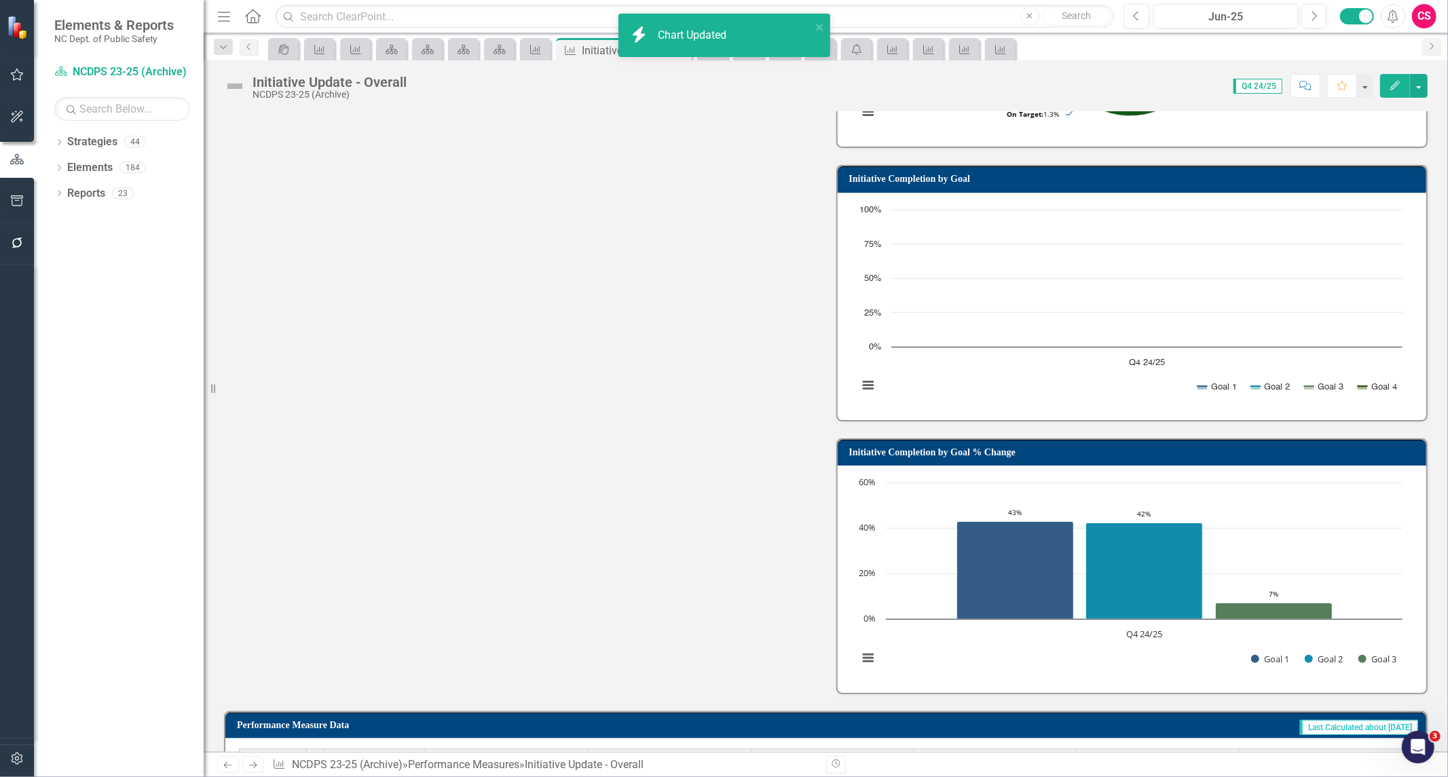
scroll to position [253, 0]
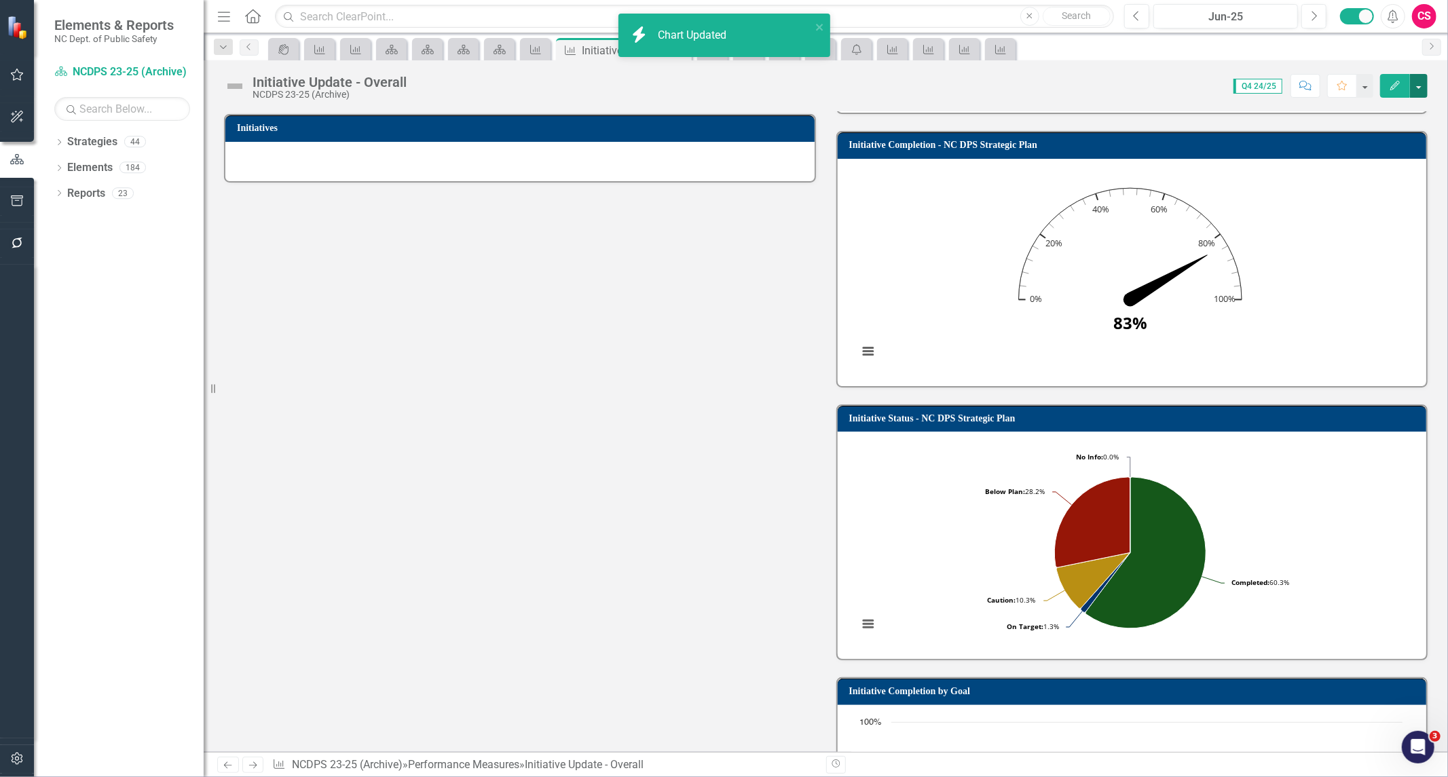
click at [1424, 87] on button "button" at bounding box center [1419, 86] width 18 height 24
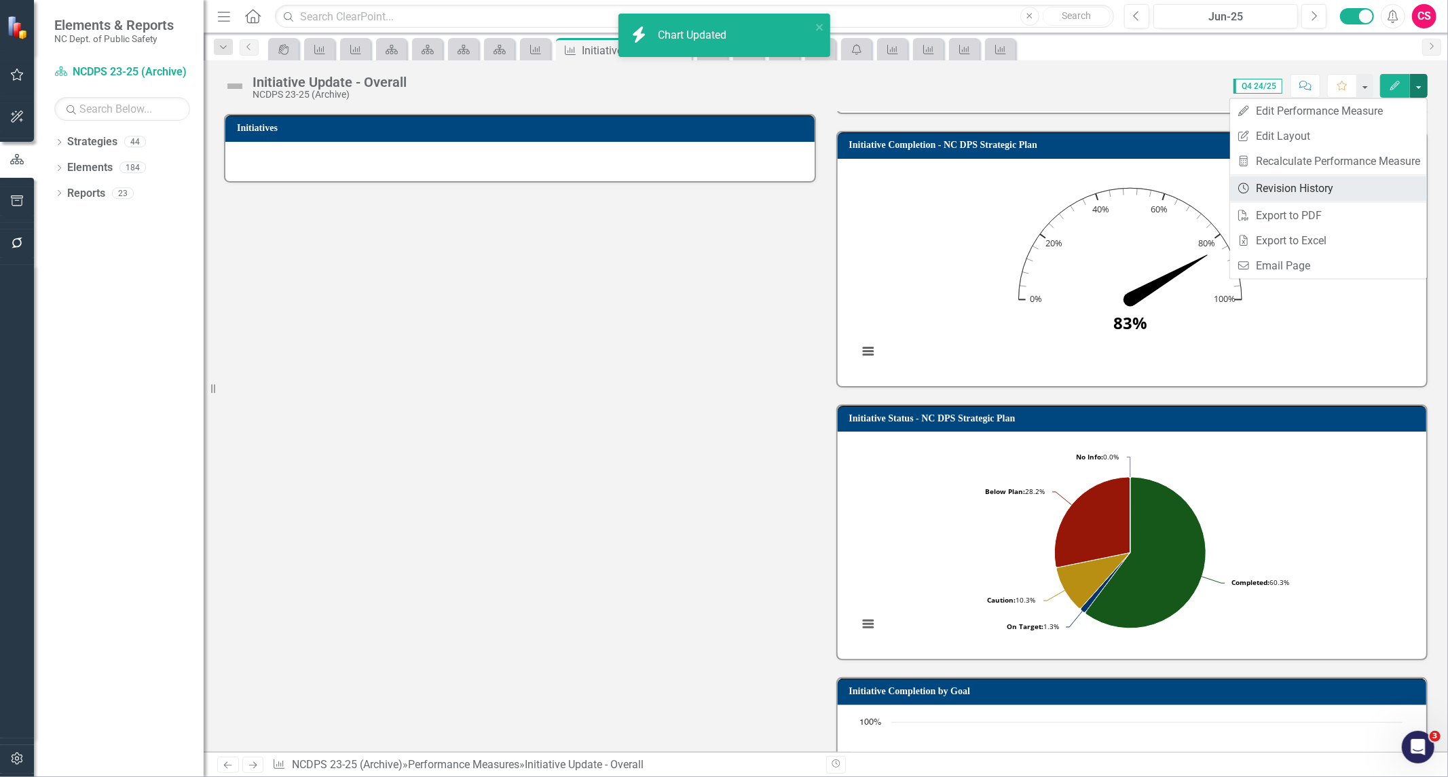
scroll to position [56, 0]
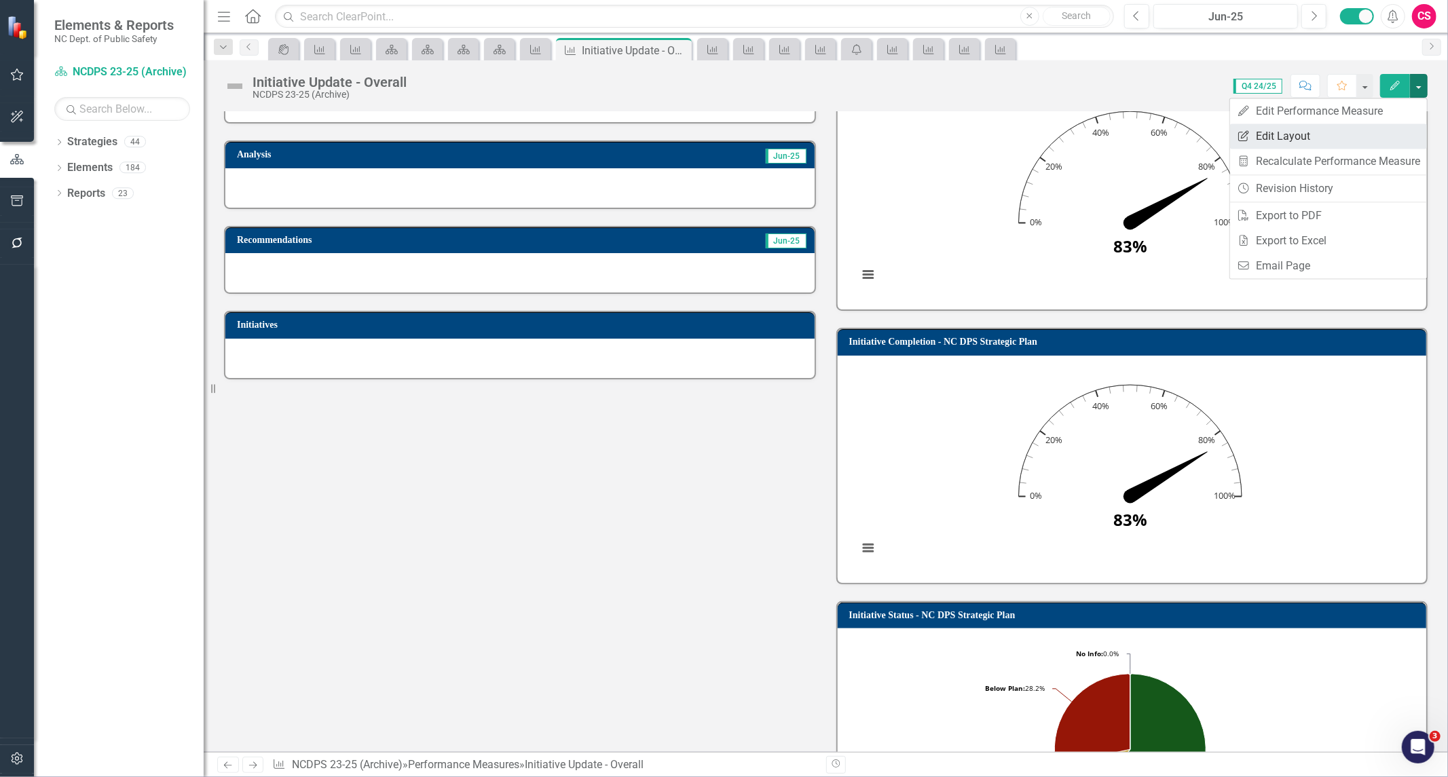
click at [1274, 129] on link "Edit Report Edit Layout" at bounding box center [1328, 136] width 197 height 25
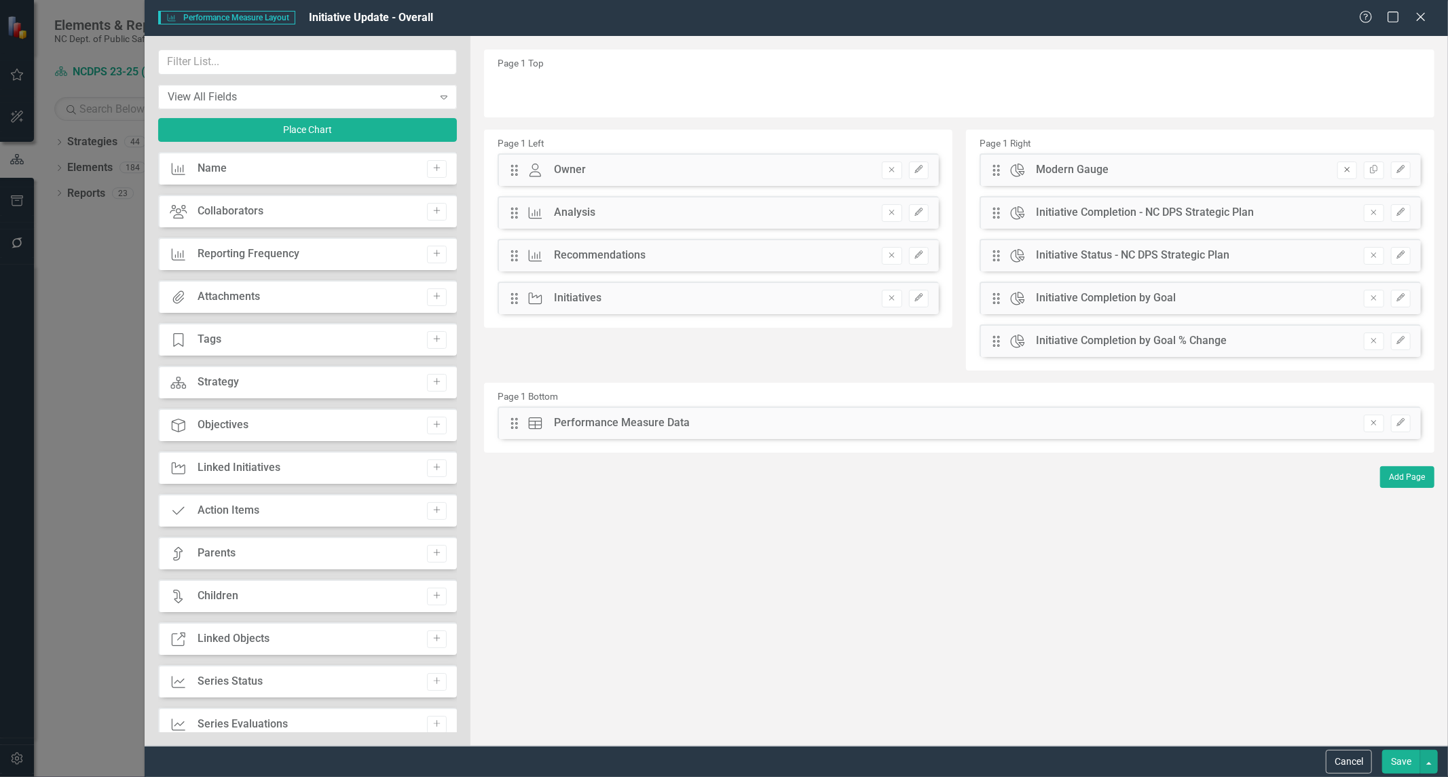
click at [1349, 168] on icon "Remove" at bounding box center [1347, 170] width 10 height 8
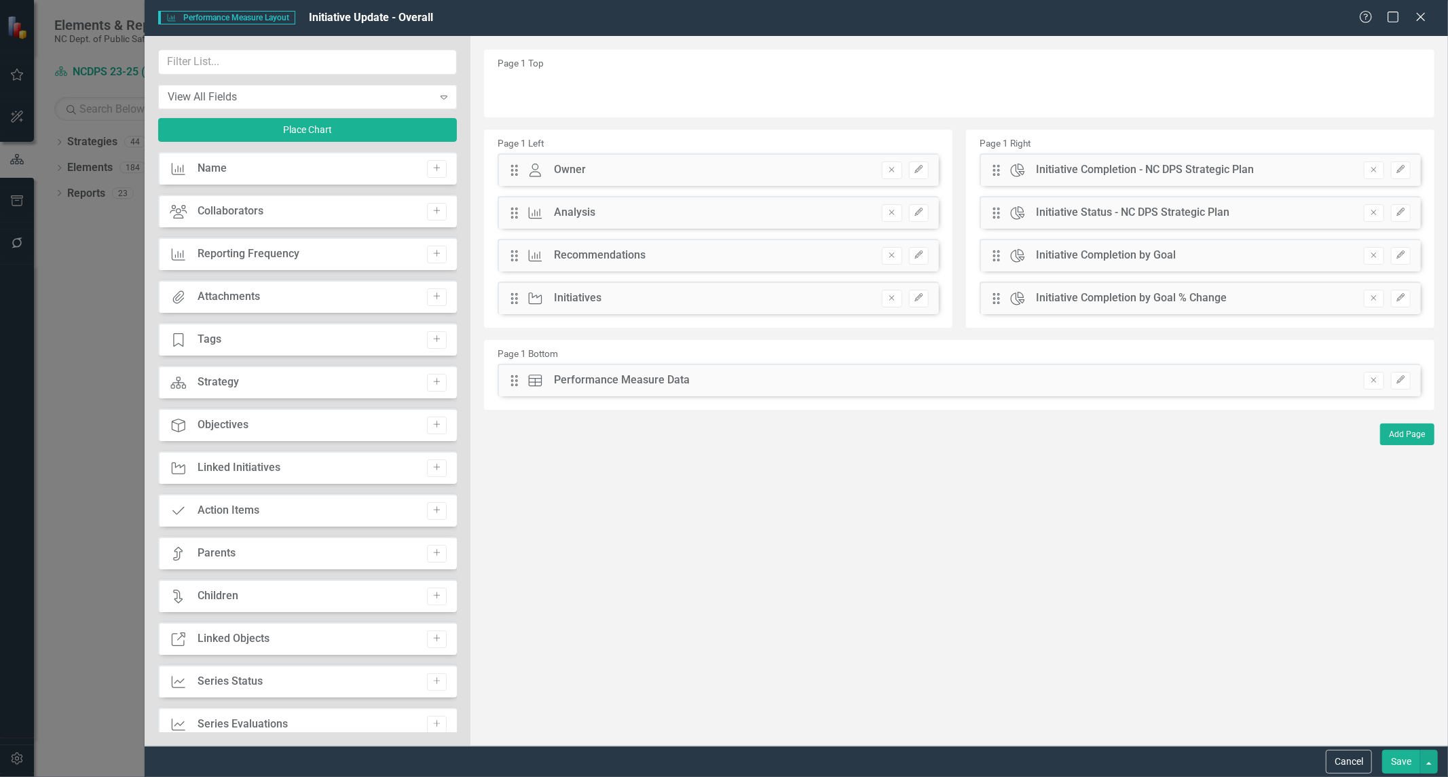
click at [1394, 770] on button "Save" at bounding box center [1401, 762] width 38 height 24
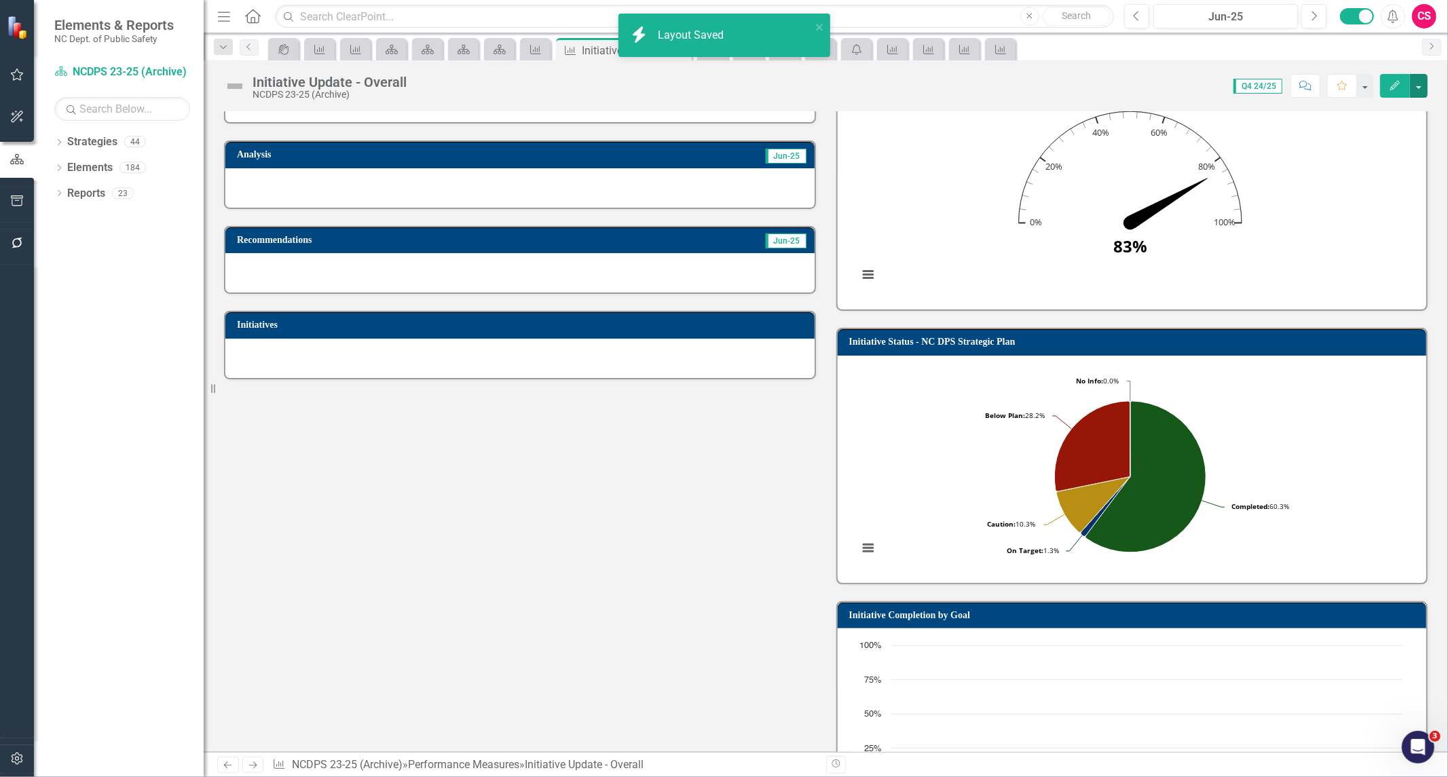
scroll to position [340, 0]
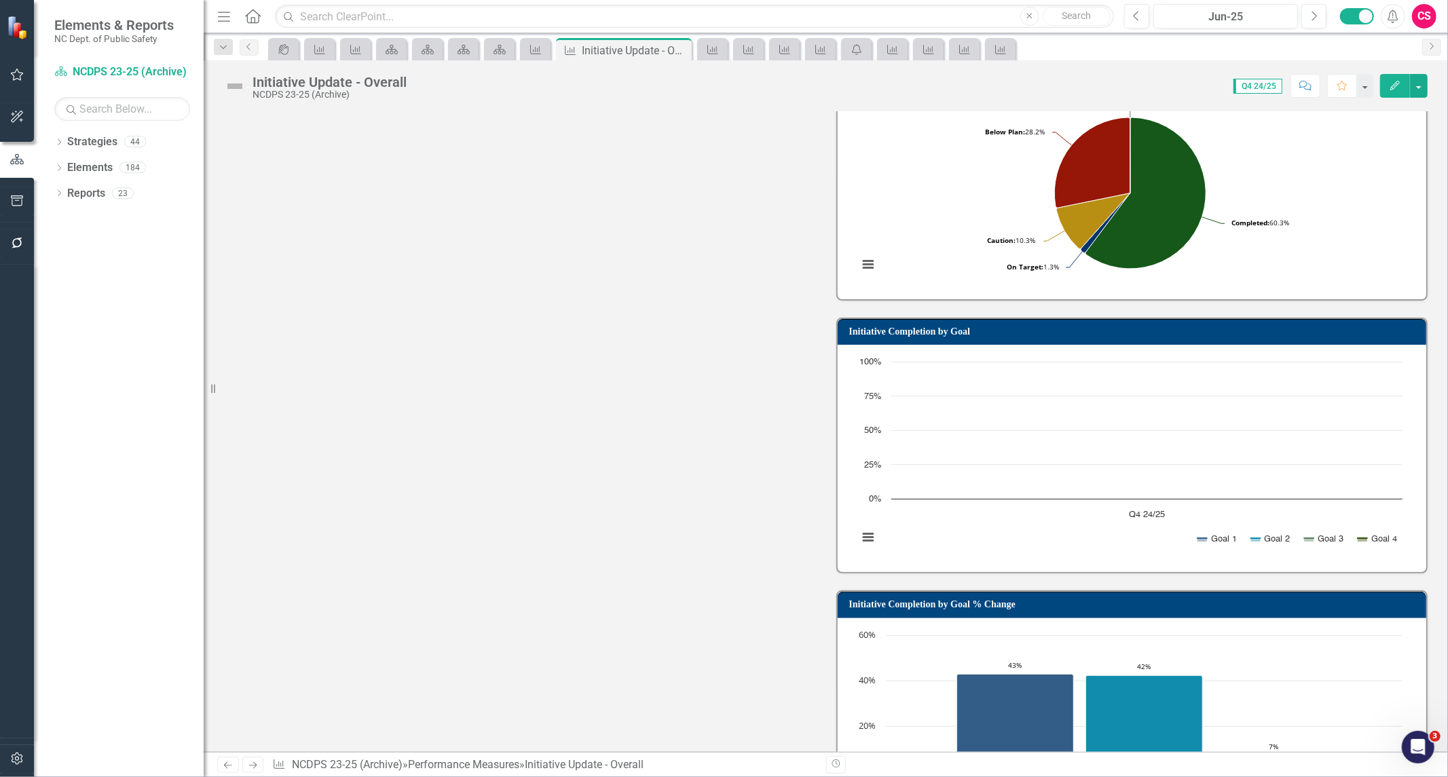
click at [1191, 323] on td "Initiative Completion by Goal" at bounding box center [1134, 333] width 571 height 20
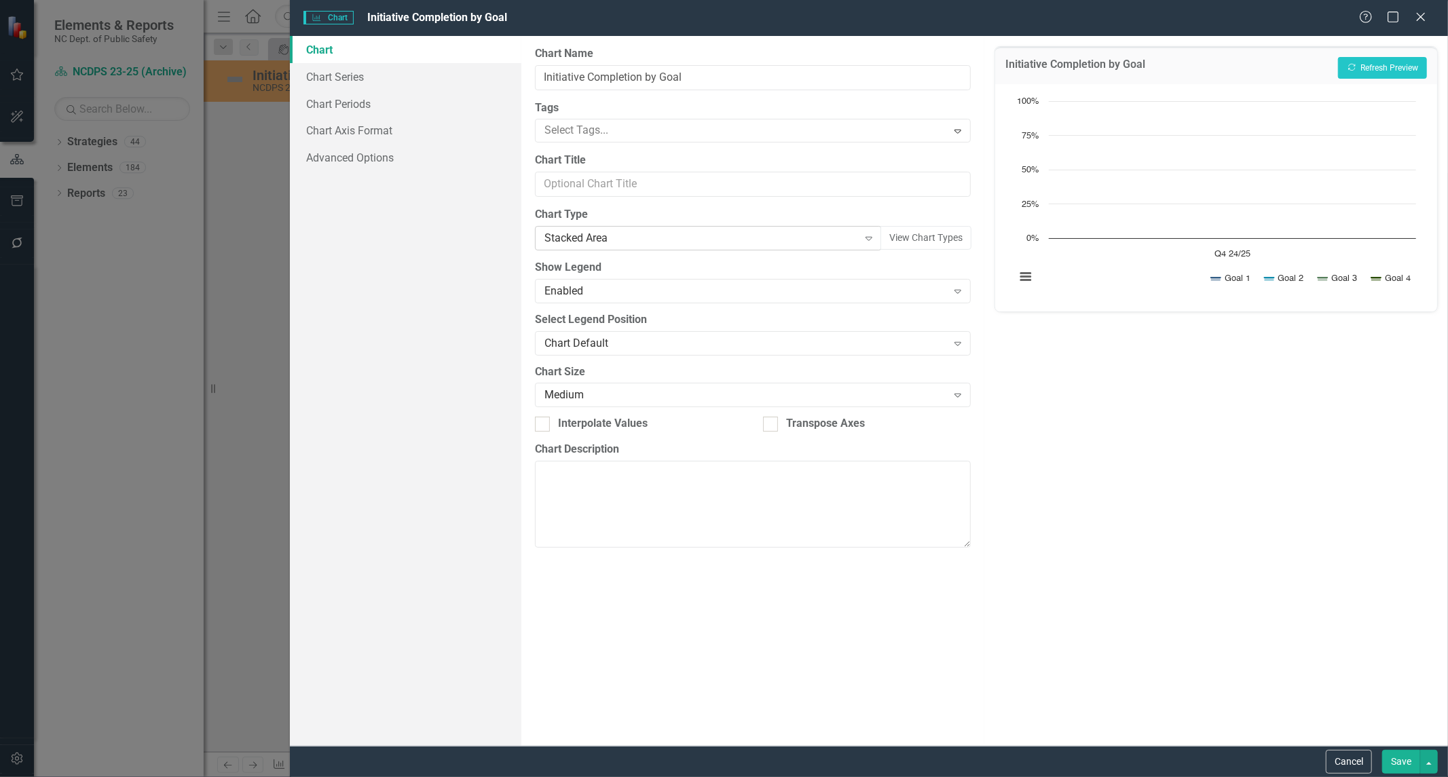
click at [612, 232] on div "Stacked Area" at bounding box center [702, 239] width 314 height 16
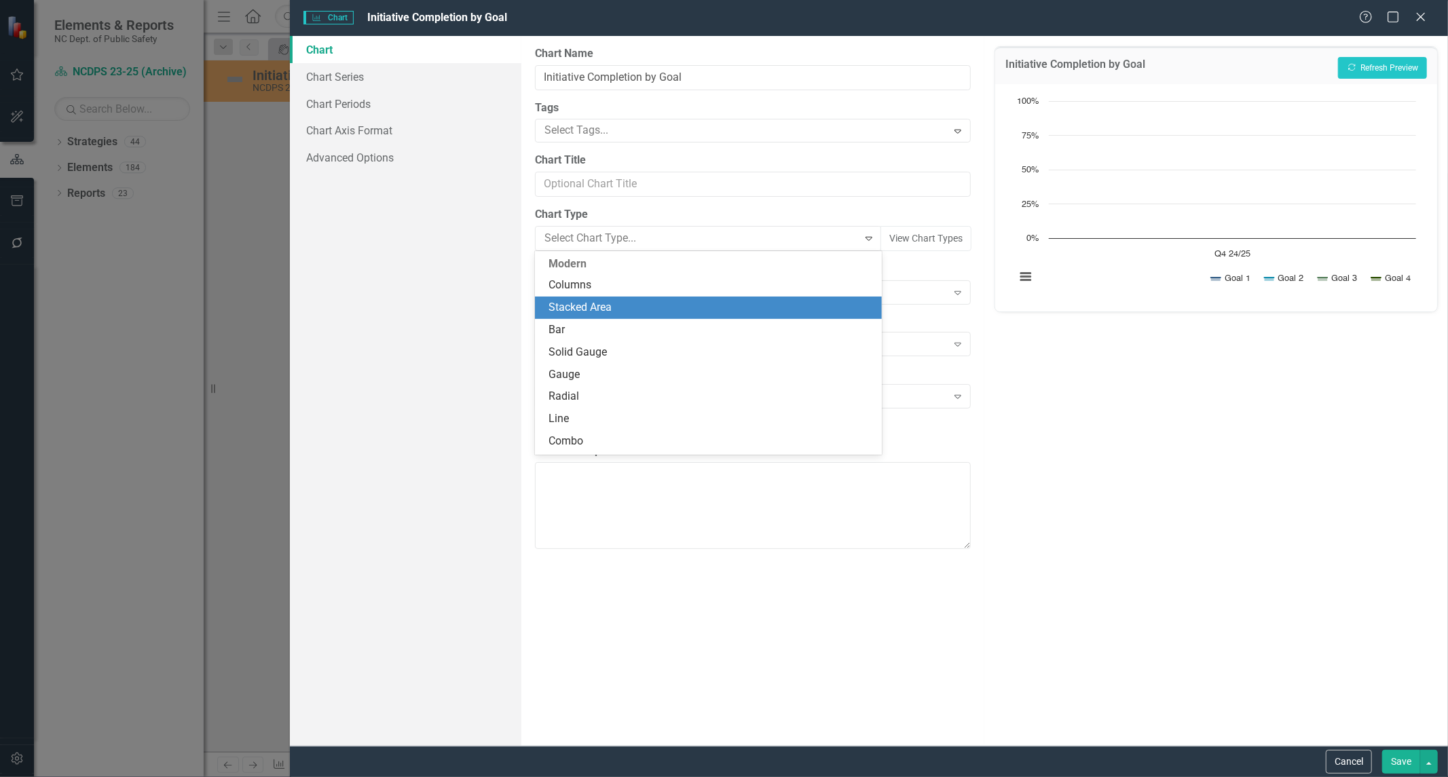
scroll to position [45, 0]
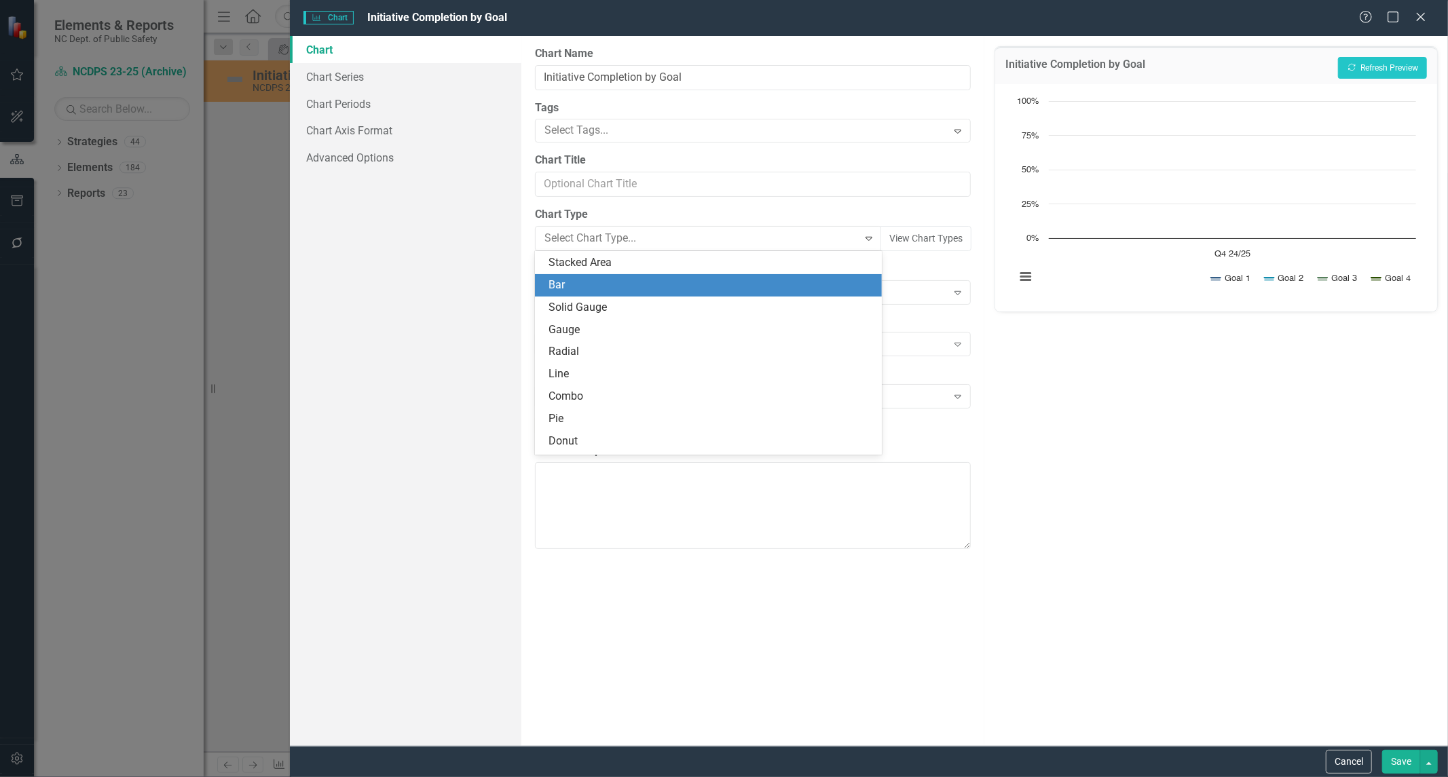
click at [597, 276] on div "Bar" at bounding box center [708, 285] width 347 height 22
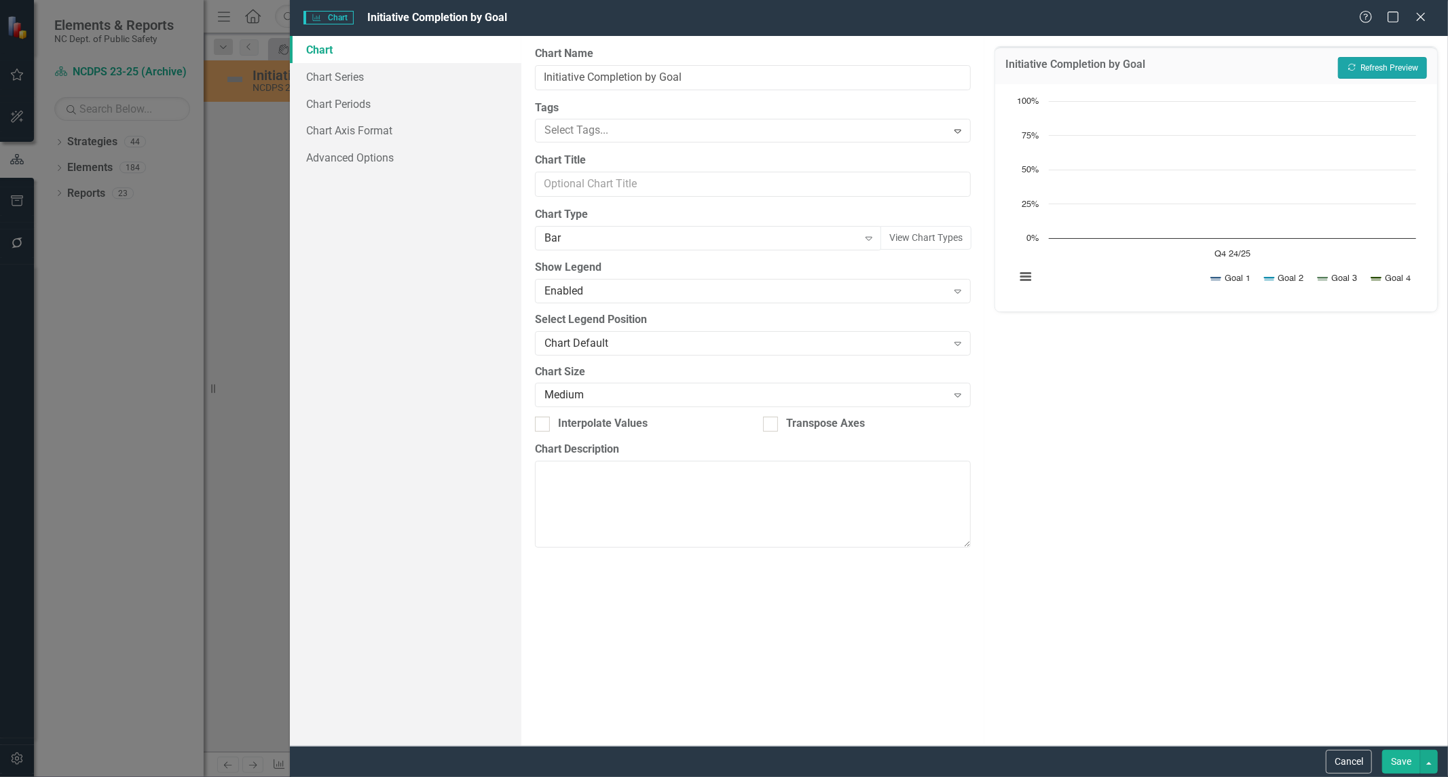
click at [1388, 57] on button "Recalculate Refresh Preview" at bounding box center [1382, 68] width 89 height 22
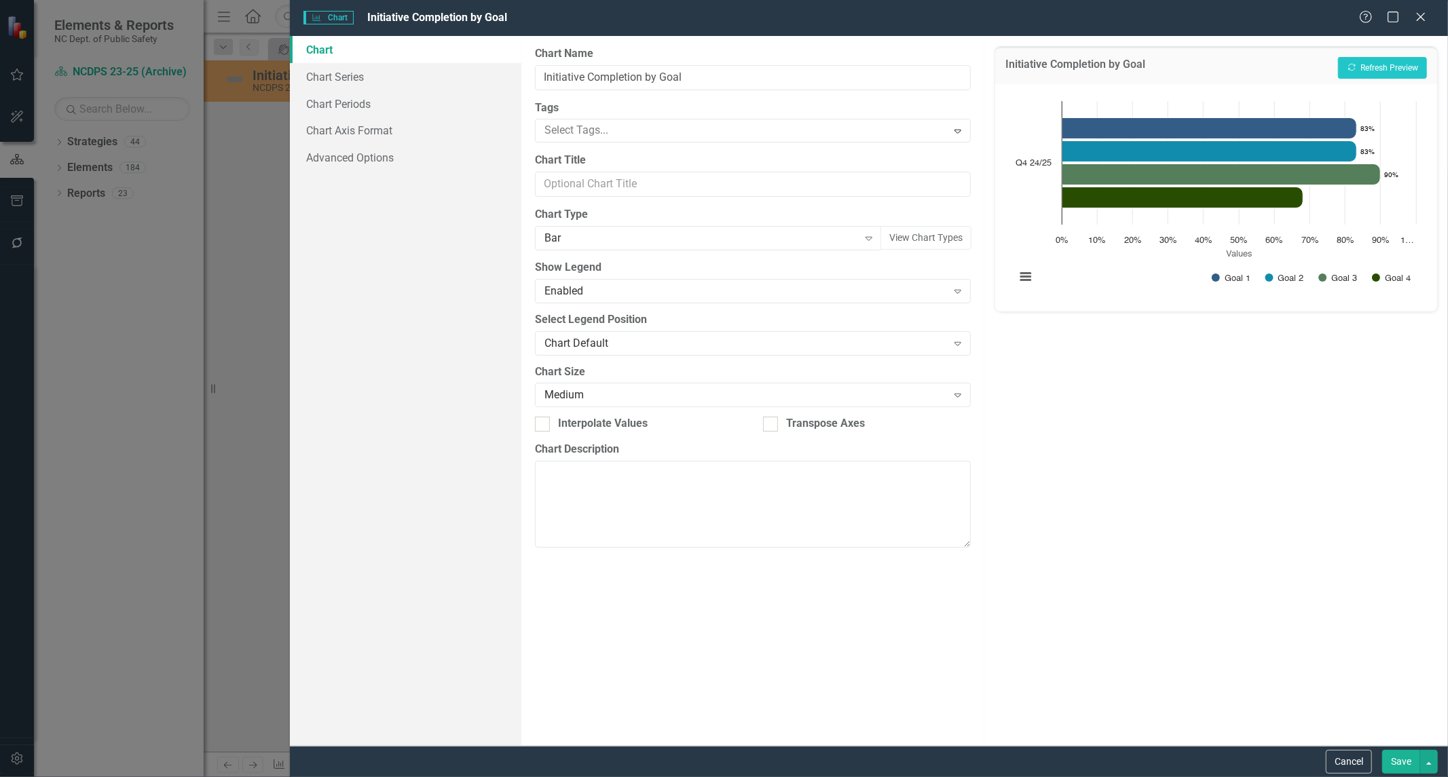
click at [1399, 759] on button "Save" at bounding box center [1401, 762] width 38 height 24
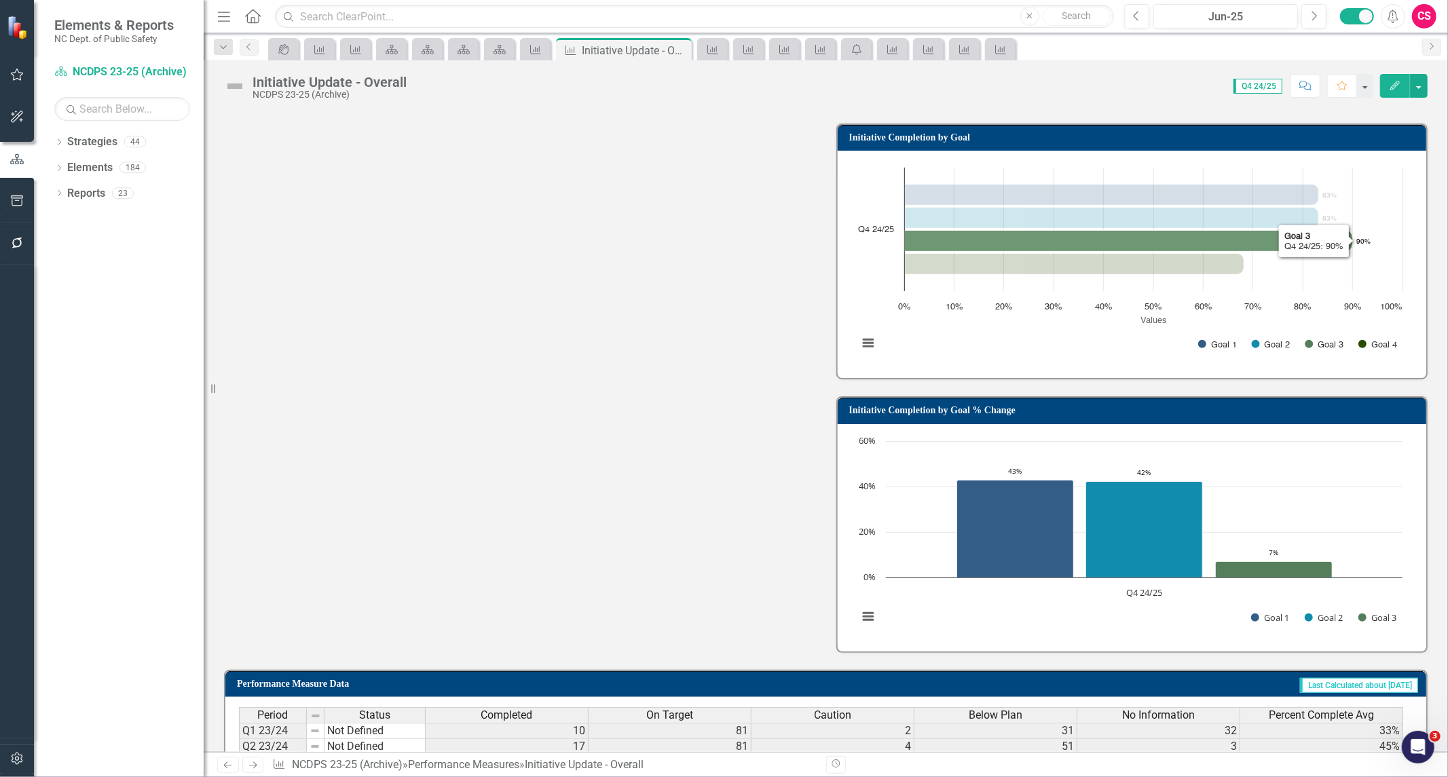
scroll to position [534, 0]
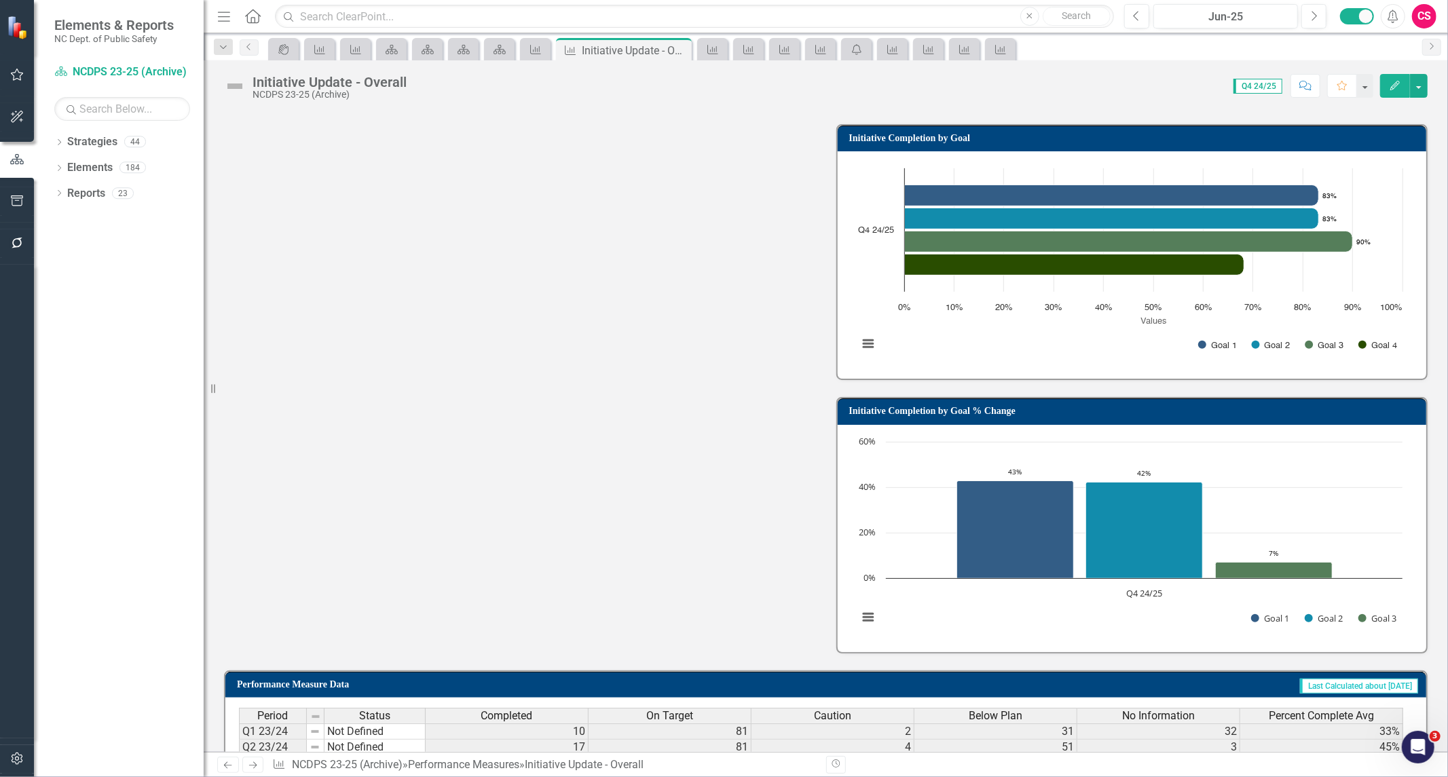
click at [1067, 408] on h3 "Initiative Completion by Goal % Change" at bounding box center [1134, 411] width 571 height 10
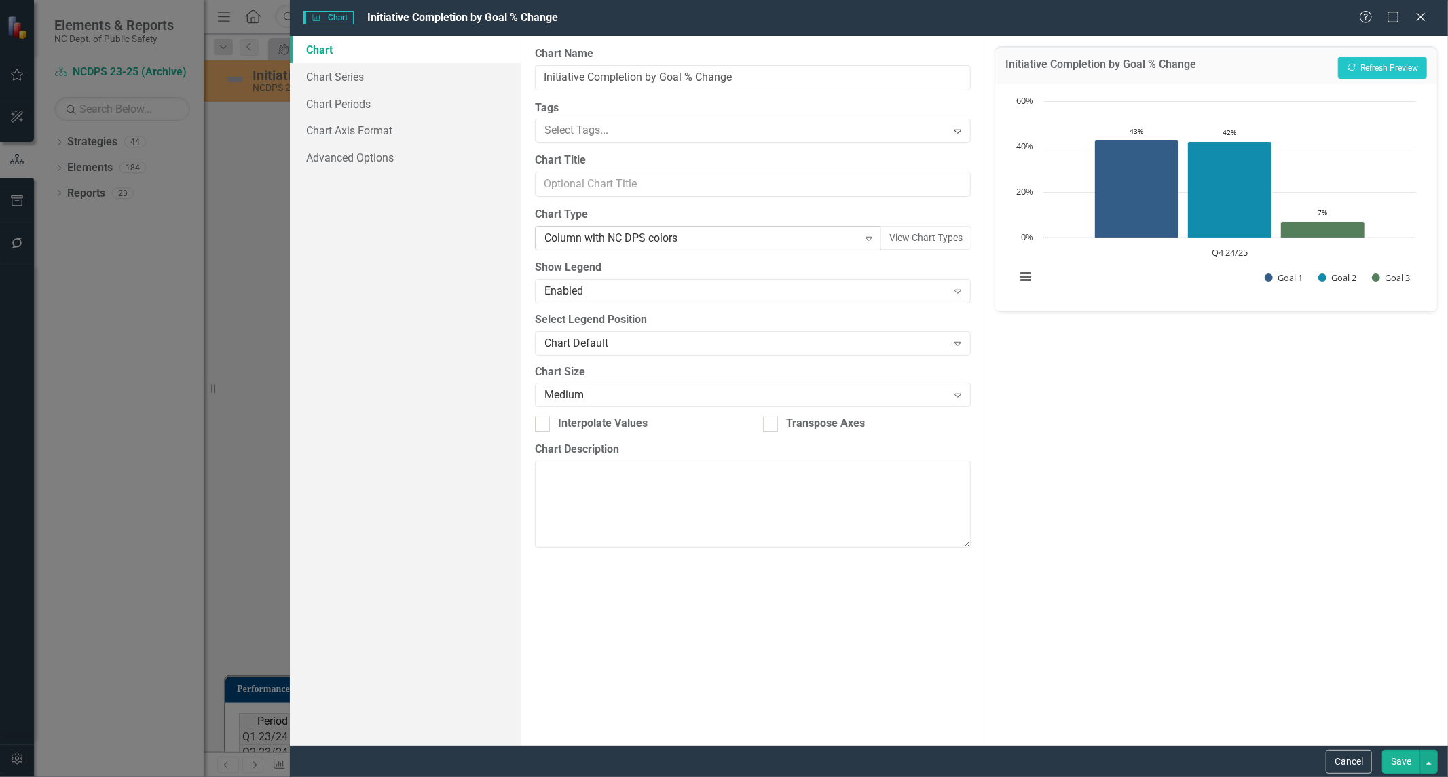
click at [589, 236] on div "Column with NC DPS colors" at bounding box center [702, 239] width 314 height 16
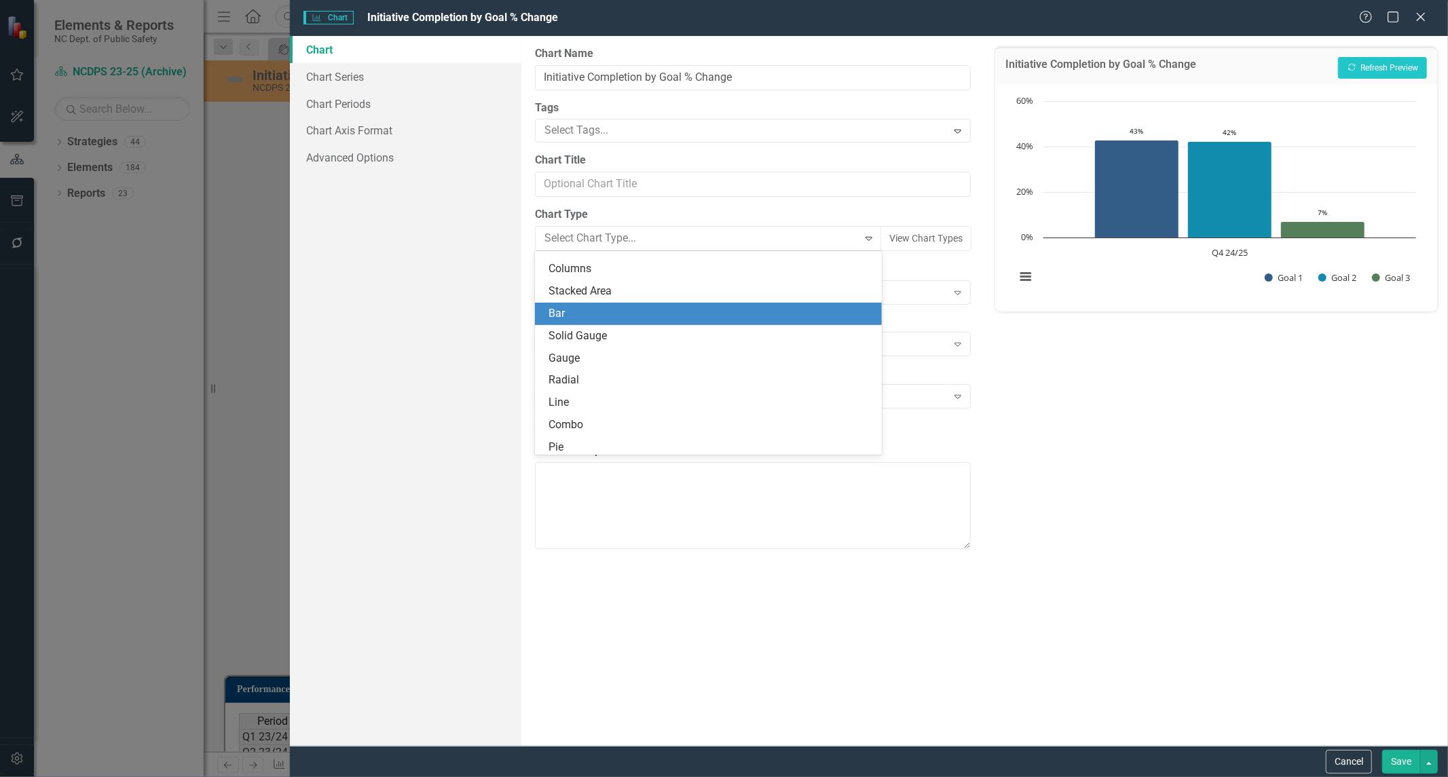
scroll to position [0, 0]
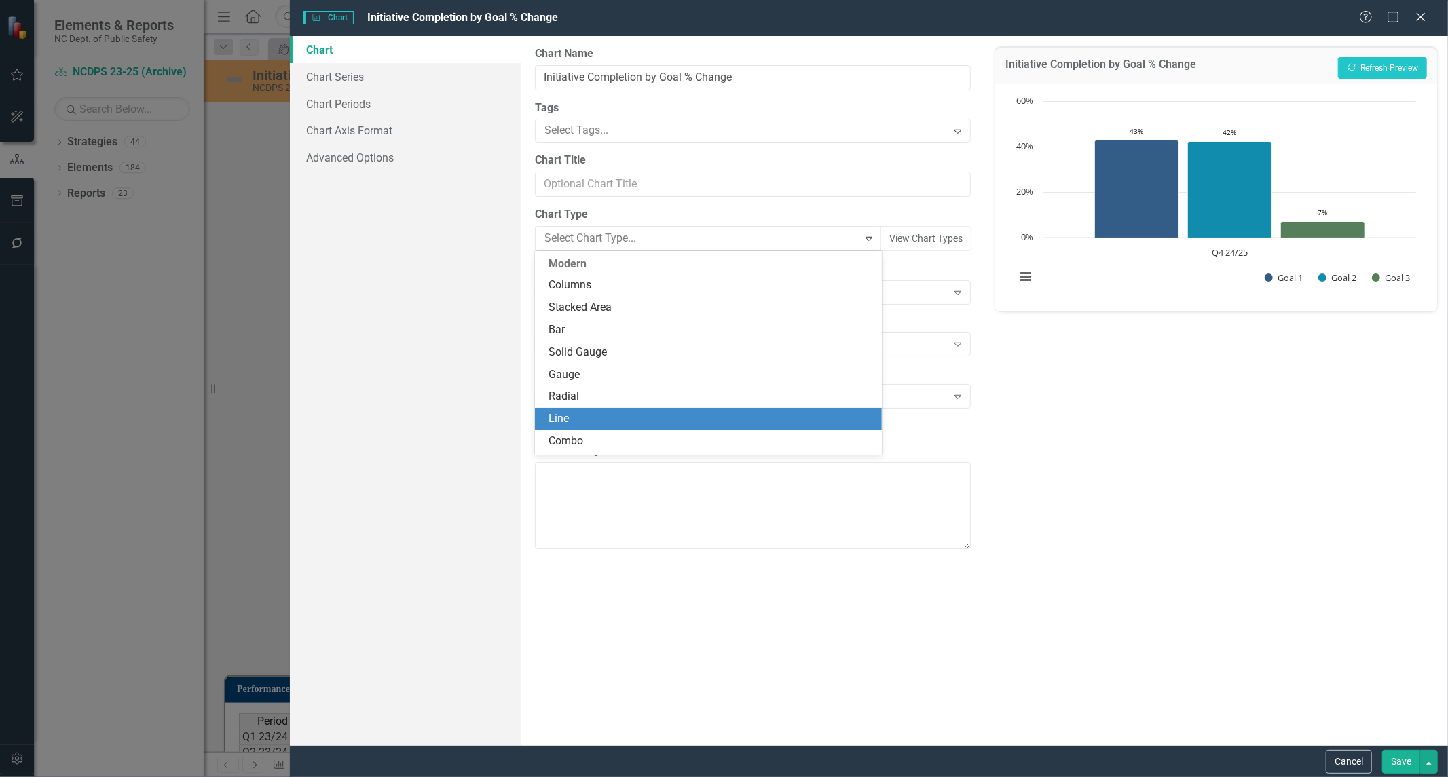
click at [600, 418] on div "Line" at bounding box center [711, 419] width 325 height 16
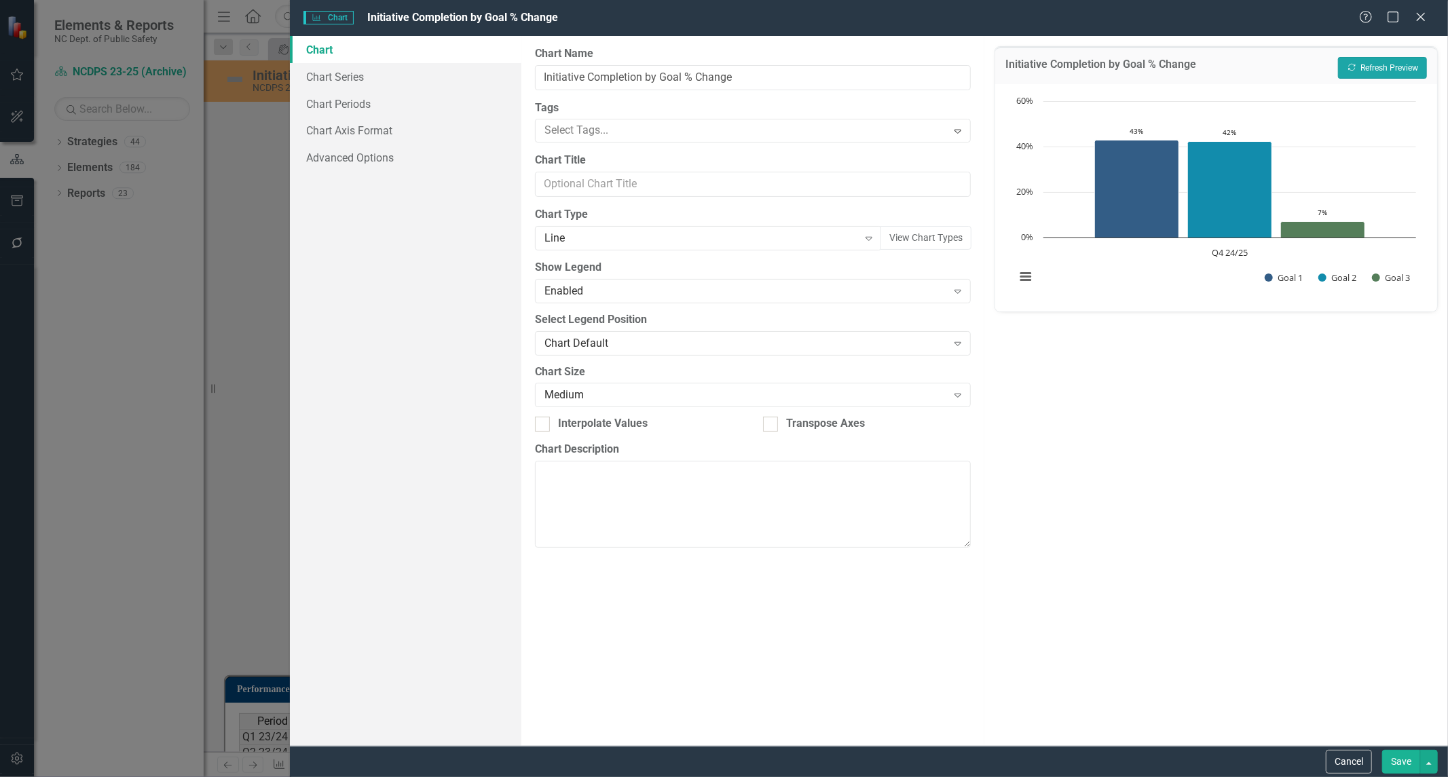
click at [1367, 68] on button "Recalculate Refresh Preview" at bounding box center [1382, 68] width 89 height 22
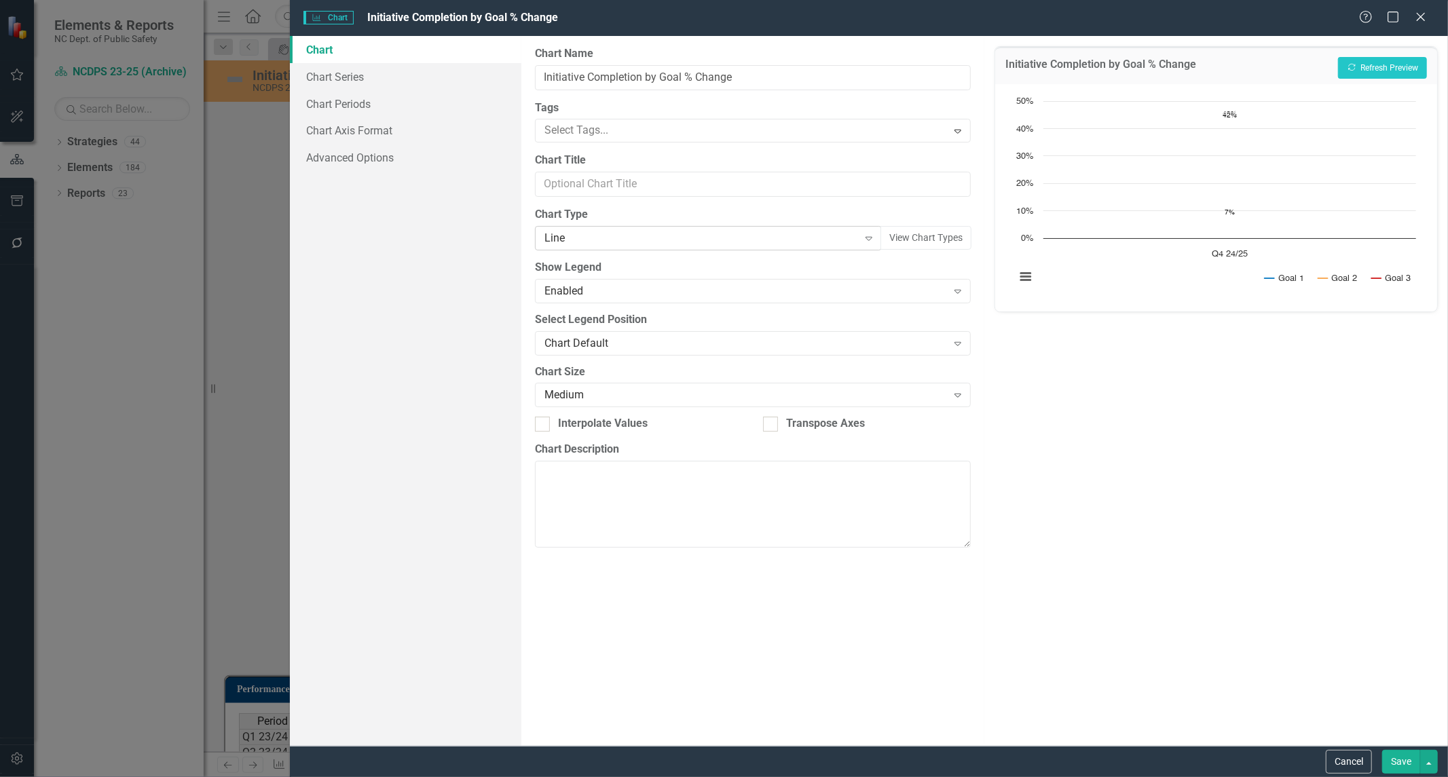
click at [591, 238] on div "Line" at bounding box center [702, 239] width 314 height 16
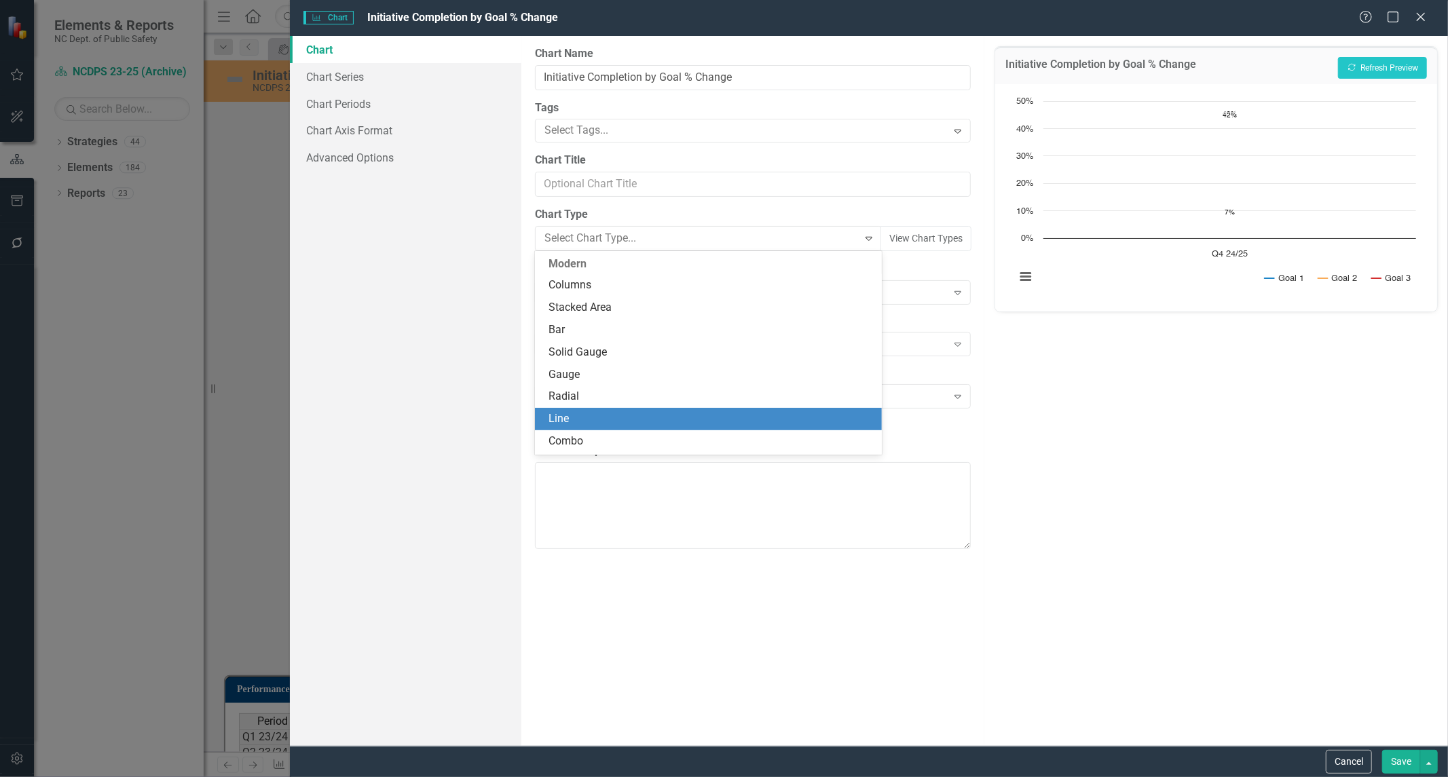
scroll to position [157, 0]
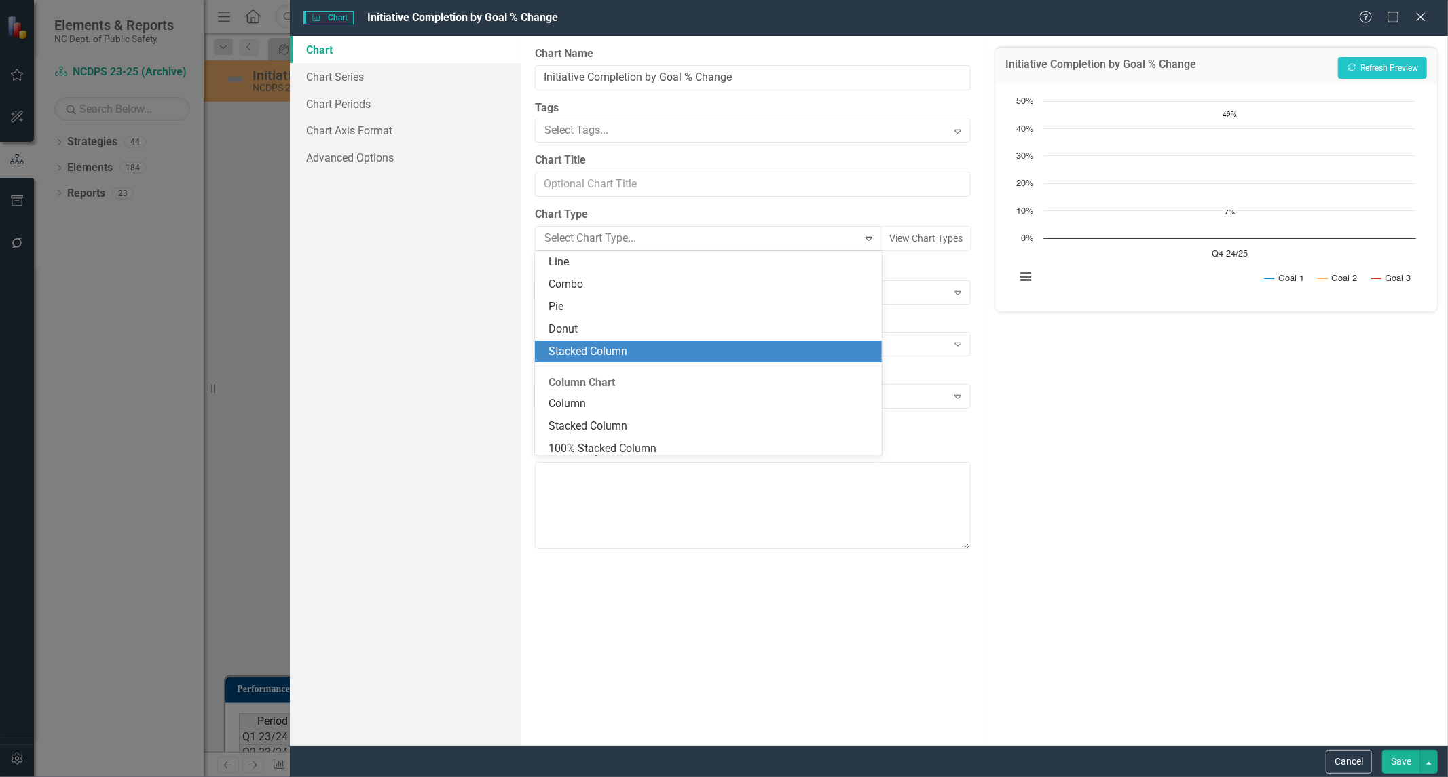
click at [607, 342] on div "Stacked Column" at bounding box center [708, 352] width 347 height 22
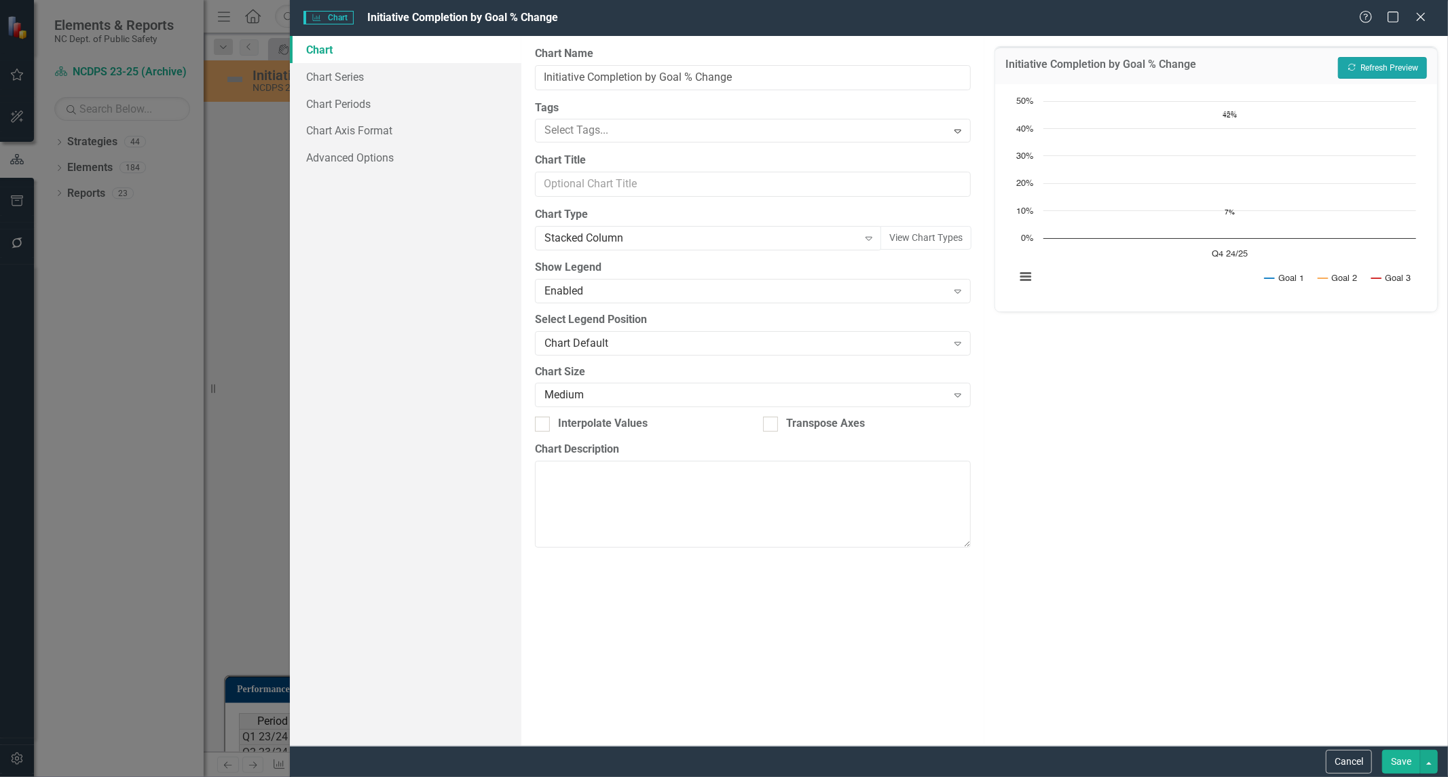
click at [1388, 68] on button "Recalculate Refresh Preview" at bounding box center [1382, 68] width 89 height 22
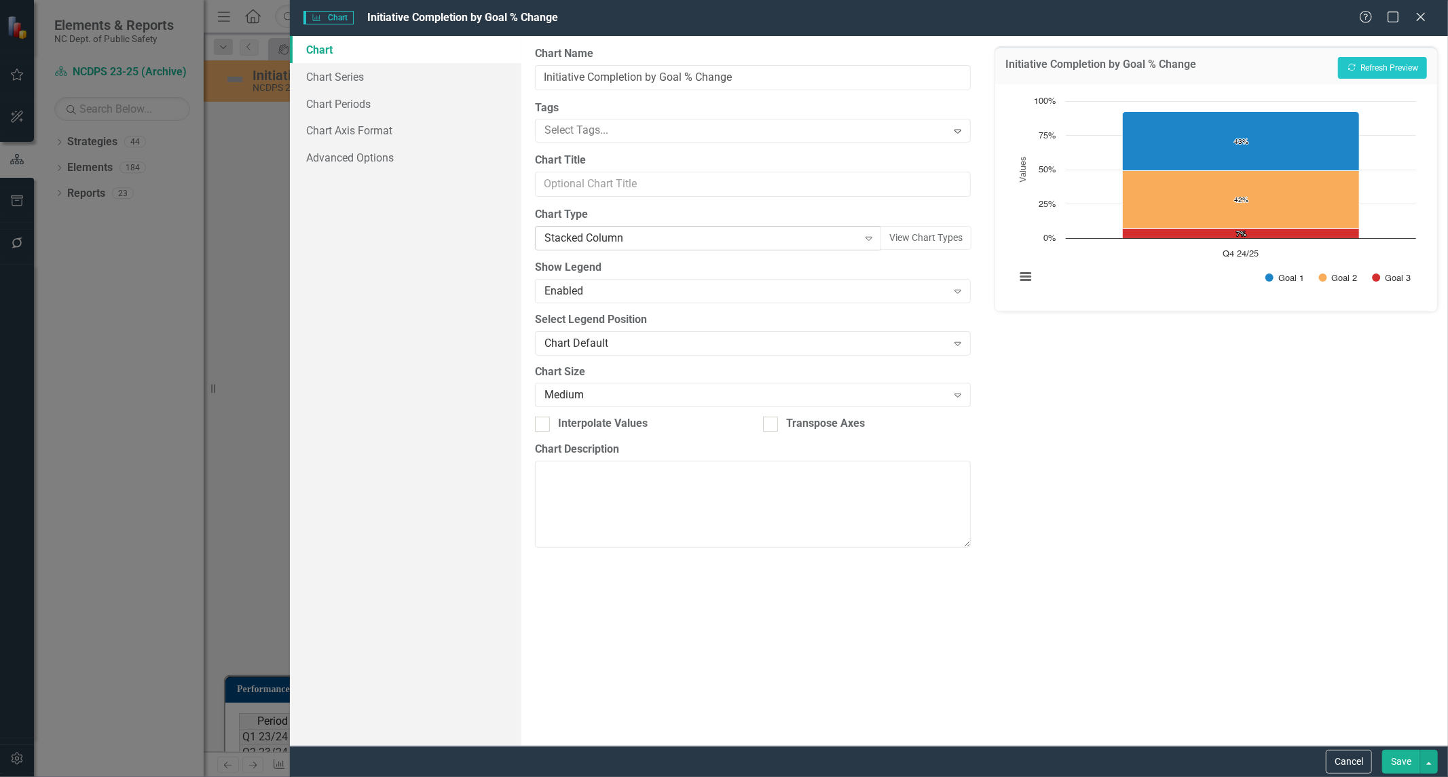
click at [662, 240] on div "Stacked Column" at bounding box center [702, 239] width 314 height 16
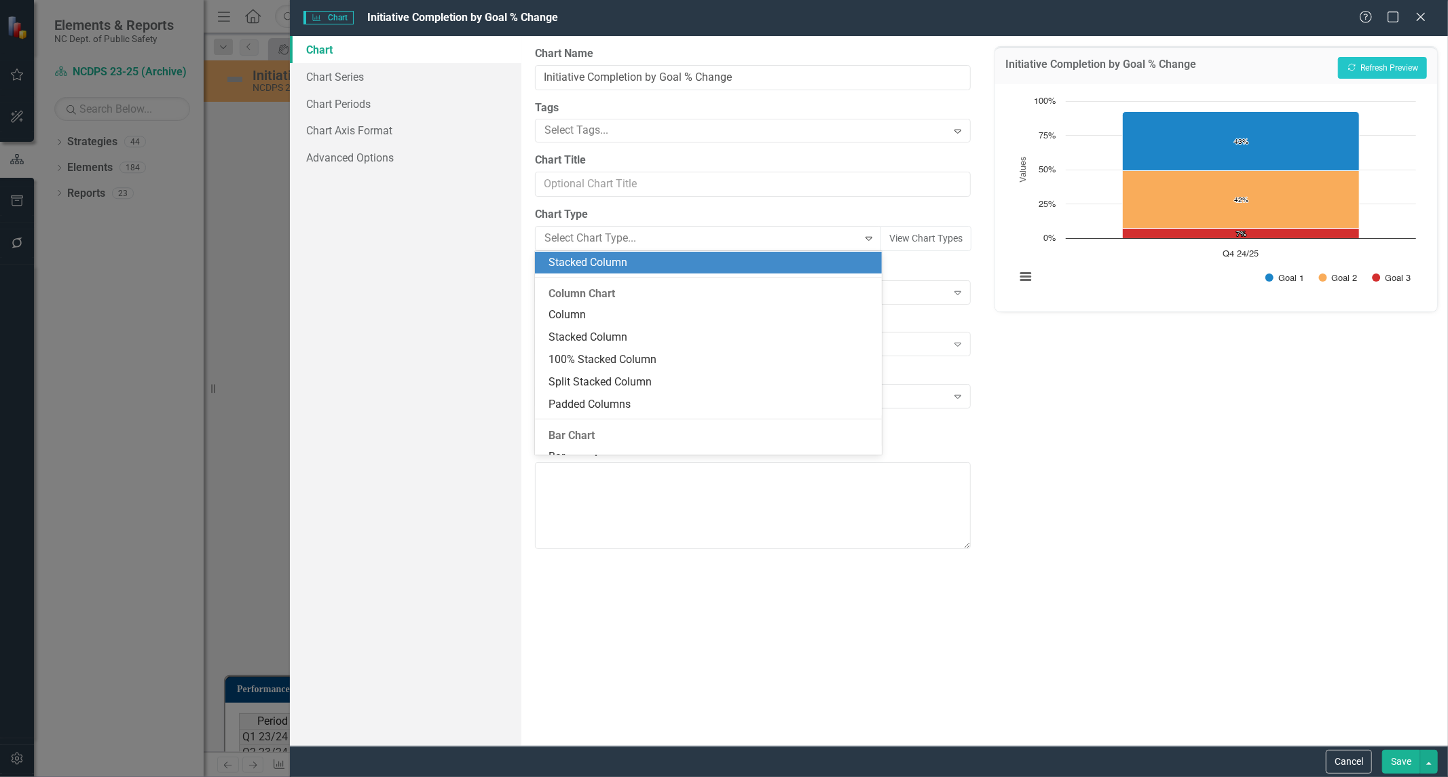
scroll to position [0, 0]
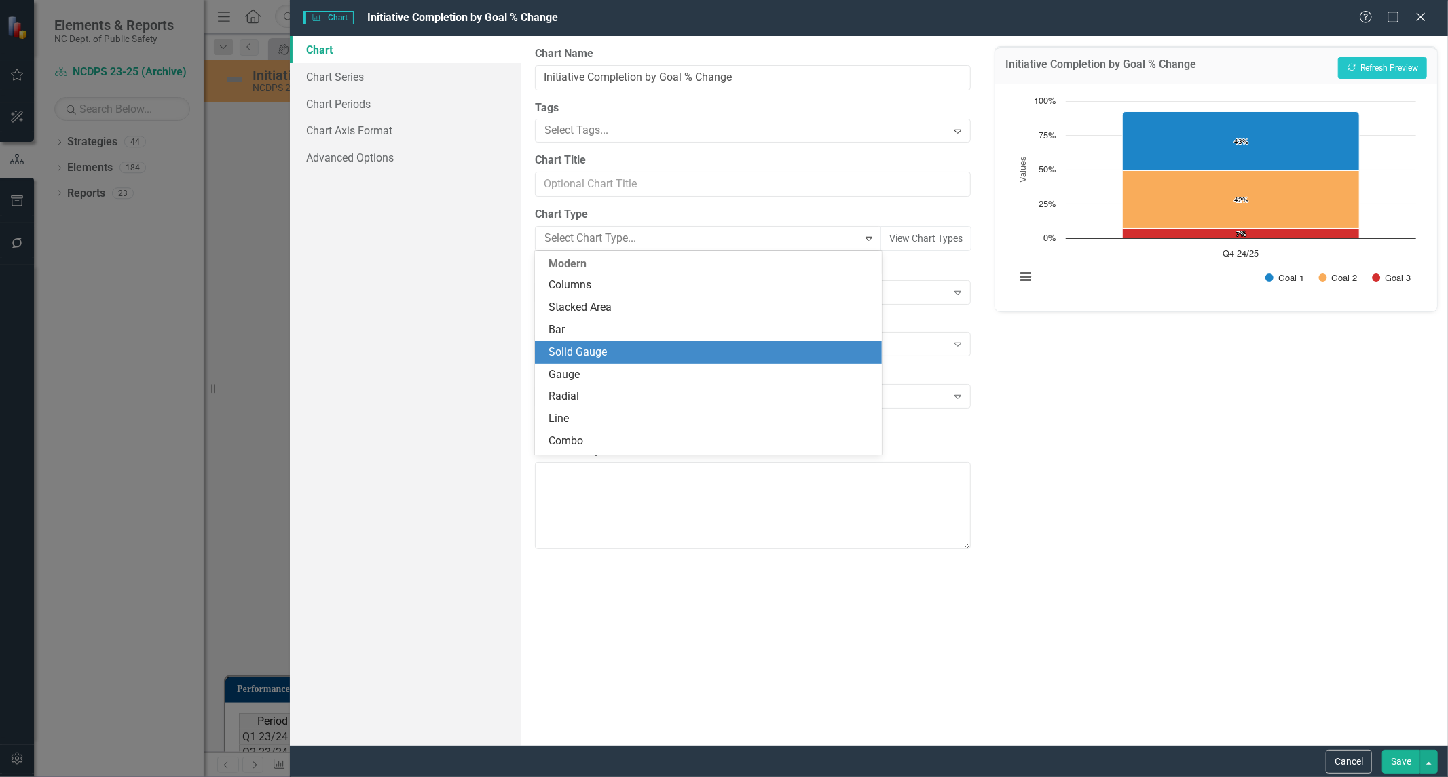
click at [633, 348] on div "Solid Gauge" at bounding box center [711, 353] width 325 height 16
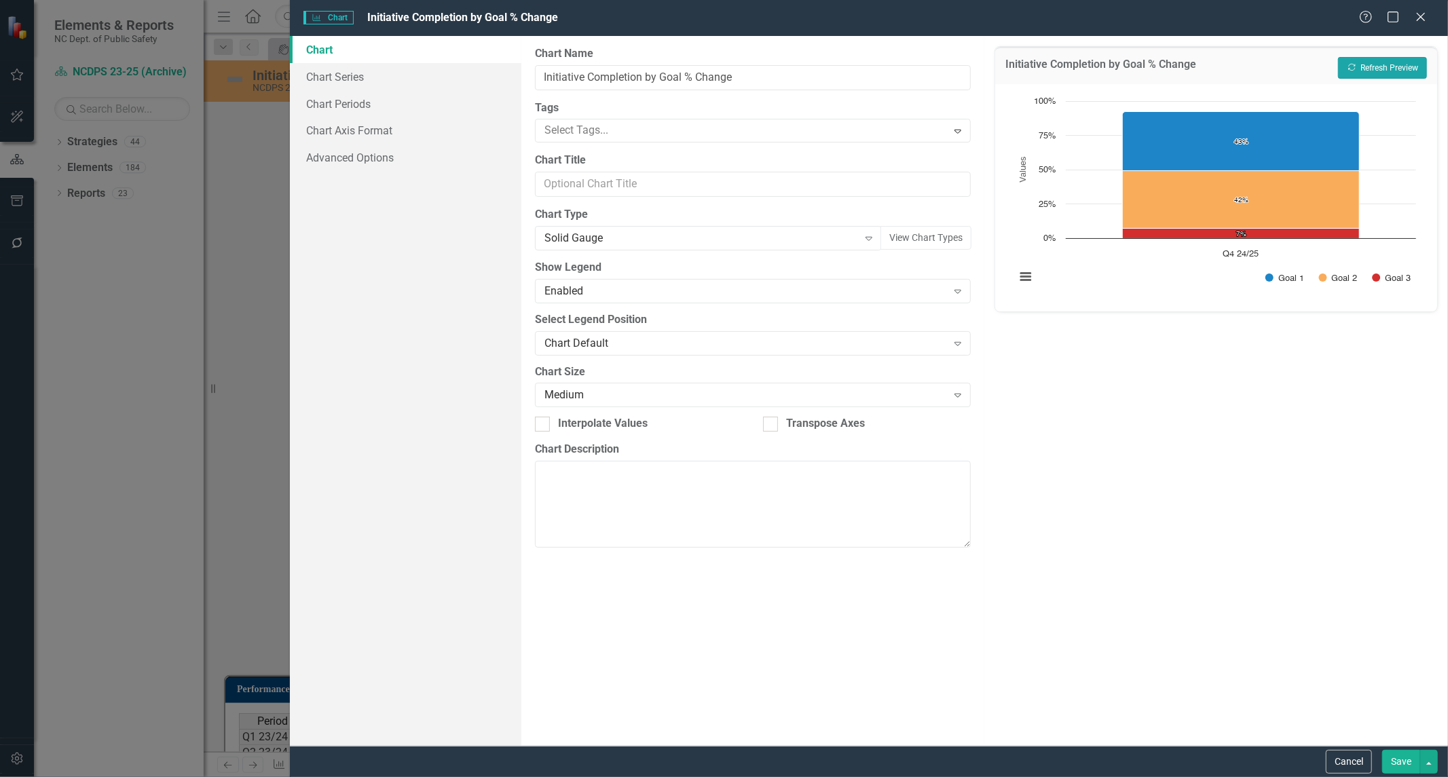
click at [1338, 65] on button "Recalculate Refresh Preview" at bounding box center [1382, 68] width 89 height 22
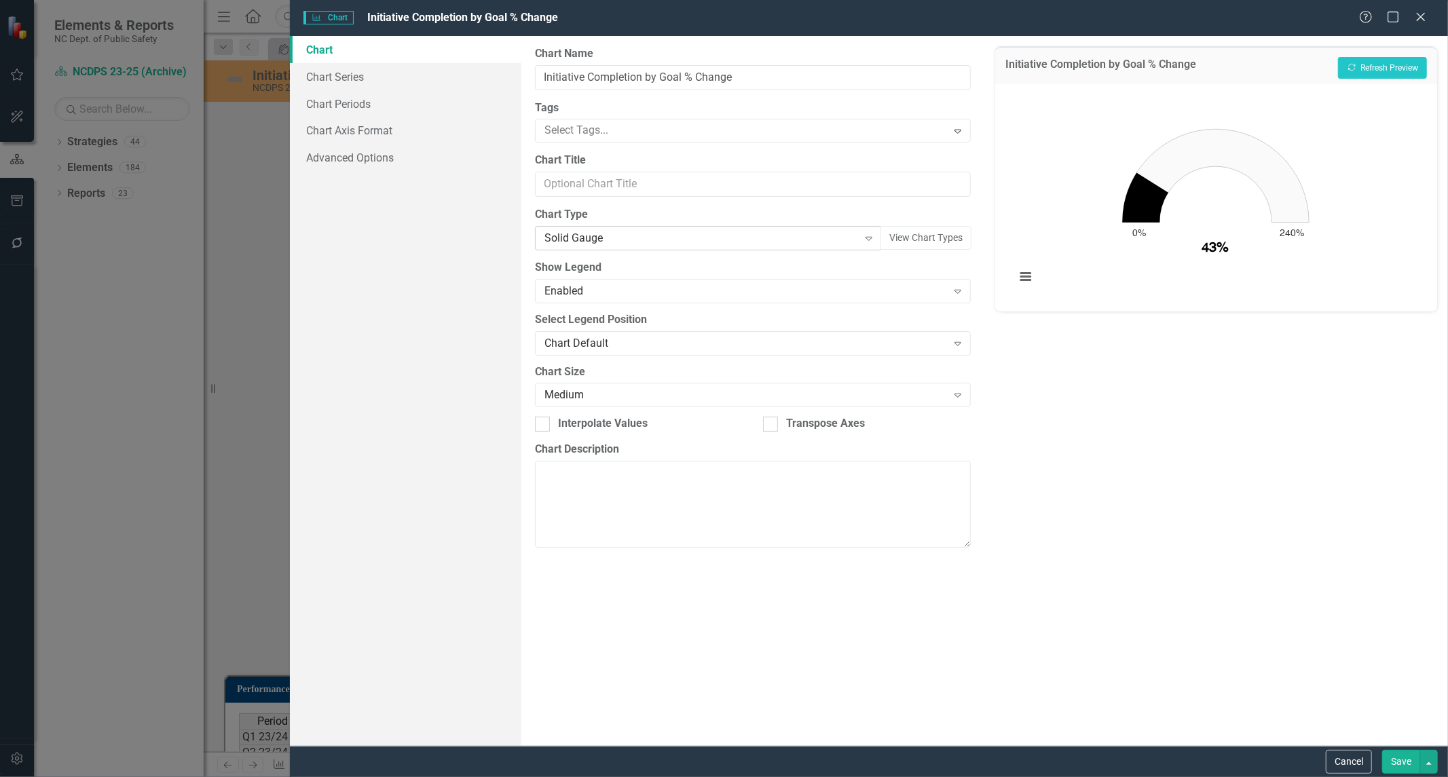
click at [606, 244] on div "Solid Gauge" at bounding box center [702, 239] width 314 height 16
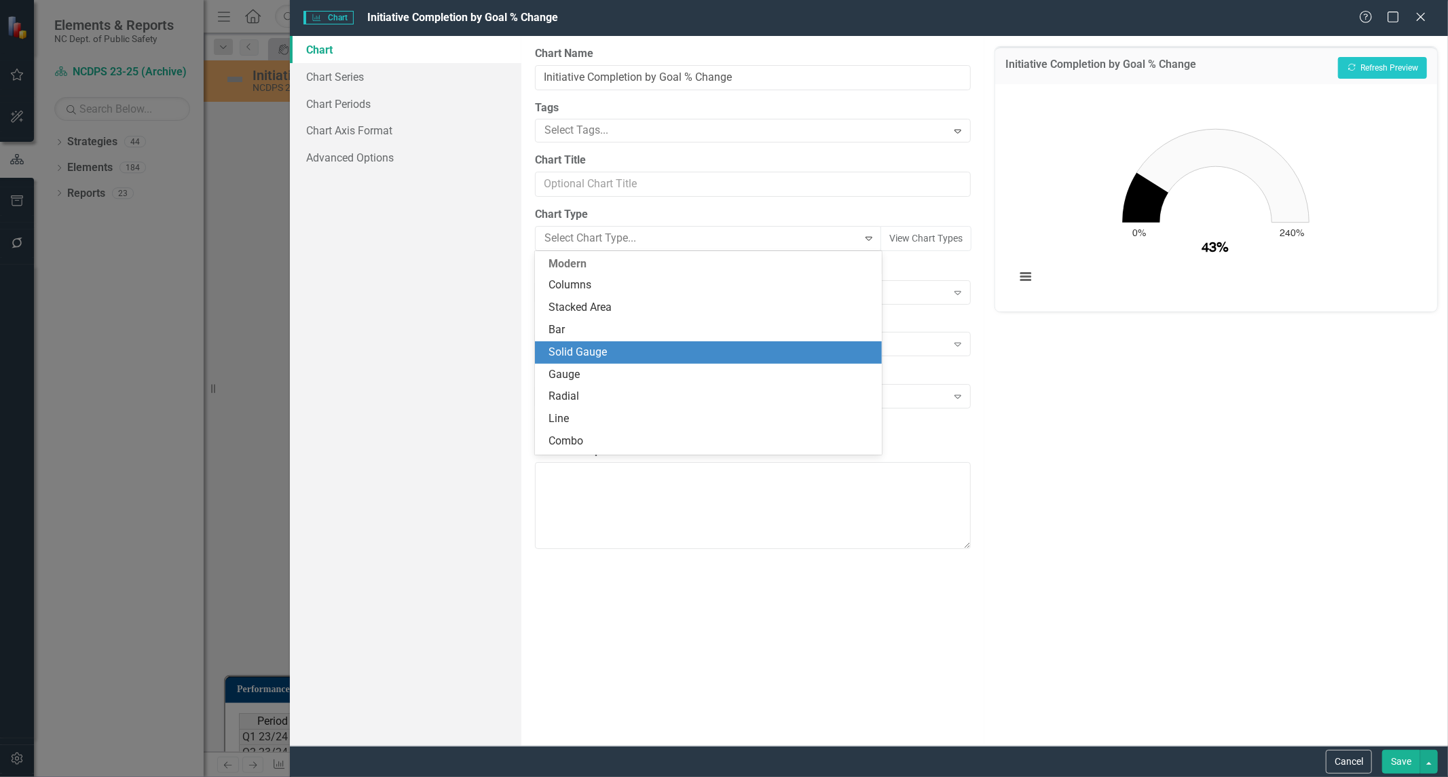
scroll to position [90, 0]
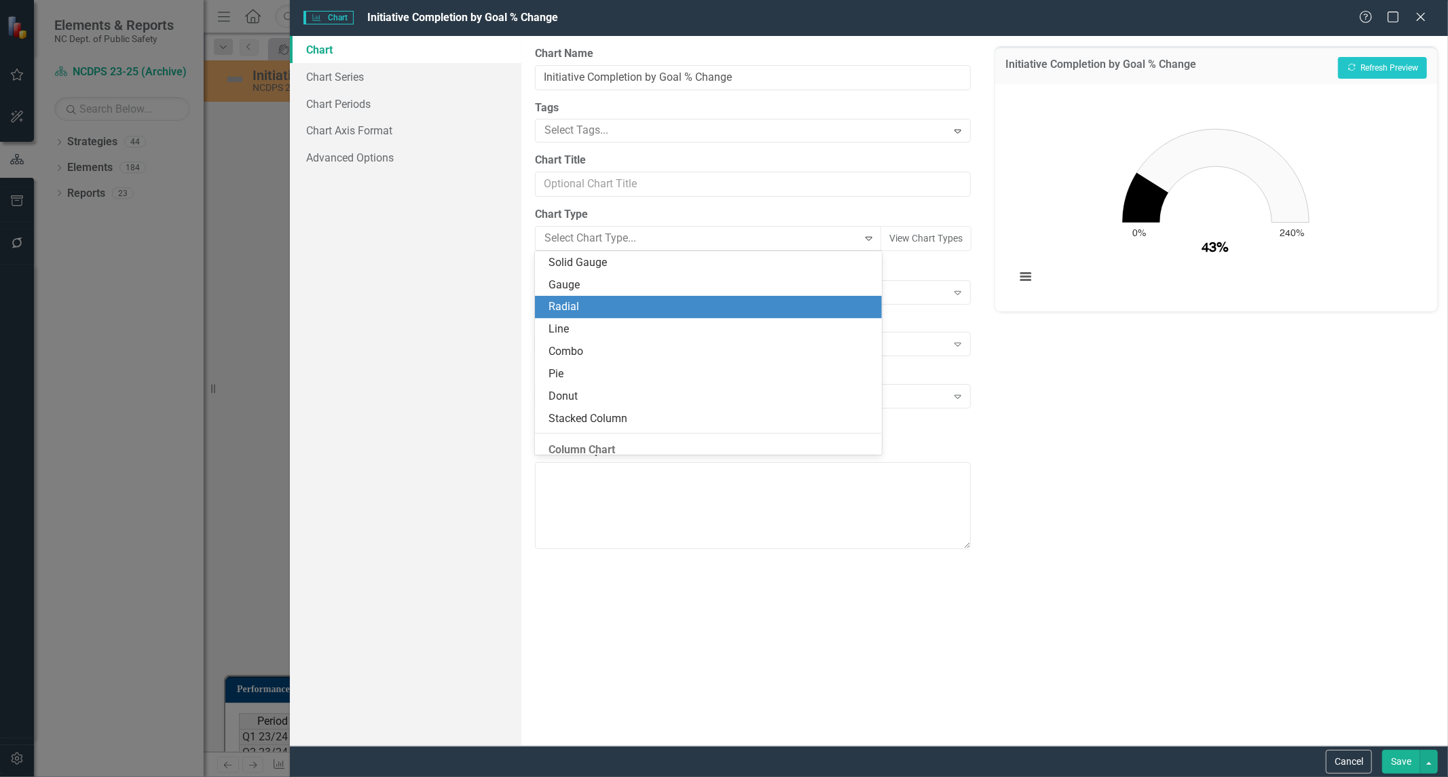
click at [600, 303] on div "Radial" at bounding box center [711, 307] width 325 height 16
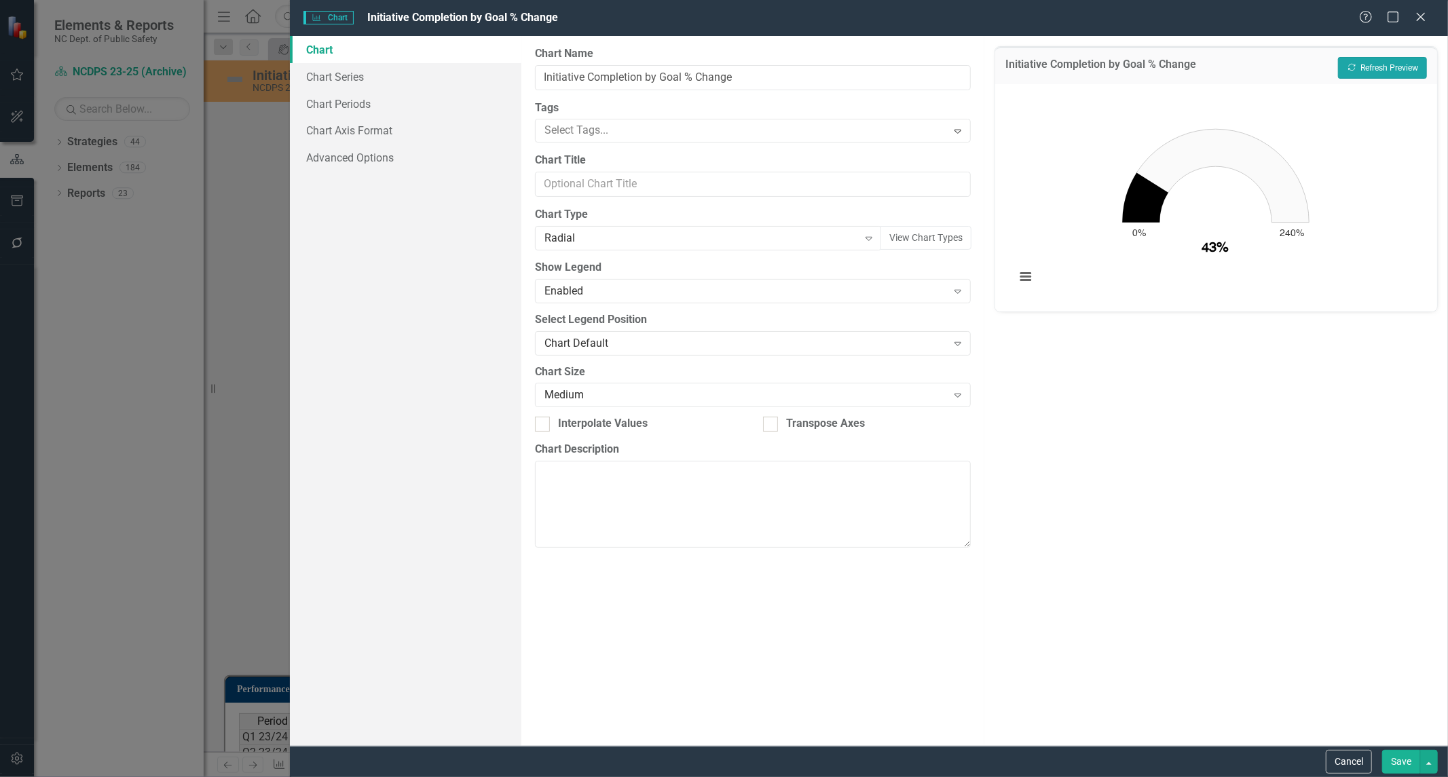
click at [1357, 71] on button "Recalculate Refresh Preview" at bounding box center [1382, 68] width 89 height 22
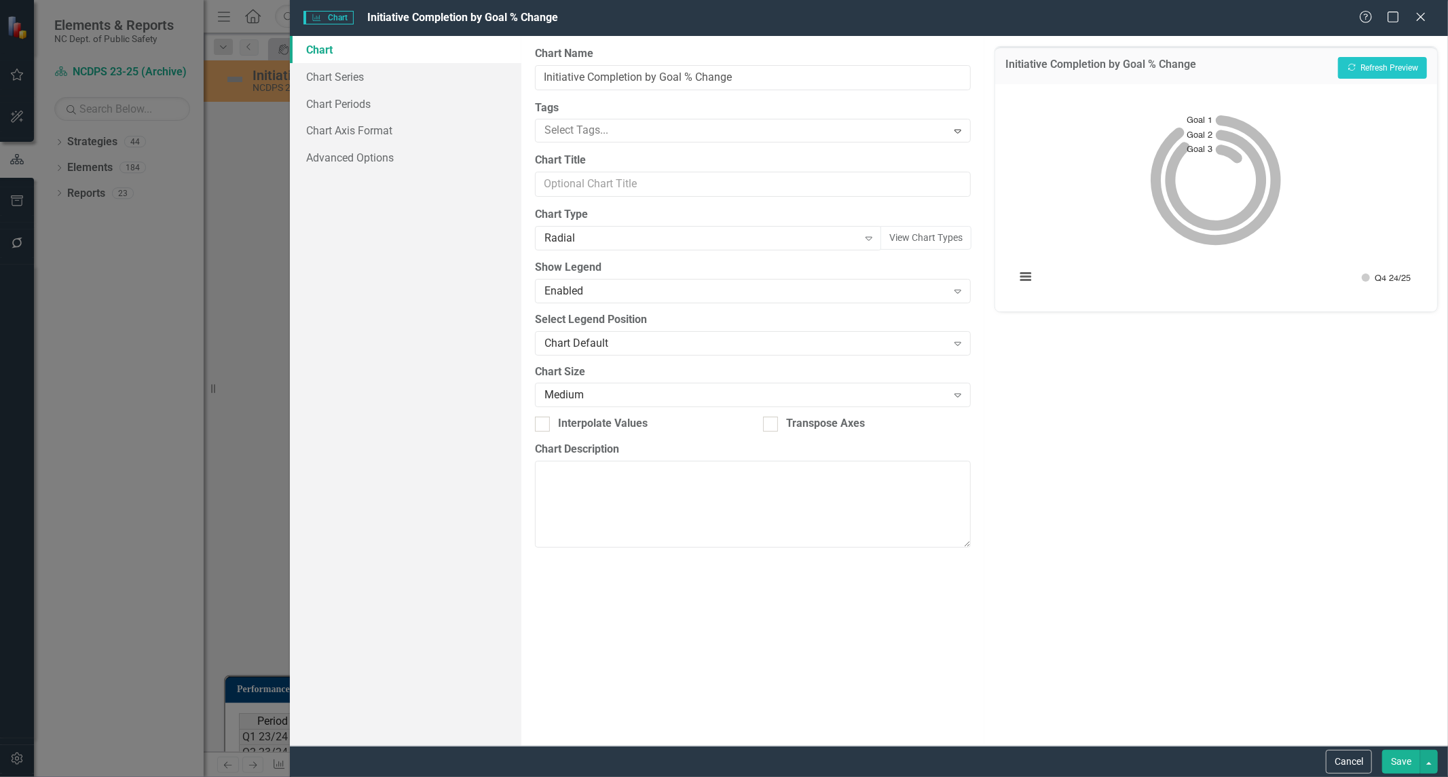
click at [1206, 661] on div "Initiative Completion by Goal % Change Recalculate Refresh Preview Chart Bar ch…" at bounding box center [1216, 391] width 464 height 710
click at [1393, 756] on button "Save" at bounding box center [1401, 762] width 38 height 24
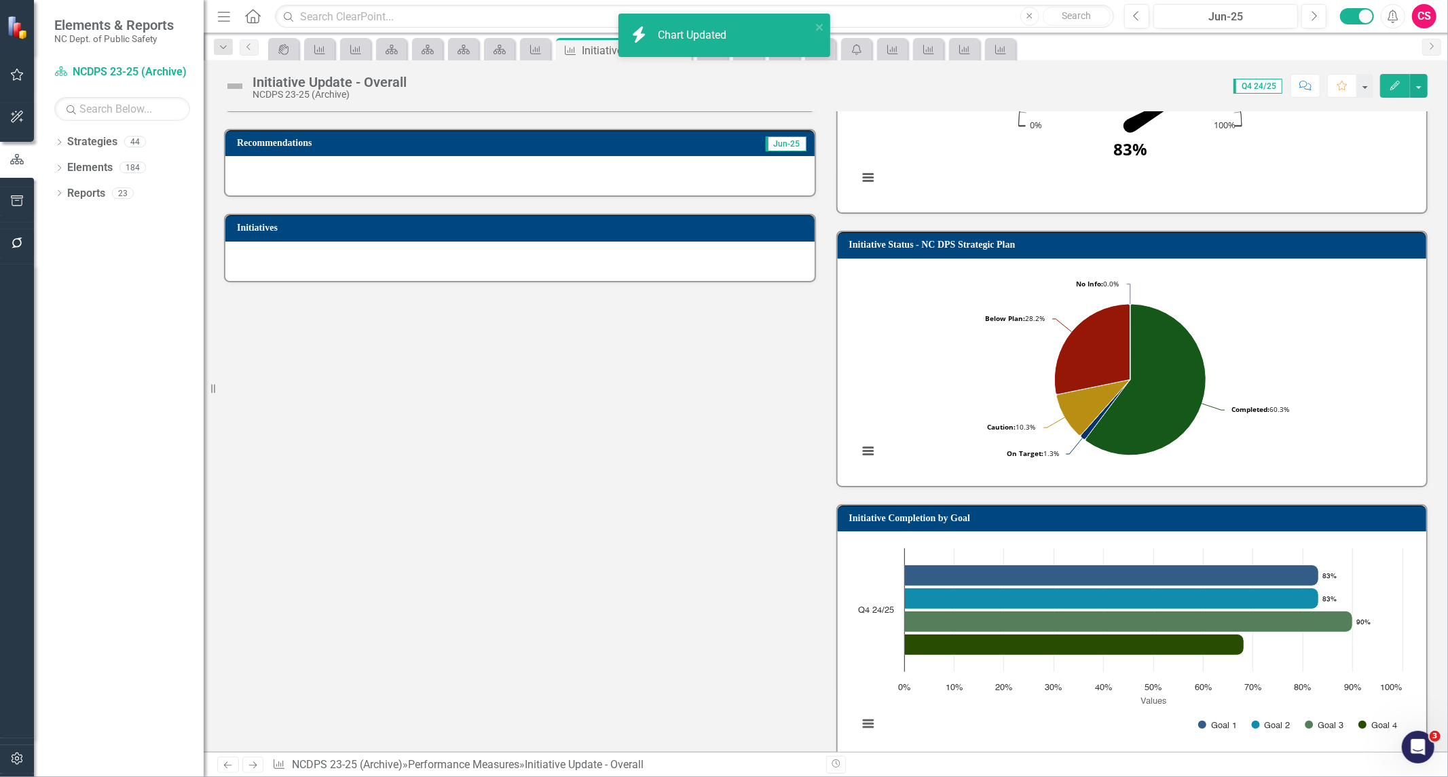
scroll to position [0, 0]
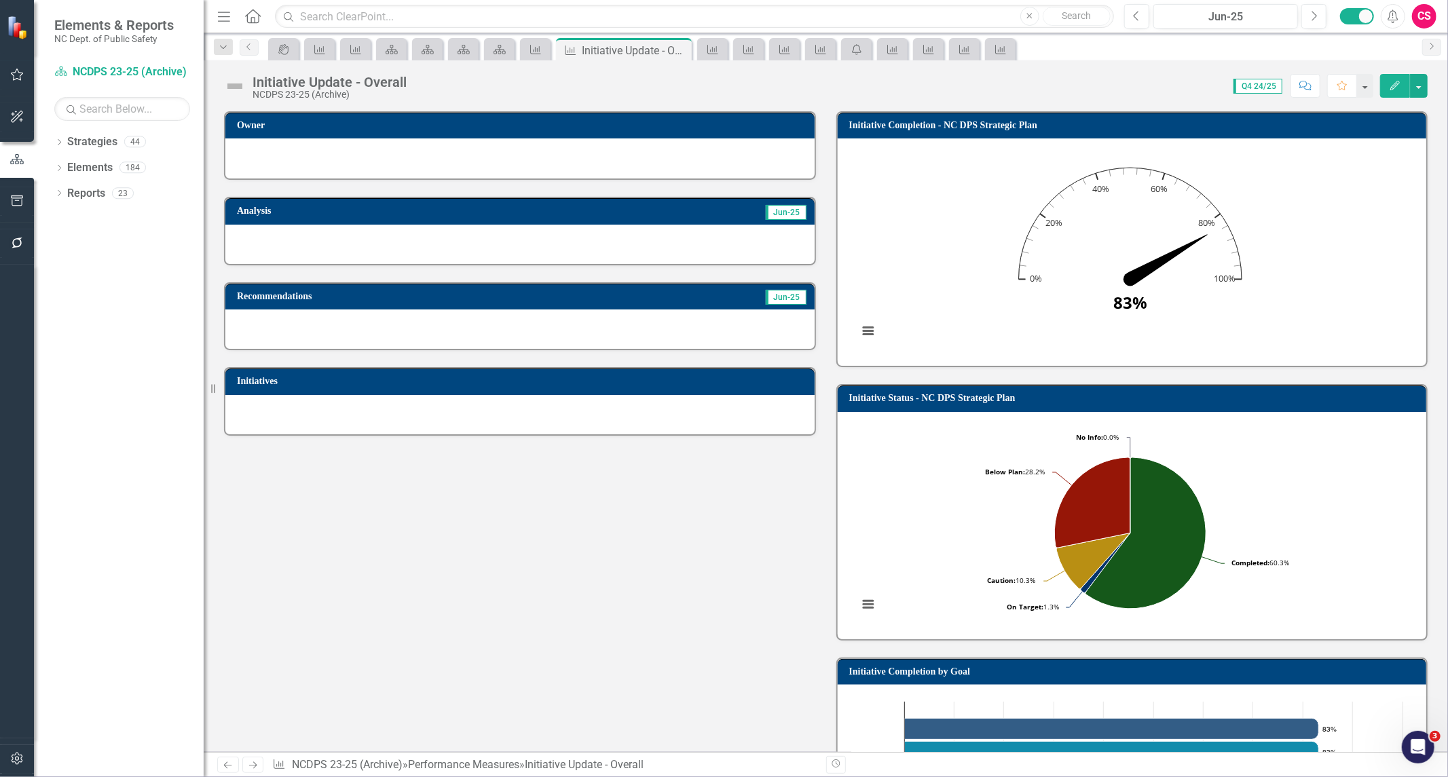
click at [1061, 393] on h3 "Initiative Status - NC DPS Strategic Plan" at bounding box center [1134, 398] width 571 height 10
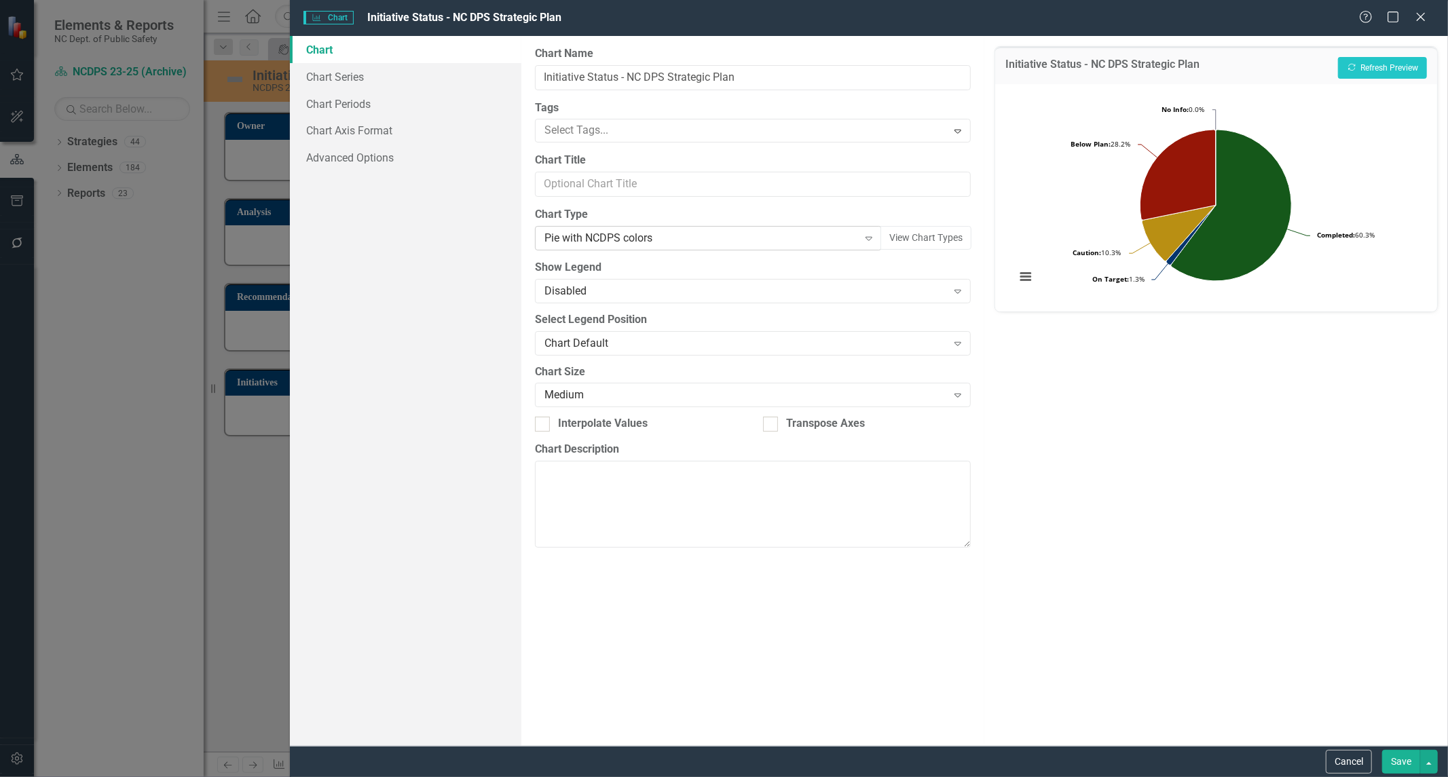
click at [616, 243] on div "Pie with NCDPS colors" at bounding box center [702, 239] width 314 height 16
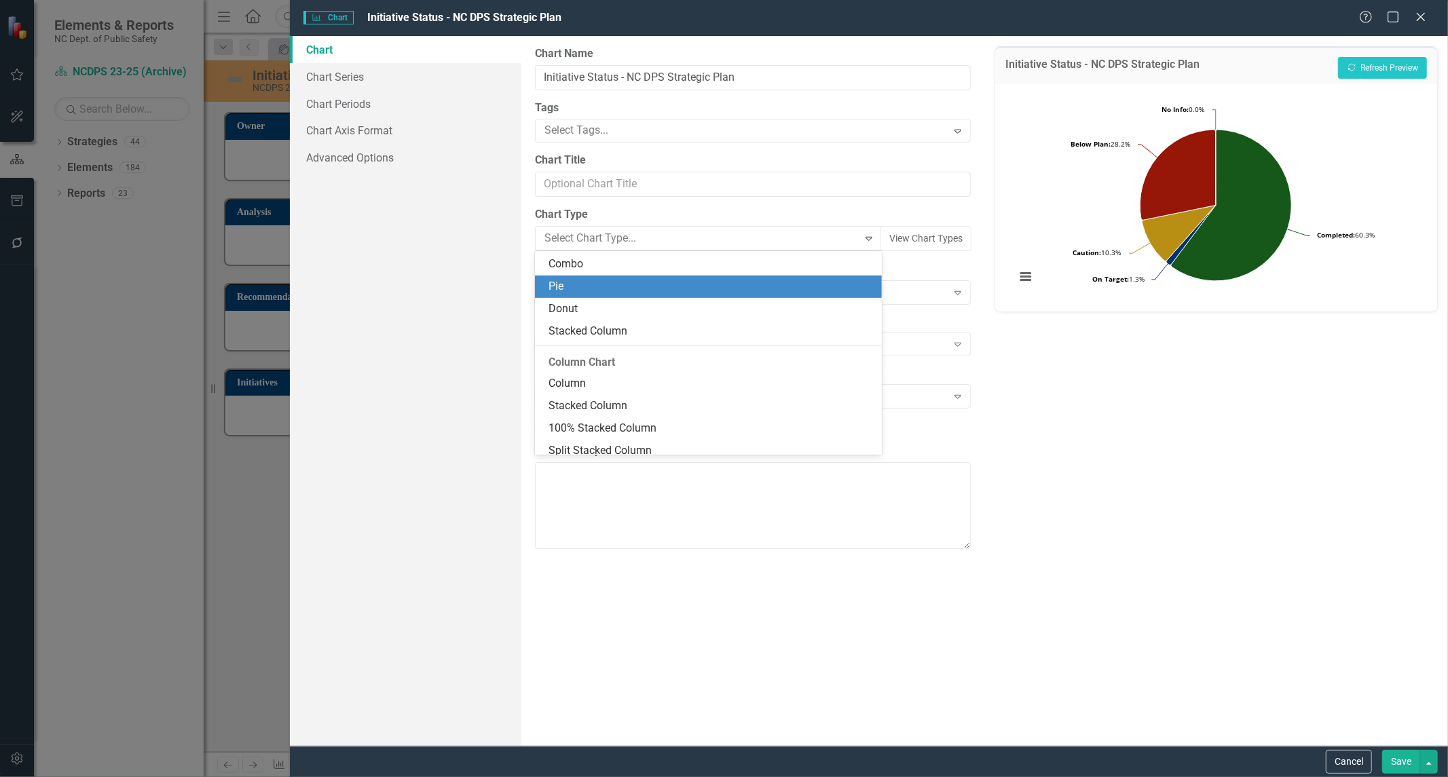
click at [608, 288] on div "Pie" at bounding box center [711, 287] width 325 height 16
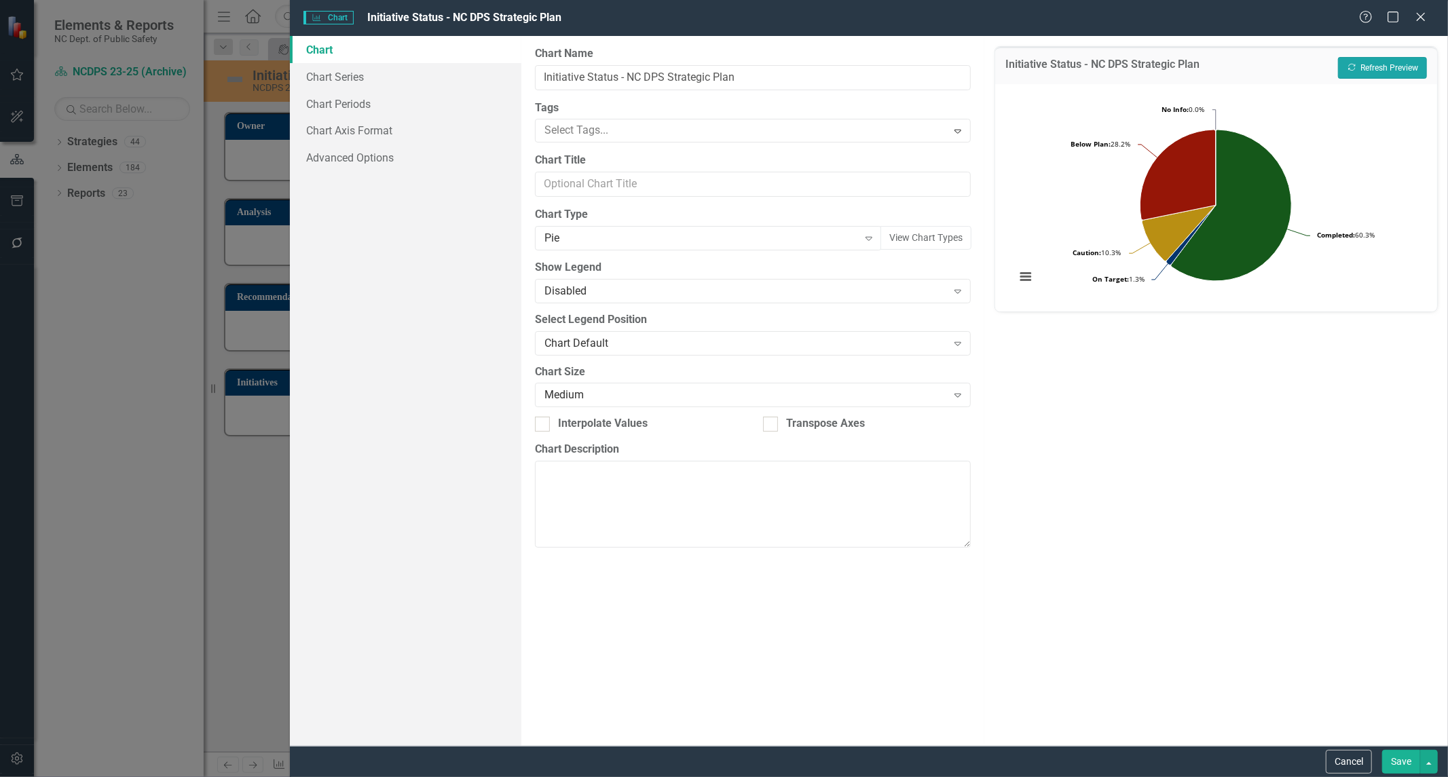
click at [1393, 73] on button "Recalculate Refresh Preview" at bounding box center [1382, 68] width 89 height 22
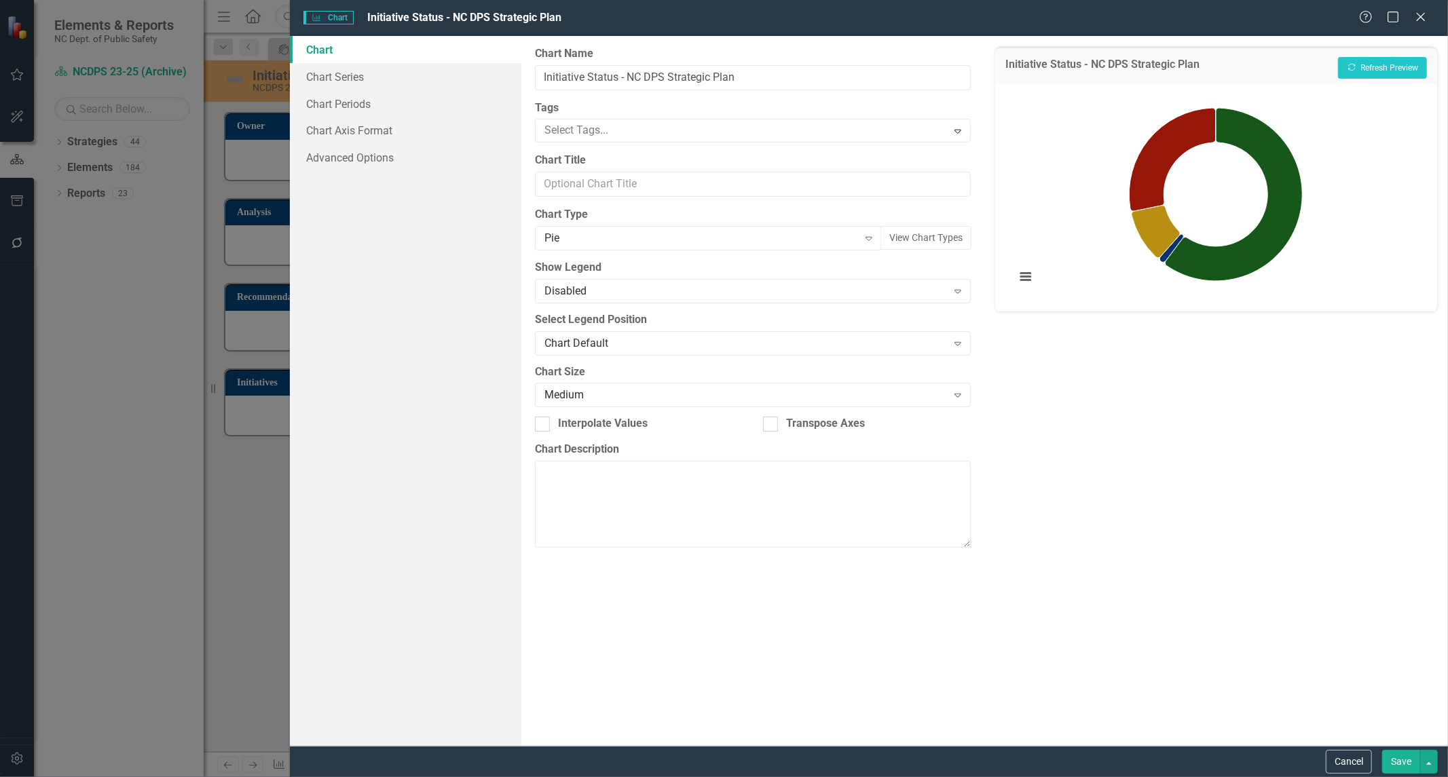
click at [1404, 754] on button "Save" at bounding box center [1401, 762] width 38 height 24
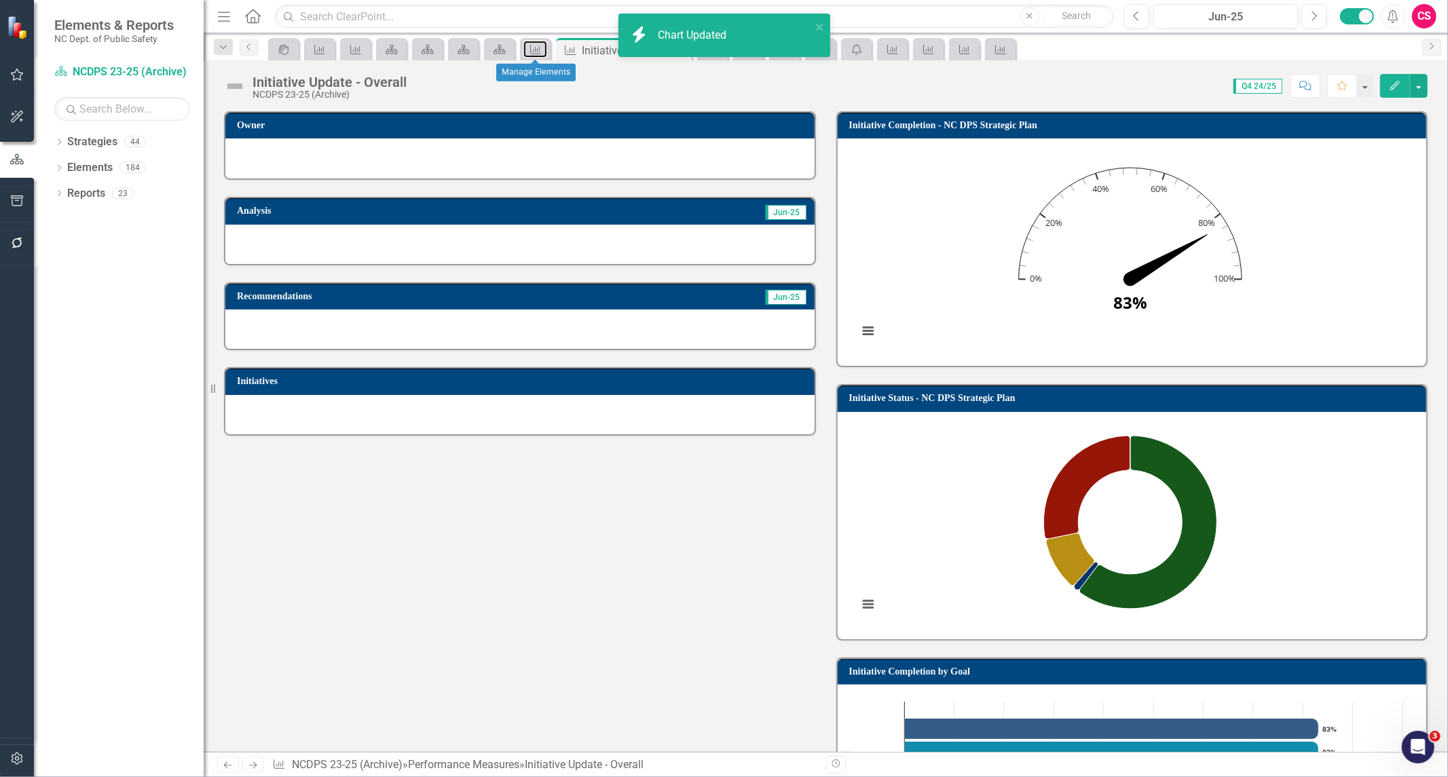
click at [536, 45] on icon "Performance Measure" at bounding box center [536, 49] width 14 height 11
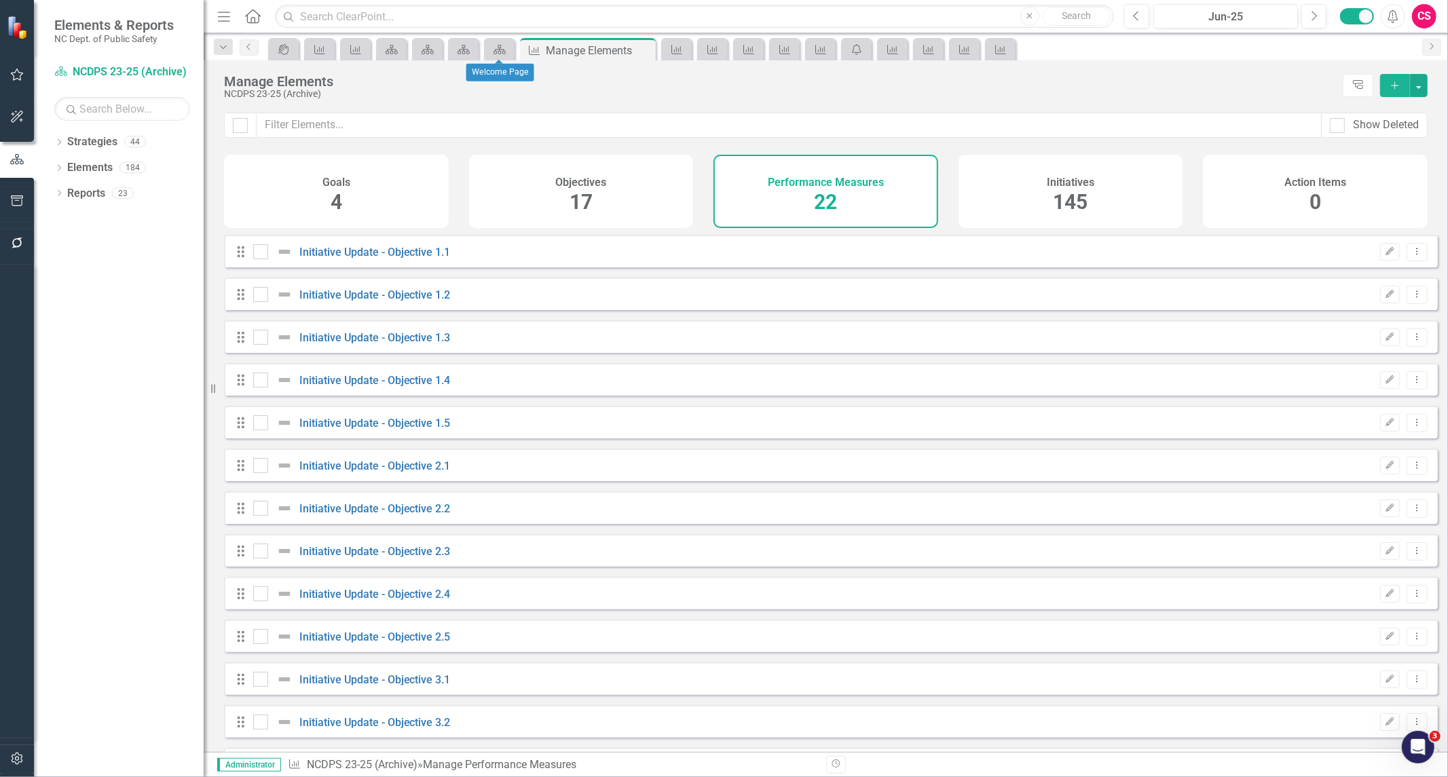
checkbox input "false"
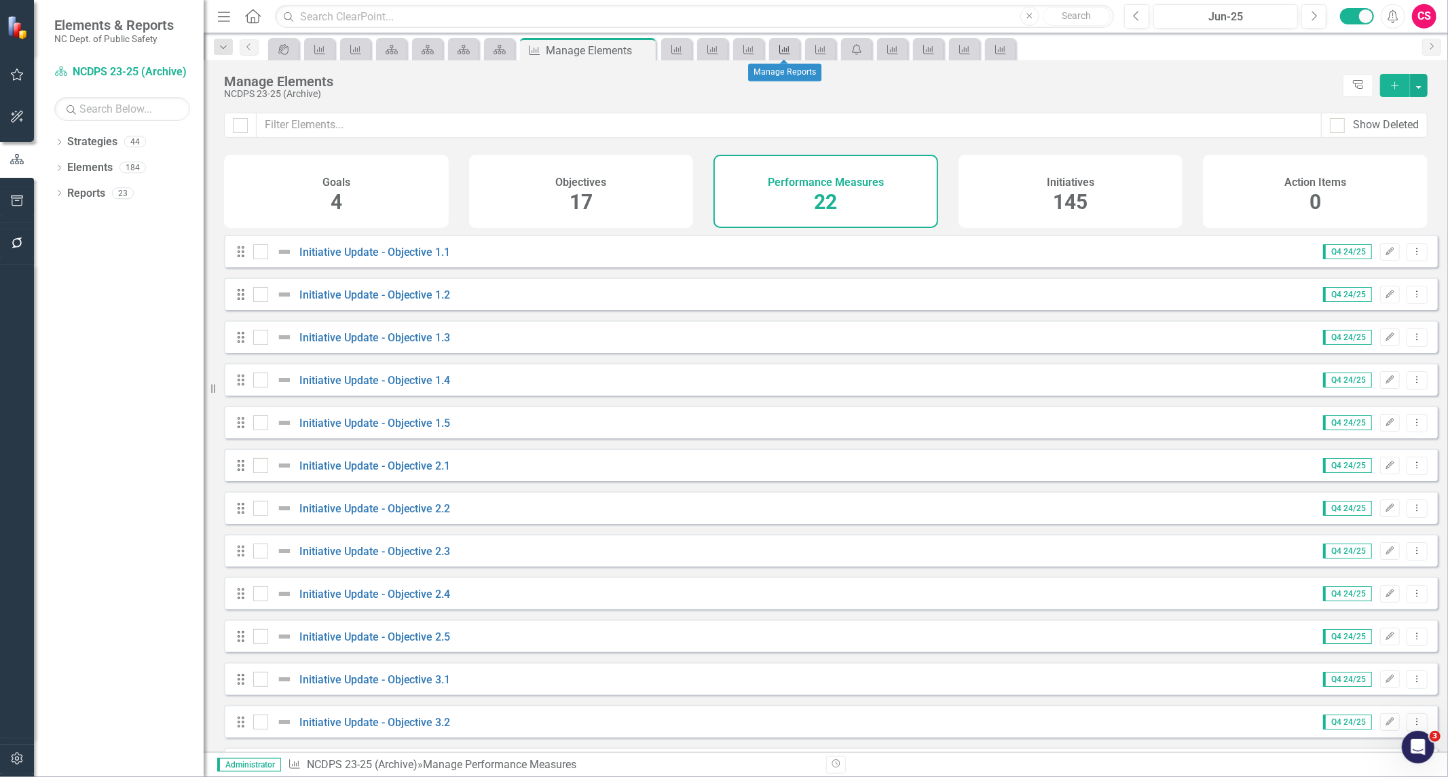
click at [792, 43] on link "Performance Measure" at bounding box center [785, 49] width 24 height 17
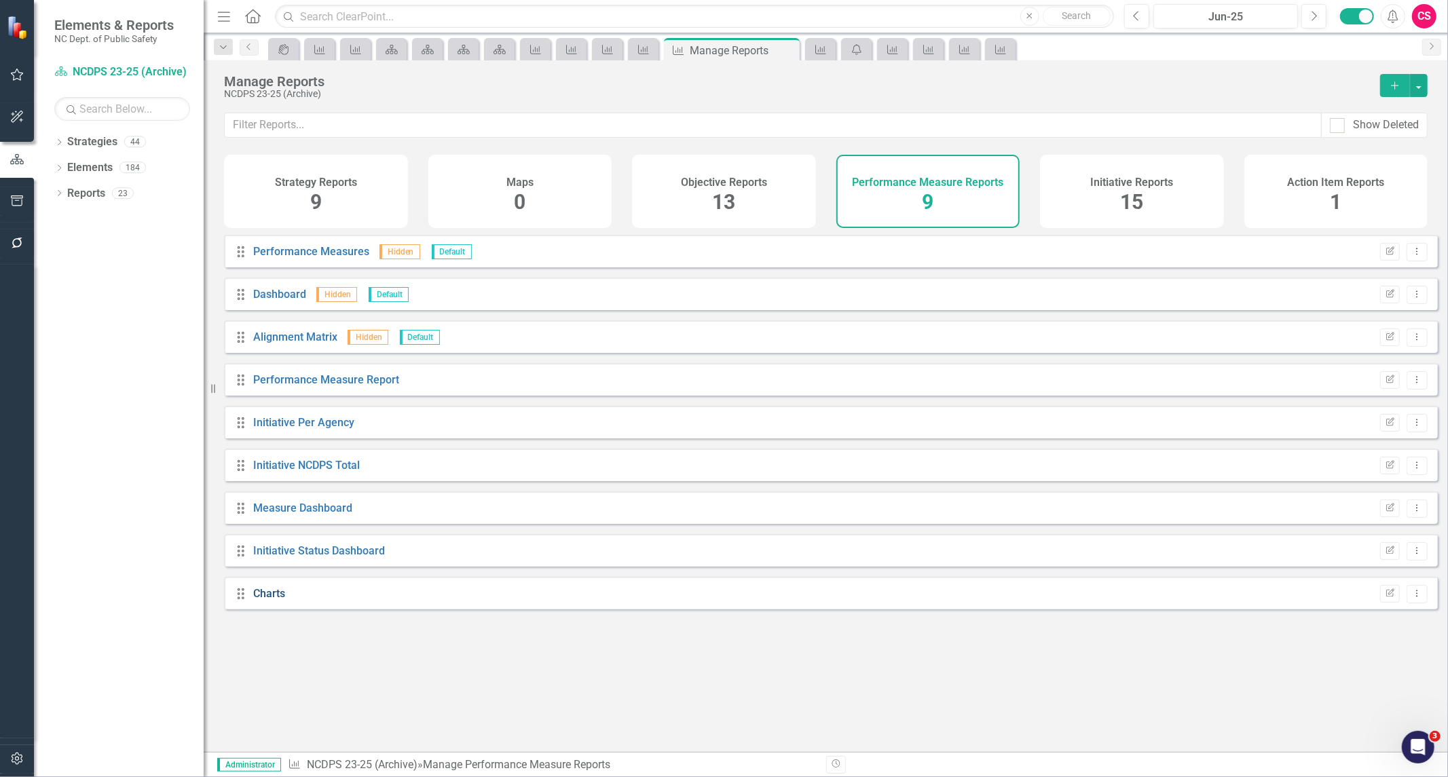
click at [280, 600] on link "Charts" at bounding box center [269, 593] width 32 height 13
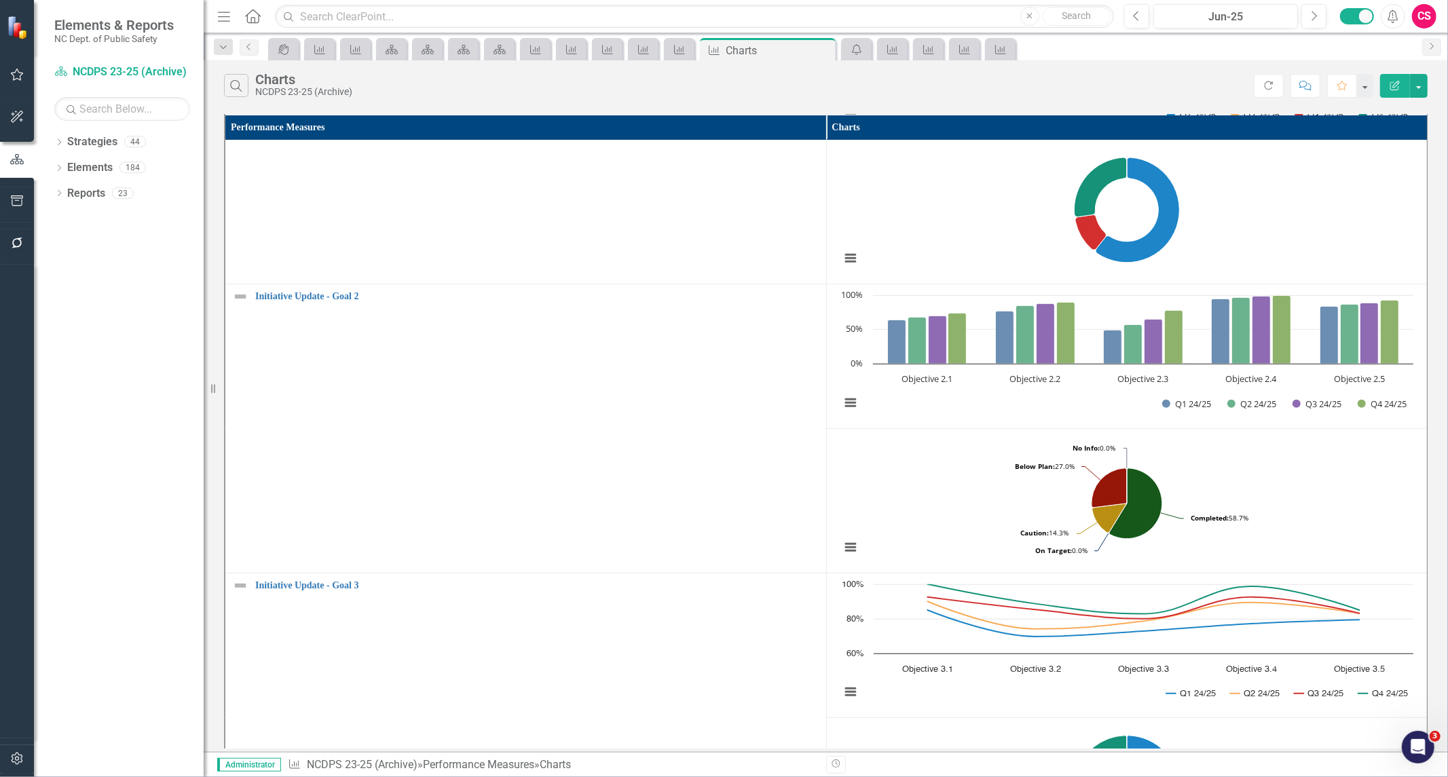
scroll to position [847, 0]
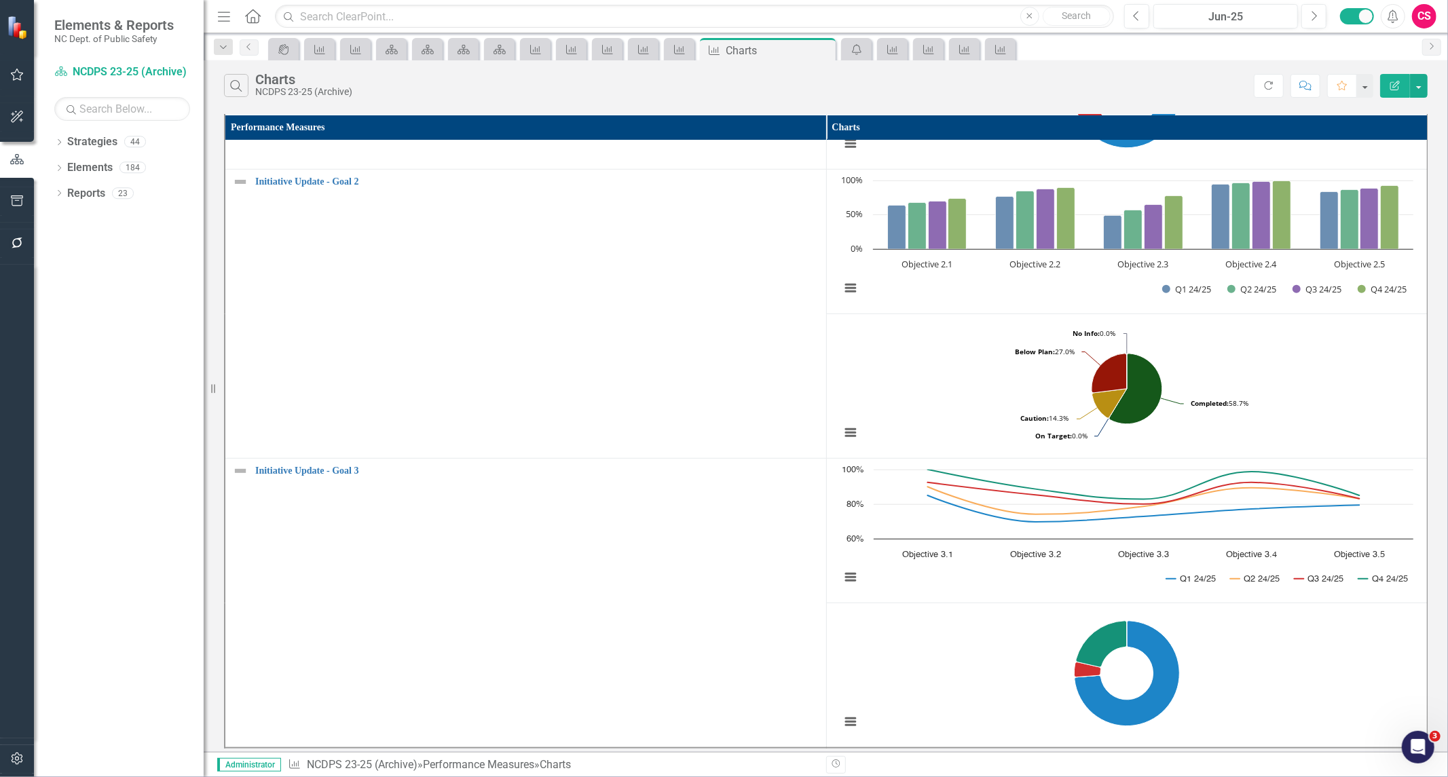
click at [1387, 91] on button "Edit Report" at bounding box center [1395, 86] width 30 height 24
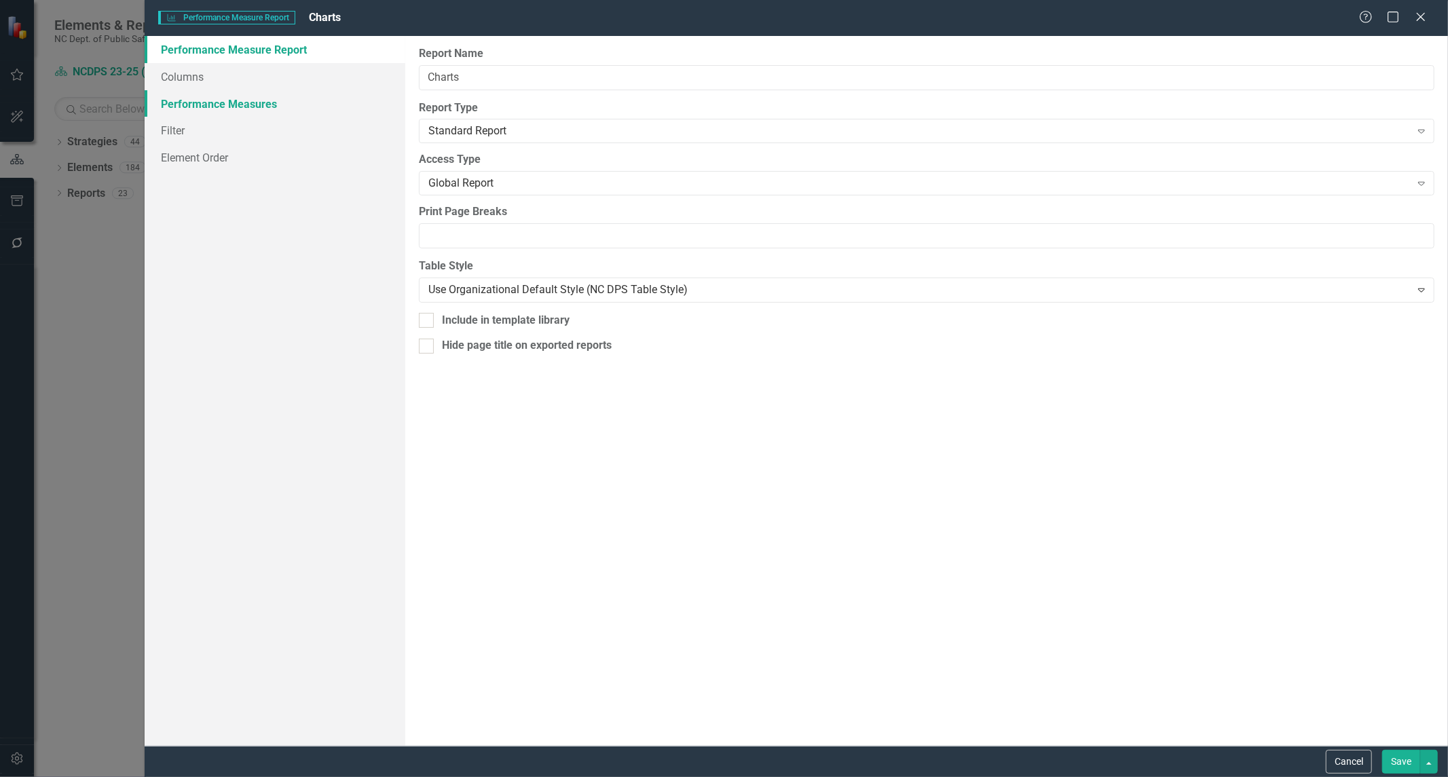
click at [259, 112] on link "Performance Measures" at bounding box center [275, 103] width 261 height 27
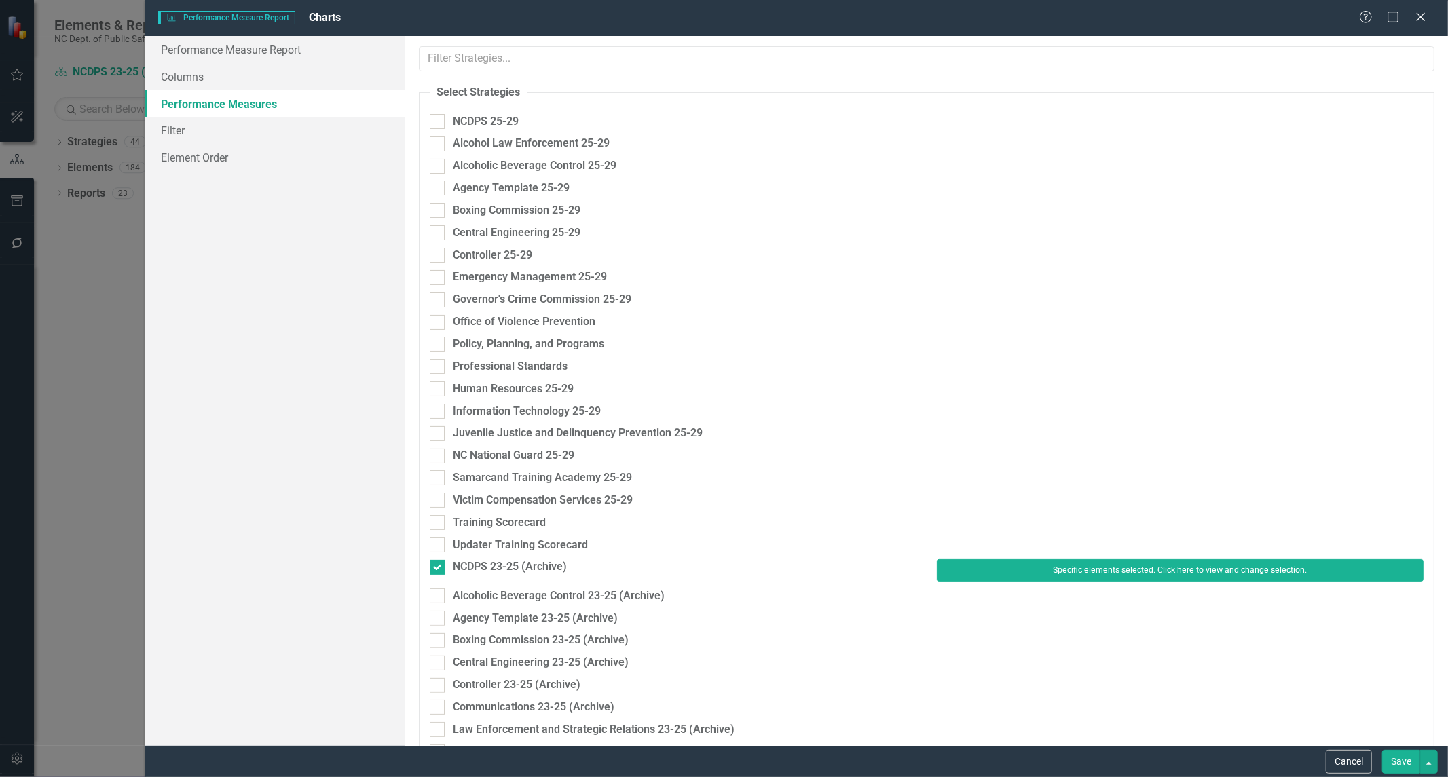
click at [986, 559] on div "Updater Training Scorecard" at bounding box center [927, 549] width 1014 height 22
click at [986, 568] on button "Specific elements selected. Click here to view and change selection." at bounding box center [1180, 570] width 487 height 22
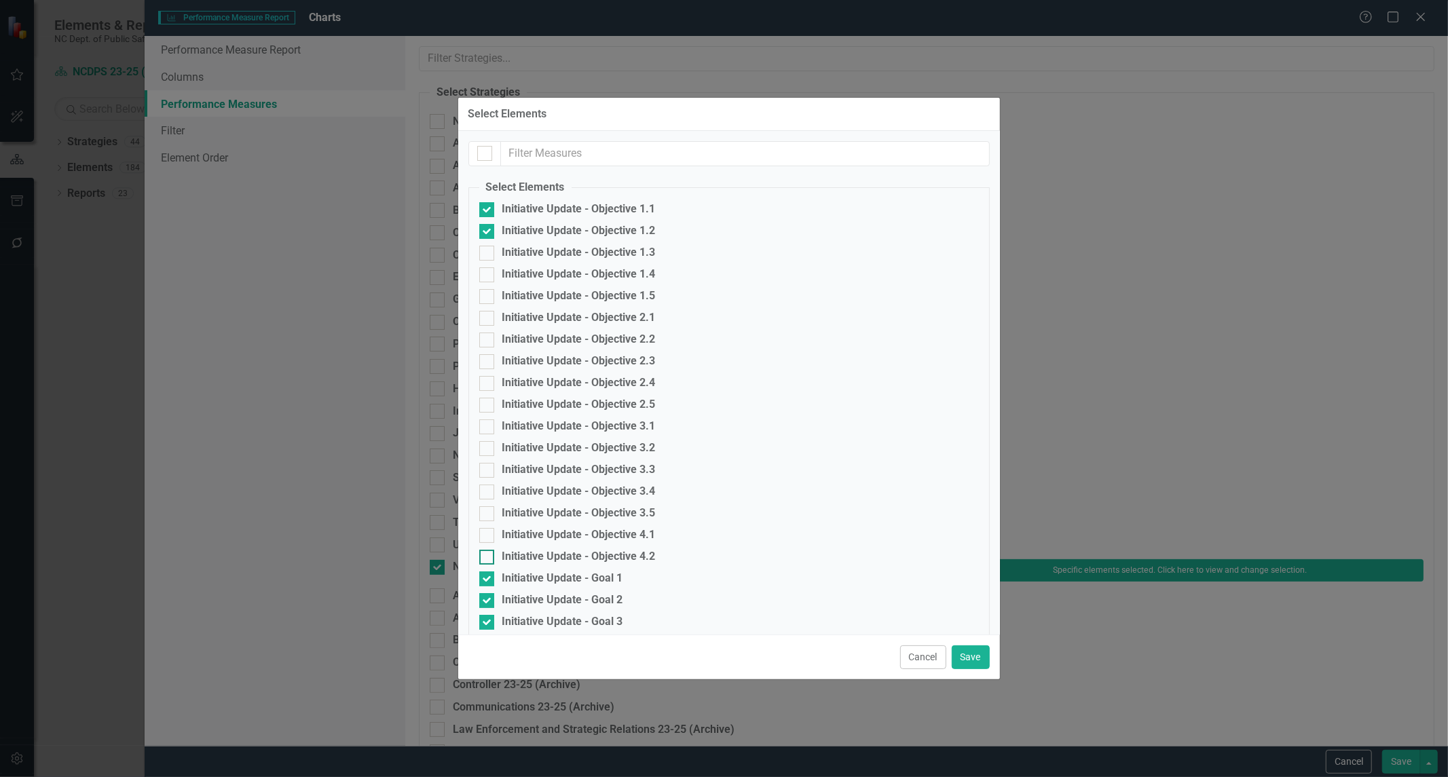
scroll to position [56, 0]
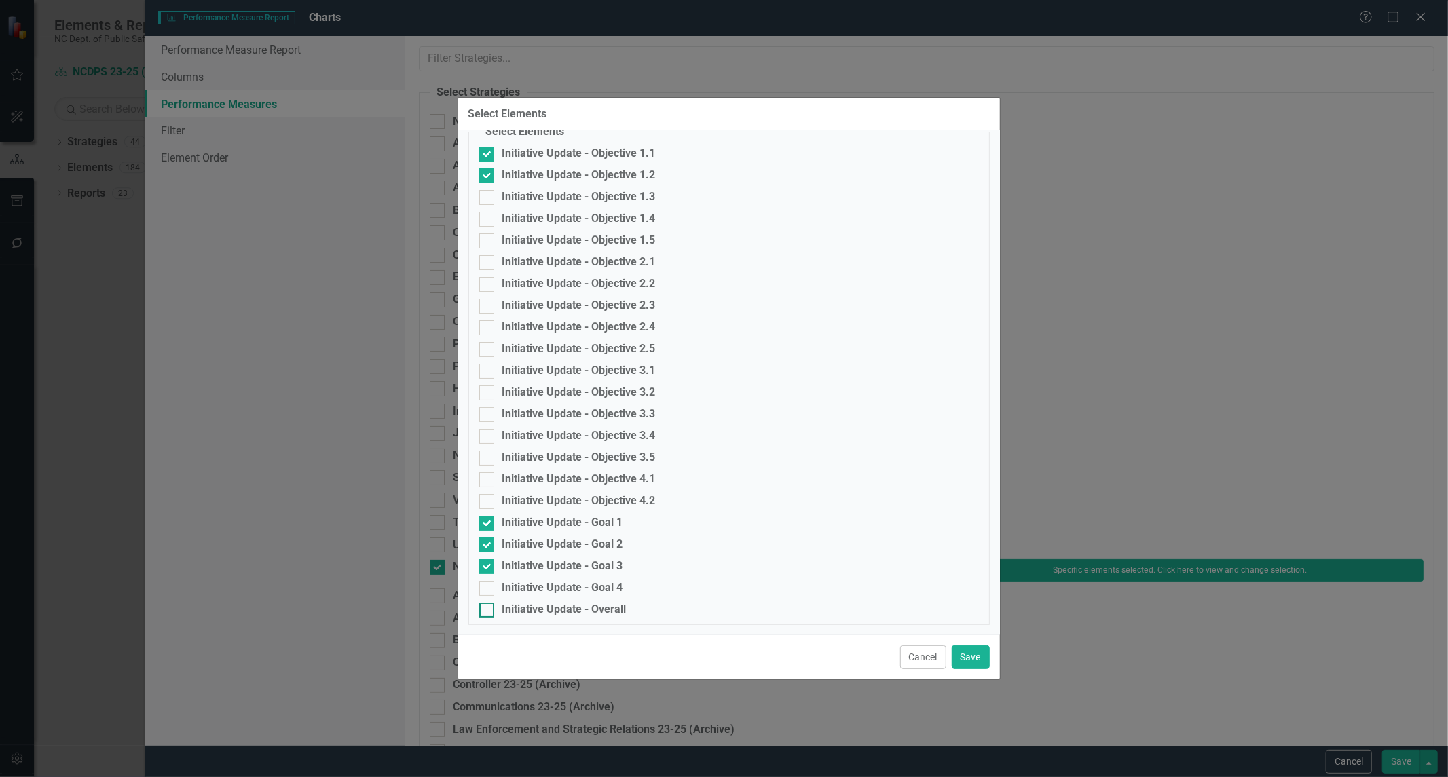
click at [504, 608] on div "Initiative Update - Overall" at bounding box center [564, 610] width 124 height 12
click at [488, 608] on input "Initiative Update - Overall" at bounding box center [483, 607] width 9 height 9
checkbox input "true"
click at [967, 661] on button "Save" at bounding box center [971, 658] width 38 height 24
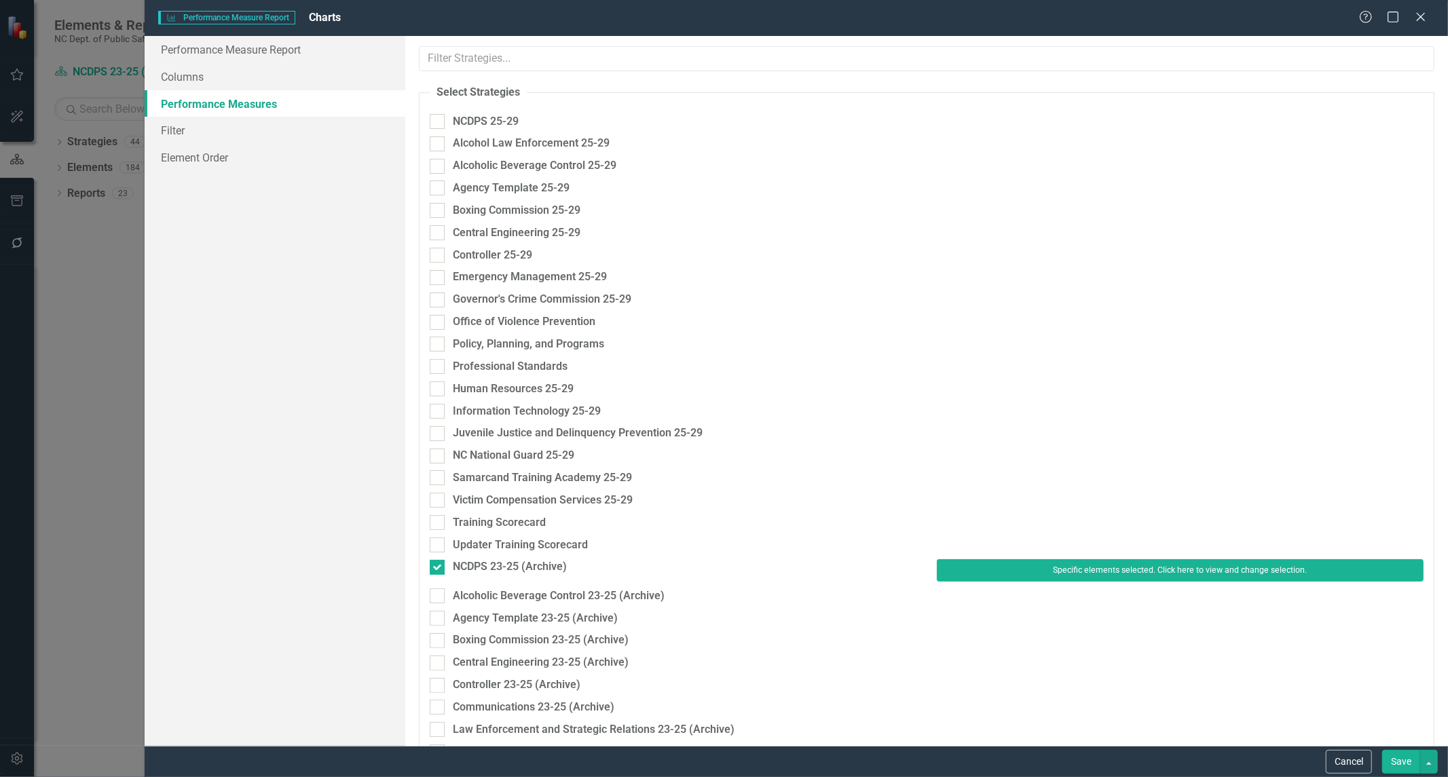
click at [1410, 752] on button "Save" at bounding box center [1401, 762] width 38 height 24
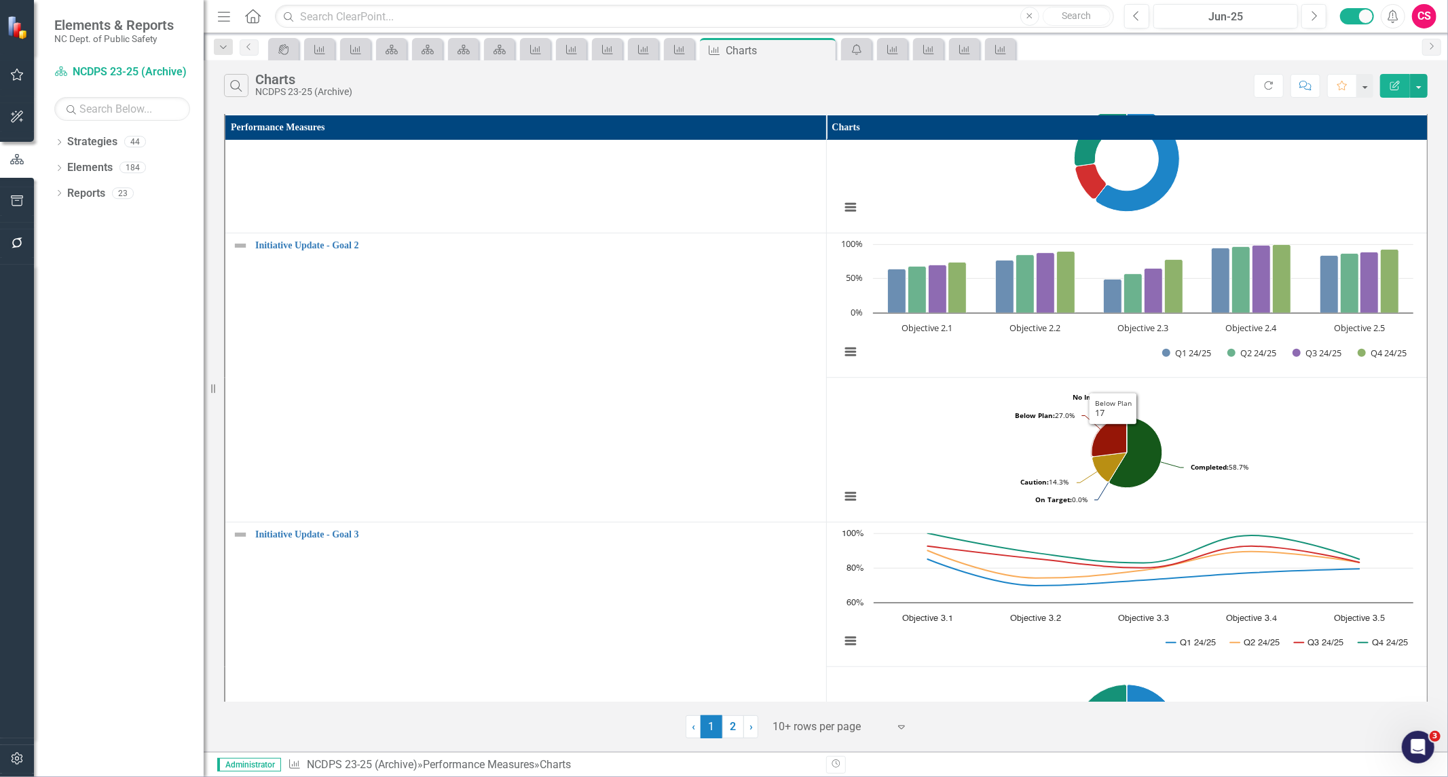
scroll to position [894, 0]
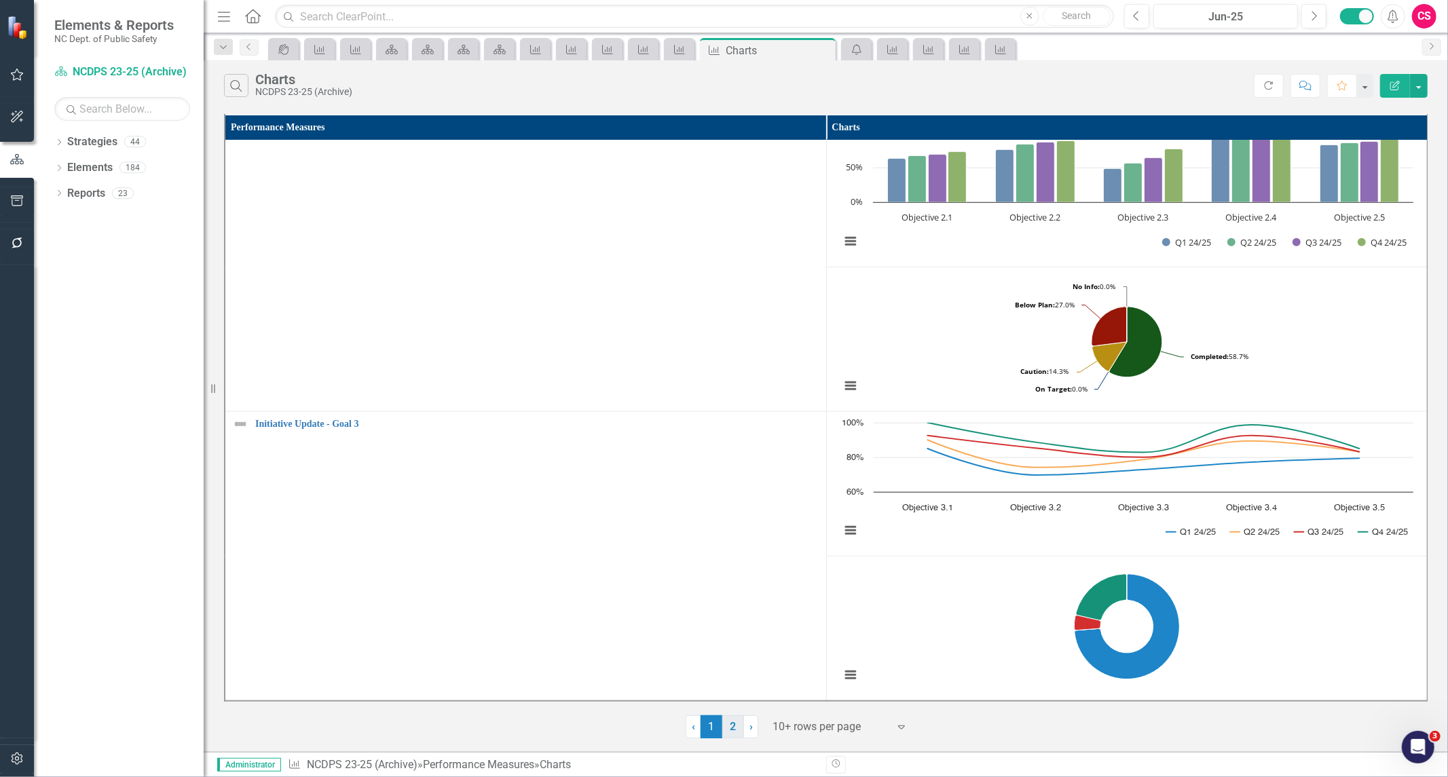
click at [735, 722] on link "2" at bounding box center [733, 727] width 22 height 23
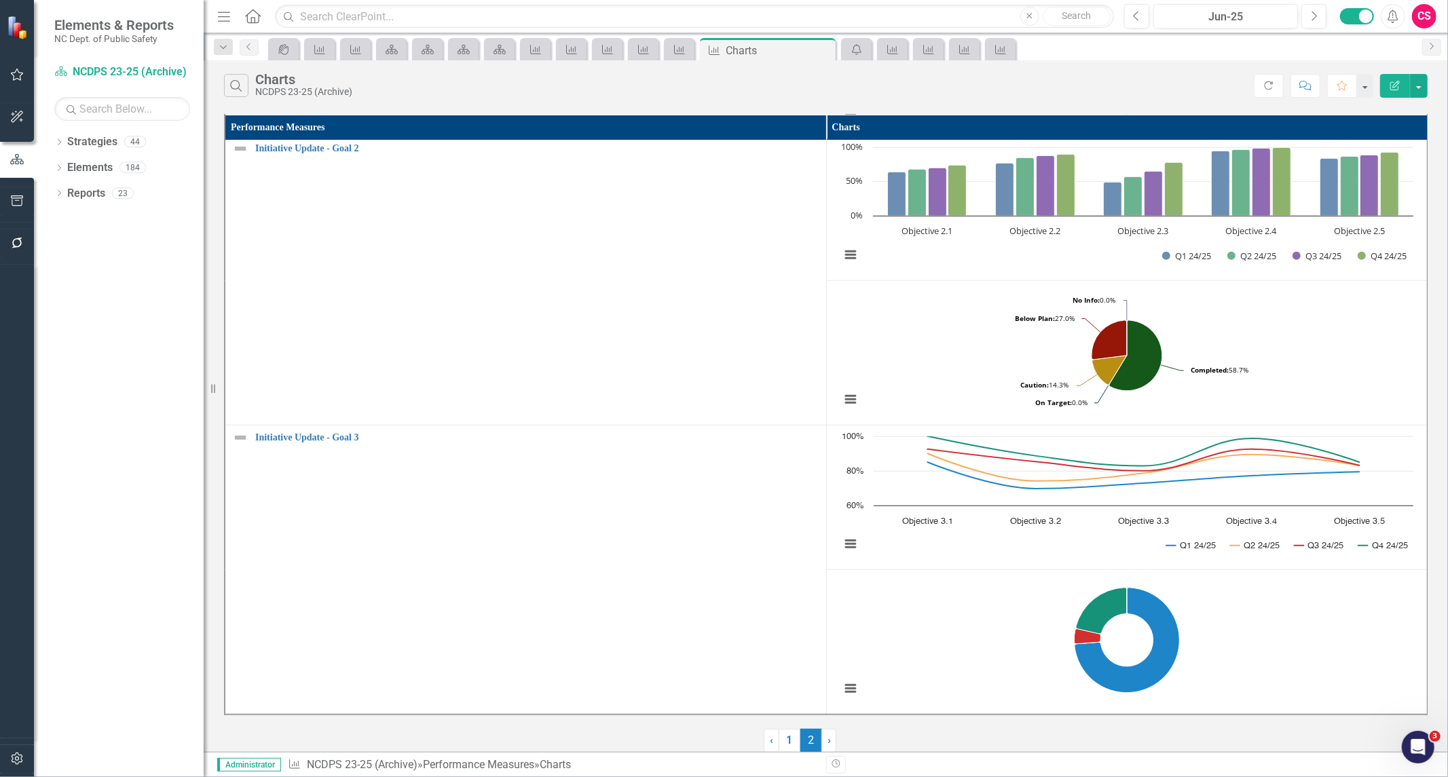
scroll to position [0, 0]
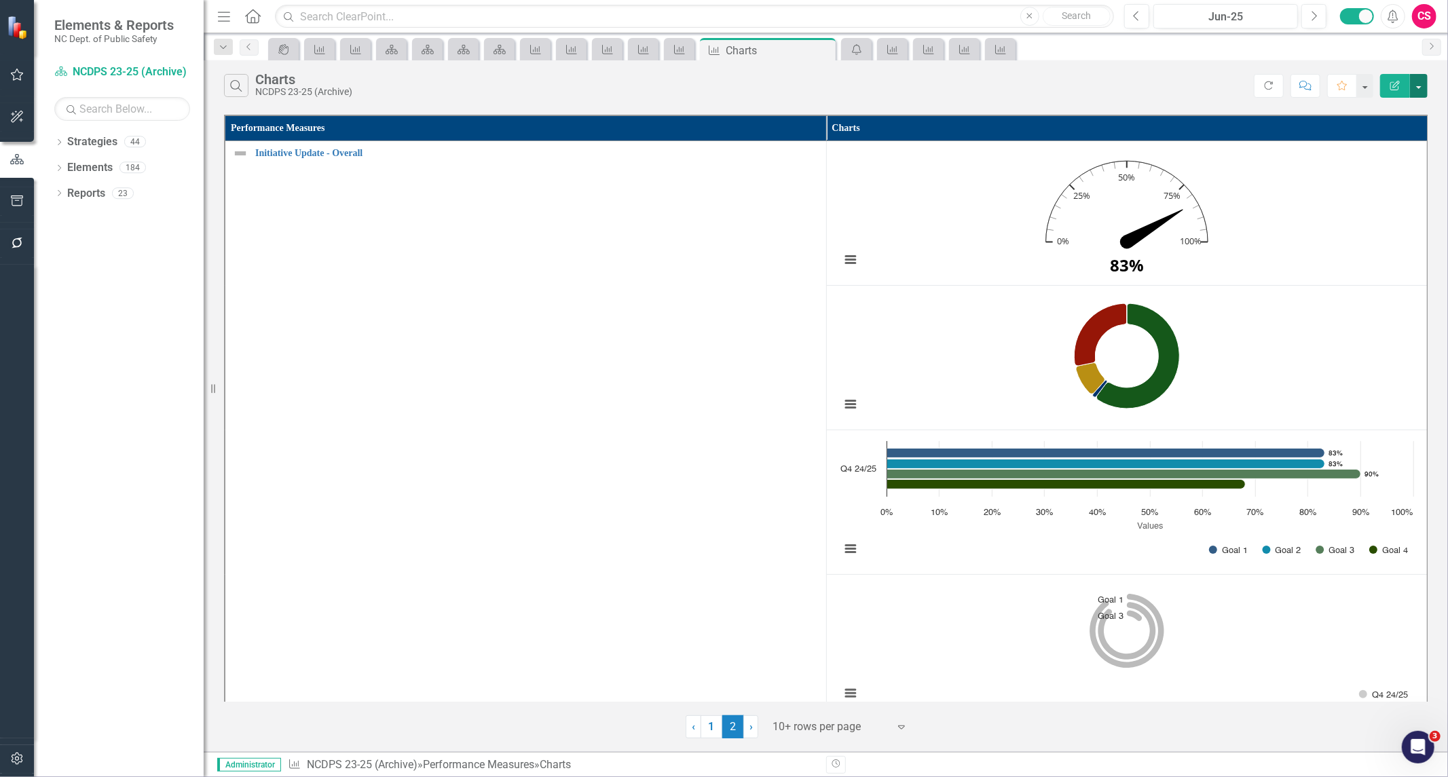
click at [1420, 85] on button "button" at bounding box center [1419, 86] width 18 height 24
click at [1395, 143] on link "PDF Export to PDF" at bounding box center [1373, 138] width 107 height 25
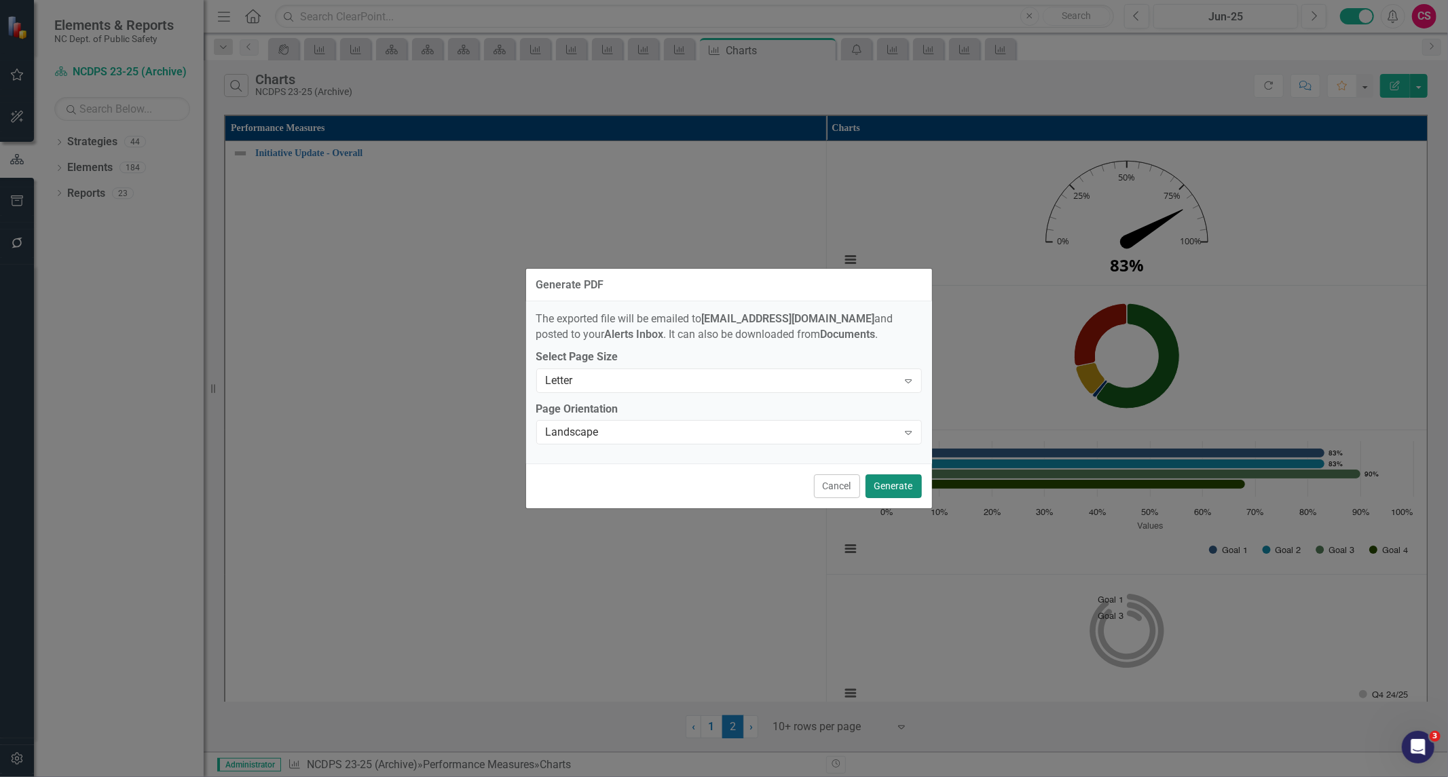
click at [884, 493] on button "Generate" at bounding box center [894, 487] width 56 height 24
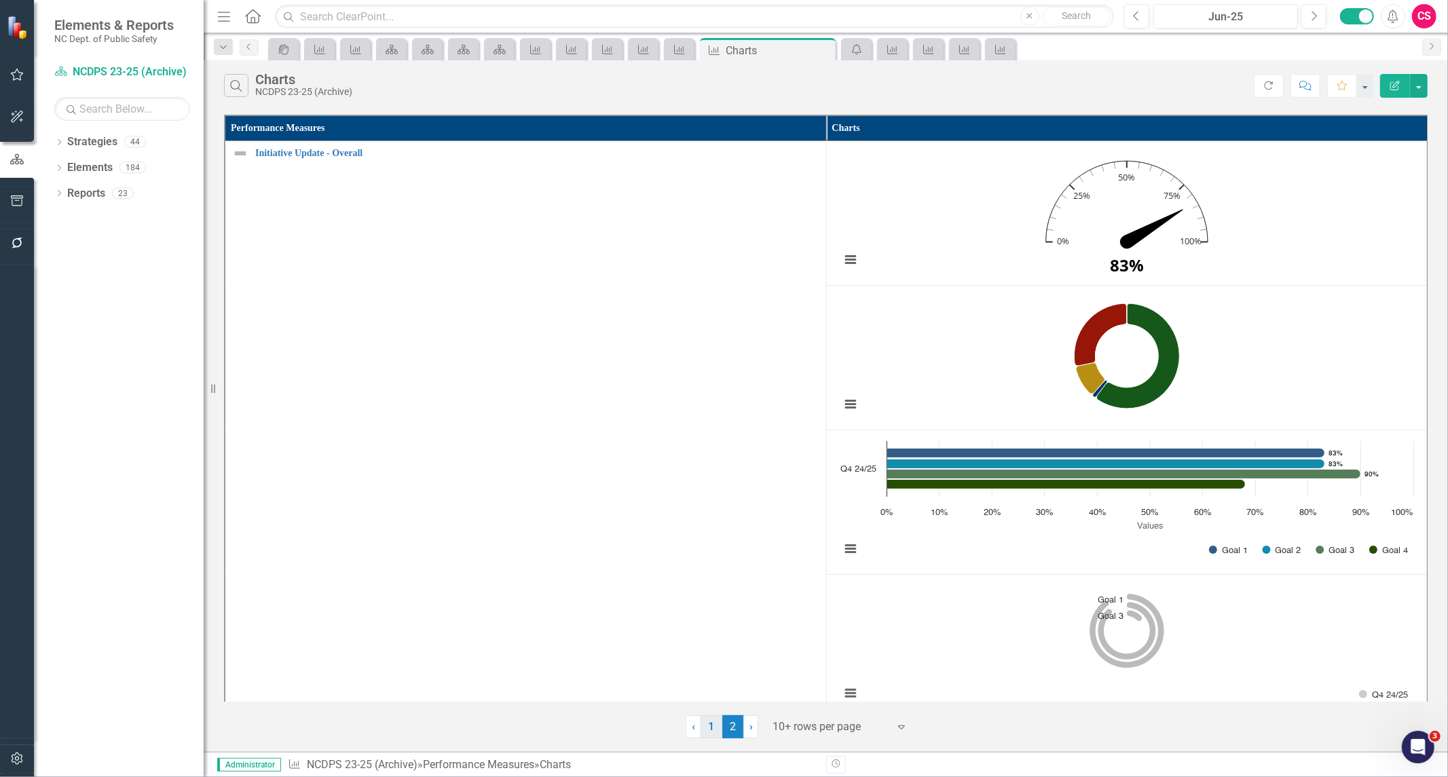
click at [703, 730] on link "1" at bounding box center [712, 727] width 22 height 23
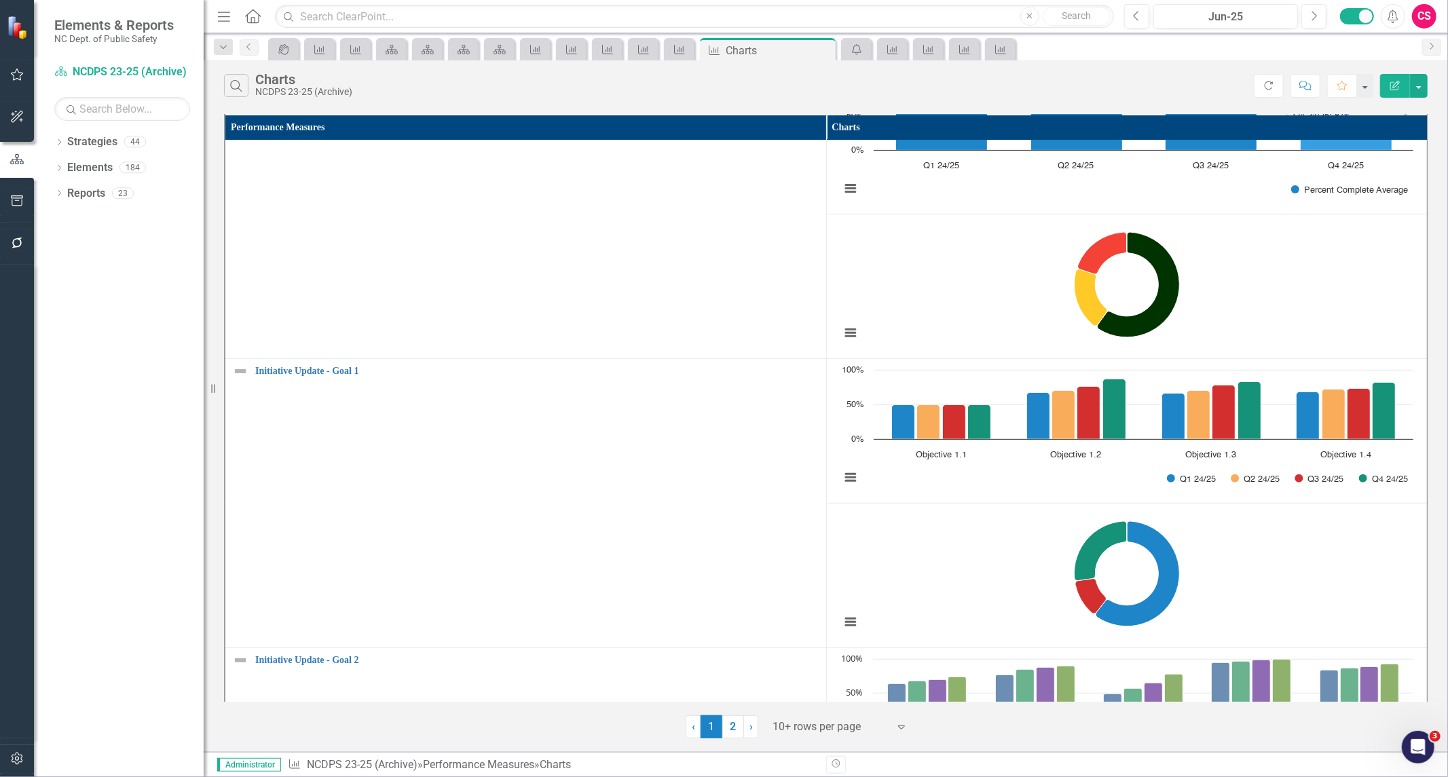
scroll to position [361, 0]
drag, startPoint x: 1393, startPoint y: 459, endPoint x: 1252, endPoint y: 428, distance: 144.6
click at [1252, 428] on icon "Initiative Completion - Goal #1 by Objective (Chart Type: Columns) Plot Bands O…" at bounding box center [1127, 431] width 587 height 136
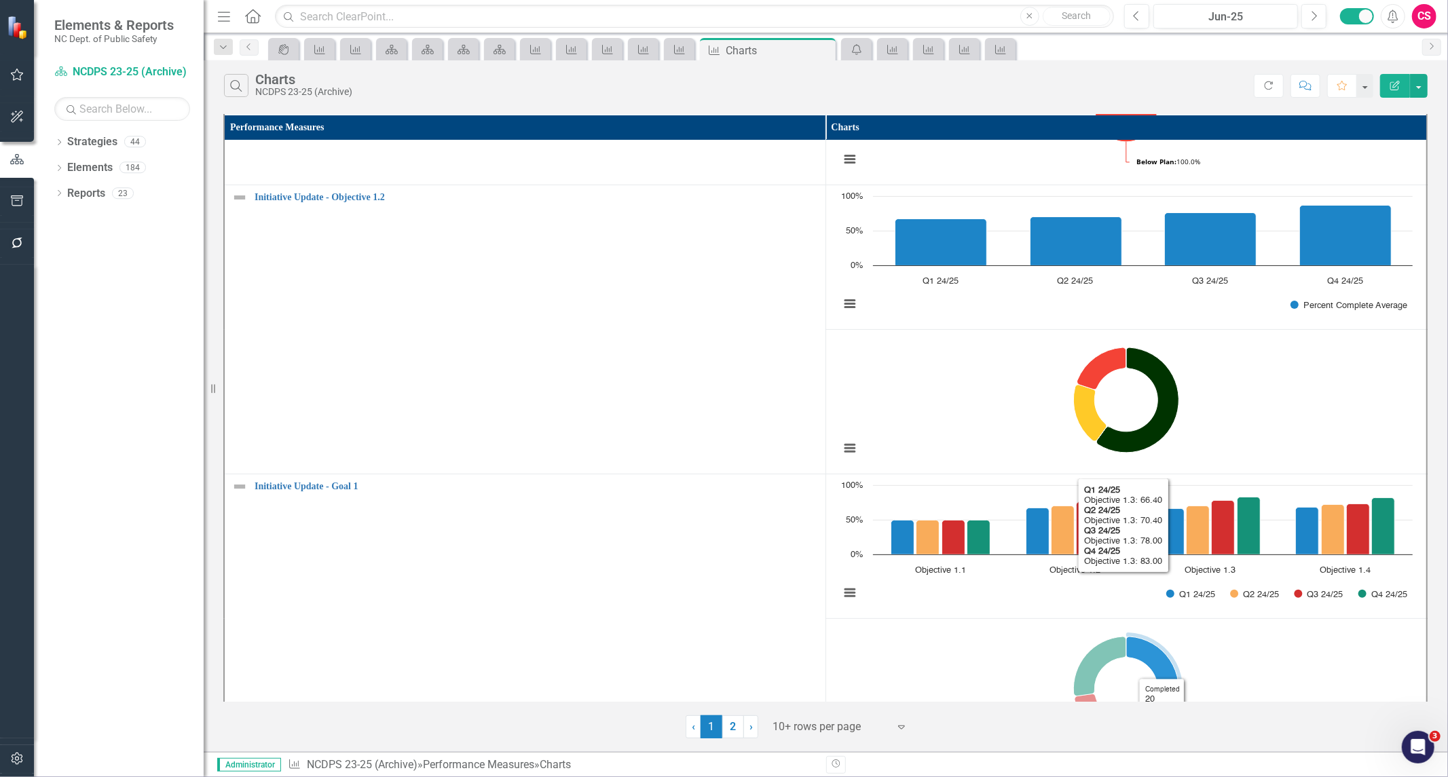
scroll to position [242, 10]
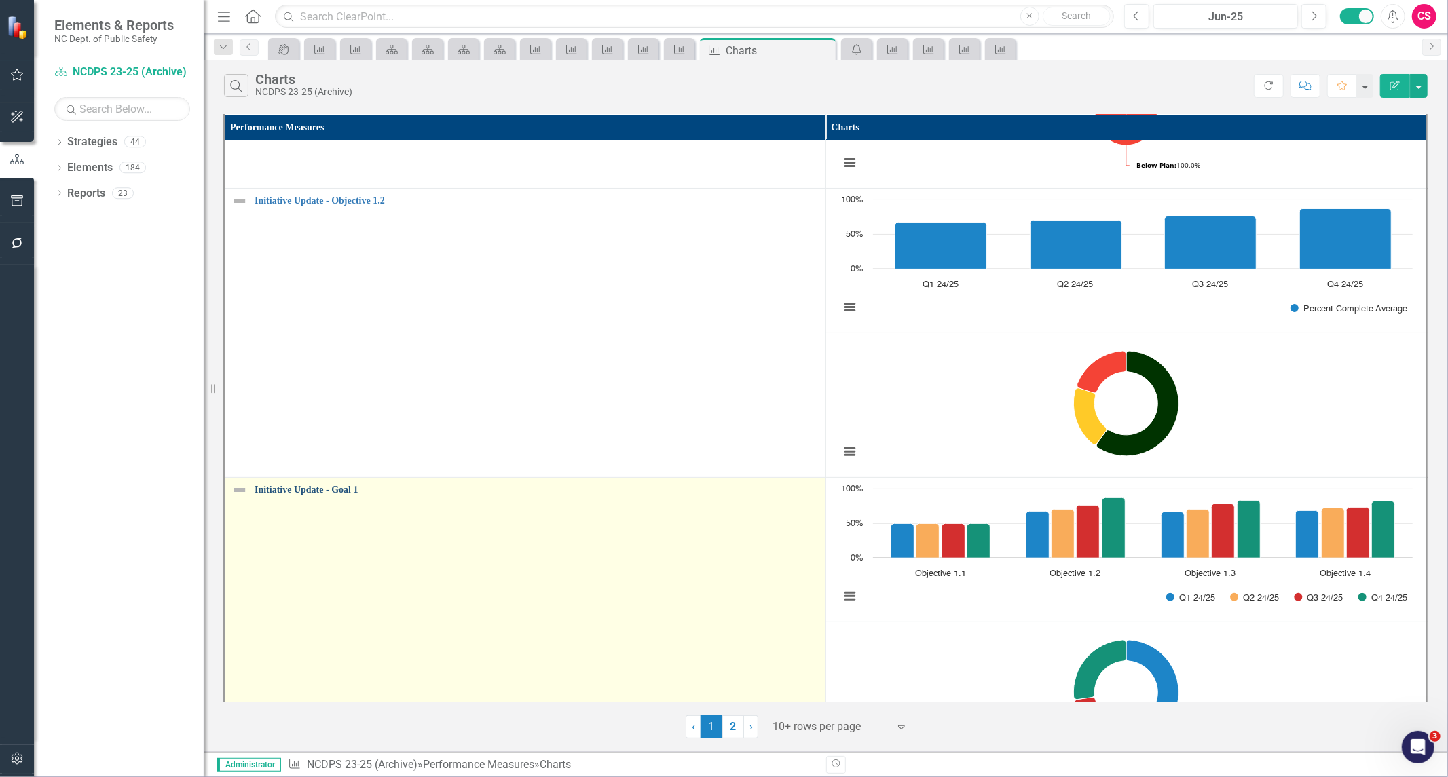
click at [297, 486] on link "Initiative Update - Goal 1" at bounding box center [537, 490] width 564 height 10
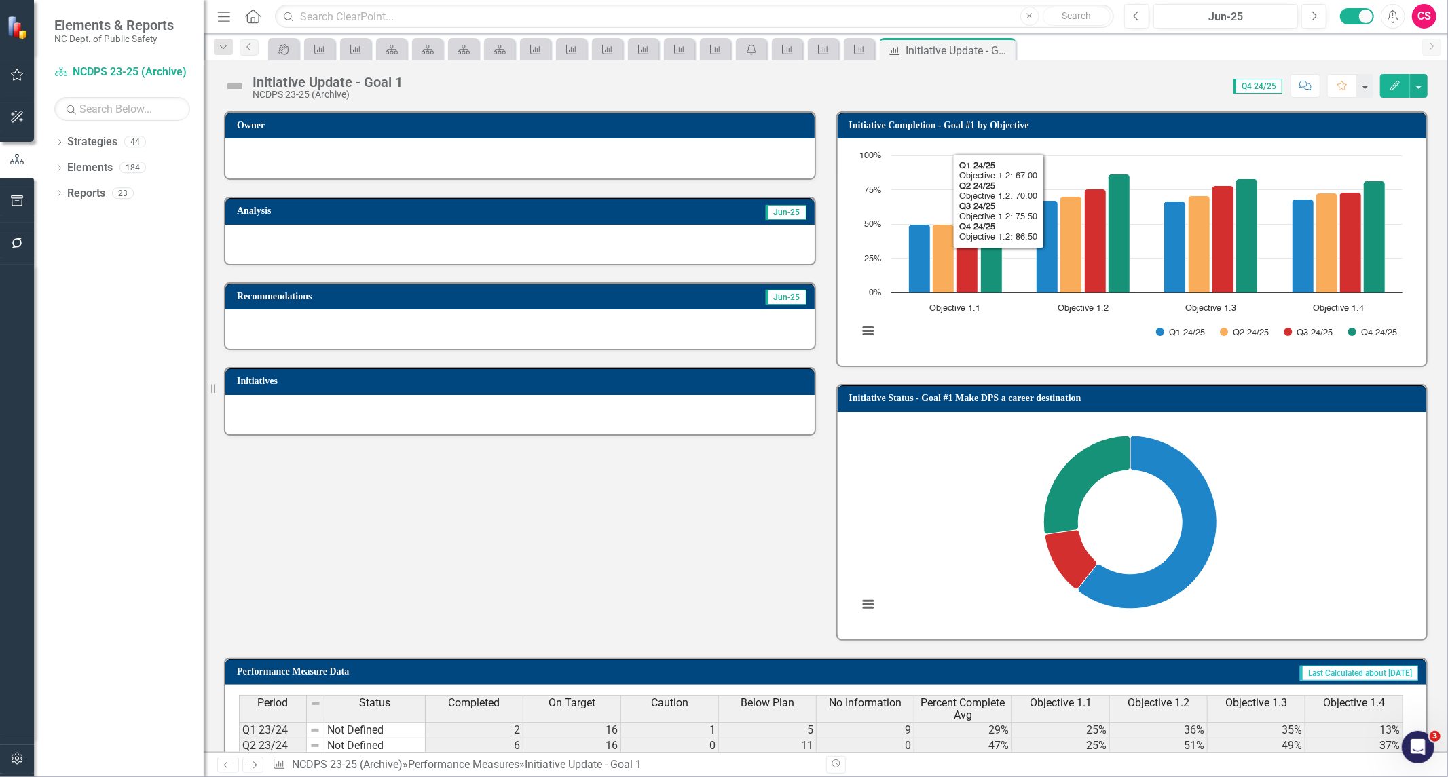
click at [1069, 109] on div "Initiative Update - Goal 1 NCDPS 23-25 (Archive) Score: N/A Q4 24/25 Completed …" at bounding box center [826, 406] width 1244 height 692
click at [1069, 125] on h3 "Initiative Completion - Goal #1 by Objective" at bounding box center [1134, 125] width 571 height 10
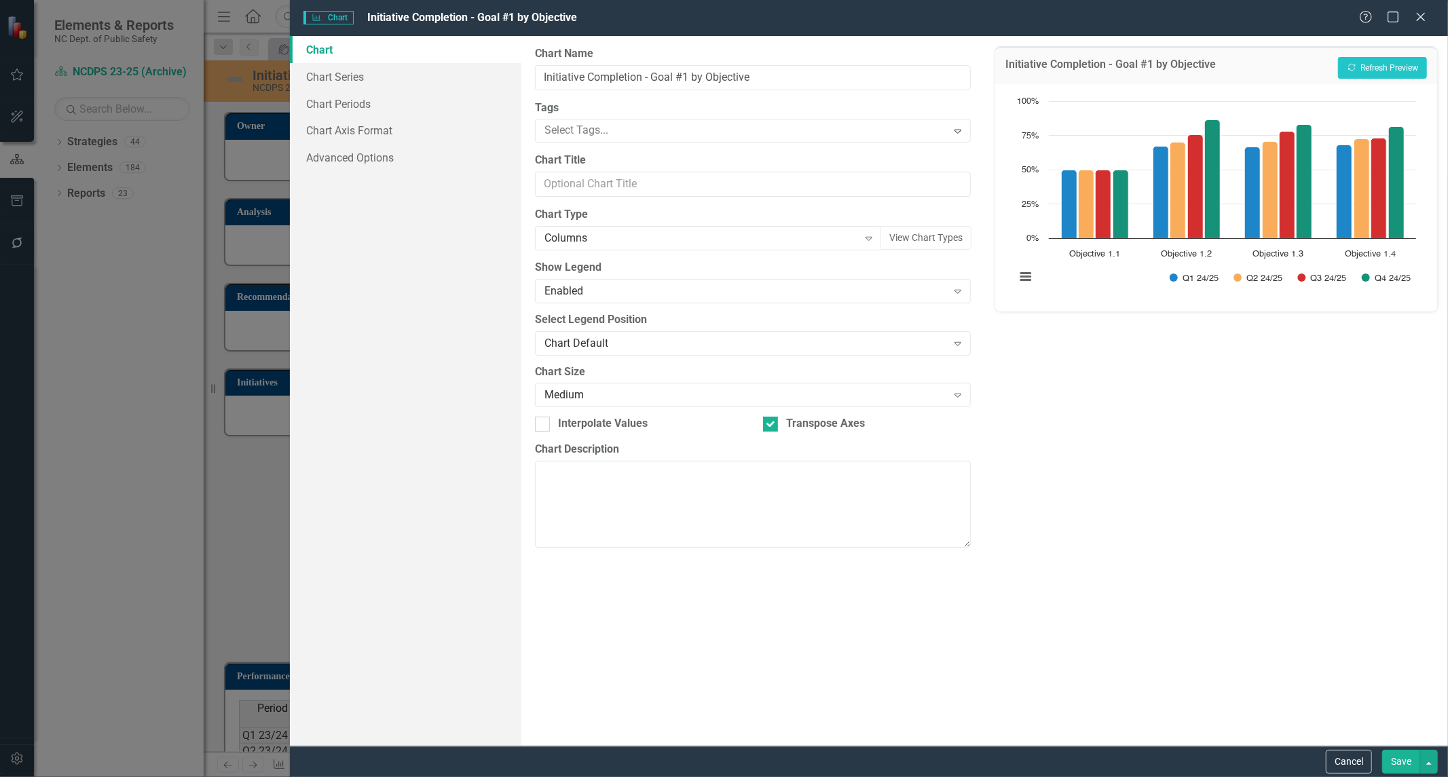
click at [1339, 777] on div "Cancel Save" at bounding box center [869, 761] width 1158 height 31
click at [1346, 756] on button "Cancel" at bounding box center [1349, 762] width 46 height 24
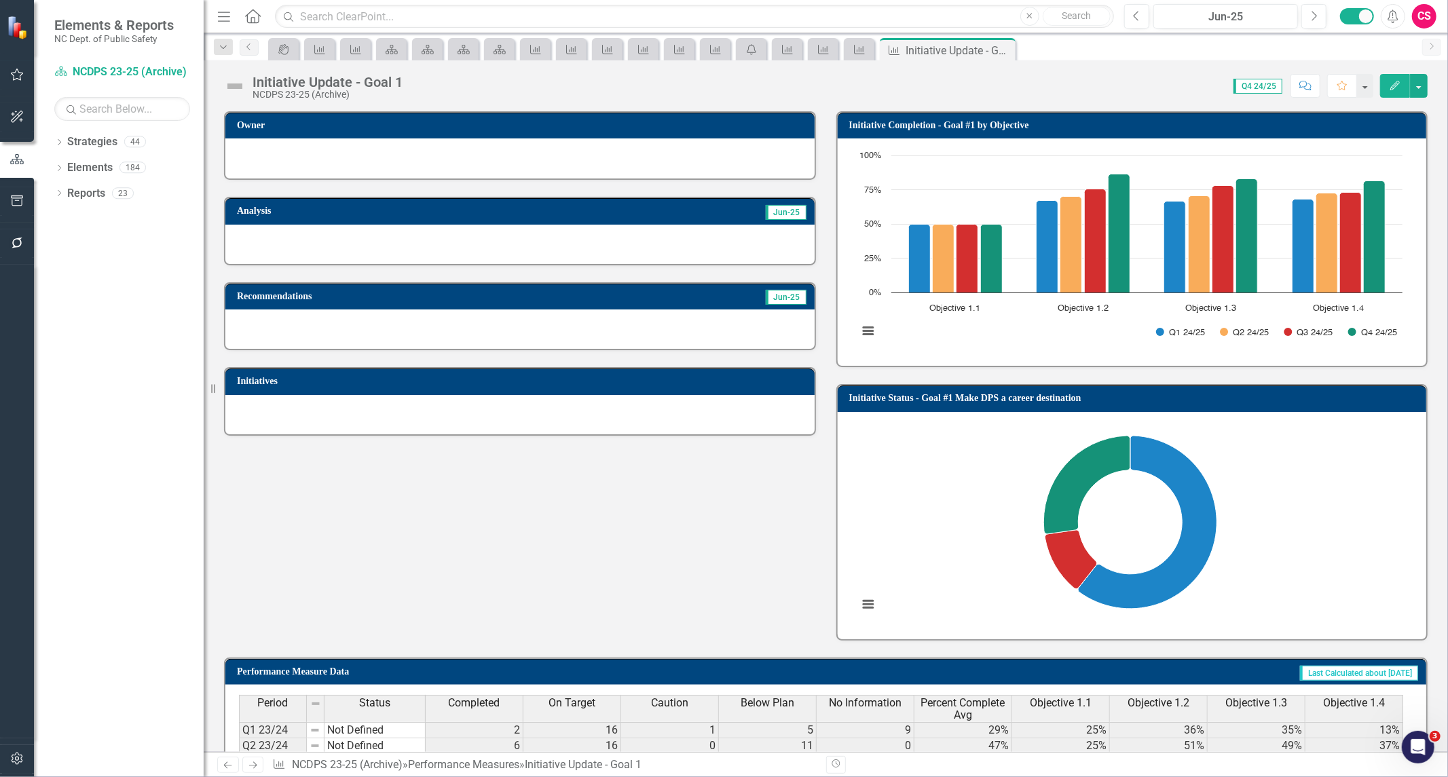
click at [1111, 403] on td "Initiative Status - Goal #1 Make DPS a career destination" at bounding box center [1134, 400] width 571 height 20
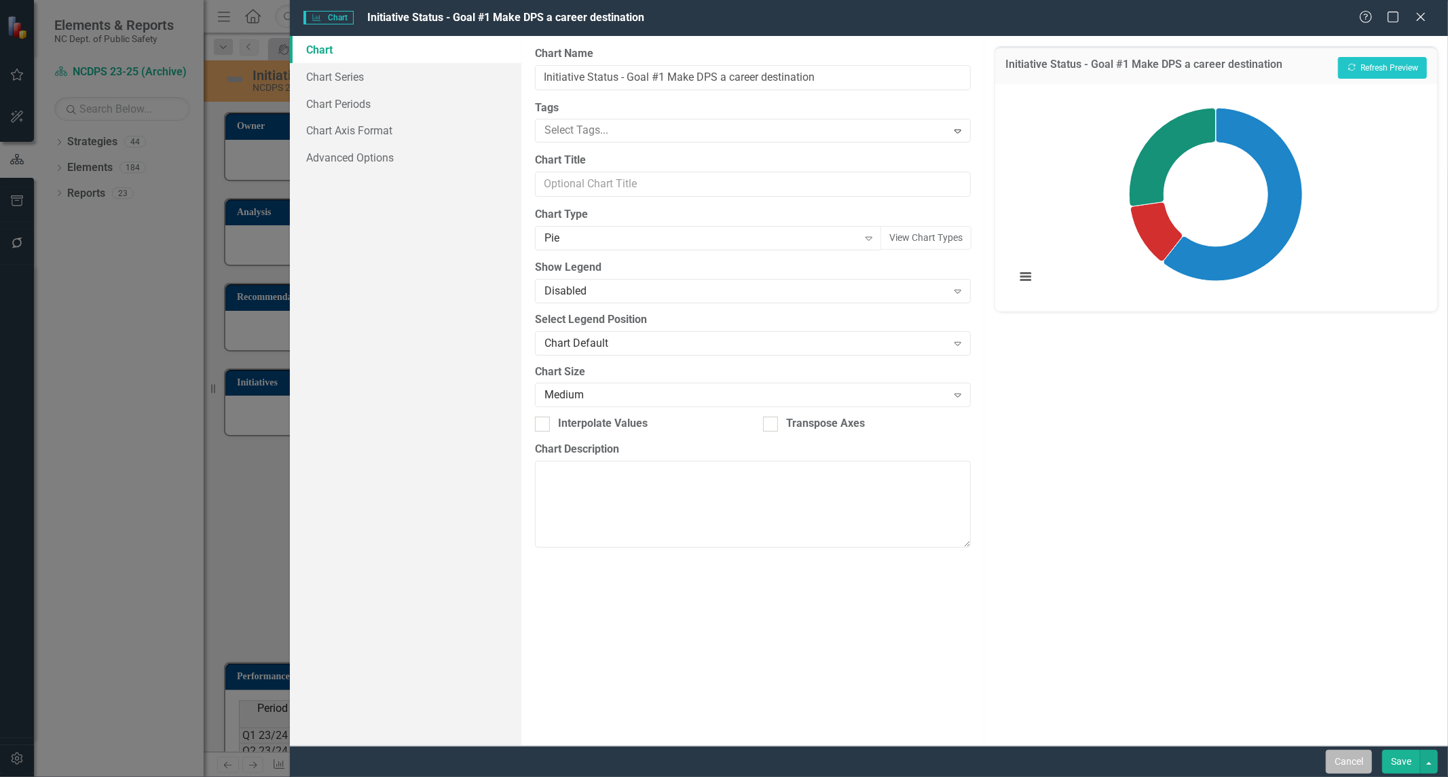
click at [1331, 761] on button "Cancel" at bounding box center [1349, 762] width 46 height 24
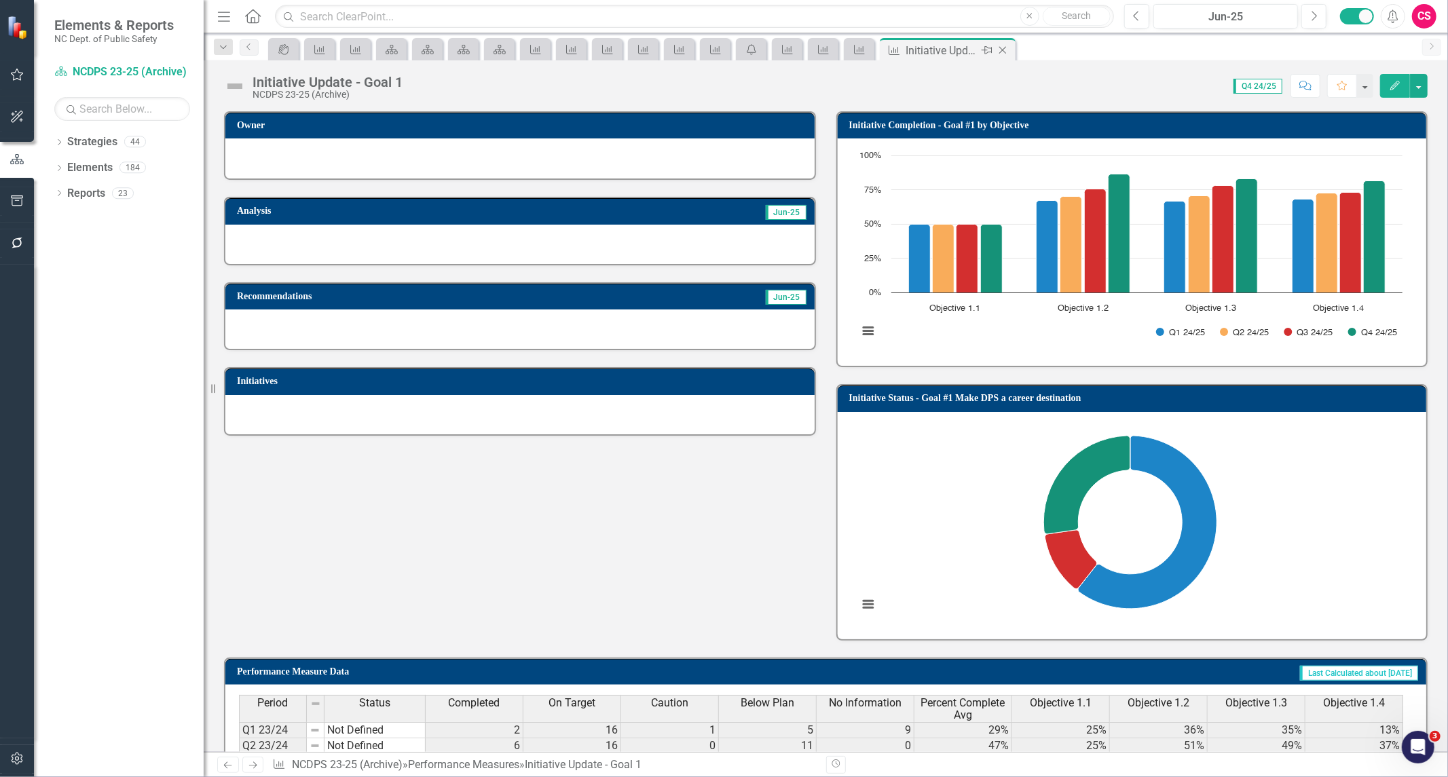
click at [902, 43] on div "Performance Measure Initiative Update - Goal 1 Pin Close" at bounding box center [947, 50] width 129 height 17
click at [857, 52] on icon "Performance Measure" at bounding box center [860, 49] width 14 height 11
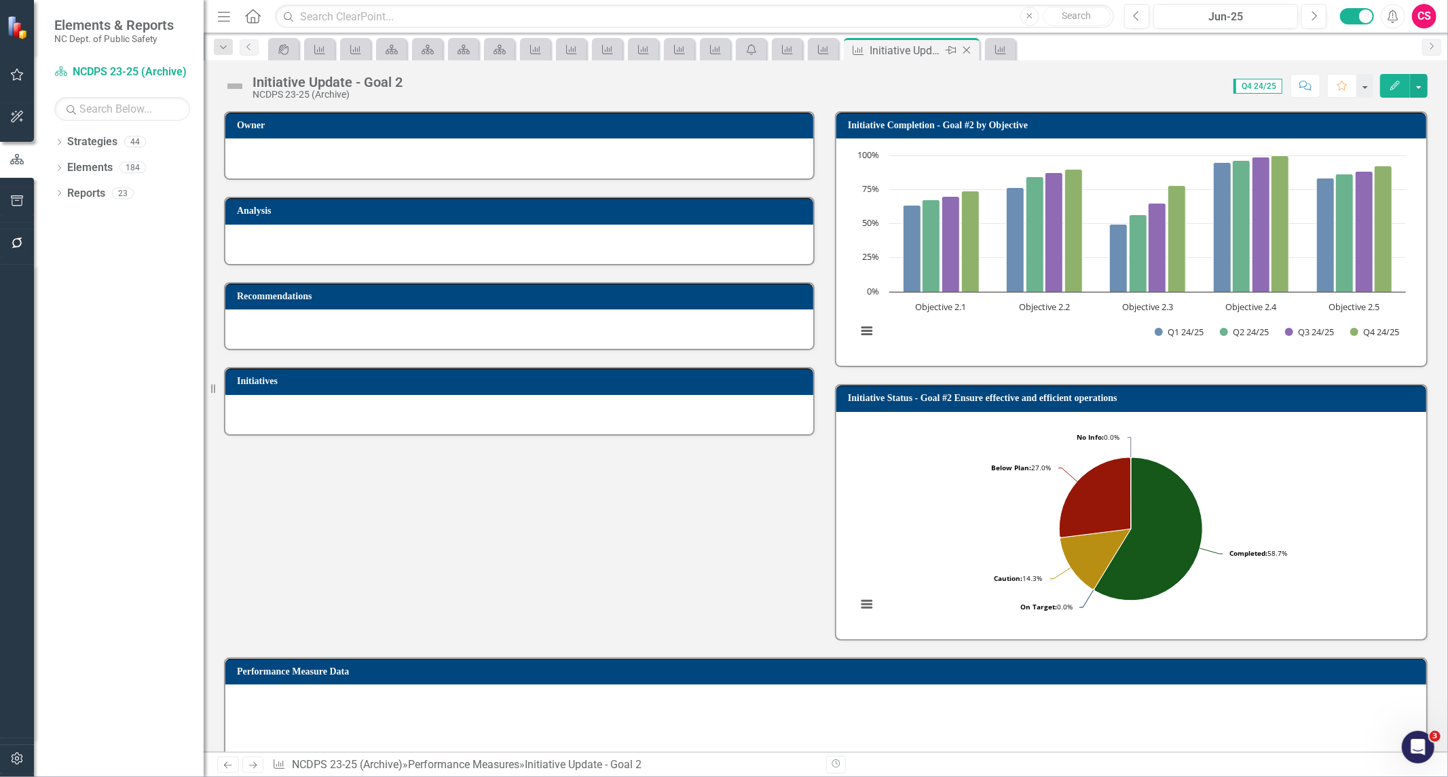
click at [857, 43] on div "Performance Measure" at bounding box center [855, 50] width 17 height 17
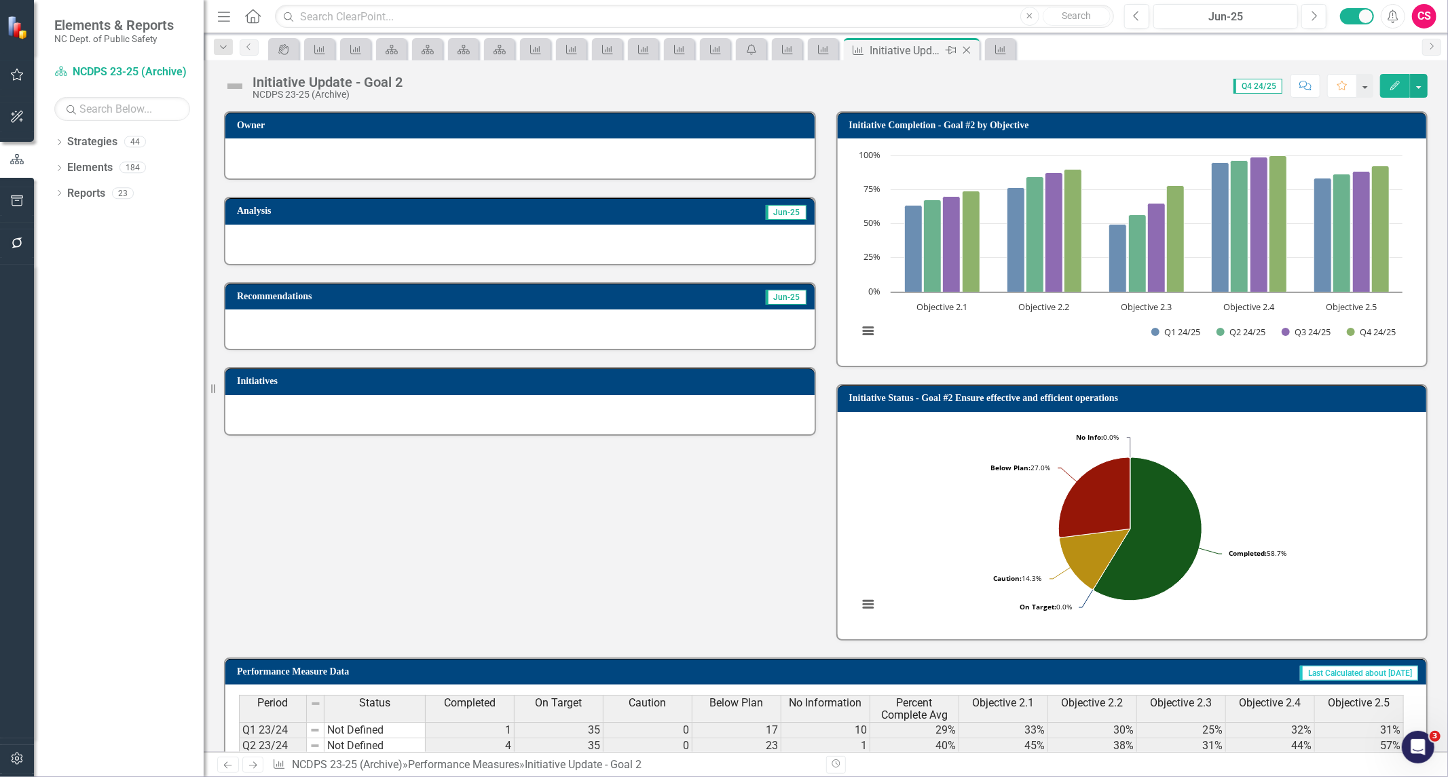
click at [969, 52] on icon "Close" at bounding box center [967, 50] width 14 height 11
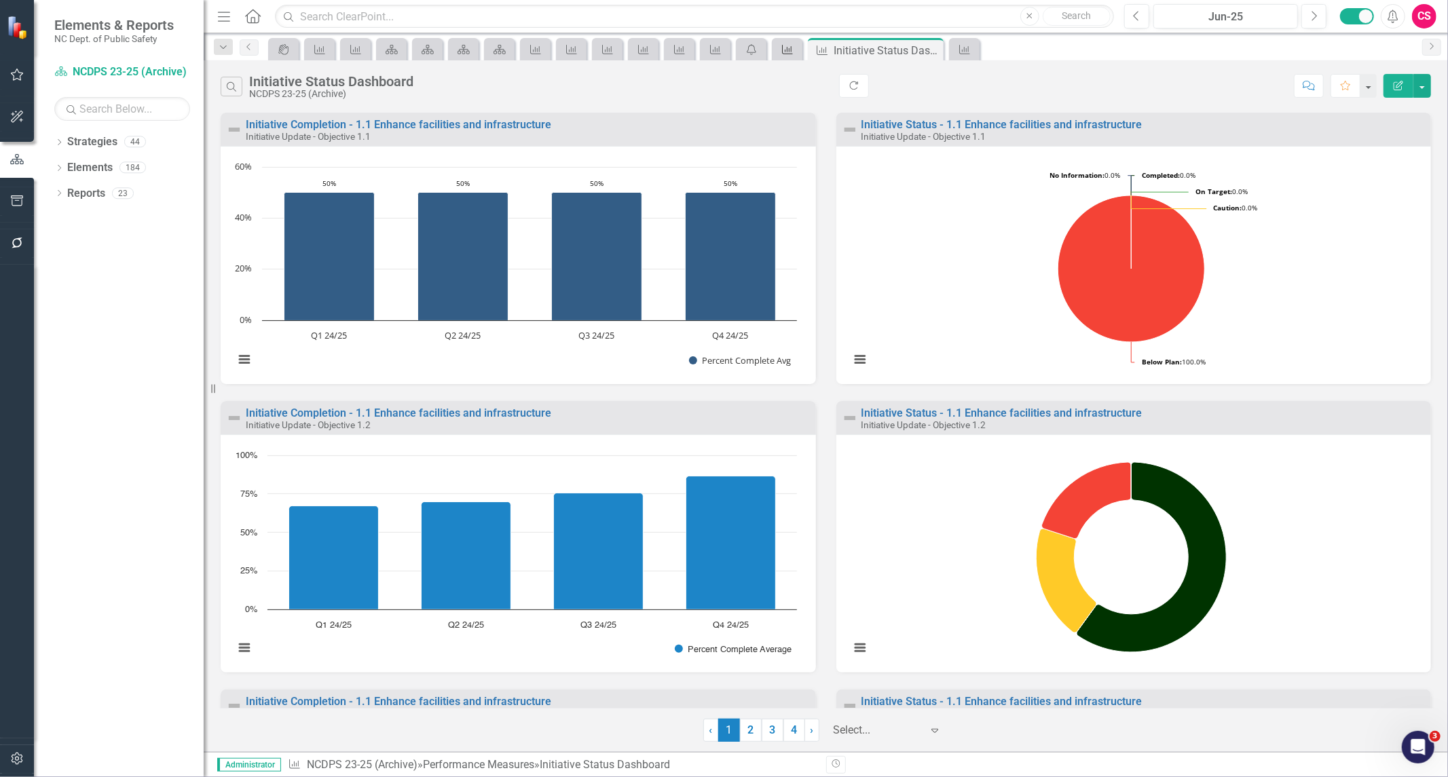
click at [783, 53] on icon at bounding box center [787, 50] width 11 height 10
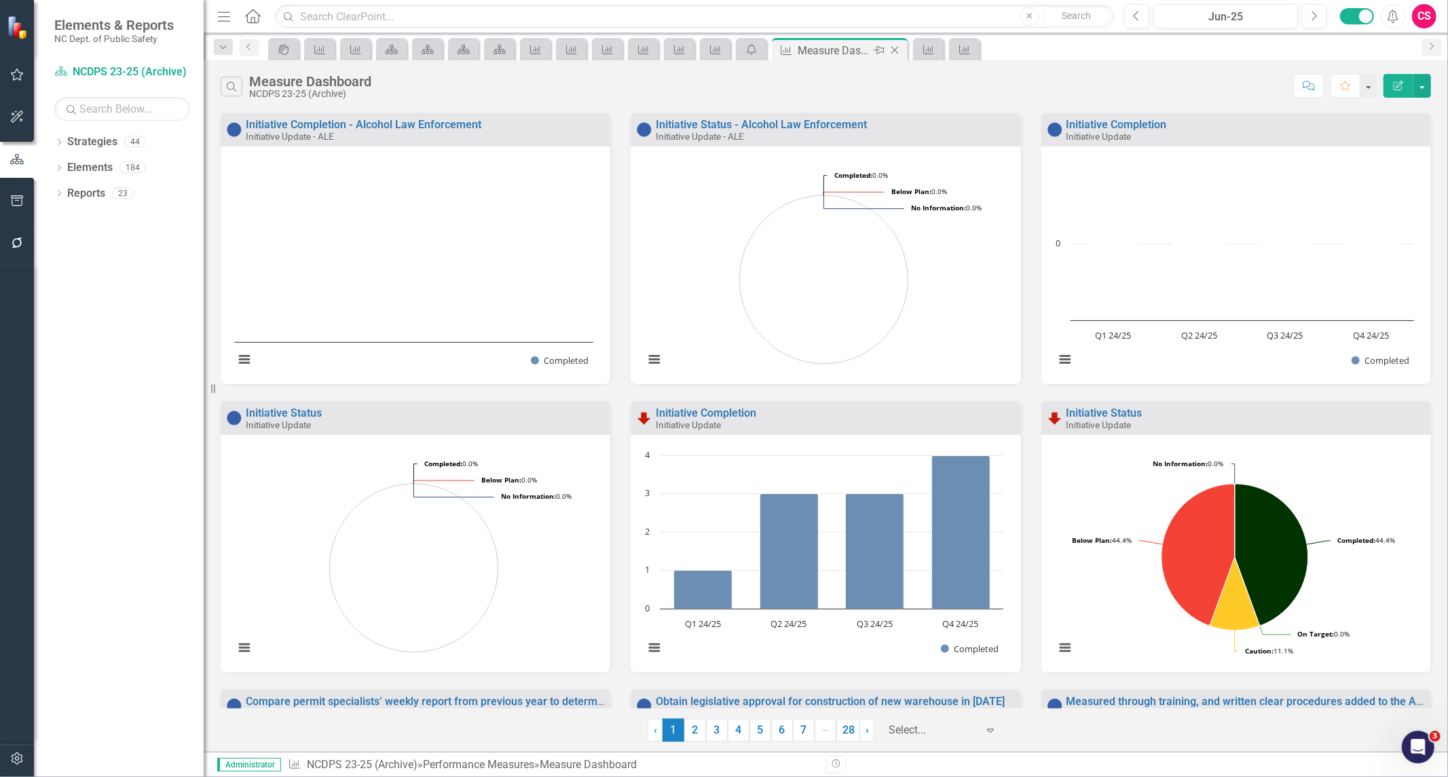
click at [894, 48] on icon "Close" at bounding box center [895, 50] width 14 height 11
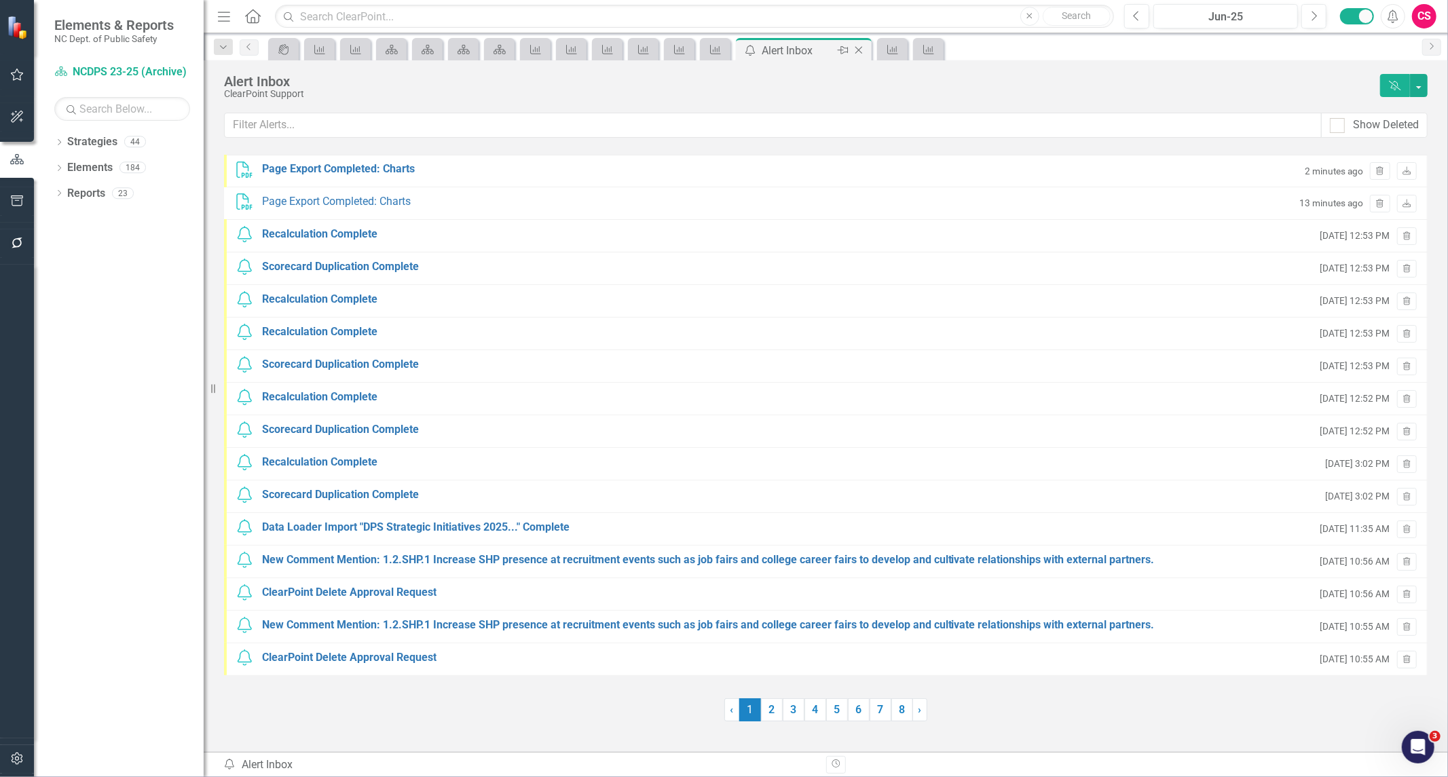
click at [860, 52] on icon "Close" at bounding box center [859, 50] width 14 height 11
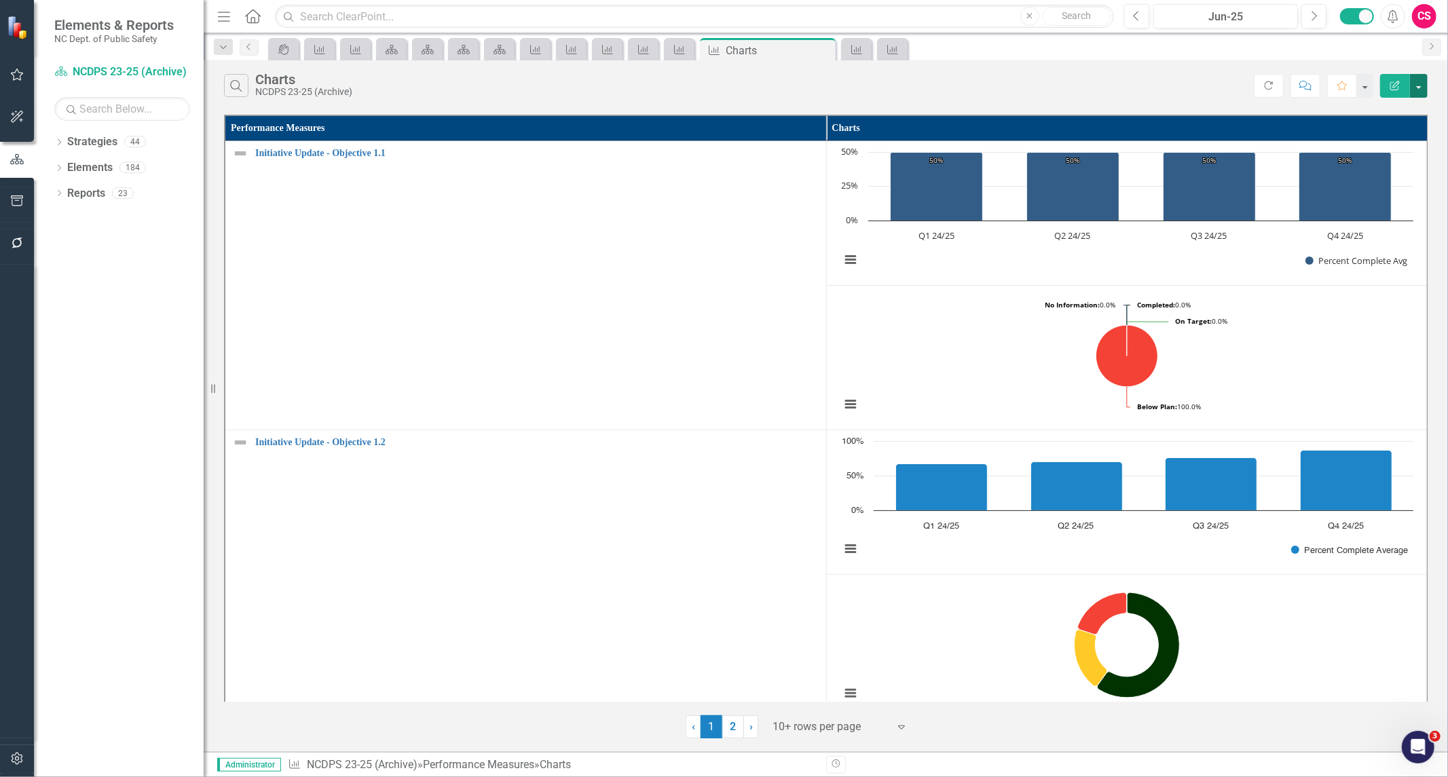
click at [1415, 89] on button "button" at bounding box center [1419, 86] width 18 height 24
click at [1400, 137] on link "PDF Export to PDF" at bounding box center [1373, 138] width 107 height 25
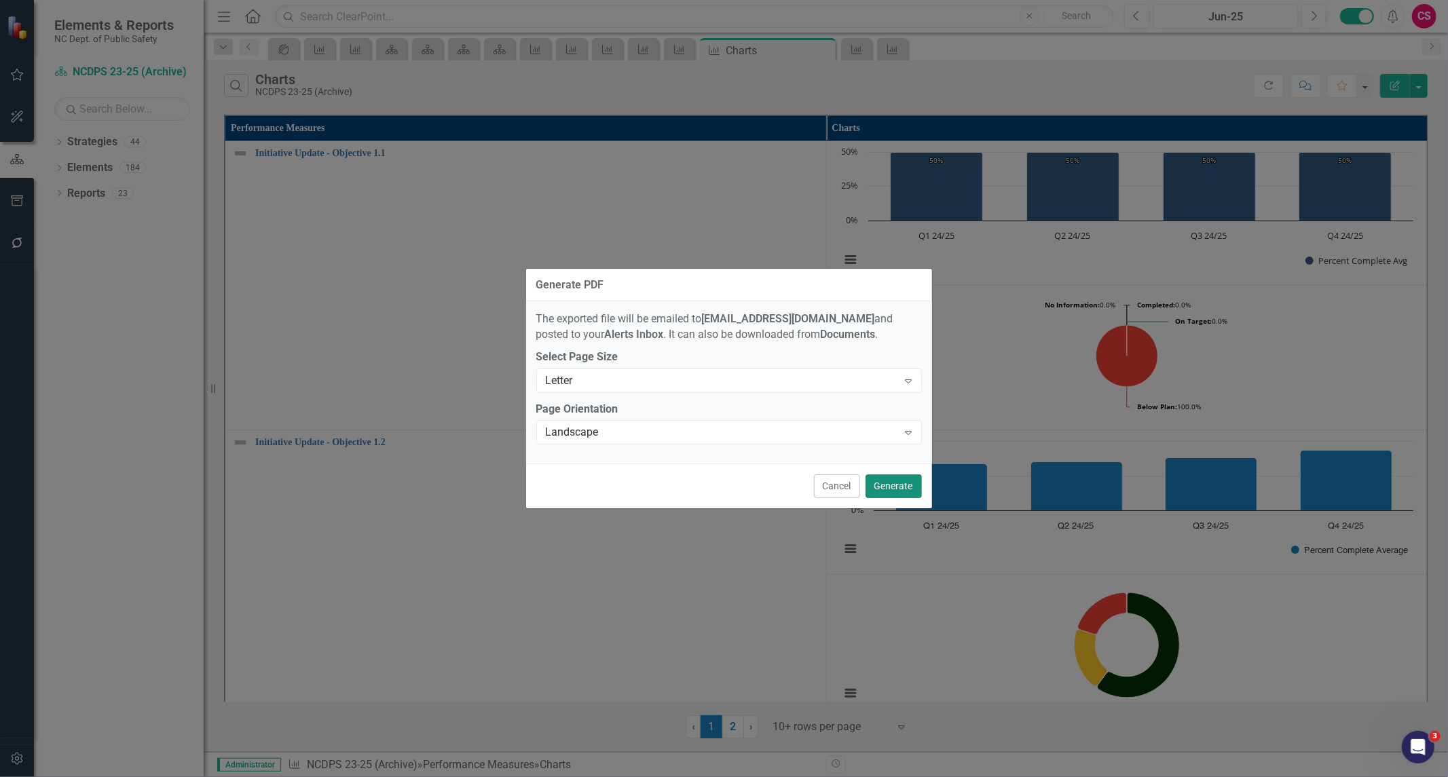
click at [883, 483] on button "Generate" at bounding box center [894, 487] width 56 height 24
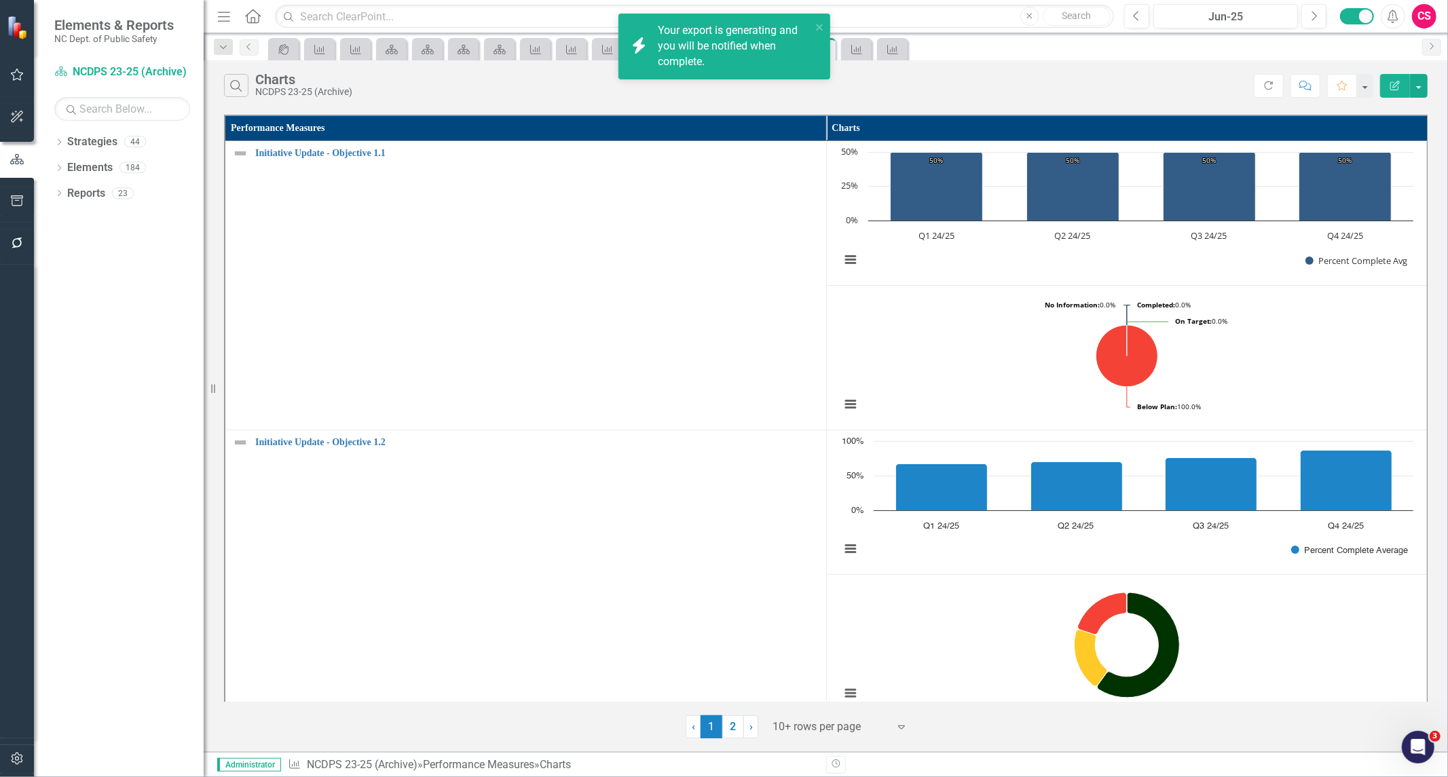
click at [568, 79] on div "Search Charts NCDPS 23-25 (Archive)" at bounding box center [739, 85] width 1030 height 23
click at [573, 56] on div "Performance Measure" at bounding box center [568, 49] width 19 height 17
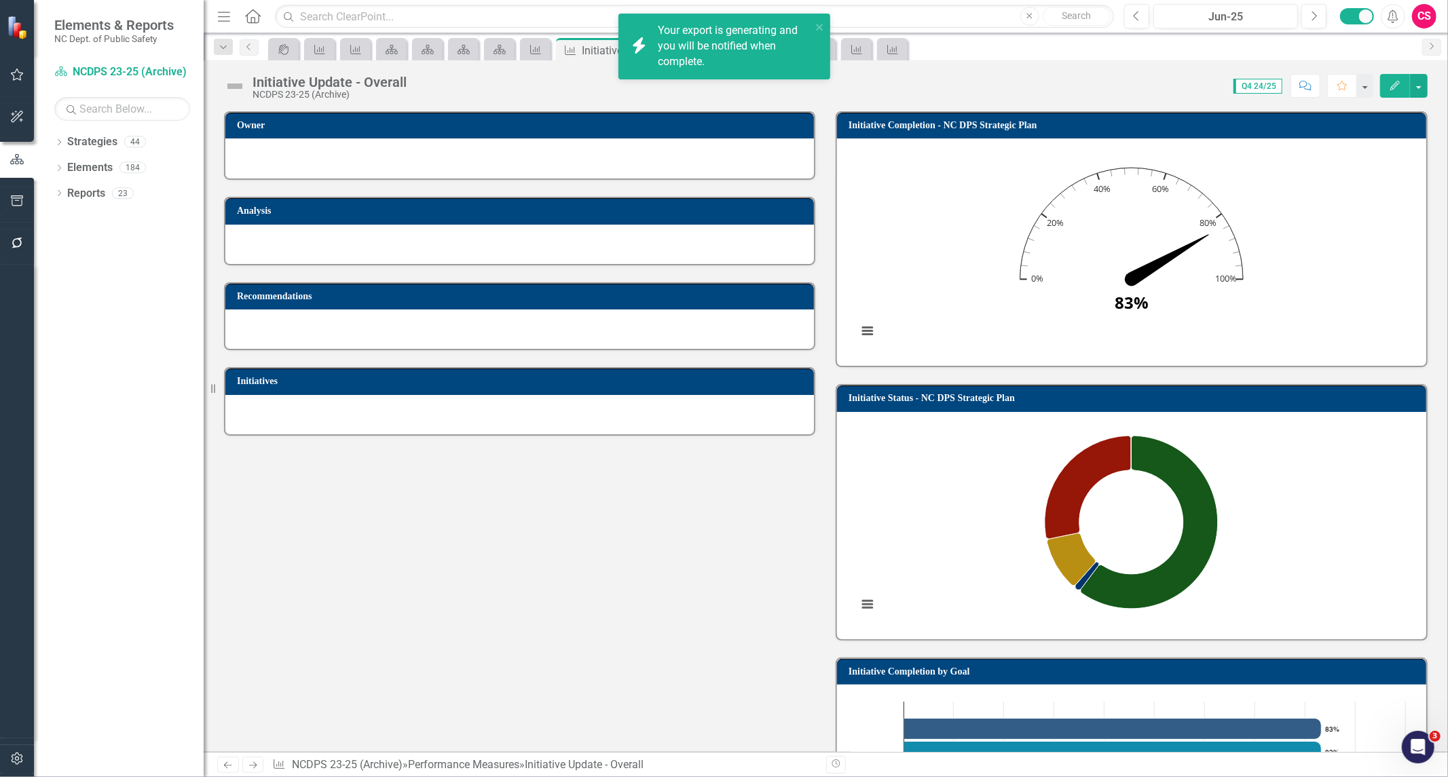
click at [981, 566] on div "Menu Home Search Close Search Previous Jun-25 Next Alerts CS User Edit Profile …" at bounding box center [826, 388] width 1244 height 777
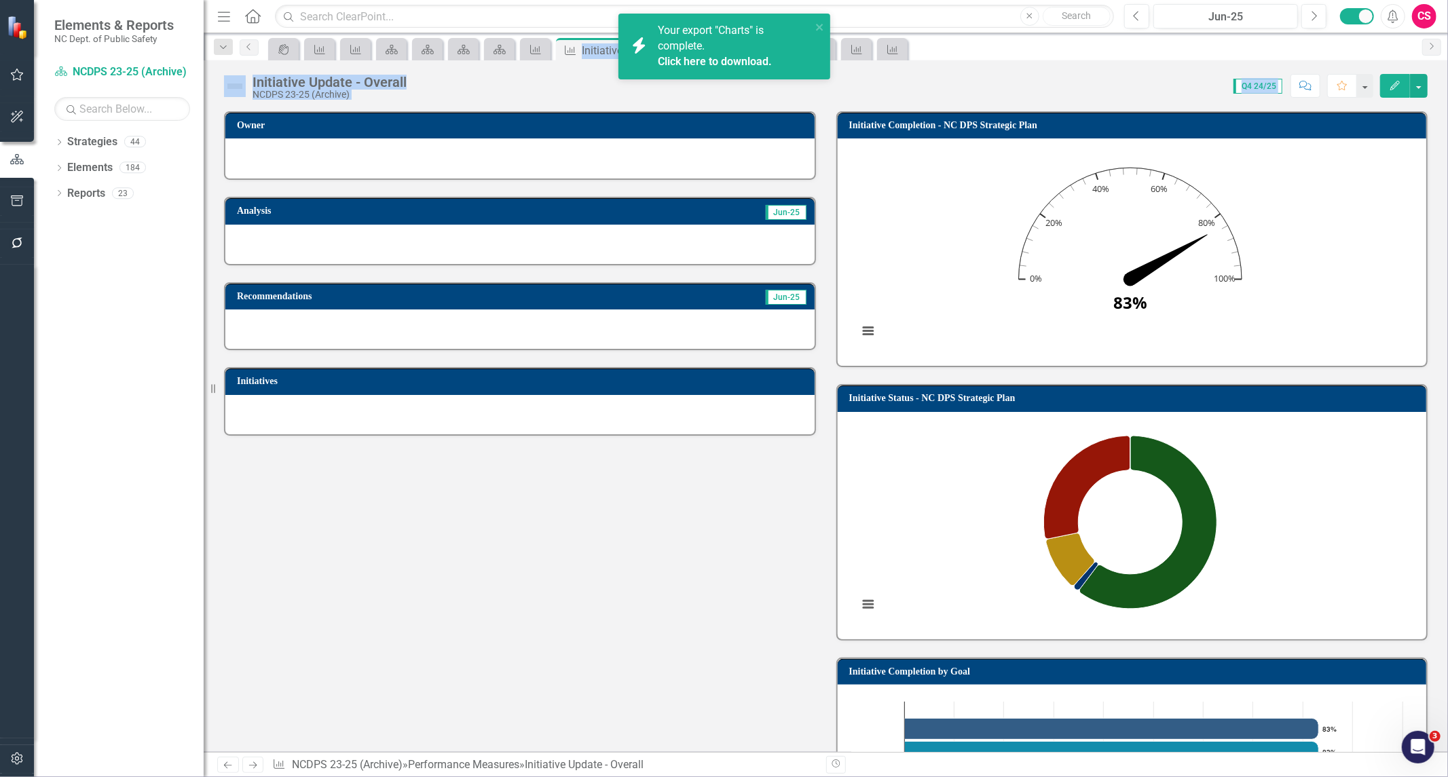
click at [1114, 103] on div "Initiative Update - Overall NCDPS 23-25 (Archive) Score: N/A Q4 24/25 Completed…" at bounding box center [826, 406] width 1244 height 692
click at [529, 49] on icon "Performance Measure" at bounding box center [536, 49] width 14 height 11
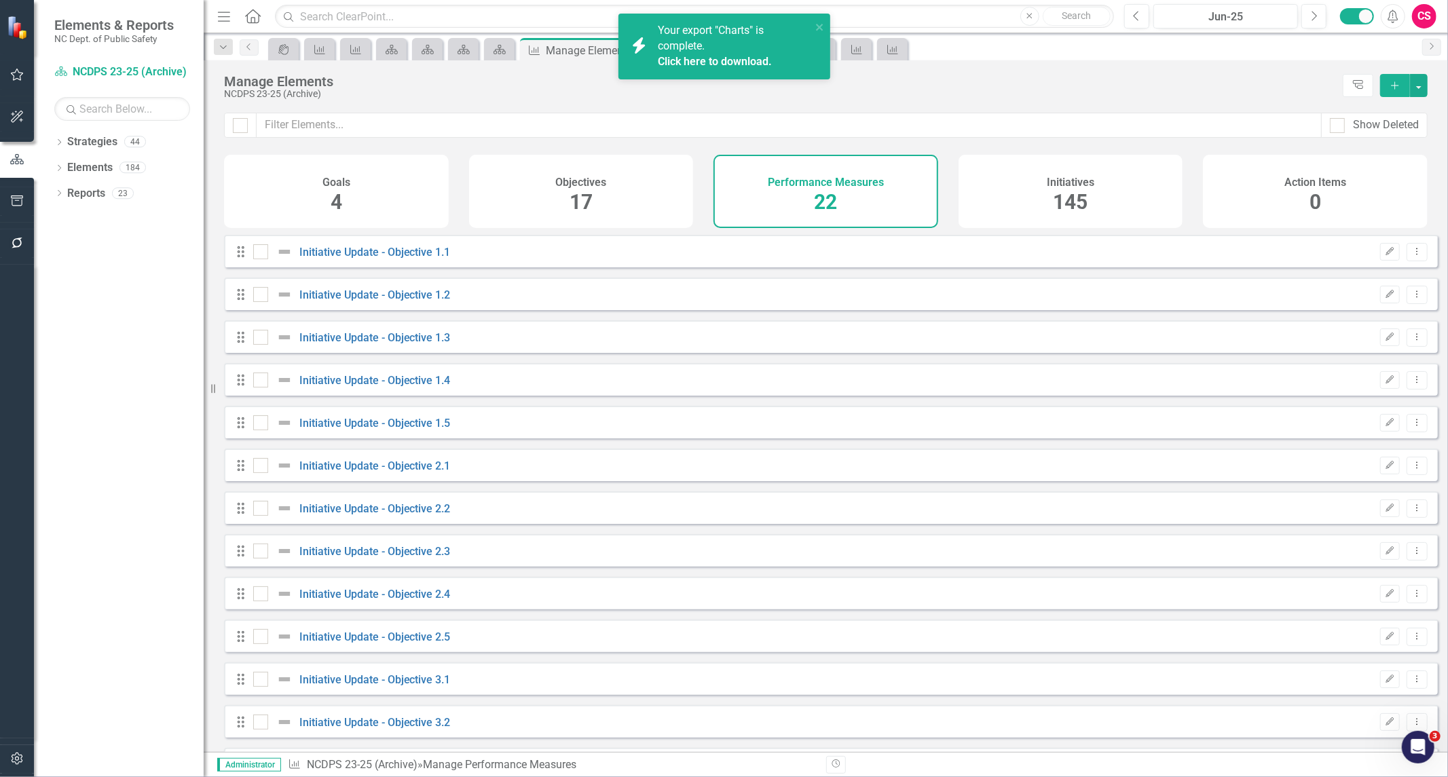
checkbox input "false"
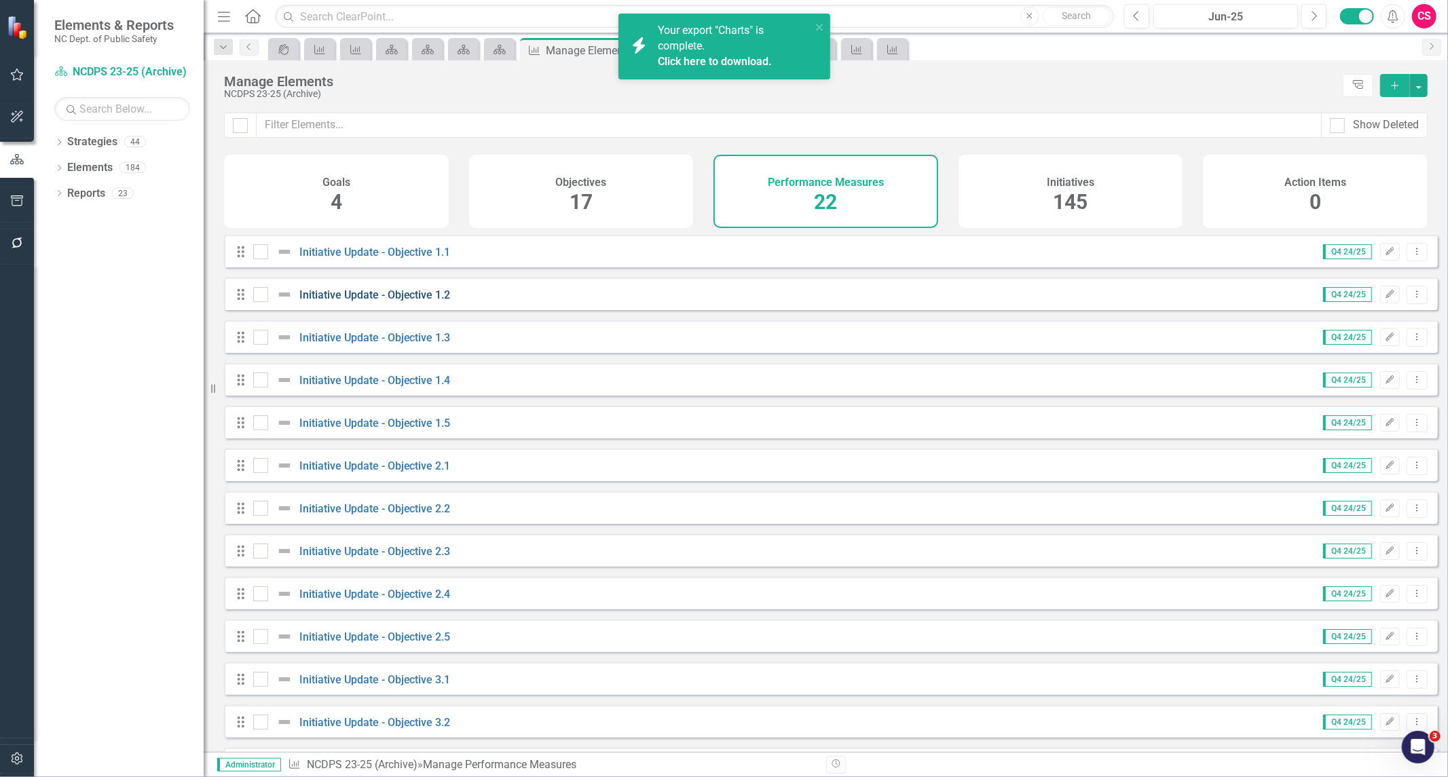
click at [397, 301] on link "Initiative Update - Objective 1.2" at bounding box center [374, 295] width 151 height 13
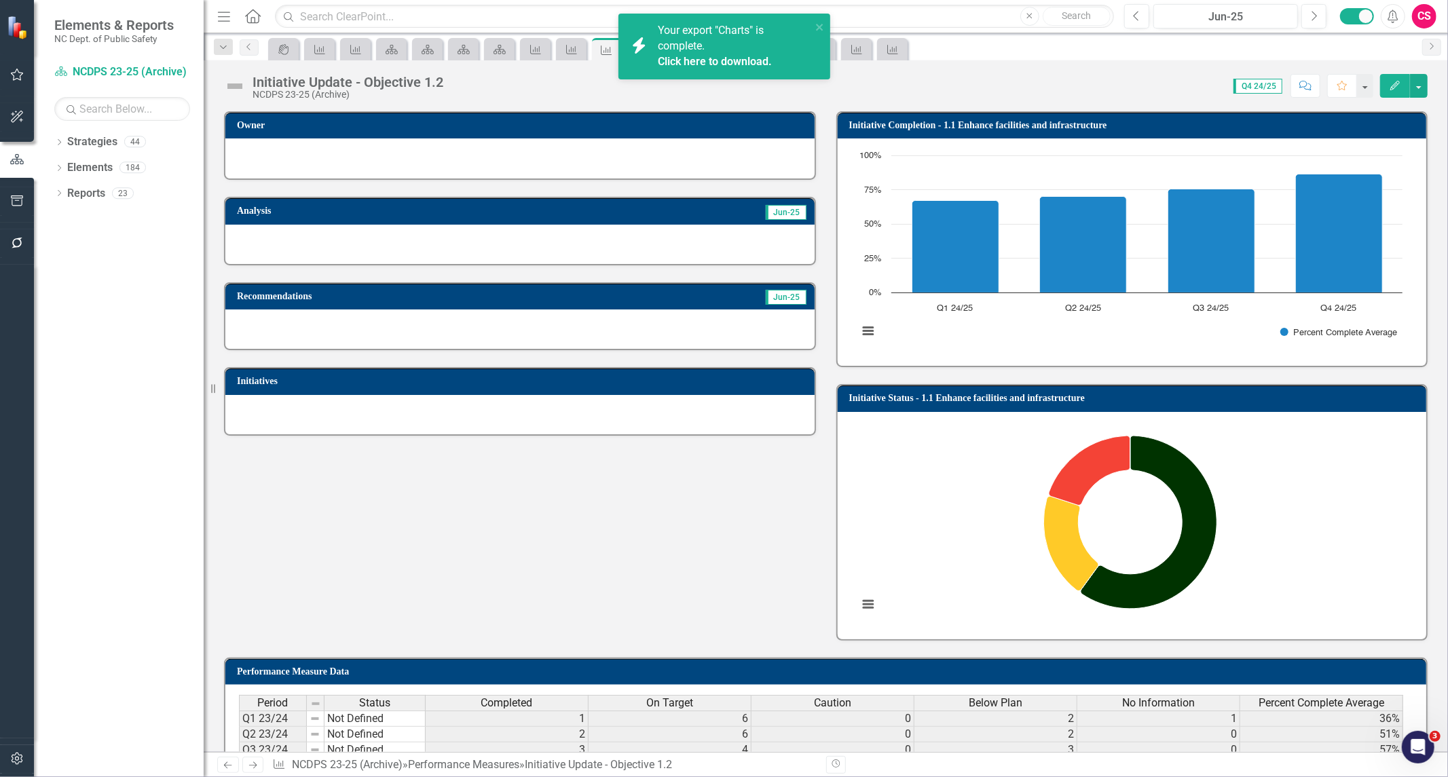
click at [1094, 122] on h3 "Initiative Completion - 1.1 Enhance facilities and infrastructure" at bounding box center [1134, 125] width 571 height 10
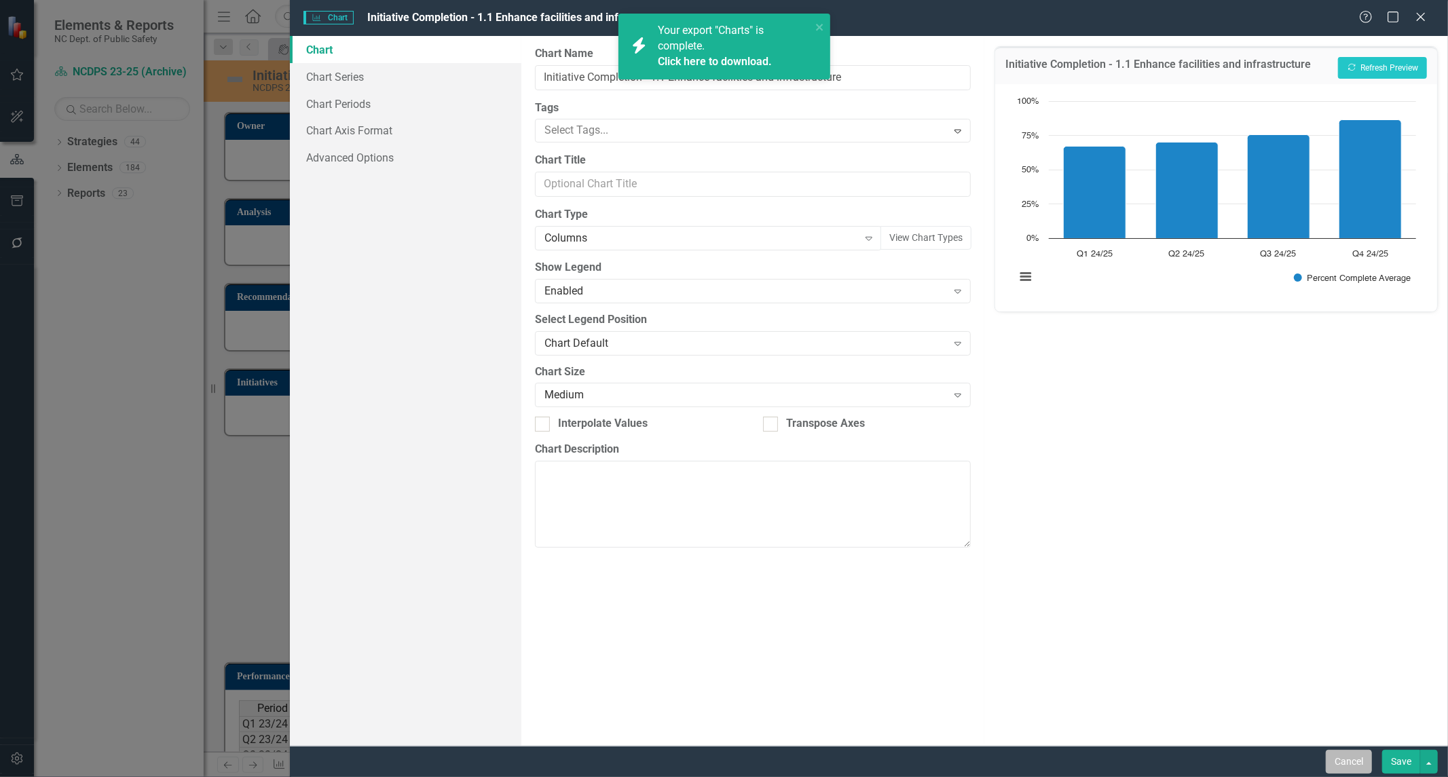
click at [1352, 755] on button "Cancel" at bounding box center [1349, 762] width 46 height 24
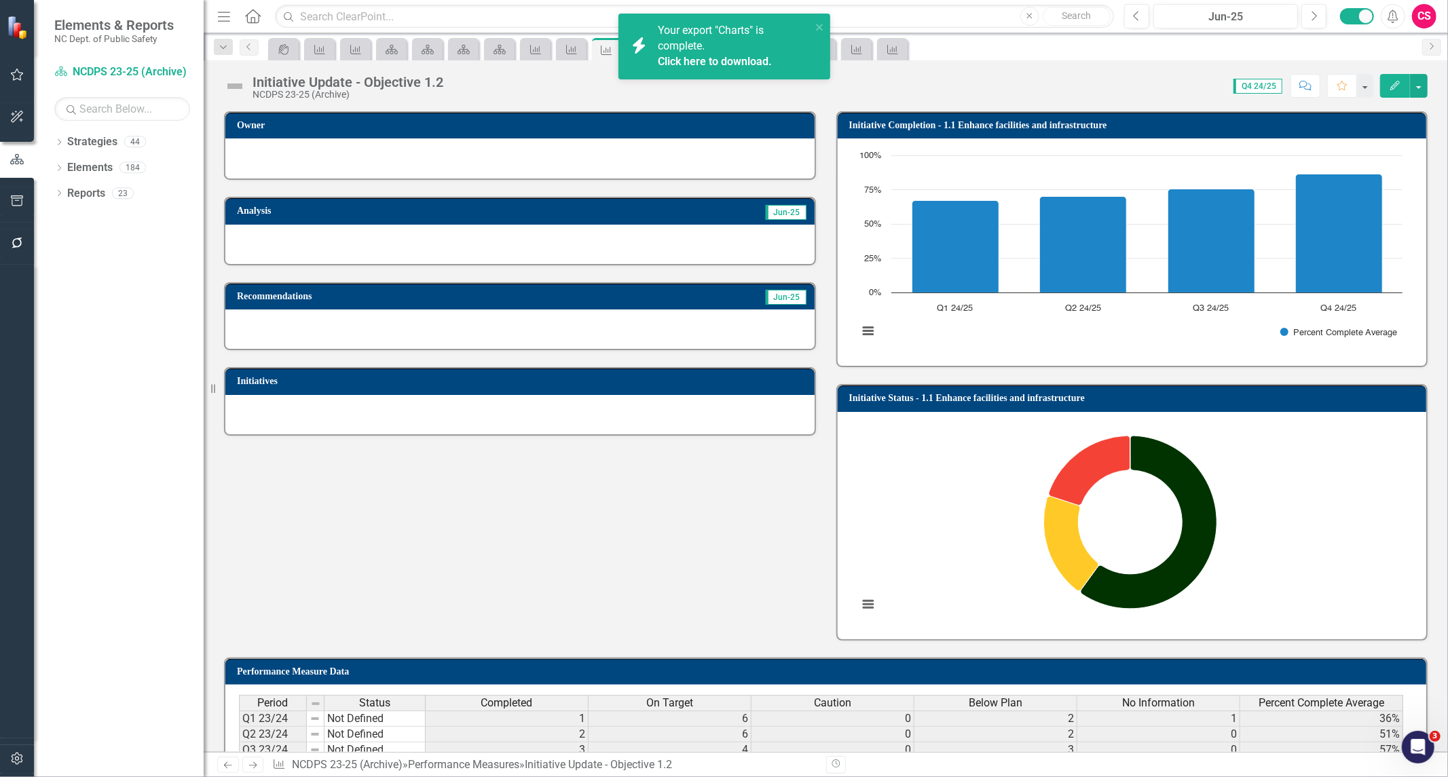
click at [1109, 399] on h3 "Initiative Status - 1.1 Enhance facilities and infrastructure" at bounding box center [1134, 398] width 571 height 10
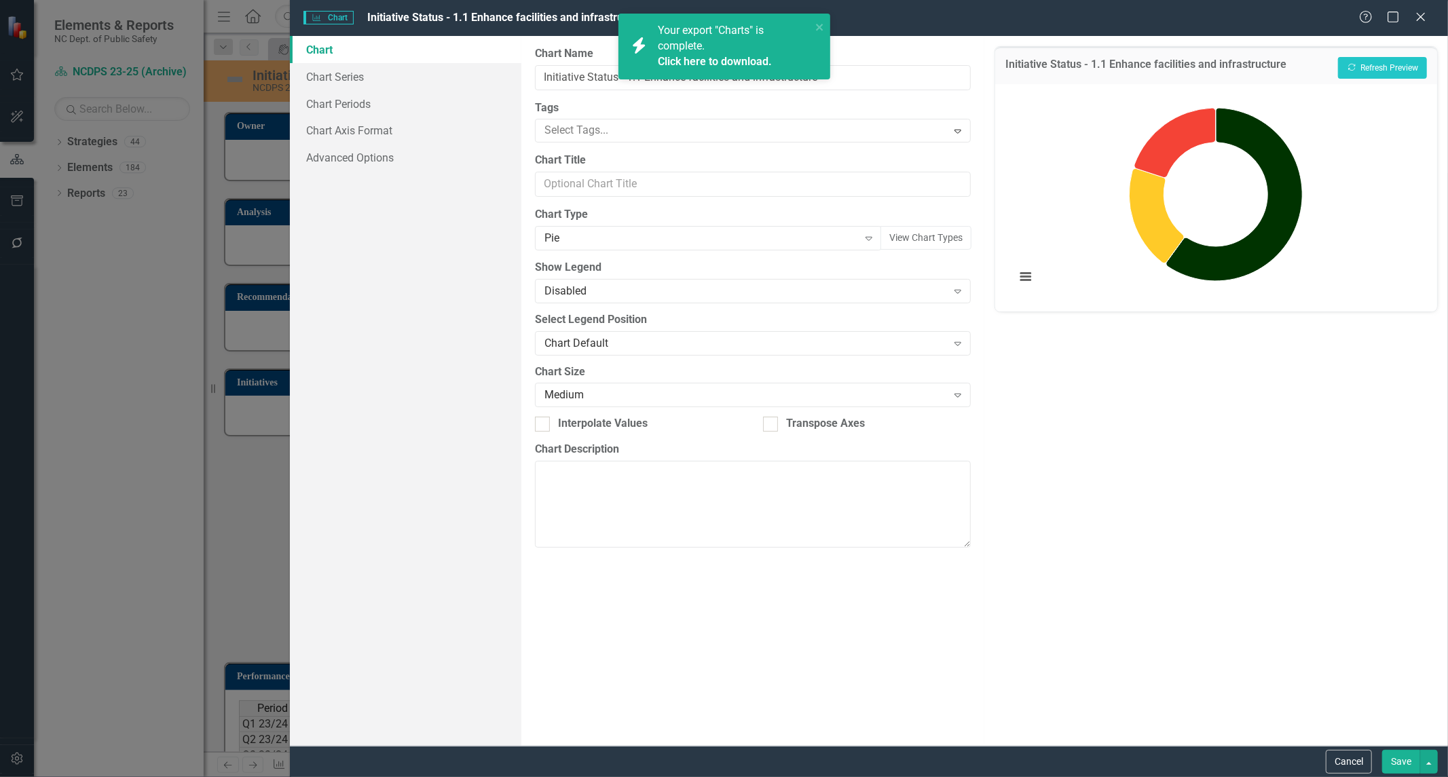
drag, startPoint x: 1346, startPoint y: 760, endPoint x: 418, endPoint y: 443, distance: 981.0
click at [1346, 760] on button "Cancel" at bounding box center [1349, 762] width 46 height 24
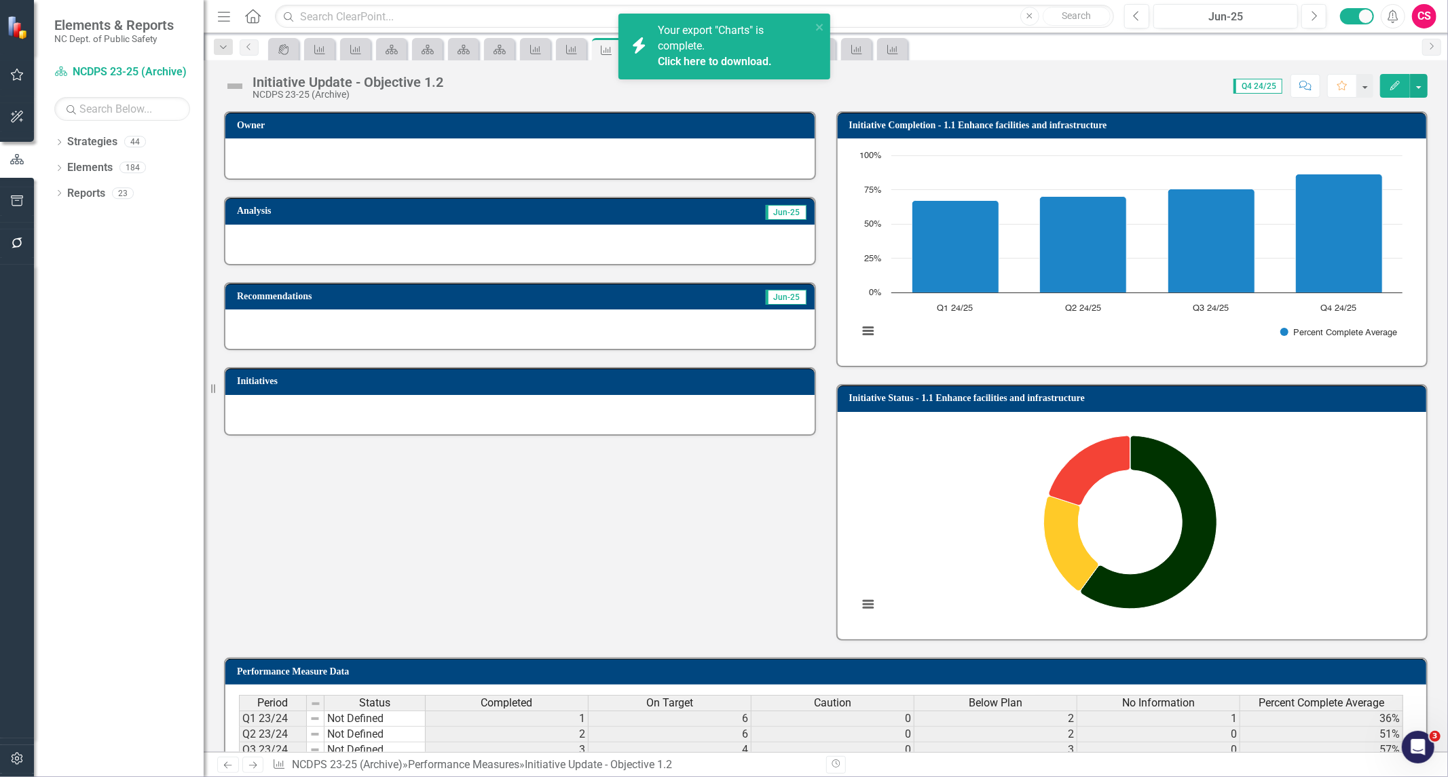
click at [568, 69] on div "Initiative Update - Objective 1.2 NCDPS 23-25 (Archive) Score: 0.00 Q4 24/25 Co…" at bounding box center [826, 80] width 1244 height 41
click at [568, 46] on icon "Performance Measure" at bounding box center [572, 49] width 14 height 11
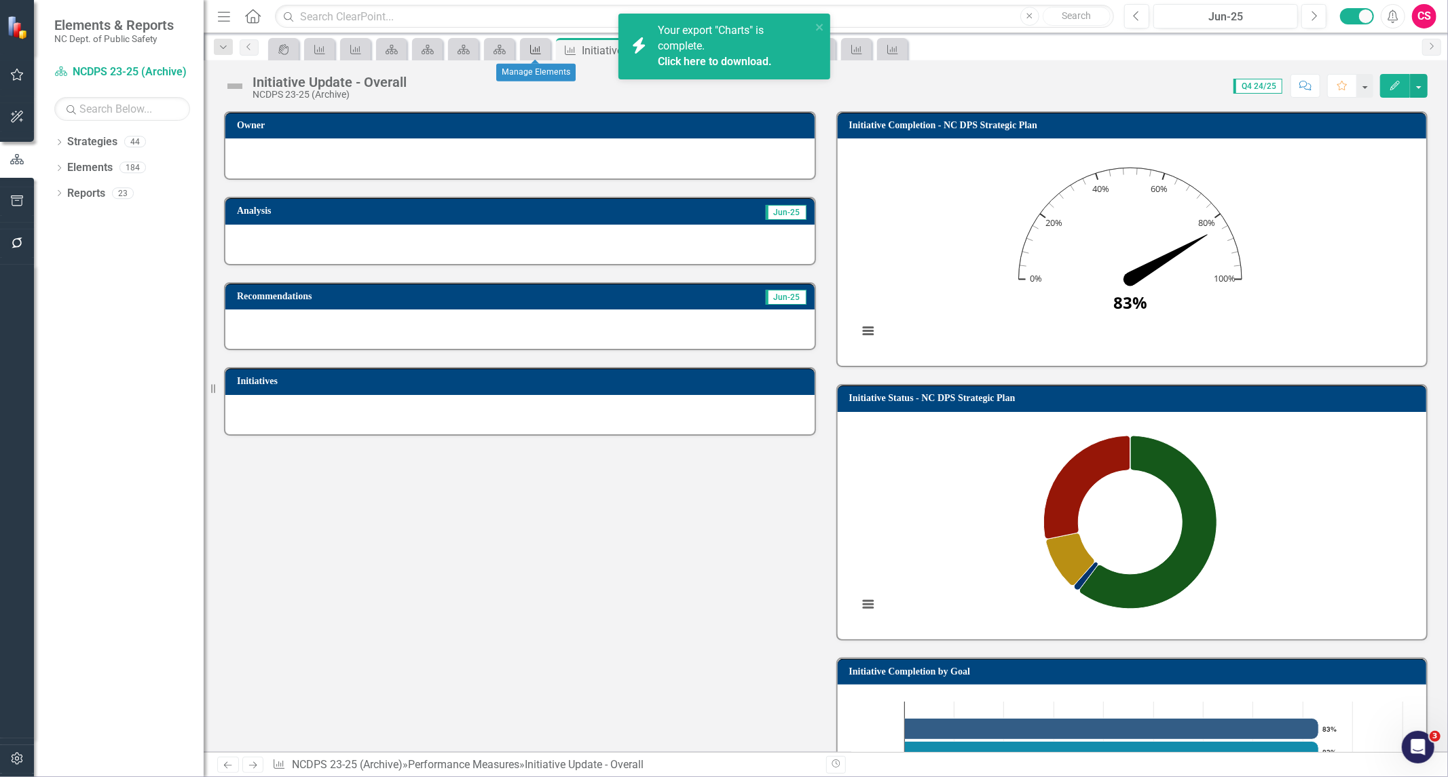
click at [534, 50] on icon "Performance Measure" at bounding box center [536, 49] width 14 height 11
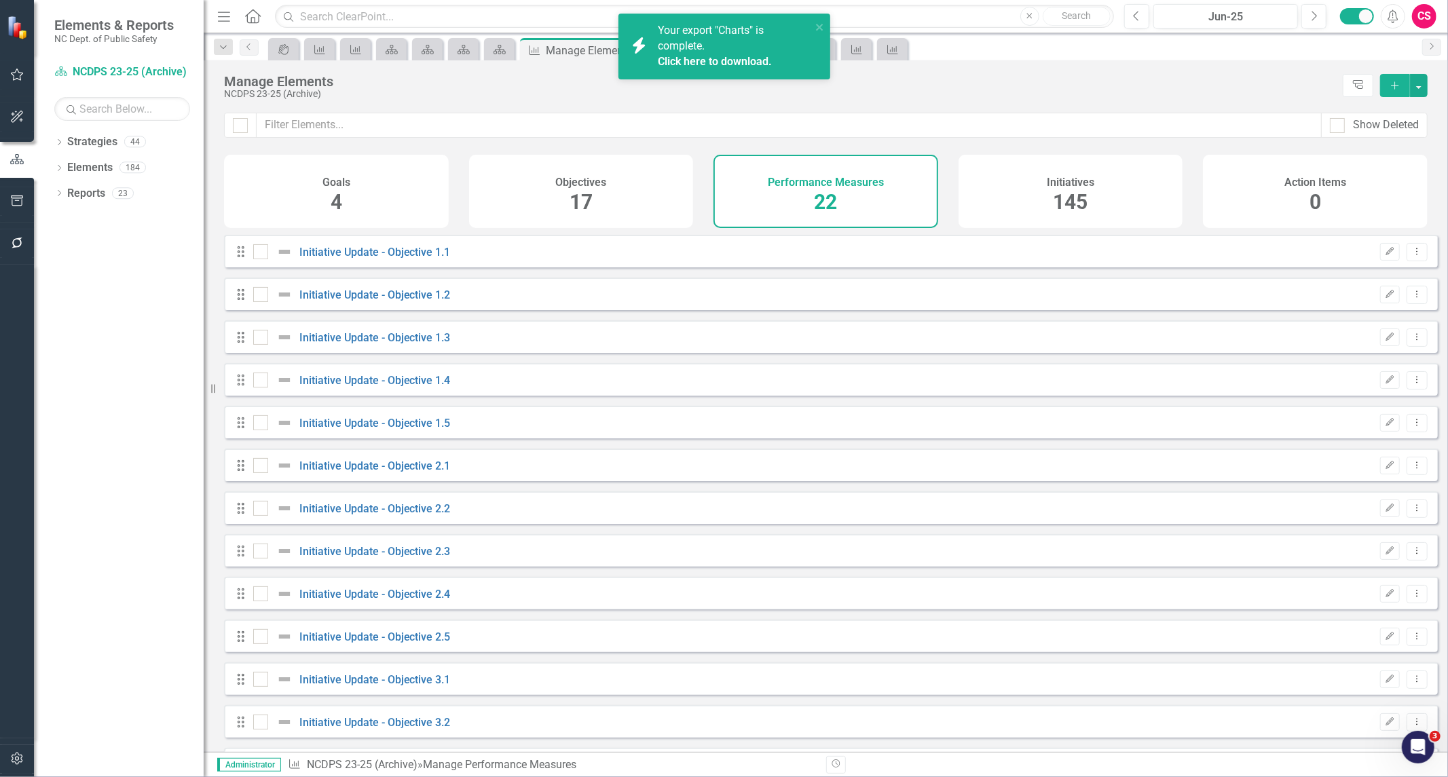
checkbox input "false"
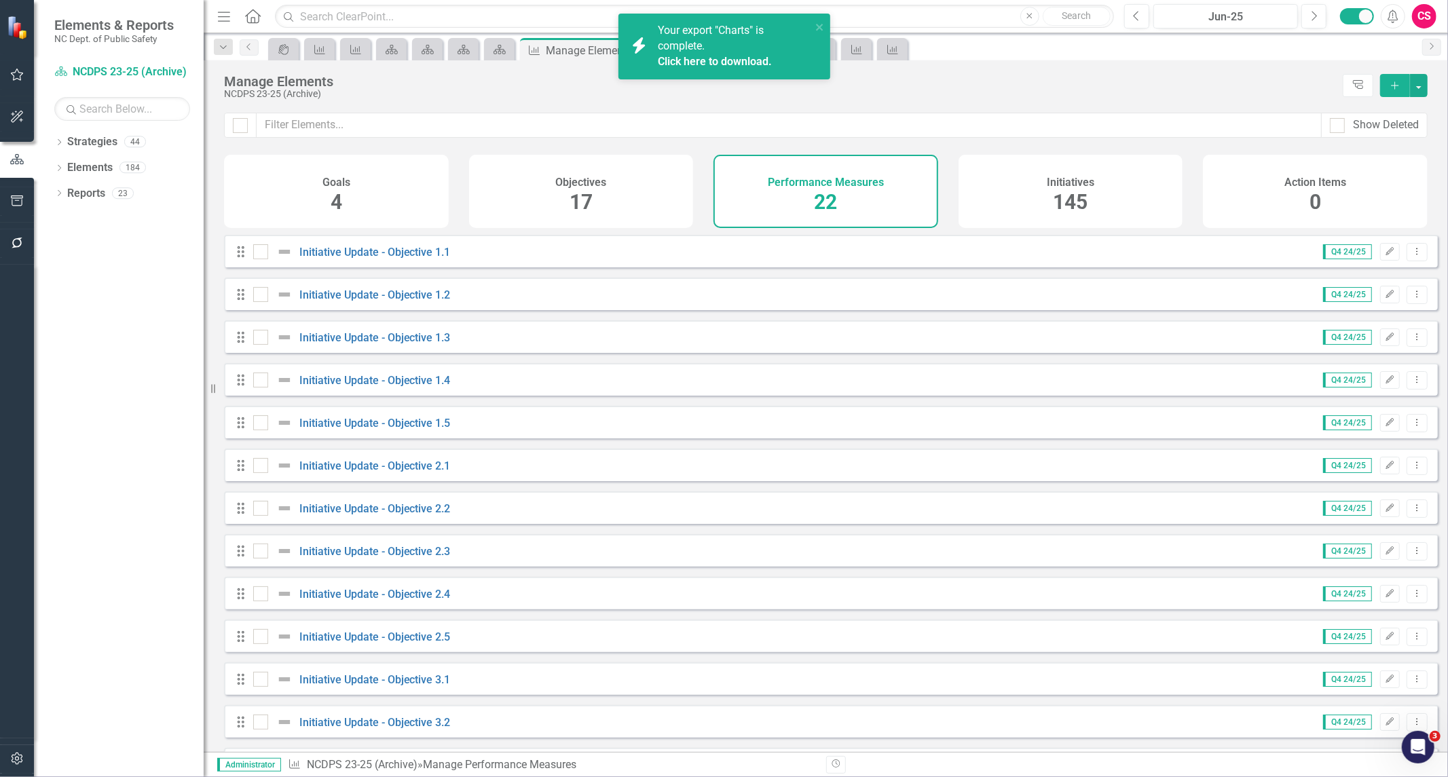
scroll to position [432, 0]
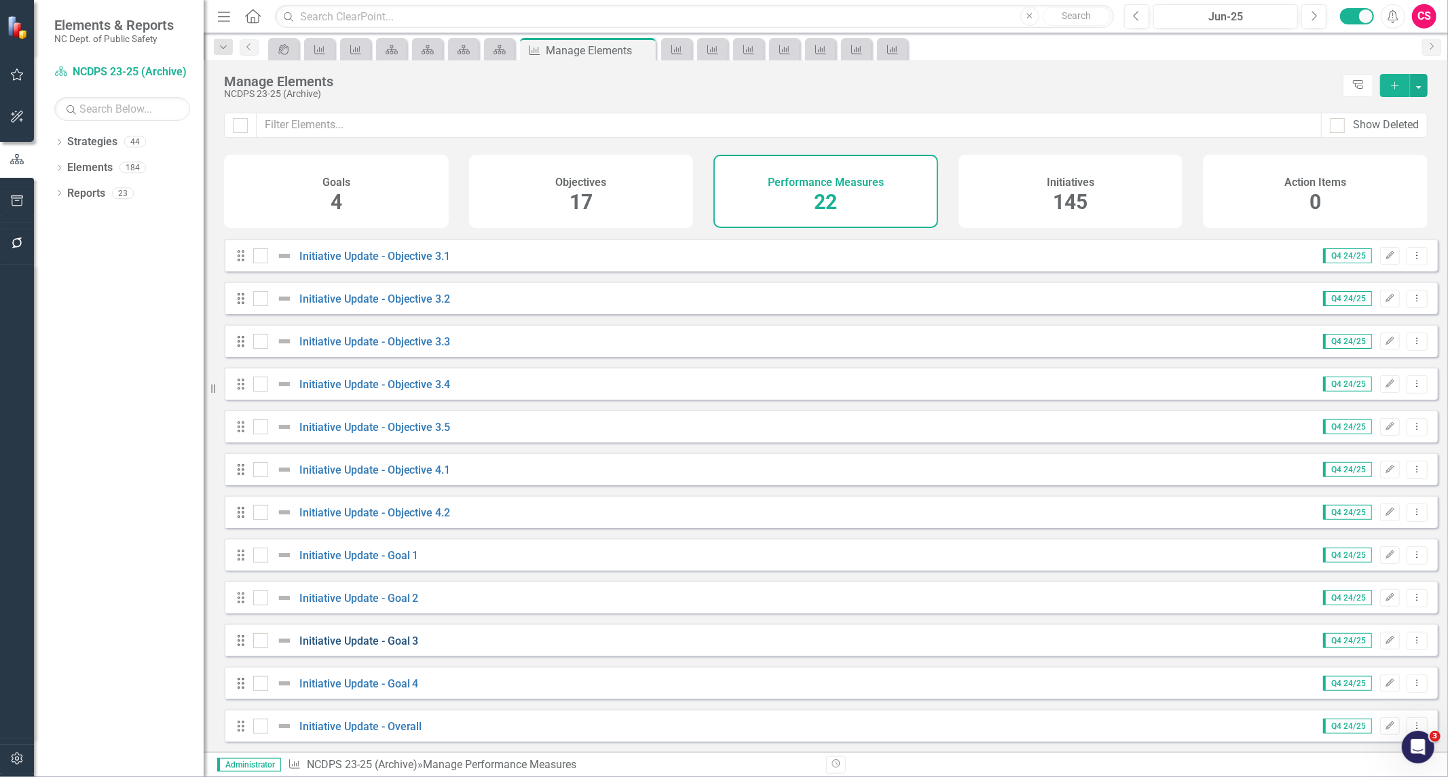
click at [340, 636] on link "Initiative Update - Goal 3" at bounding box center [358, 641] width 119 height 13
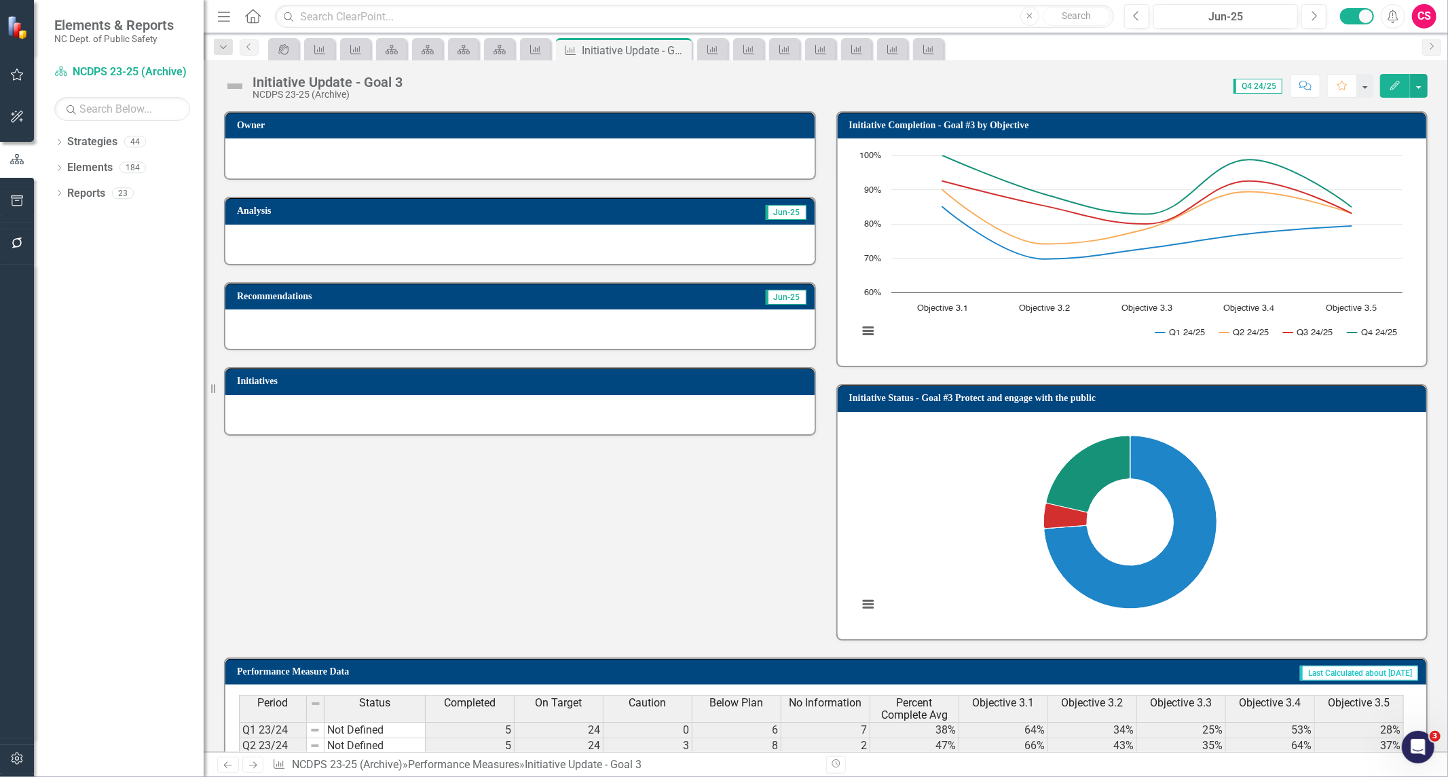
click at [937, 393] on h3 "Initiative Status - Goal #3 Protect and engage with the public" at bounding box center [1134, 398] width 571 height 10
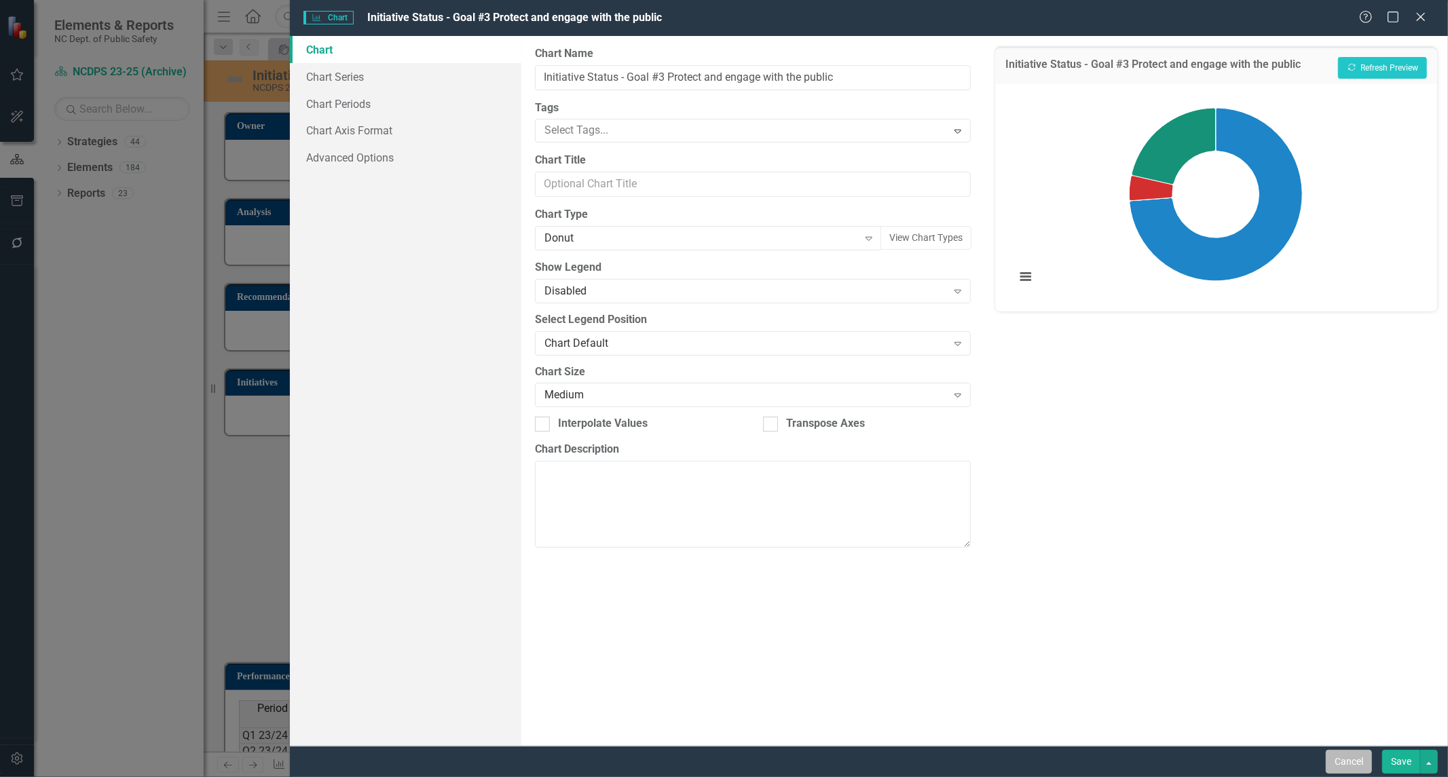
click at [1346, 760] on button "Cancel" at bounding box center [1349, 762] width 46 height 24
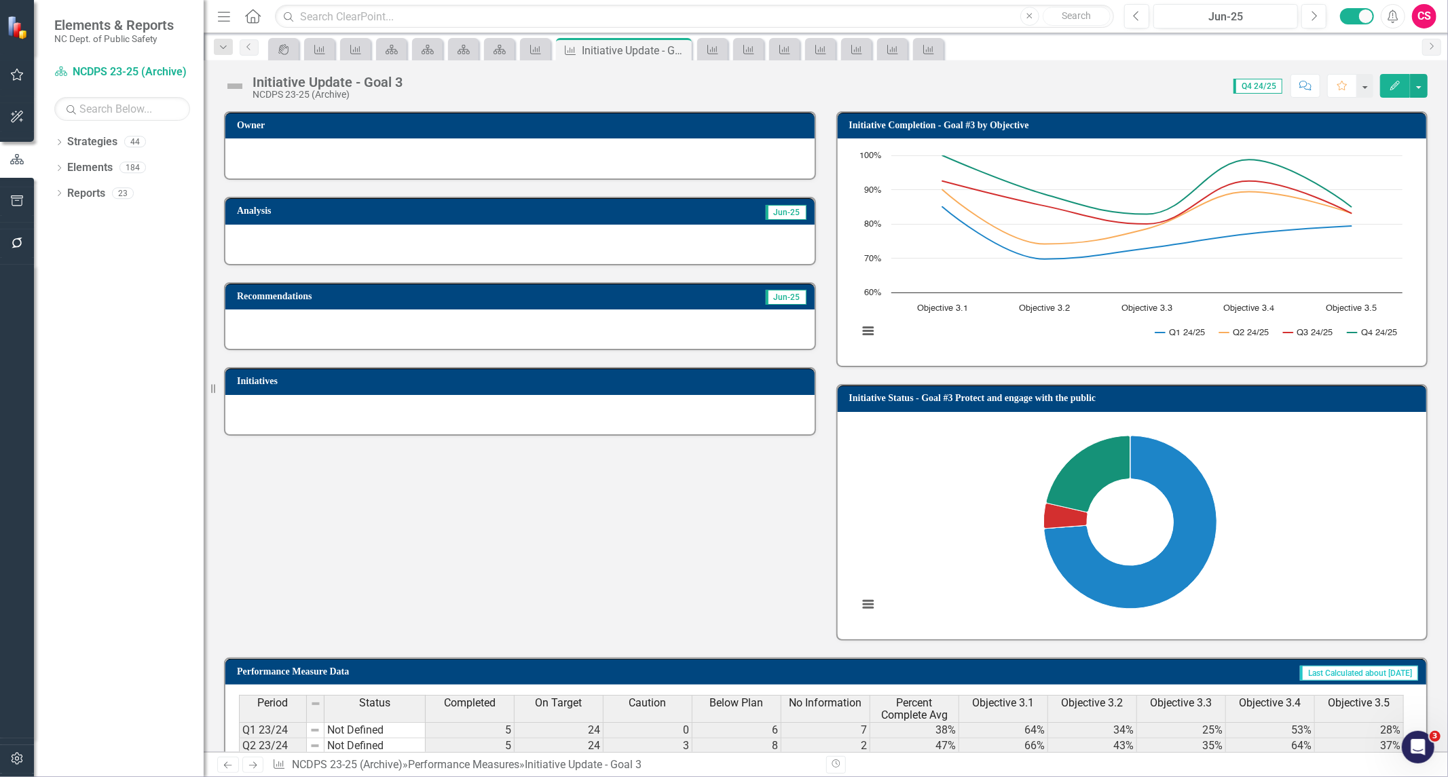
click at [1147, 84] on div "Score: N/A Q4 24/25 Completed Comment Favorite Edit" at bounding box center [918, 85] width 1018 height 23
click at [677, 48] on icon "Close" at bounding box center [679, 50] width 14 height 11
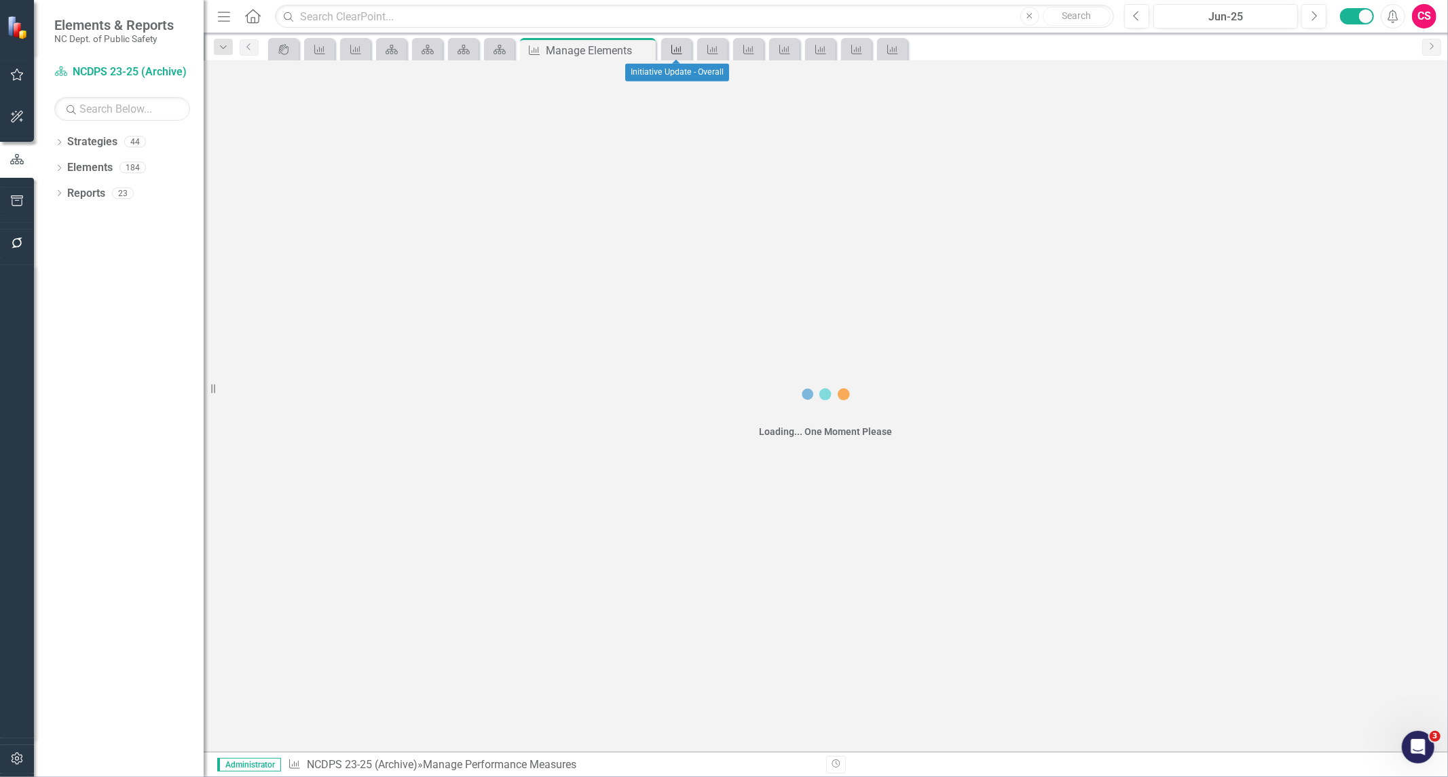
click at [676, 51] on icon at bounding box center [676, 50] width 11 height 10
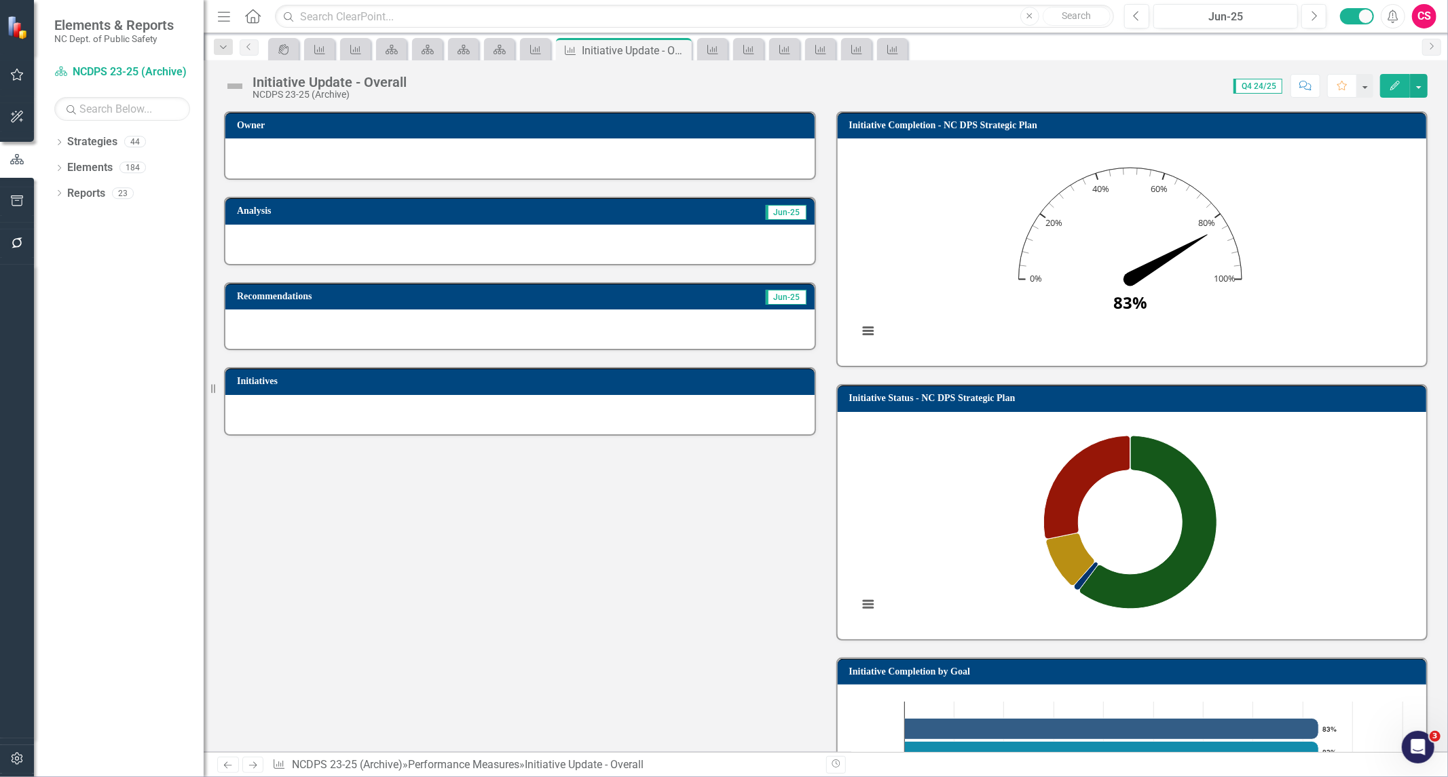
click at [1395, 18] on icon "Alerts" at bounding box center [1393, 17] width 14 height 14
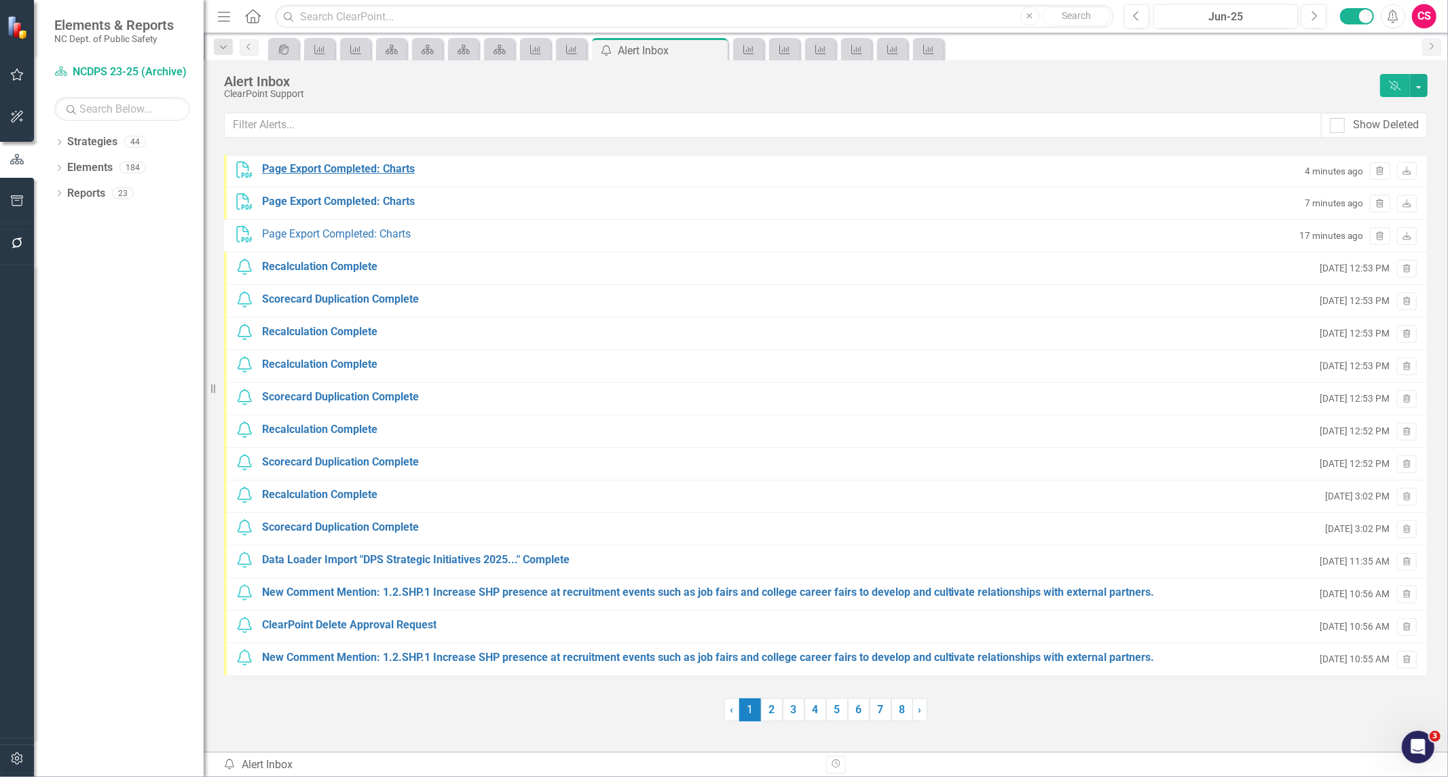
click at [382, 172] on div "Page Export Completed: Charts" at bounding box center [338, 170] width 153 height 16
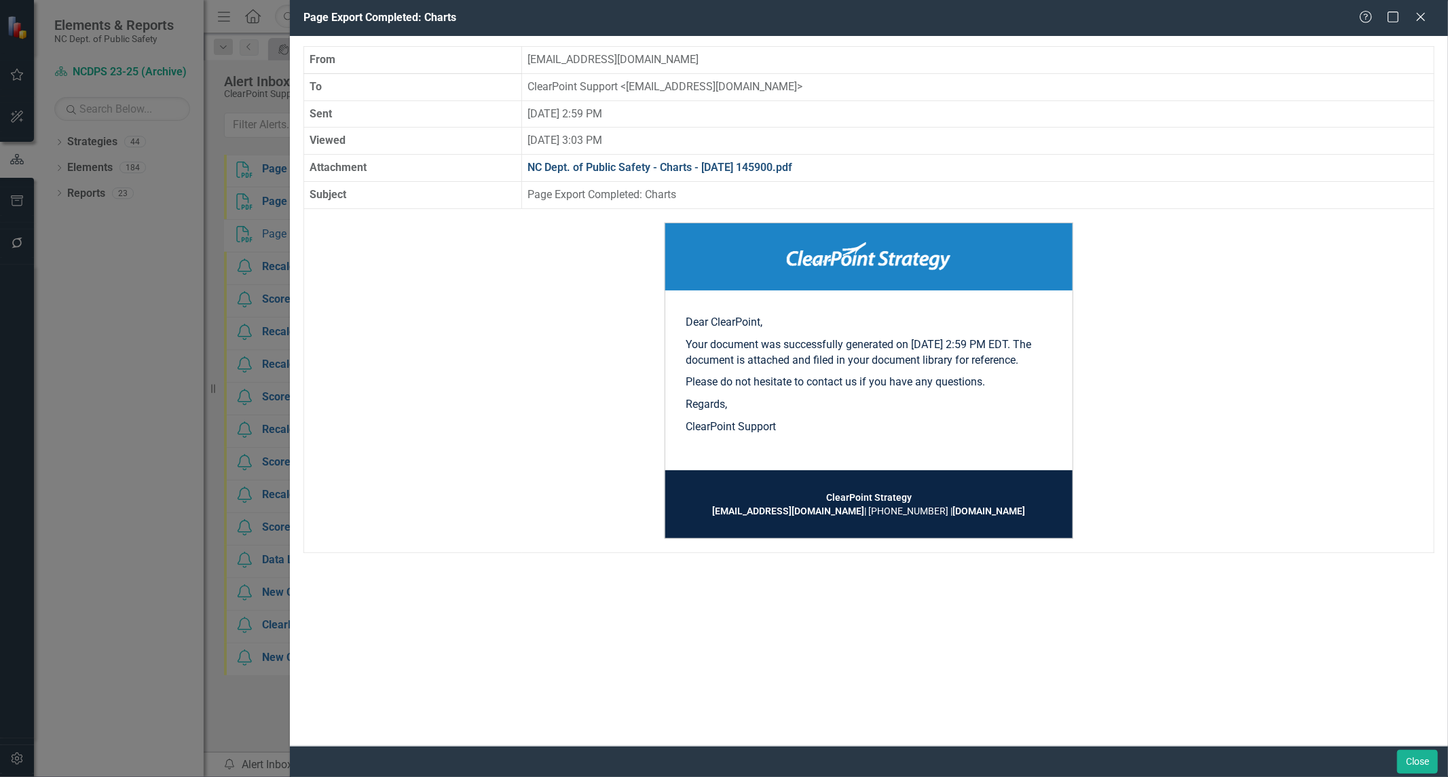
click at [652, 164] on link "NC Dept. of Public Safety - Charts - 2025-08-22 145900.pdf" at bounding box center [660, 167] width 265 height 13
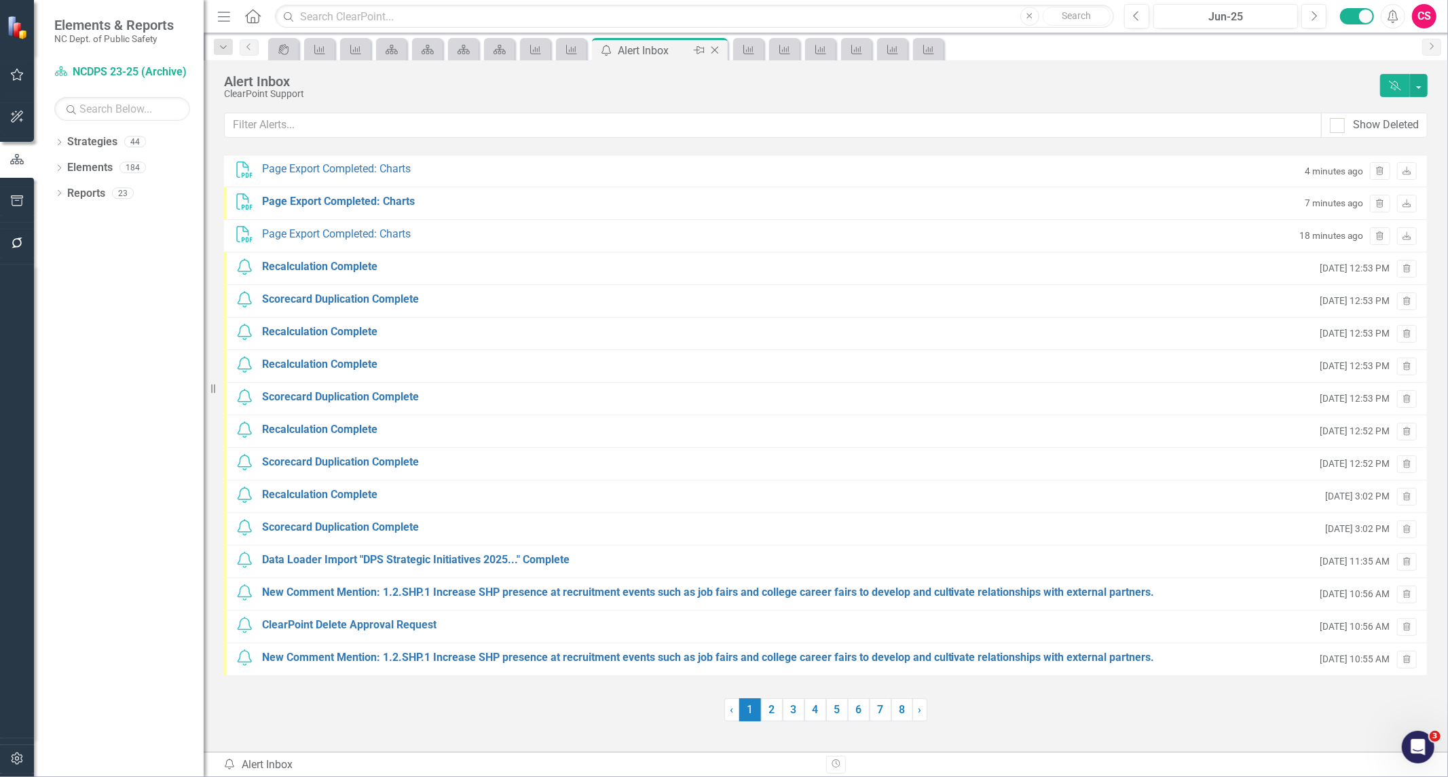
click at [722, 51] on div "Close" at bounding box center [715, 50] width 17 height 17
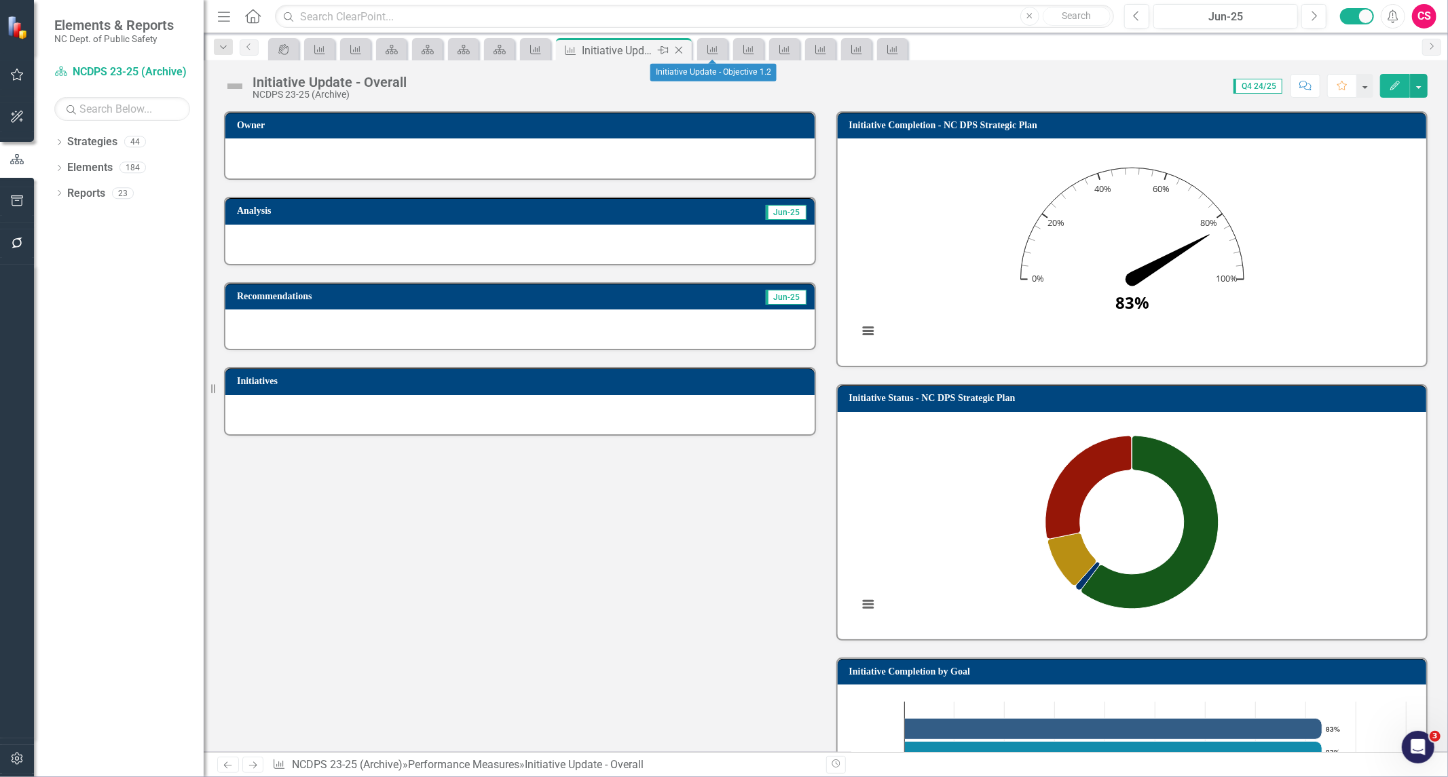
click at [684, 50] on icon "Close" at bounding box center [679, 50] width 14 height 11
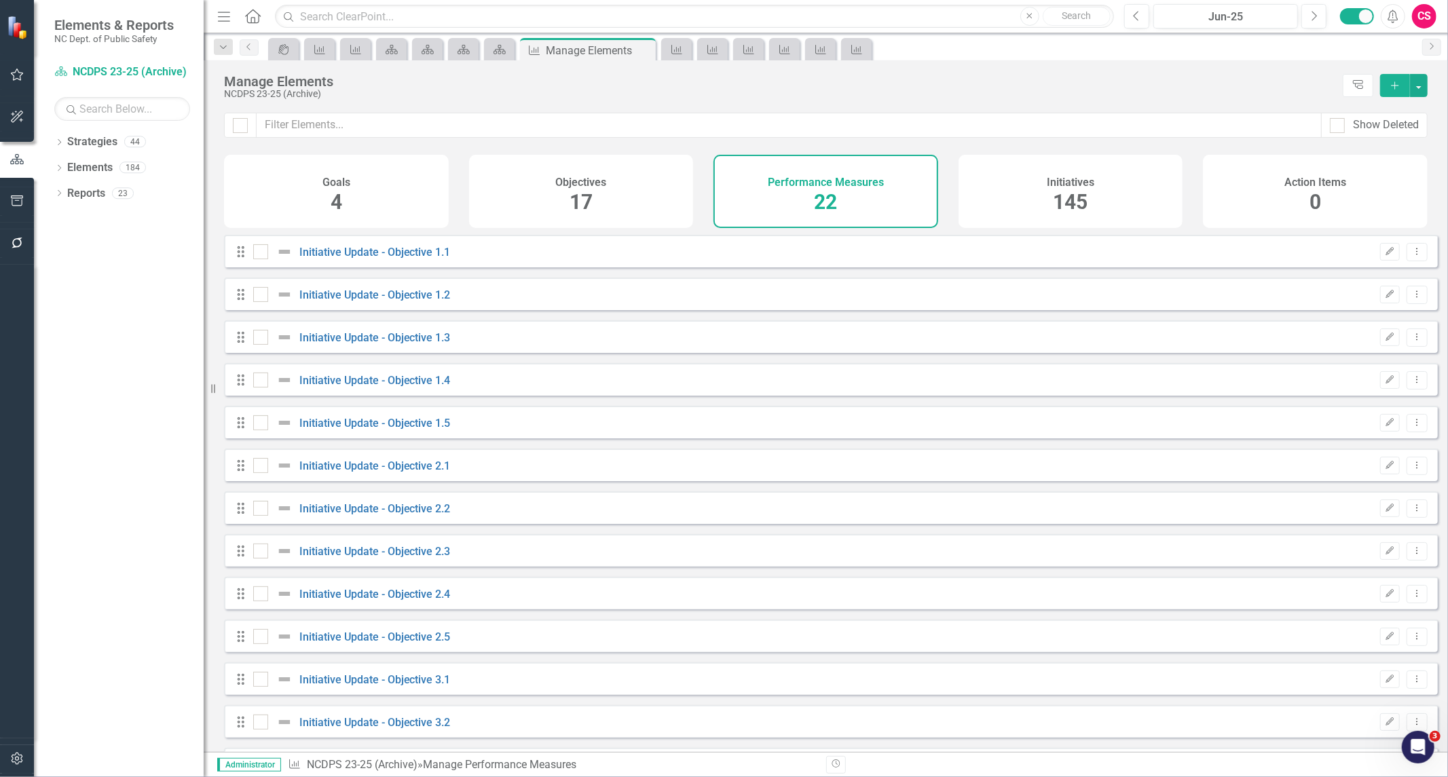
checkbox input "false"
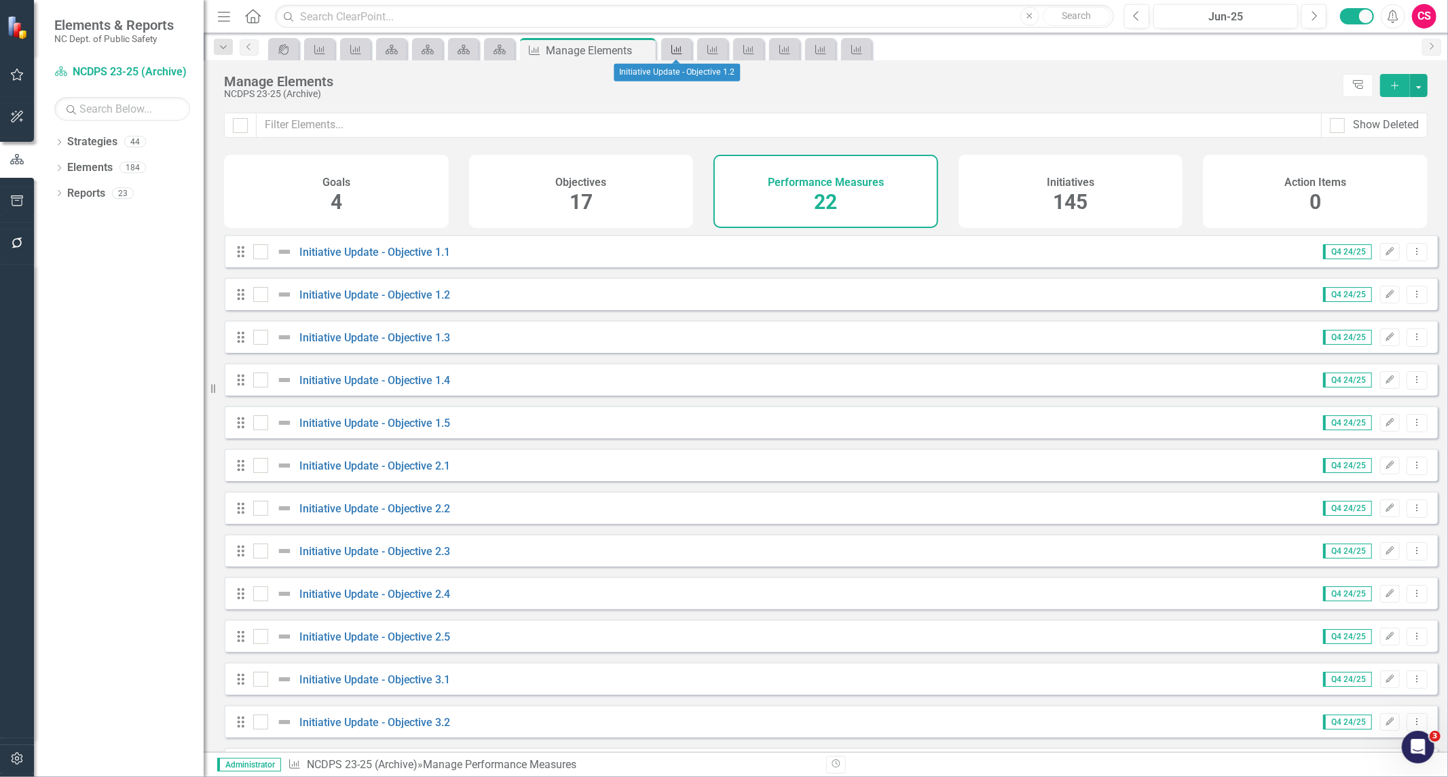
click at [677, 45] on icon "Performance Measure" at bounding box center [677, 49] width 14 height 11
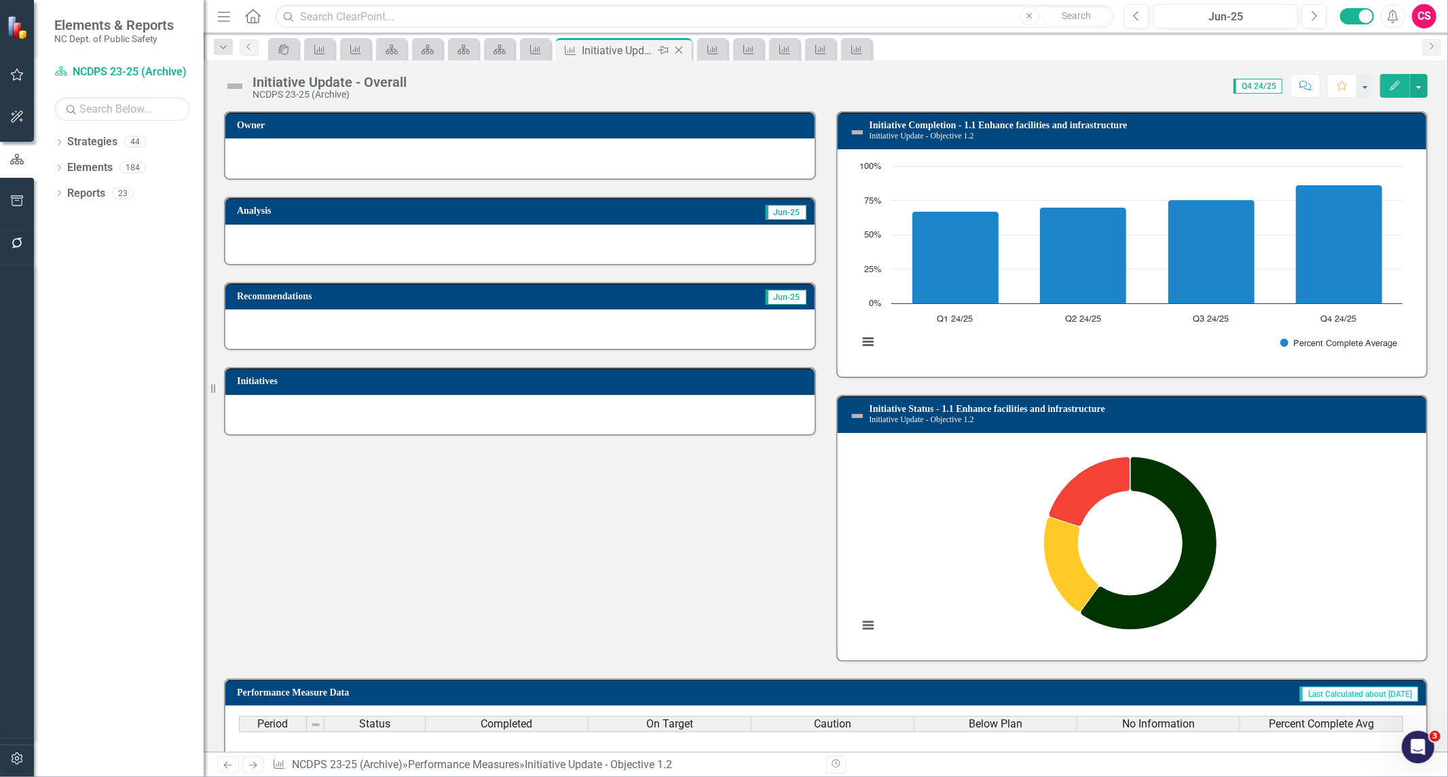
click at [679, 48] on icon "Close" at bounding box center [679, 50] width 14 height 11
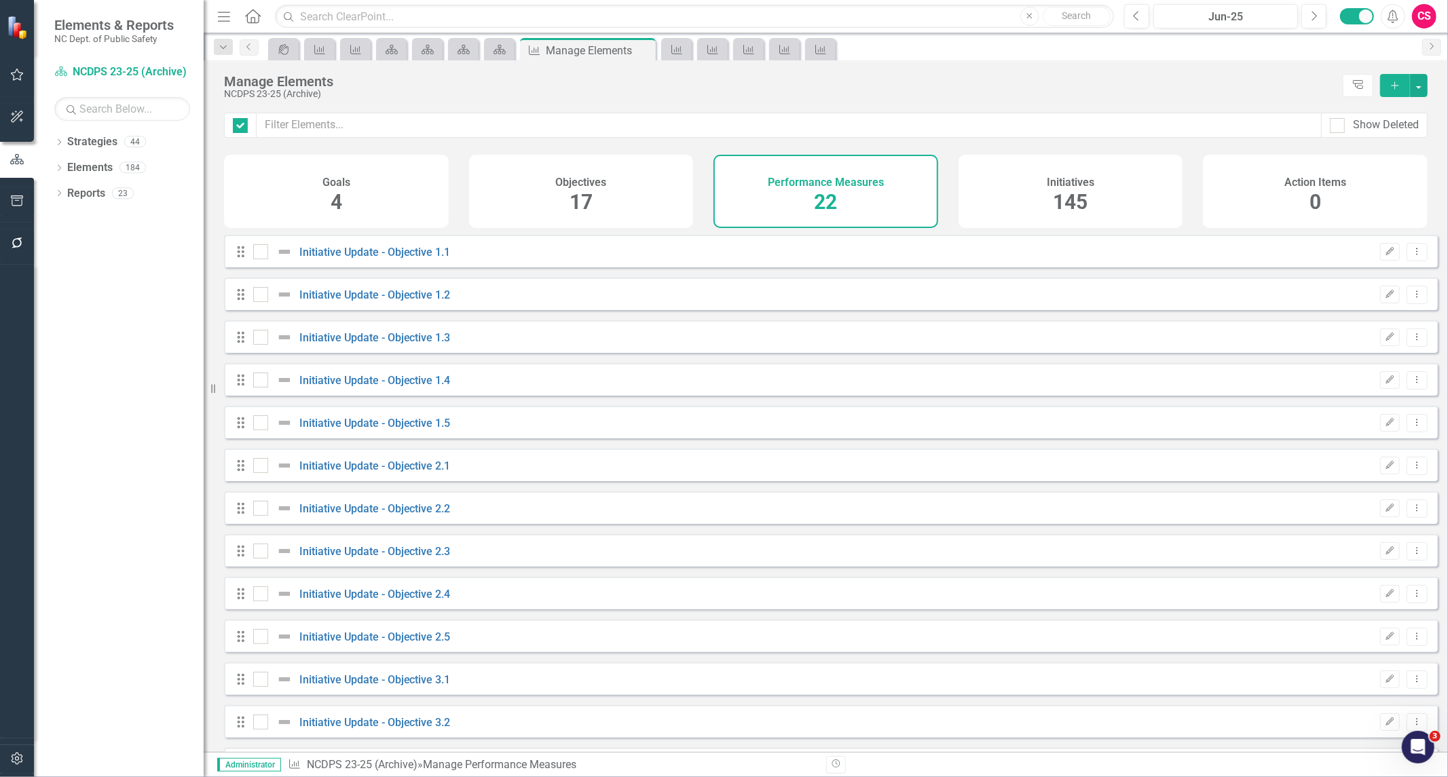
checkbox input "false"
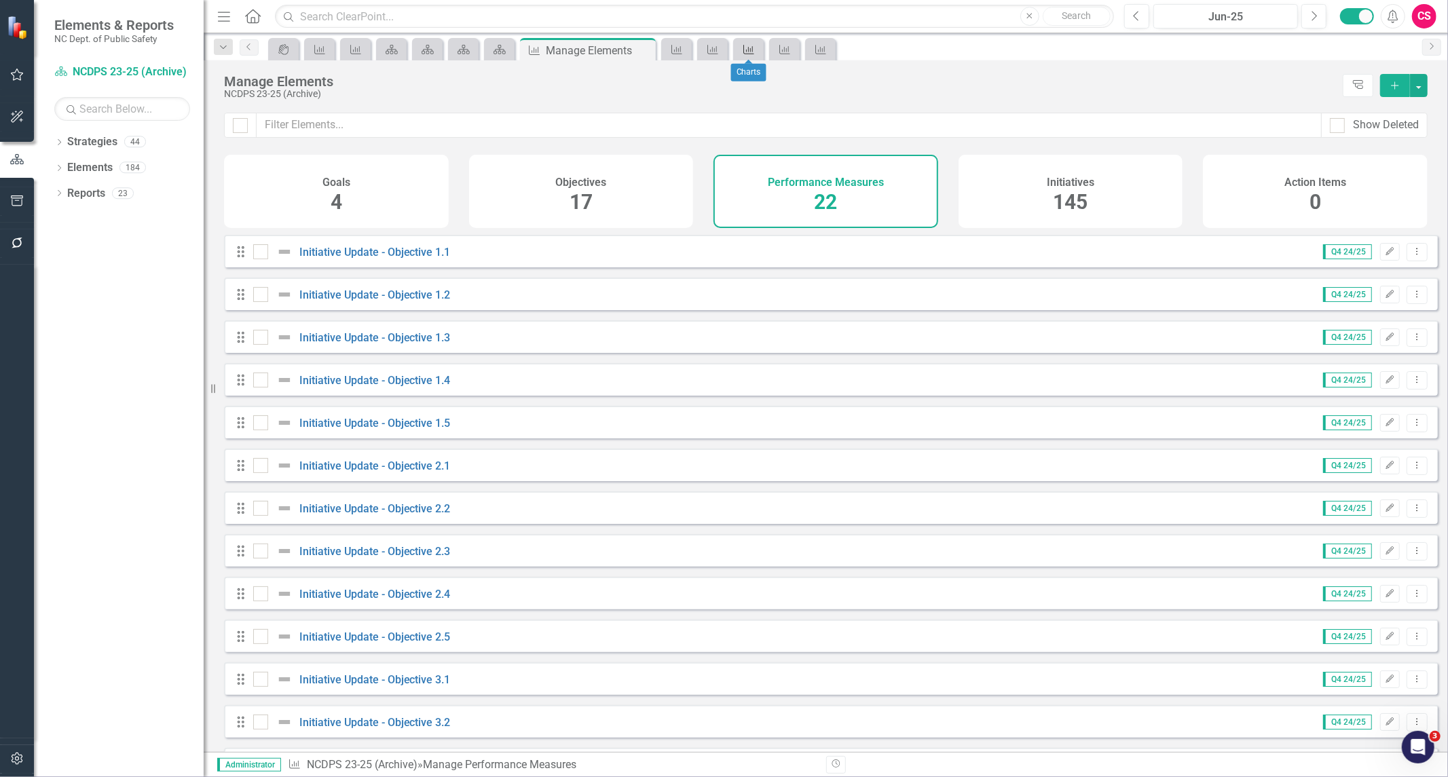
click at [741, 50] on div "Performance Measure" at bounding box center [746, 49] width 19 height 17
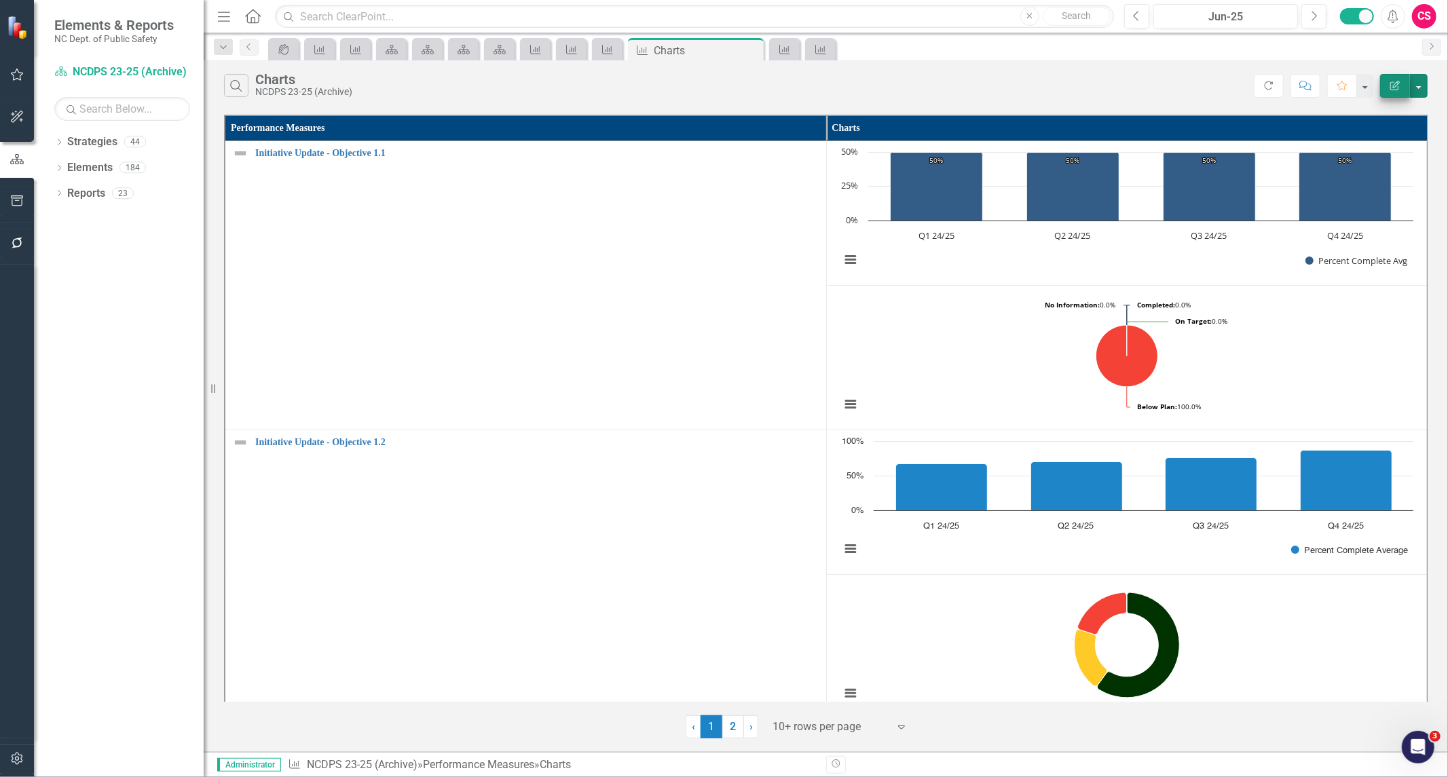
click at [1417, 88] on button "button" at bounding box center [1419, 86] width 18 height 24
click at [1352, 118] on link "Edit Report Edit Report" at bounding box center [1373, 110] width 107 height 25
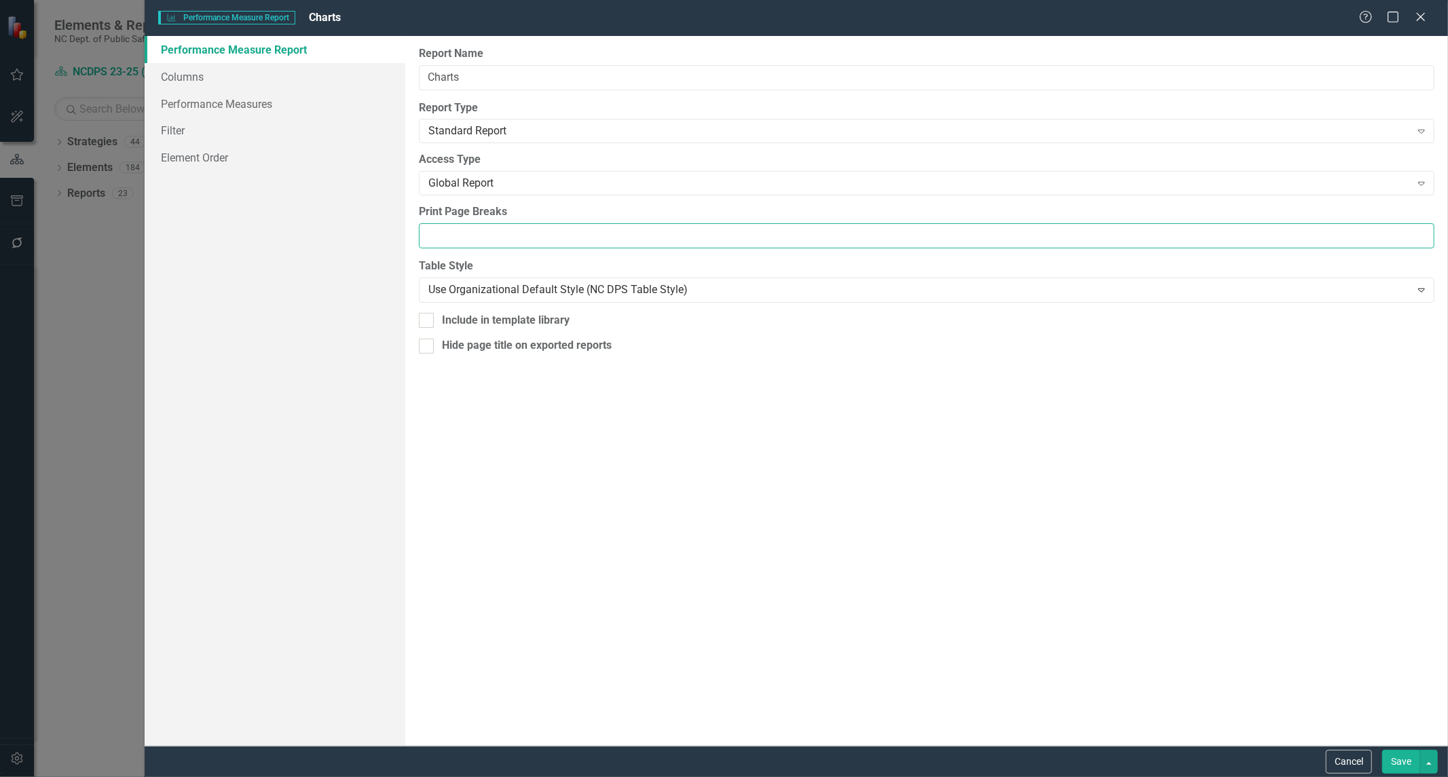
click at [453, 240] on input "Print Page Breaks" at bounding box center [927, 235] width 1016 height 25
type input "3"
click at [1396, 764] on button "Save" at bounding box center [1401, 762] width 38 height 24
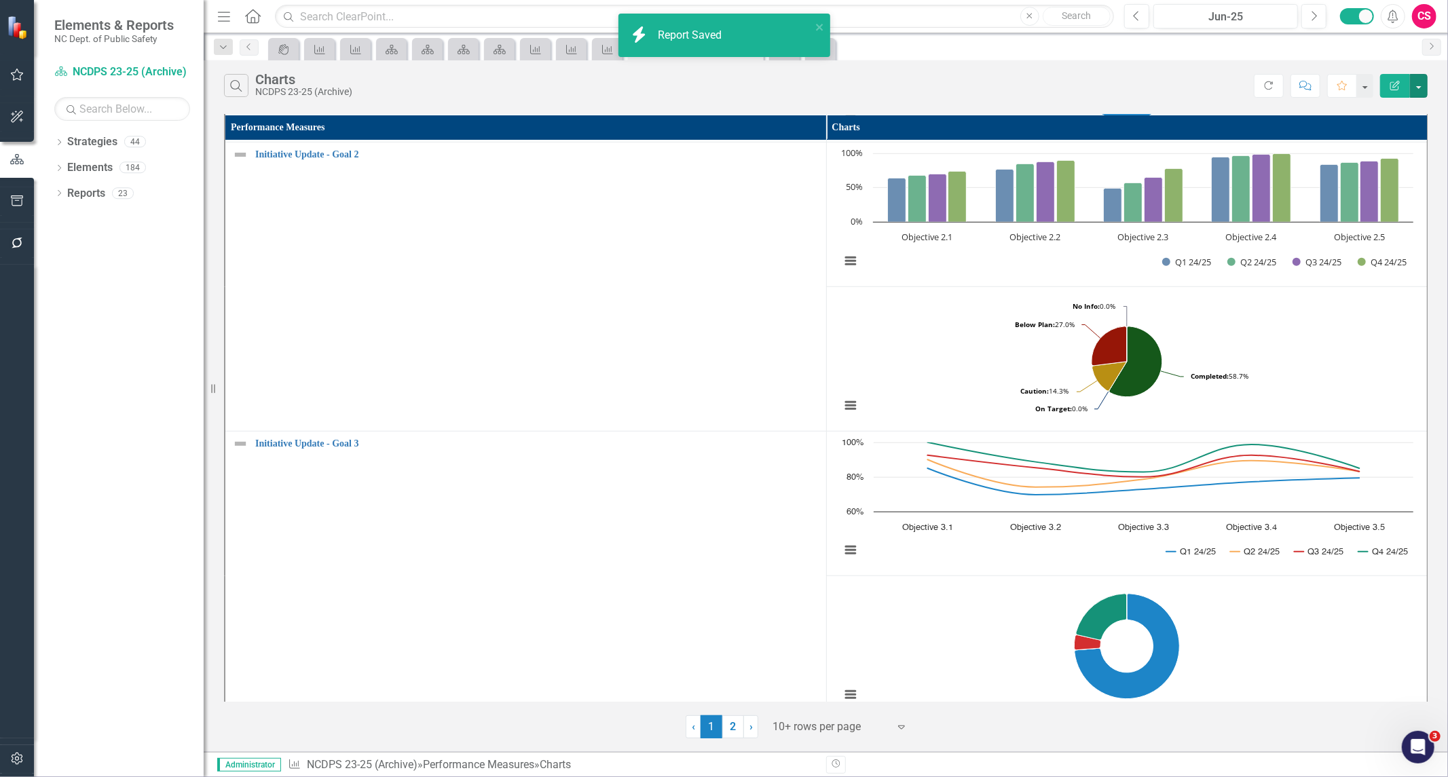
scroll to position [894, 0]
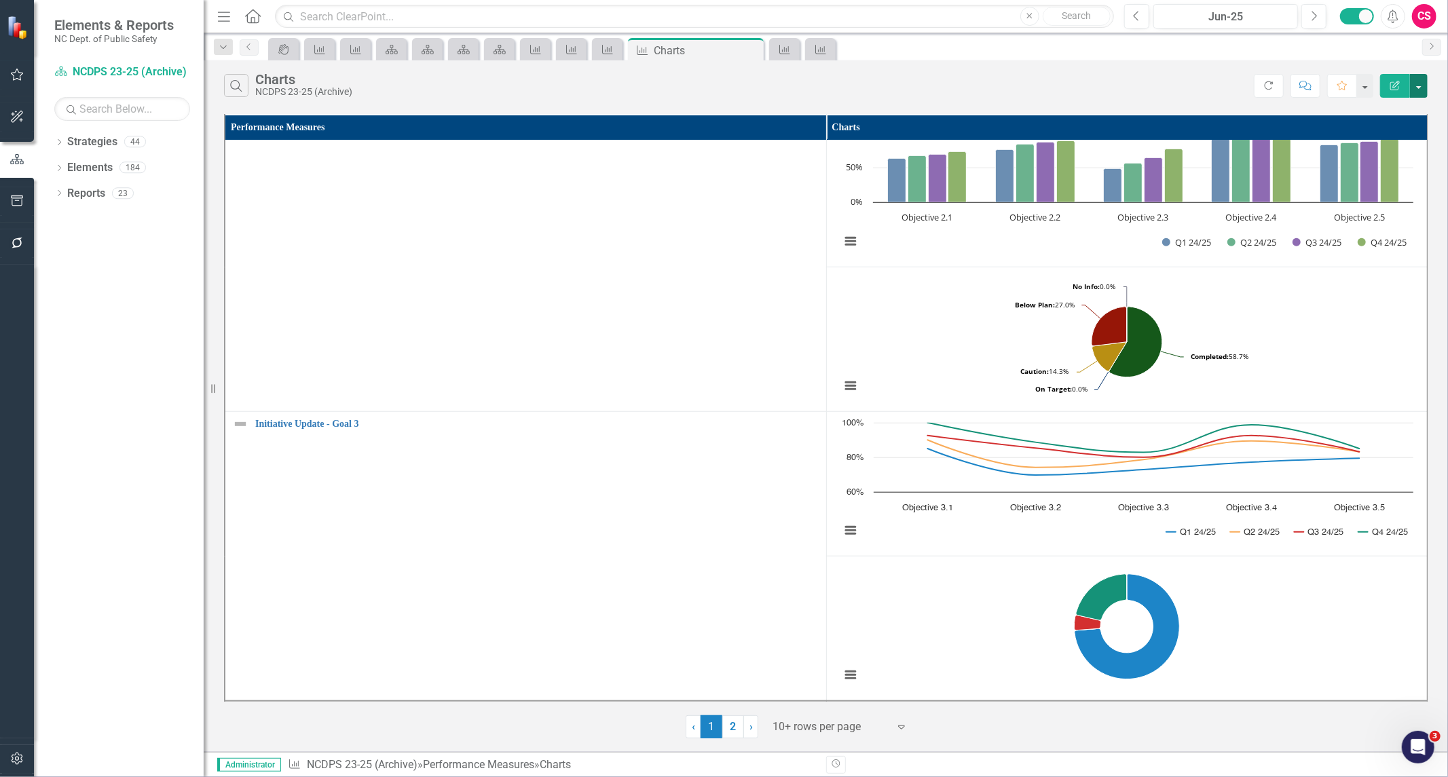
click at [1419, 90] on button "button" at bounding box center [1419, 86] width 18 height 24
click at [1392, 137] on link "PDF Export to PDF" at bounding box center [1373, 138] width 107 height 25
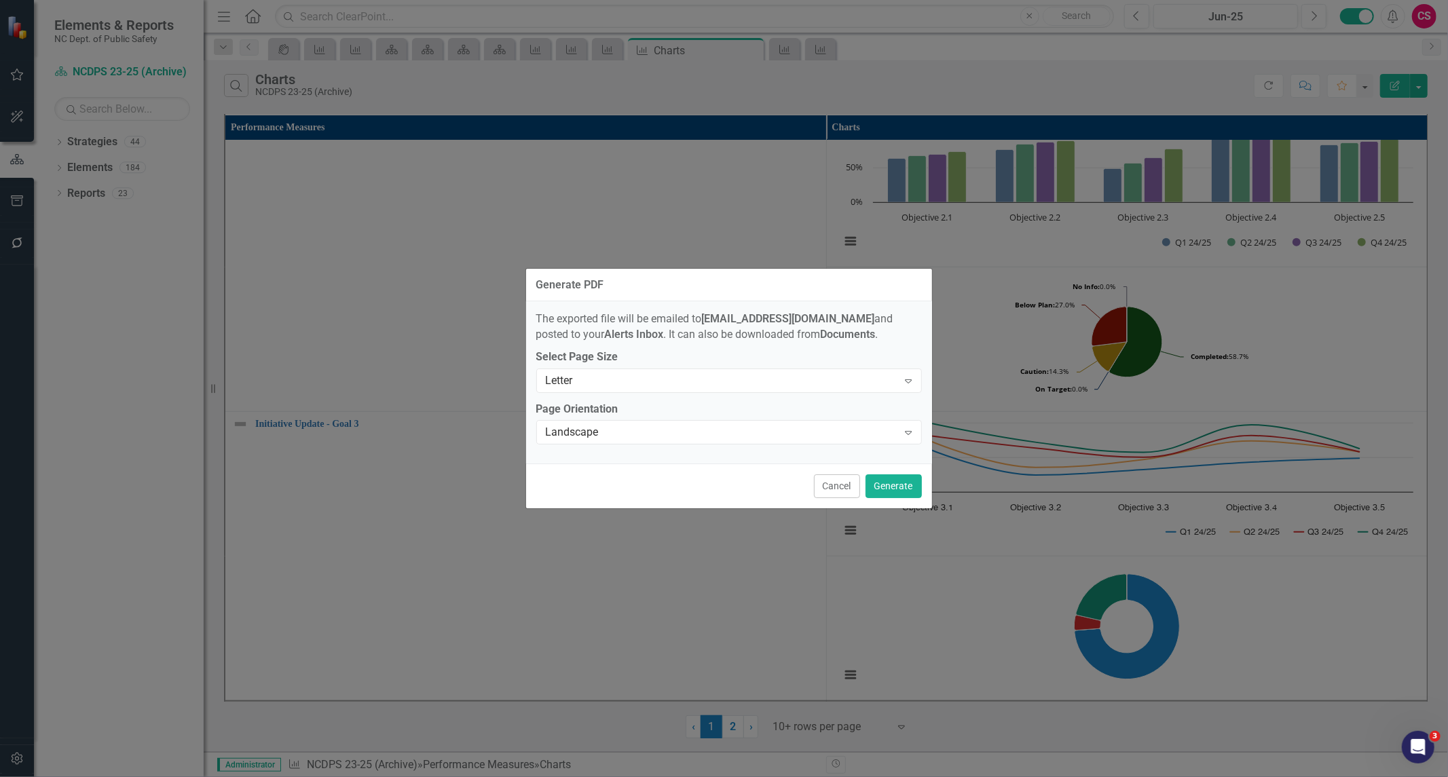
click at [890, 499] on div "Cancel Generate" at bounding box center [729, 486] width 406 height 45
click at [898, 496] on button "Generate" at bounding box center [894, 487] width 56 height 24
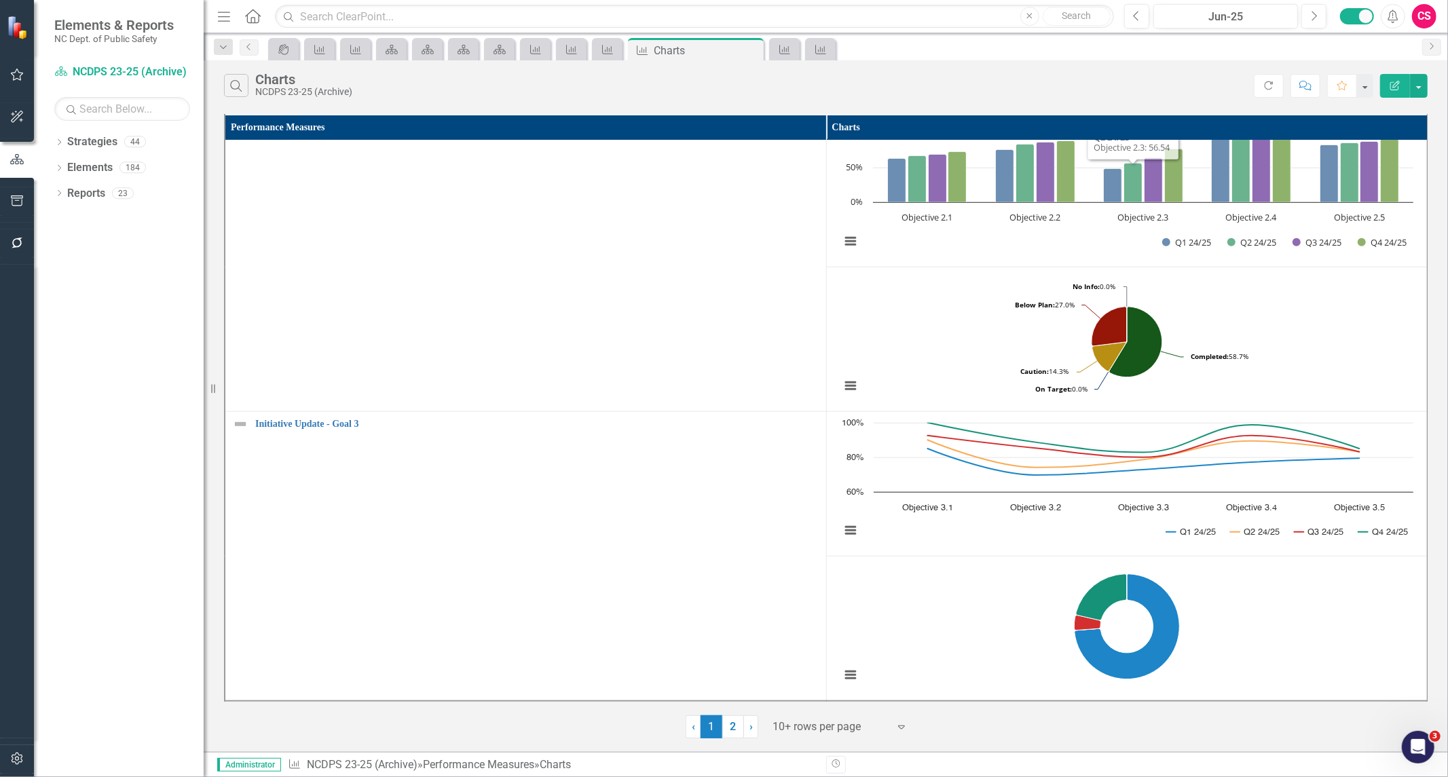
scroll to position [0, 0]
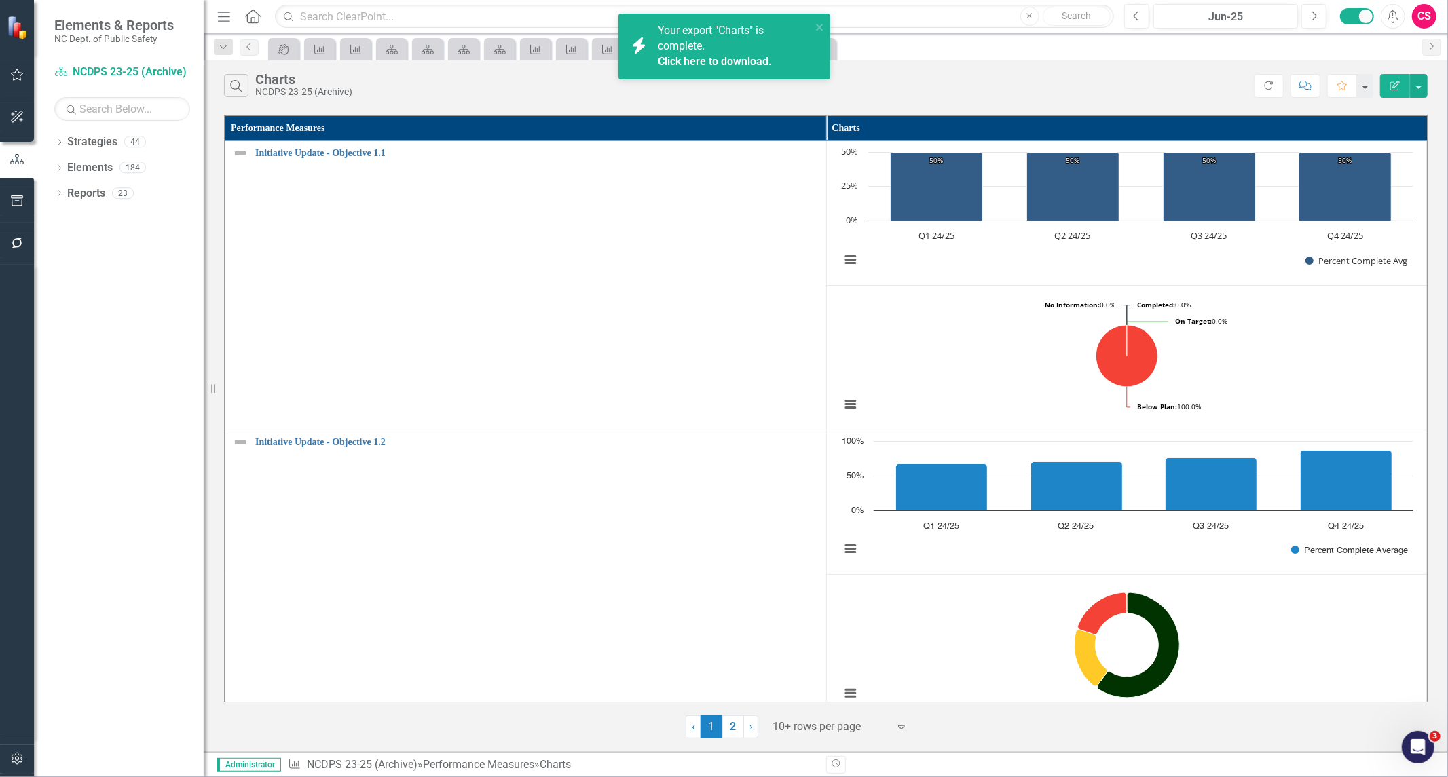
click at [734, 62] on link "Click here to download." at bounding box center [715, 61] width 114 height 13
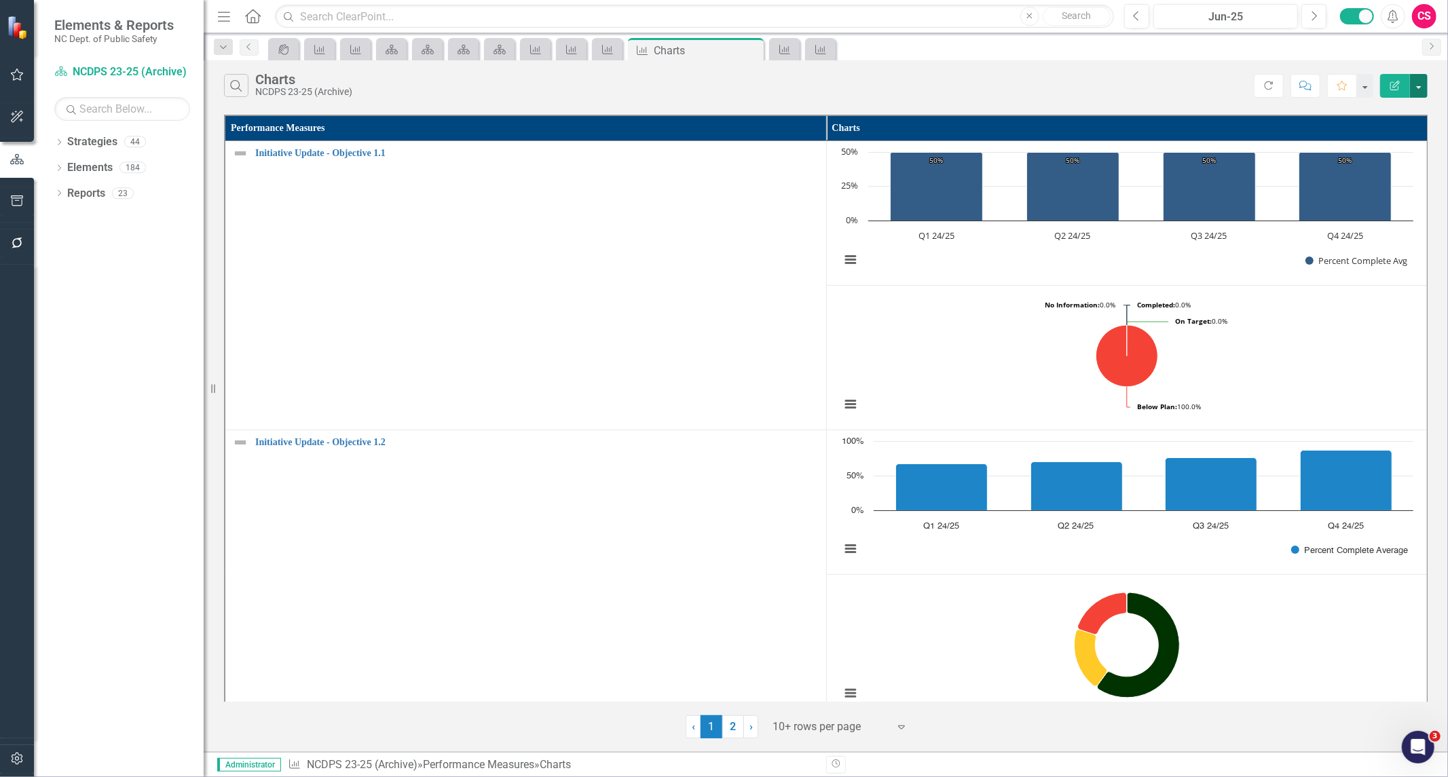
click at [1422, 86] on button "button" at bounding box center [1419, 86] width 18 height 24
click at [1363, 110] on link "Edit Report Edit Report" at bounding box center [1373, 110] width 107 height 25
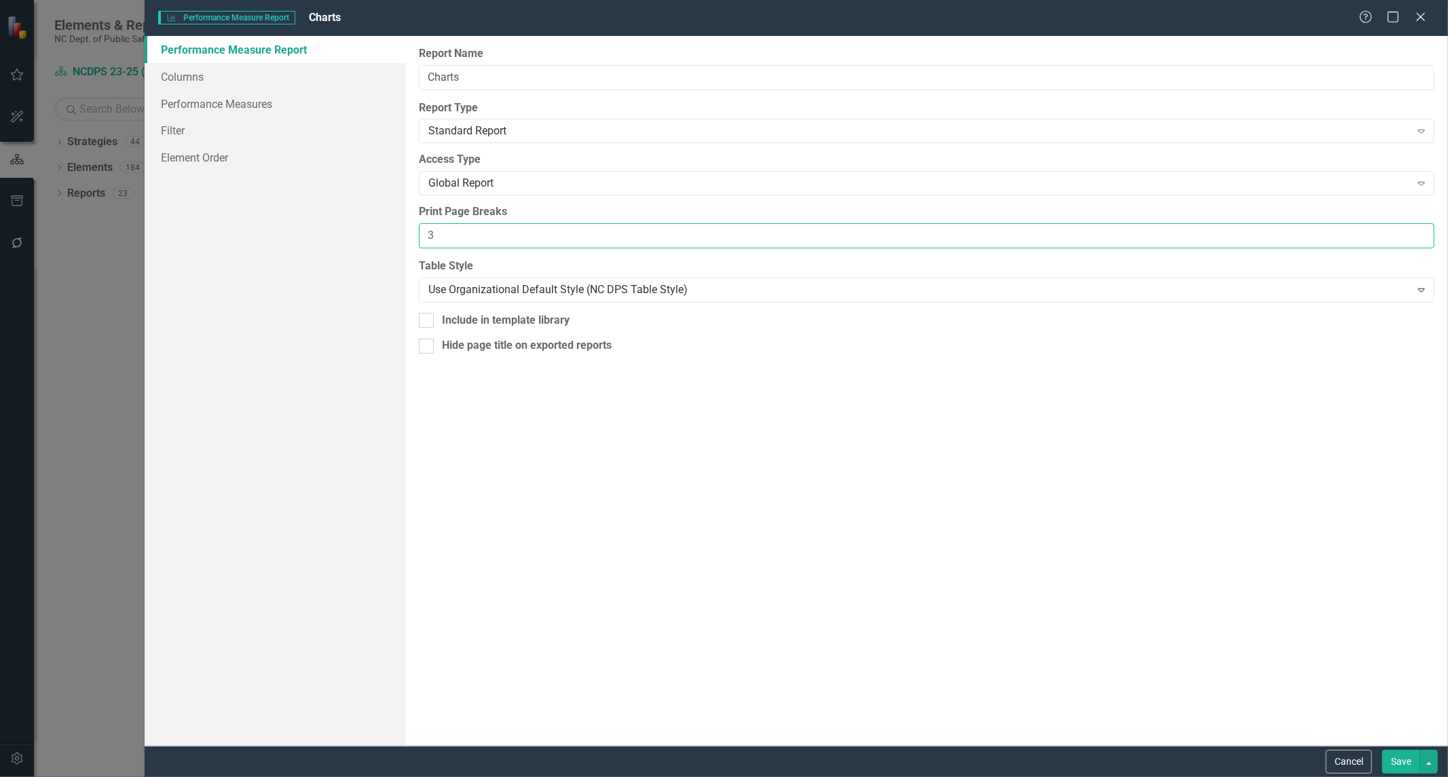
drag, startPoint x: 546, startPoint y: 232, endPoint x: 308, endPoint y: 181, distance: 243.8
click at [308, 181] on div "Performance Measure Report Columns Performance Measures Filter Element Order Re…" at bounding box center [797, 391] width 1304 height 710
type input "5"
click at [1396, 758] on button "Save" at bounding box center [1401, 762] width 38 height 24
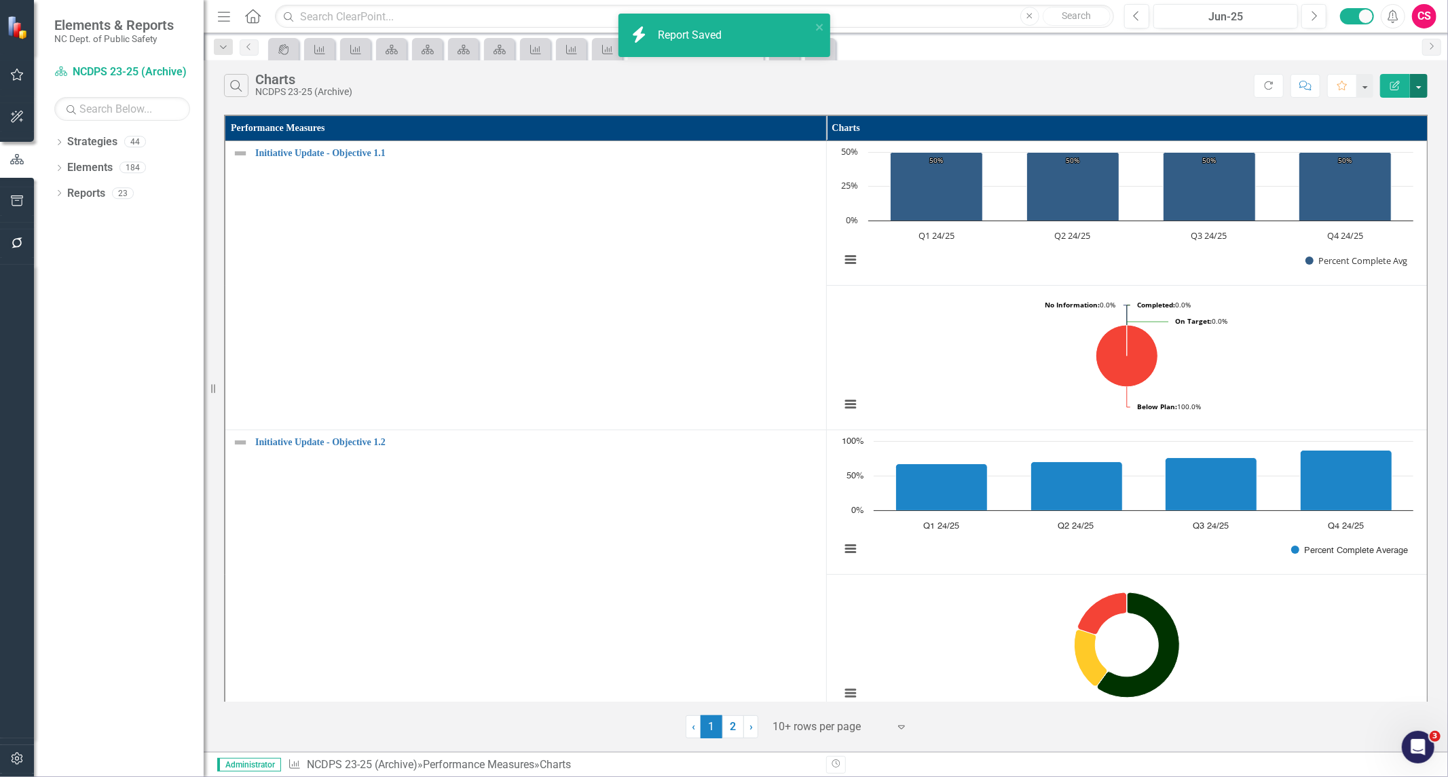
click at [1420, 88] on button "button" at bounding box center [1419, 86] width 18 height 24
click at [1384, 134] on link "PDF Export to PDF" at bounding box center [1373, 138] width 107 height 25
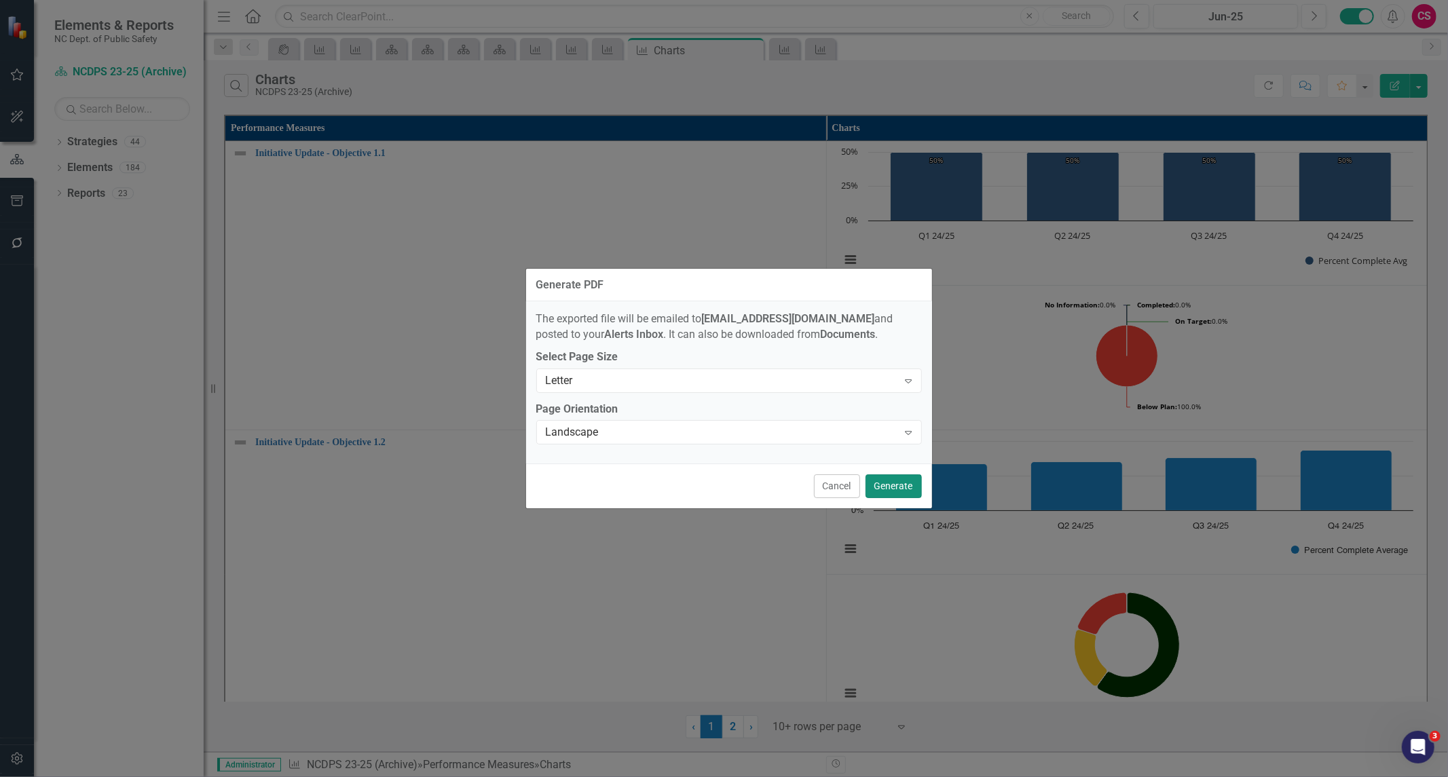
click at [892, 494] on button "Generate" at bounding box center [894, 487] width 56 height 24
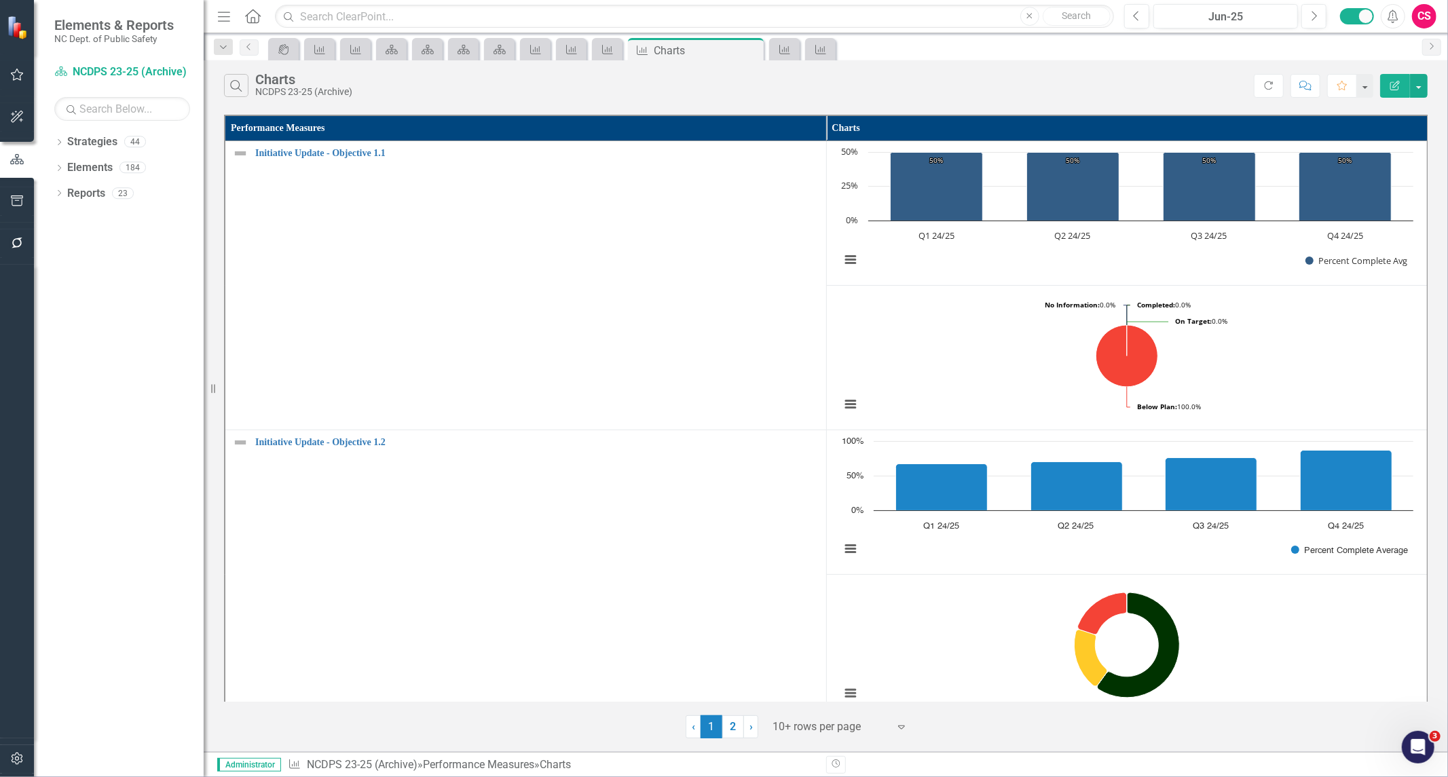
click at [1394, 88] on icon "Edit Report" at bounding box center [1395, 86] width 12 height 10
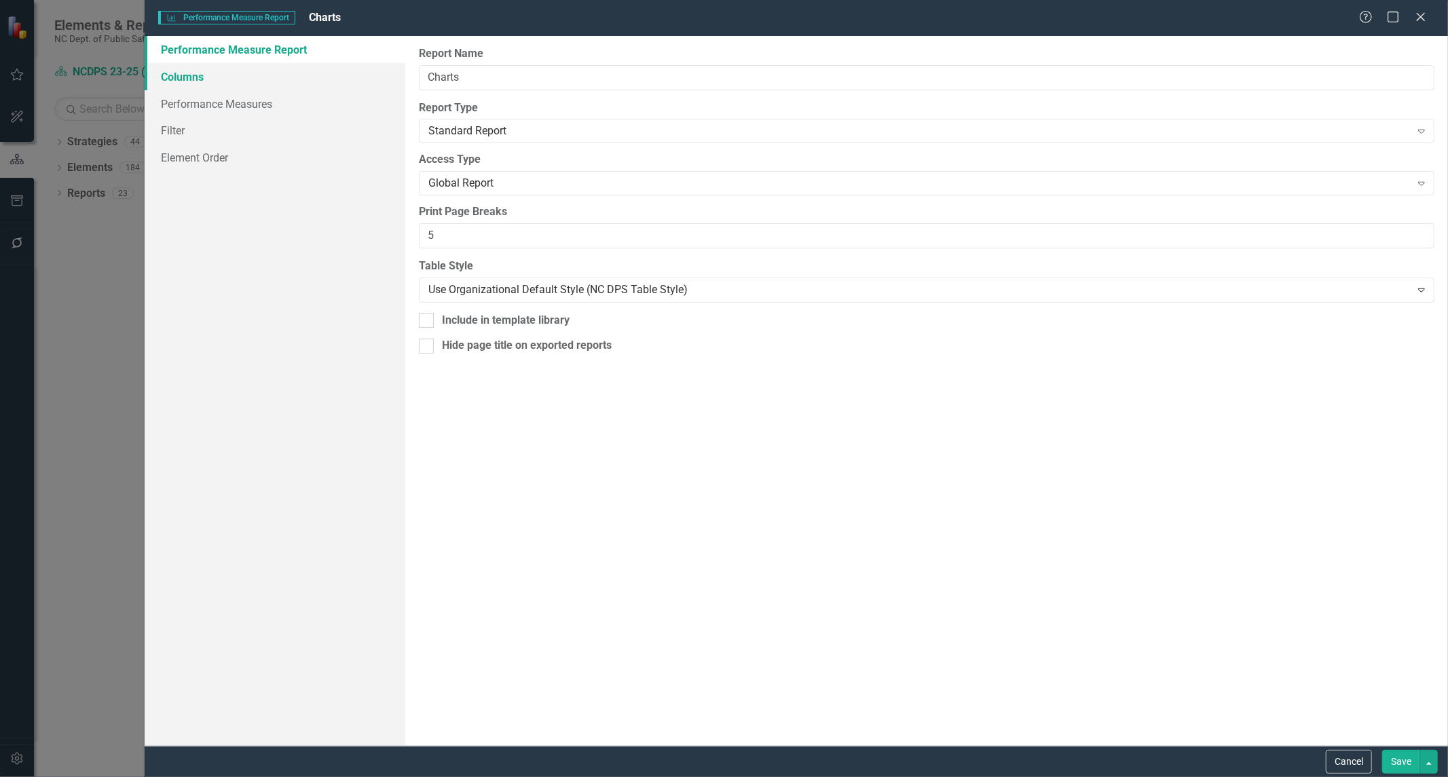
click at [274, 83] on link "Columns" at bounding box center [275, 76] width 261 height 27
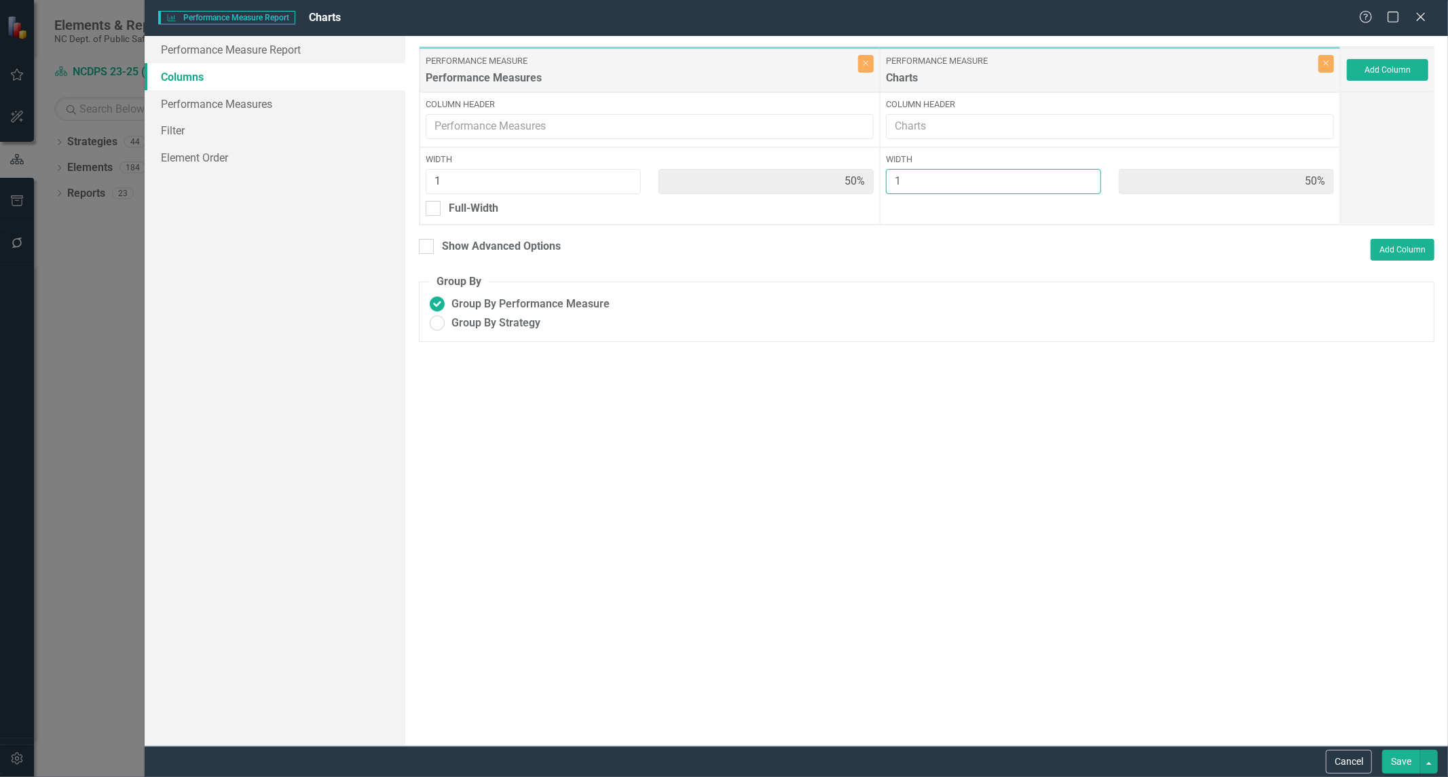
click at [751, 185] on div "Performance Measure Performance Measures Close Column Header Width 1 50% Full-W…" at bounding box center [880, 135] width 922 height 179
type input "4"
type input "20%"
type input "80%"
type input "4"
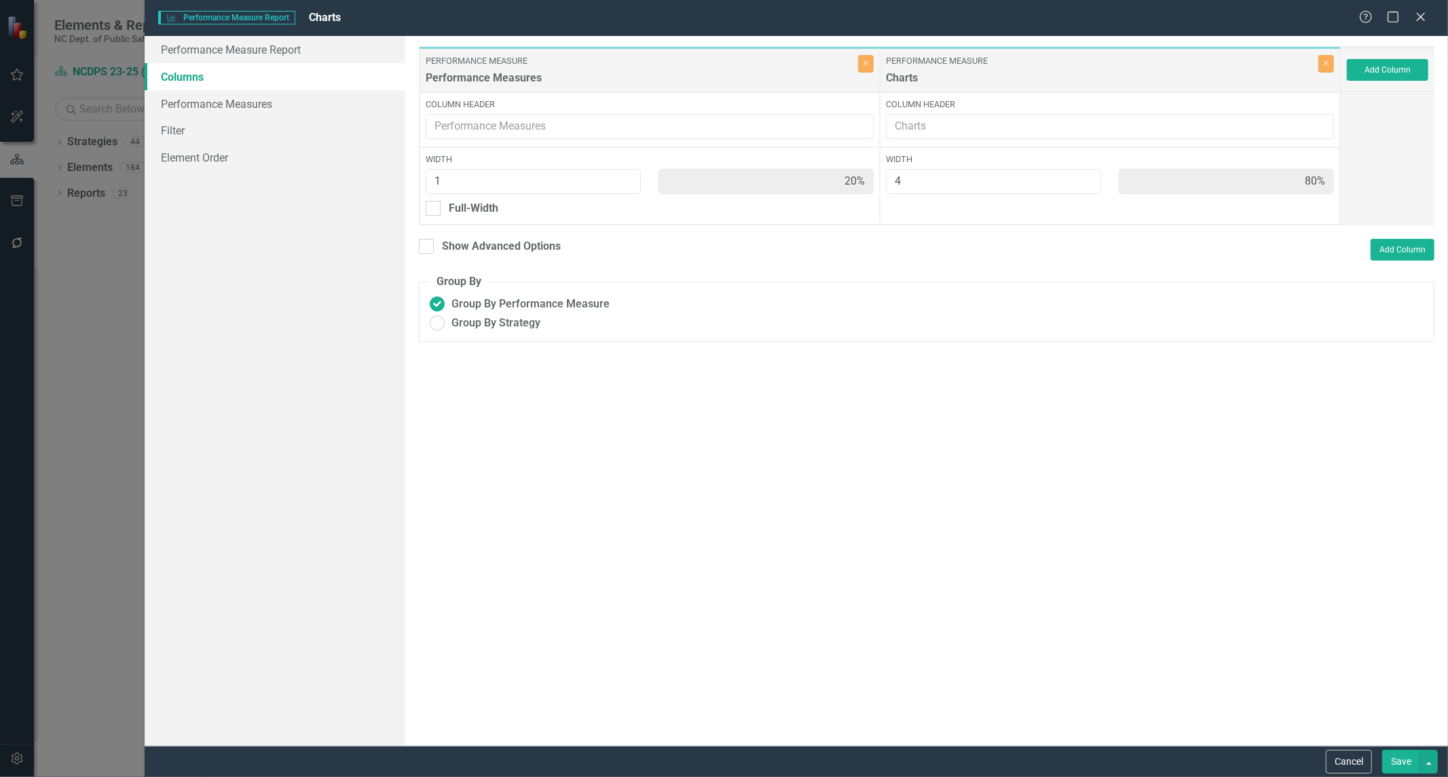
click at [1397, 760] on button "Save" at bounding box center [1401, 762] width 38 height 24
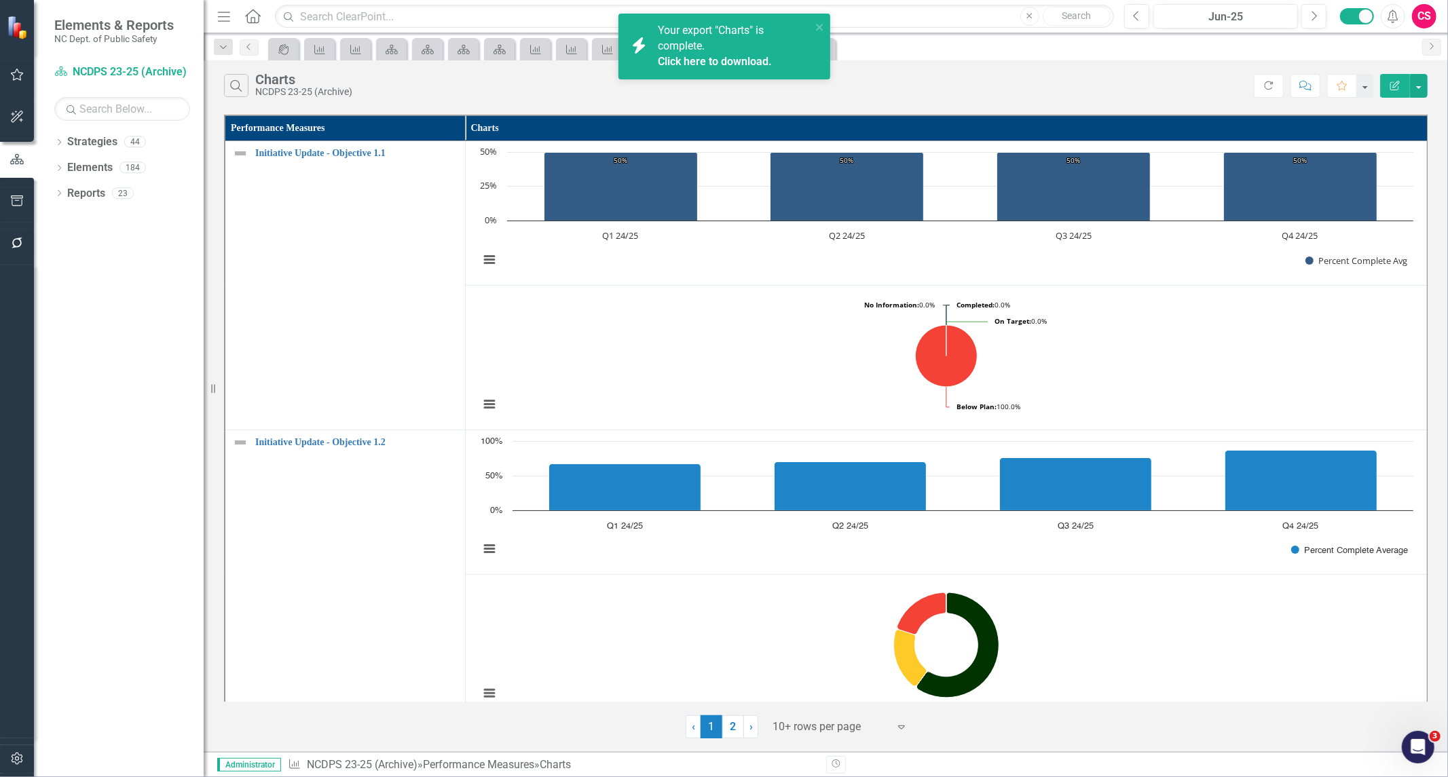
click at [1397, 81] on icon "button" at bounding box center [1395, 86] width 10 height 10
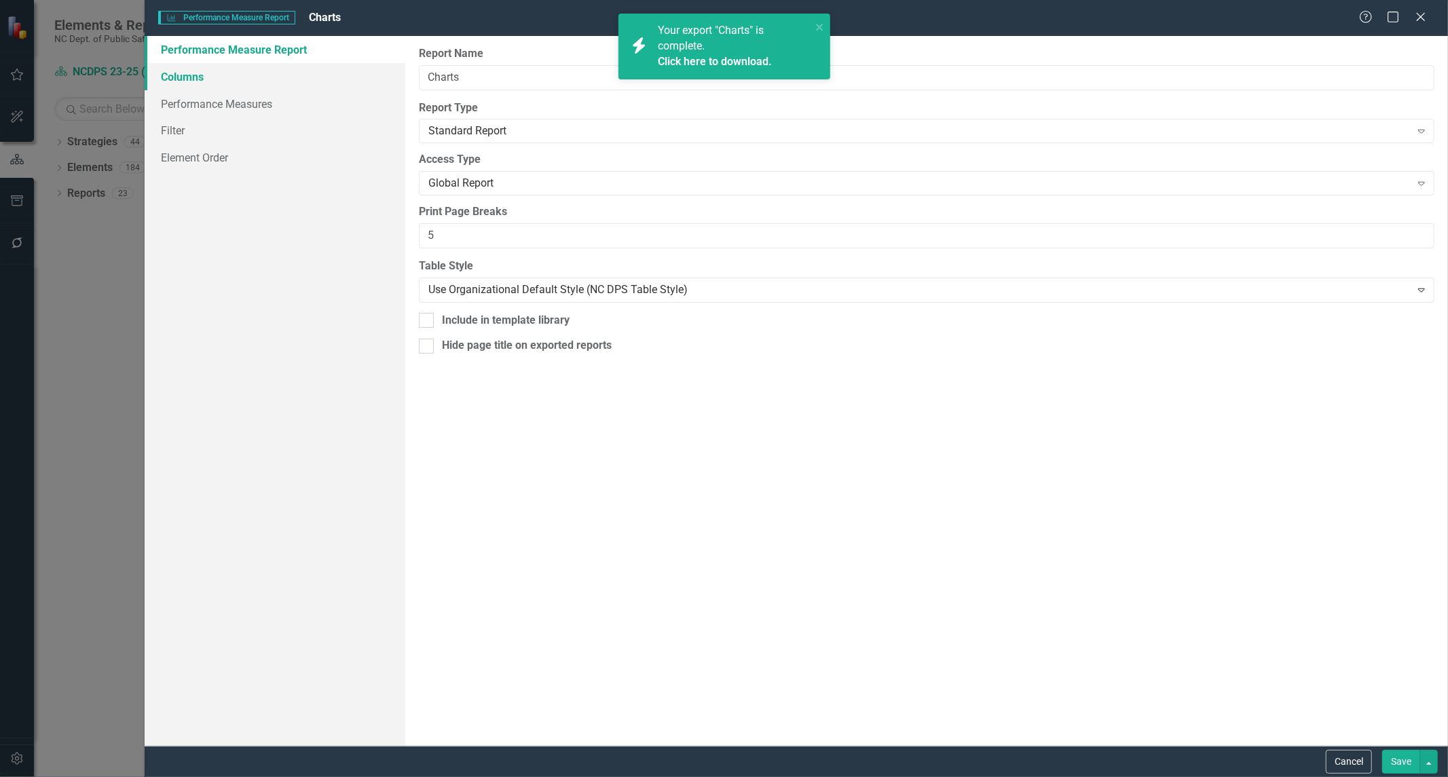
click at [261, 73] on link "Columns" at bounding box center [275, 76] width 261 height 27
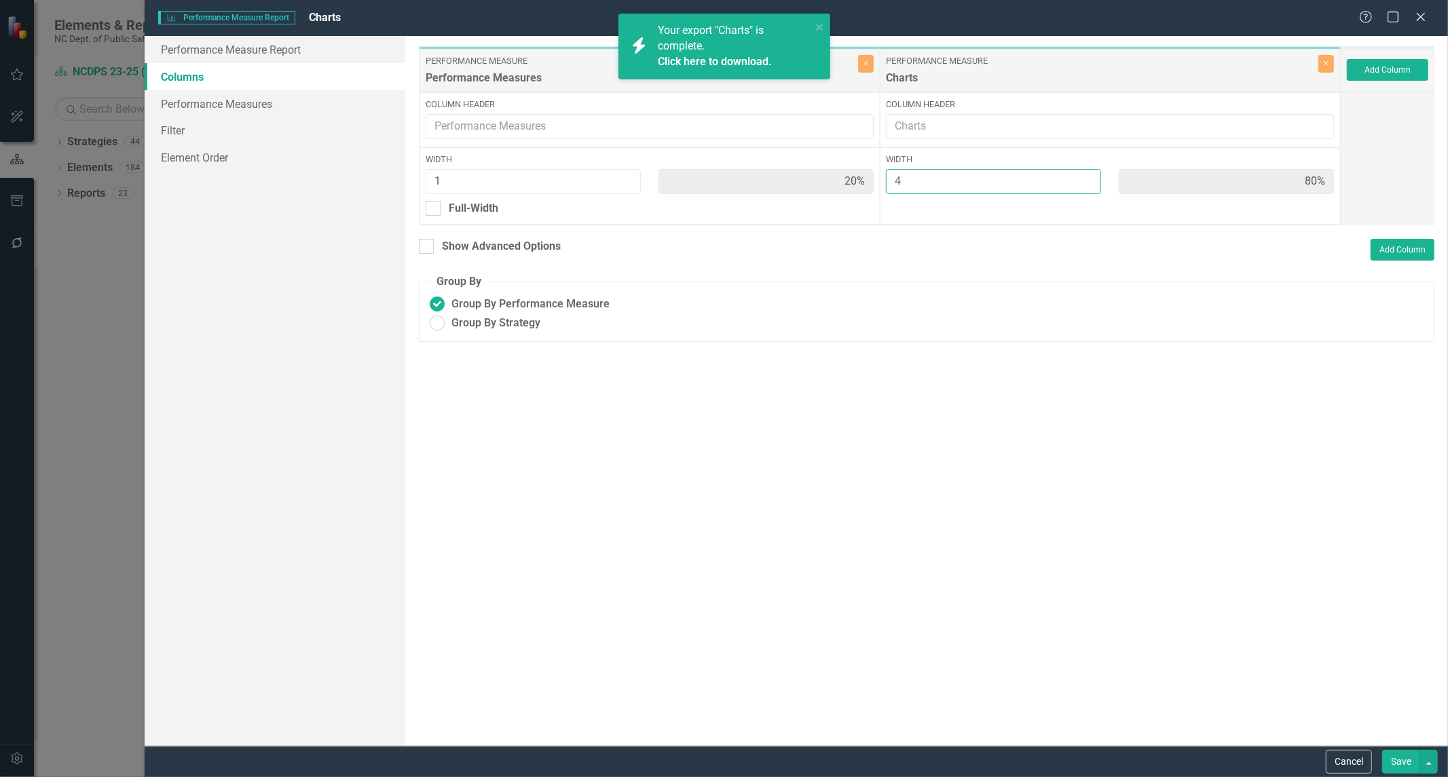
click at [743, 174] on div "Performance Measure Performance Measures Close Column Header Width 1 20% Full-W…" at bounding box center [880, 135] width 922 height 179
type input "3"
type input "25%"
type input "75%"
type input "3"
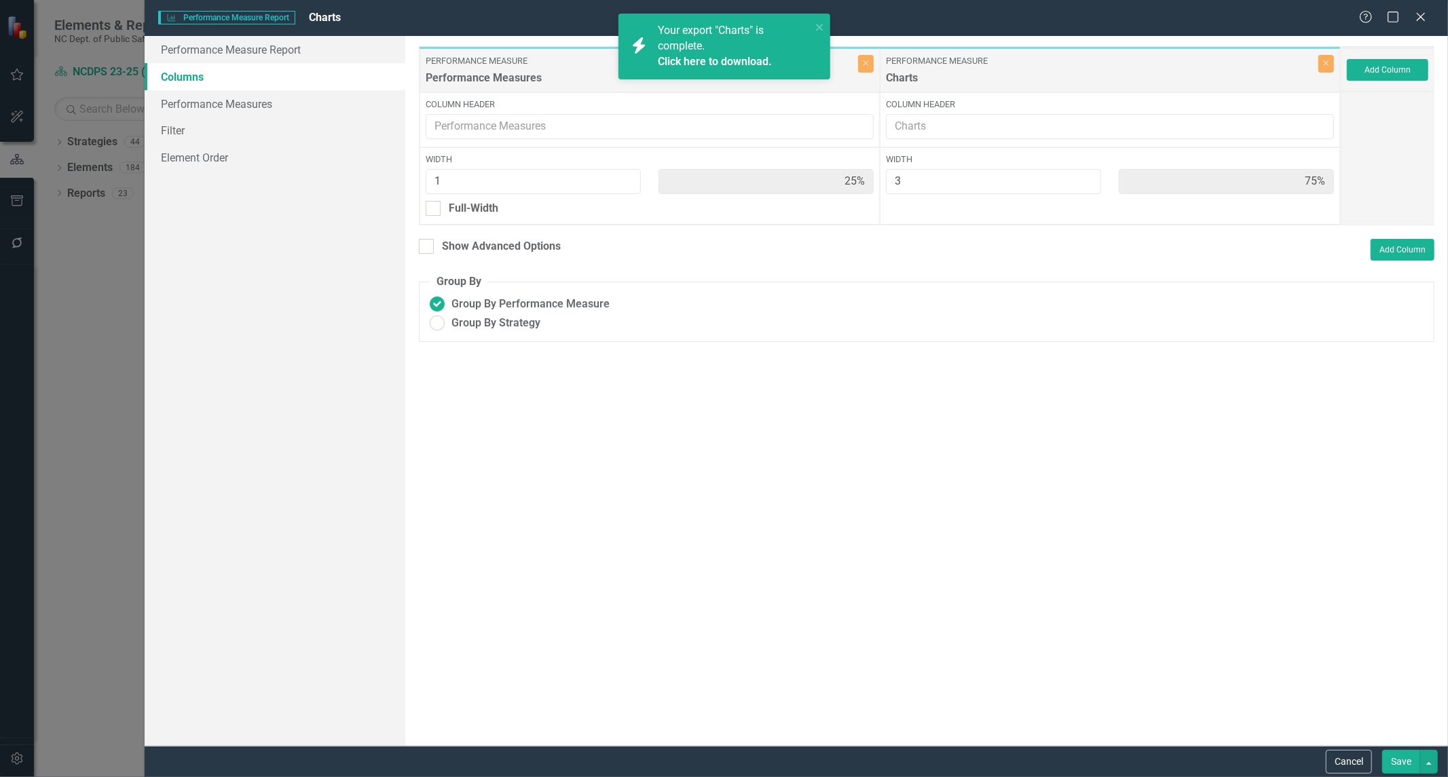
click at [1399, 760] on button "Save" at bounding box center [1401, 762] width 38 height 24
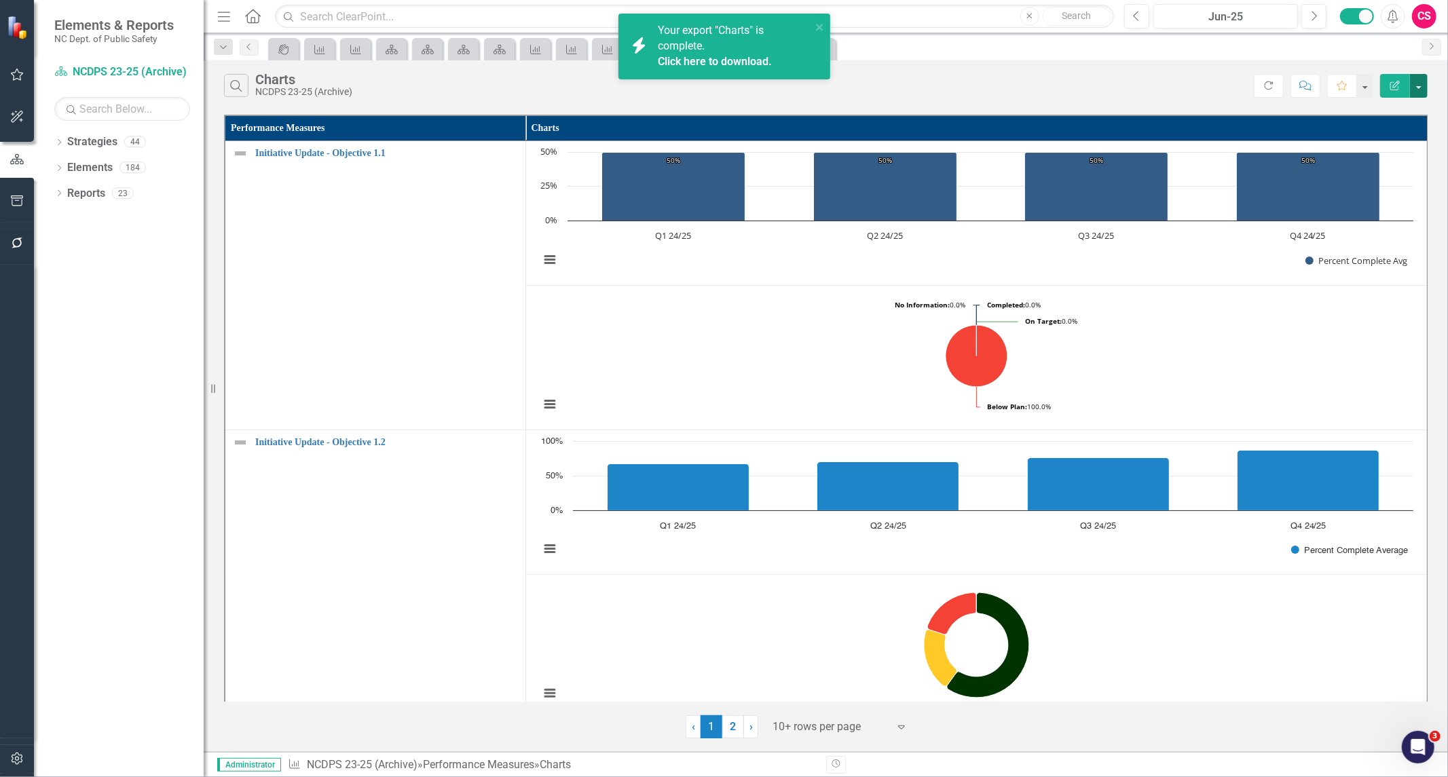
click at [1416, 86] on button "button" at bounding box center [1419, 86] width 18 height 24
click at [1395, 140] on link "PDF Export to PDF" at bounding box center [1373, 138] width 107 height 25
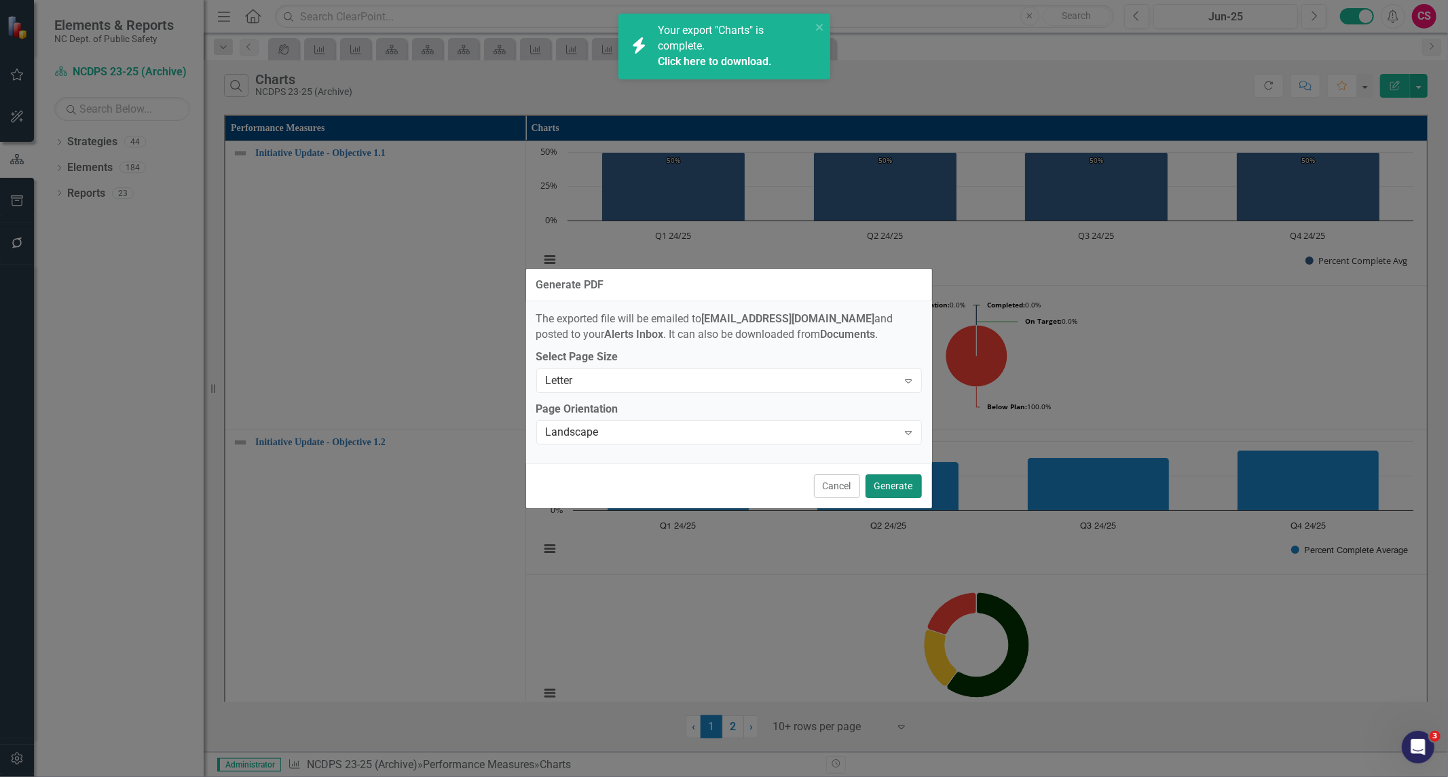
click at [897, 479] on button "Generate" at bounding box center [894, 487] width 56 height 24
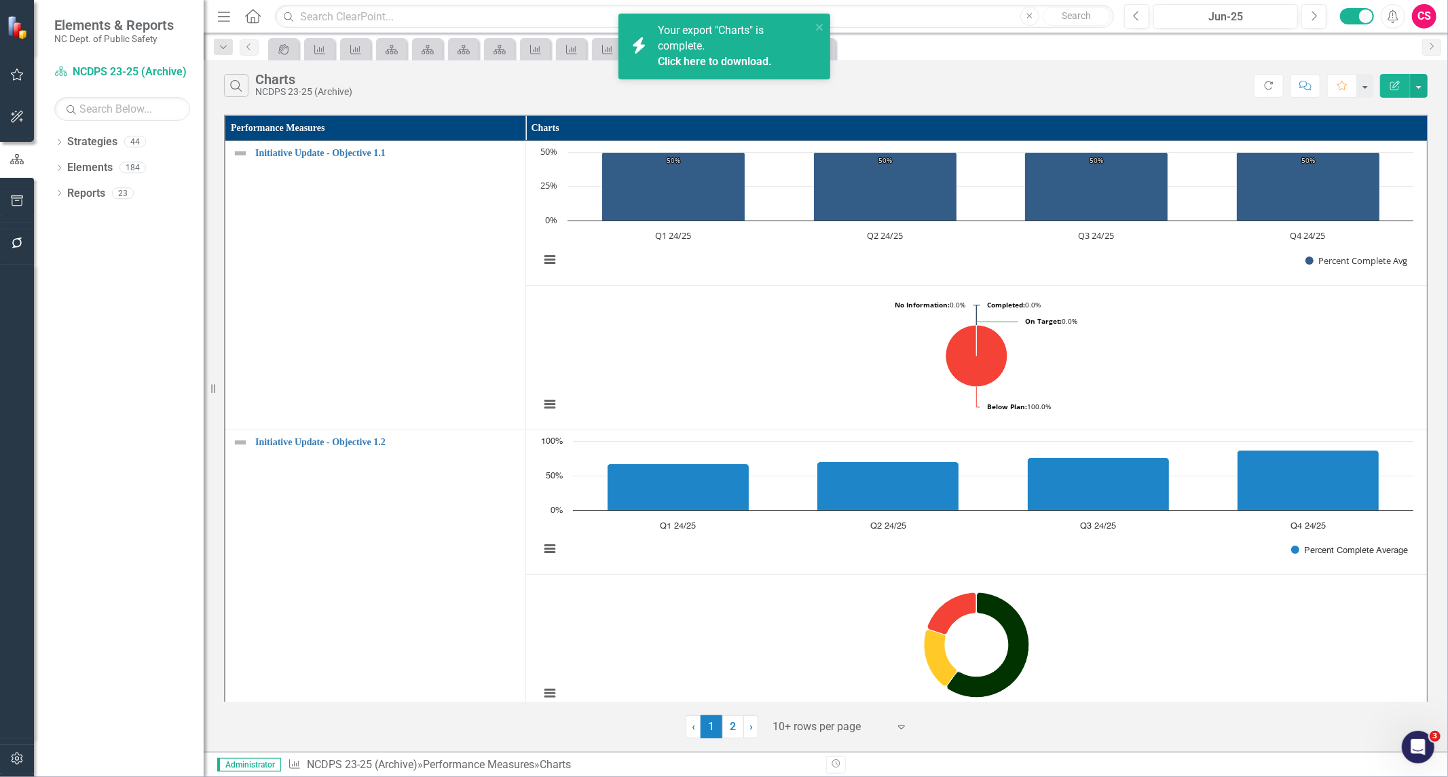
click at [744, 55] on link "Click here to download." at bounding box center [715, 61] width 114 height 13
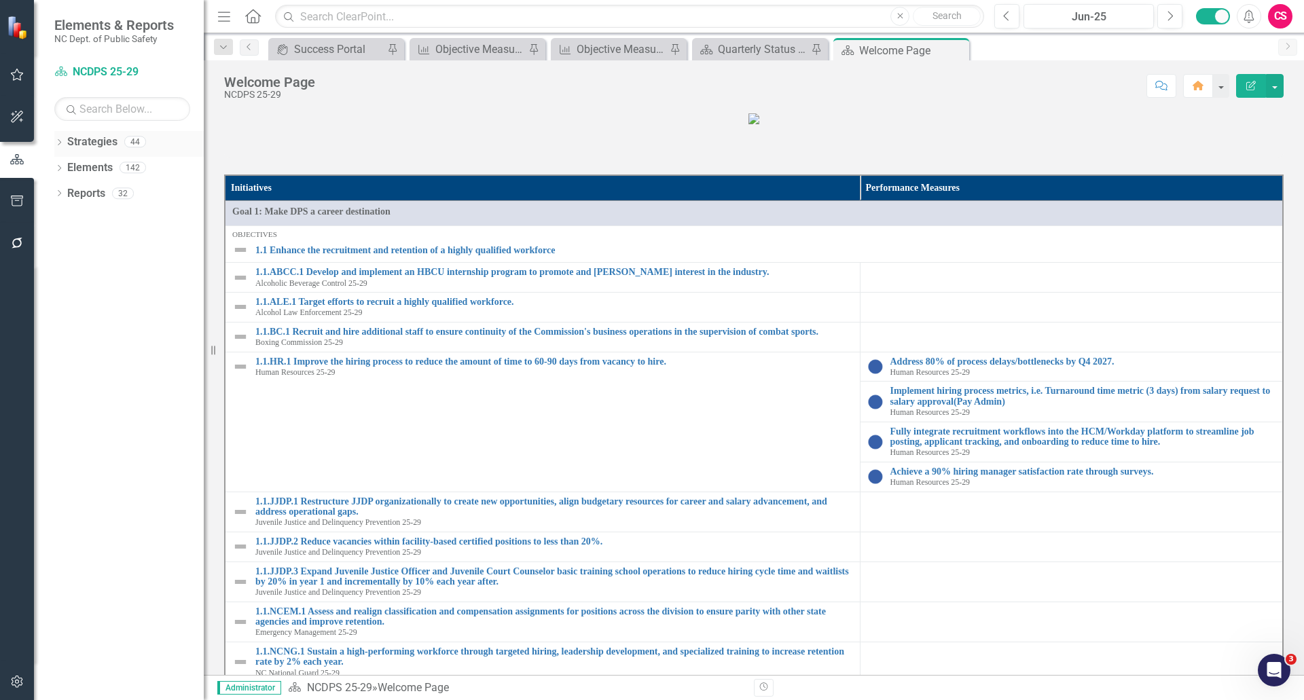
click at [98, 137] on link "Strategies" at bounding box center [92, 142] width 50 height 16
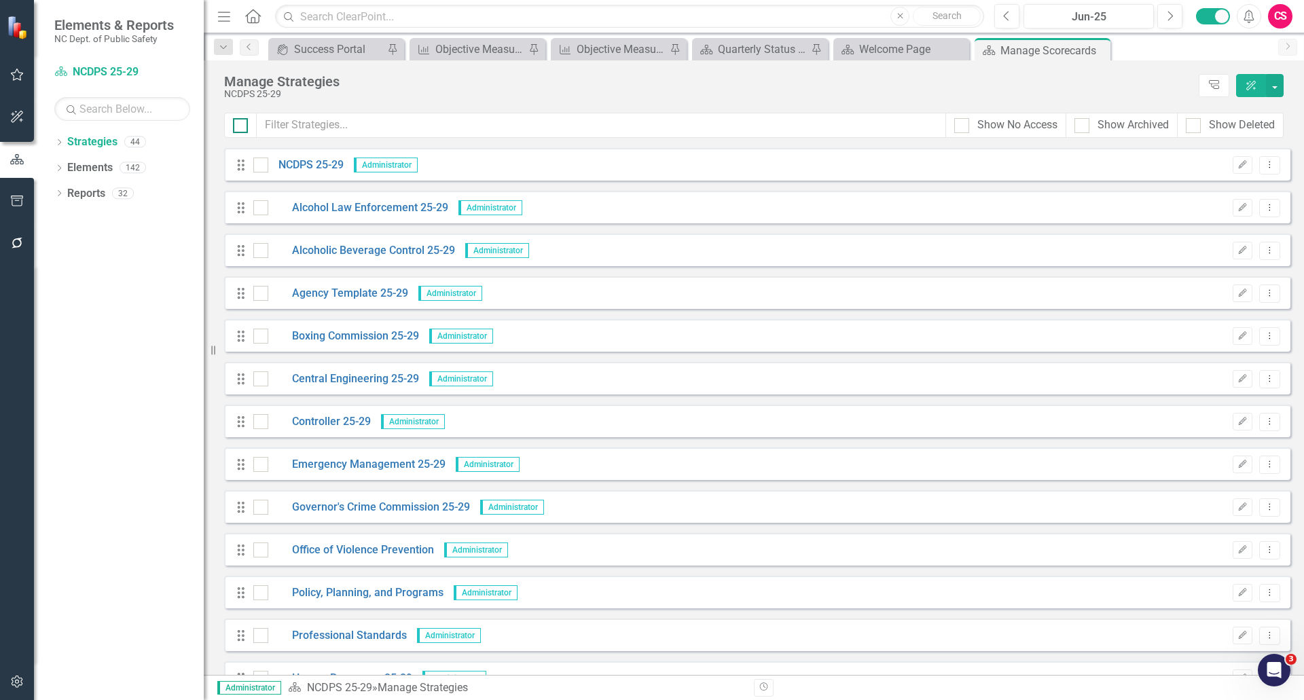
click at [242, 126] on div at bounding box center [240, 125] width 15 height 15
click at [242, 126] on input "checkbox" at bounding box center [237, 122] width 9 height 9
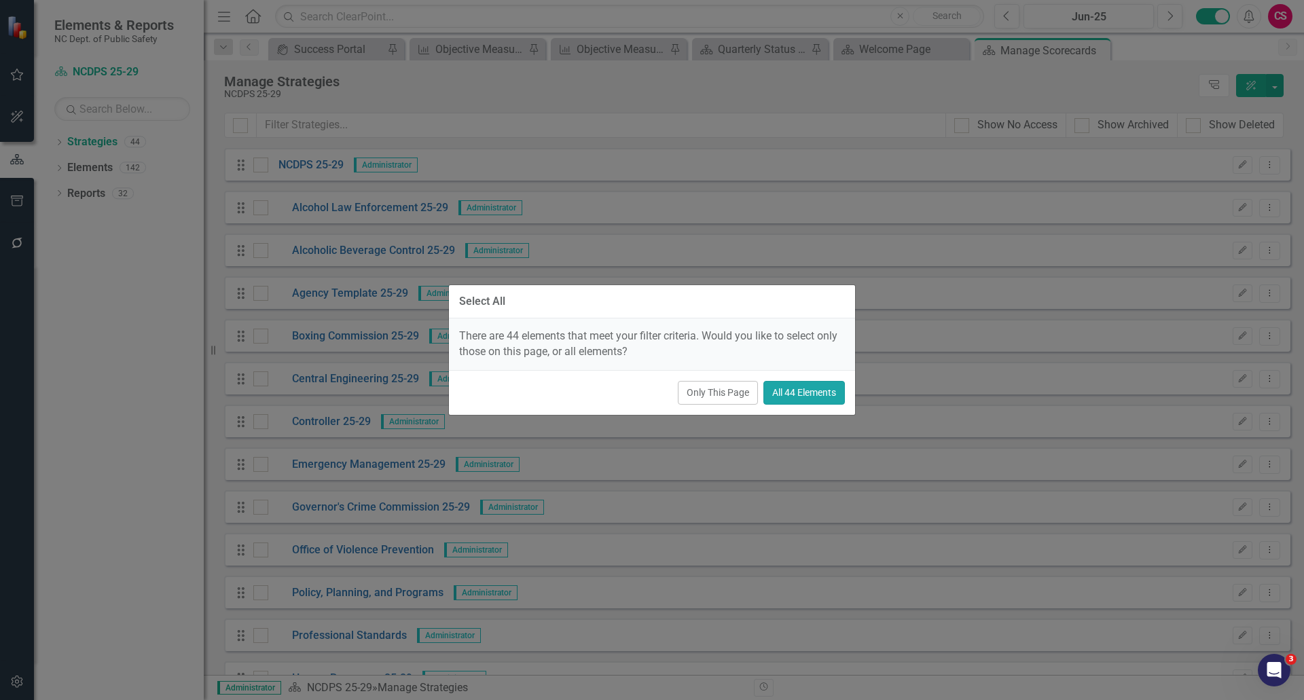
click at [790, 393] on button "All 44 Elements" at bounding box center [803, 393] width 81 height 24
checkbox input "true"
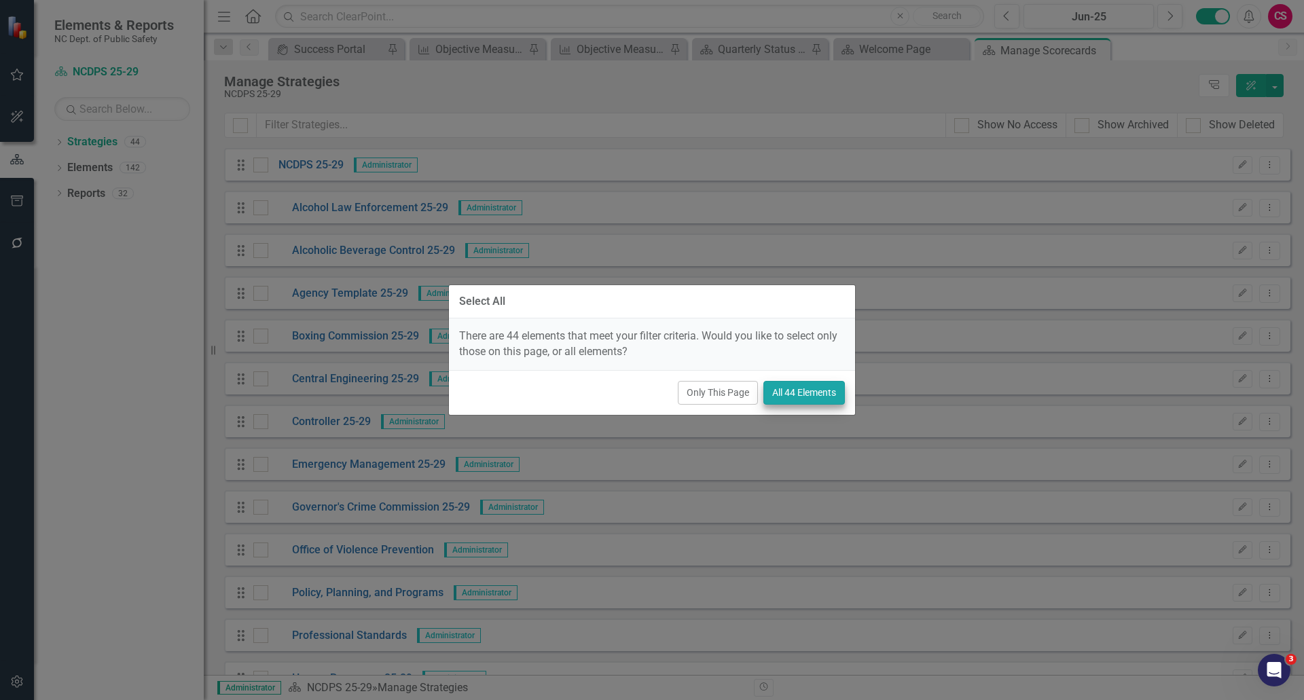
checkbox input "true"
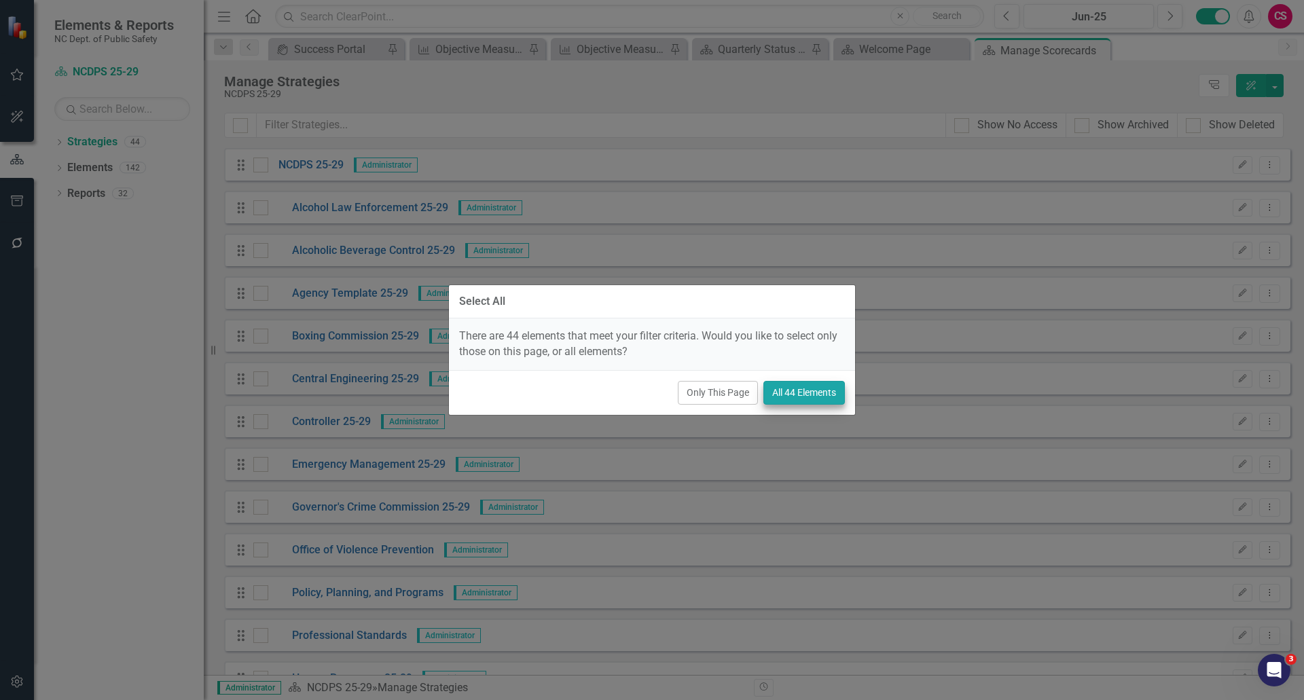
checkbox input "true"
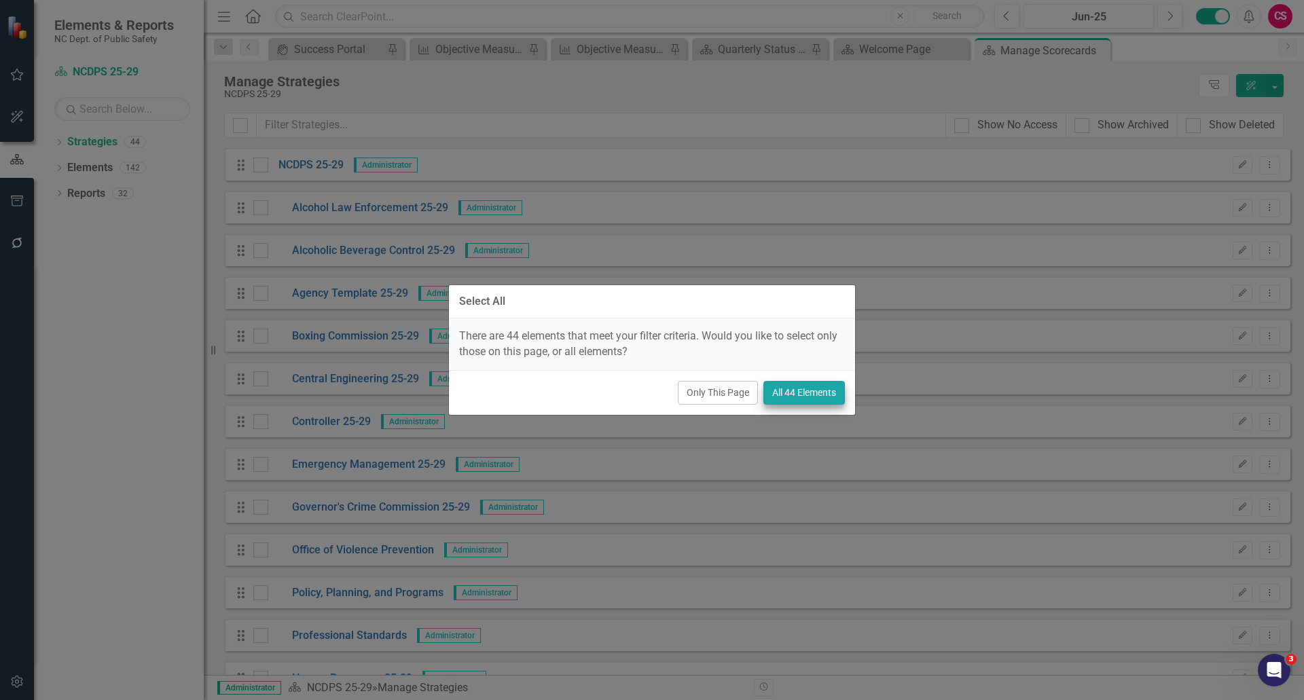
checkbox input "true"
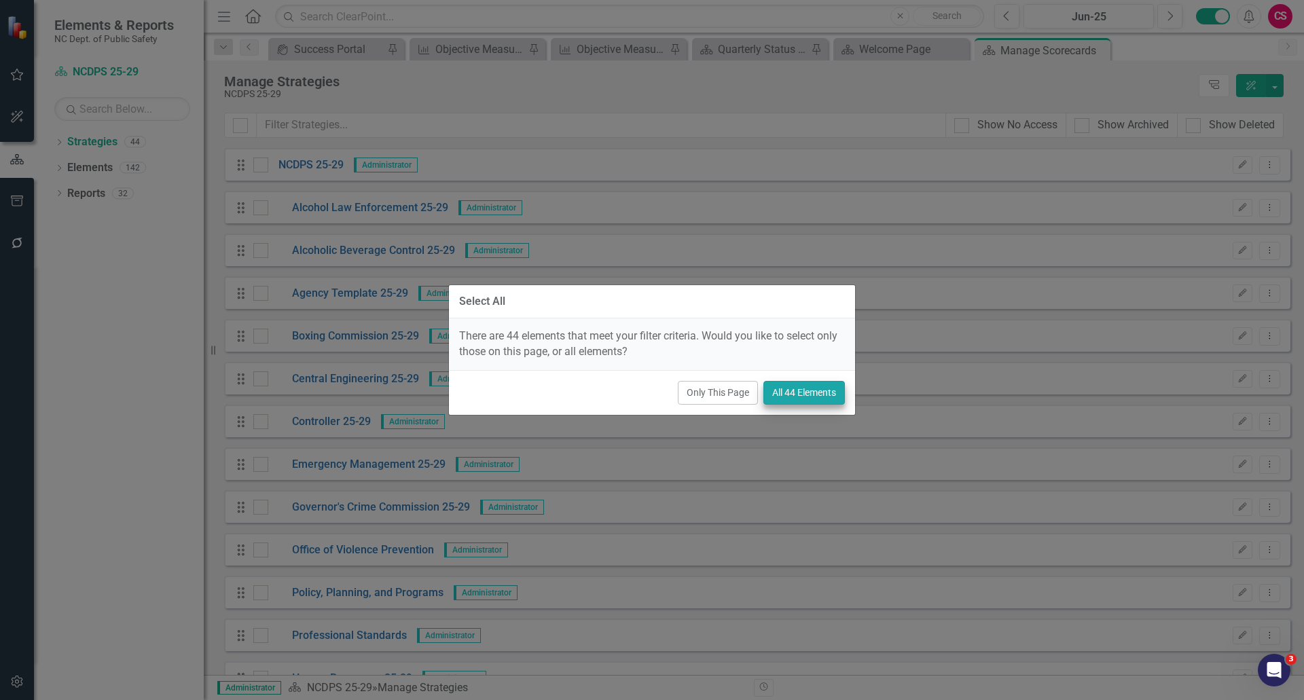
checkbox input "true"
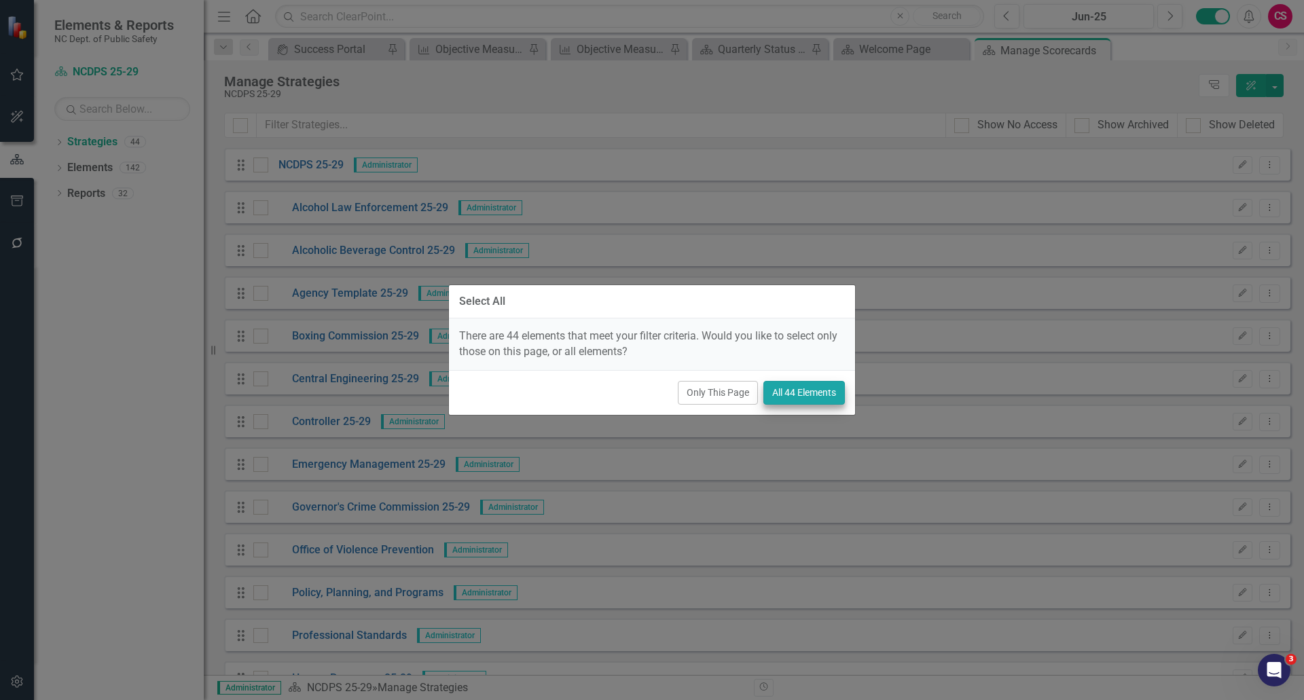
checkbox input "true"
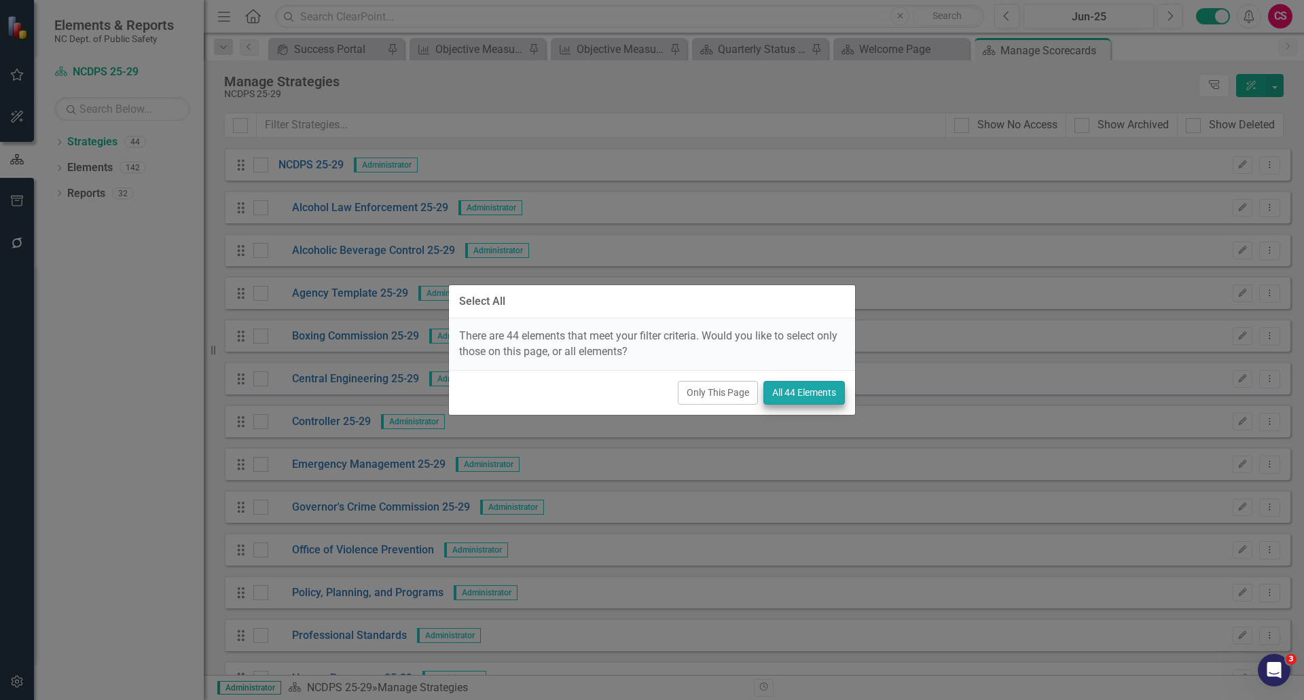
checkbox input "true"
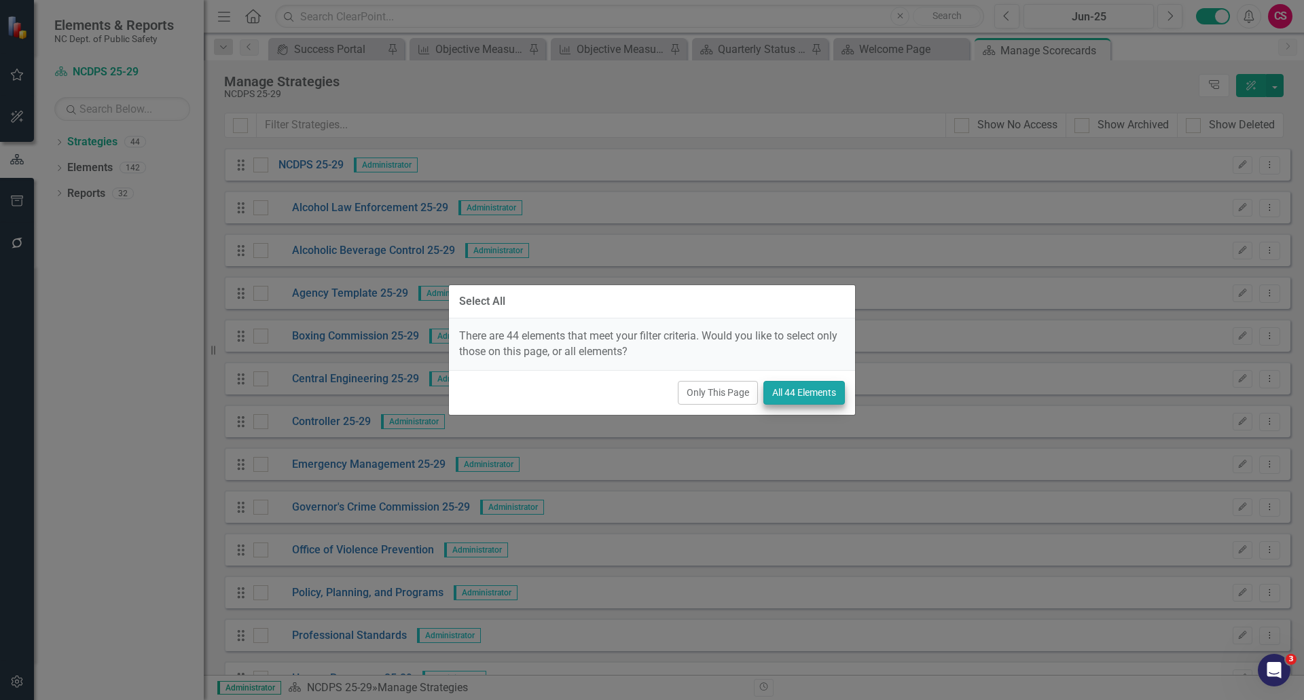
checkbox input "true"
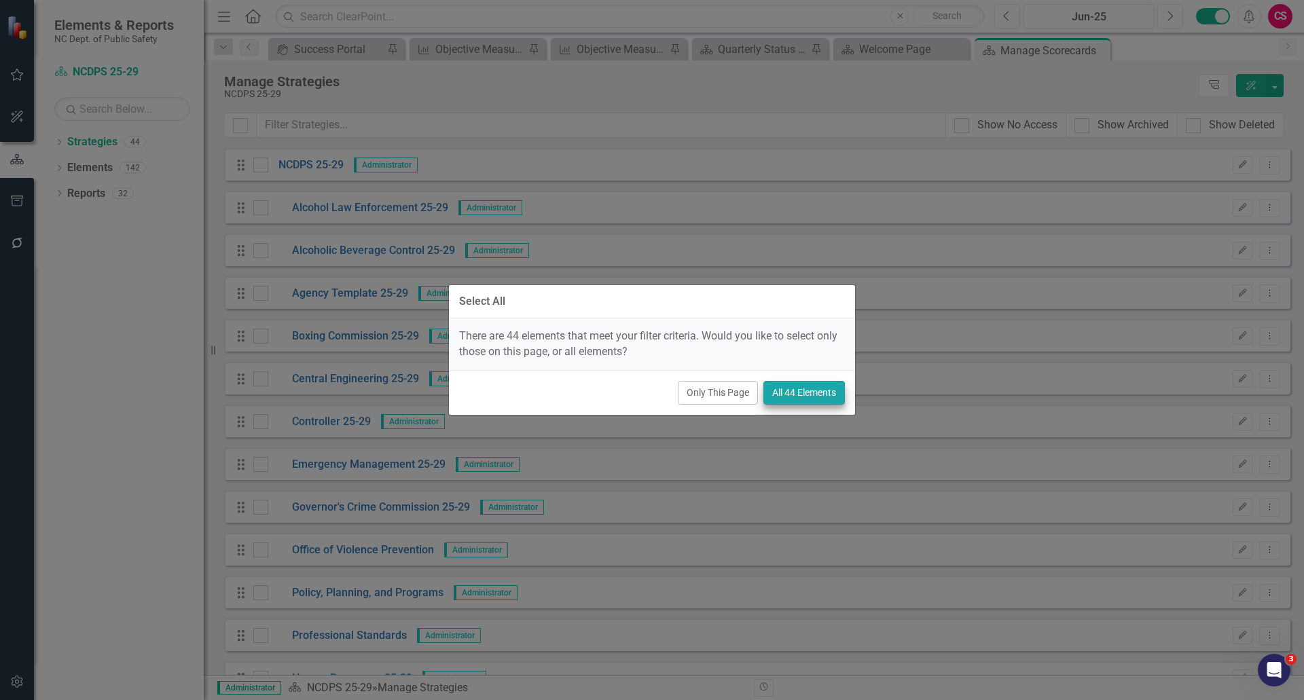
checkbox input "true"
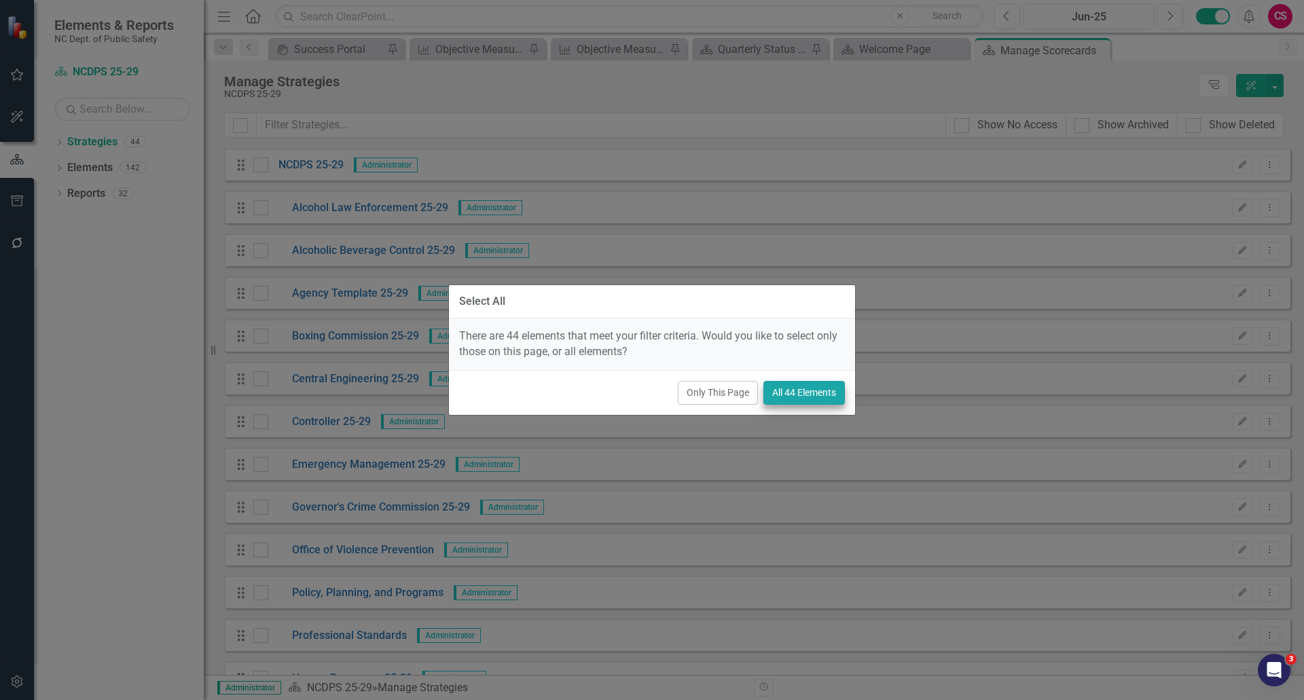
checkbox input "true"
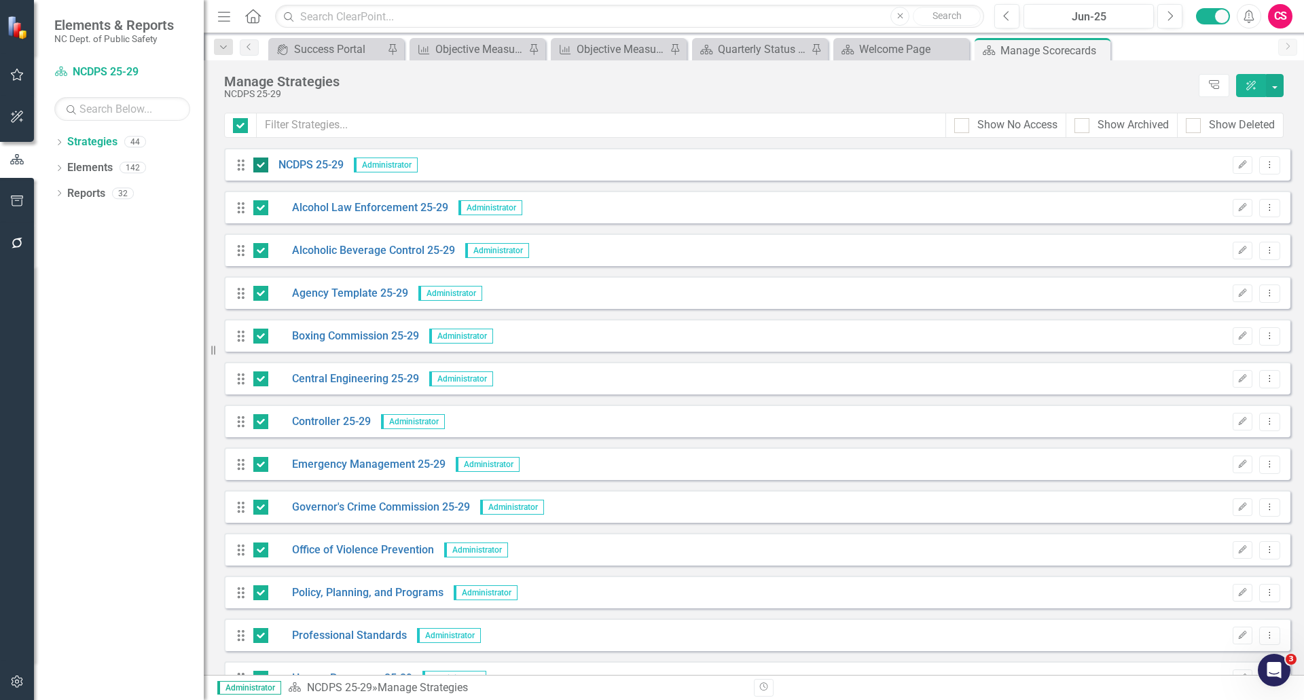
click at [262, 163] on div at bounding box center [260, 165] width 15 height 15
click at [262, 163] on input "checkbox" at bounding box center [257, 162] width 9 height 9
checkbox input "false"
click at [258, 206] on input "checkbox" at bounding box center [257, 204] width 9 height 9
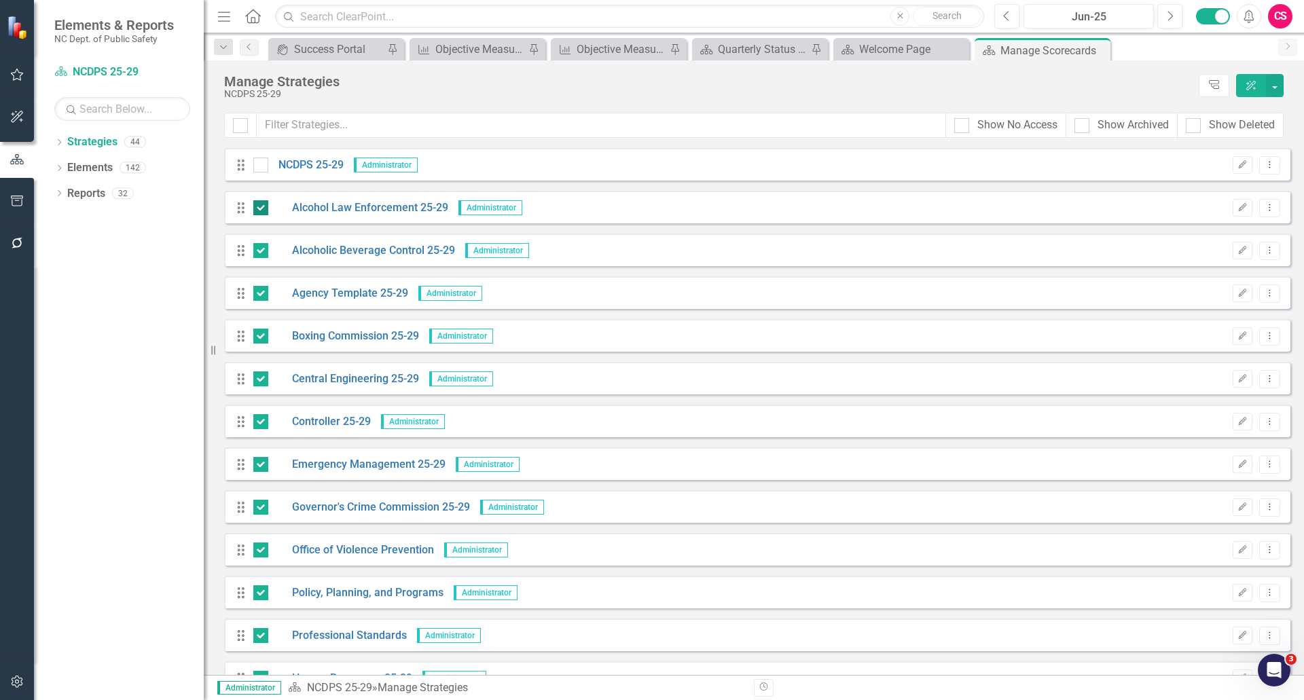
checkbox input "false"
click at [257, 251] on input "checkbox" at bounding box center [257, 247] width 9 height 9
checkbox input "false"
click at [261, 290] on input "checkbox" at bounding box center [257, 290] width 9 height 9
checkbox input "false"
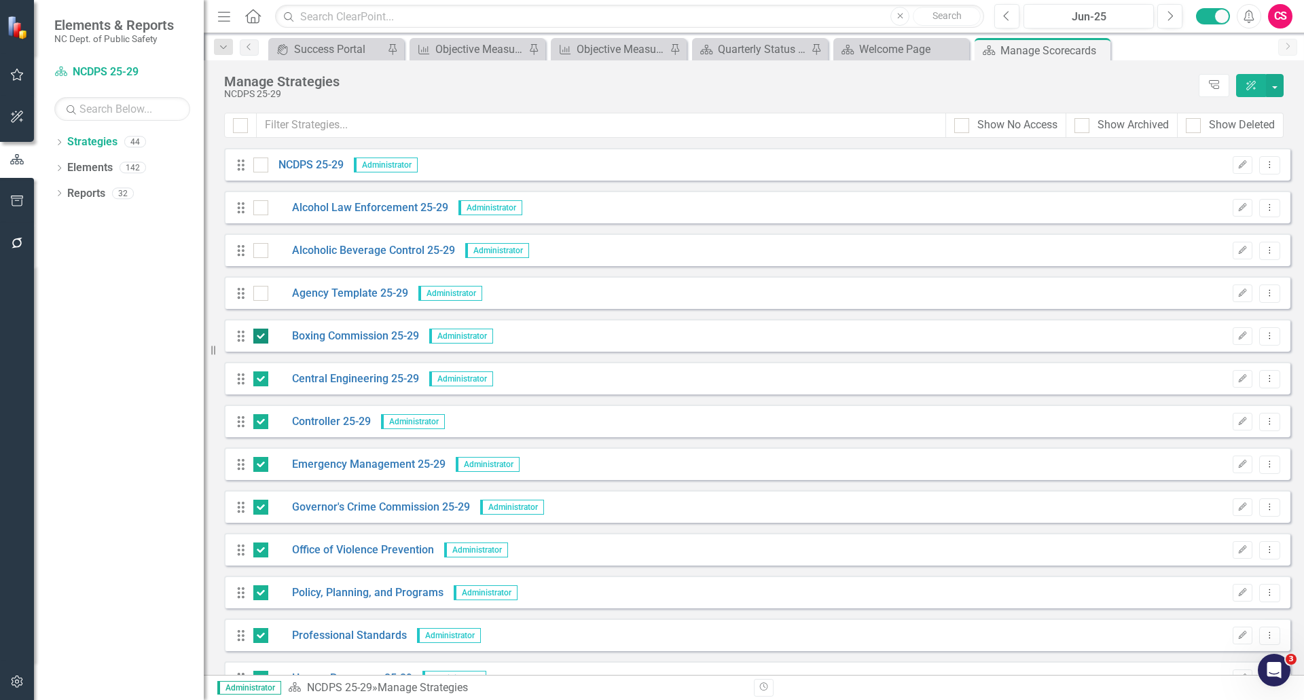
click at [258, 334] on input "checkbox" at bounding box center [257, 333] width 9 height 9
checkbox input "false"
click at [257, 377] on input "checkbox" at bounding box center [257, 375] width 9 height 9
checkbox input "false"
click at [257, 426] on div at bounding box center [260, 421] width 15 height 15
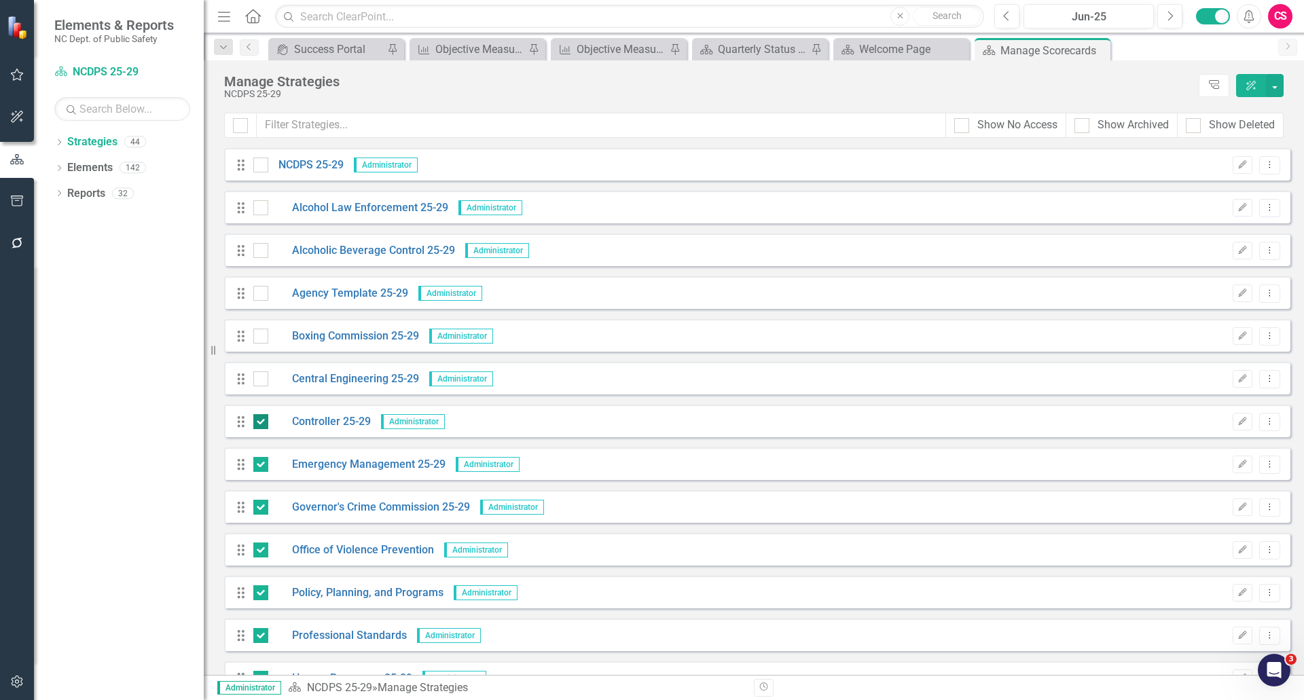
click at [257, 423] on input "checkbox" at bounding box center [257, 418] width 9 height 9
checkbox input "false"
click at [259, 463] on input "checkbox" at bounding box center [257, 461] width 9 height 9
checkbox input "false"
click at [256, 498] on div "Drag Governor's Crime Commission 25-29 Administrator Edit Dropdown Menu" at bounding box center [757, 506] width 1066 height 33
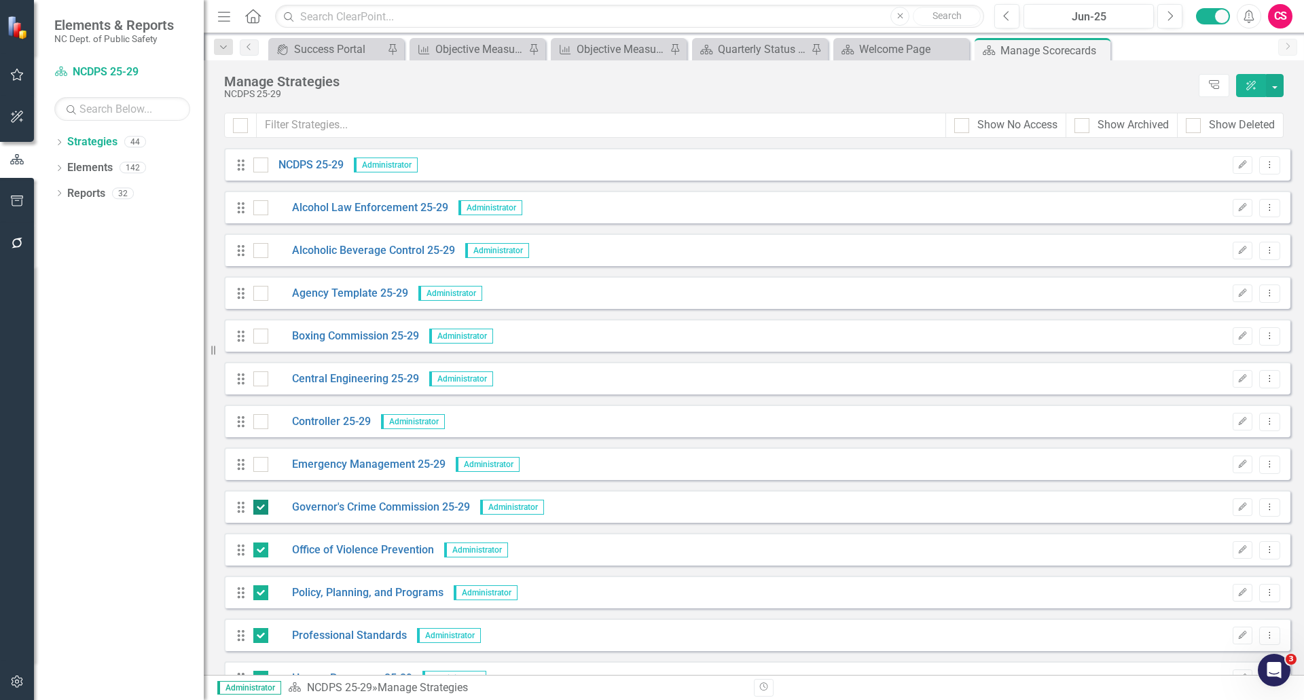
click at [257, 513] on div at bounding box center [260, 507] width 15 height 15
click at [257, 509] on input "checkbox" at bounding box center [257, 504] width 9 height 9
click at [257, 513] on div at bounding box center [260, 507] width 15 height 15
click at [257, 509] on input "checkbox" at bounding box center [257, 504] width 9 height 9
click at [257, 513] on div at bounding box center [260, 507] width 15 height 15
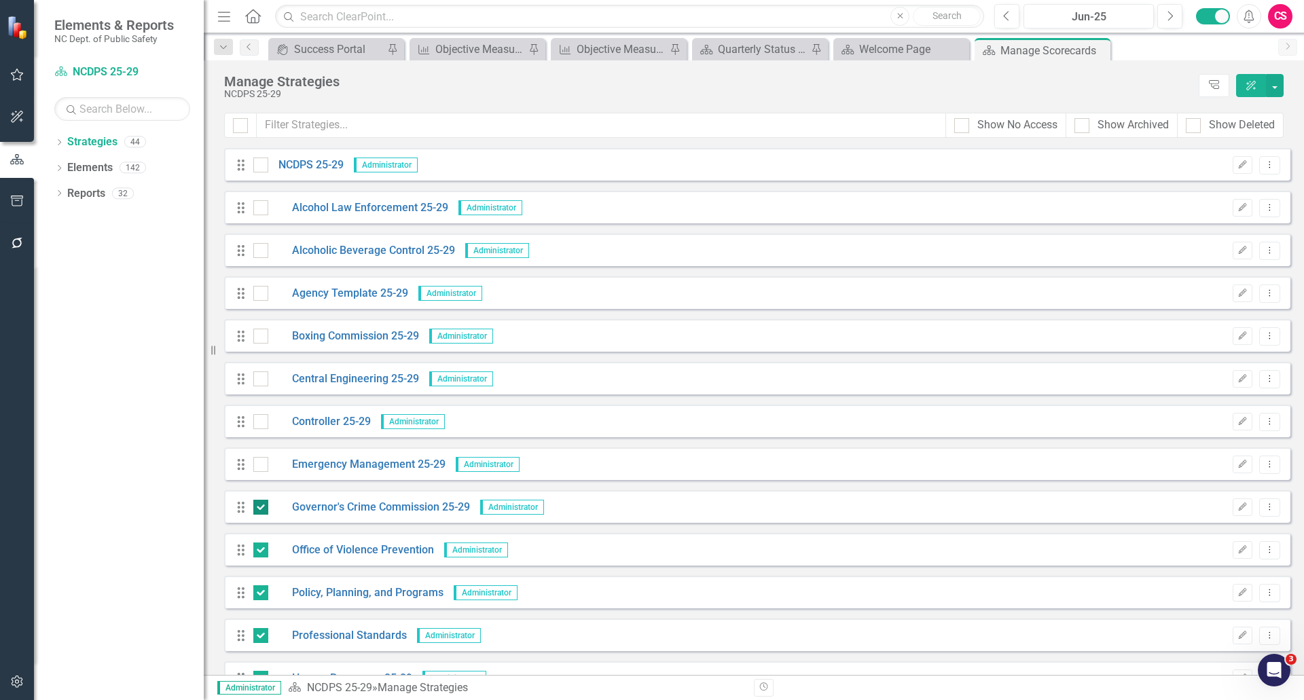
click at [257, 509] on input "checkbox" at bounding box center [257, 504] width 9 height 9
checkbox input "false"
click at [259, 549] on input "checkbox" at bounding box center [257, 546] width 9 height 9
checkbox input "false"
click at [259, 597] on div at bounding box center [260, 592] width 15 height 15
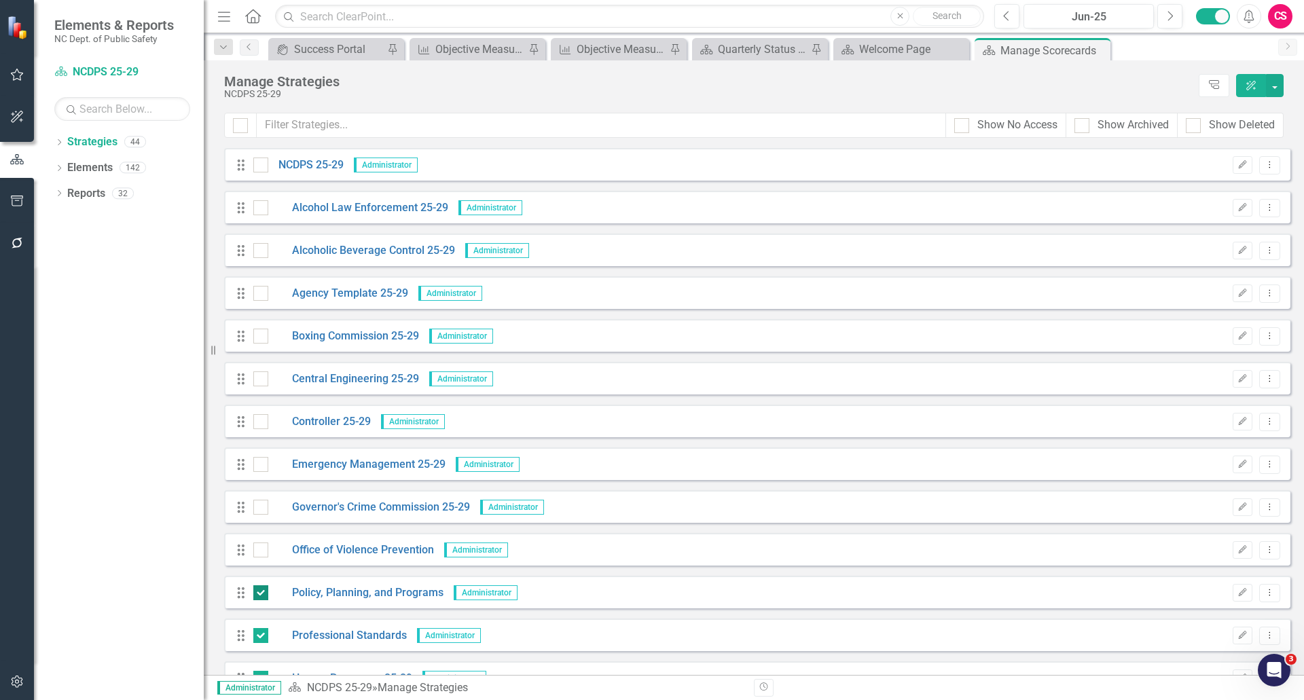
click at [259, 594] on input "checkbox" at bounding box center [257, 589] width 9 height 9
checkbox input "false"
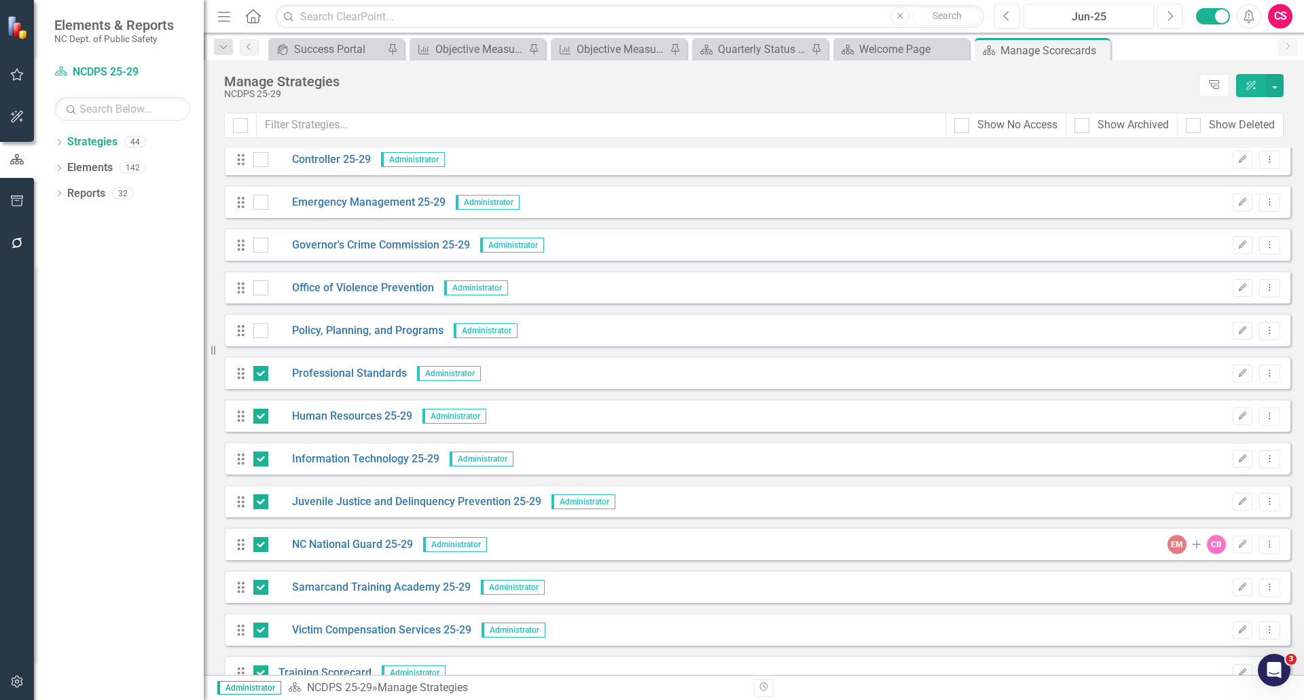
scroll to position [260, 0]
click at [261, 380] on div at bounding box center [260, 375] width 15 height 15
click at [261, 377] on input "checkbox" at bounding box center [257, 372] width 9 height 9
checkbox input "false"
click at [258, 424] on div at bounding box center [260, 418] width 15 height 15
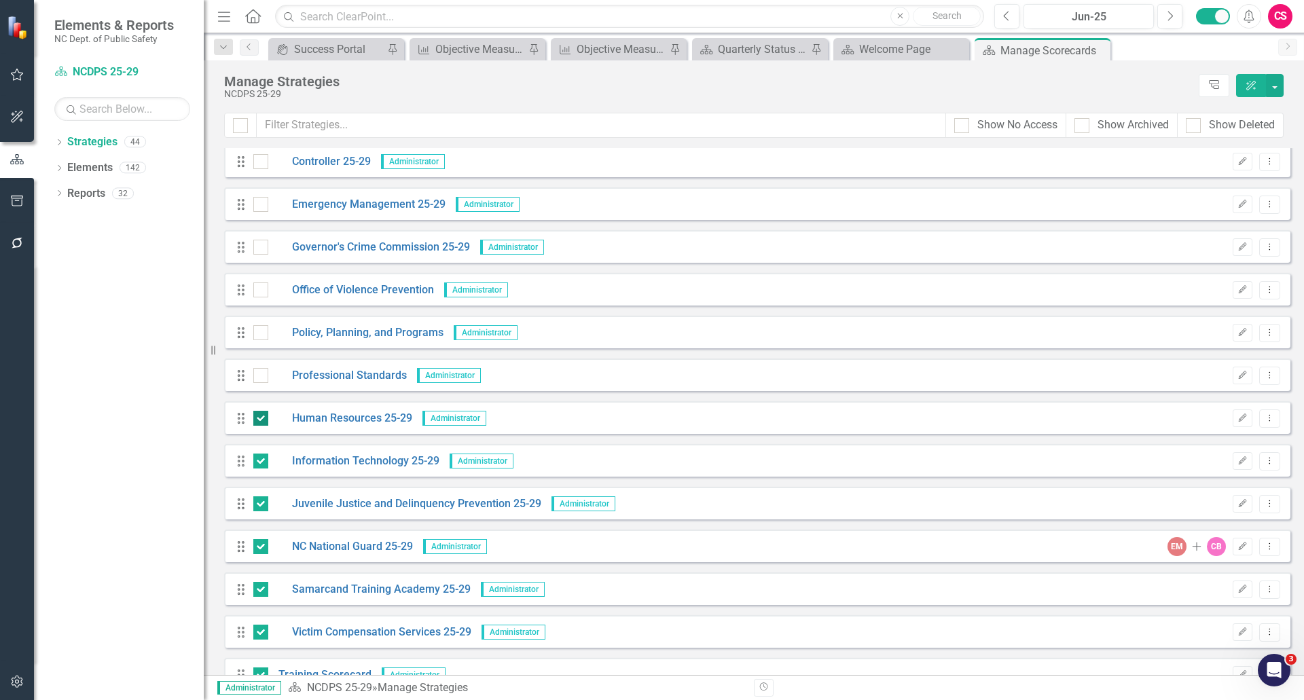
click at [258, 420] on input "checkbox" at bounding box center [257, 415] width 9 height 9
checkbox input "false"
click at [259, 461] on input "checkbox" at bounding box center [257, 458] width 9 height 9
checkbox input "false"
click at [260, 496] on div "Juvenile Justice and Delinquency Prevention 25-29" at bounding box center [397, 504] width 288 height 16
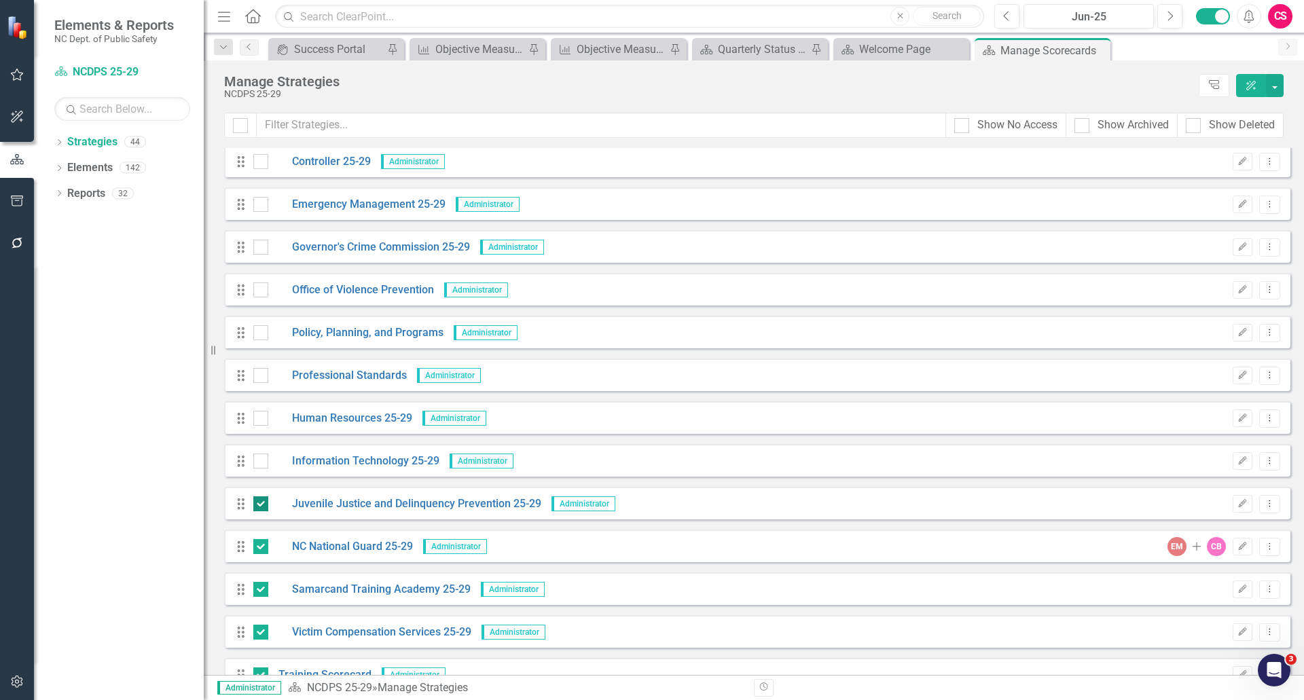
click at [261, 504] on input "checkbox" at bounding box center [257, 500] width 9 height 9
checkbox input "false"
click at [261, 547] on input "checkbox" at bounding box center [257, 543] width 9 height 9
checkbox input "false"
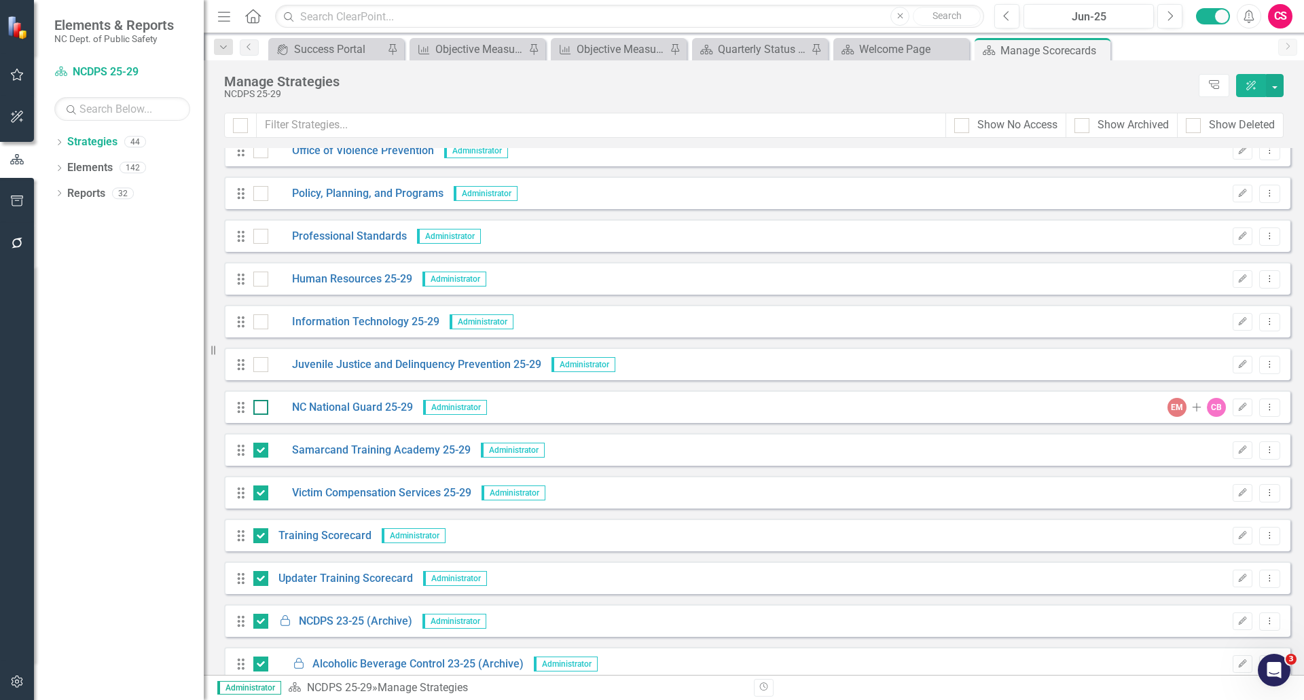
scroll to position [404, 0]
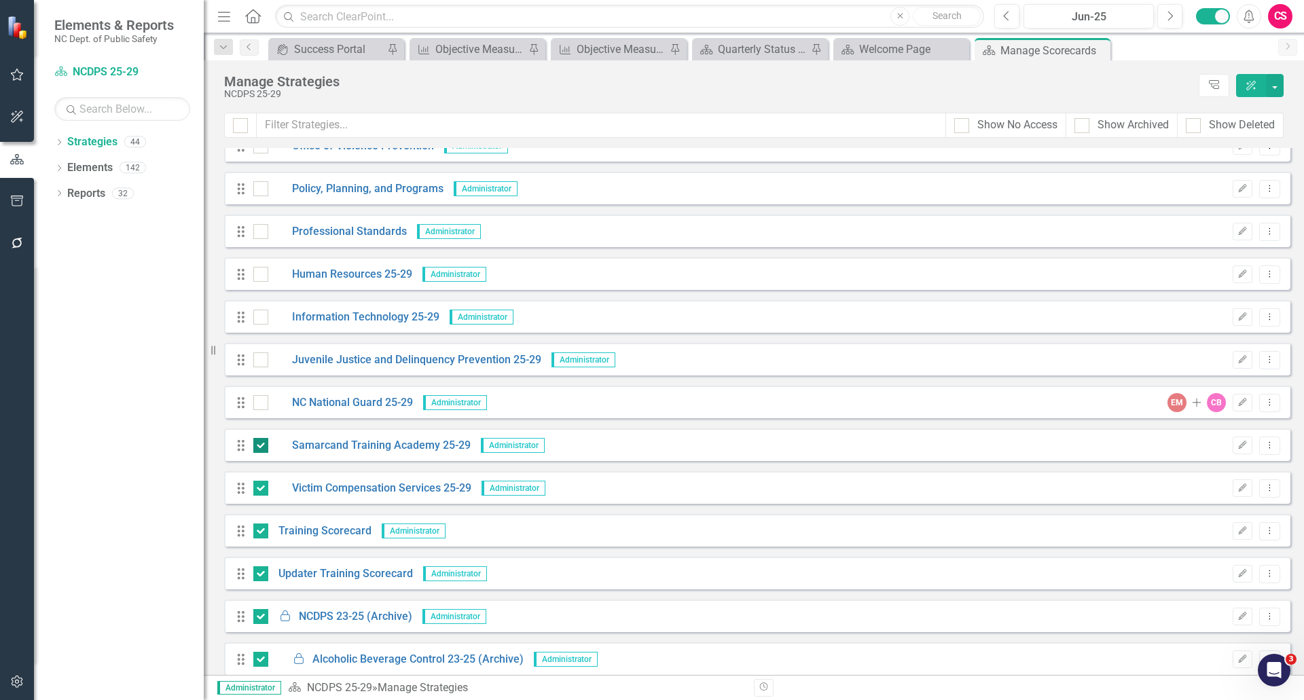
click at [259, 448] on div at bounding box center [260, 445] width 15 height 15
click at [259, 447] on input "checkbox" at bounding box center [257, 442] width 9 height 9
checkbox input "false"
click at [259, 489] on input "checkbox" at bounding box center [257, 485] width 9 height 9
checkbox input "false"
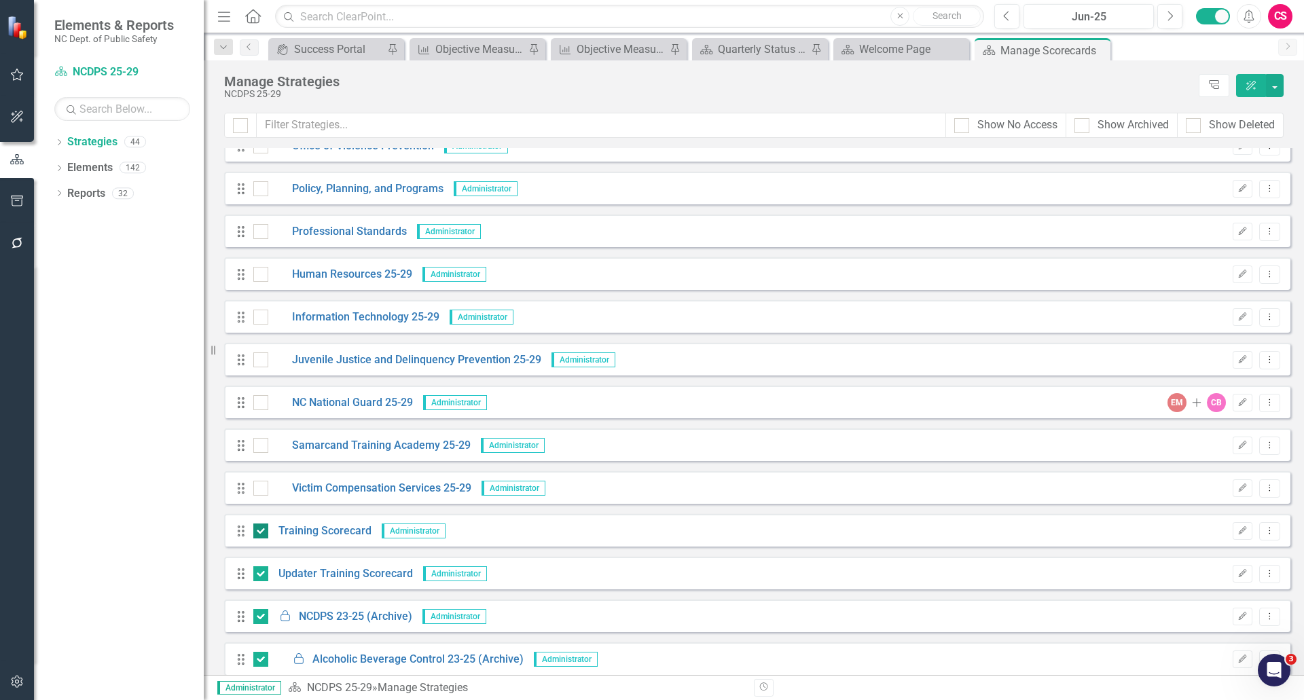
click at [260, 528] on input "checkbox" at bounding box center [257, 527] width 9 height 9
checkbox input "false"
click at [264, 572] on div at bounding box center [260, 573] width 15 height 15
click at [262, 572] on input "checkbox" at bounding box center [257, 570] width 9 height 9
checkbox input "false"
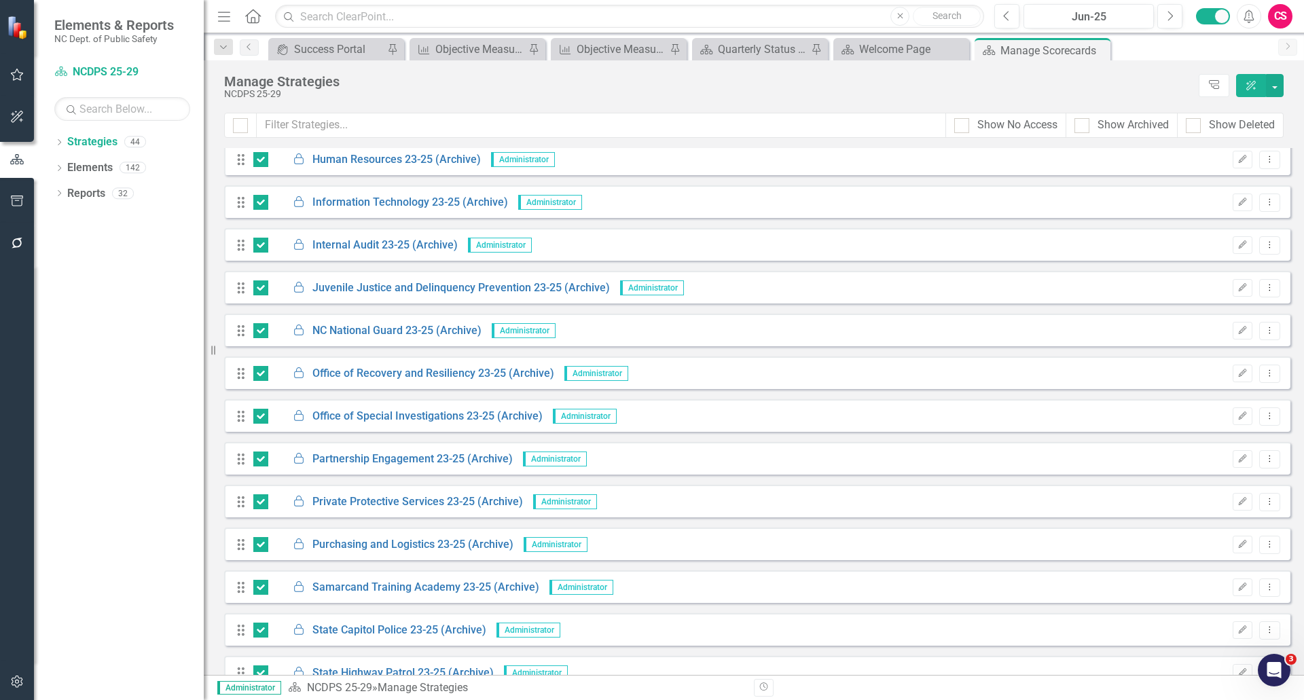
scroll to position [1355, 0]
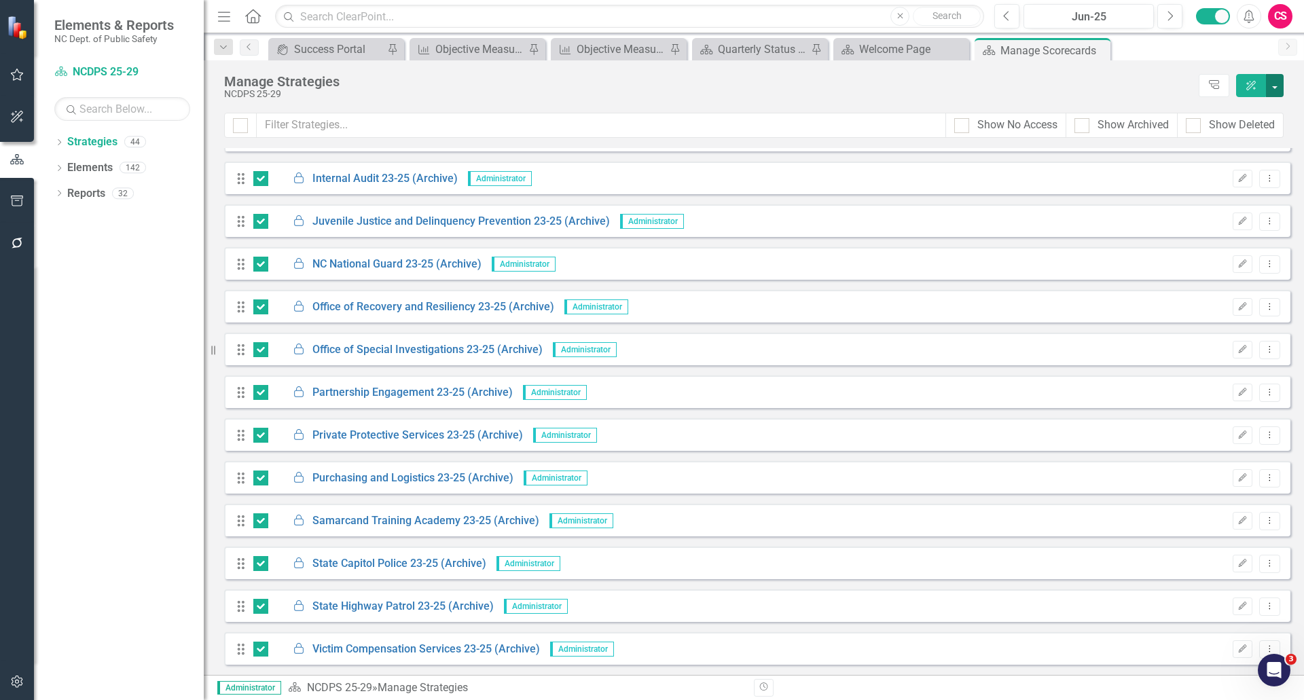
click at [1275, 88] on button "button" at bounding box center [1275, 85] width 18 height 23
click at [1228, 185] on link "Edit Multiple Edit Multiple" at bounding box center [1216, 187] width 132 height 25
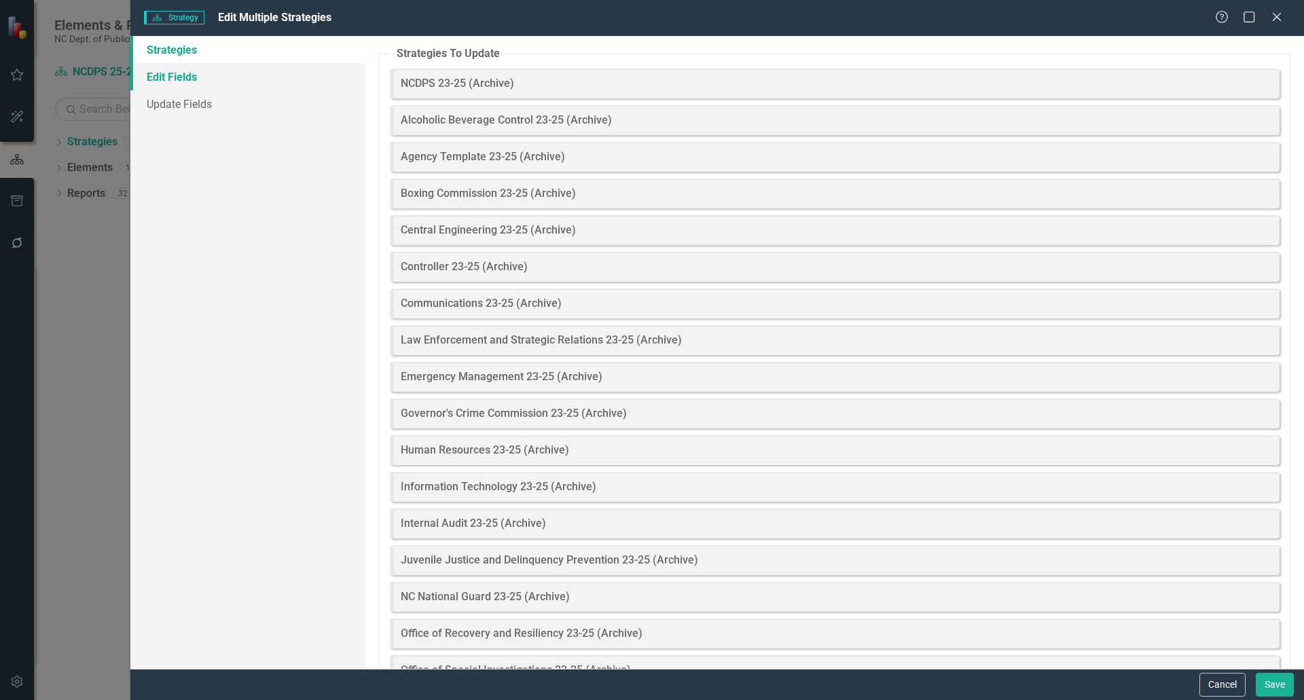
click at [186, 68] on link "Edit Fields" at bounding box center [247, 76] width 235 height 27
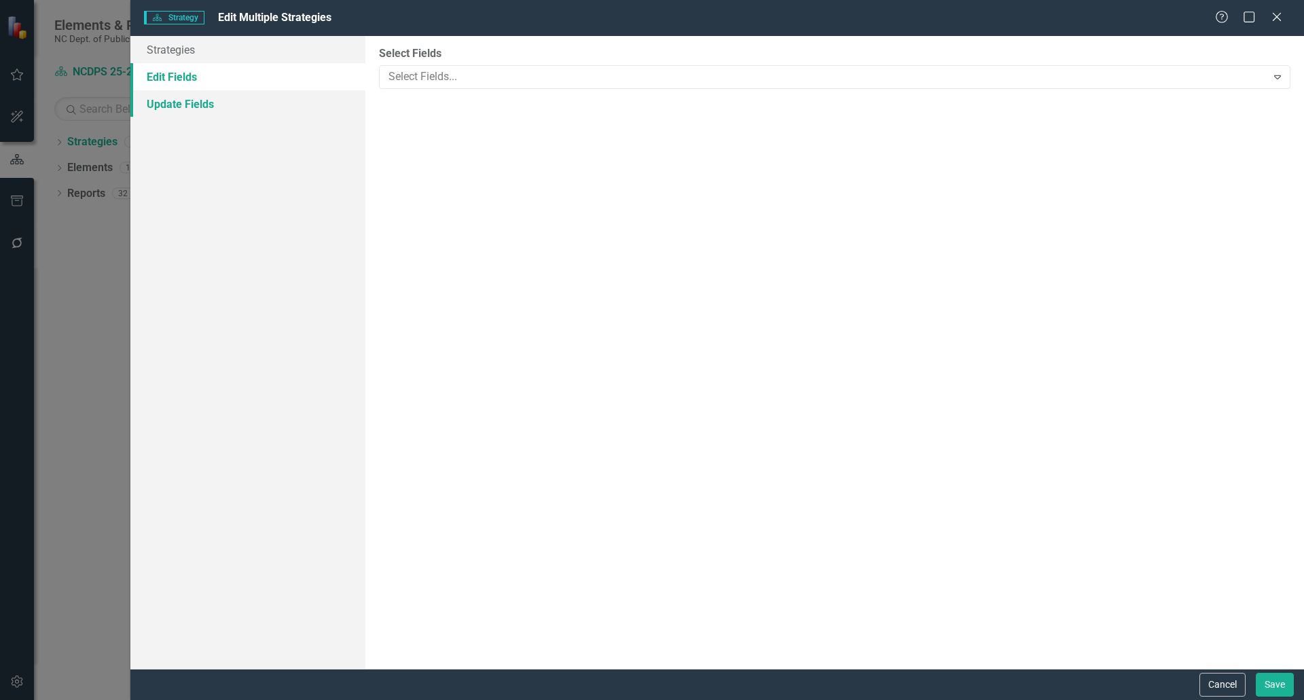
click at [219, 102] on link "Update Fields" at bounding box center [247, 103] width 235 height 27
click at [185, 56] on link "Strategies" at bounding box center [247, 49] width 235 height 27
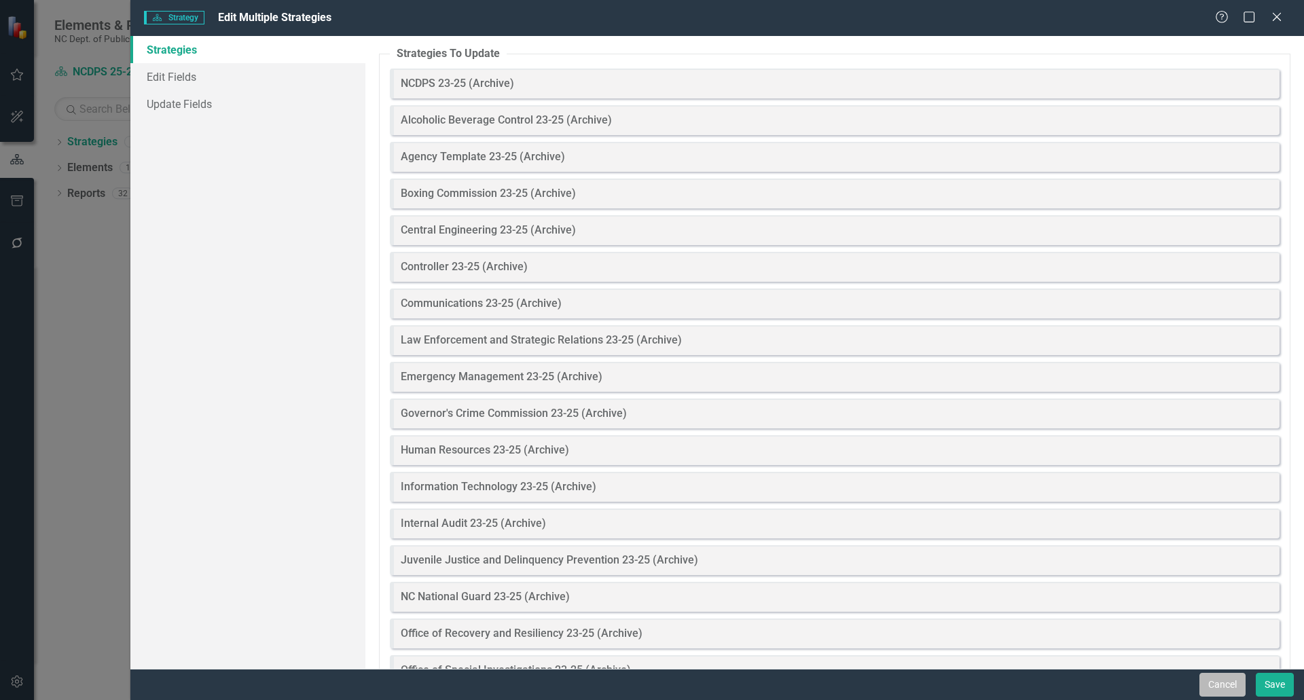
click at [1218, 682] on button "Cancel" at bounding box center [1222, 685] width 46 height 24
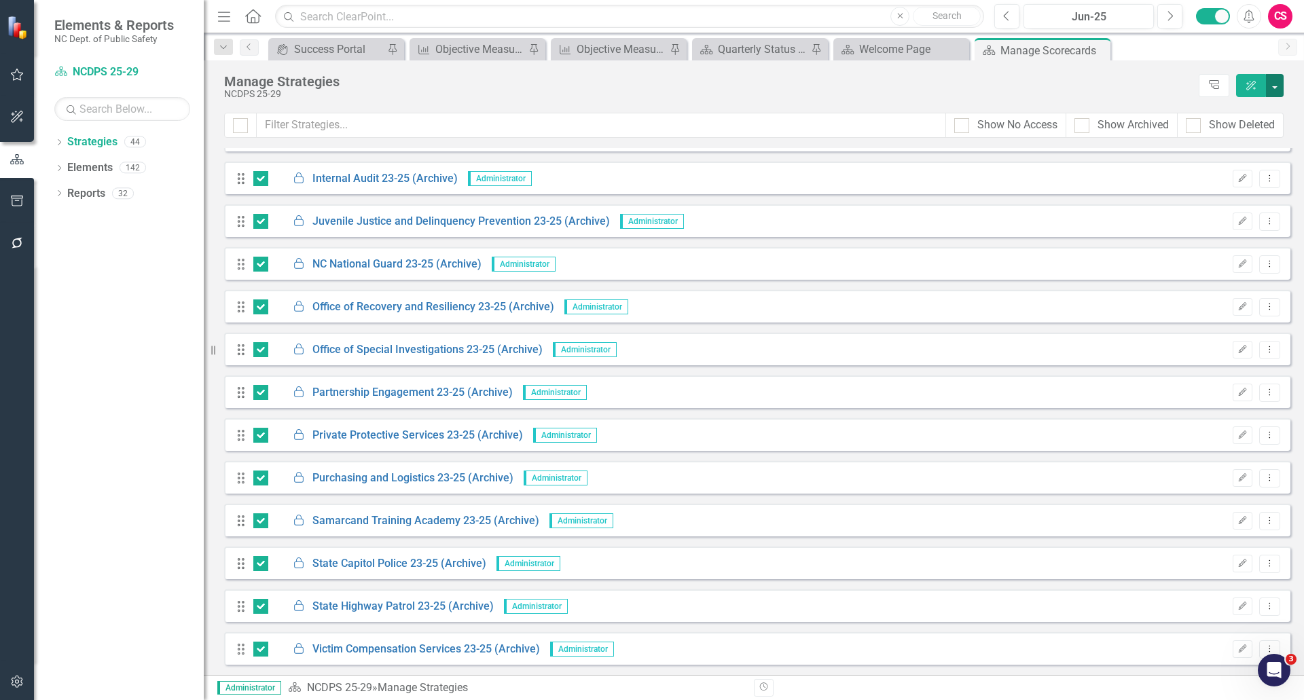
click at [1276, 81] on button "button" at bounding box center [1275, 85] width 18 height 23
click at [1220, 181] on link "Edit Multiple Edit Multiple" at bounding box center [1216, 187] width 132 height 25
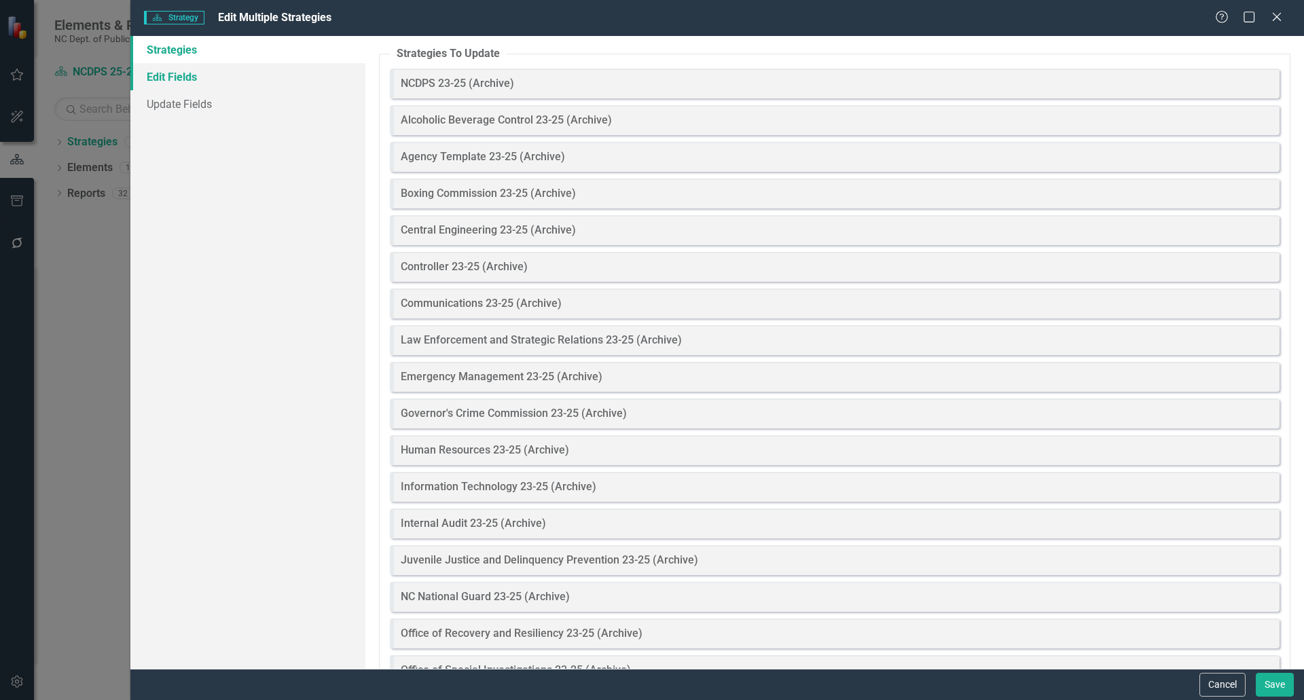
click at [164, 74] on link "Edit Fields" at bounding box center [247, 76] width 235 height 27
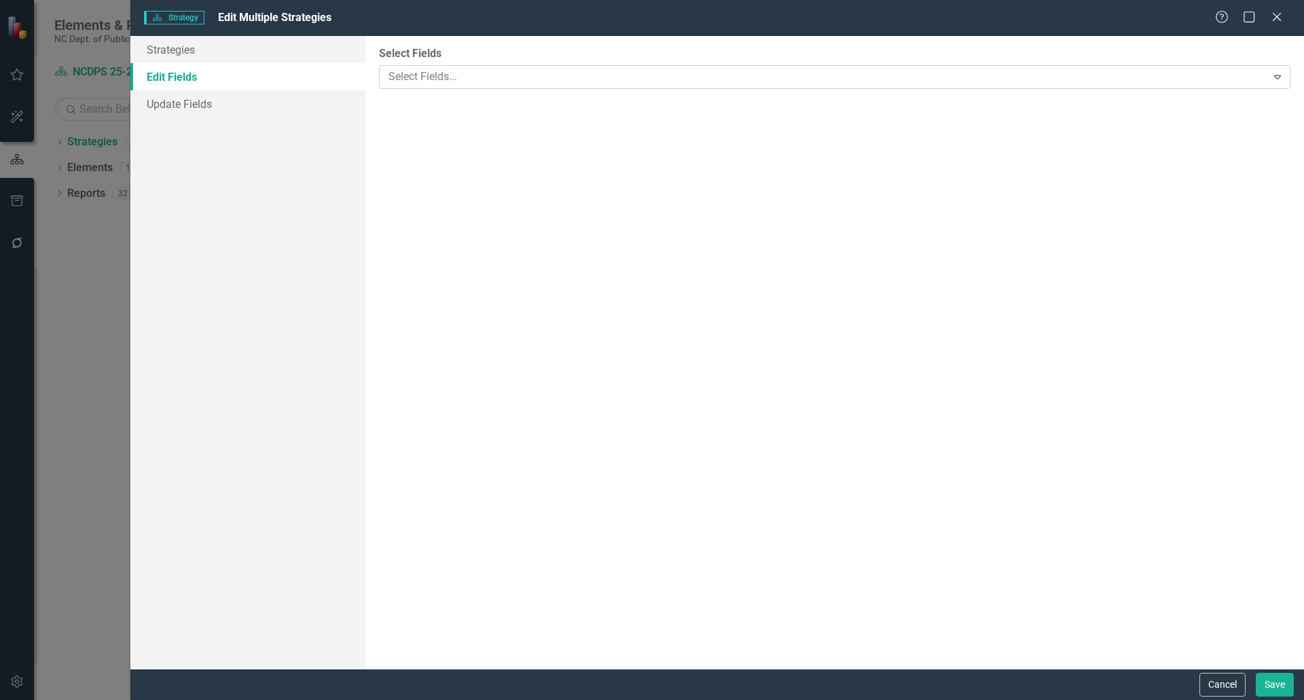
click at [418, 84] on div at bounding box center [824, 77] width 883 height 18
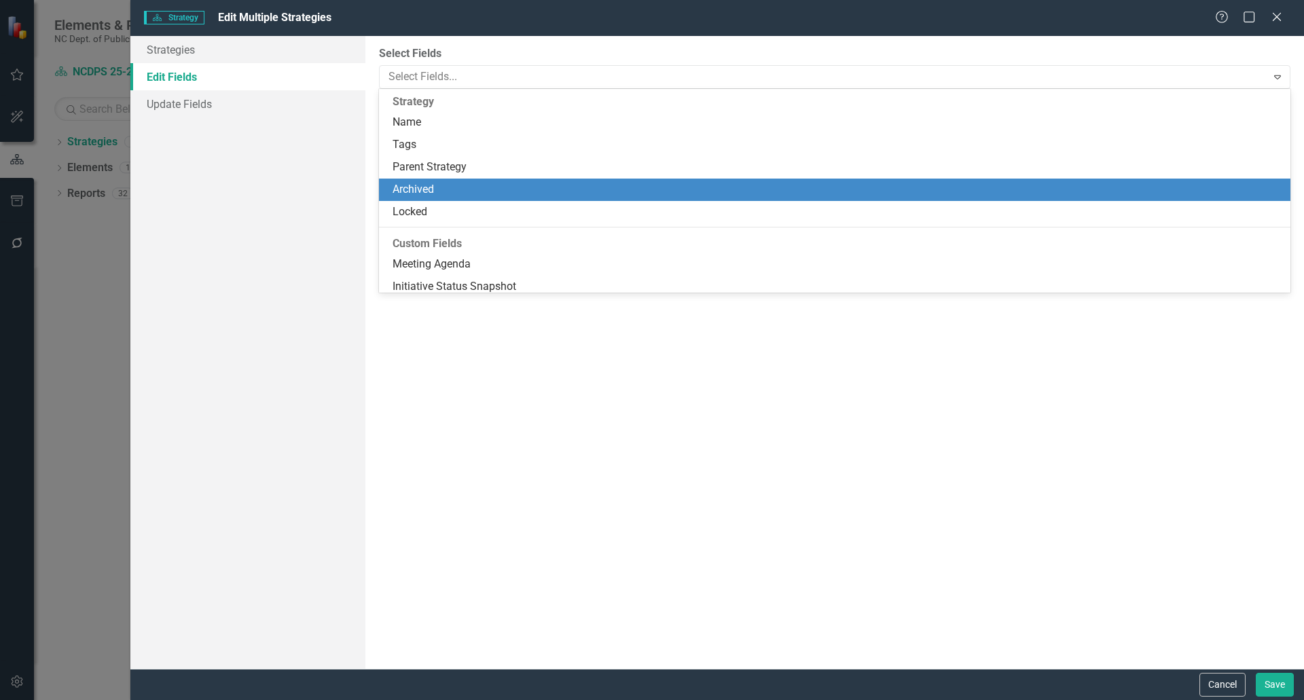
click at [430, 191] on div "Archived" at bounding box center [836, 190] width 889 height 16
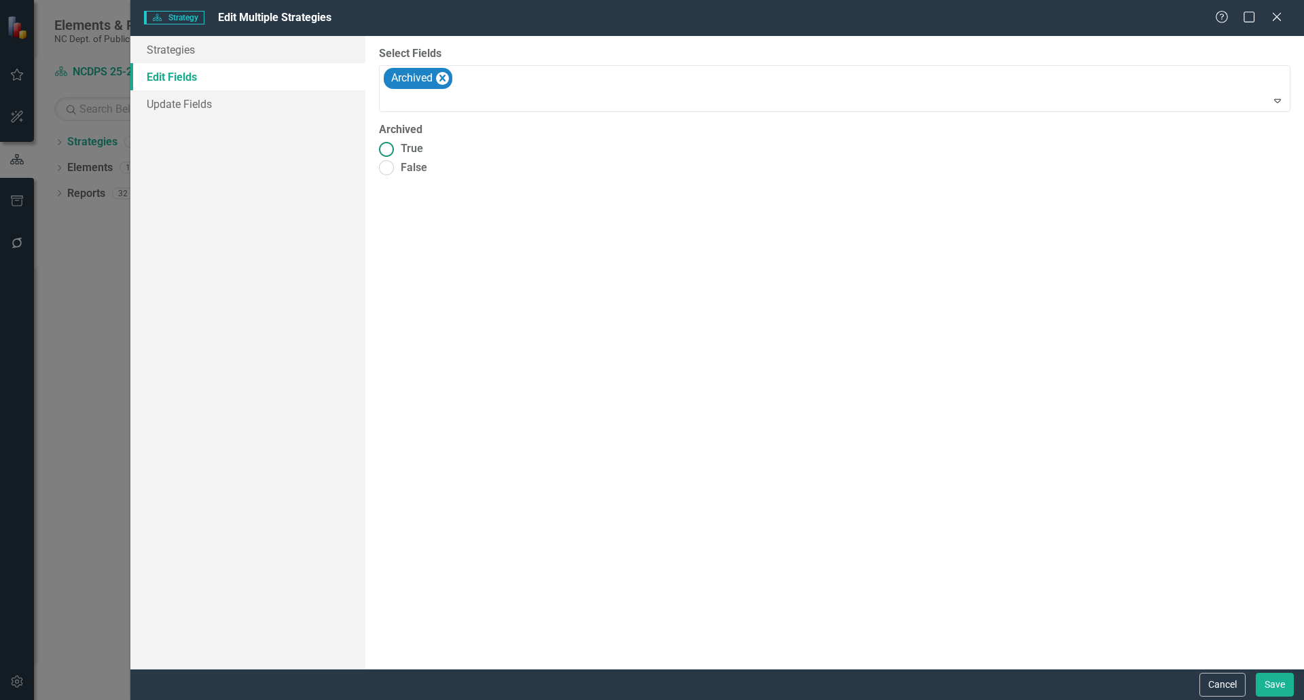
click at [416, 147] on span "True" at bounding box center [412, 149] width 22 height 16
click at [397, 147] on input "True" at bounding box center [385, 149] width 21 height 21
radio input "true"
click at [1272, 688] on button "Save" at bounding box center [1274, 685] width 38 height 24
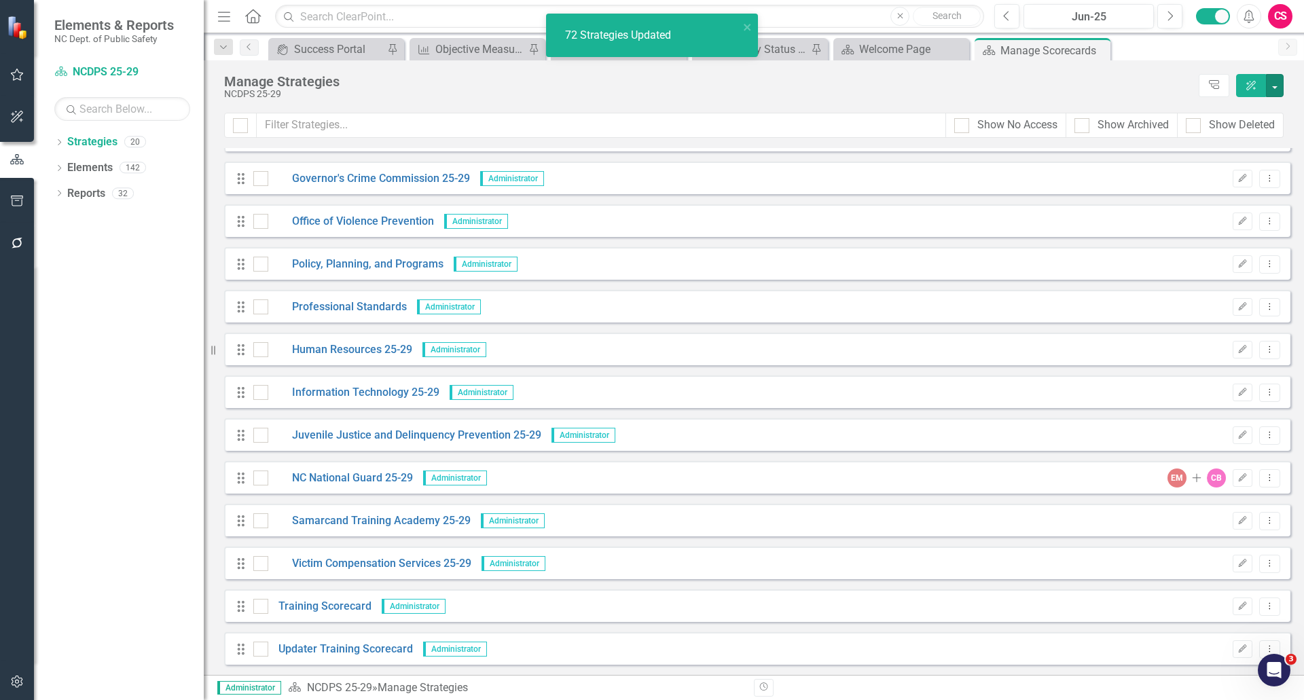
scroll to position [714, 0]
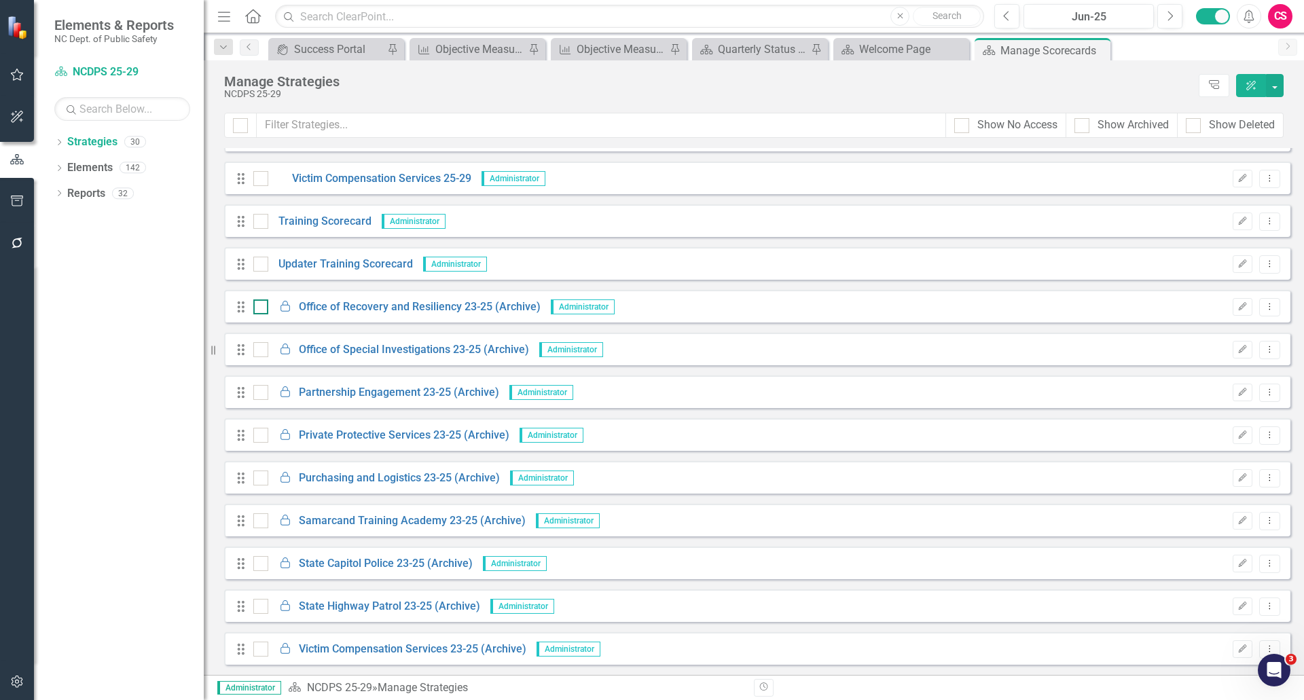
click at [265, 308] on div at bounding box center [260, 306] width 15 height 15
click at [262, 308] on input "checkbox" at bounding box center [257, 303] width 9 height 9
checkbox input "true"
click at [265, 348] on div at bounding box center [260, 349] width 15 height 15
click at [262, 348] on input "checkbox" at bounding box center [257, 346] width 9 height 9
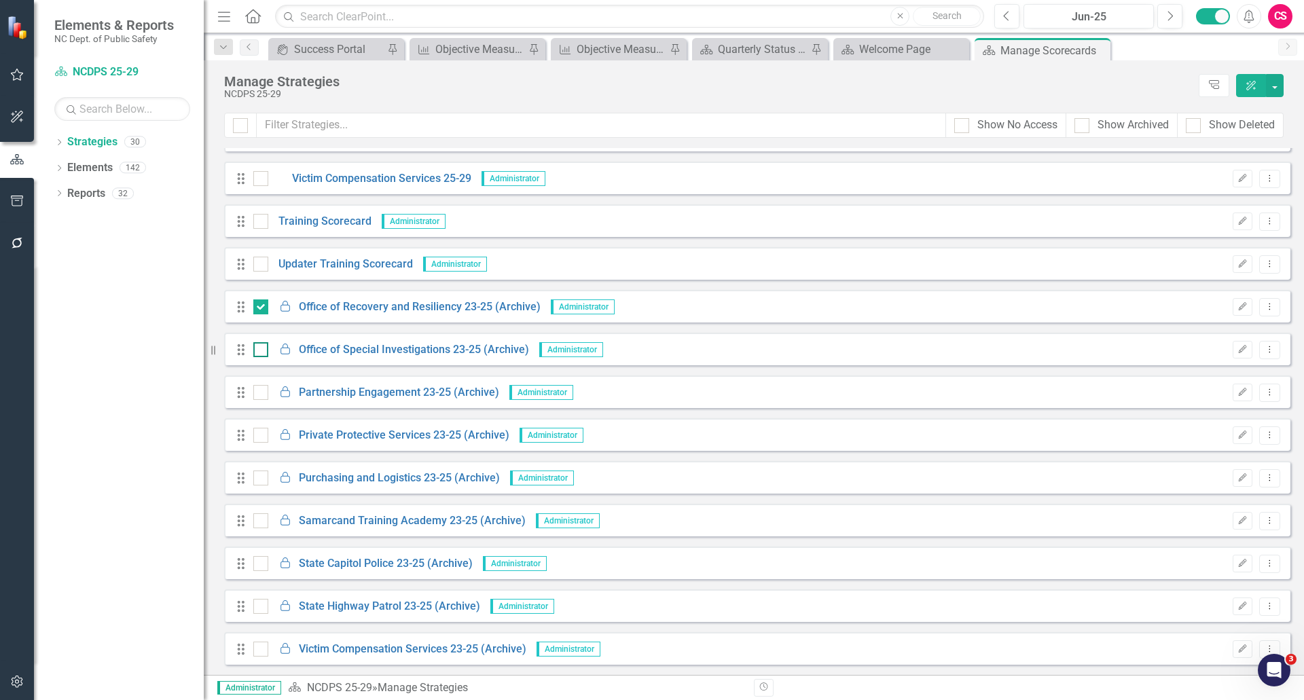
checkbox input "true"
click at [257, 390] on input "checkbox" at bounding box center [257, 389] width 9 height 9
checkbox input "true"
click at [257, 433] on input "checkbox" at bounding box center [257, 432] width 9 height 9
checkbox input "true"
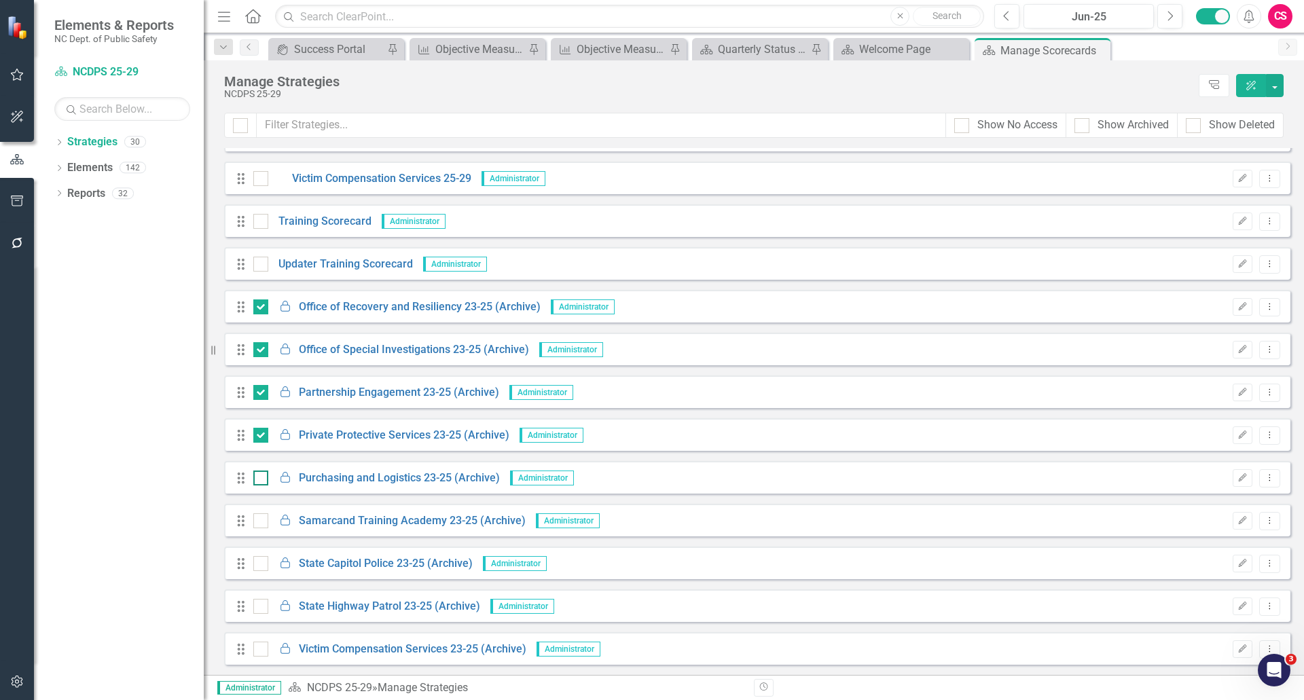
click at [257, 479] on input "checkbox" at bounding box center [257, 475] width 9 height 9
checkbox input "true"
click at [257, 526] on div at bounding box center [260, 520] width 15 height 15
click at [257, 522] on input "checkbox" at bounding box center [257, 517] width 9 height 9
checkbox input "true"
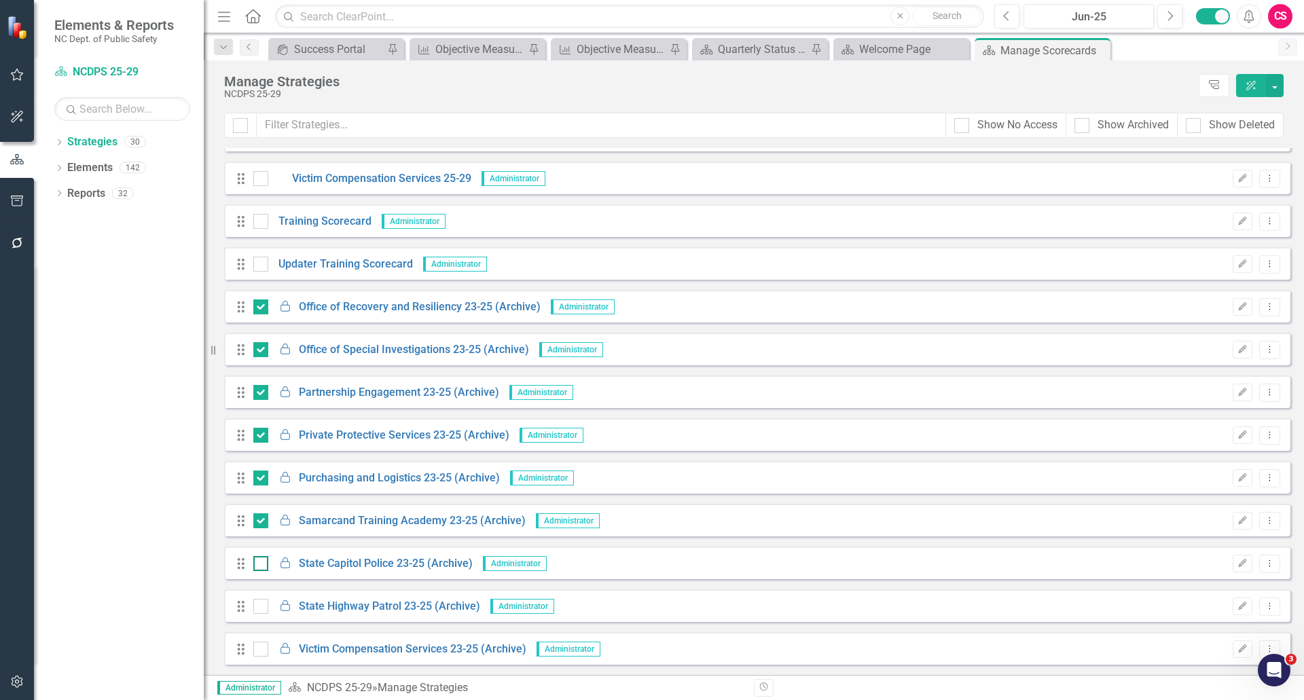
click at [253, 562] on input "checkbox" at bounding box center [257, 560] width 9 height 9
checkbox input "true"
click at [257, 607] on input "checkbox" at bounding box center [257, 603] width 9 height 9
checkbox input "true"
click at [259, 644] on input "checkbox" at bounding box center [257, 646] width 9 height 9
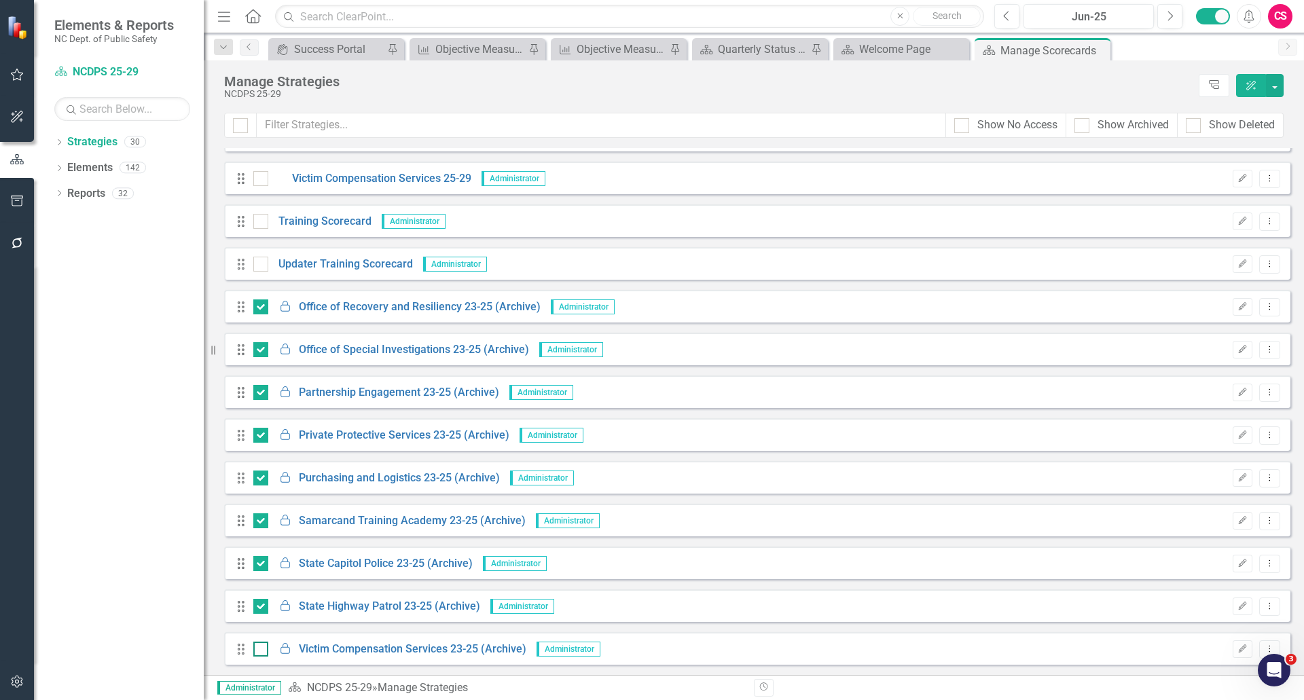
checkbox input "true"
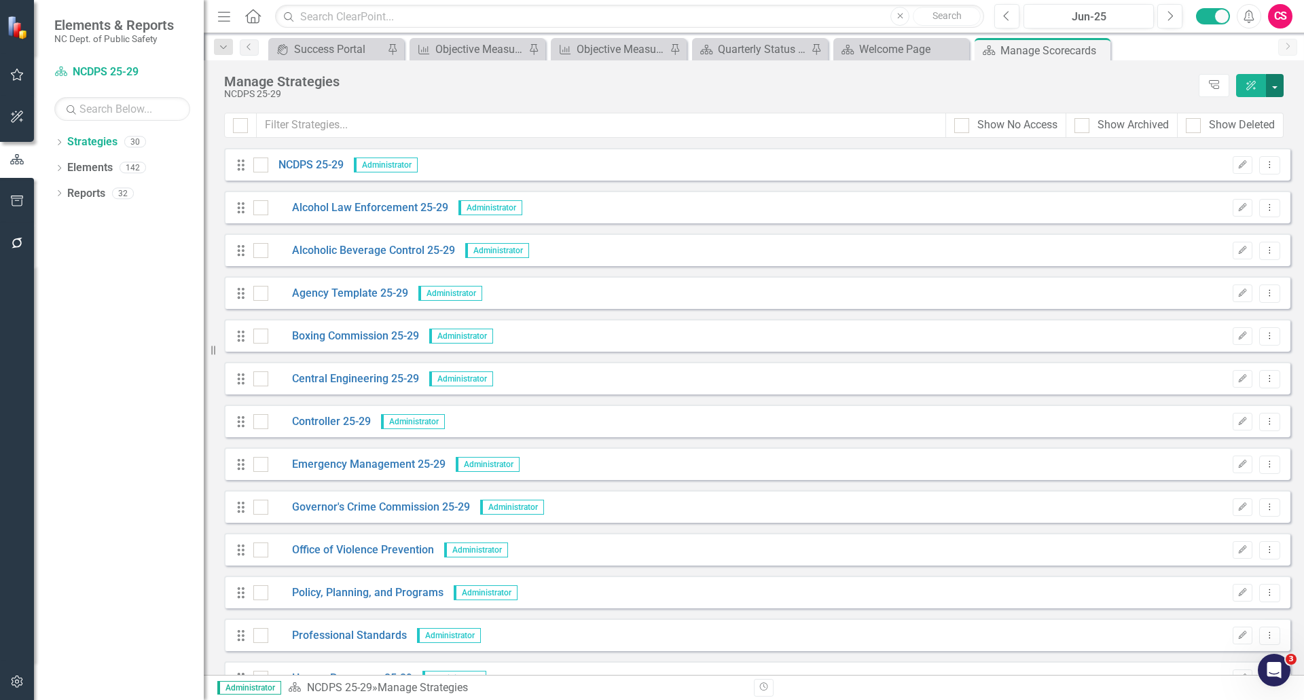
click at [1278, 90] on button "button" at bounding box center [1275, 85] width 18 height 23
click at [1209, 179] on link "Edit Multiple Edit Multiple" at bounding box center [1216, 187] width 132 height 25
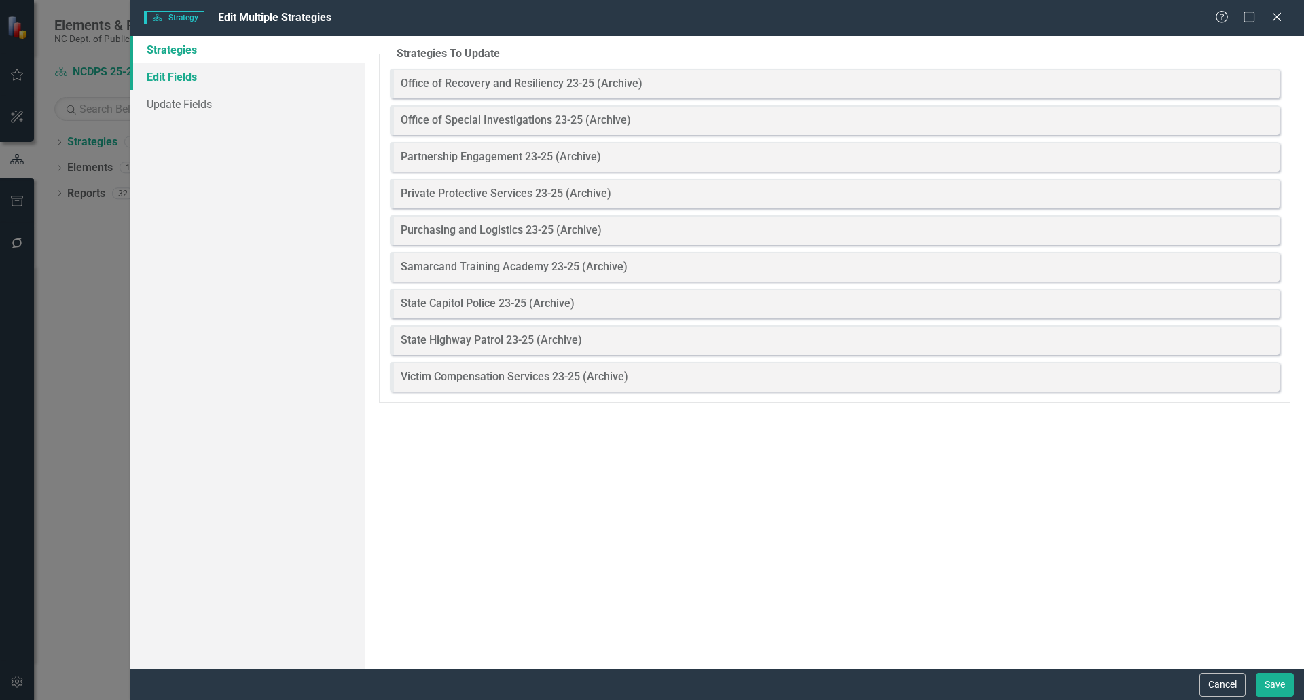
click at [166, 69] on link "Edit Fields" at bounding box center [247, 76] width 235 height 27
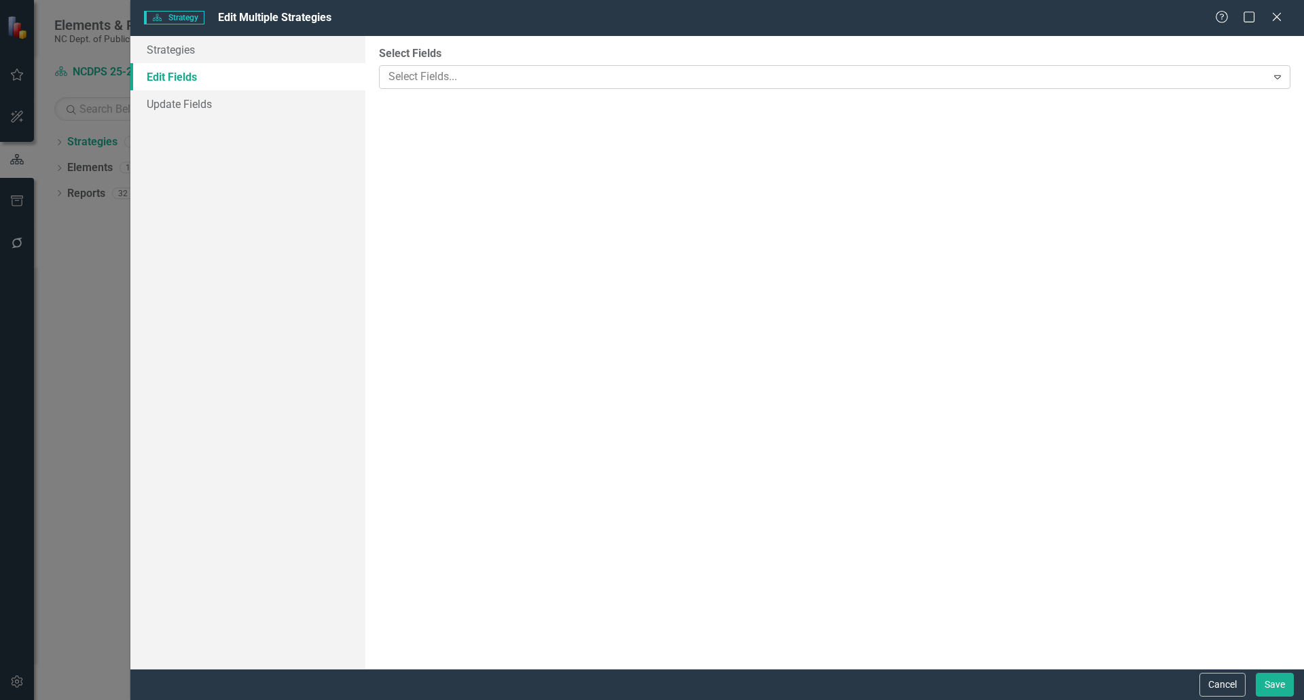
click at [391, 70] on div at bounding box center [824, 77] width 883 height 18
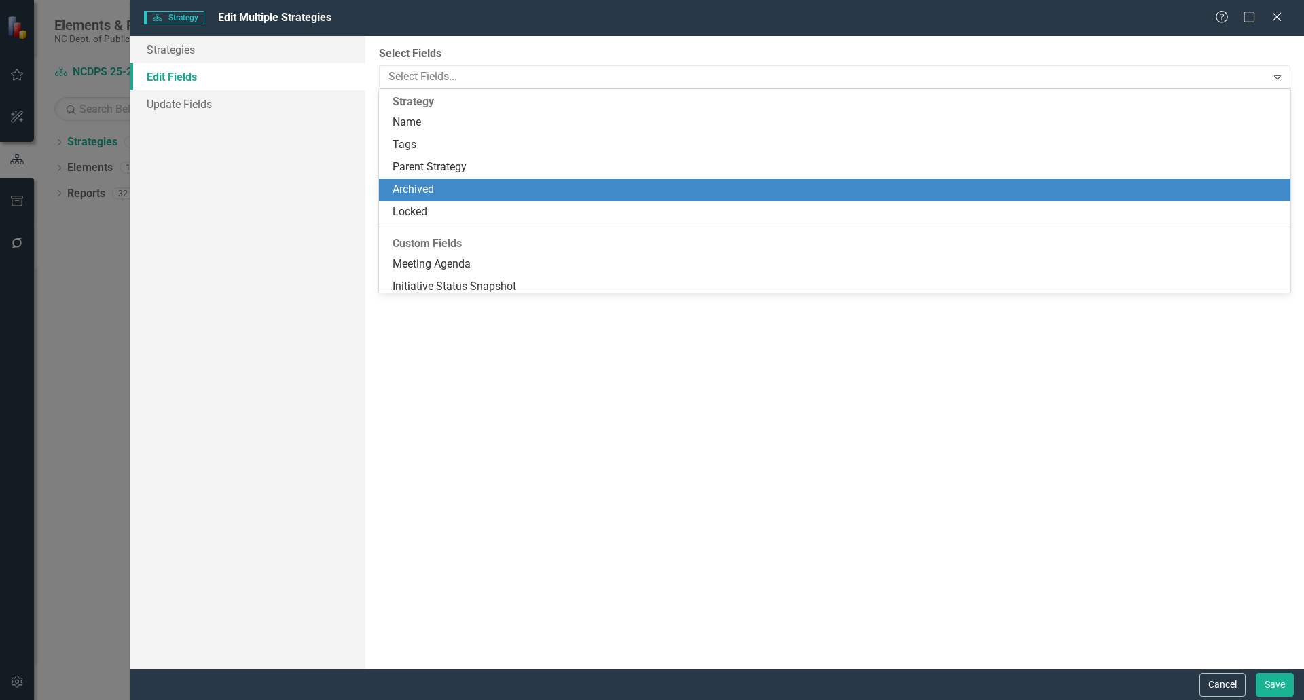
click at [432, 194] on div "Archived" at bounding box center [836, 190] width 889 height 16
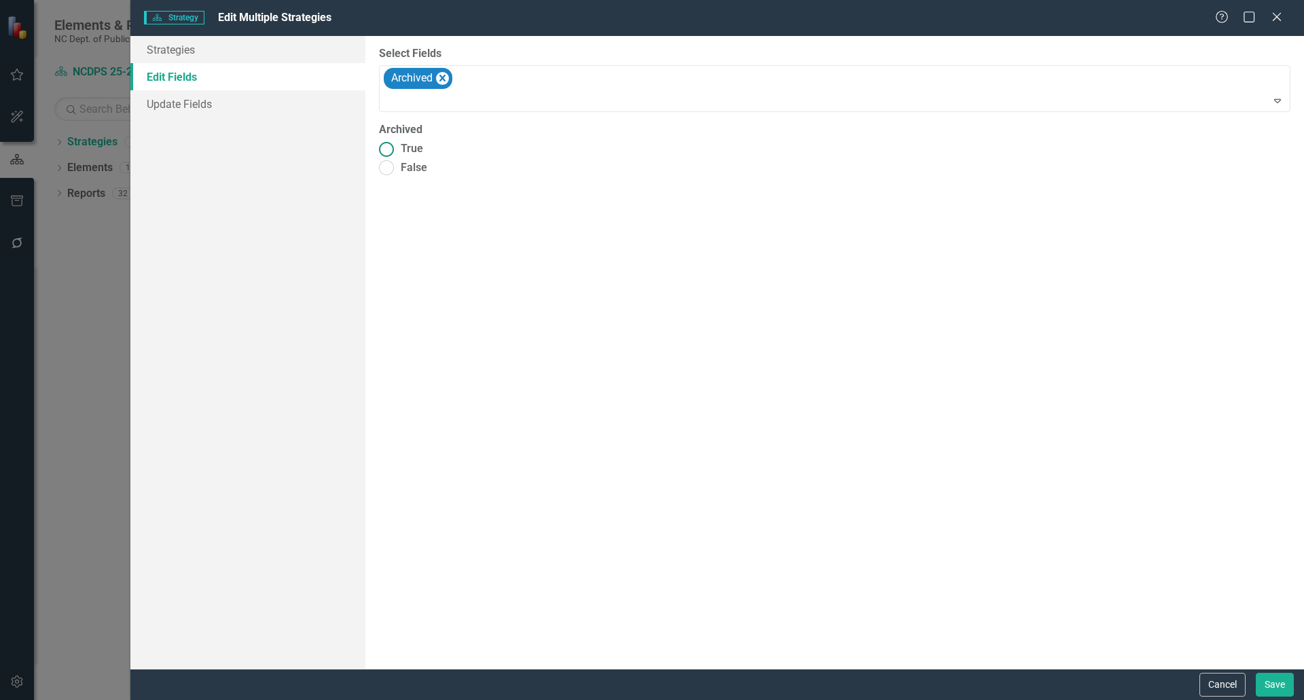
click at [399, 153] on label "True" at bounding box center [834, 149] width 911 height 16
click at [397, 153] on input "True" at bounding box center [385, 149] width 21 height 21
radio input "true"
click at [1280, 691] on button "Save" at bounding box center [1274, 685] width 38 height 24
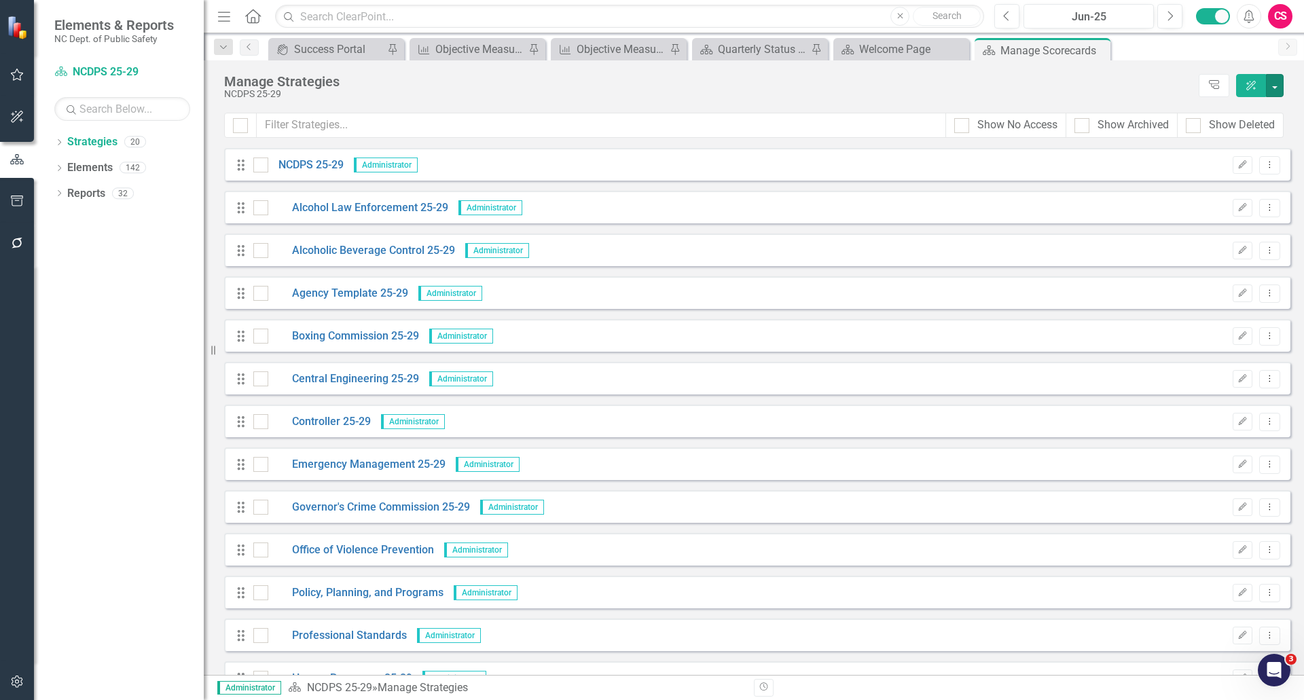
scroll to position [329, 0]
